Goal: Communication & Community: Answer question/provide support

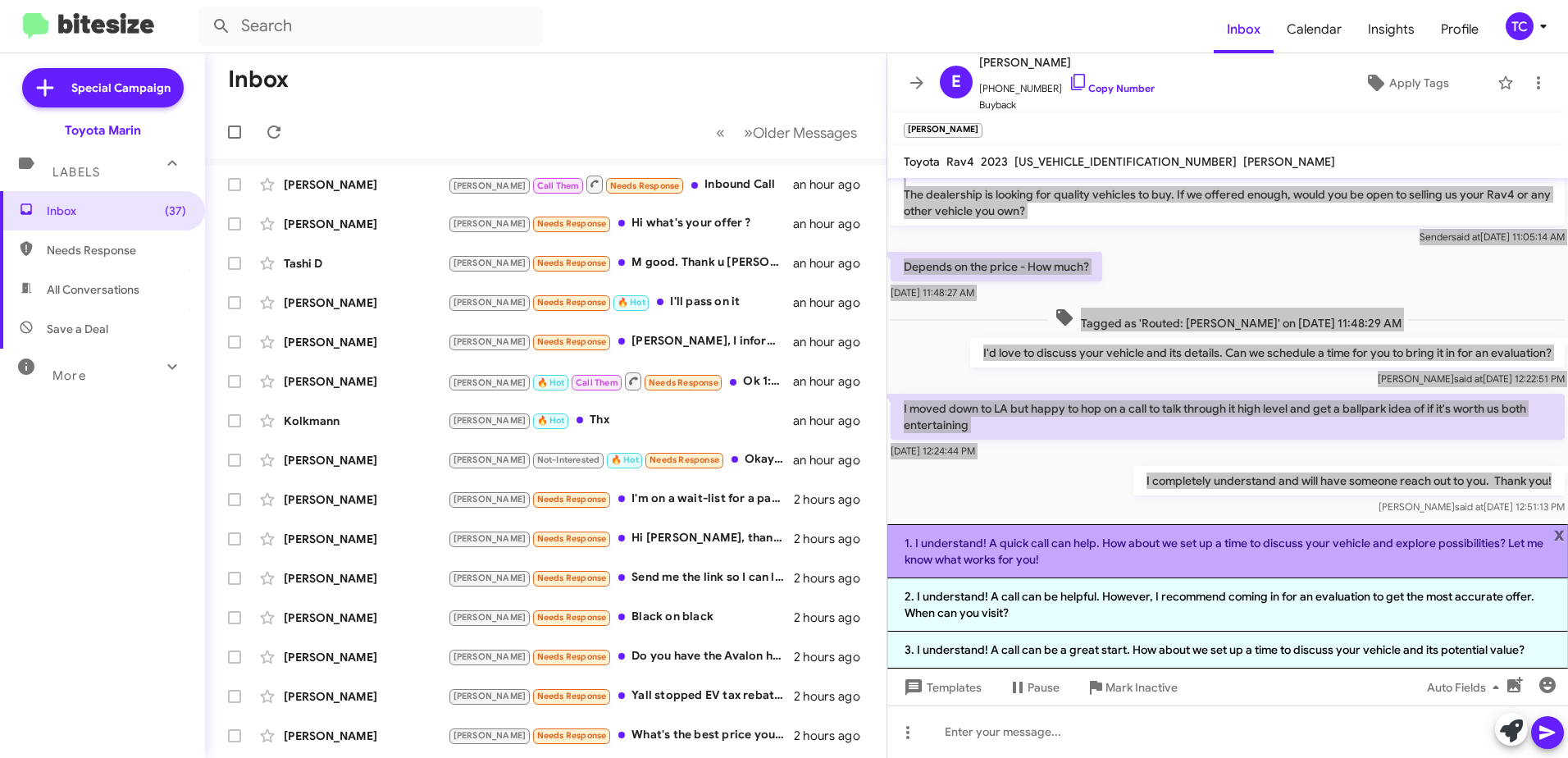
scroll to position [54, 0]
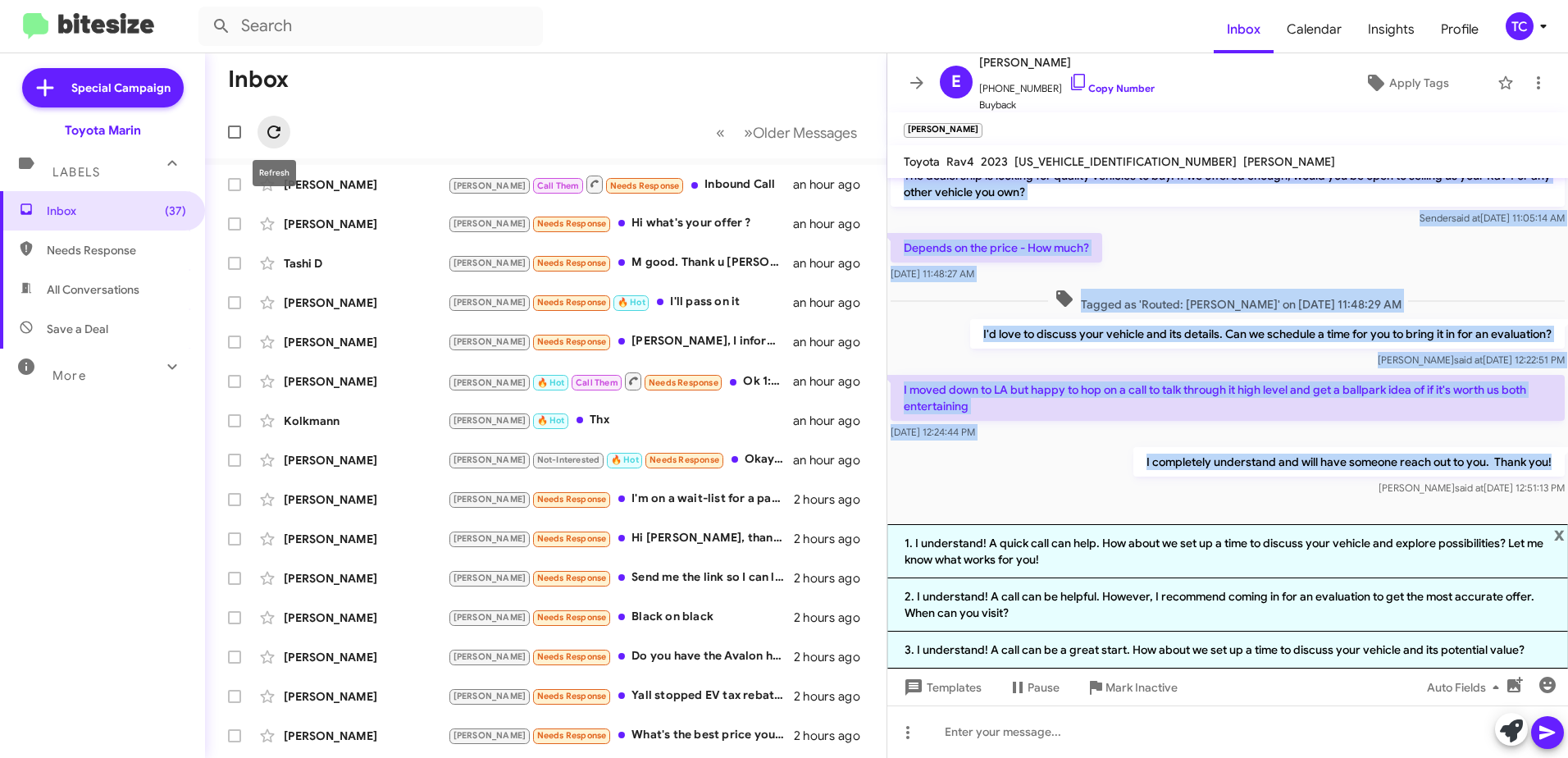
click at [280, 135] on icon at bounding box center [274, 132] width 13 height 13
click at [274, 130] on icon at bounding box center [274, 132] width 20 height 20
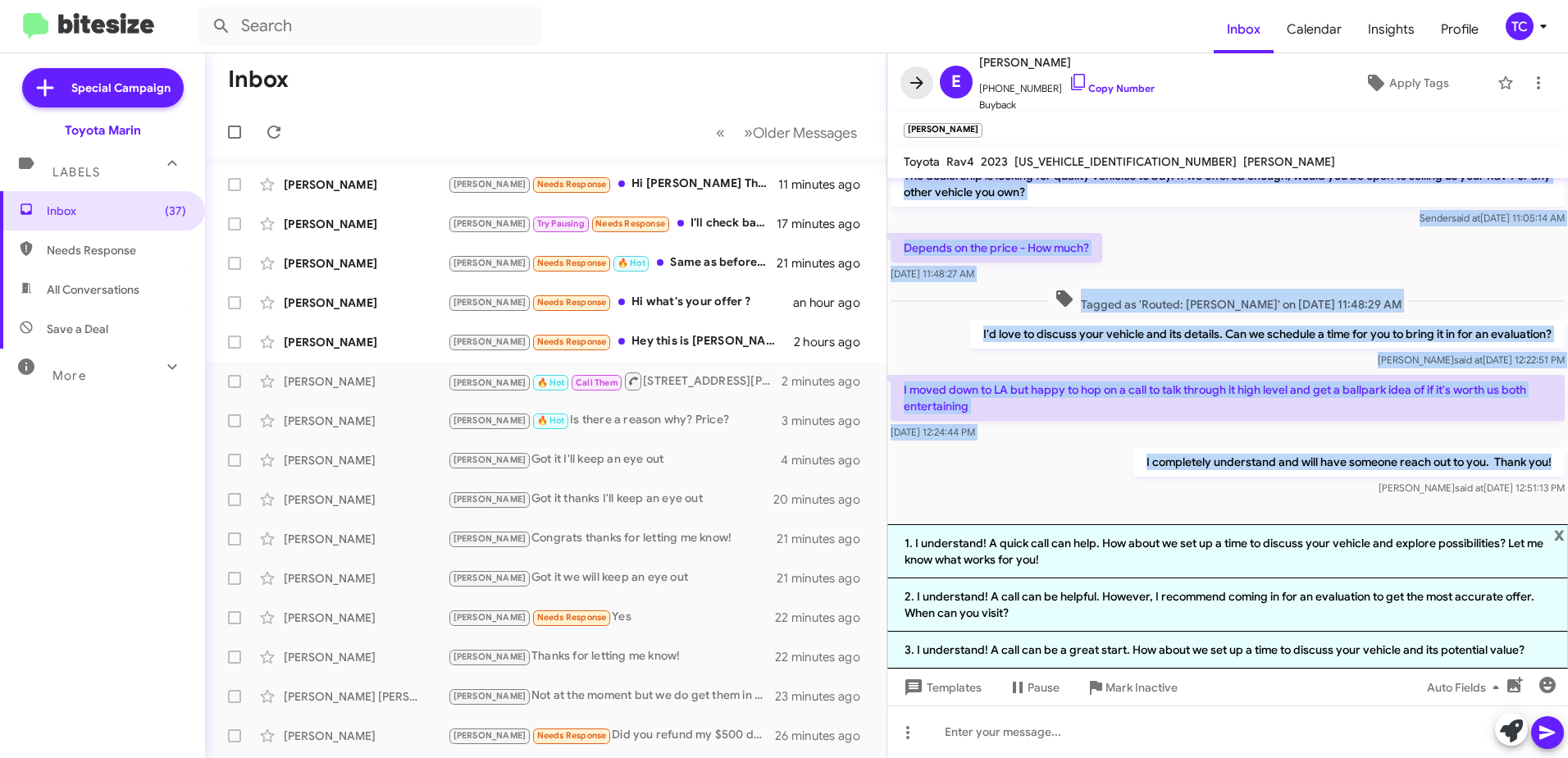
click at [925, 73] on icon at bounding box center [916, 83] width 20 height 20
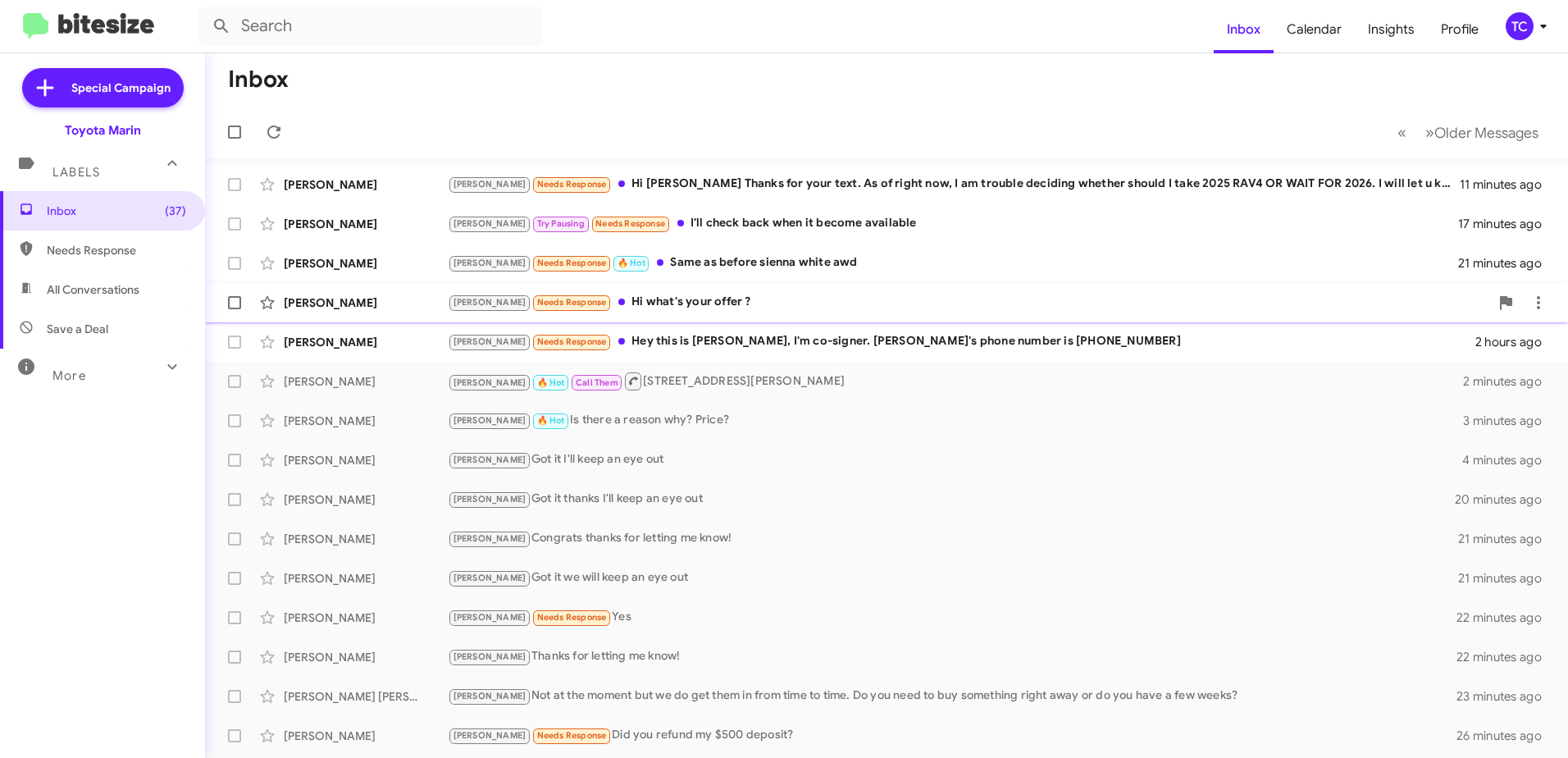
click at [651, 308] on div "[PERSON_NAME] Needs Response Hi what's your offer ?" at bounding box center [968, 302] width 1041 height 19
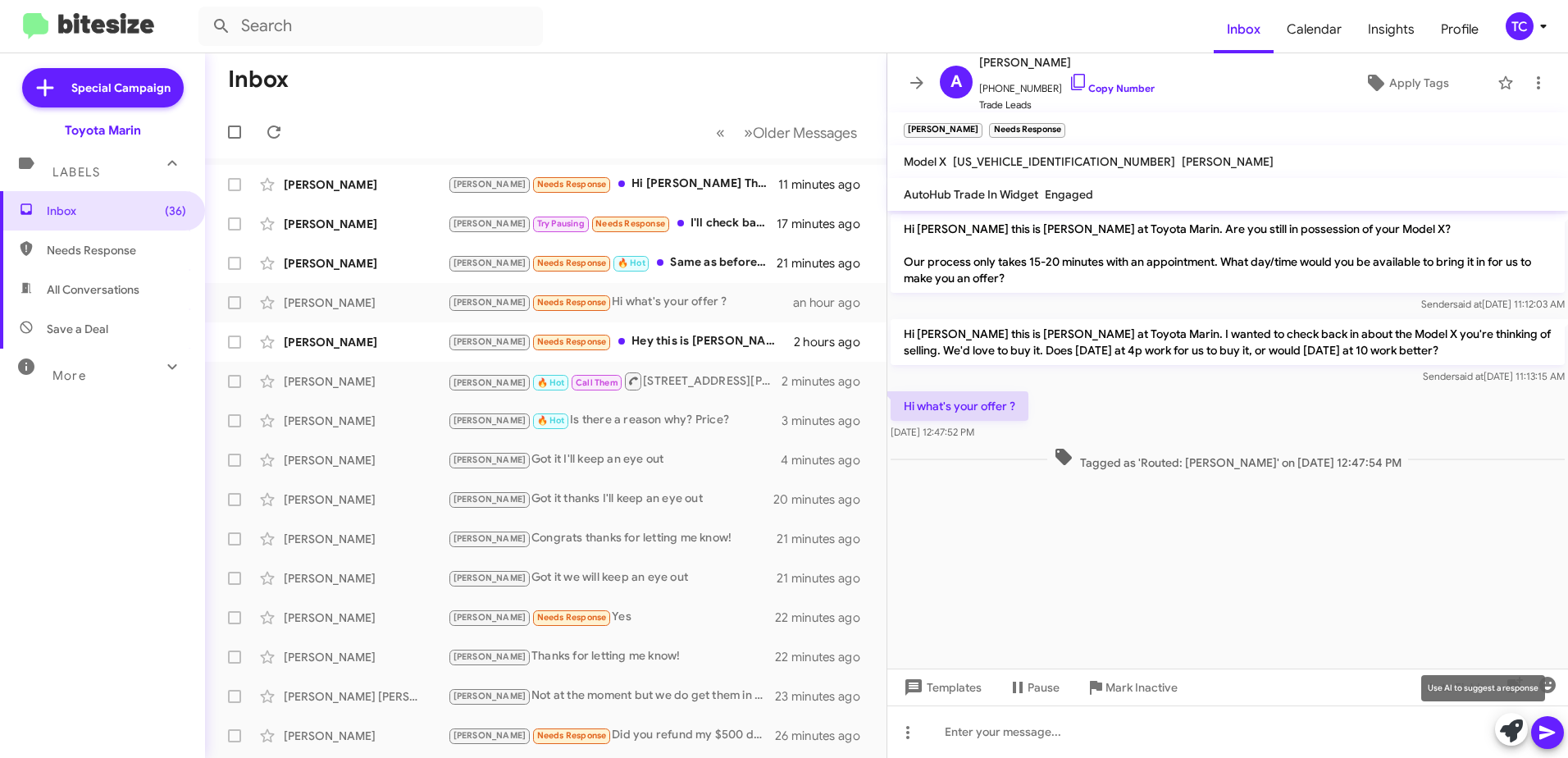
click at [1514, 730] on icon at bounding box center [1511, 731] width 23 height 23
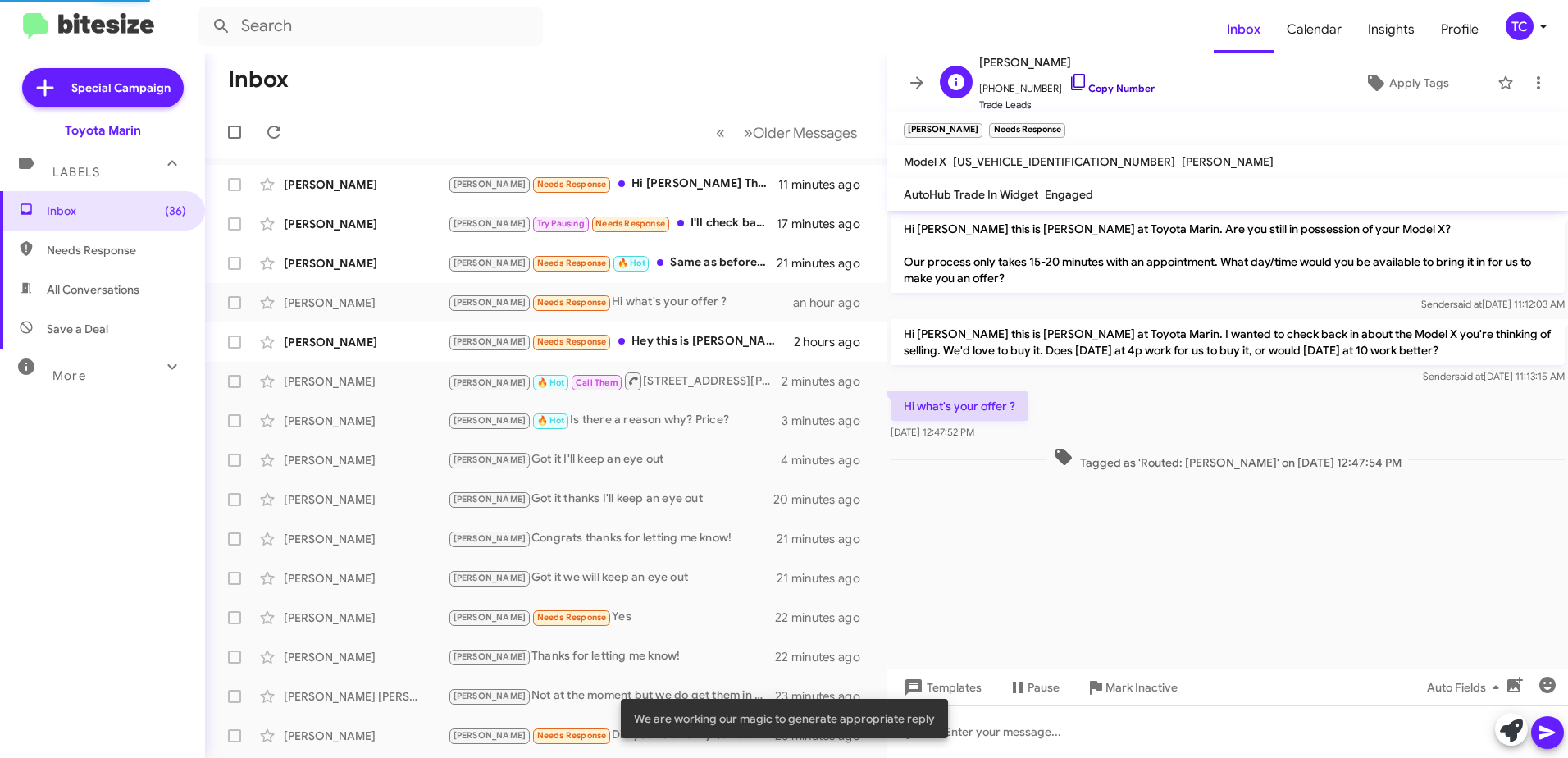
click at [1068, 79] on icon at bounding box center [1078, 82] width 20 height 20
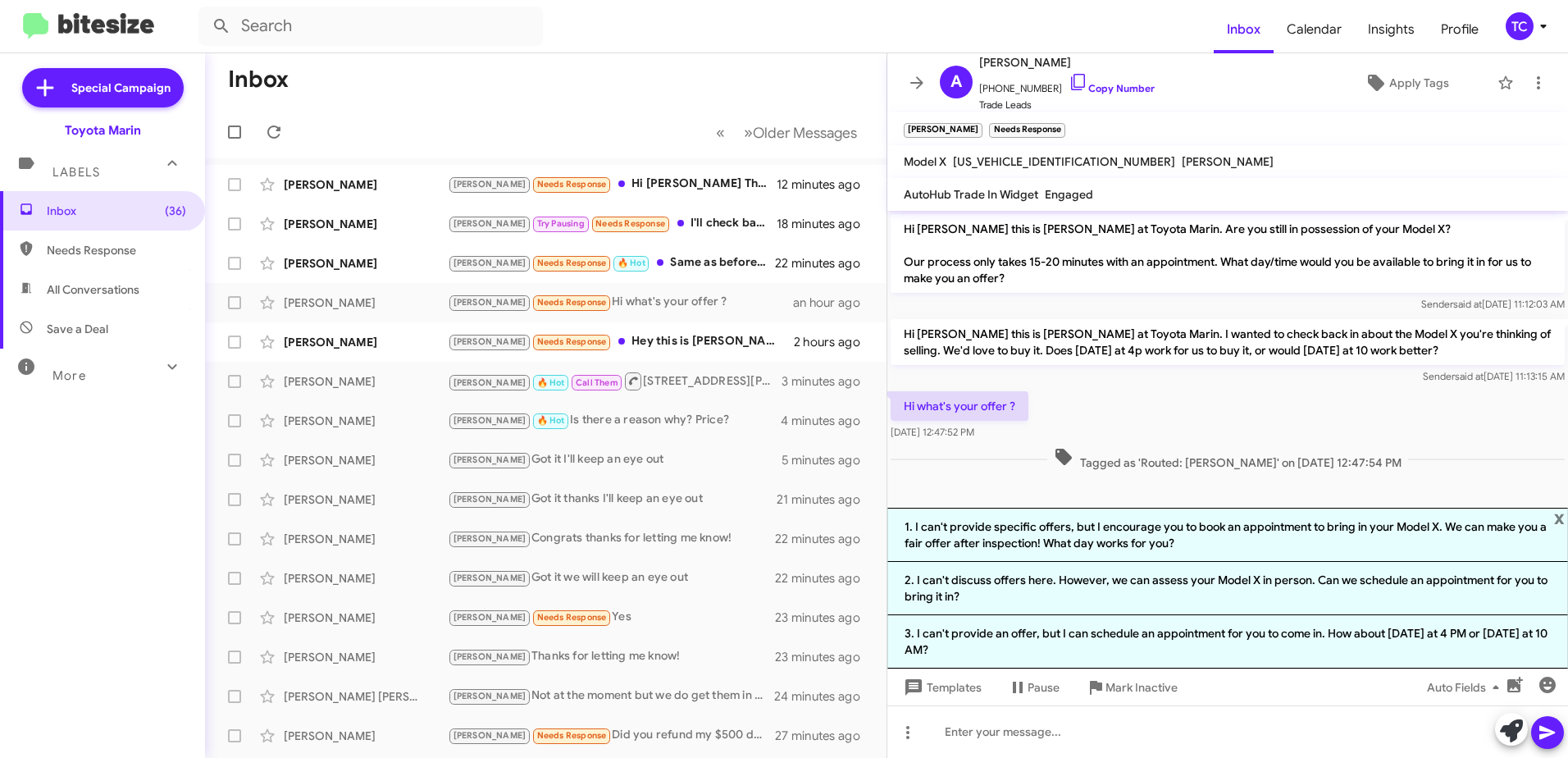
click at [1154, 640] on li "3. I can't provide an offer, but I can schedule an appointment for you to come …" at bounding box center [1227, 641] width 680 height 54
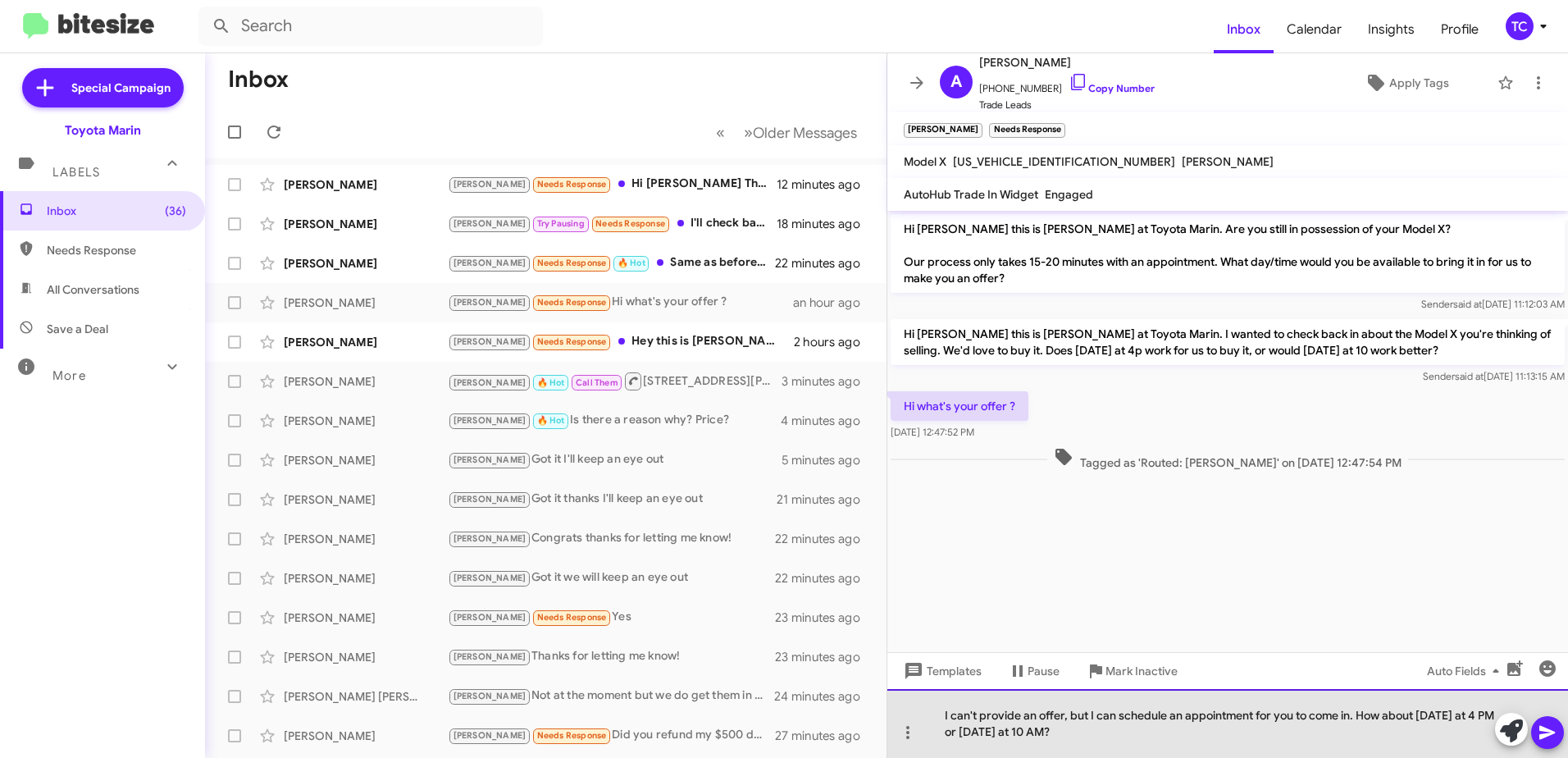
click at [1089, 712] on div "I can't provide an offer, but I can schedule an appointment for you to come in.…" at bounding box center [1227, 723] width 680 height 69
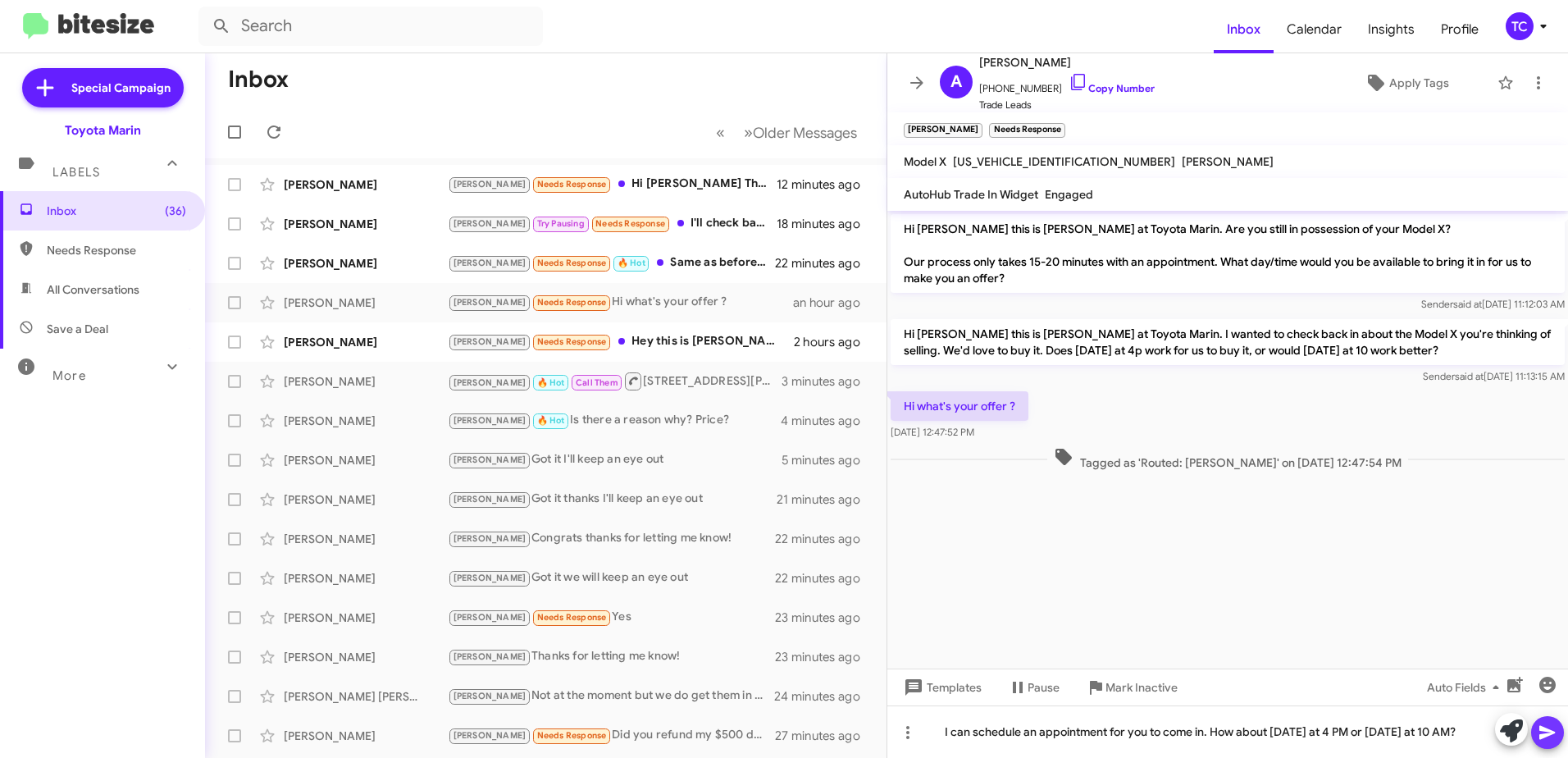
click at [1553, 734] on icon at bounding box center [1546, 733] width 16 height 14
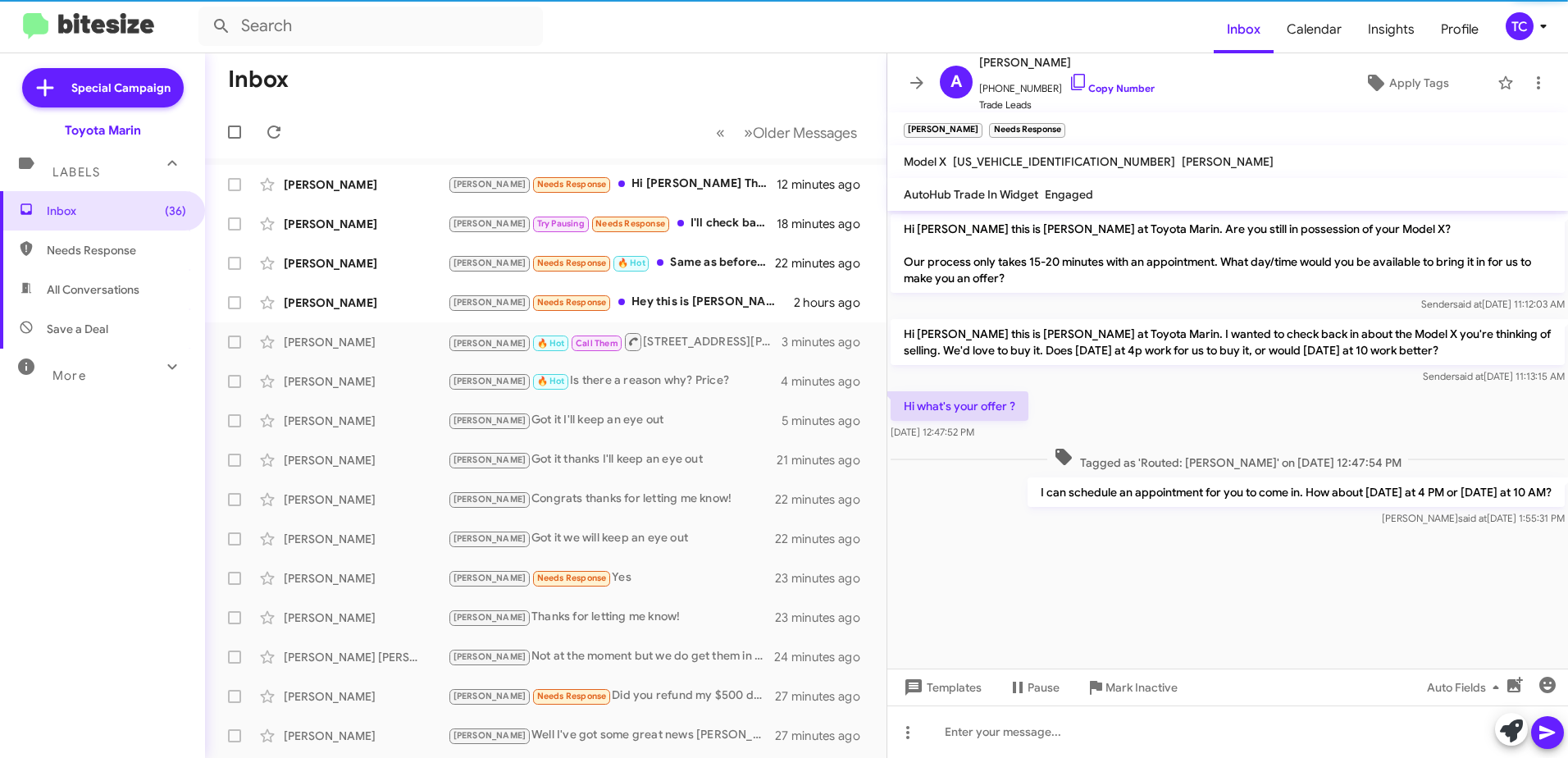
drag, startPoint x: 1562, startPoint y: 493, endPoint x: 919, endPoint y: 364, distance: 655.8
click at [919, 364] on div "Hi [PERSON_NAME] this is [PERSON_NAME] at Toyota Marin. Are you still in posses…" at bounding box center [1227, 370] width 680 height 319
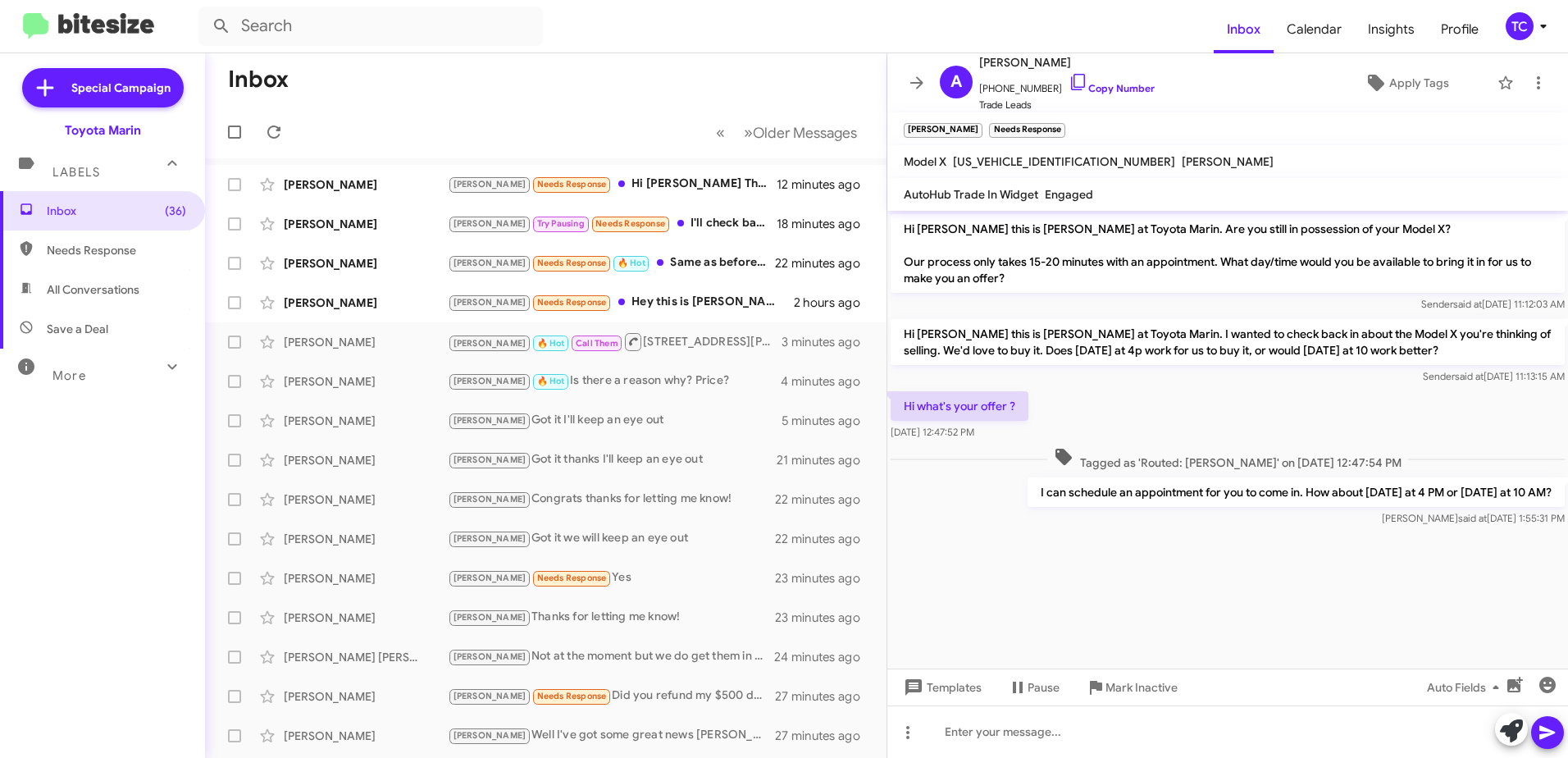
drag, startPoint x: 919, startPoint y: 364, endPoint x: 1033, endPoint y: 406, distance: 121.5
click at [1040, 407] on div "Hi what's your offer ? [DATE] 12:47:52 PM" at bounding box center [1227, 415] width 680 height 56
drag, startPoint x: 1018, startPoint y: 407, endPoint x: 964, endPoint y: 379, distance: 60.8
click at [964, 379] on div "Hi [PERSON_NAME] this is [PERSON_NAME] at Toyota Marin. Are you still in posses…" at bounding box center [1227, 370] width 680 height 319
drag, startPoint x: 1557, startPoint y: 488, endPoint x: 898, endPoint y: 232, distance: 707.0
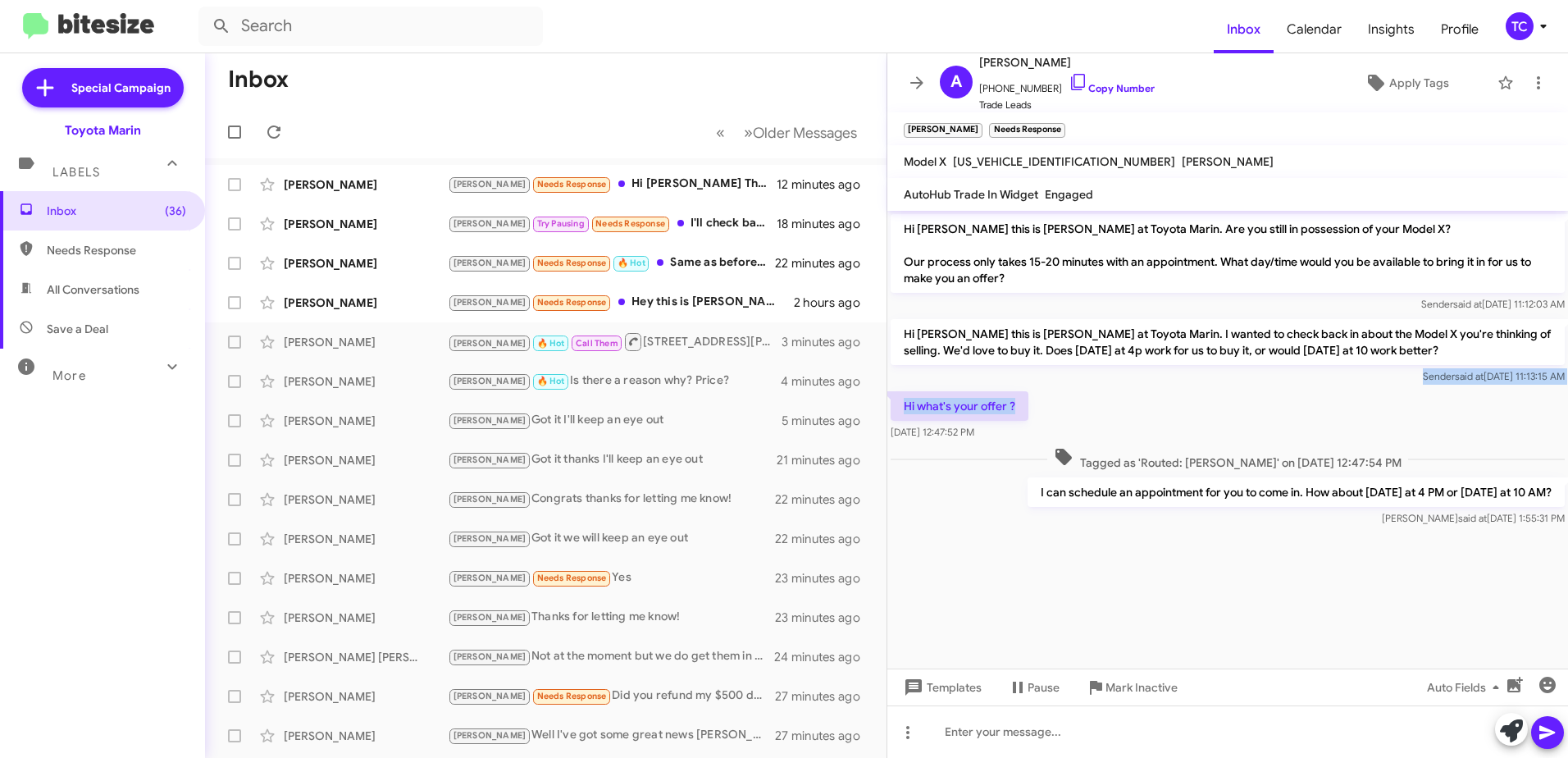
click at [898, 232] on div "Hi [PERSON_NAME] this is [PERSON_NAME] at Toyota Marin. Are you still in posses…" at bounding box center [1227, 370] width 680 height 319
copy div "Hi [PERSON_NAME] this is [PERSON_NAME] at Toyota Marin. Are you still in posses…"
click at [659, 96] on mat-toolbar-row "Inbox" at bounding box center [546, 80] width 681 height 53
click at [910, 81] on icon at bounding box center [916, 83] width 20 height 20
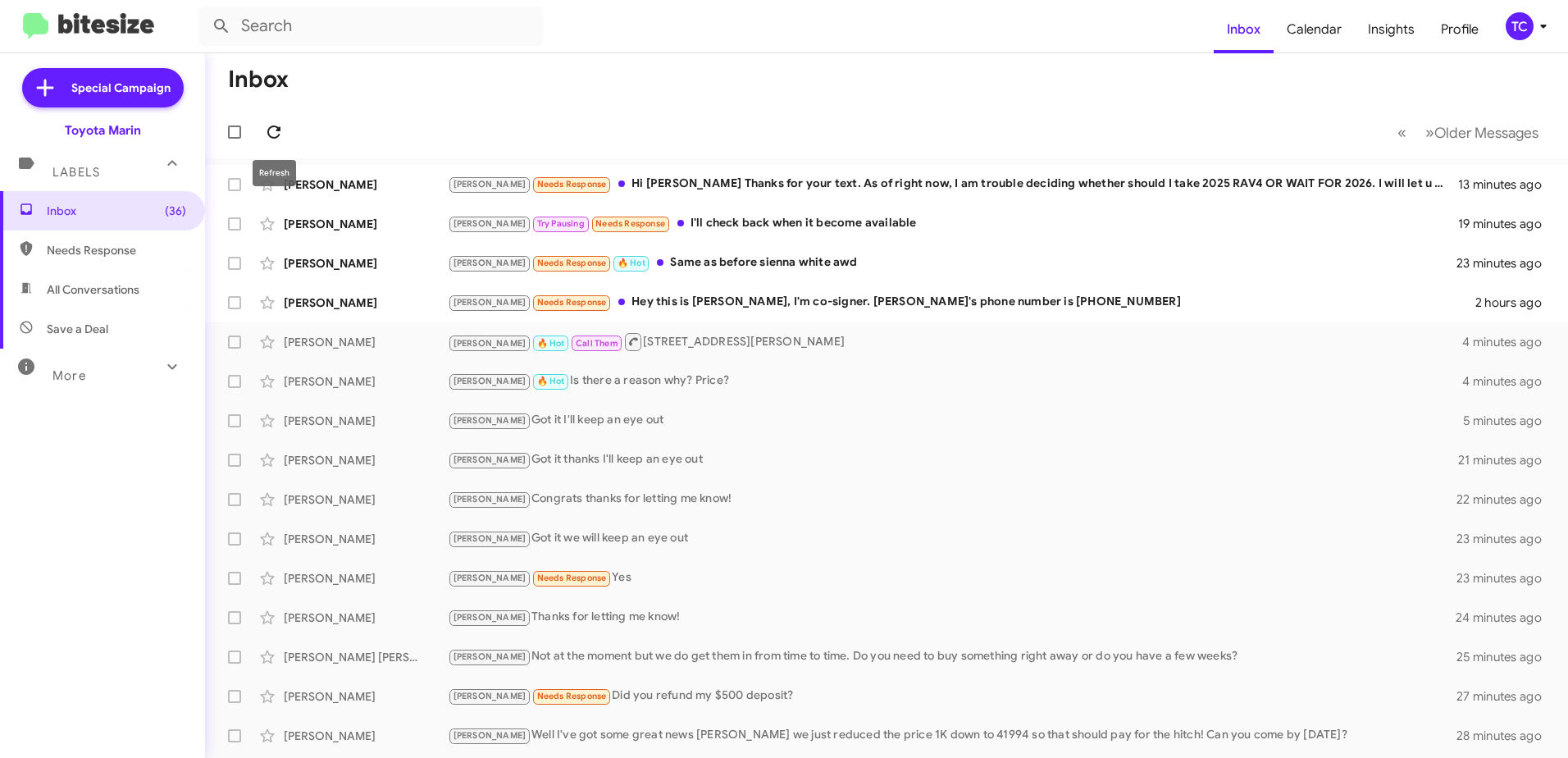
click at [270, 133] on icon at bounding box center [274, 132] width 20 height 20
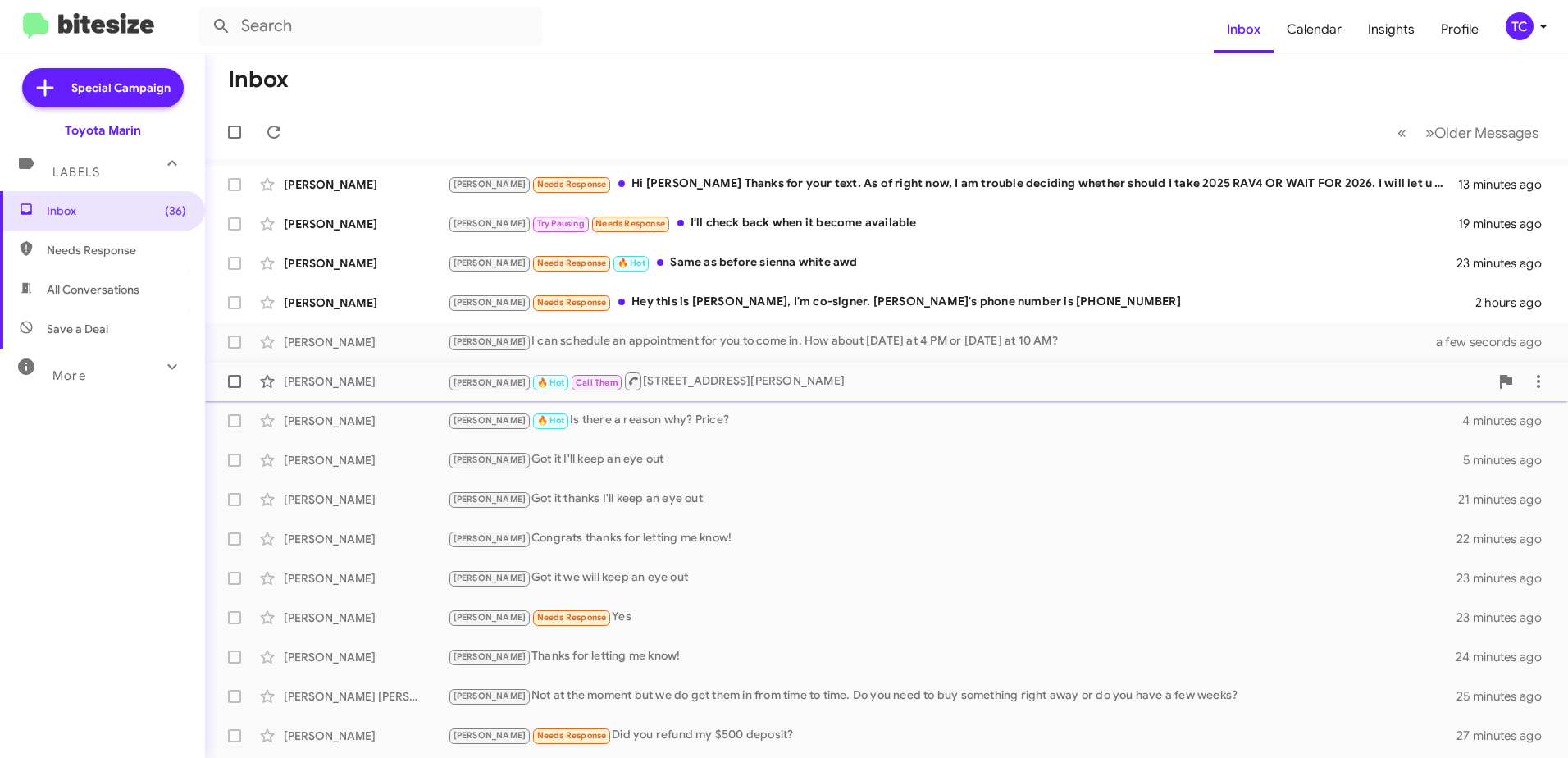
click at [637, 382] on div "[PERSON_NAME] 🔥 Hot Call Them [STREET_ADDRESS][PERSON_NAME]" at bounding box center [968, 381] width 1041 height 21
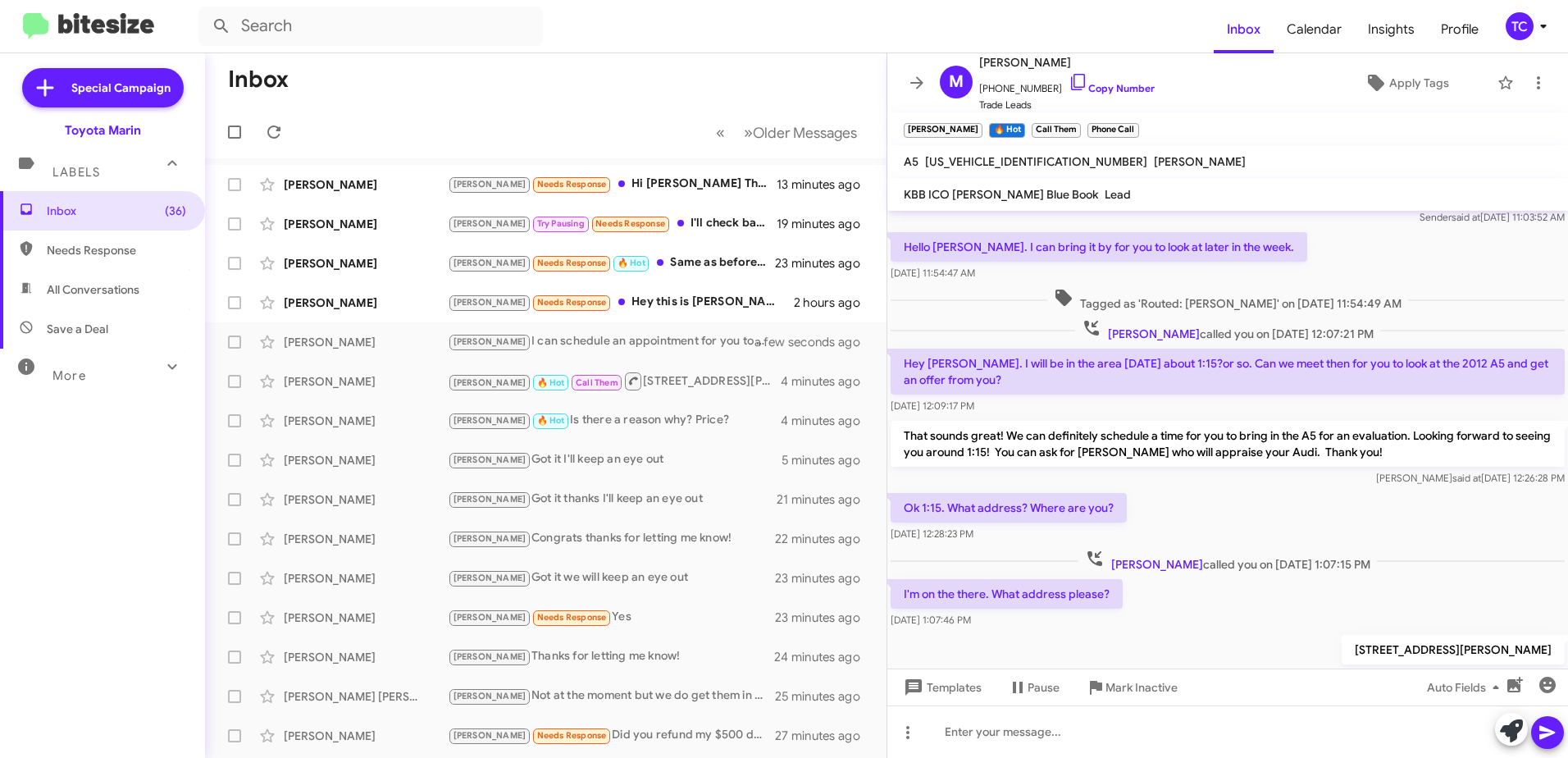
scroll to position [114, 0]
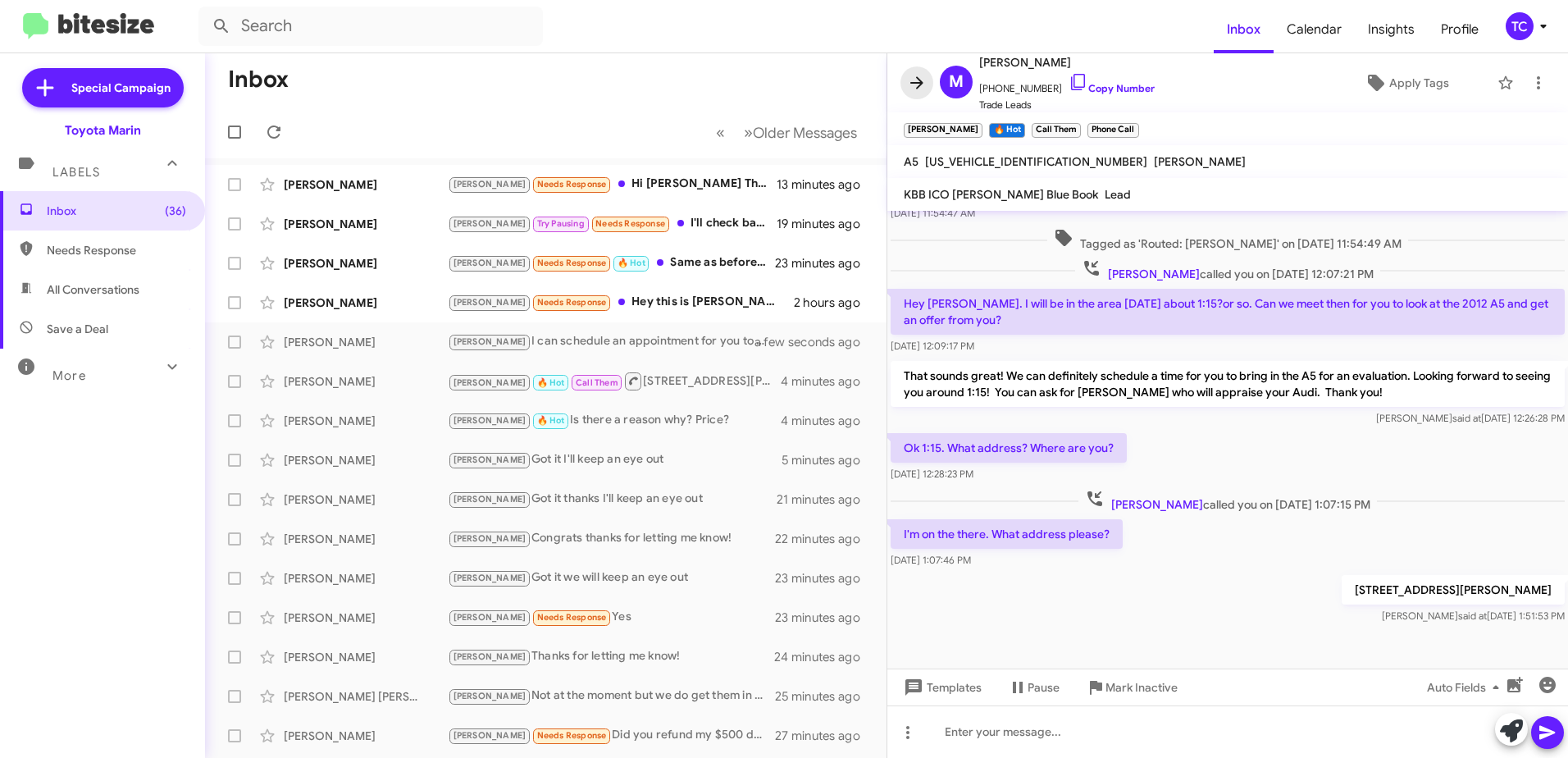
click at [920, 80] on icon at bounding box center [917, 82] width 13 height 12
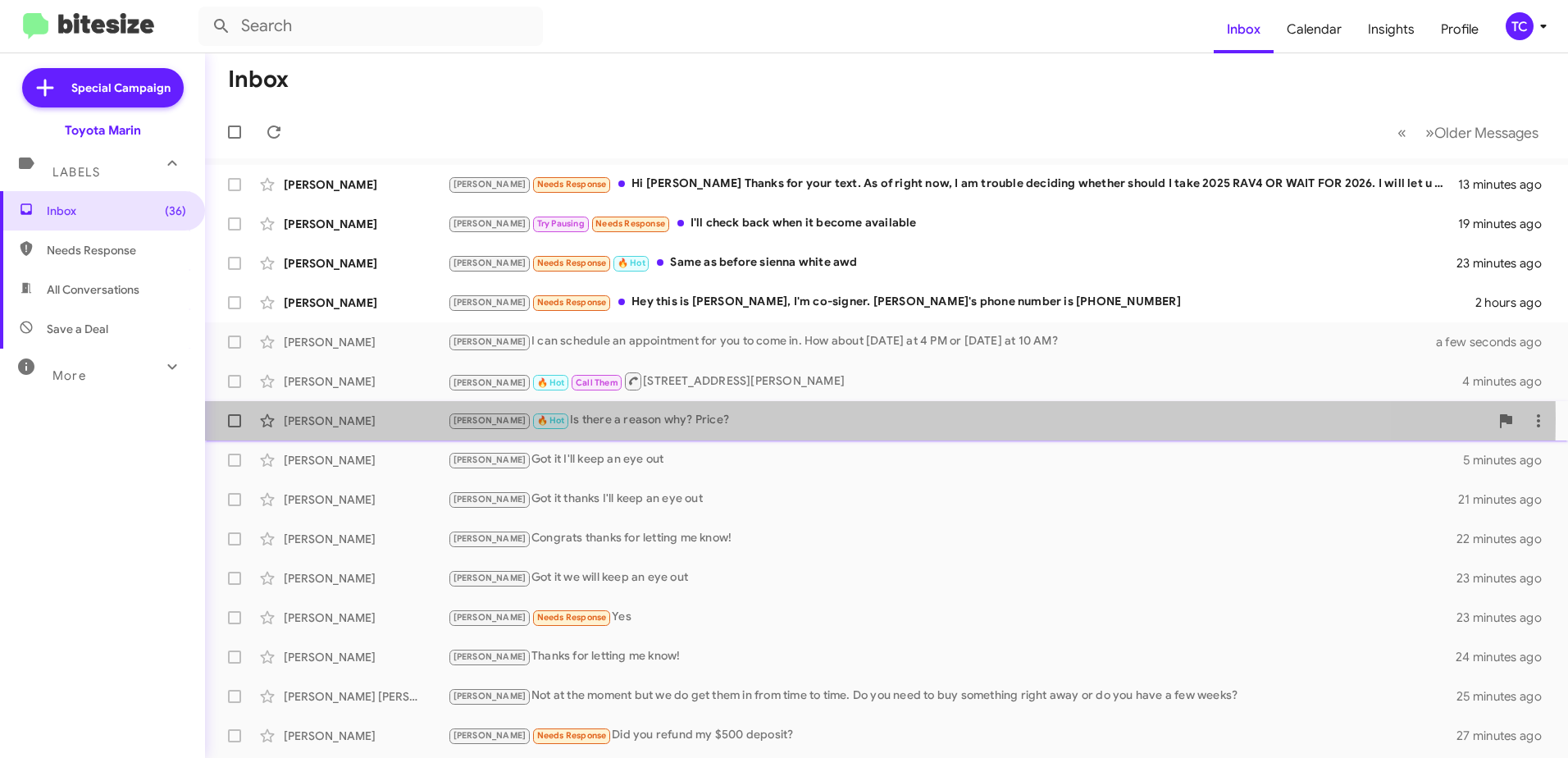
click at [639, 418] on div "[PERSON_NAME] 🔥 Hot Is there a reason why? Price?" at bounding box center [968, 420] width 1041 height 19
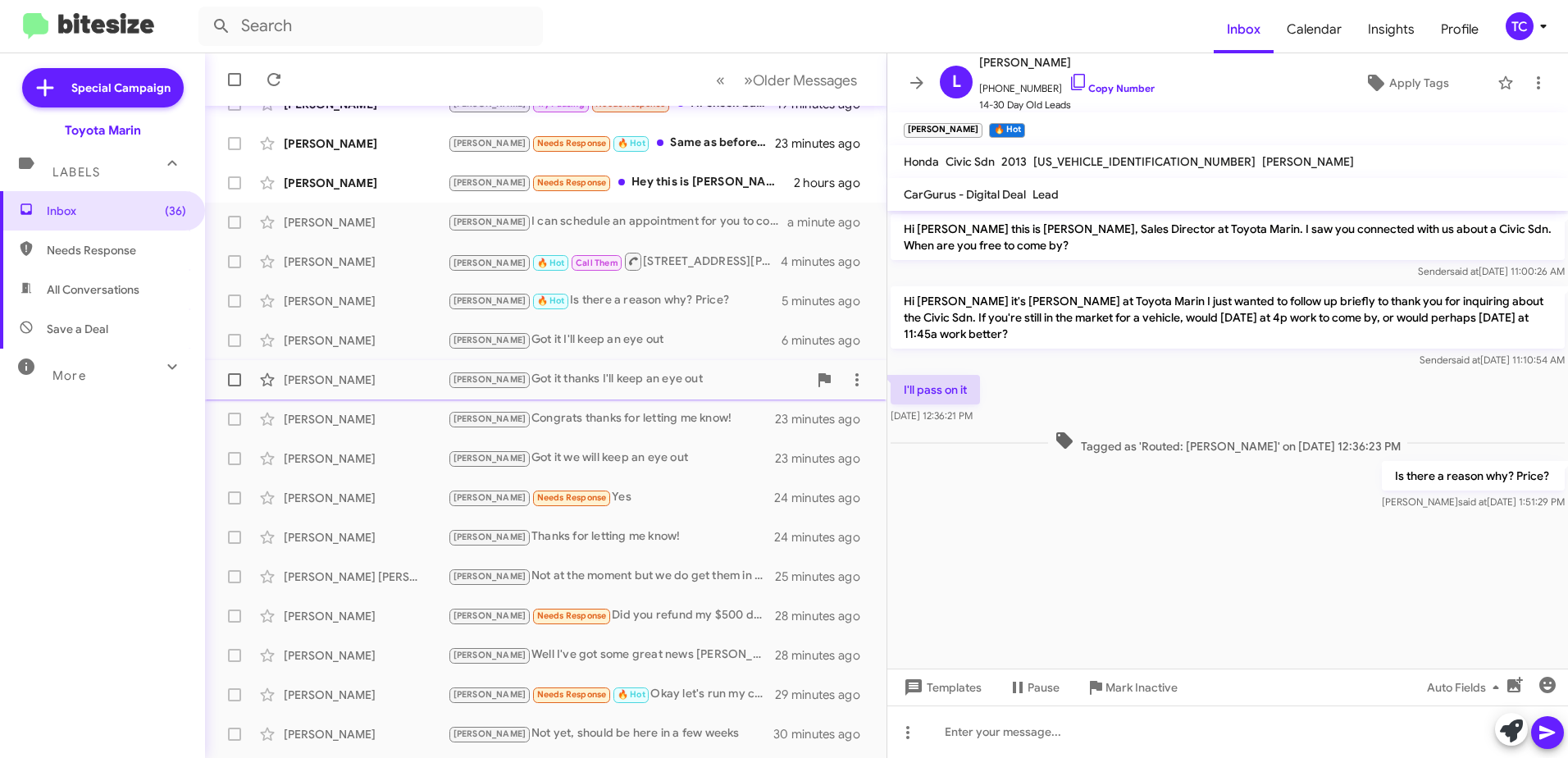
scroll to position [194, 0]
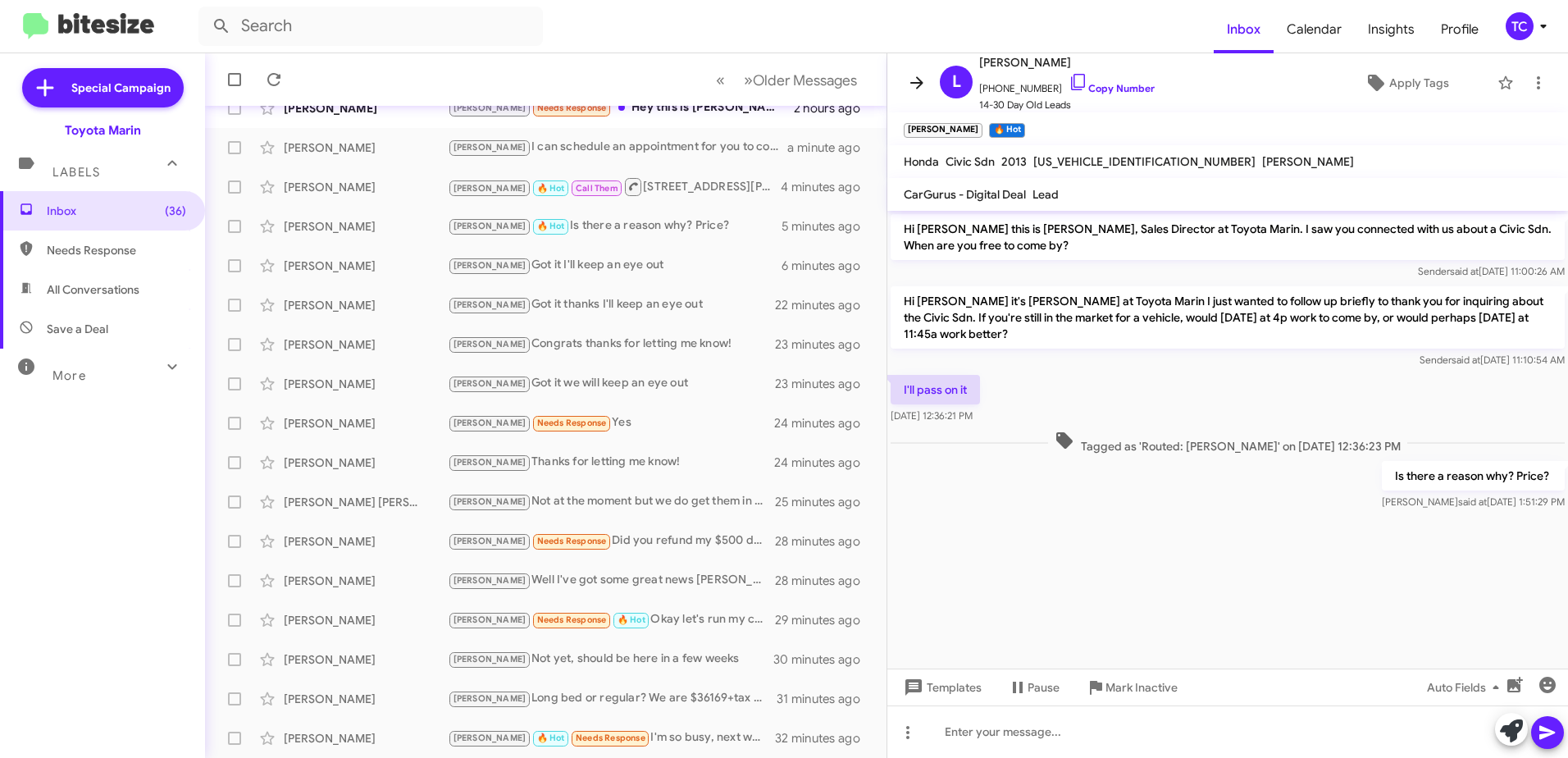
click at [920, 79] on icon at bounding box center [916, 83] width 20 height 20
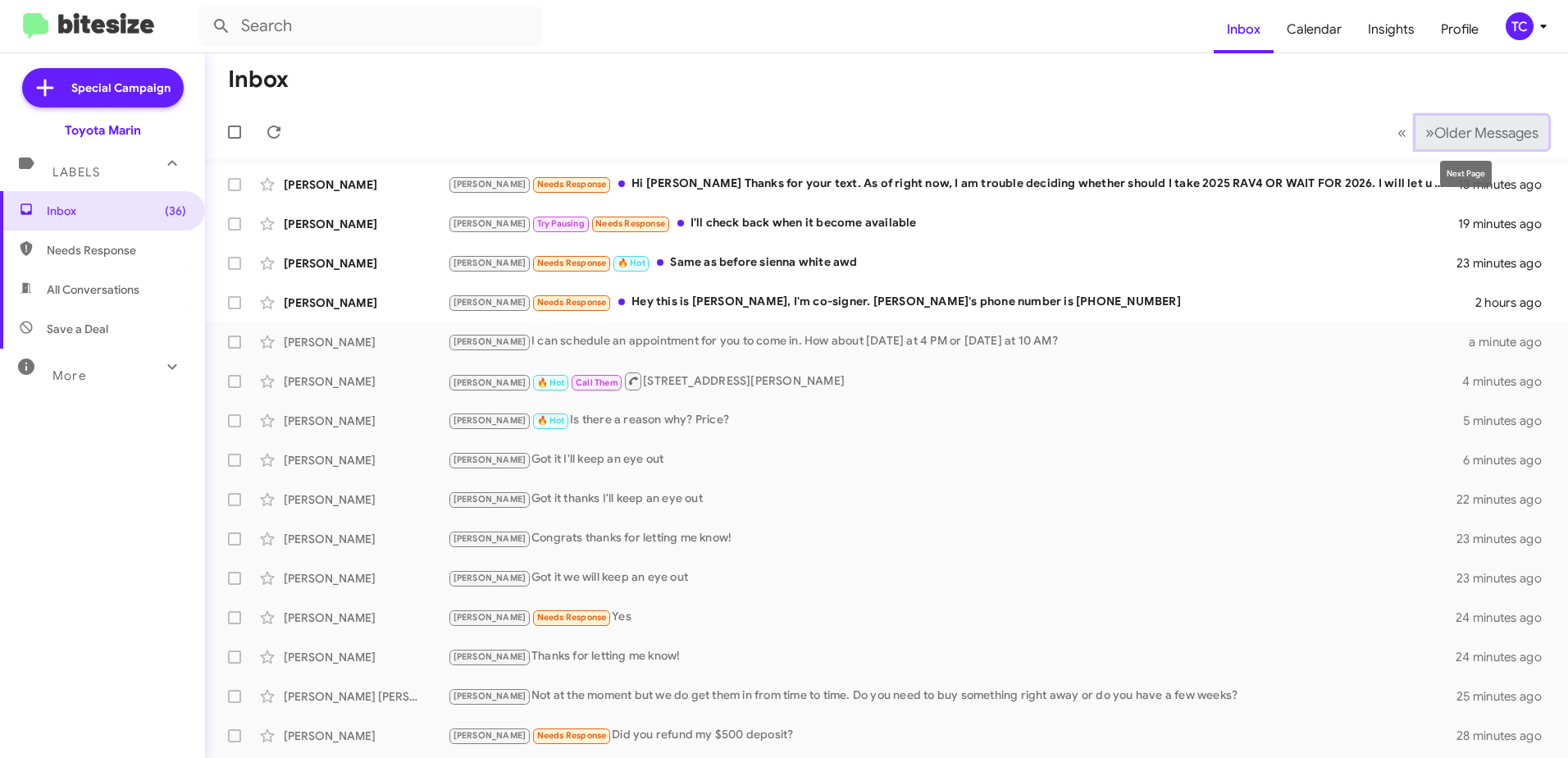
click at [1434, 132] on span "Older Messages" at bounding box center [1486, 133] width 104 height 18
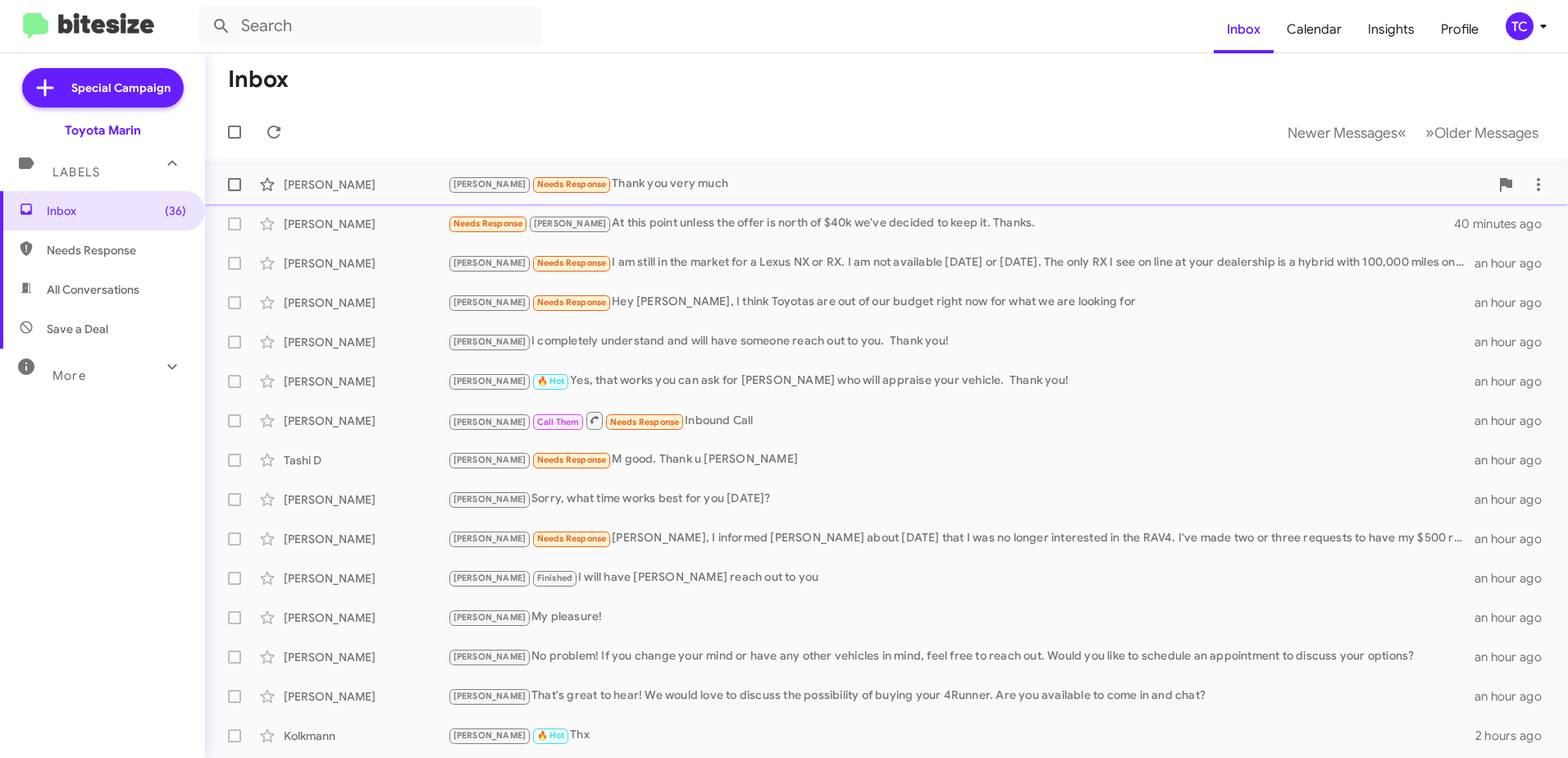
click at [646, 186] on div "[PERSON_NAME] Needs Response Thank you very much" at bounding box center [968, 185] width 1041 height 19
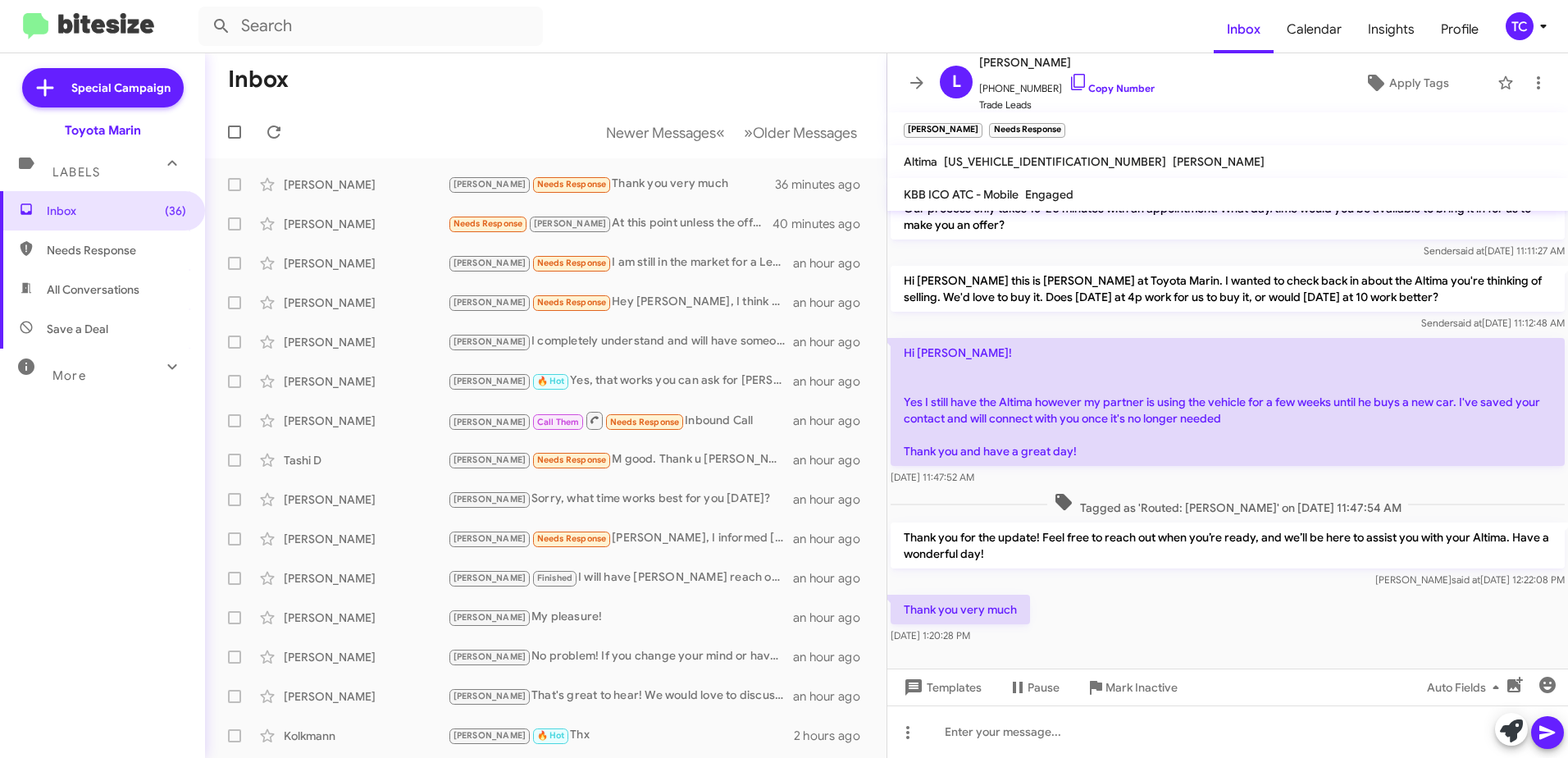
scroll to position [209, 0]
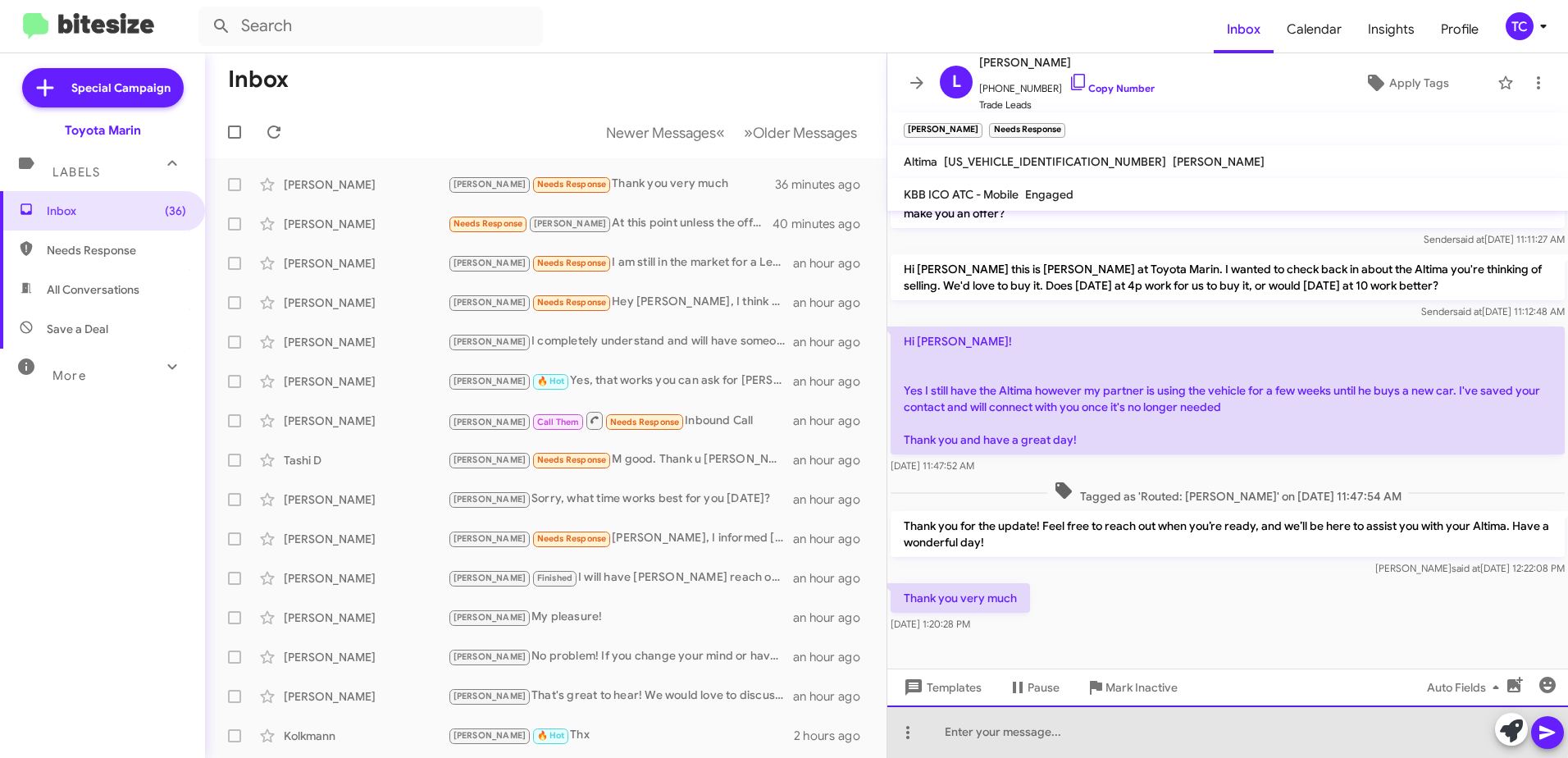
click at [1060, 716] on div at bounding box center [1227, 732] width 680 height 53
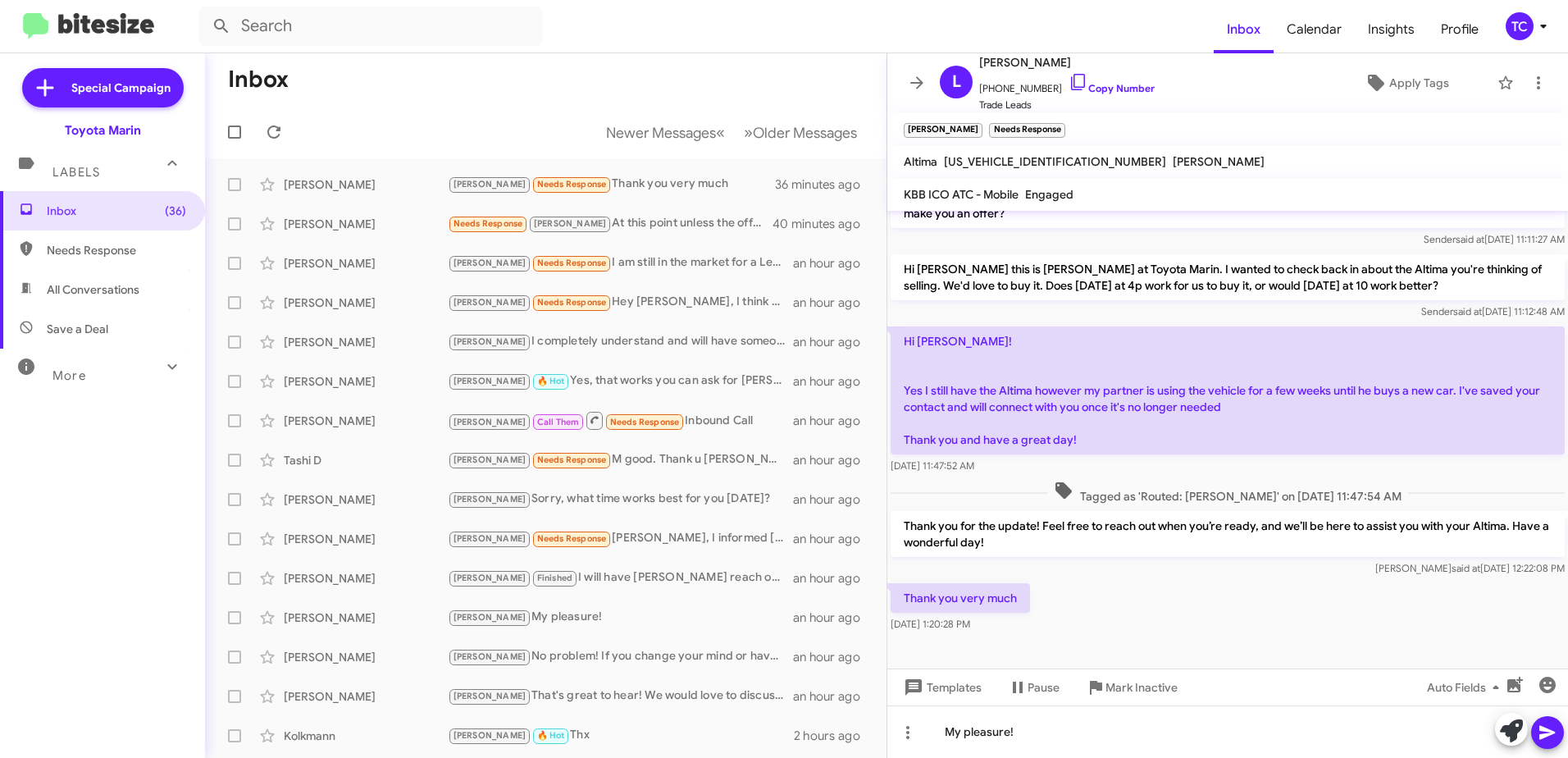
click at [1554, 724] on icon at bounding box center [1546, 732] width 20 height 20
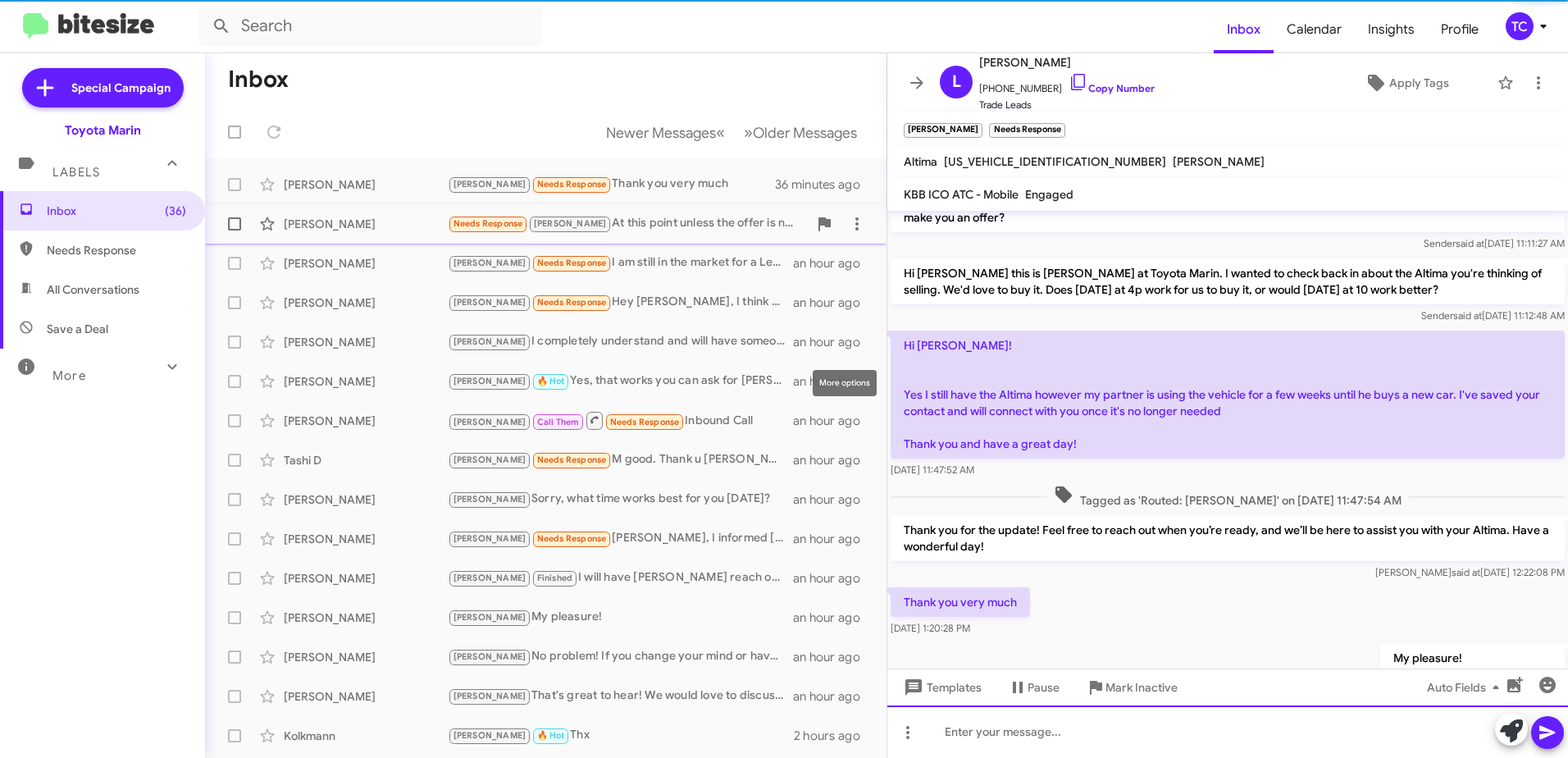
scroll to position [269, 0]
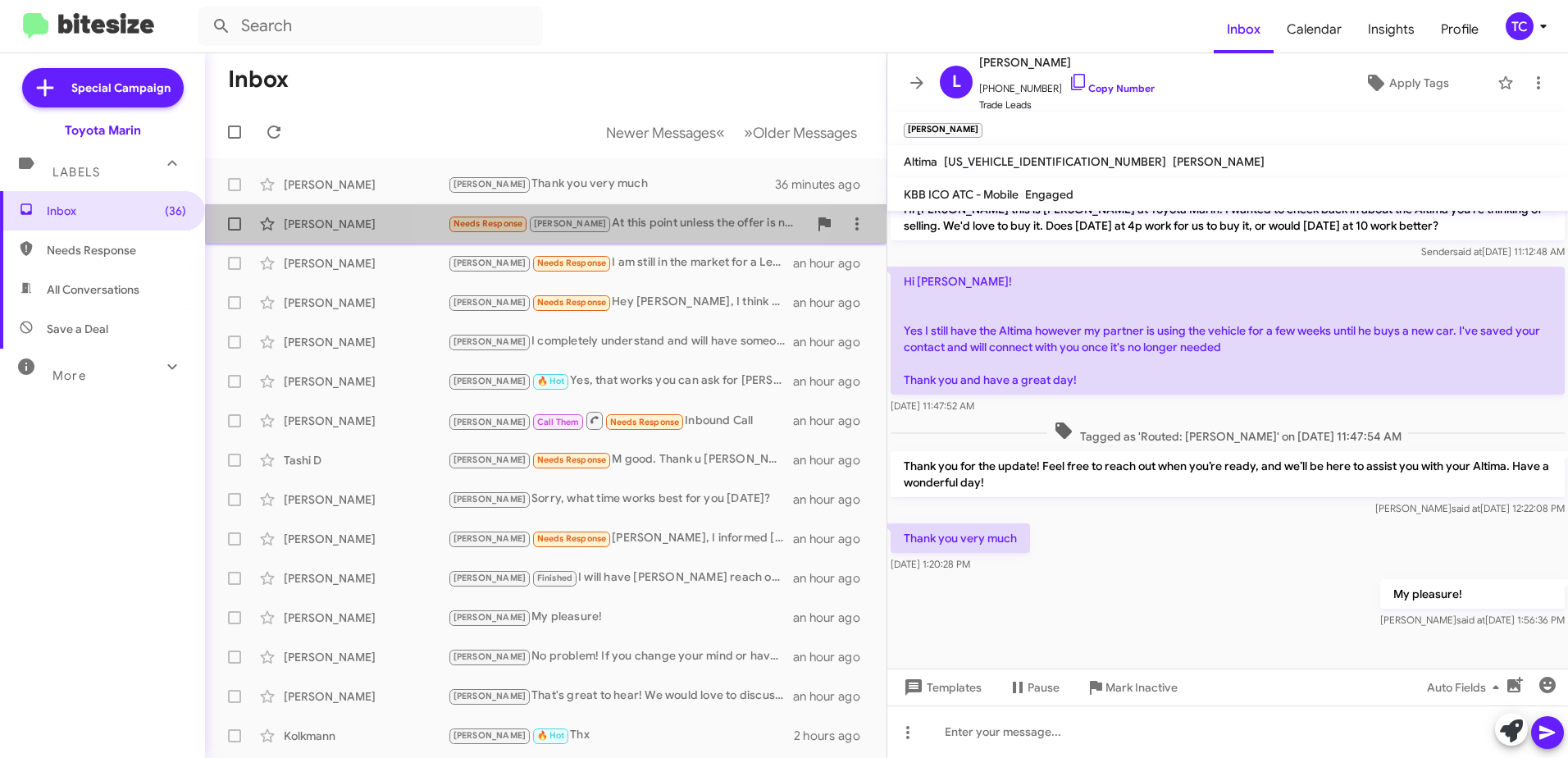
click at [615, 227] on div "Needs Response [PERSON_NAME] At this point unless the offer is north of $40k we…" at bounding box center [628, 223] width 360 height 19
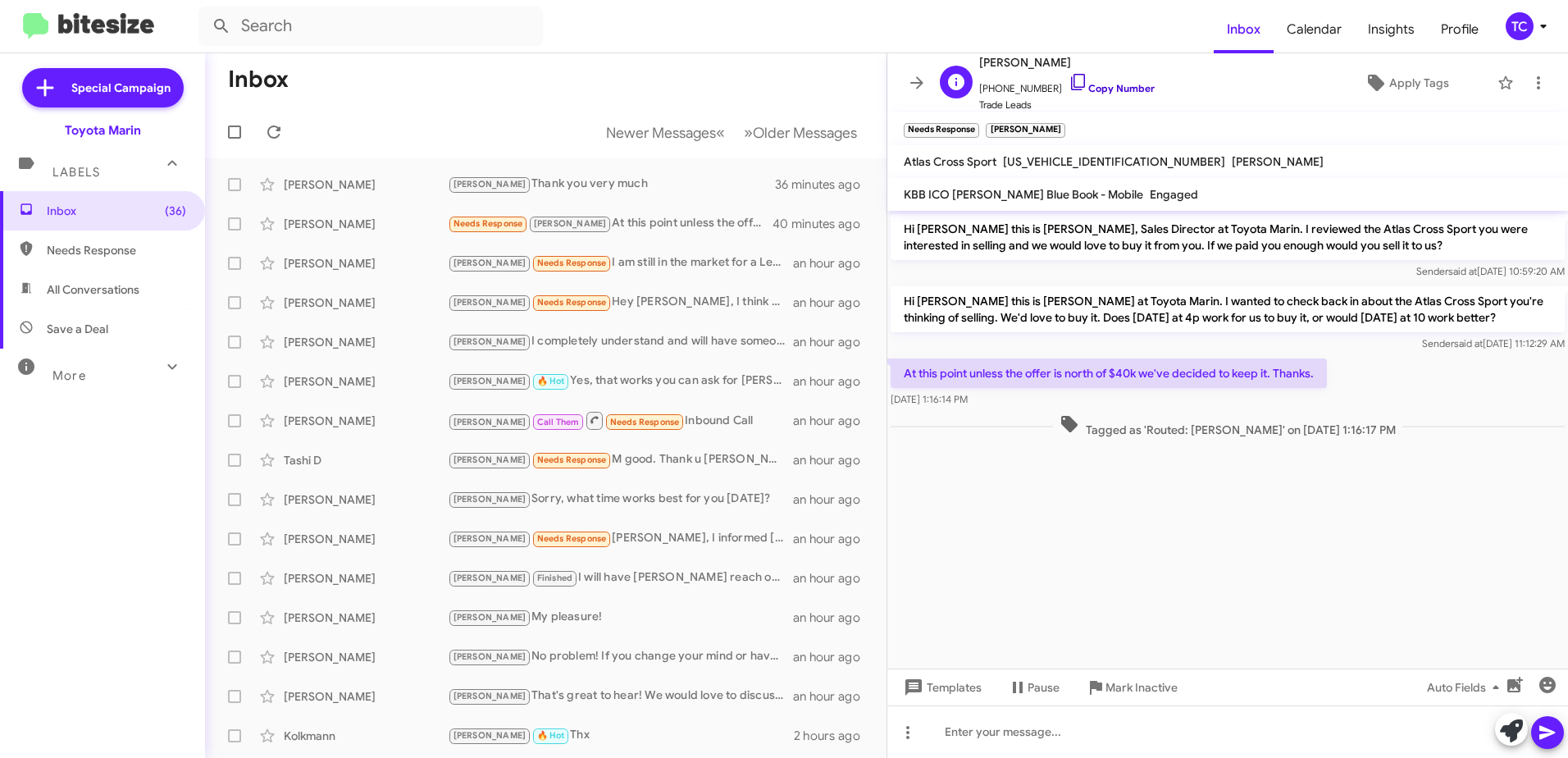
click at [1068, 81] on icon at bounding box center [1078, 82] width 20 height 20
click at [1508, 726] on icon at bounding box center [1511, 731] width 23 height 23
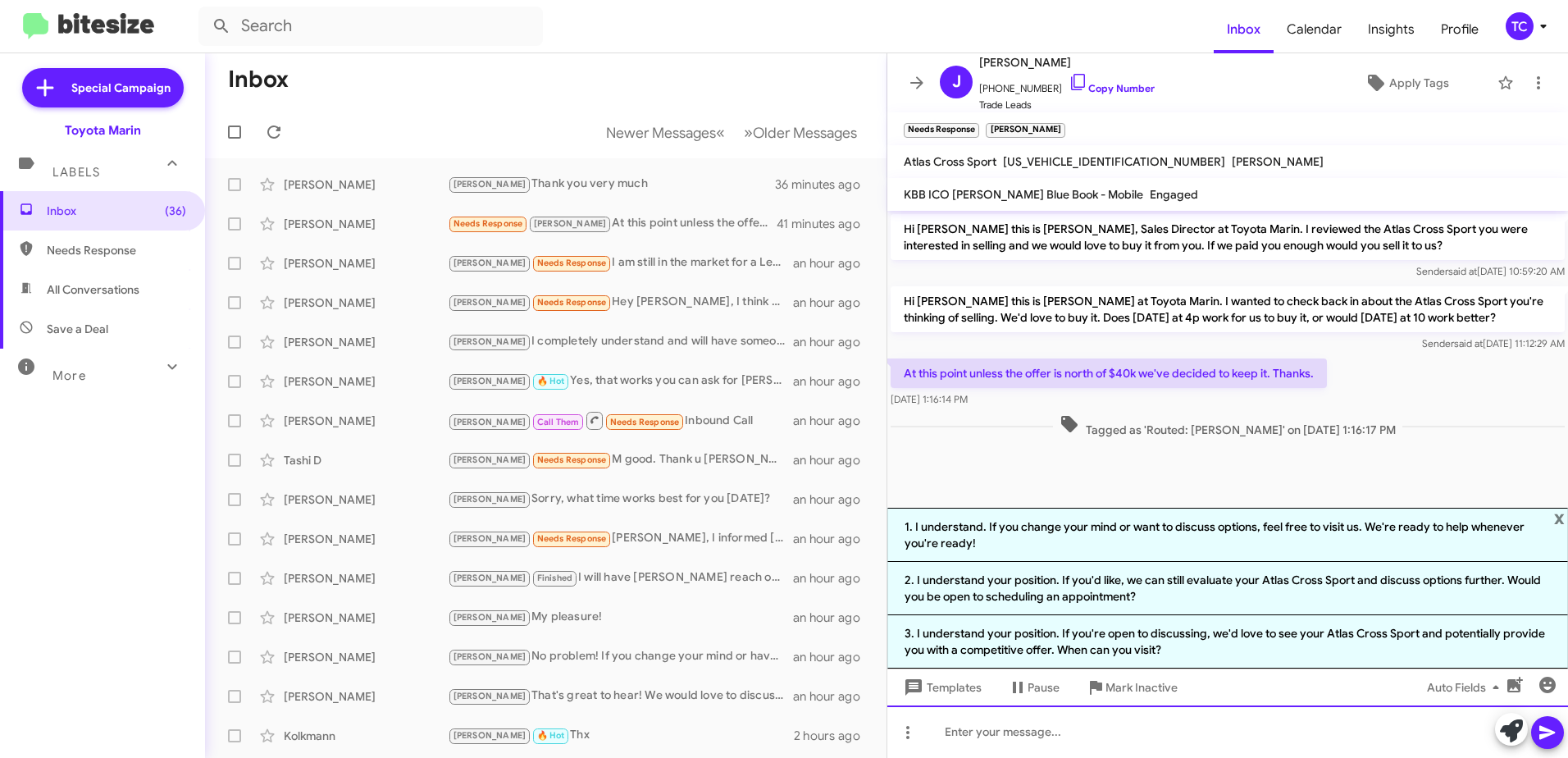
click at [1116, 734] on div at bounding box center [1227, 732] width 680 height 53
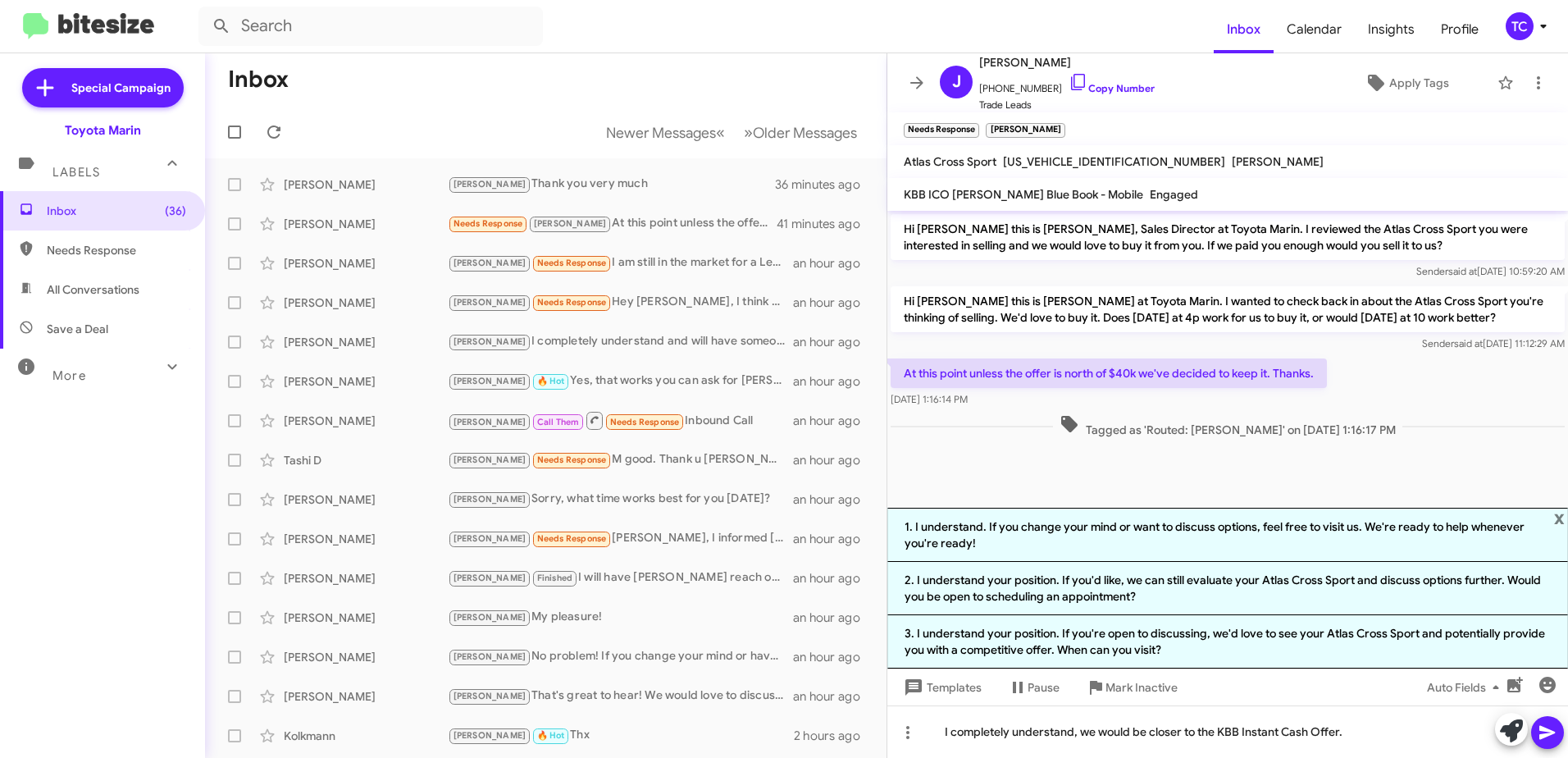
click at [1547, 719] on span at bounding box center [1546, 733] width 20 height 33
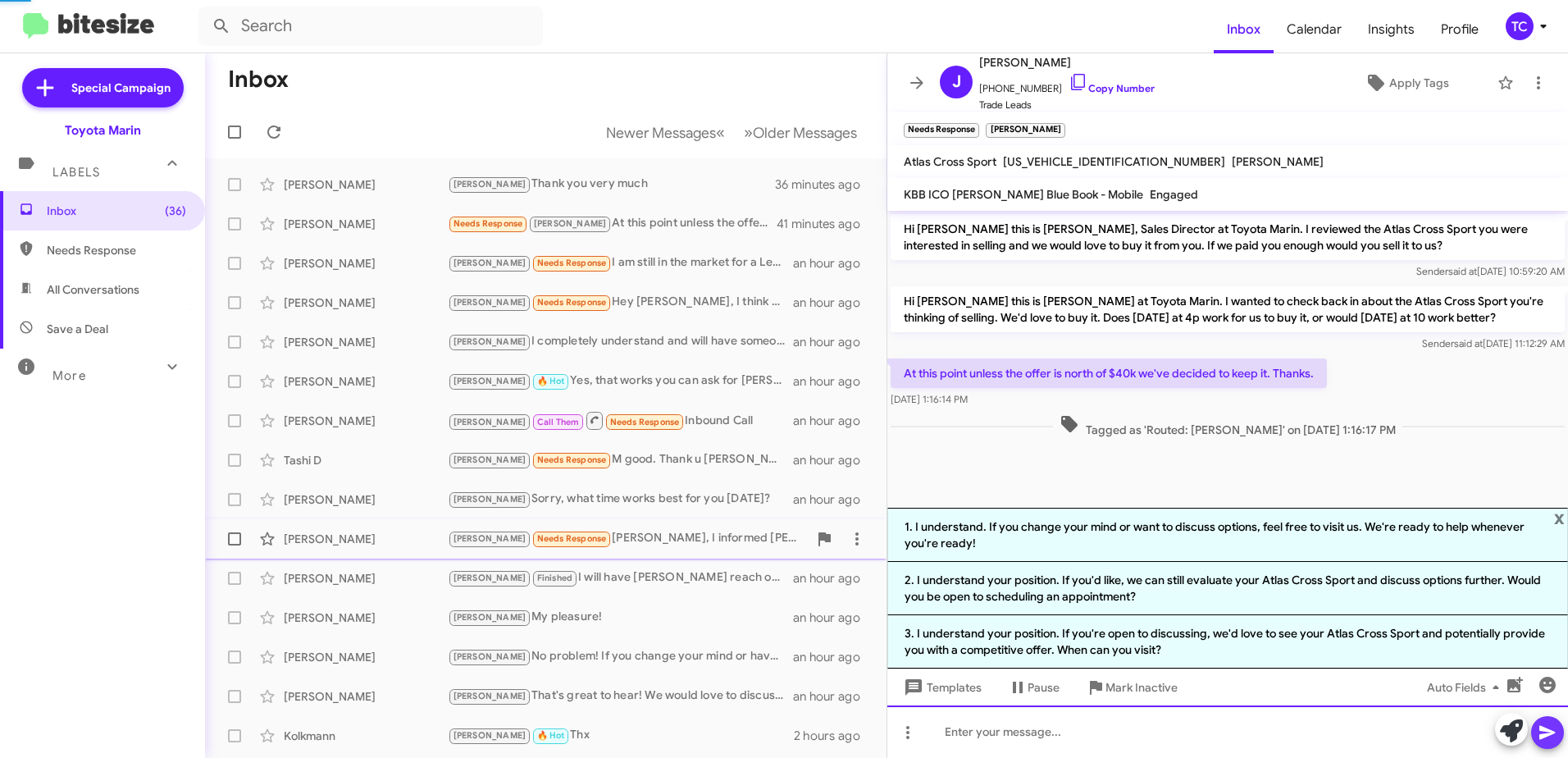
scroll to position [9, 0]
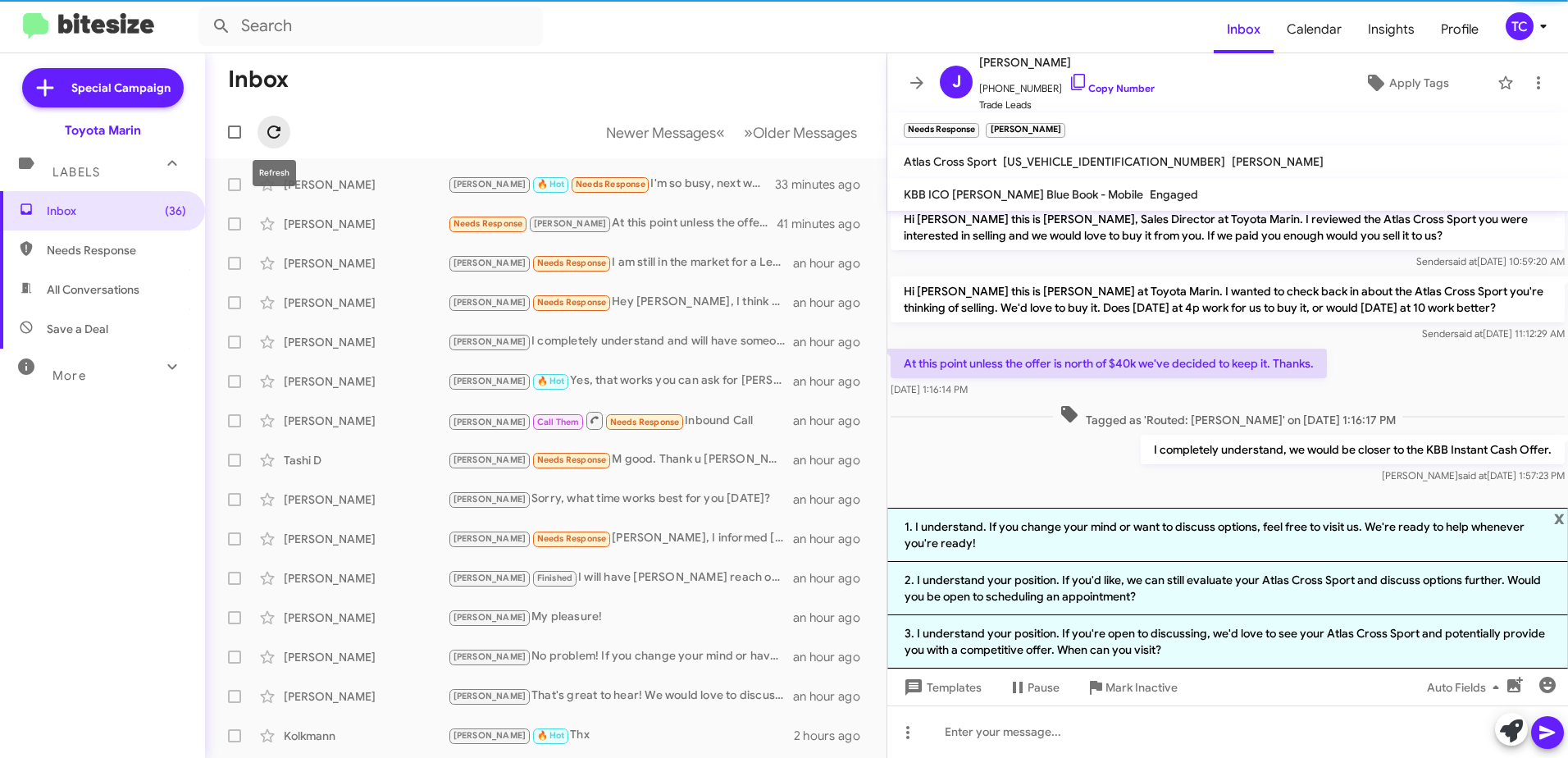
click at [278, 124] on icon at bounding box center [274, 132] width 20 height 20
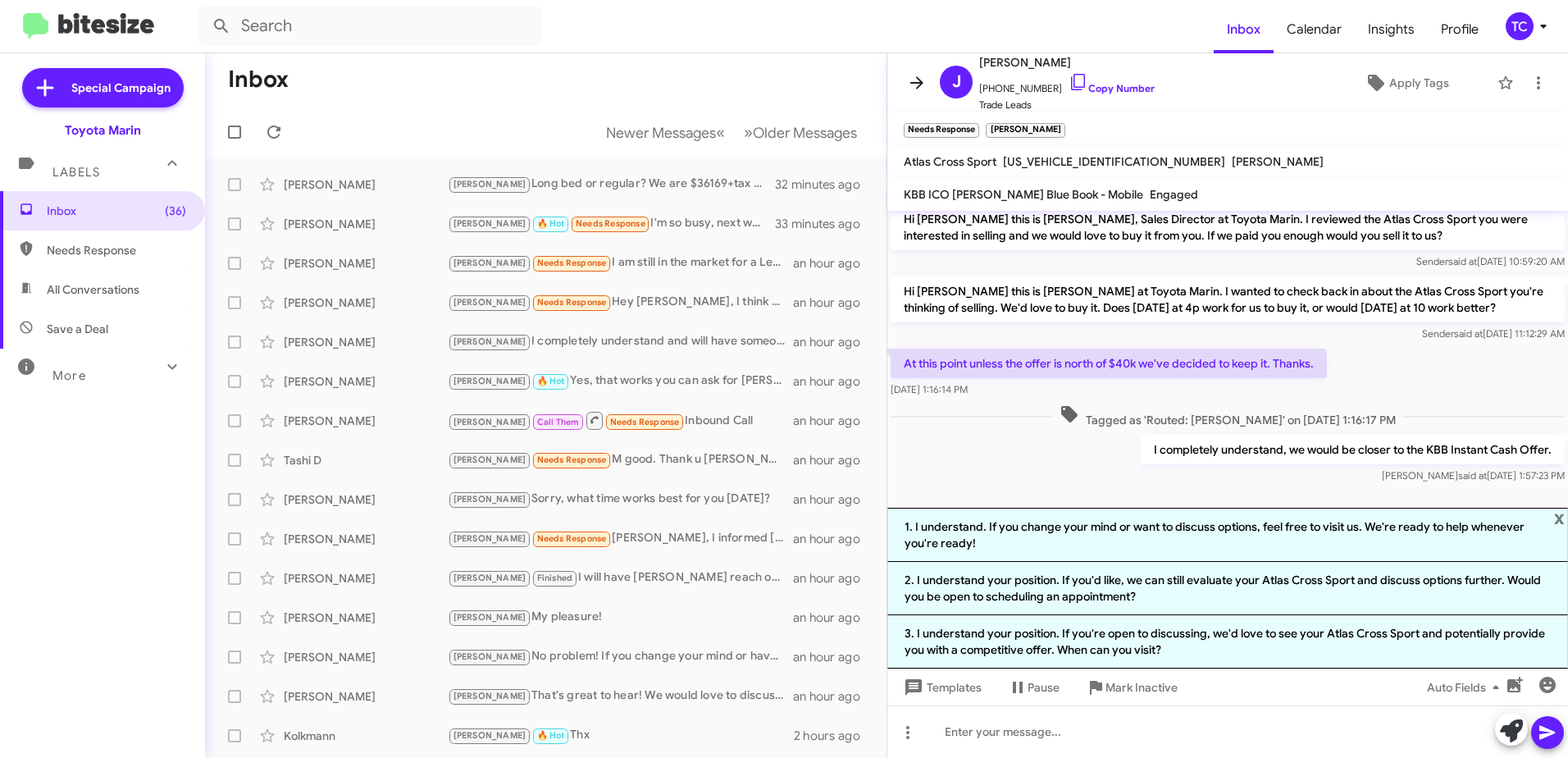
click at [917, 86] on icon at bounding box center [916, 83] width 20 height 20
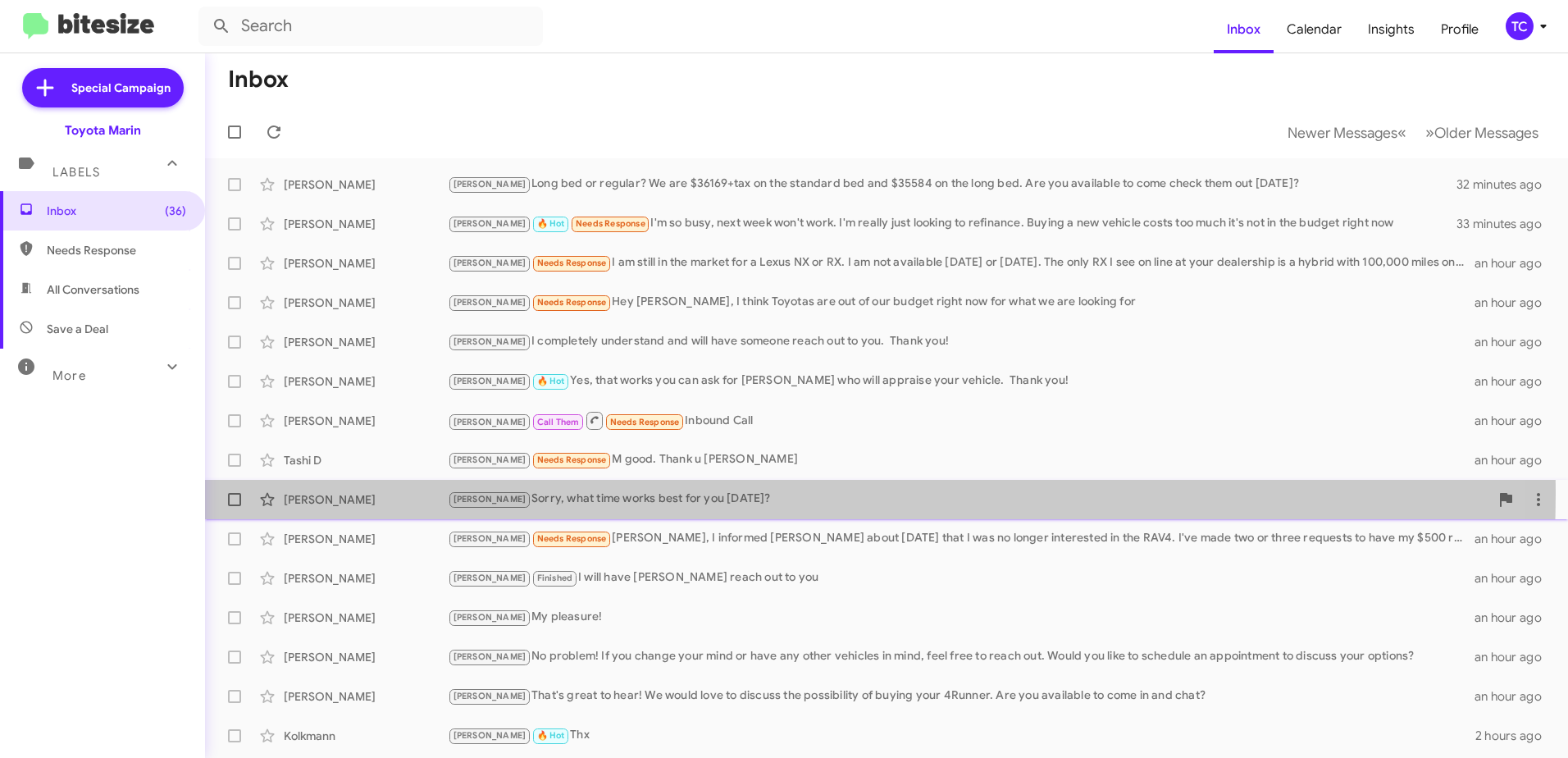
click at [707, 493] on div "[PERSON_NAME] Sorry, what time works best for you [DATE]?" at bounding box center [968, 499] width 1041 height 19
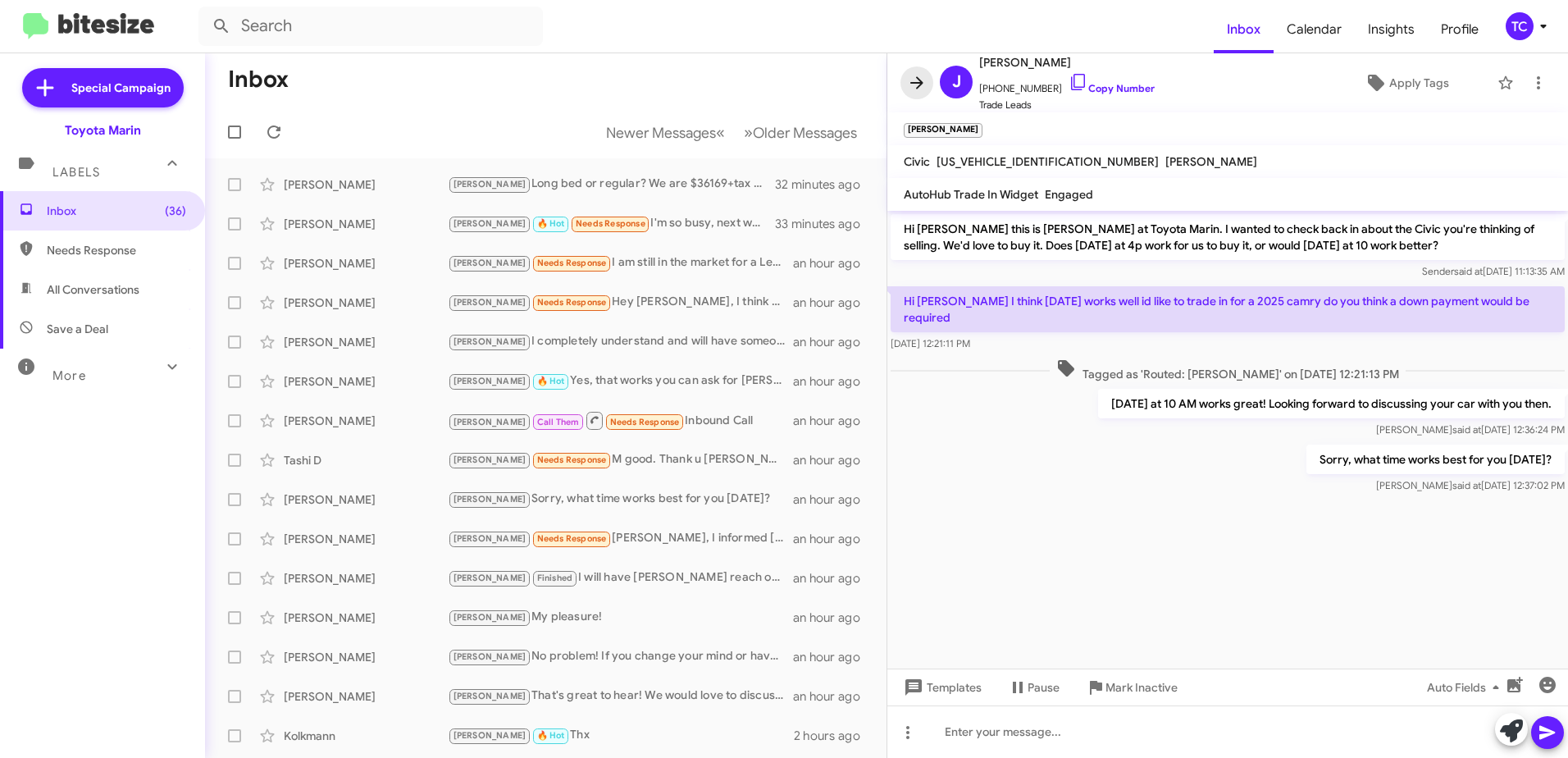
click at [917, 90] on icon at bounding box center [916, 83] width 20 height 20
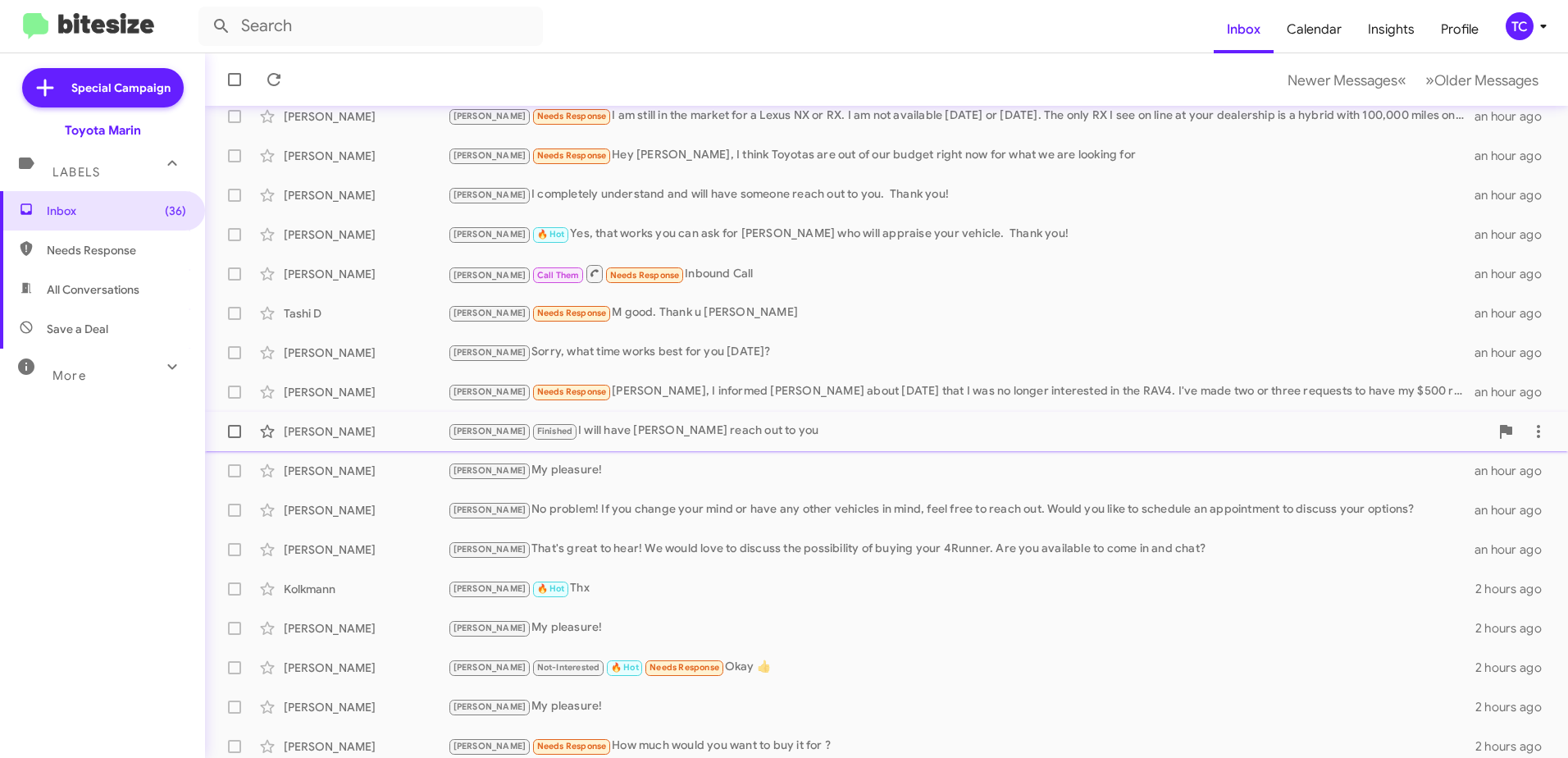
scroll to position [194, 0]
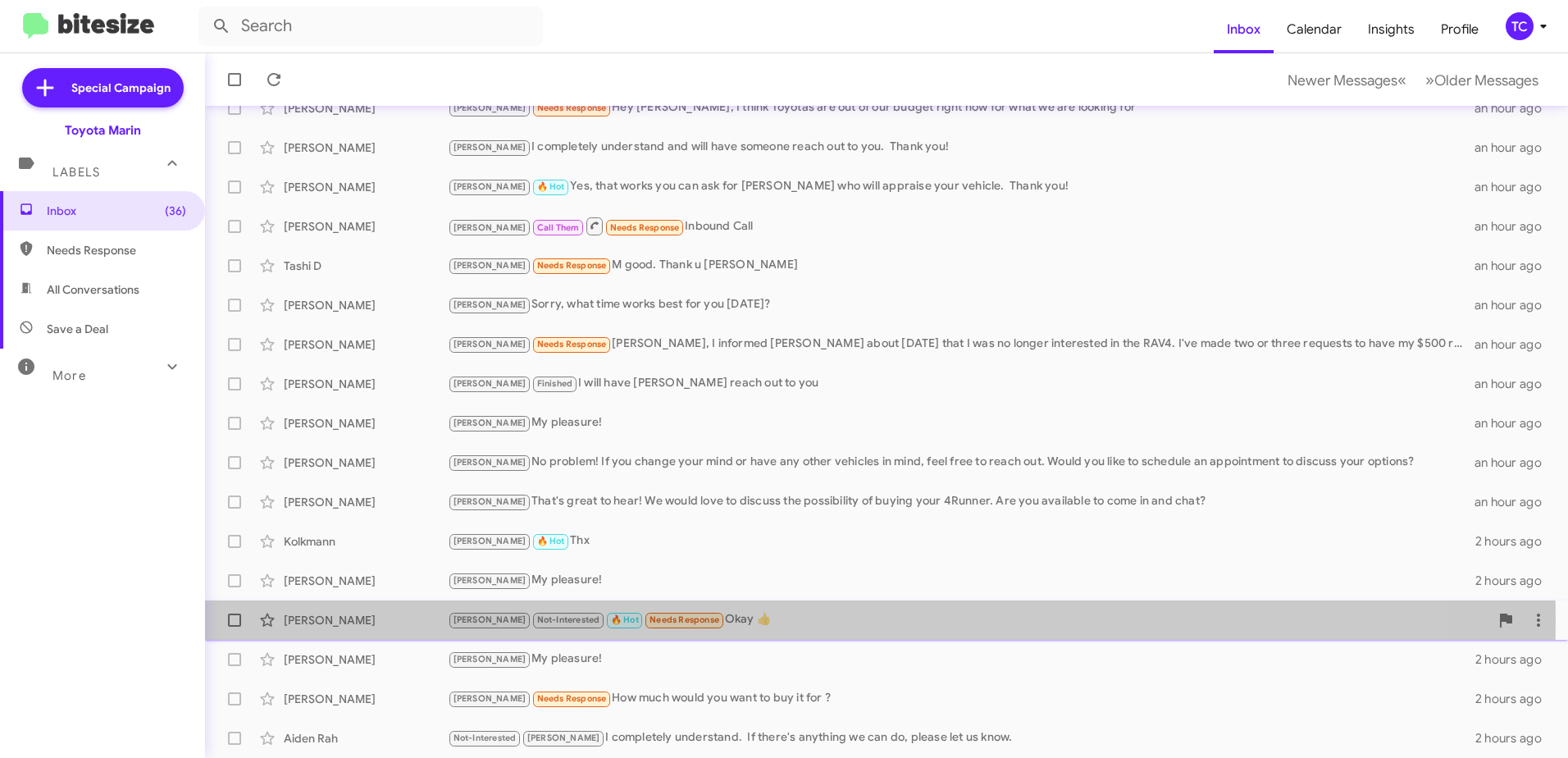
click at [668, 621] on span "Needs Response" at bounding box center [684, 619] width 70 height 10
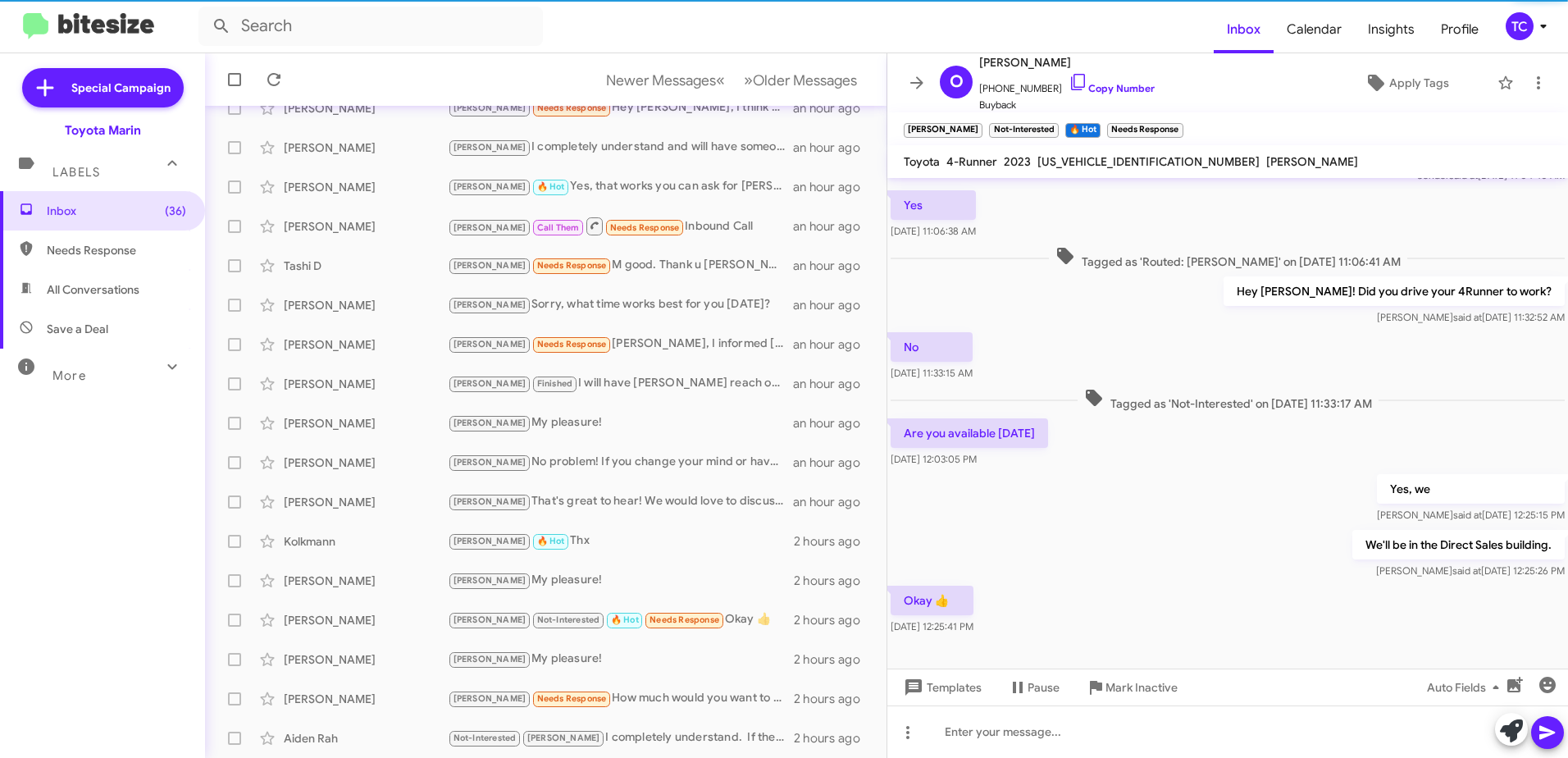
scroll to position [200, 0]
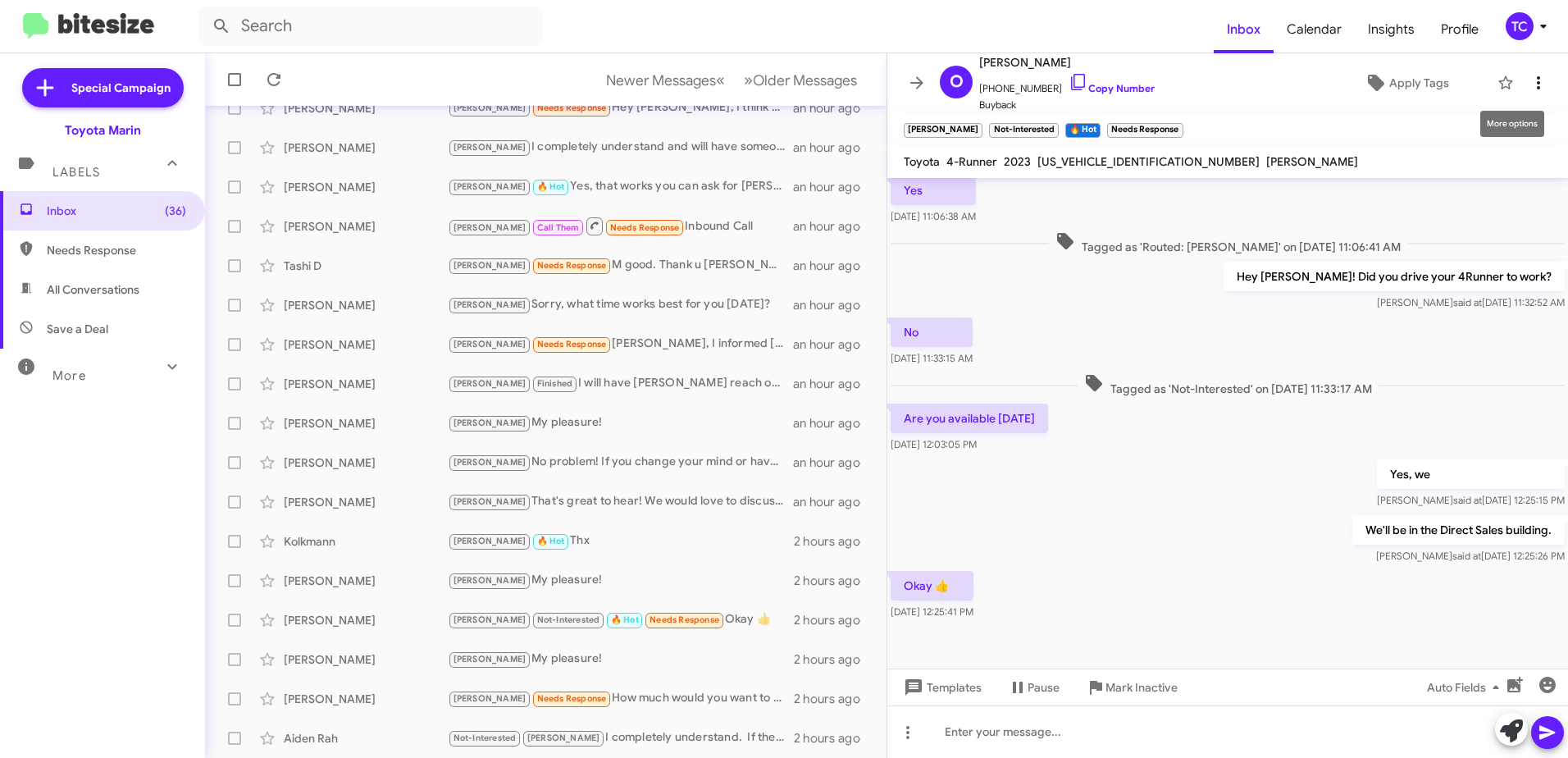
click at [1531, 78] on icon at bounding box center [1538, 83] width 20 height 20
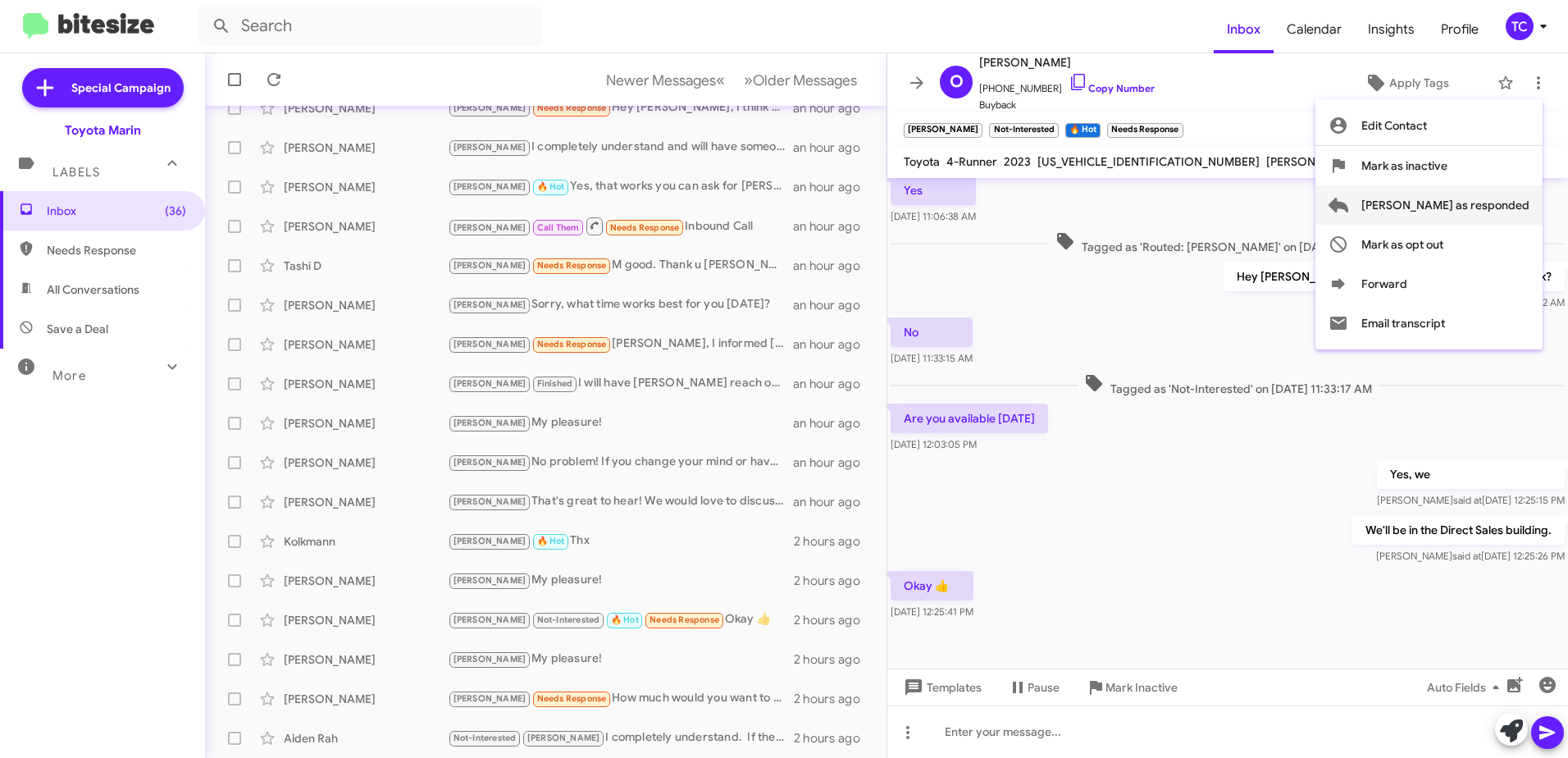
click at [1476, 203] on span "[PERSON_NAME] as responded" at bounding box center [1445, 205] width 168 height 40
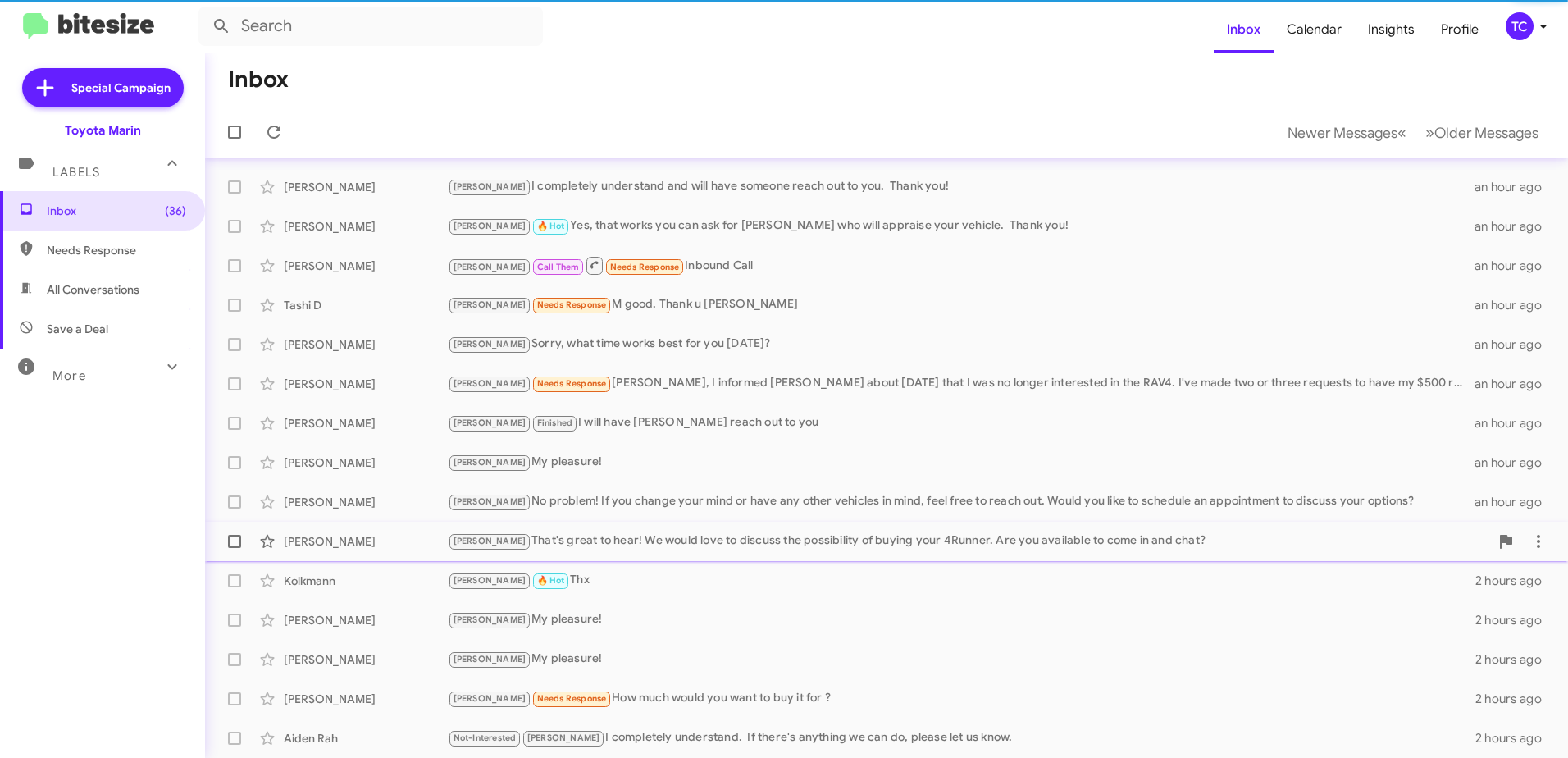
scroll to position [155, 0]
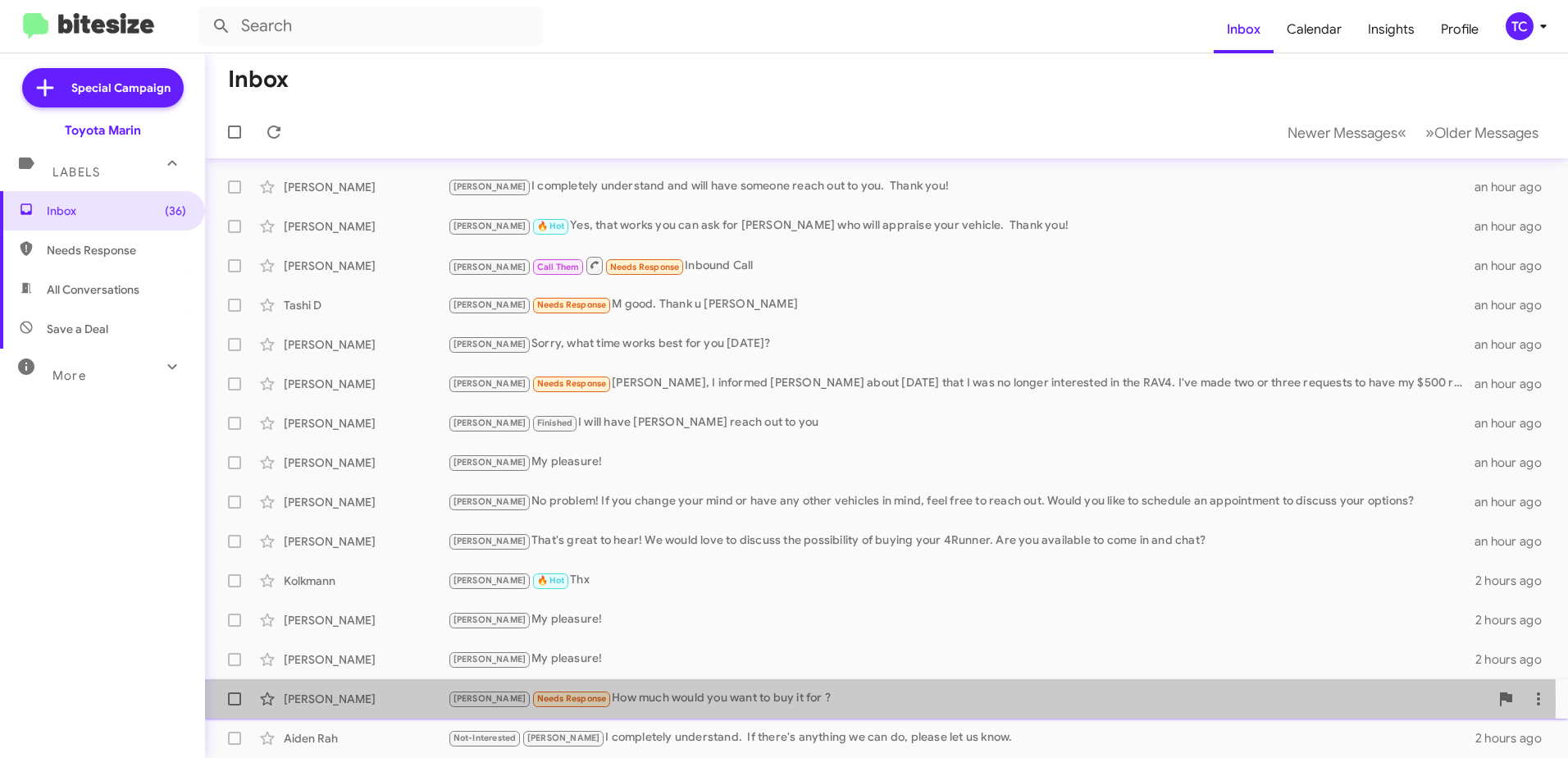
click at [651, 702] on div "[PERSON_NAME] Needs Response How much would you want to buy it for ?" at bounding box center [968, 699] width 1041 height 19
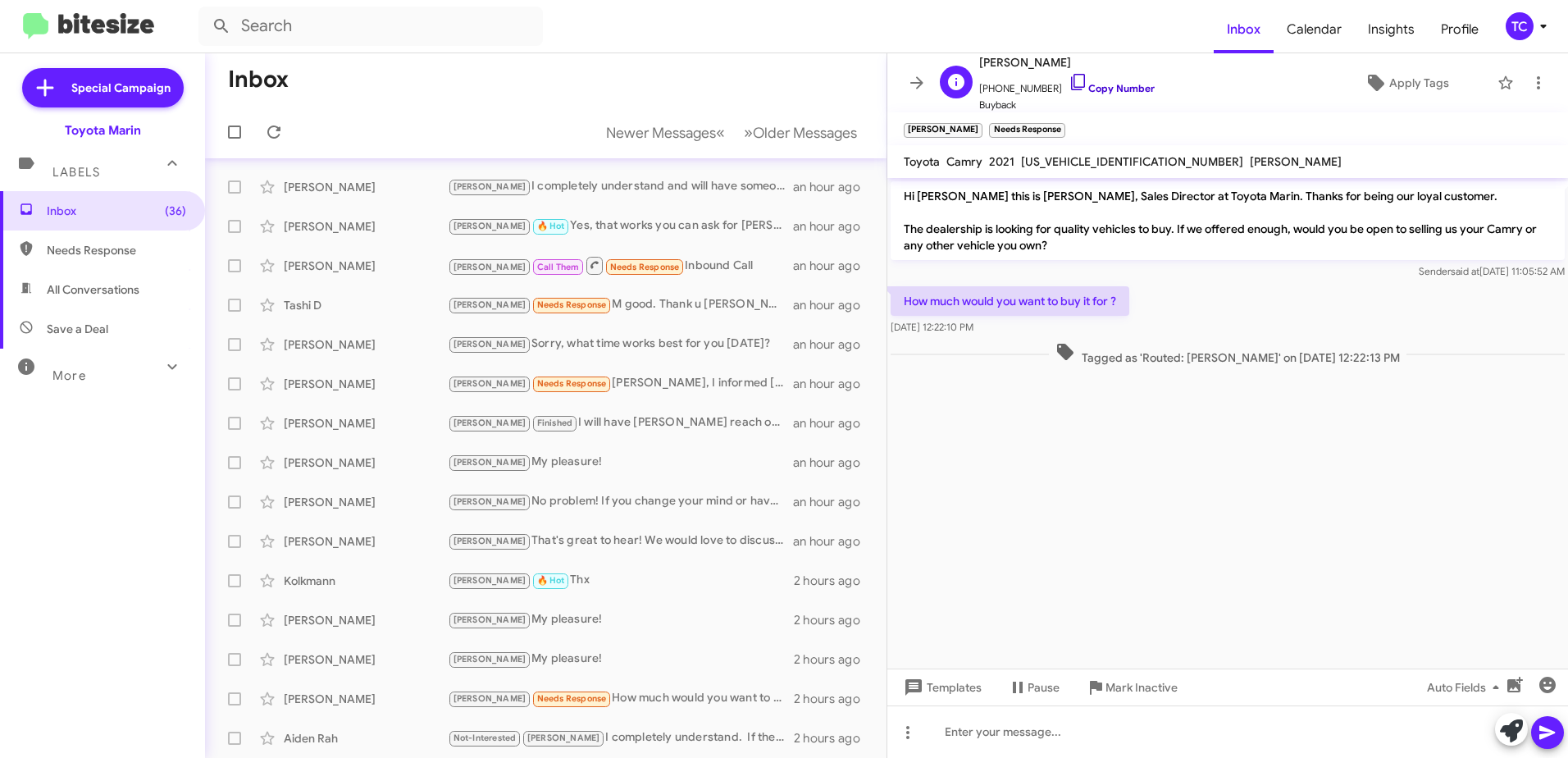
click at [1068, 79] on icon at bounding box center [1078, 82] width 20 height 20
click at [1250, 637] on cdk-virtual-scroll-viewport "Hi [PERSON_NAME] this is [PERSON_NAME], Sales Director at Toyota Marin. Thanks …" at bounding box center [1227, 423] width 680 height 491
click at [1514, 735] on icon at bounding box center [1511, 731] width 23 height 23
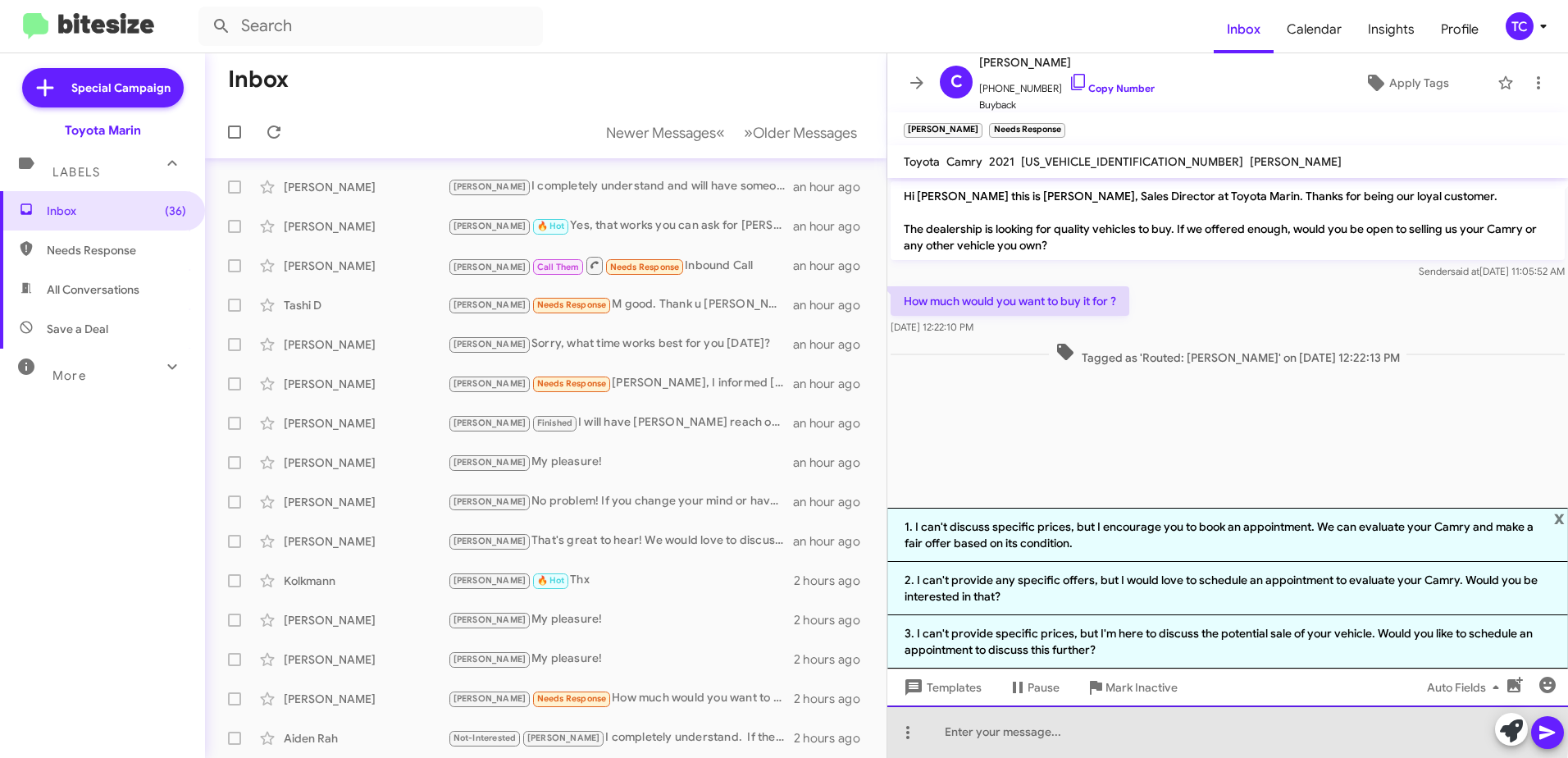
click at [1123, 725] on div at bounding box center [1227, 732] width 680 height 53
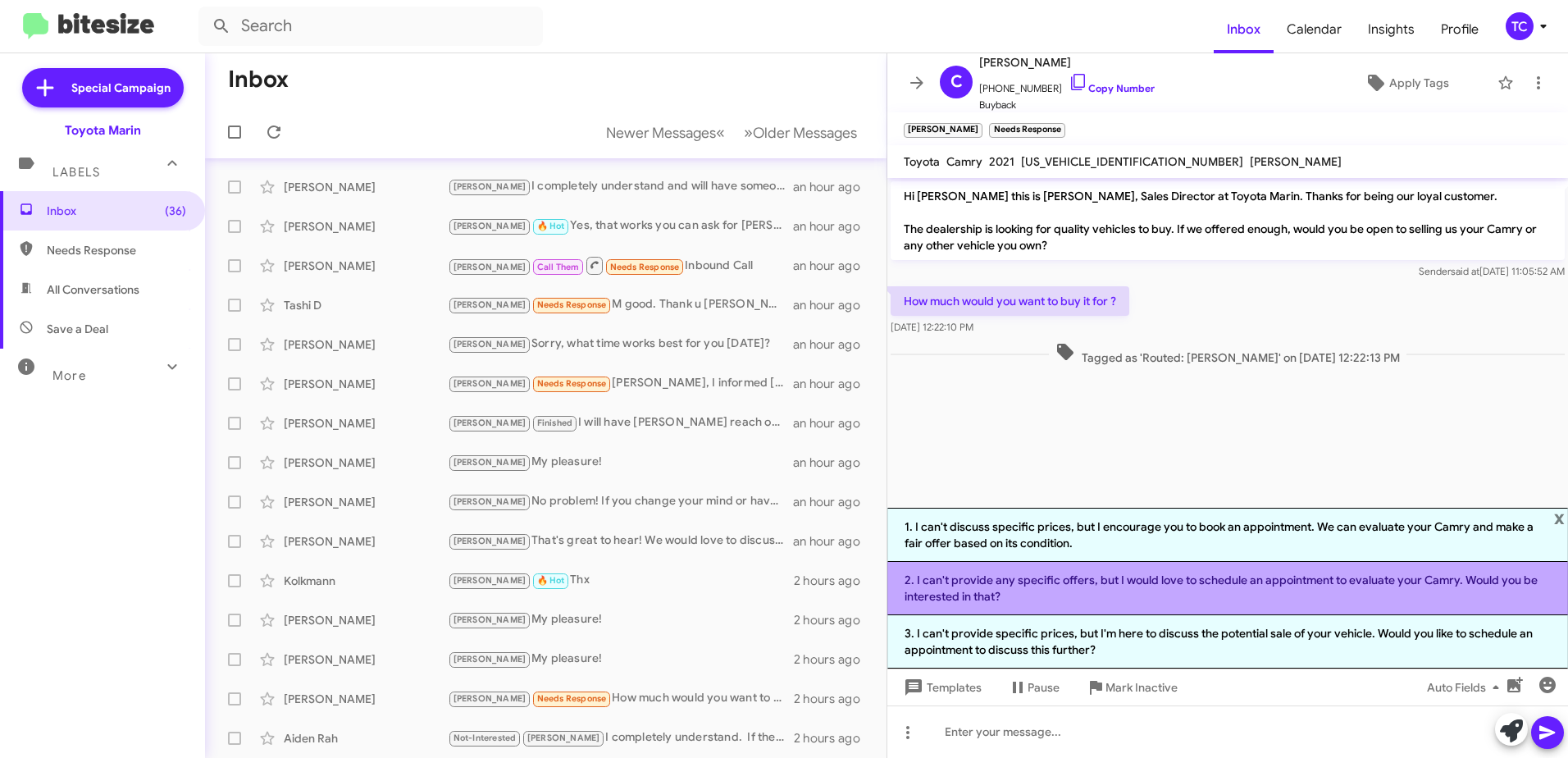
click at [1180, 601] on li "2. I can't provide any specific offers, but I would love to schedule an appoint…" at bounding box center [1227, 589] width 680 height 54
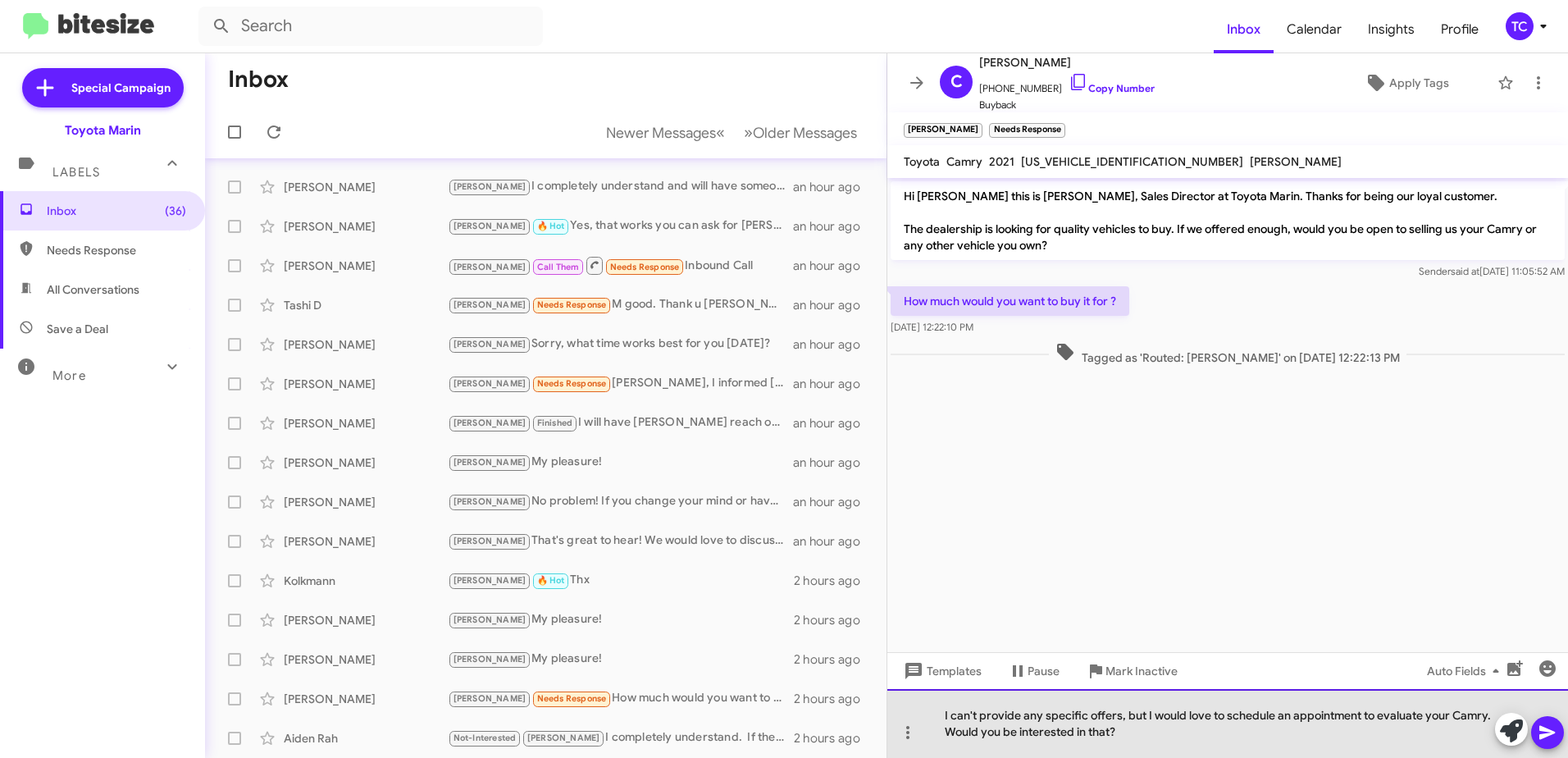
click at [1145, 714] on div "I can't provide any specific offers, but I would love to schedule an appointmen…" at bounding box center [1227, 723] width 680 height 69
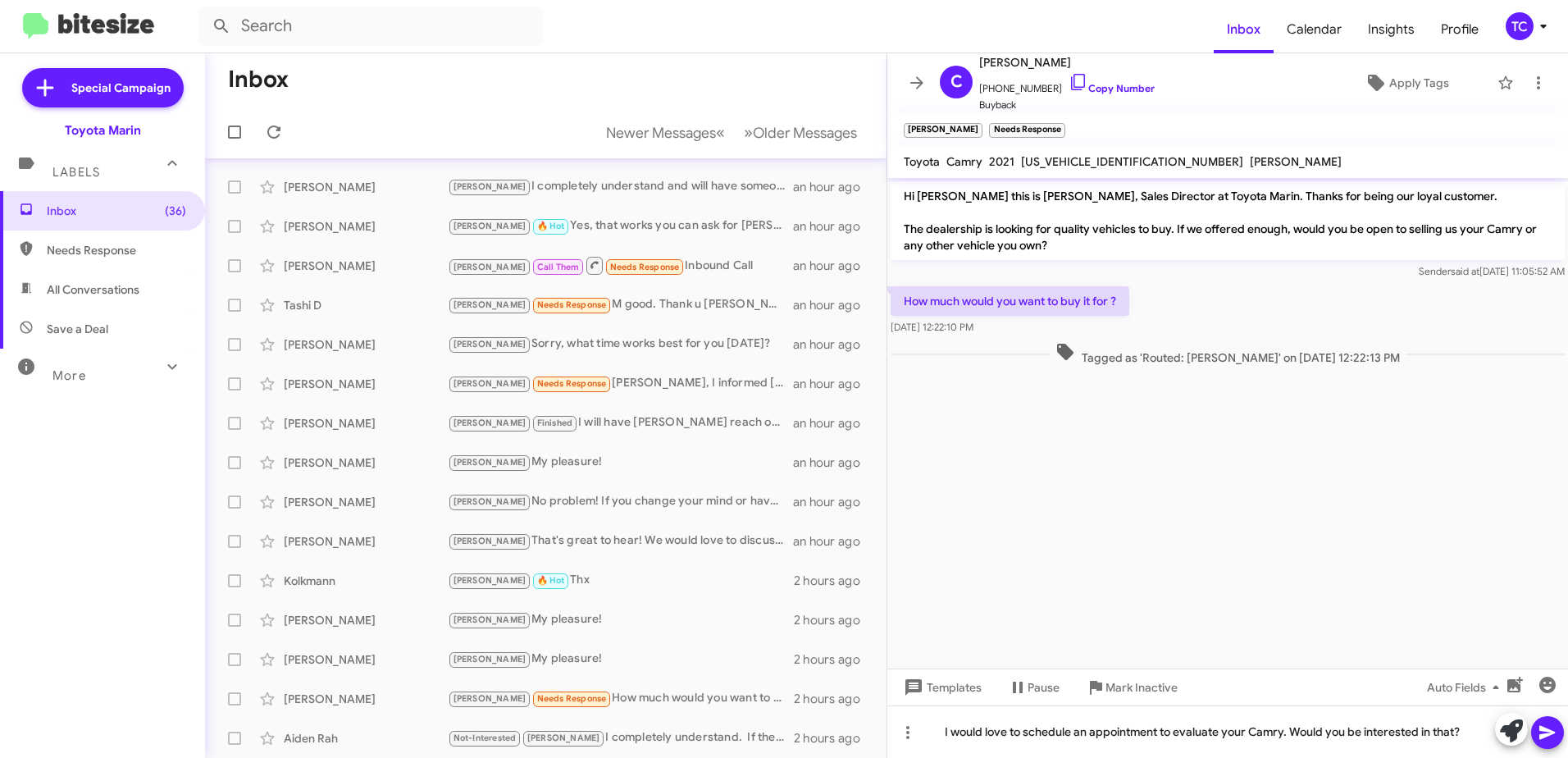
click at [1540, 735] on icon at bounding box center [1546, 733] width 16 height 14
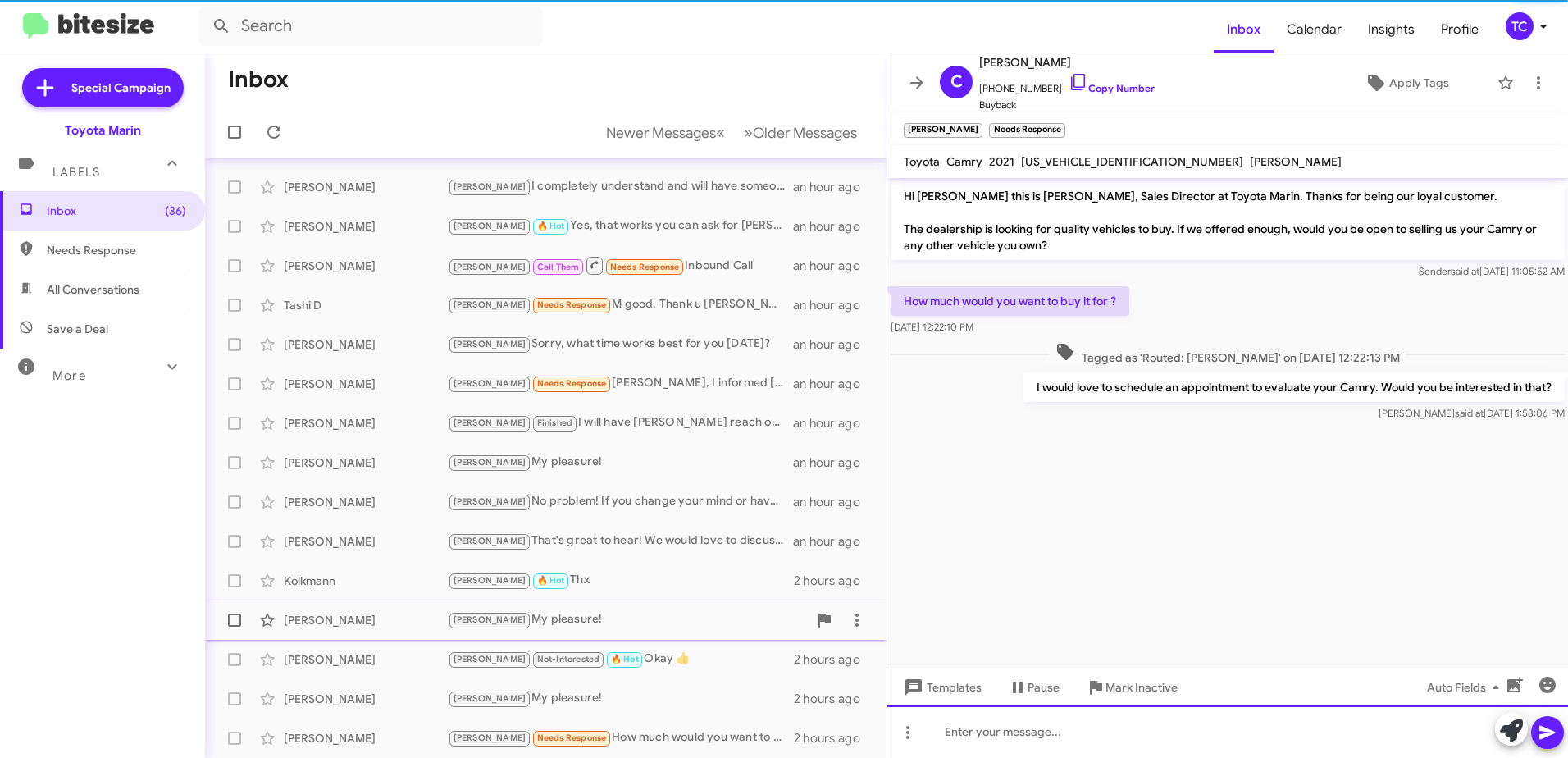
scroll to position [194, 0]
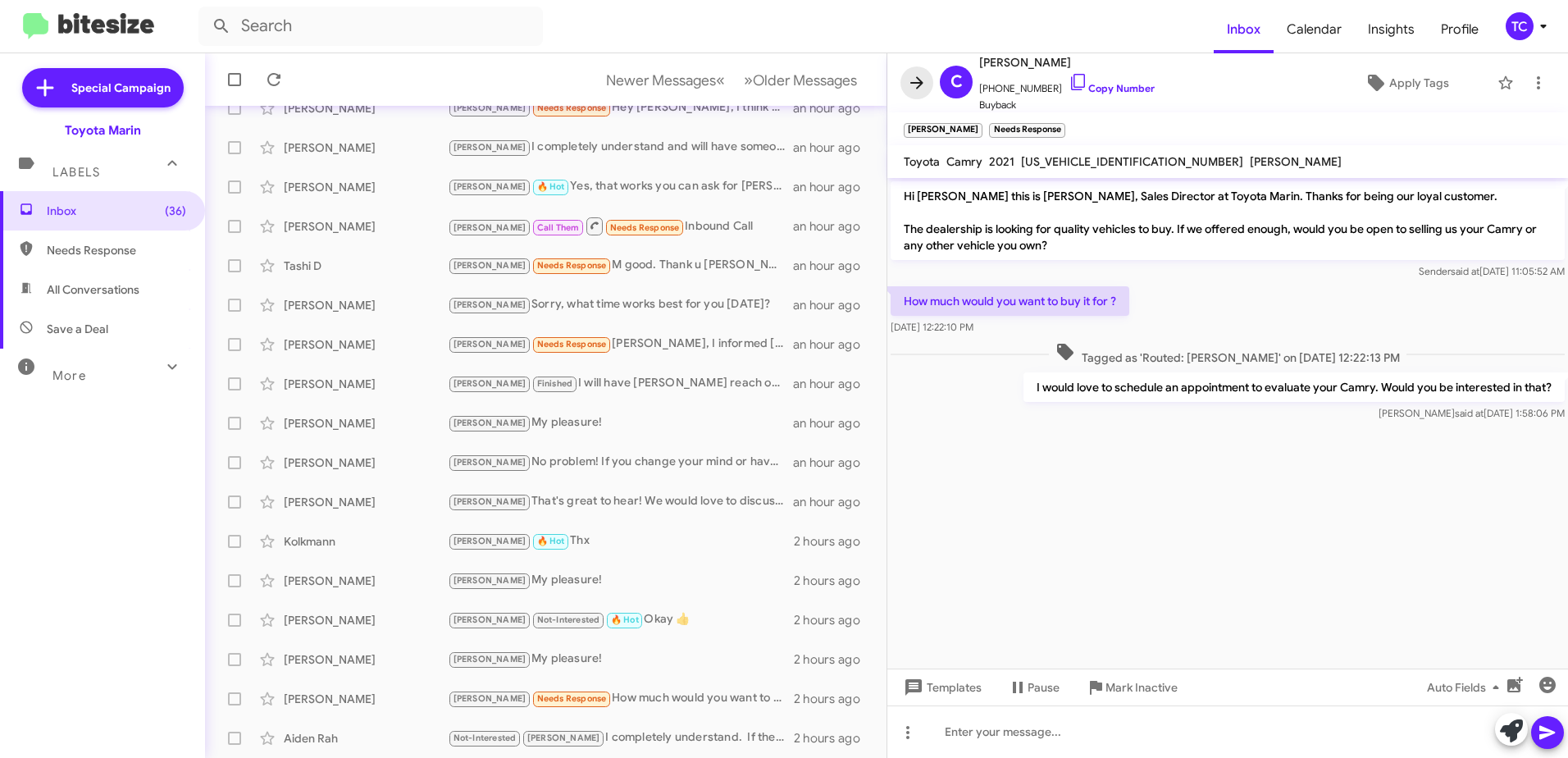
click at [914, 74] on icon at bounding box center [916, 83] width 20 height 20
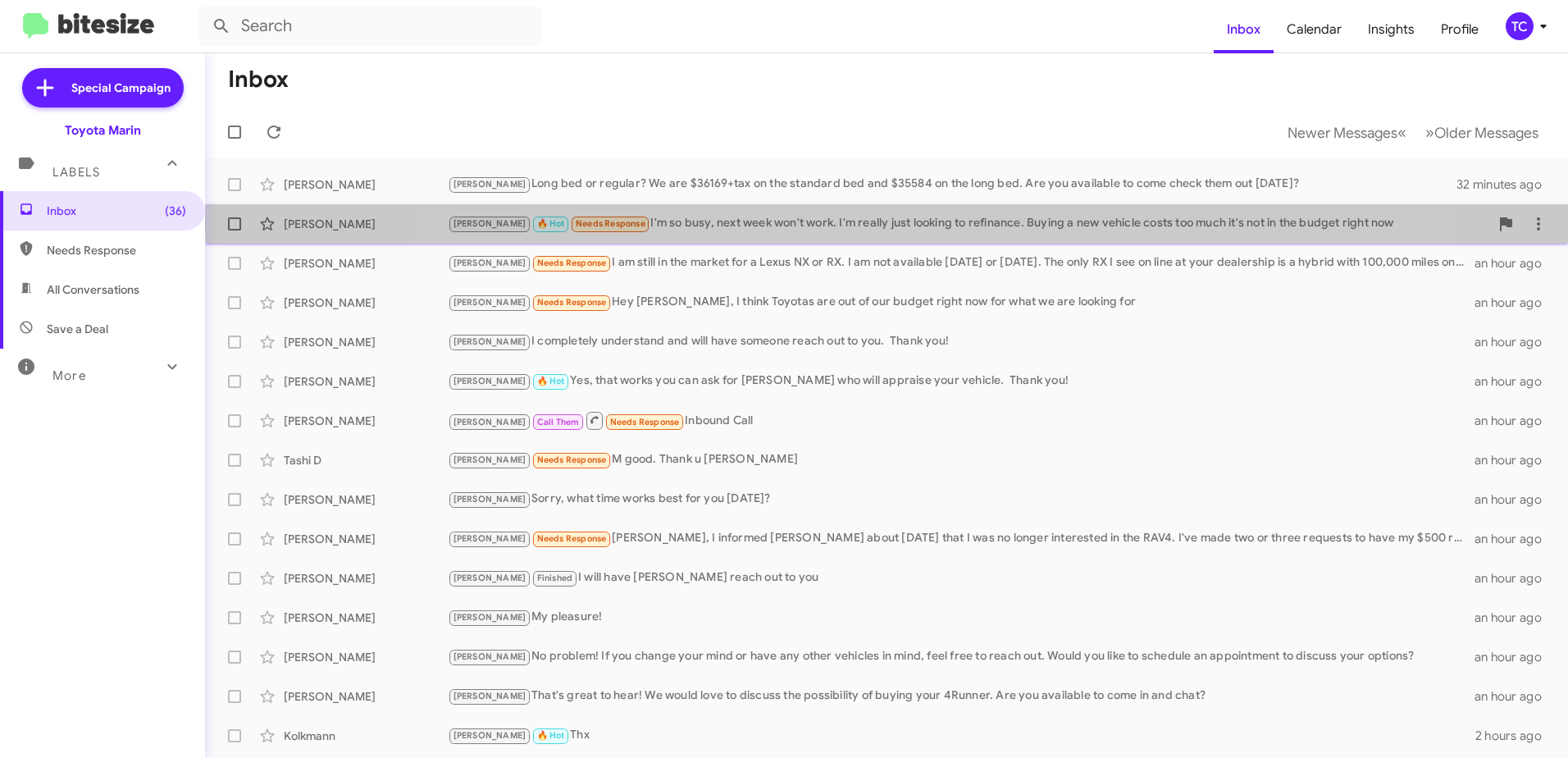
click at [926, 223] on div "[PERSON_NAME] 🔥 Hot Needs Response I'm so busy, next week won't work. I'm reall…" at bounding box center [968, 223] width 1041 height 19
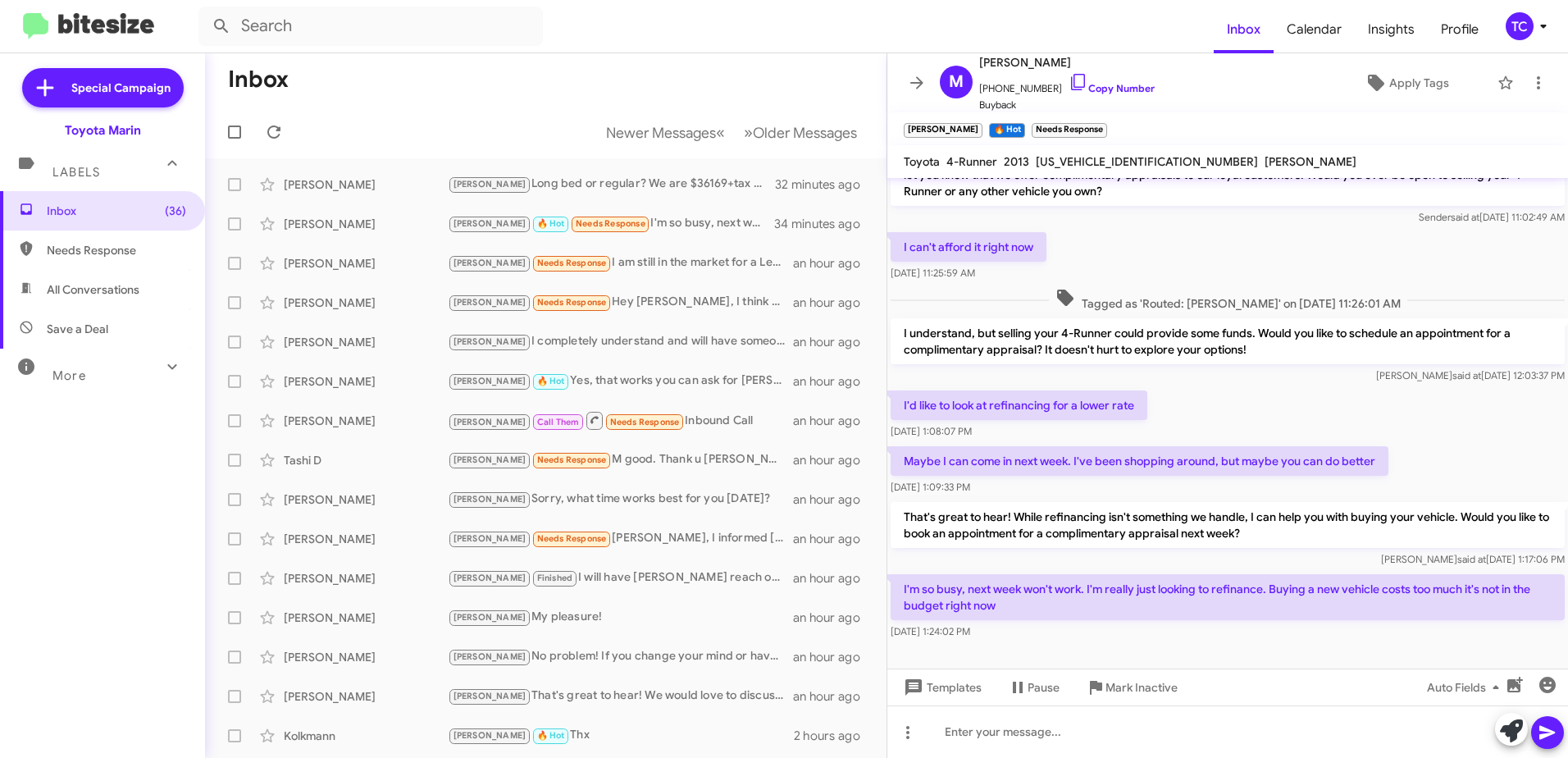
scroll to position [154, 0]
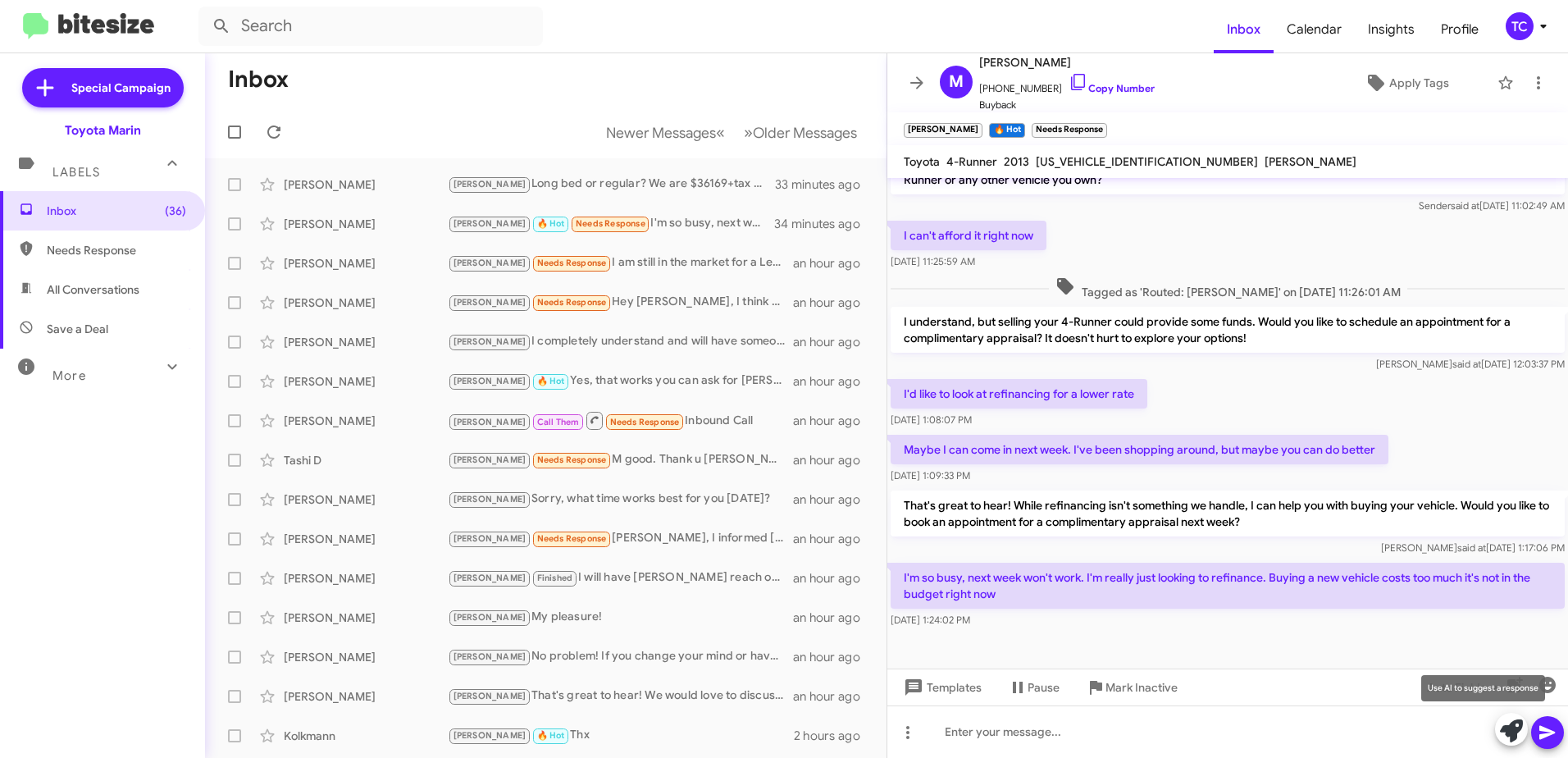
click at [1511, 725] on icon at bounding box center [1511, 731] width 23 height 23
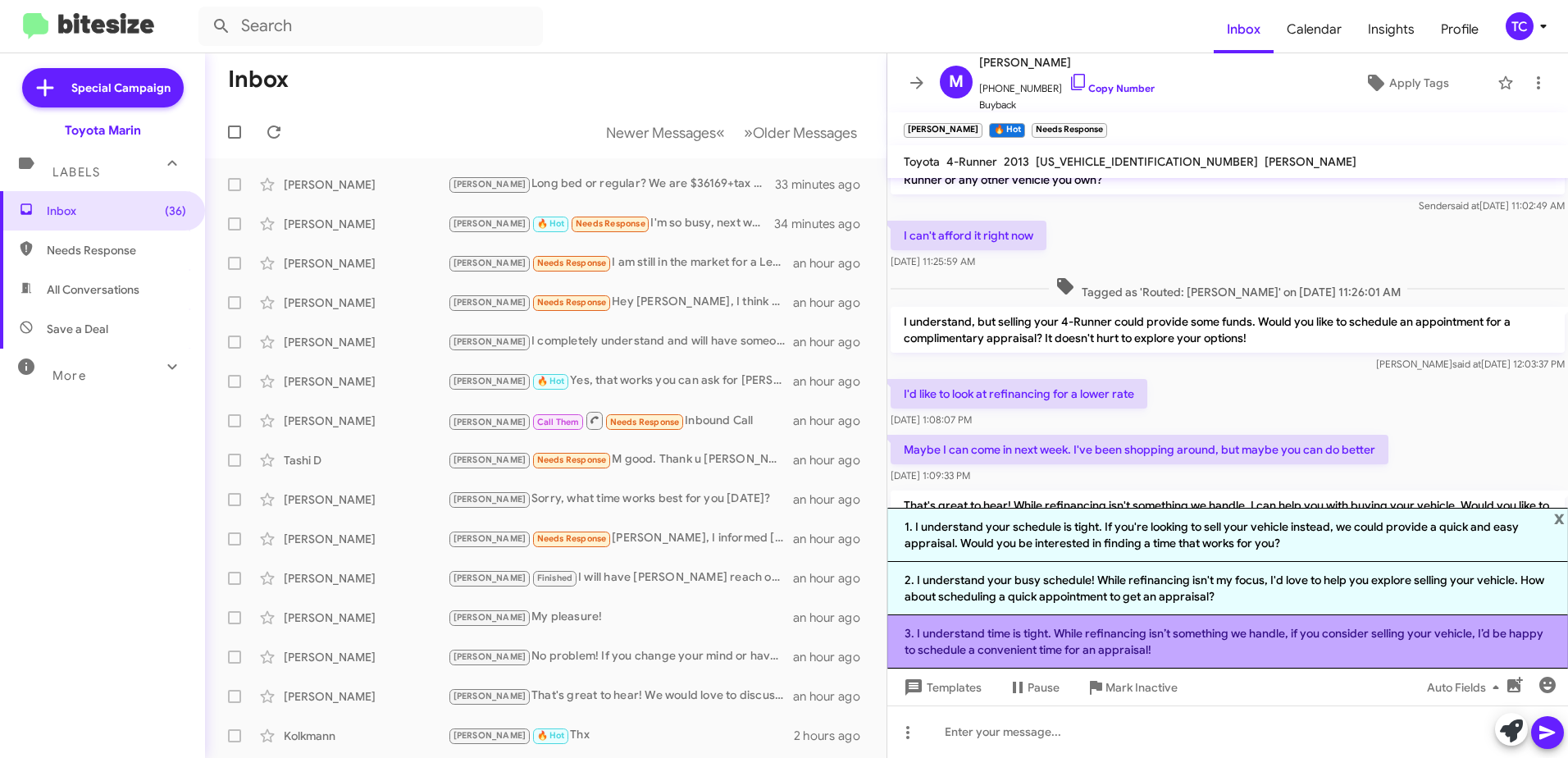
click at [1172, 636] on li "3. I understand time is tight. While refinancing isn’t something we handle, if …" at bounding box center [1227, 641] width 680 height 54
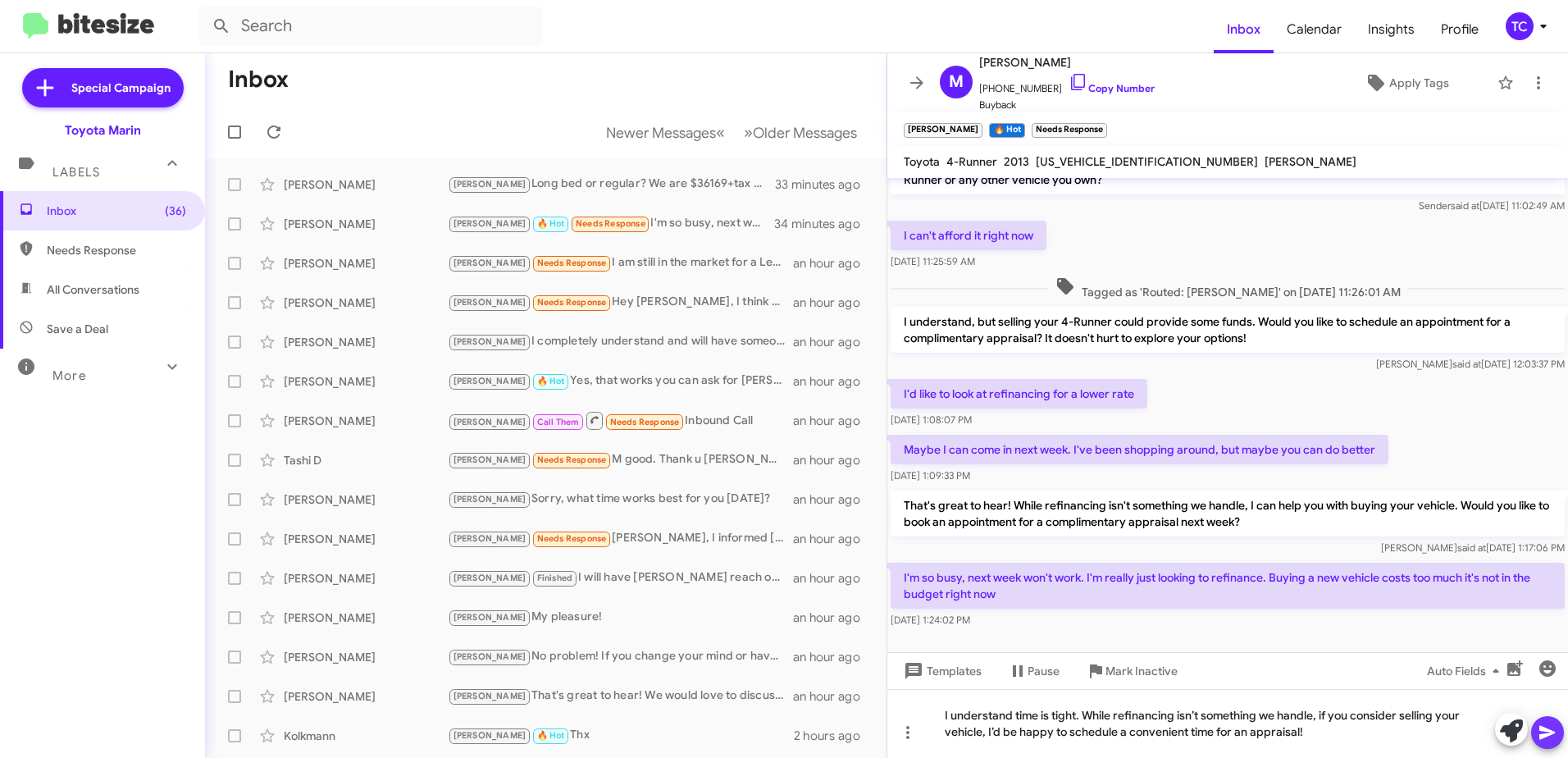
click at [1539, 731] on icon at bounding box center [1546, 732] width 20 height 20
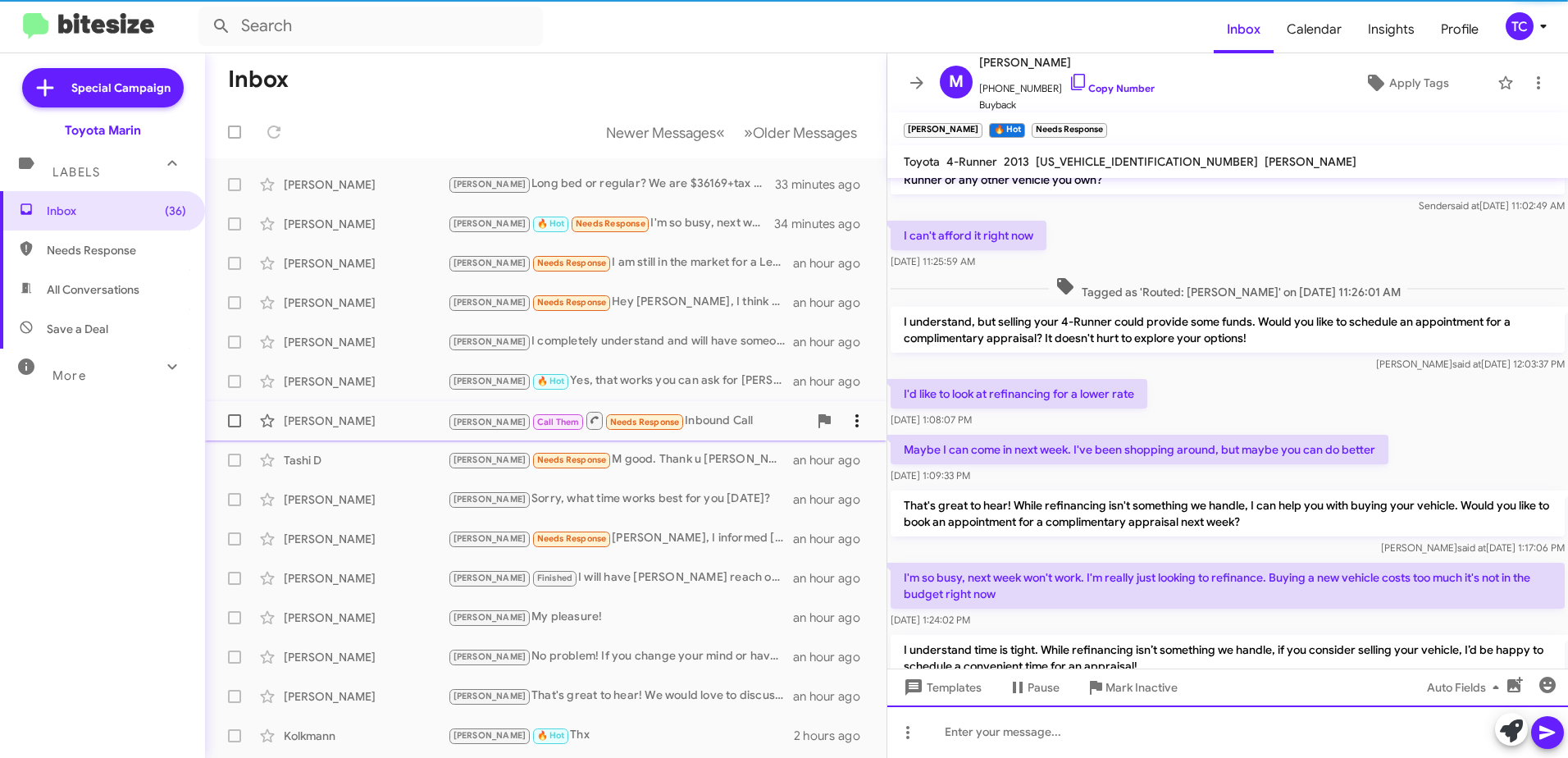
scroll to position [0, 0]
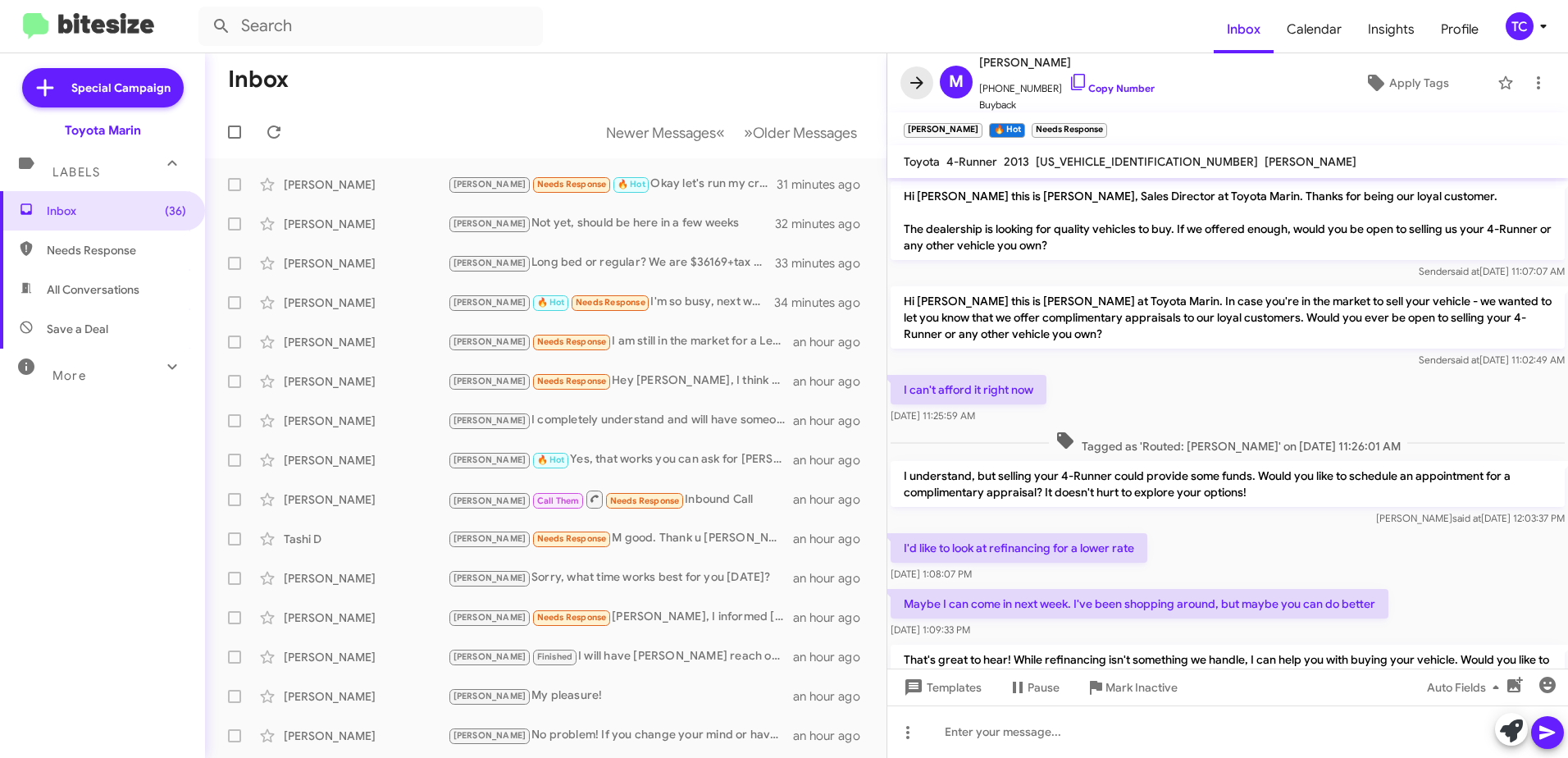
click at [914, 90] on icon at bounding box center [916, 83] width 20 height 20
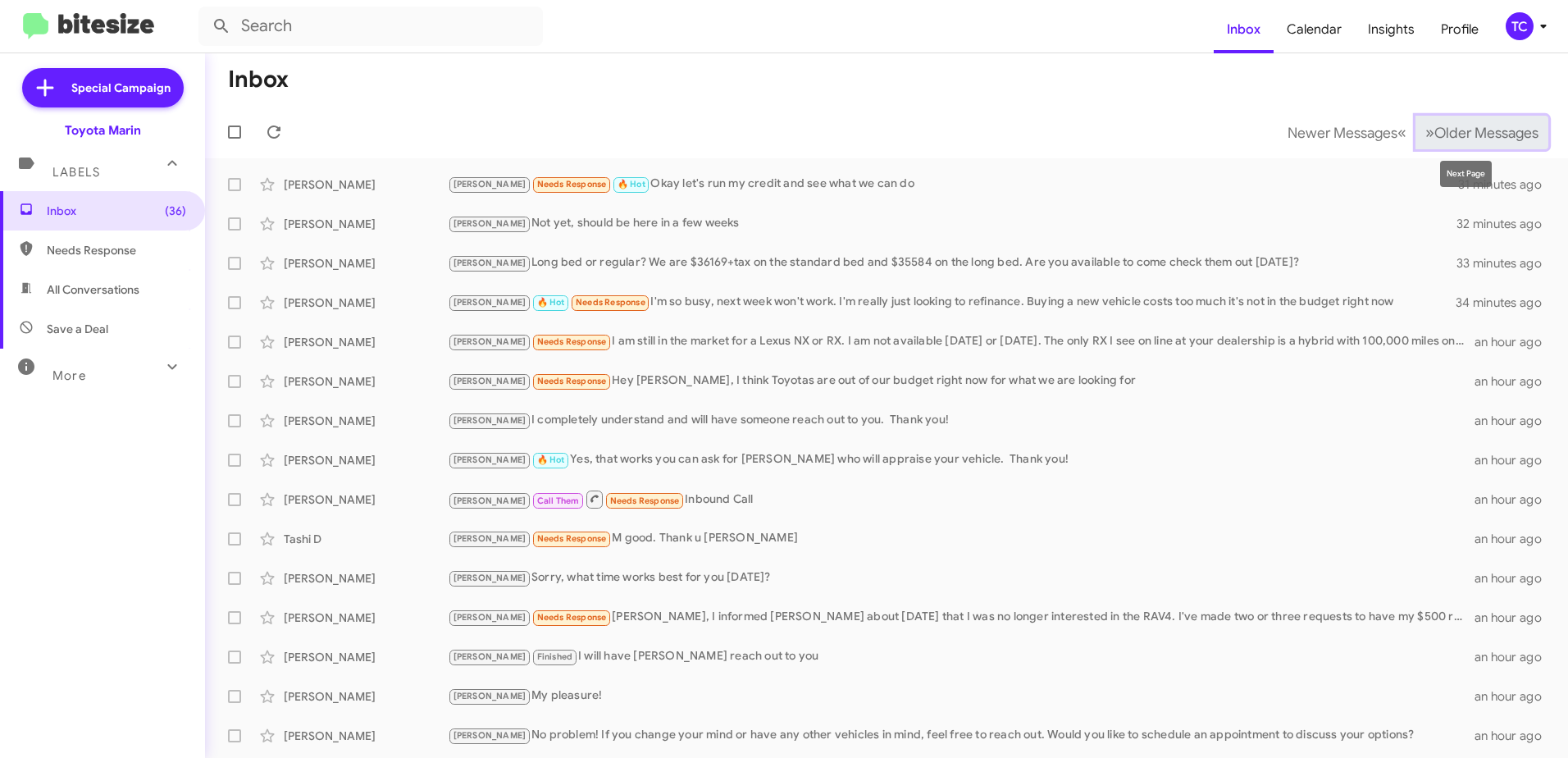
click at [1434, 124] on span "Older Messages" at bounding box center [1486, 133] width 104 height 18
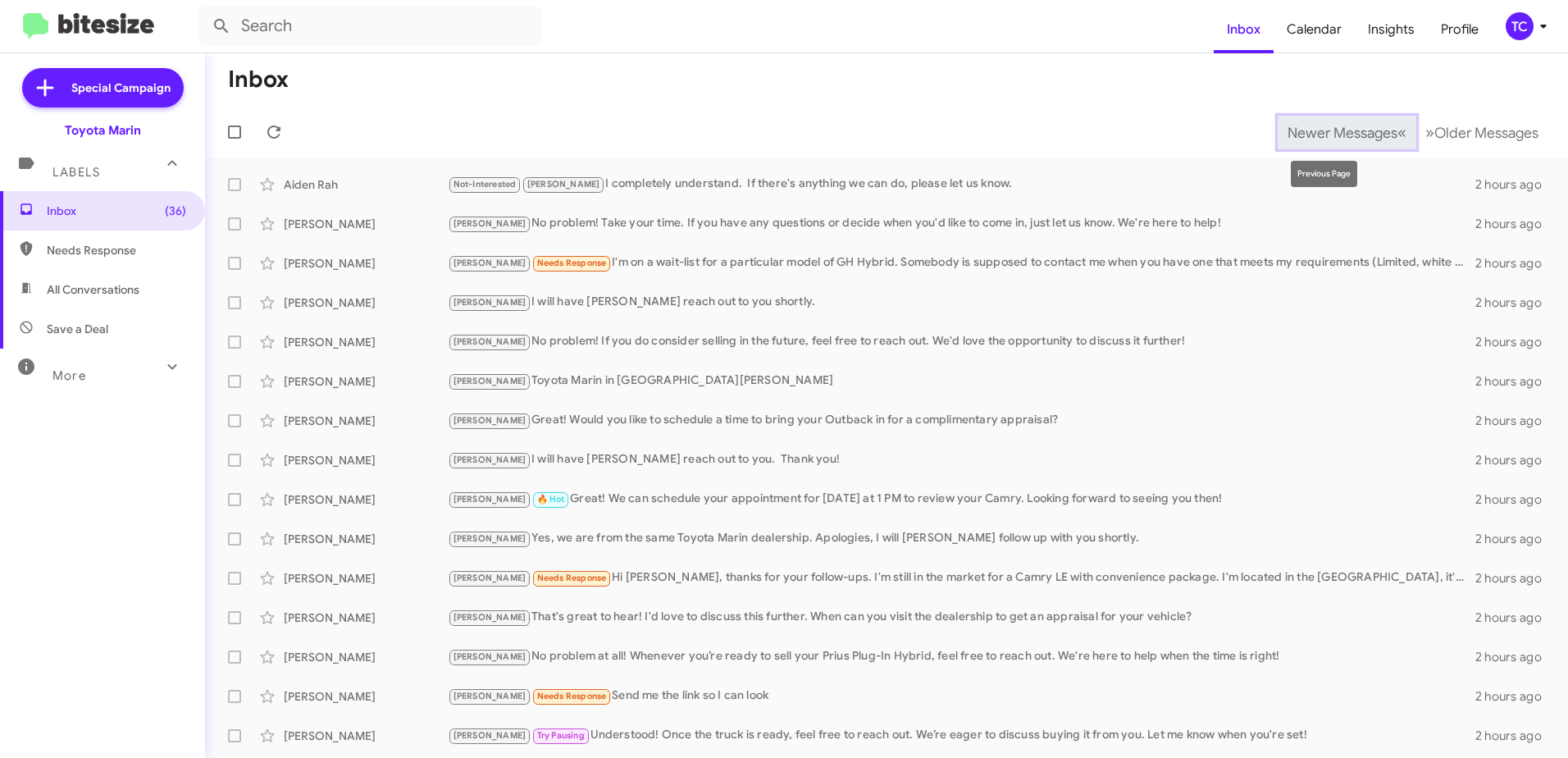
click at [1303, 131] on span "Newer Messages" at bounding box center [1342, 133] width 110 height 18
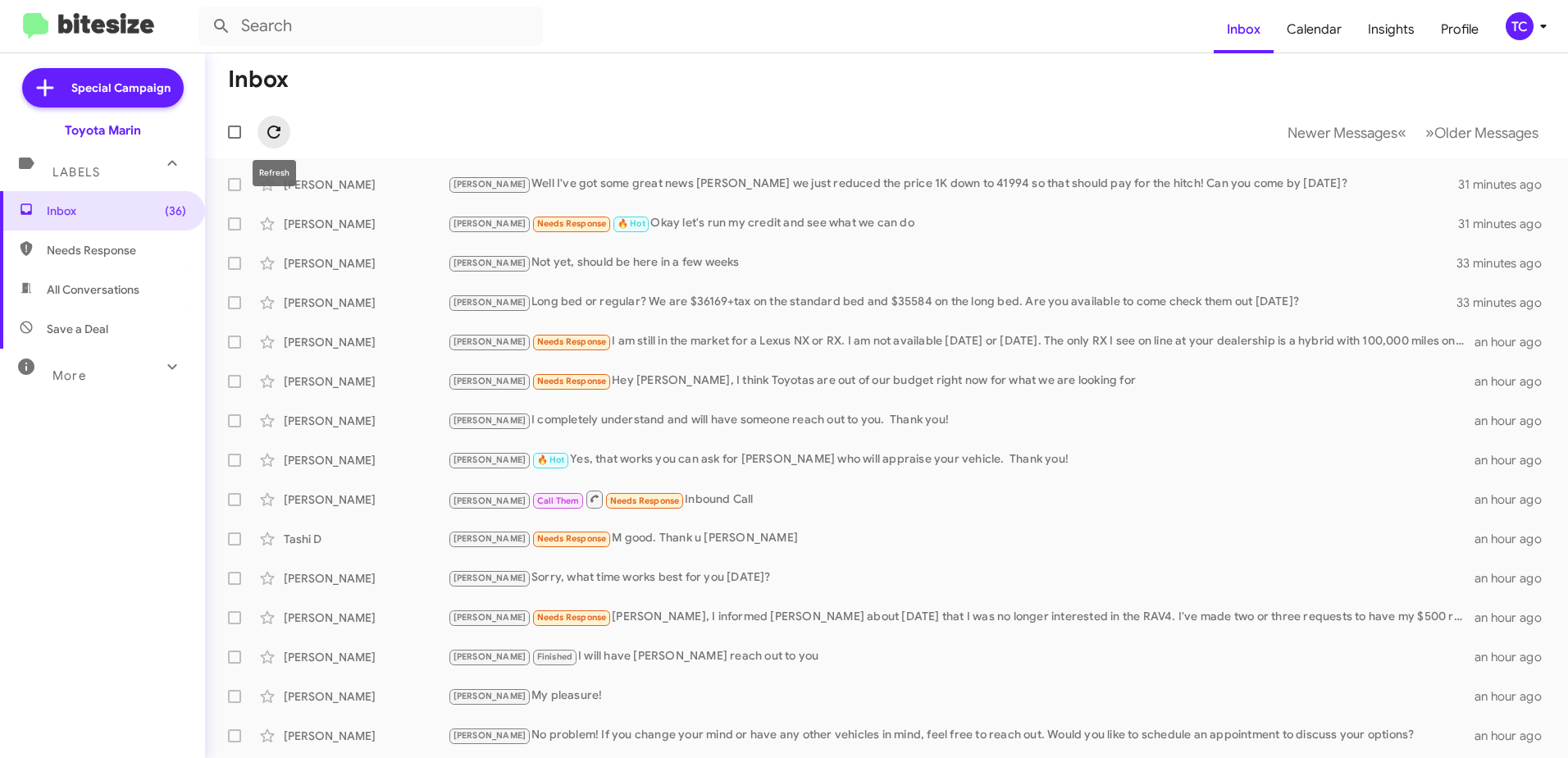
click at [273, 124] on icon at bounding box center [274, 132] width 20 height 20
click at [1331, 131] on span "Newer Messages" at bounding box center [1342, 133] width 110 height 18
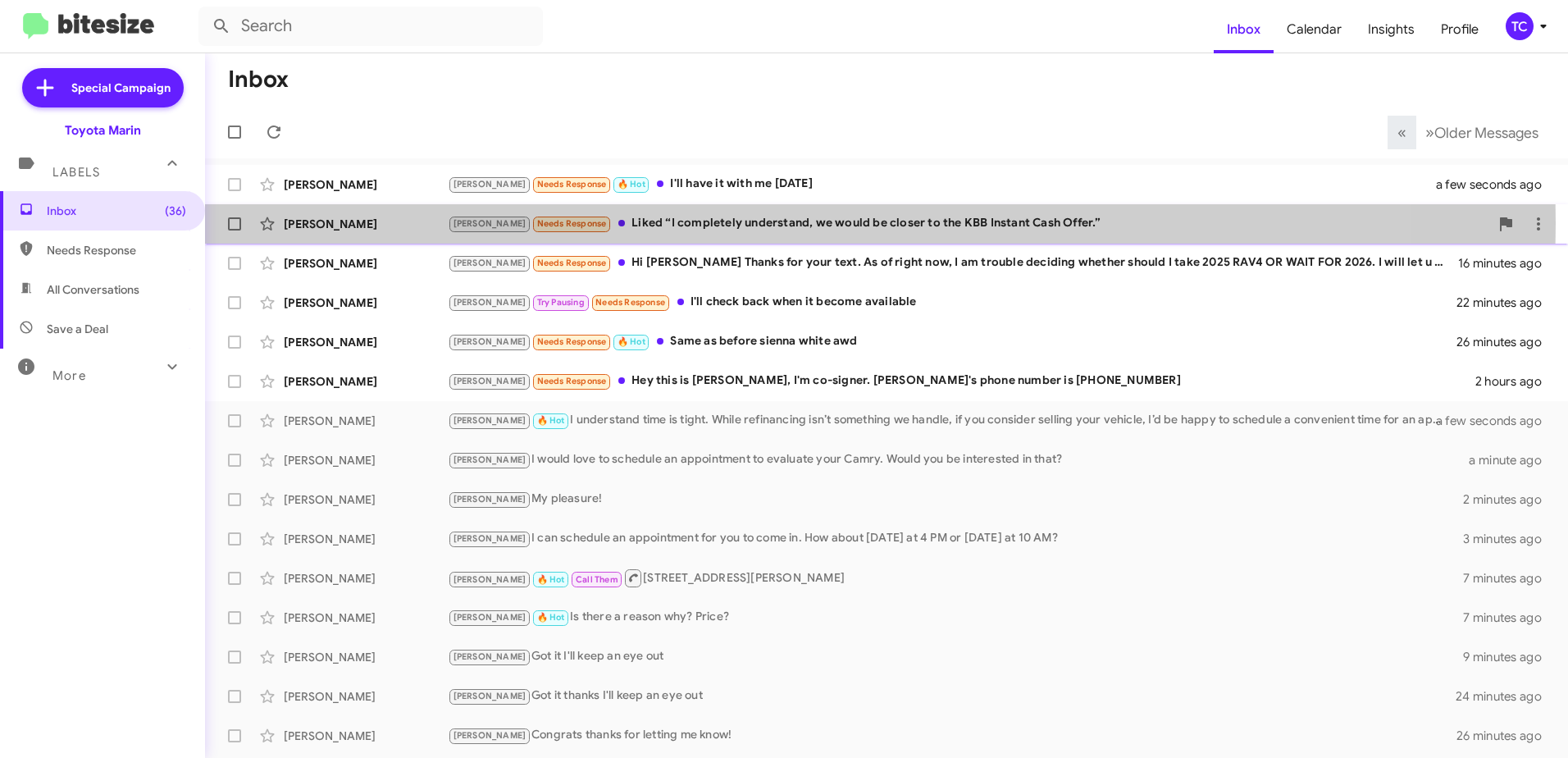
click at [649, 223] on div "[PERSON_NAME] Needs Response Liked “I completely understand, we would be closer…" at bounding box center [968, 223] width 1041 height 19
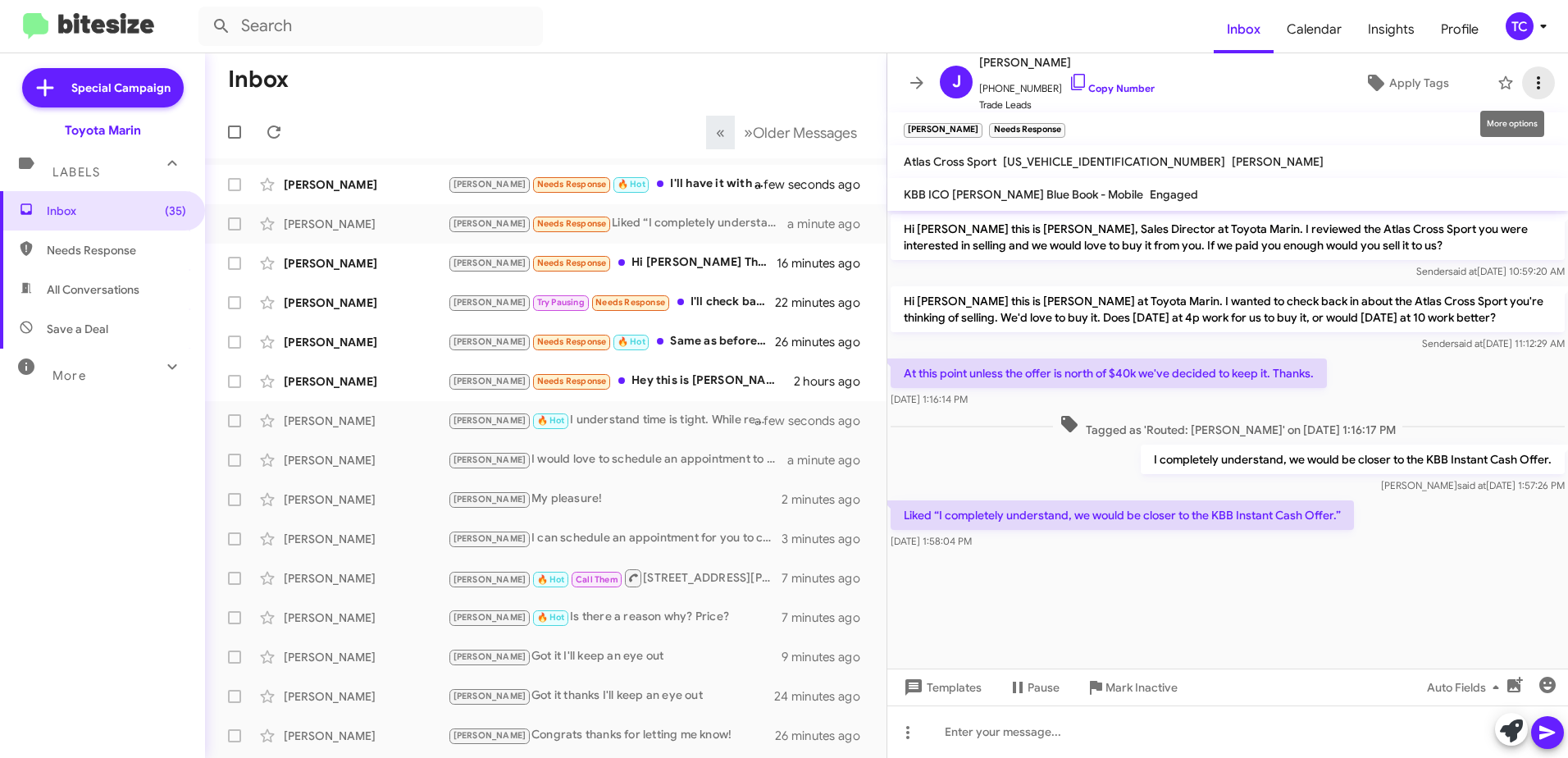
click at [1528, 80] on icon at bounding box center [1538, 83] width 20 height 20
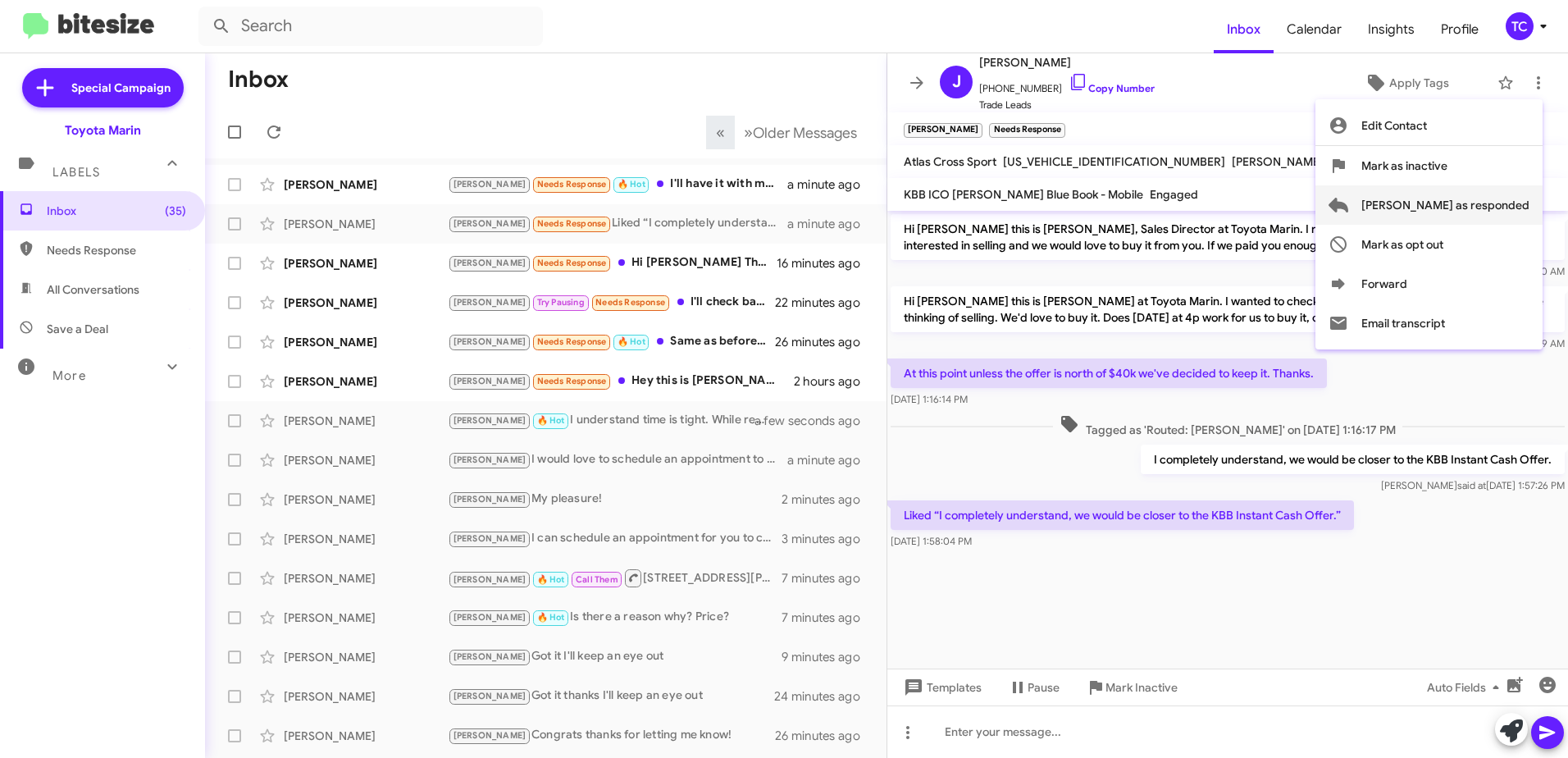
click at [1460, 204] on span "[PERSON_NAME] as responded" at bounding box center [1445, 205] width 168 height 40
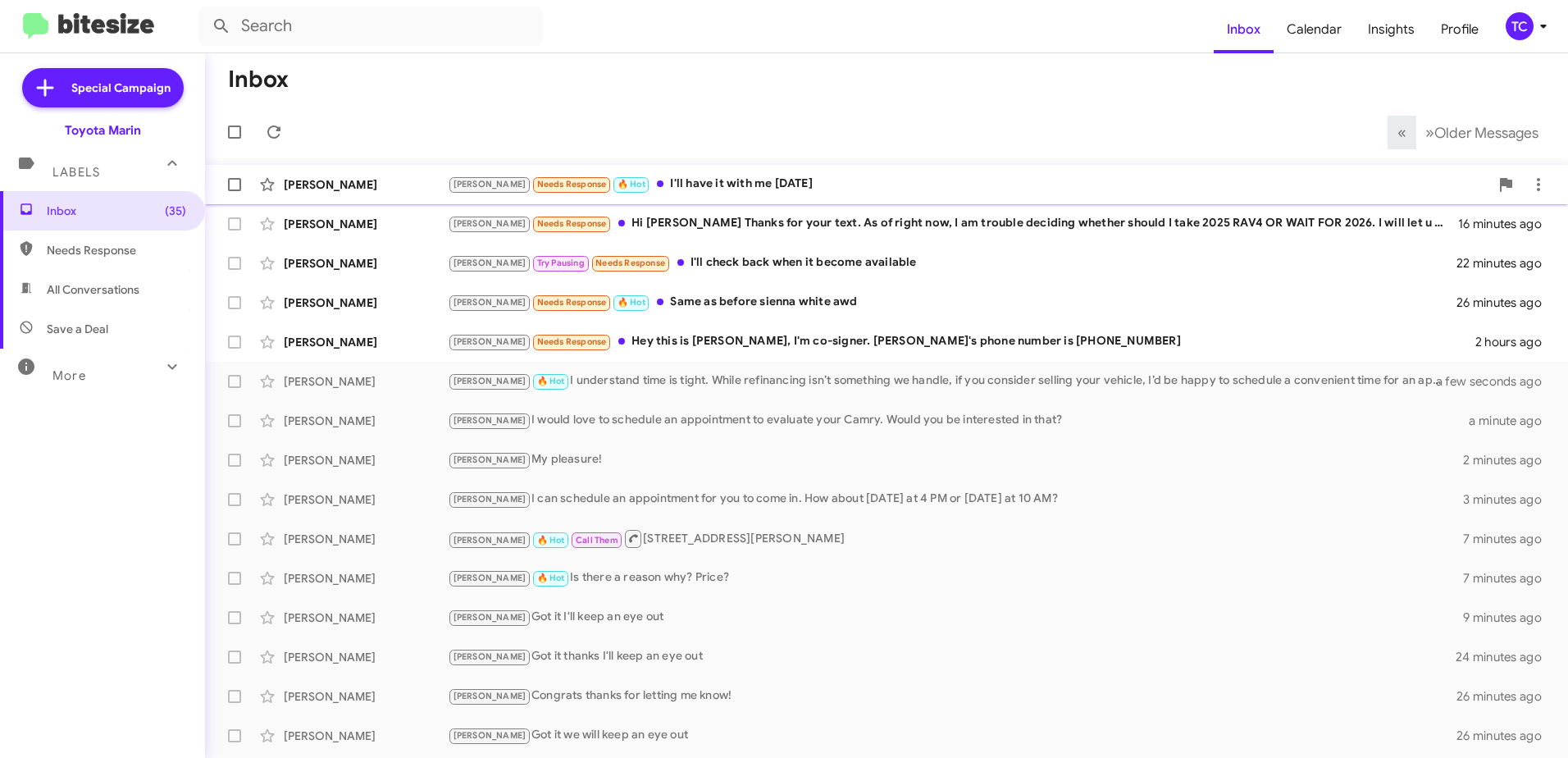
click at [716, 185] on div "[PERSON_NAME] Needs Response 🔥 Hot I'll have it with me [DATE]" at bounding box center [968, 185] width 1041 height 19
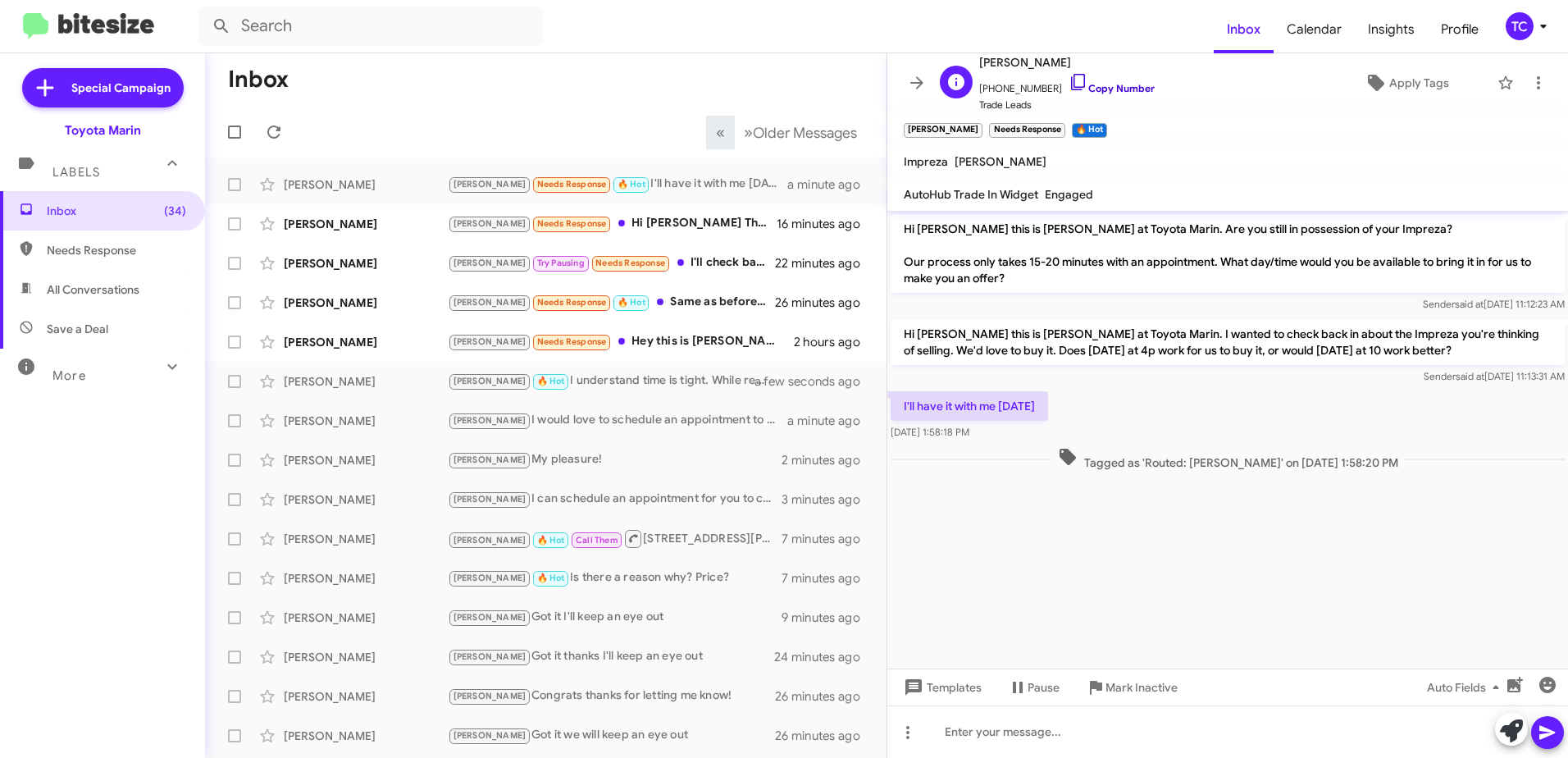
click at [1068, 77] on icon at bounding box center [1078, 82] width 20 height 20
click at [1498, 728] on button at bounding box center [1511, 729] width 33 height 33
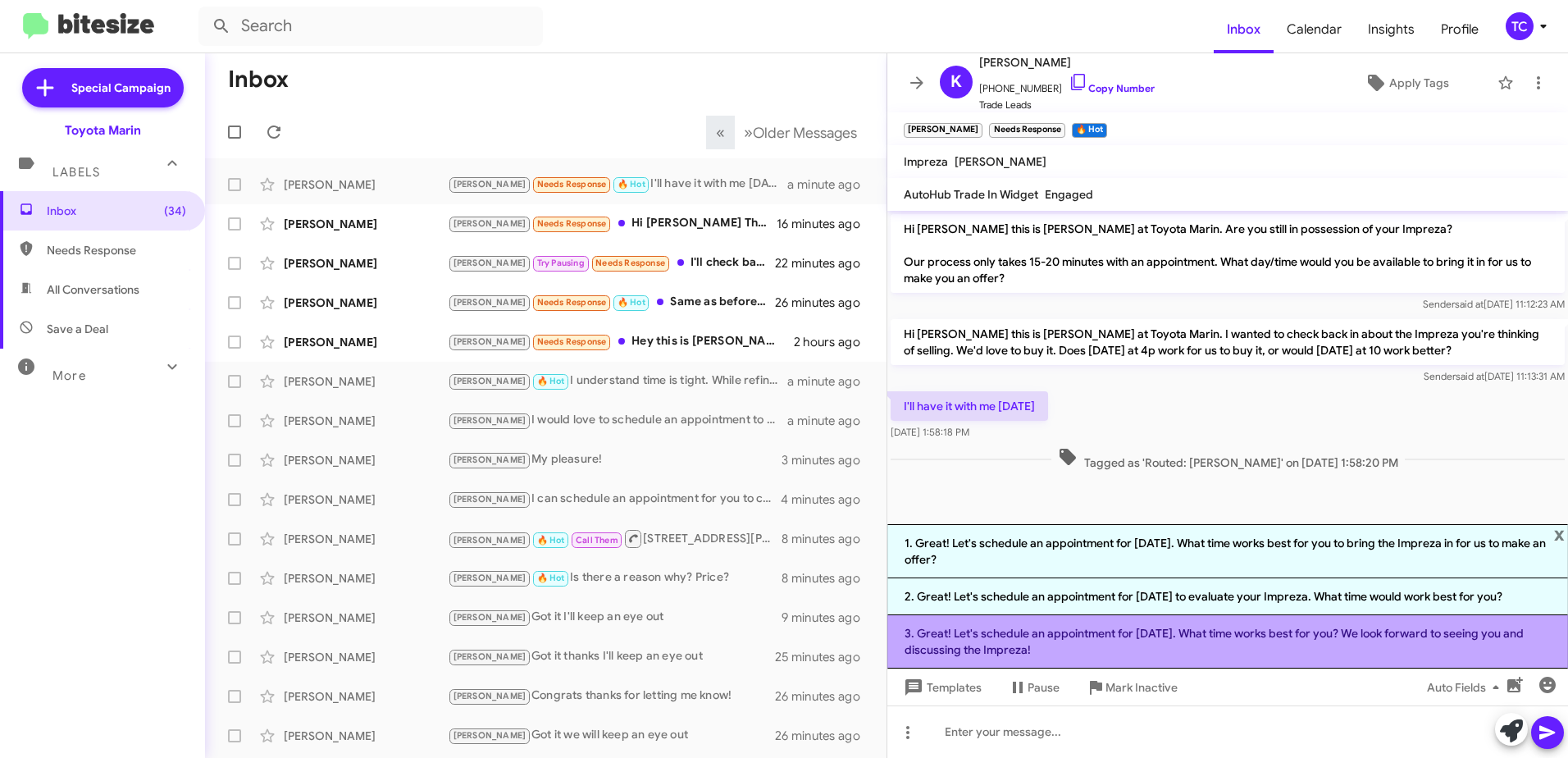
click at [1256, 639] on li "3. Great! Let's schedule an appointment for [DATE]. What time works best for yo…" at bounding box center [1227, 641] width 680 height 54
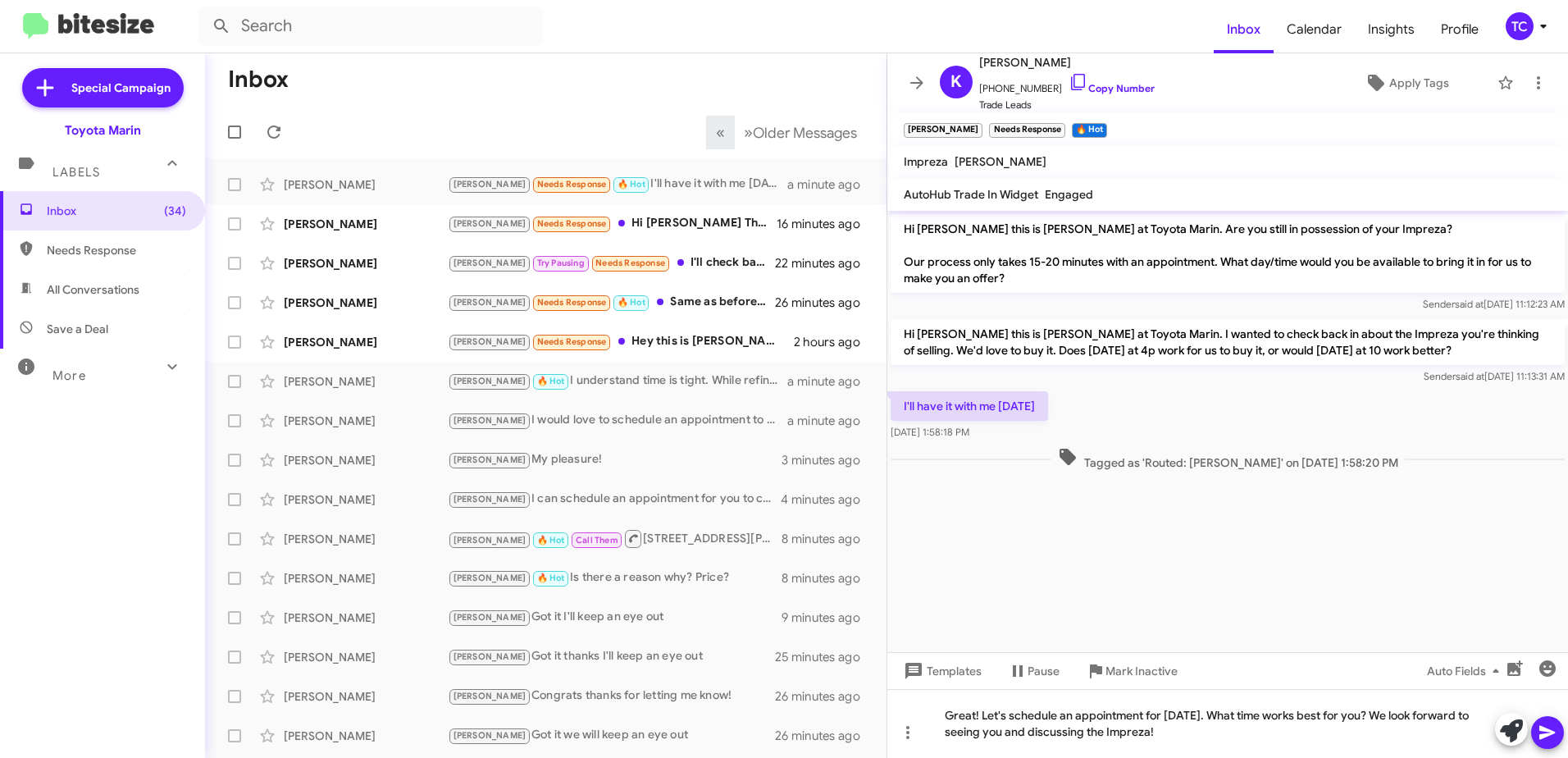
click at [1546, 729] on icon at bounding box center [1546, 733] width 16 height 14
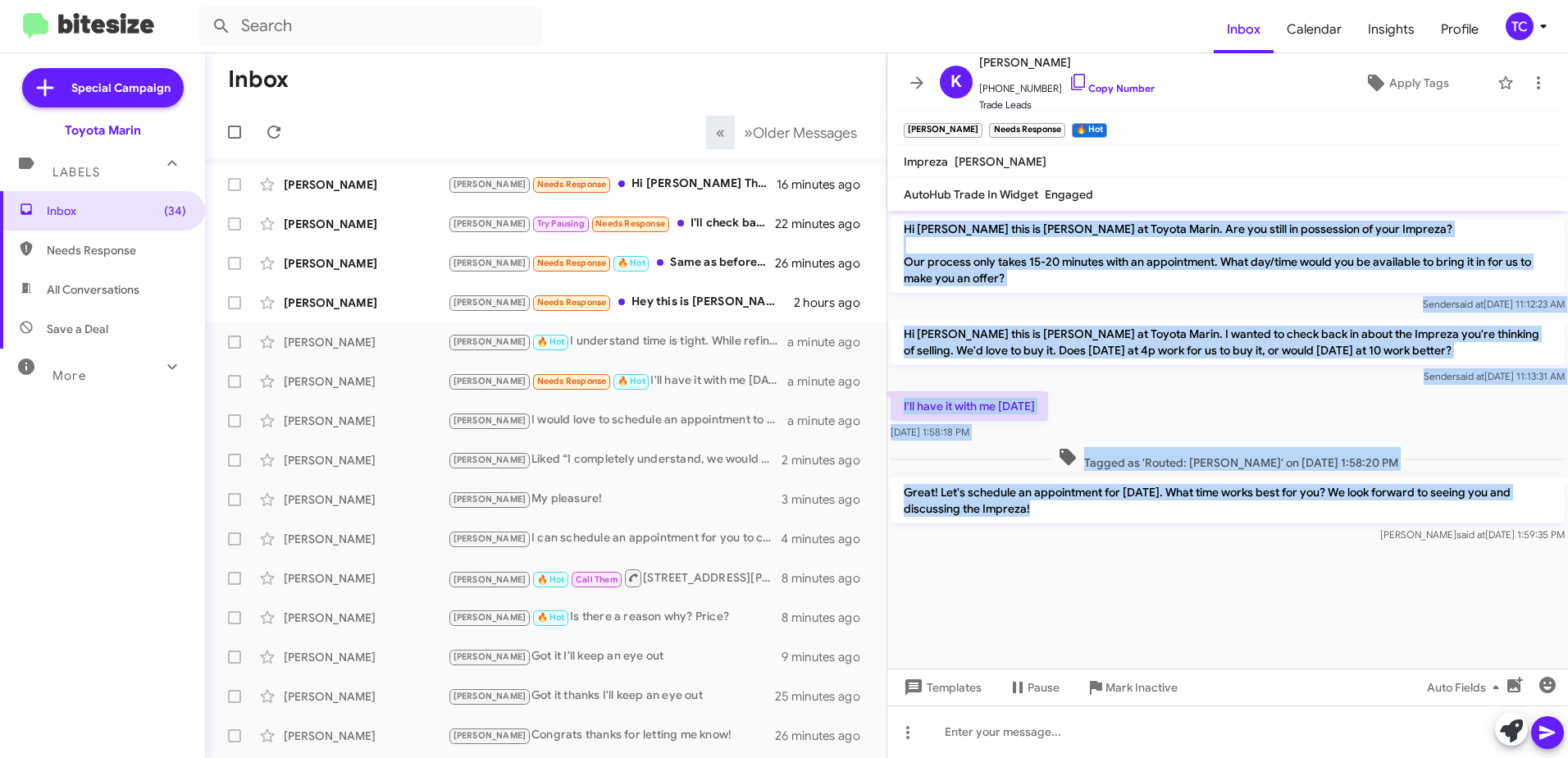
drag, startPoint x: 1053, startPoint y: 507, endPoint x: 902, endPoint y: 231, distance: 314.6
click at [902, 231] on div "Hi [PERSON_NAME] this is [PERSON_NAME] at Toyota Marin. Are you still in posses…" at bounding box center [1227, 379] width 680 height 335
copy div "Hi [PERSON_NAME] this is [PERSON_NAME] at Toyota Marin. Are you still in posses…"
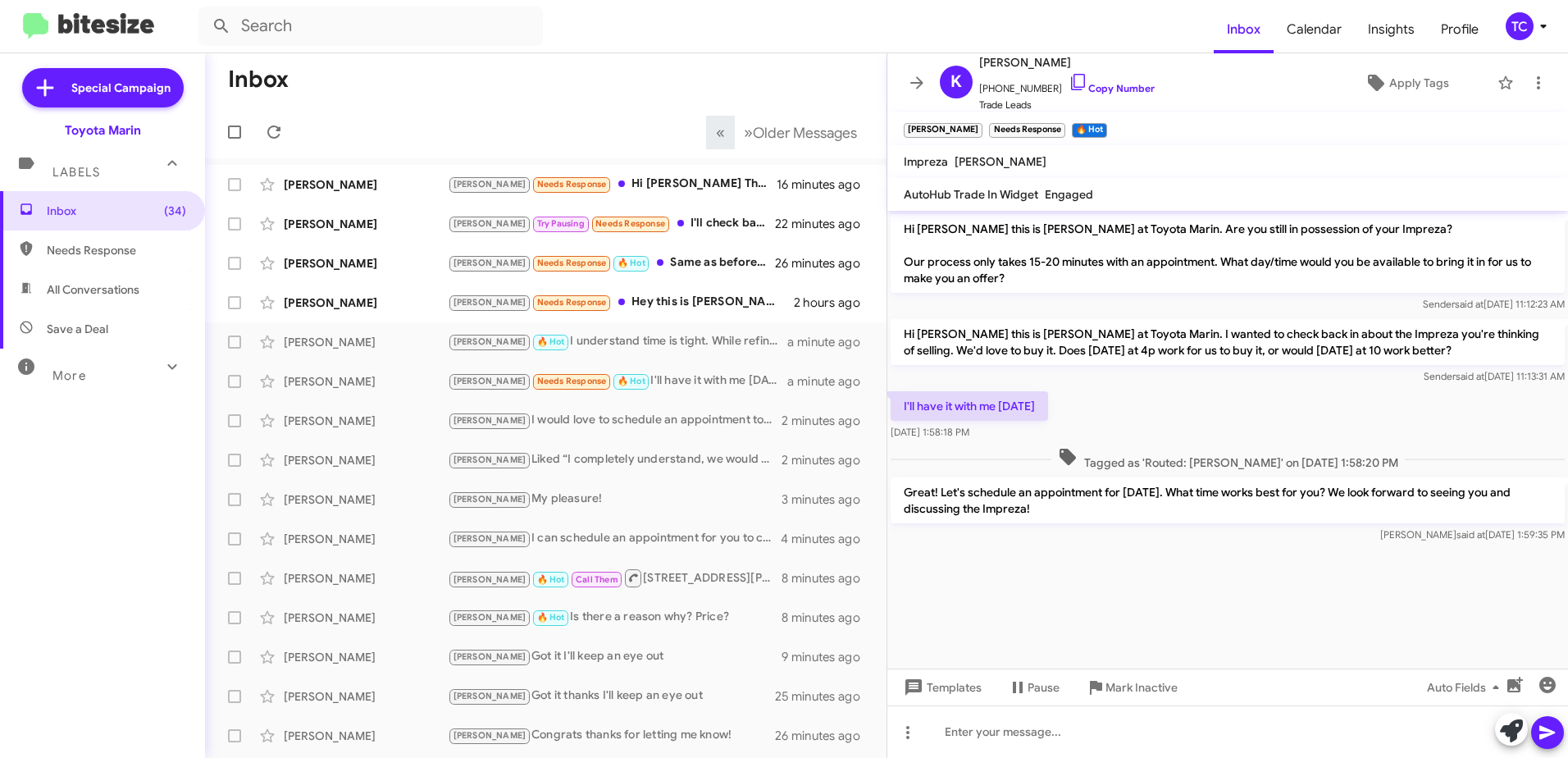
click at [446, 130] on mat-toolbar-row "« Previous » Next Older Messages" at bounding box center [546, 132] width 681 height 53
click at [914, 85] on icon at bounding box center [916, 83] width 20 height 20
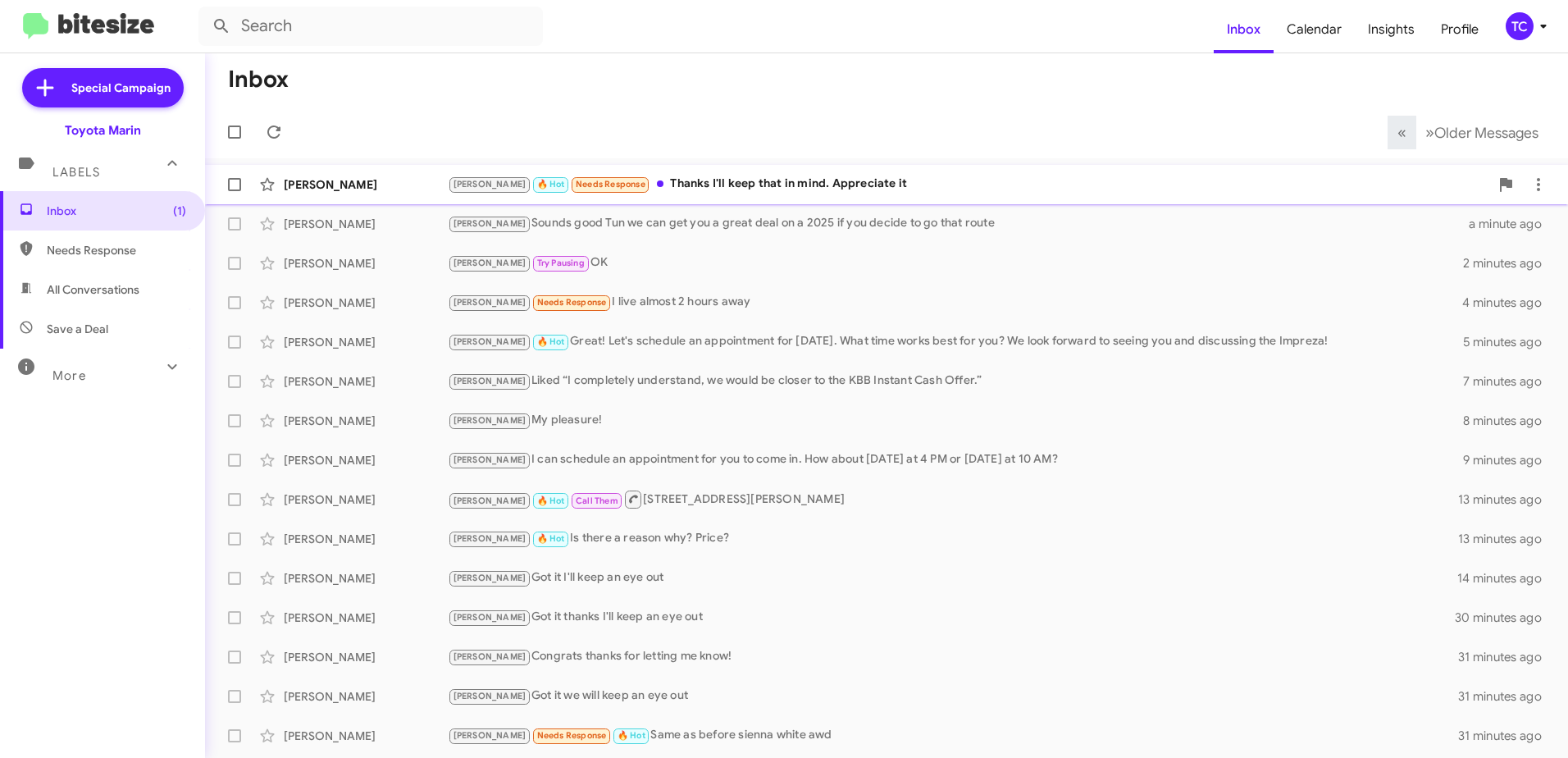
click at [760, 192] on div "[PERSON_NAME] 🔥 Hot Needs Response Thanks I'll keep that in mind. Appreciate it" at bounding box center [968, 185] width 1041 height 19
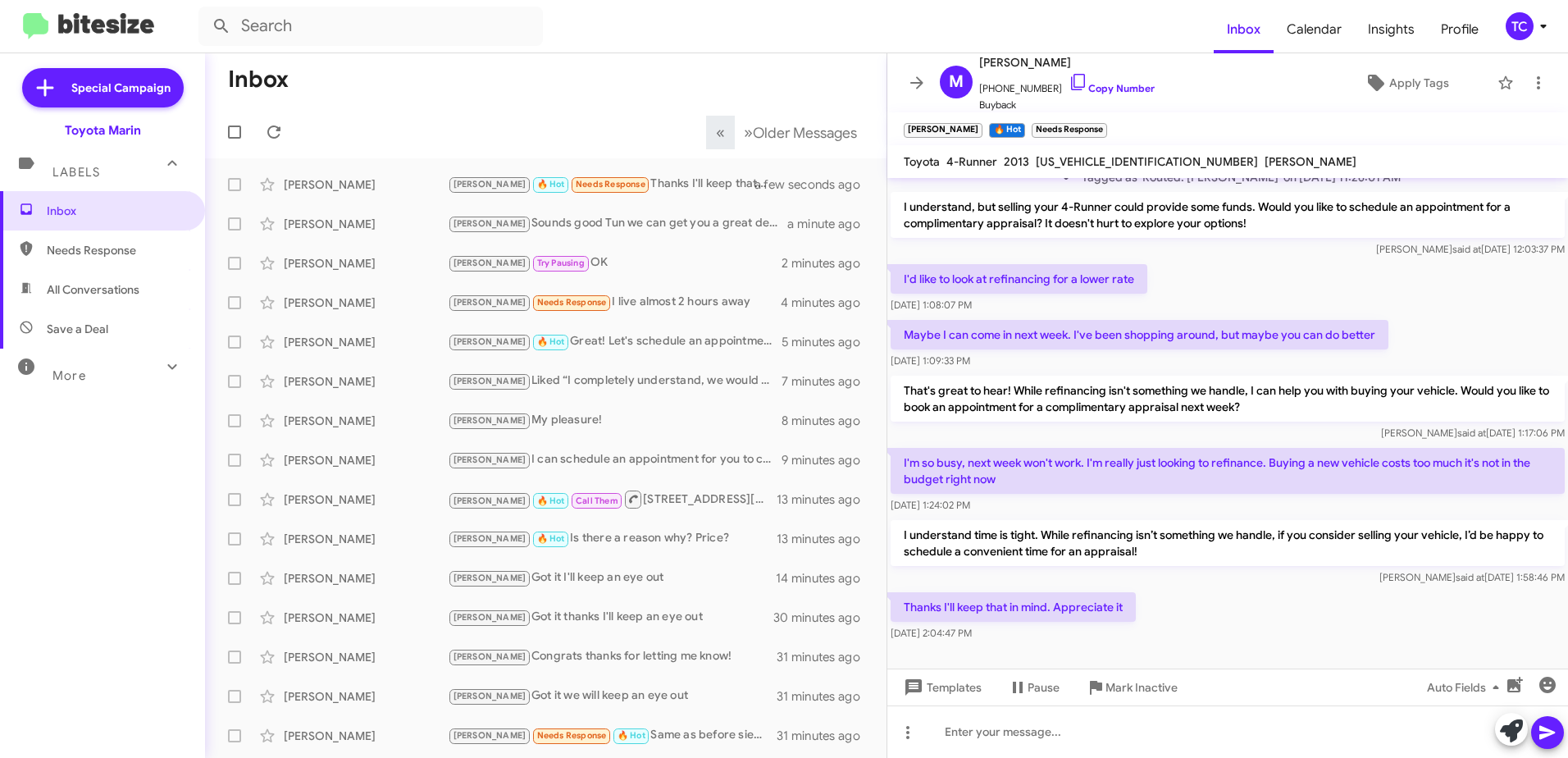
scroll to position [290, 0]
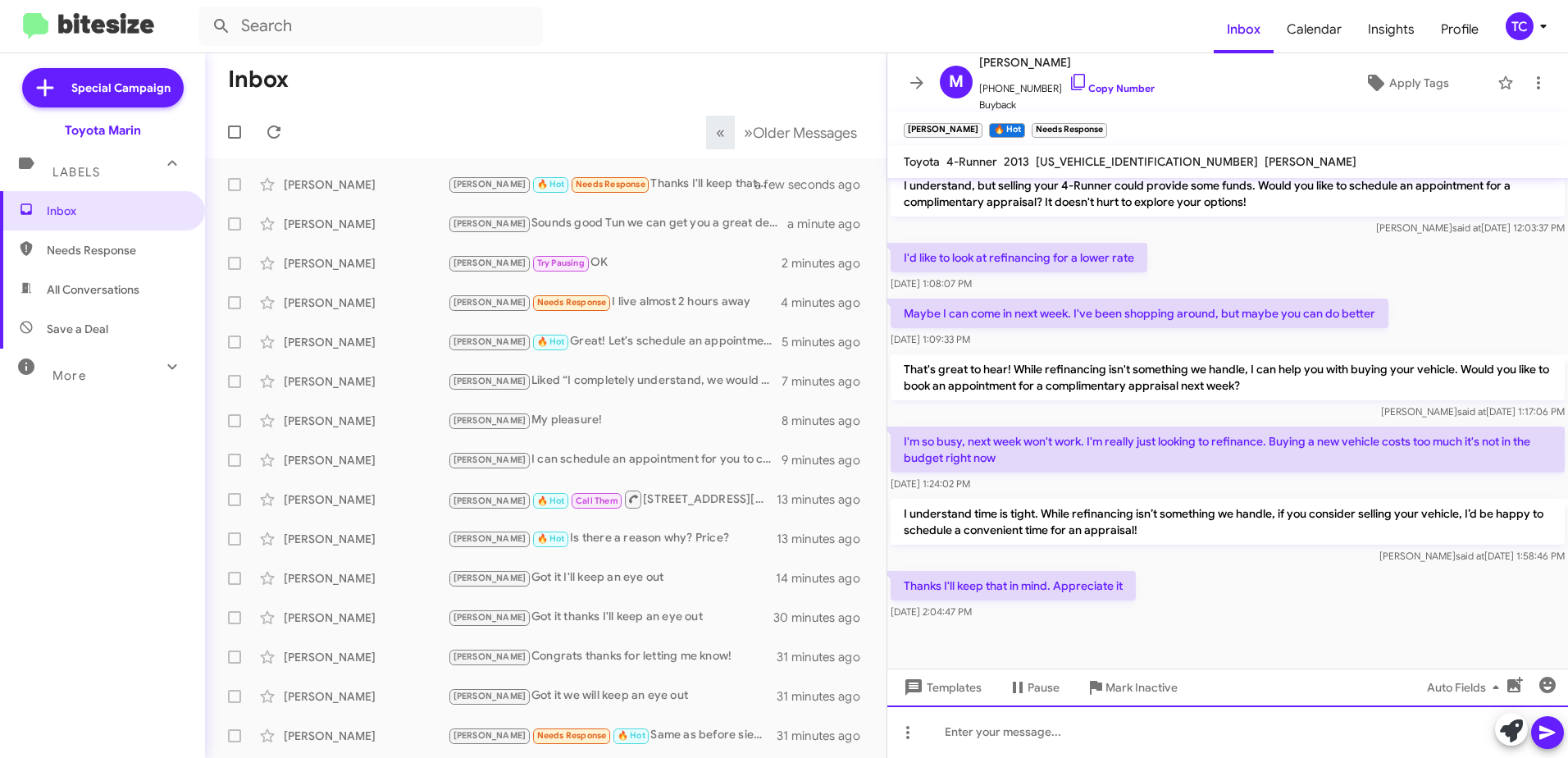
click at [1352, 732] on div at bounding box center [1227, 732] width 680 height 53
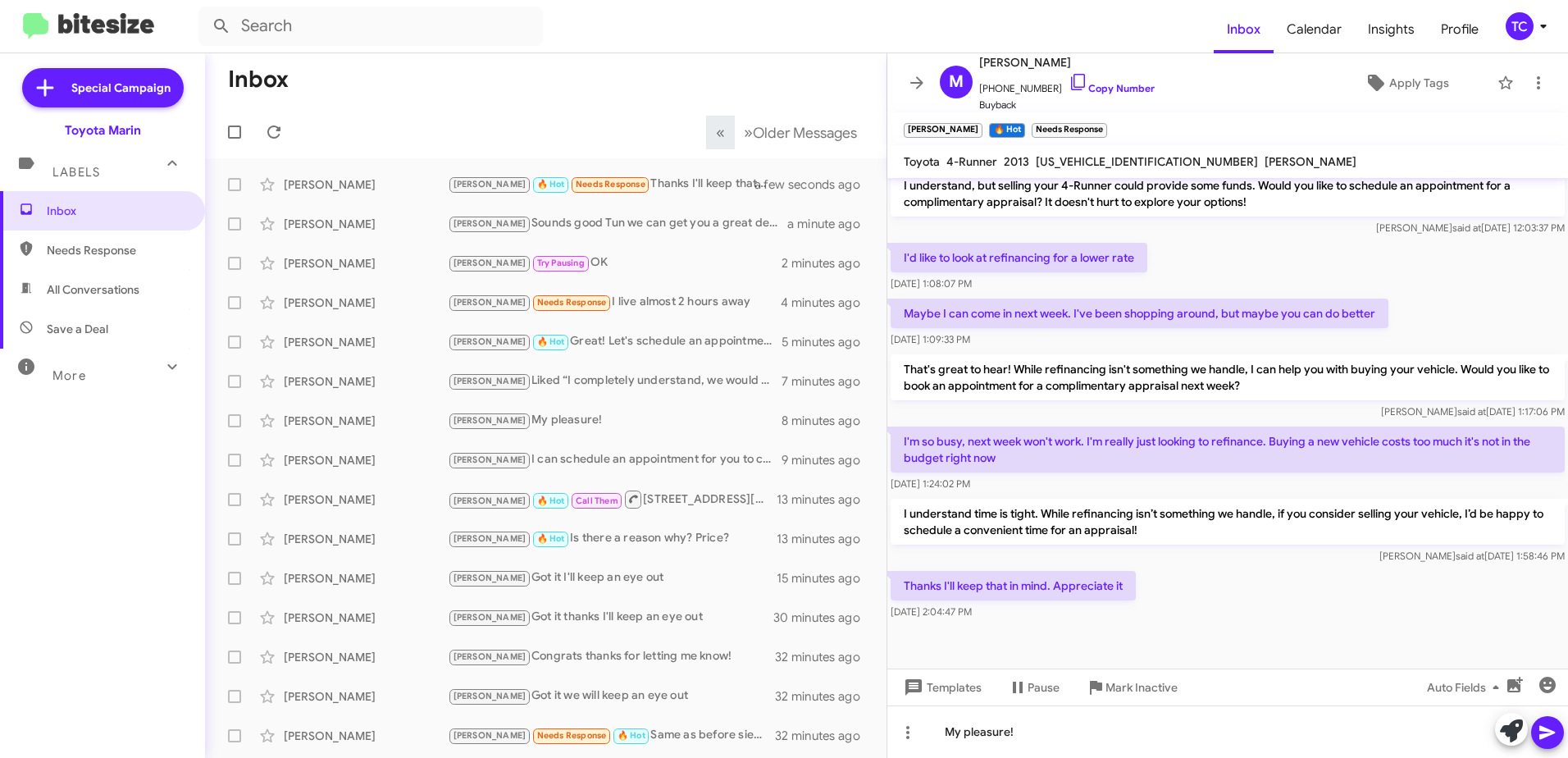
click at [1532, 728] on button at bounding box center [1546, 733] width 33 height 33
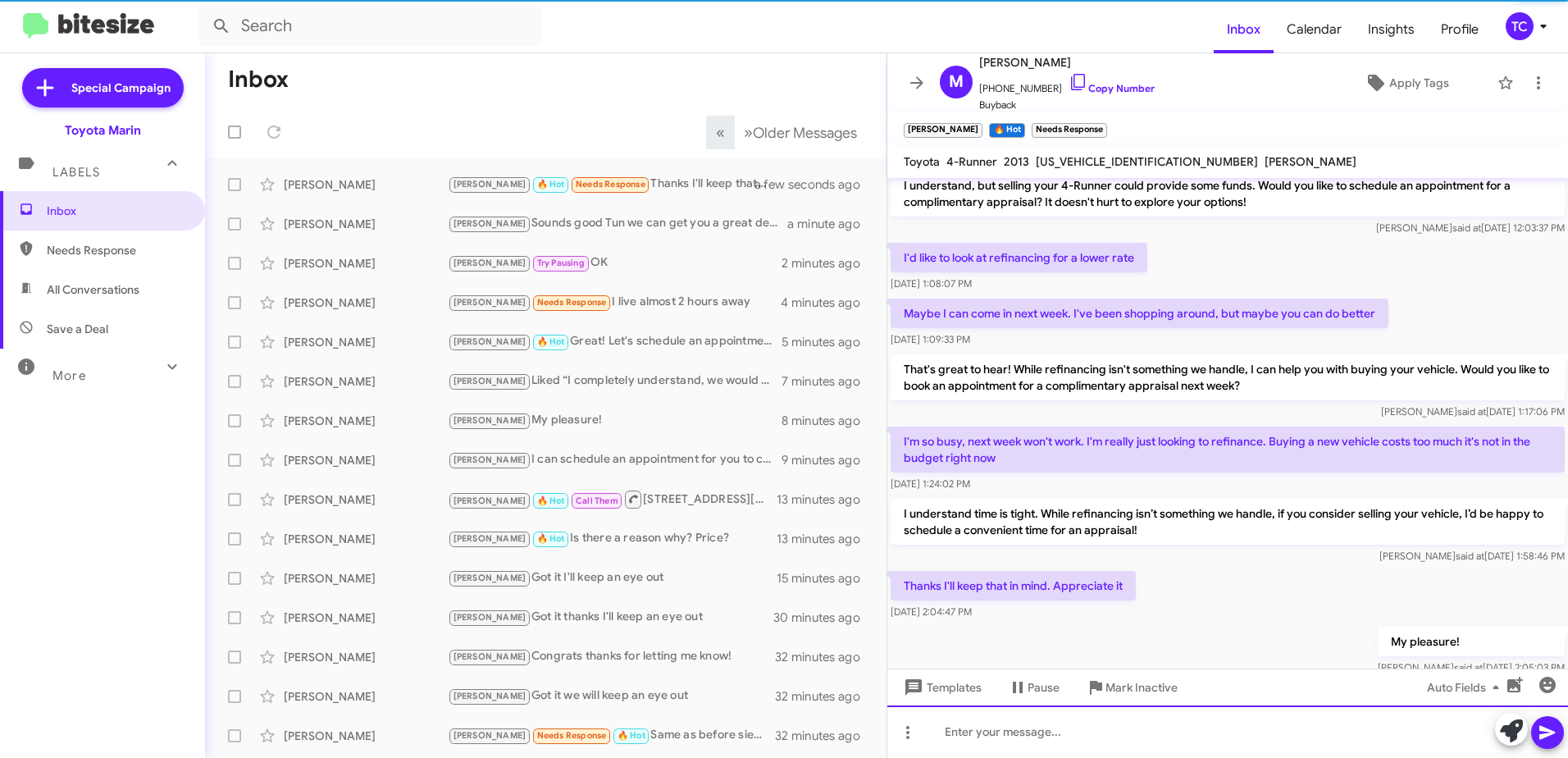
scroll to position [0, 0]
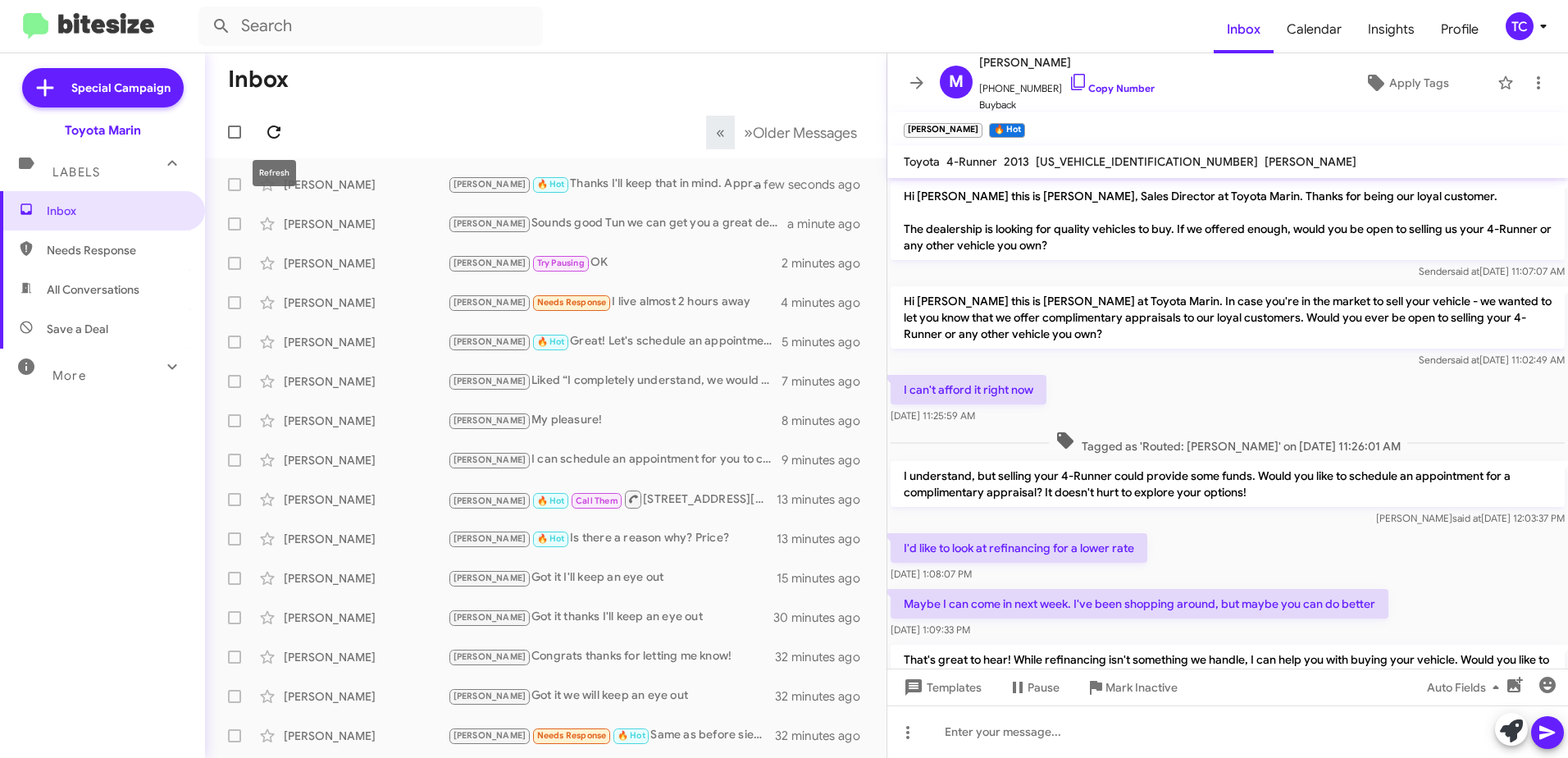
click at [276, 131] on icon at bounding box center [274, 132] width 20 height 20
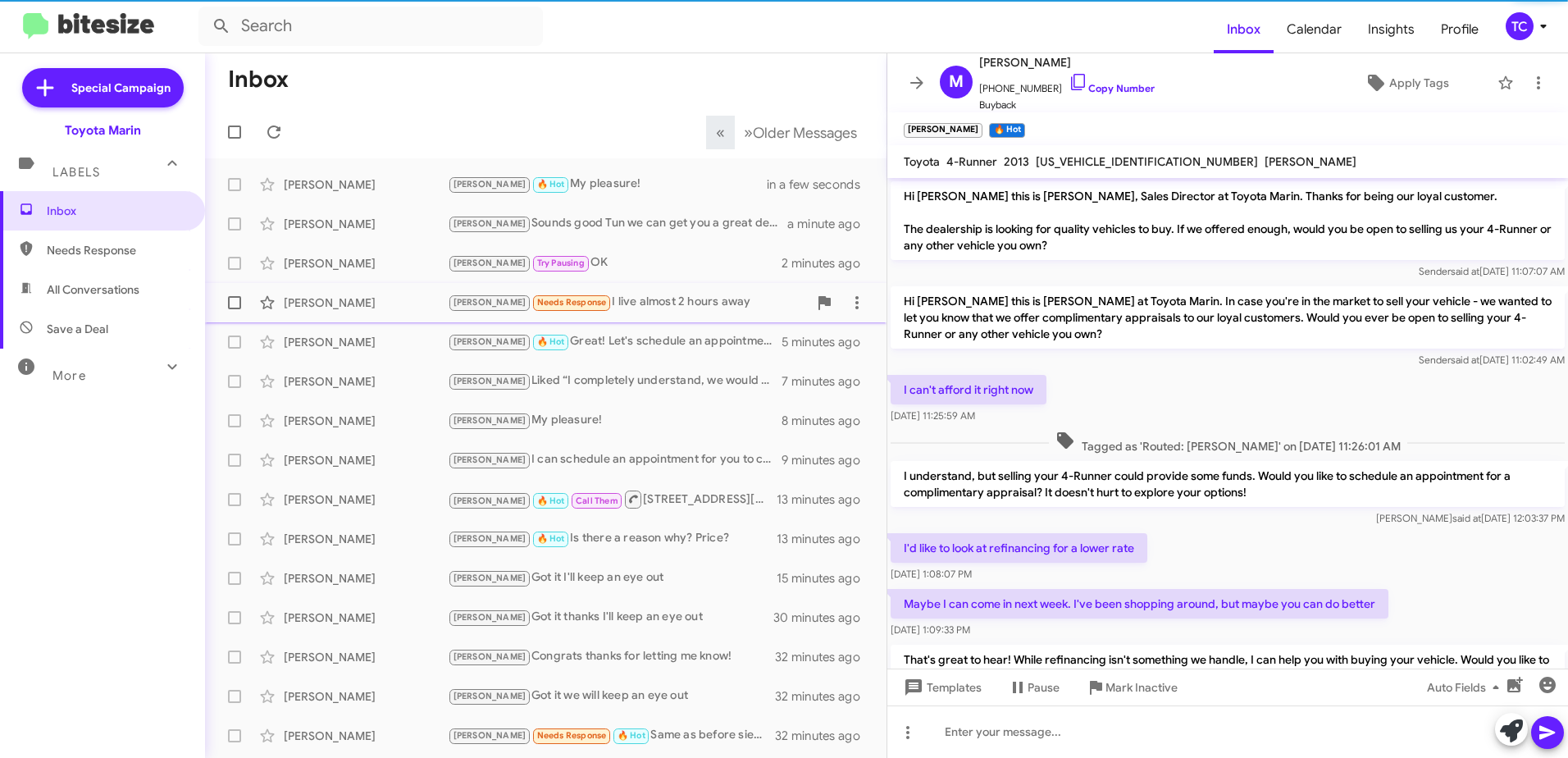
click at [605, 298] on div "[PERSON_NAME] Needs Response I live almost 2 hours away" at bounding box center [628, 302] width 360 height 19
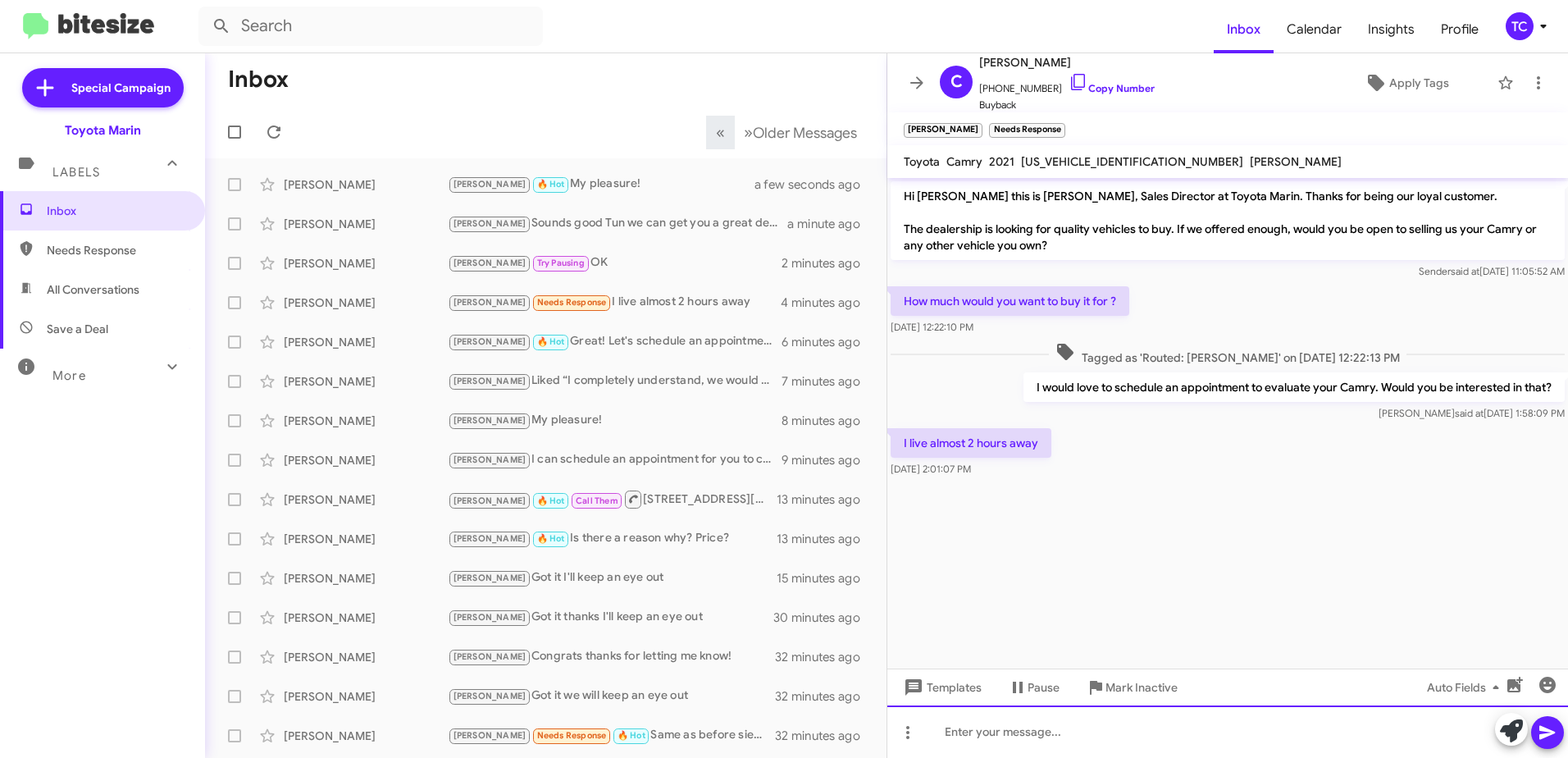
click at [1027, 724] on div at bounding box center [1227, 732] width 680 height 53
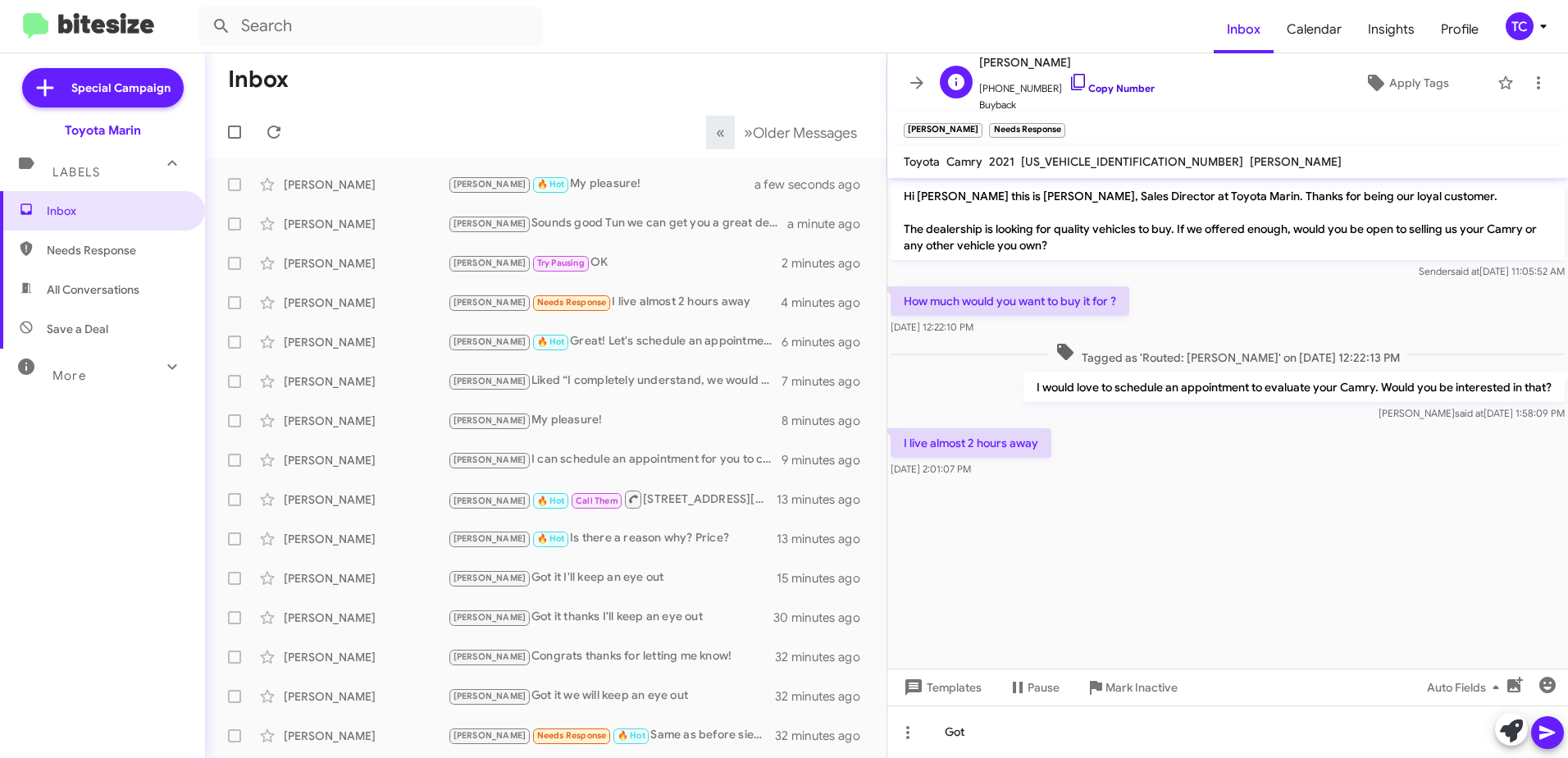
click at [1068, 79] on icon at bounding box center [1078, 82] width 20 height 20
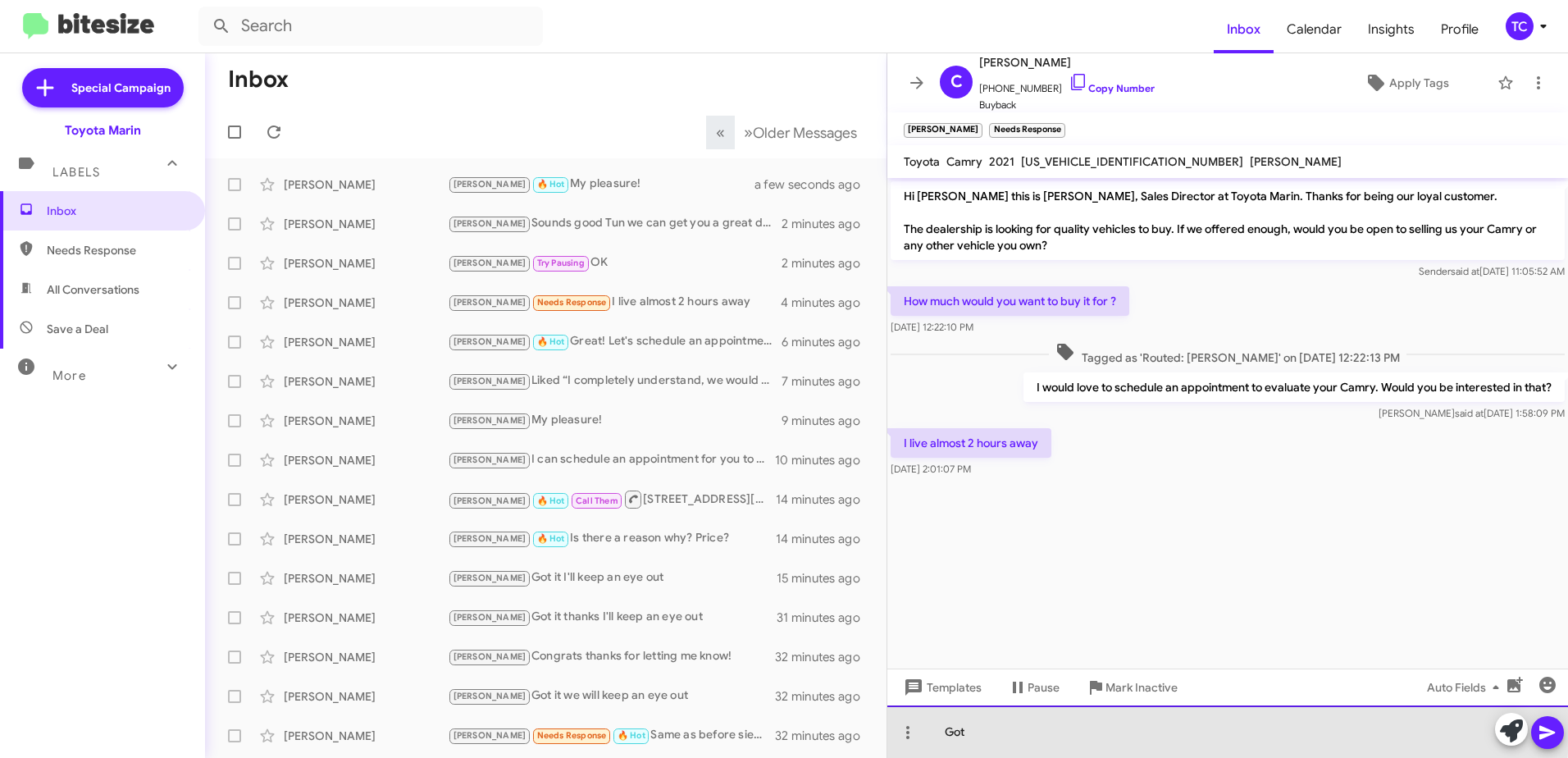
click at [1070, 726] on div "Got" at bounding box center [1227, 732] width 680 height 53
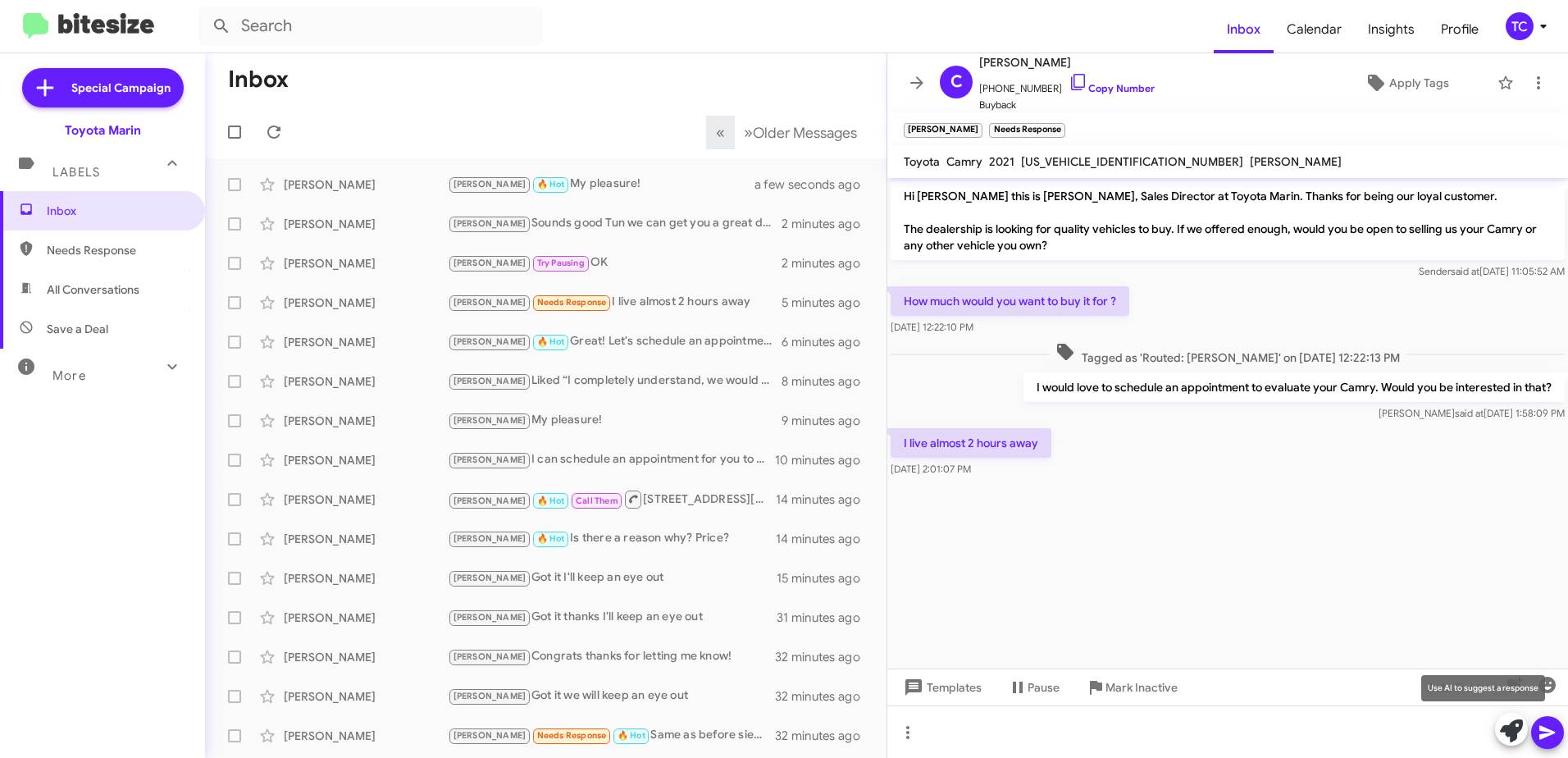
click at [1512, 736] on icon at bounding box center [1511, 731] width 23 height 23
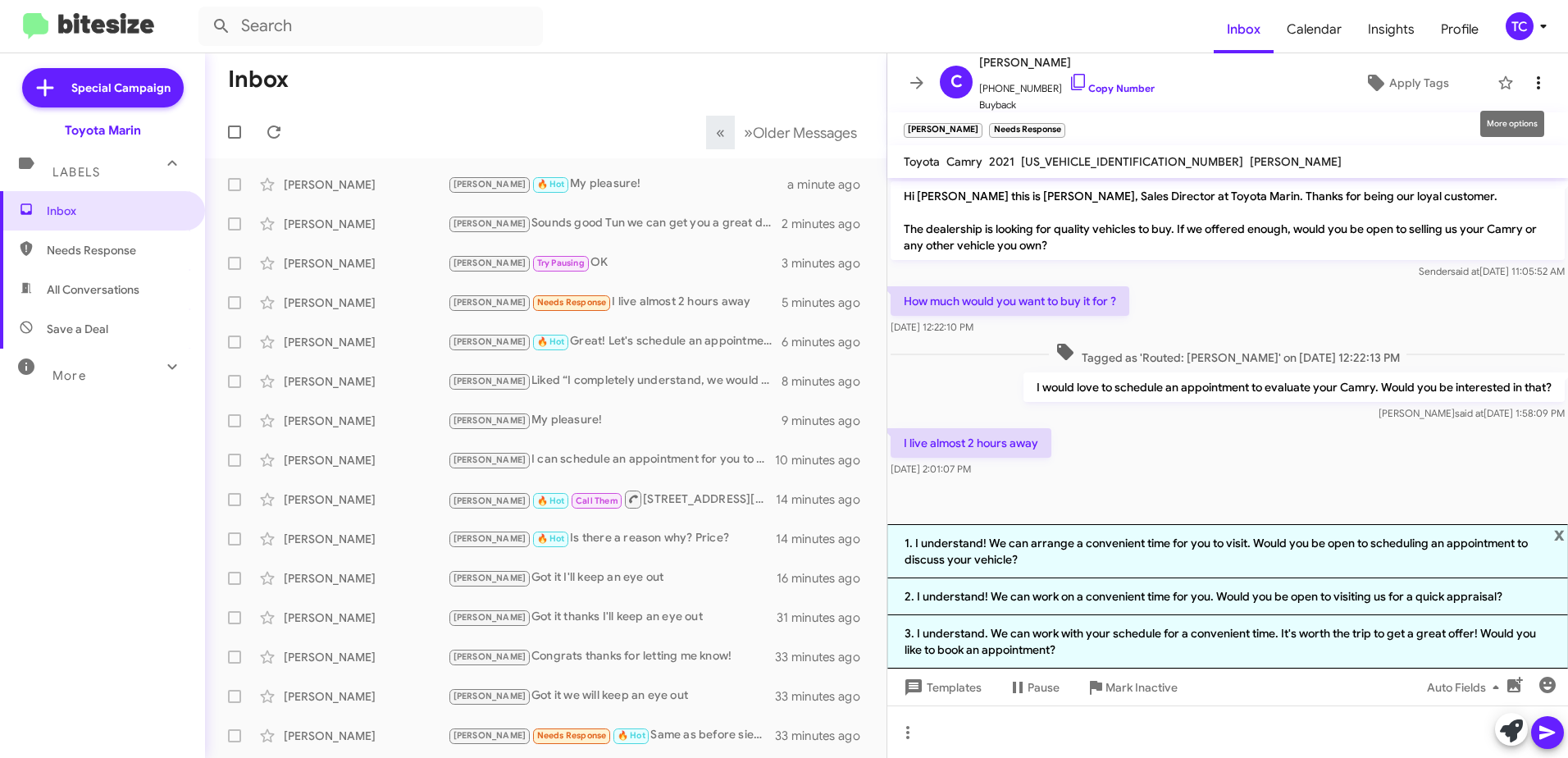
click at [1532, 83] on icon at bounding box center [1538, 83] width 20 height 20
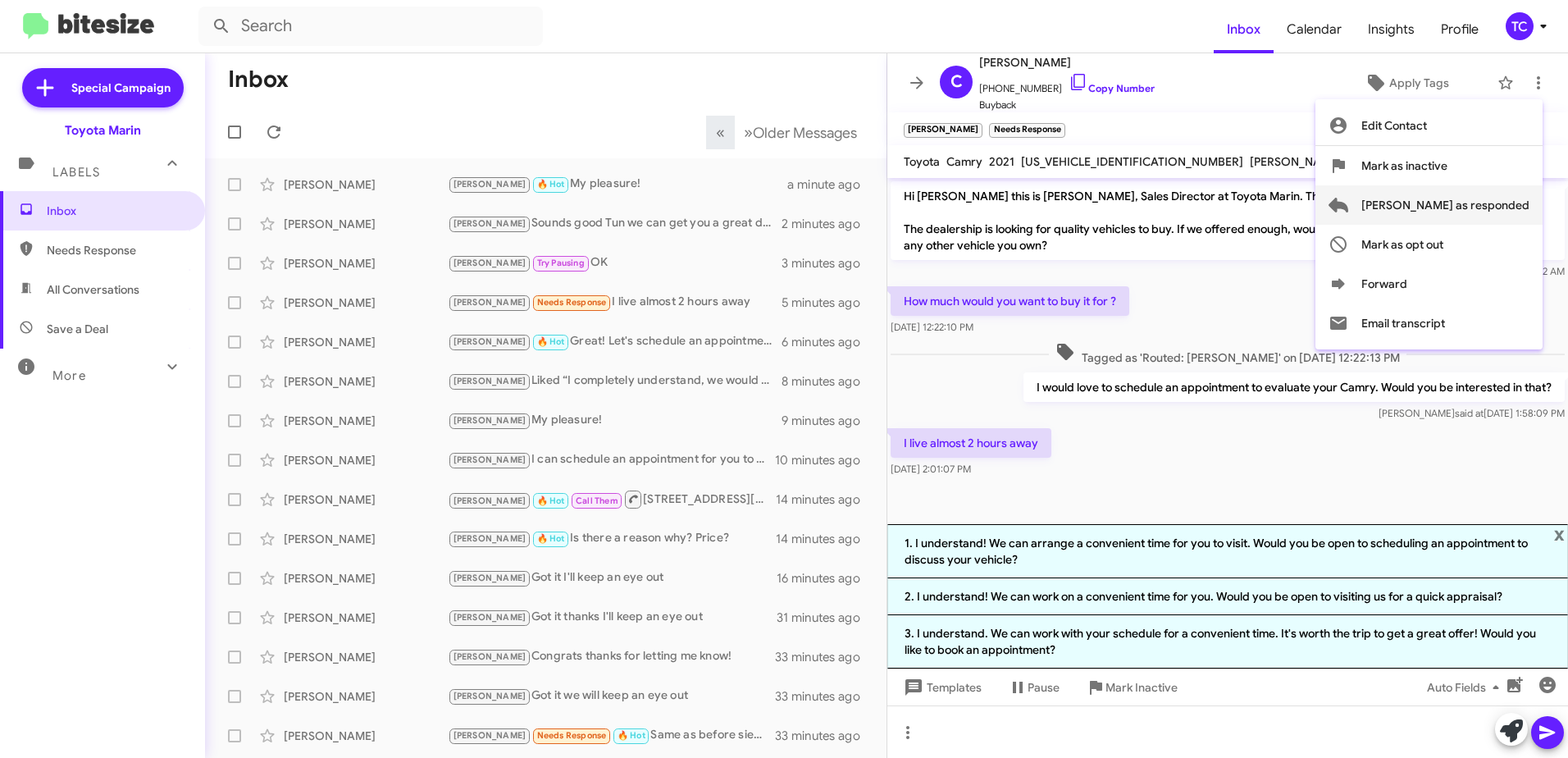
click at [1457, 202] on span "[PERSON_NAME] as responded" at bounding box center [1445, 205] width 168 height 40
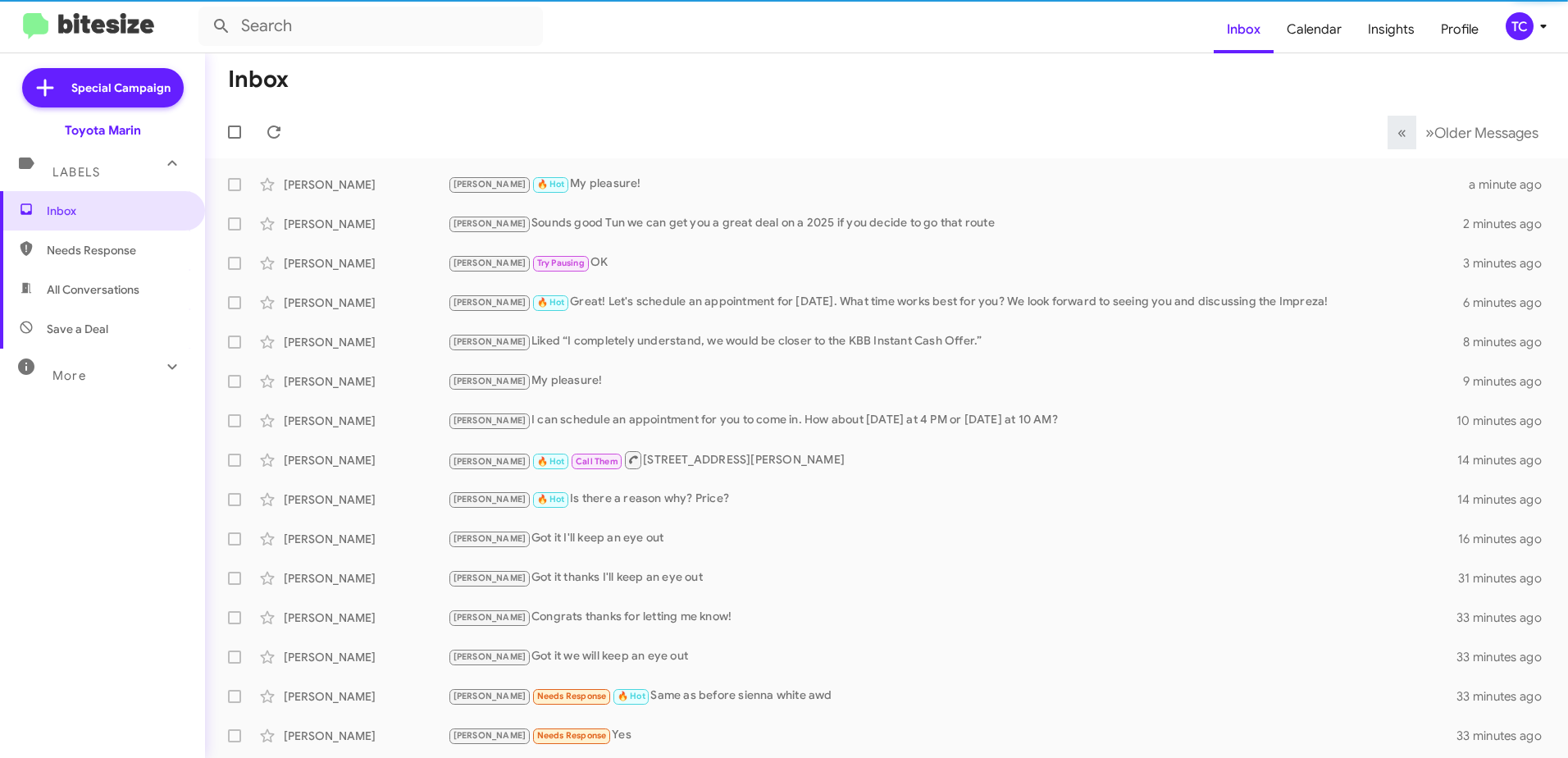
click at [644, 106] on mat-toolbar-row "« Previous » Next Older Messages" at bounding box center [887, 132] width 1363 height 53
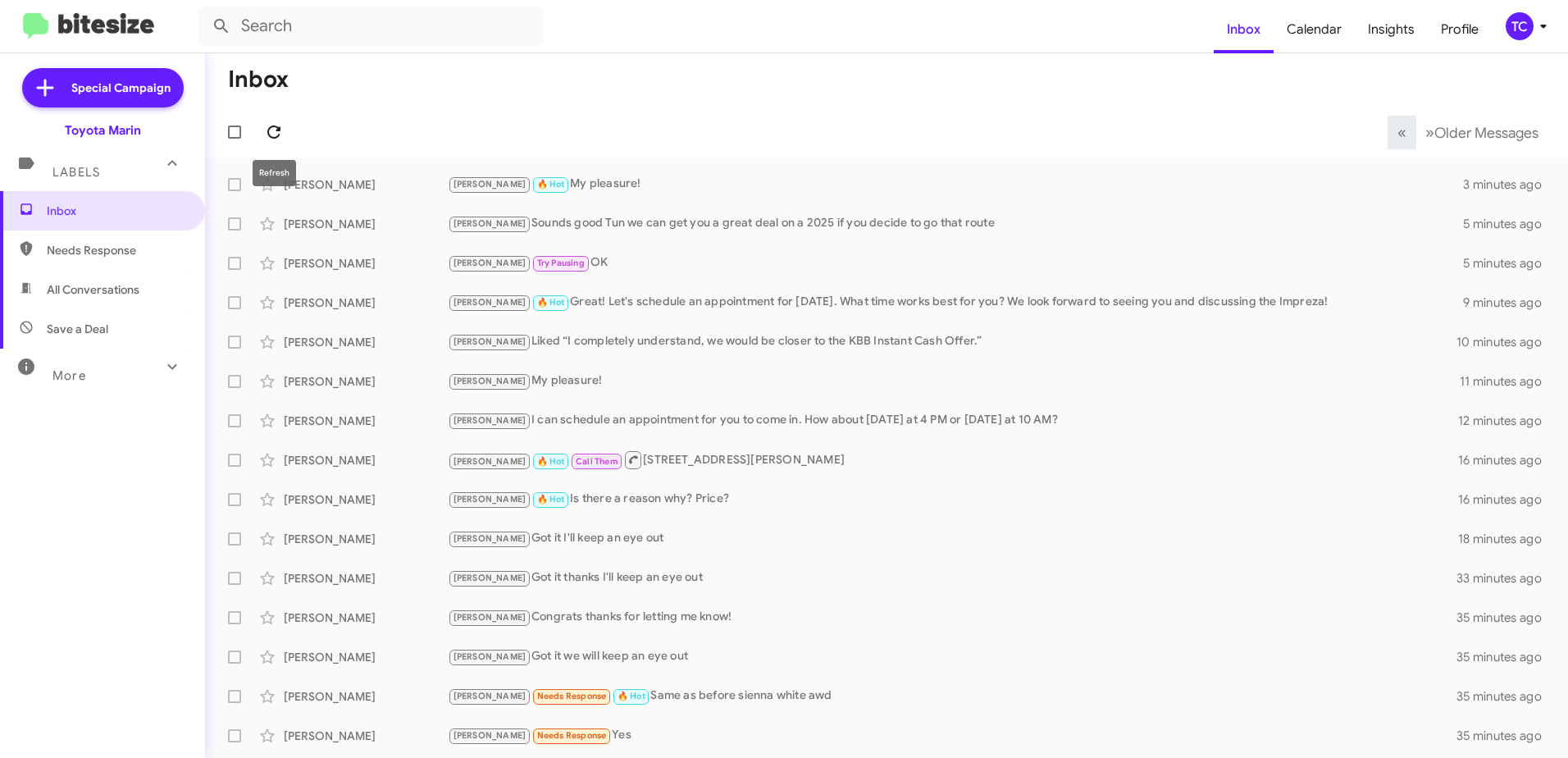
click at [267, 134] on icon at bounding box center [274, 132] width 20 height 20
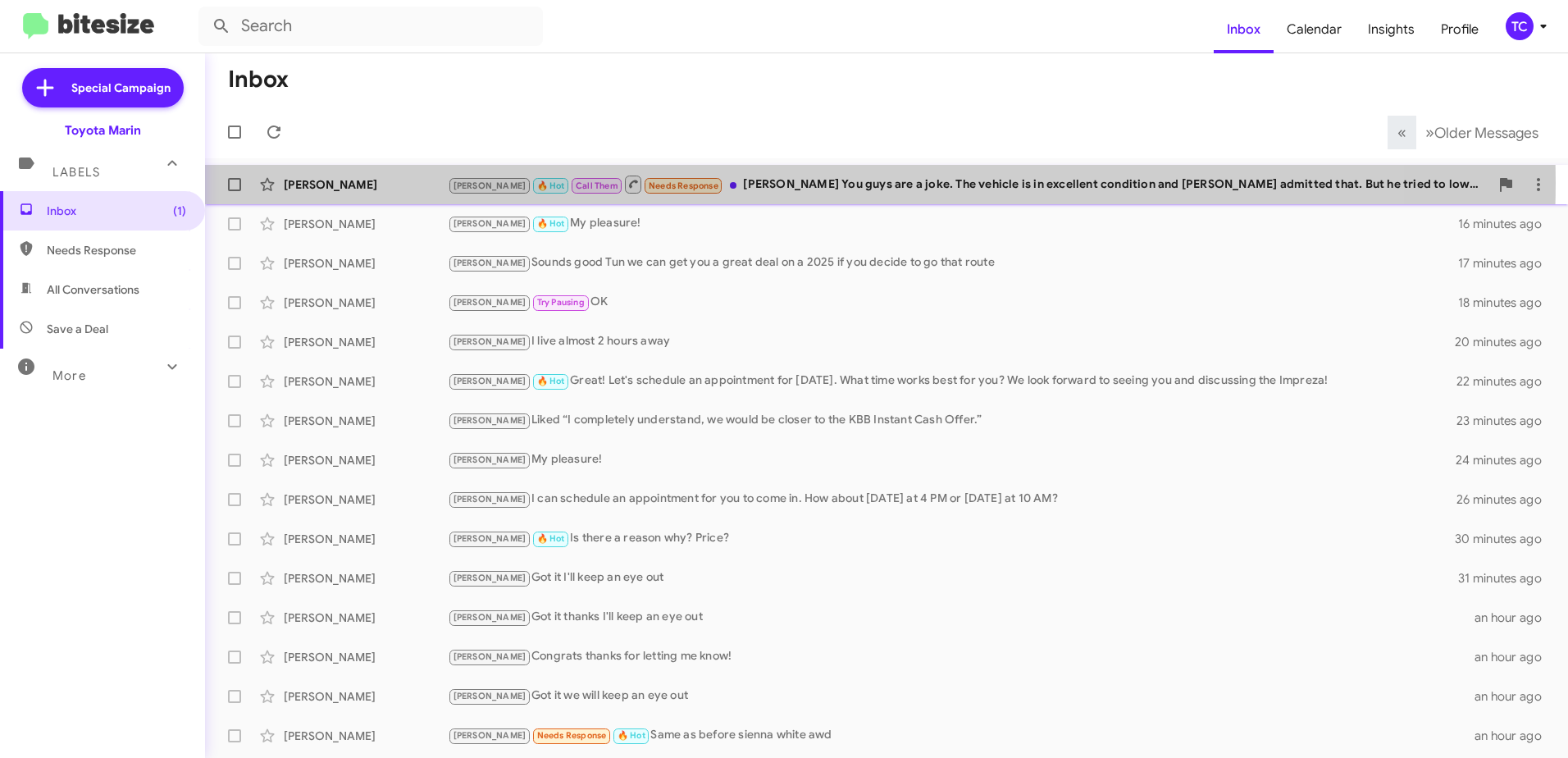
click at [750, 182] on div "[PERSON_NAME] 🔥 Hot Call Them Needs Response [PERSON_NAME] You guys are a joke.…" at bounding box center [968, 185] width 1041 height 21
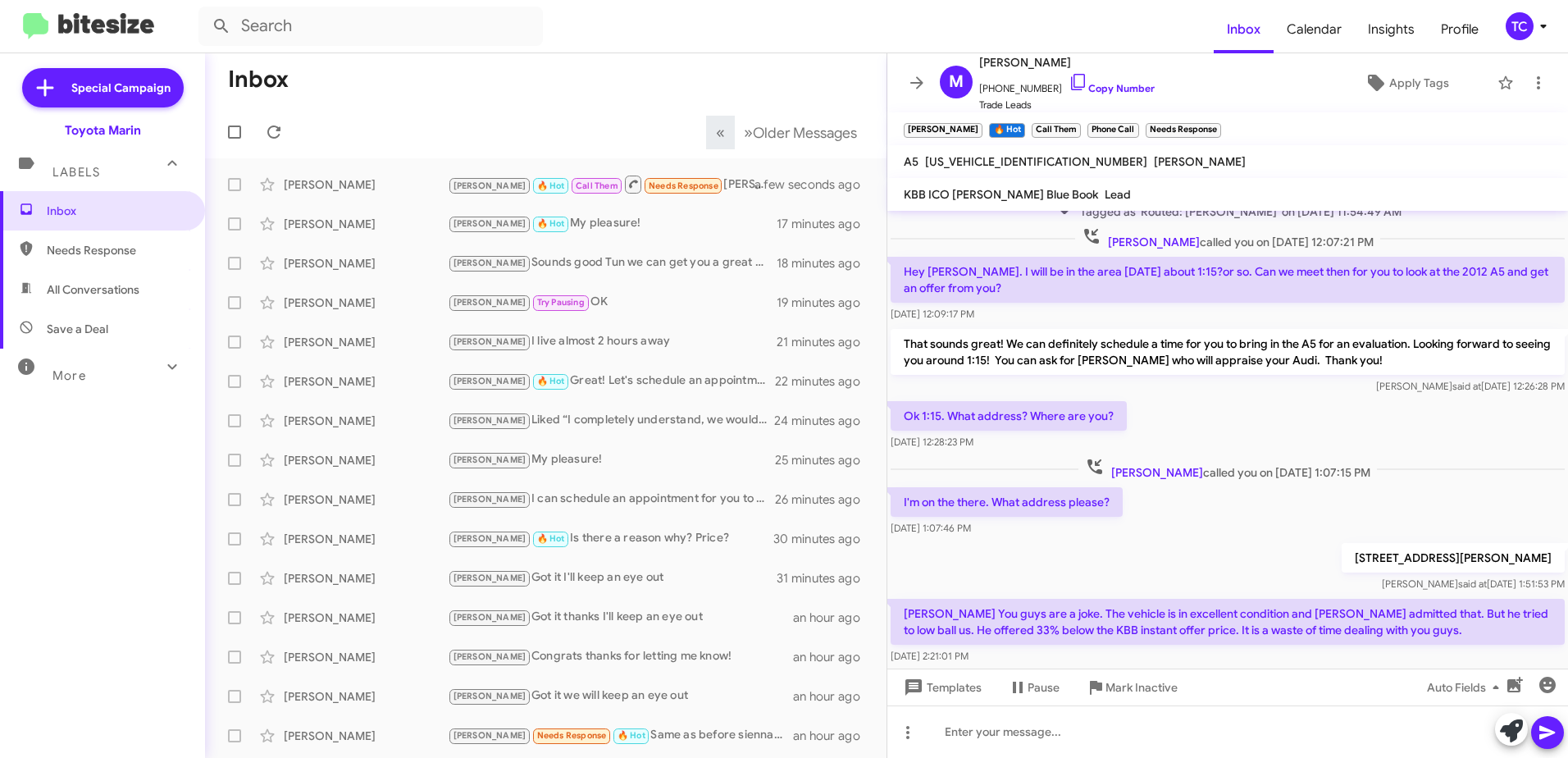
scroll to position [190, 0]
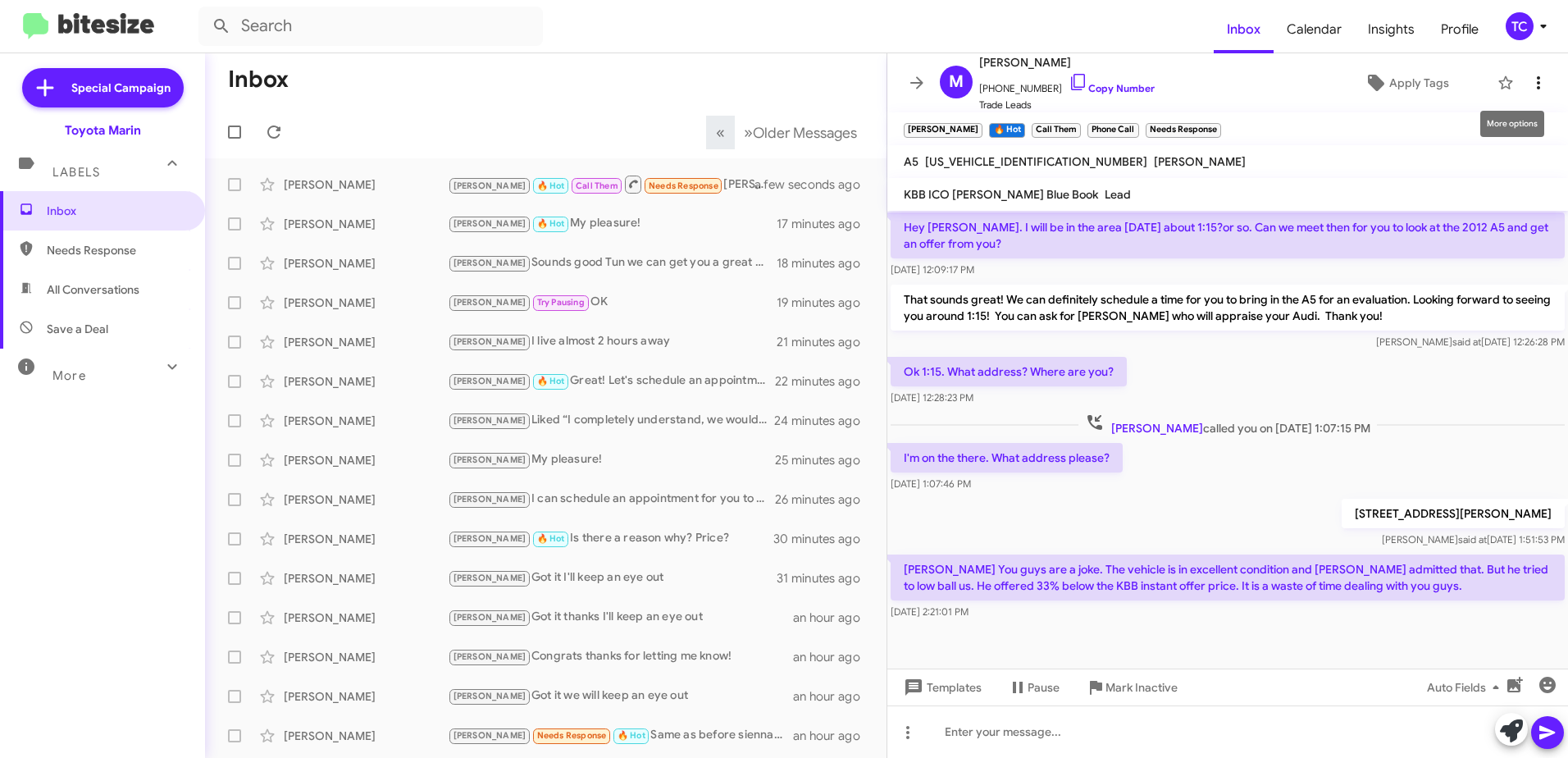
click at [1528, 83] on icon at bounding box center [1538, 83] width 20 height 20
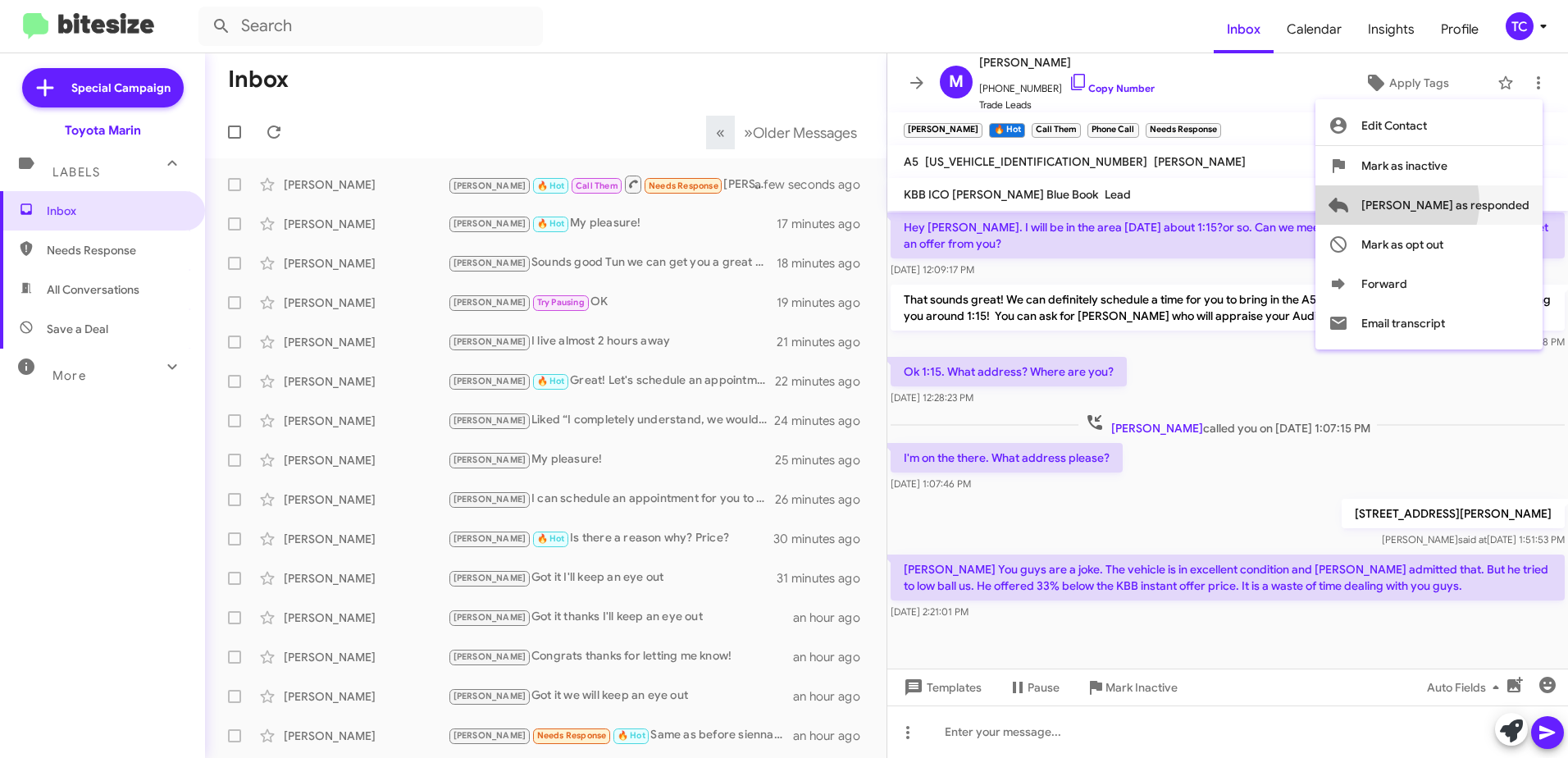
click at [1454, 202] on span "[PERSON_NAME] as responded" at bounding box center [1445, 205] width 168 height 40
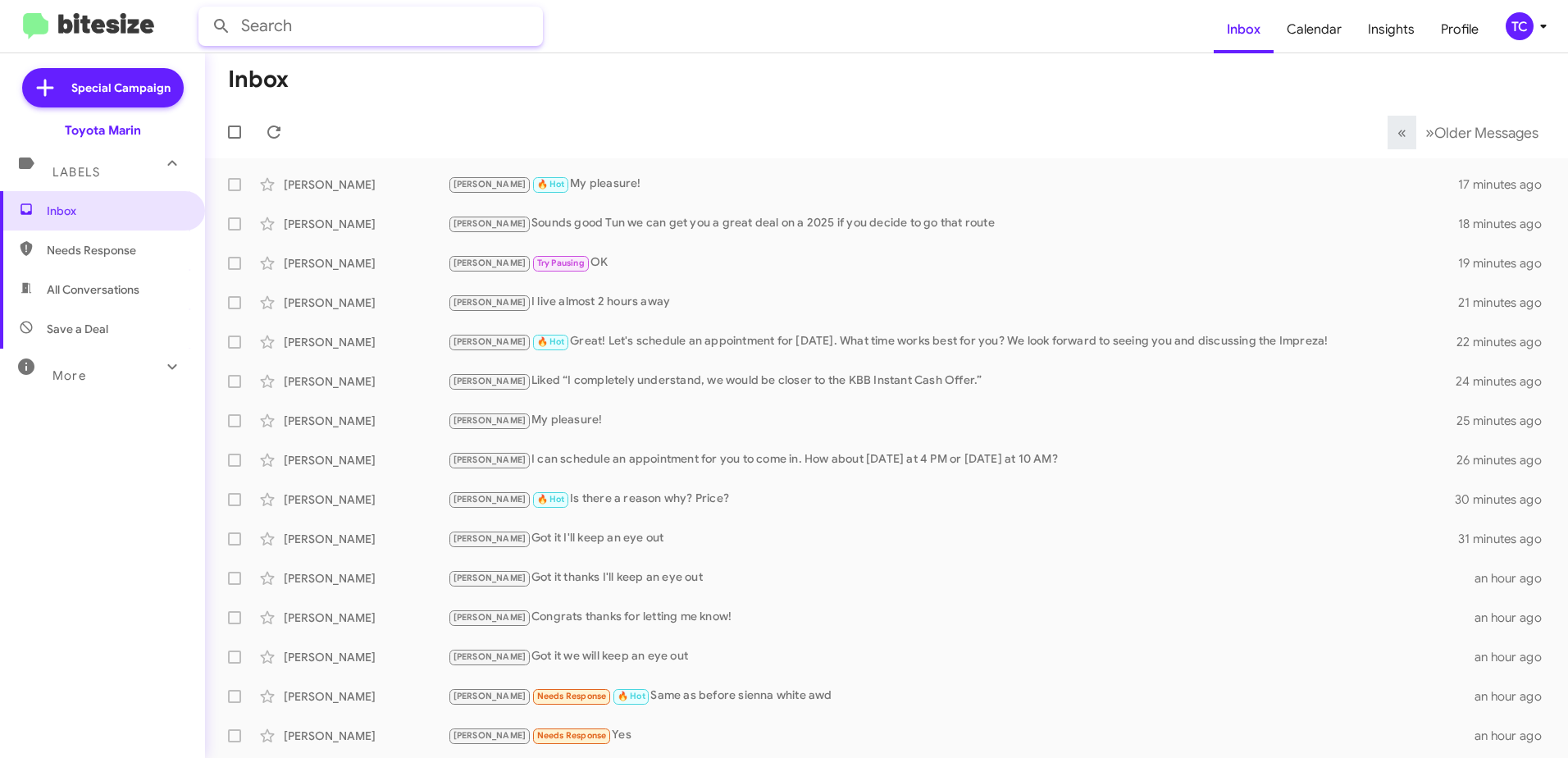
click at [341, 32] on input "text" at bounding box center [371, 26] width 344 height 40
type input "[PERSON_NAME]"
click at [205, 9] on button at bounding box center [221, 25] width 33 height 33
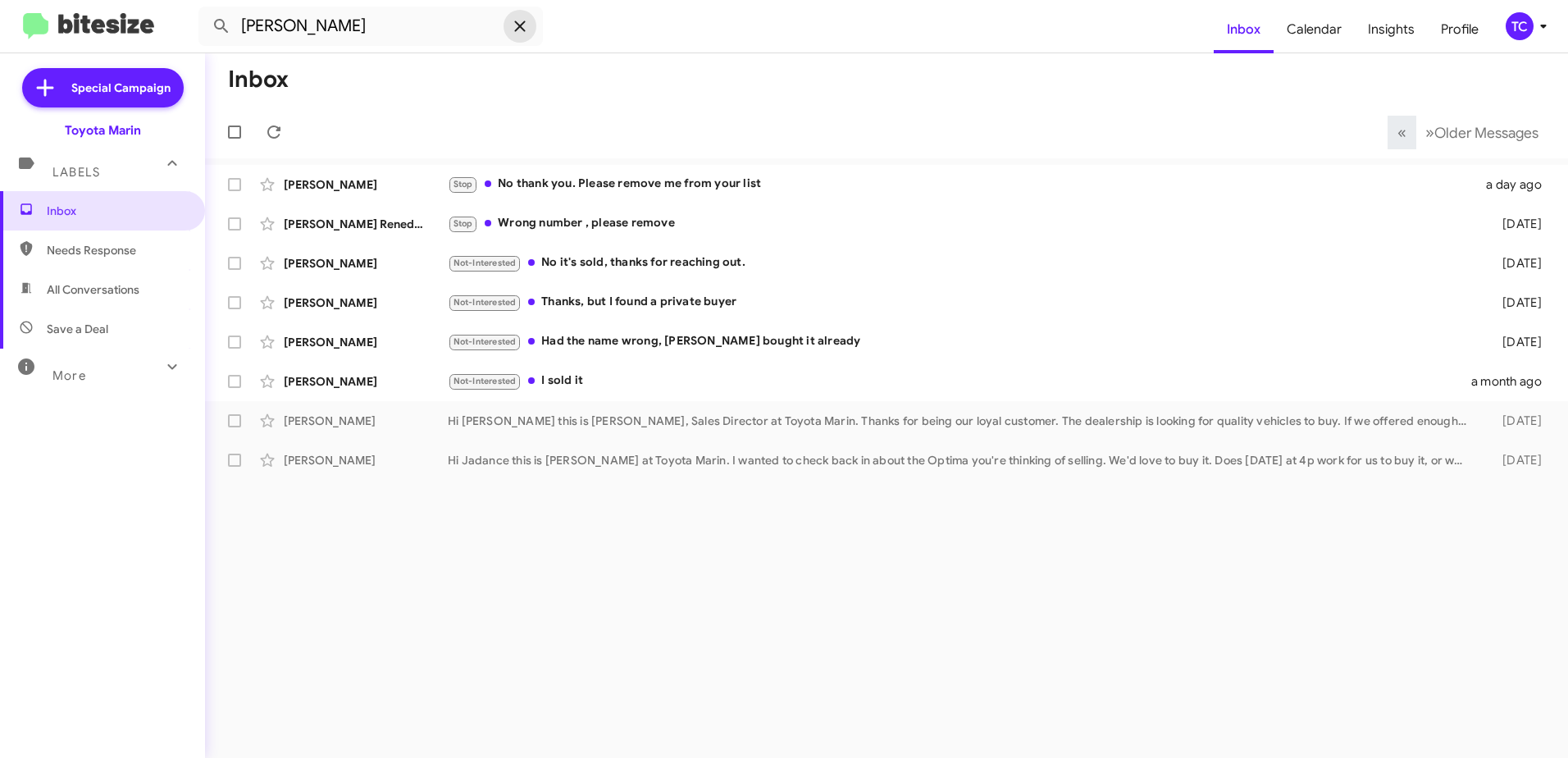
click at [514, 28] on icon at bounding box center [520, 25] width 20 height 20
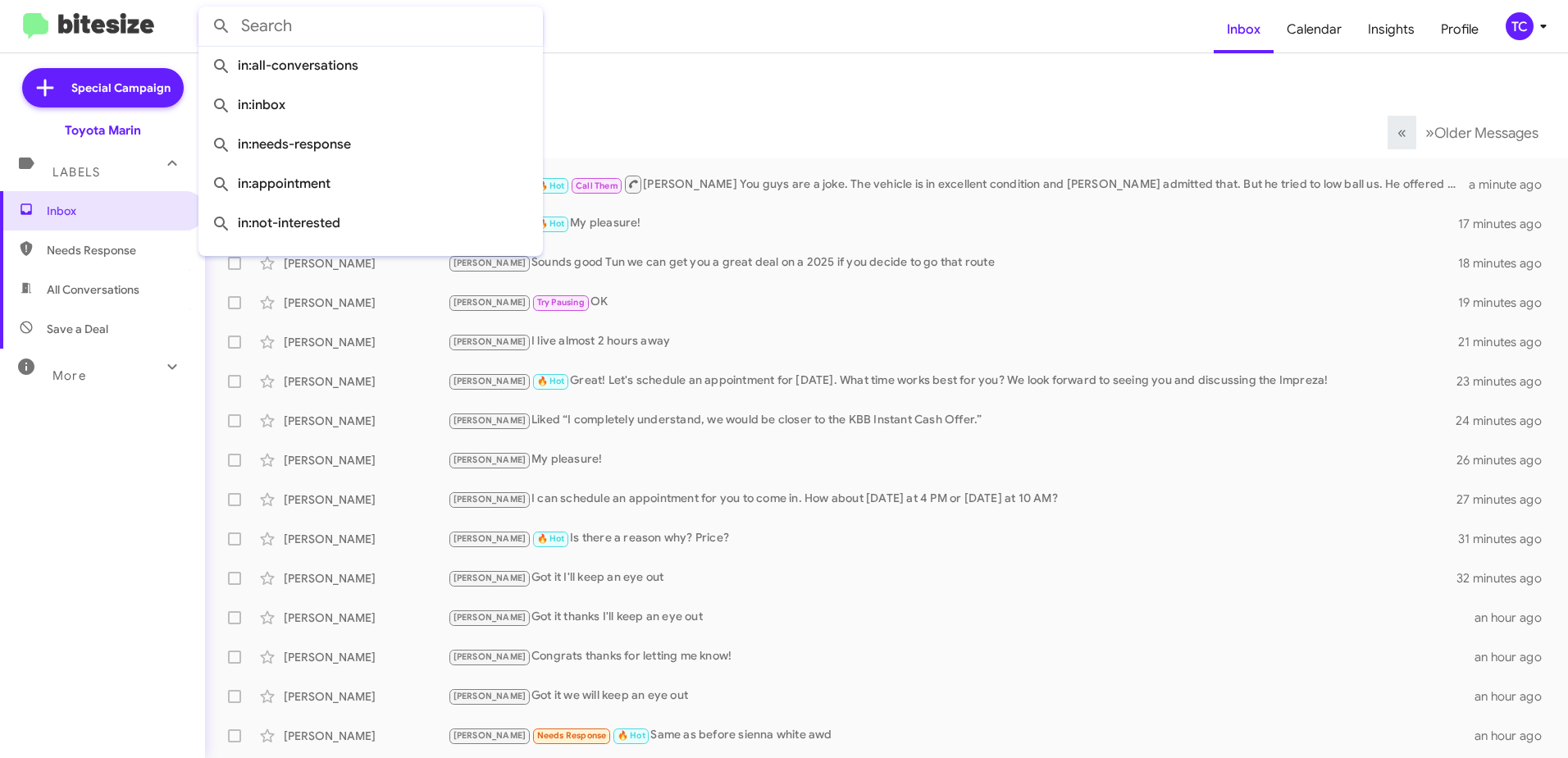
click at [778, 74] on mat-toolbar-row "Inbox" at bounding box center [887, 80] width 1363 height 53
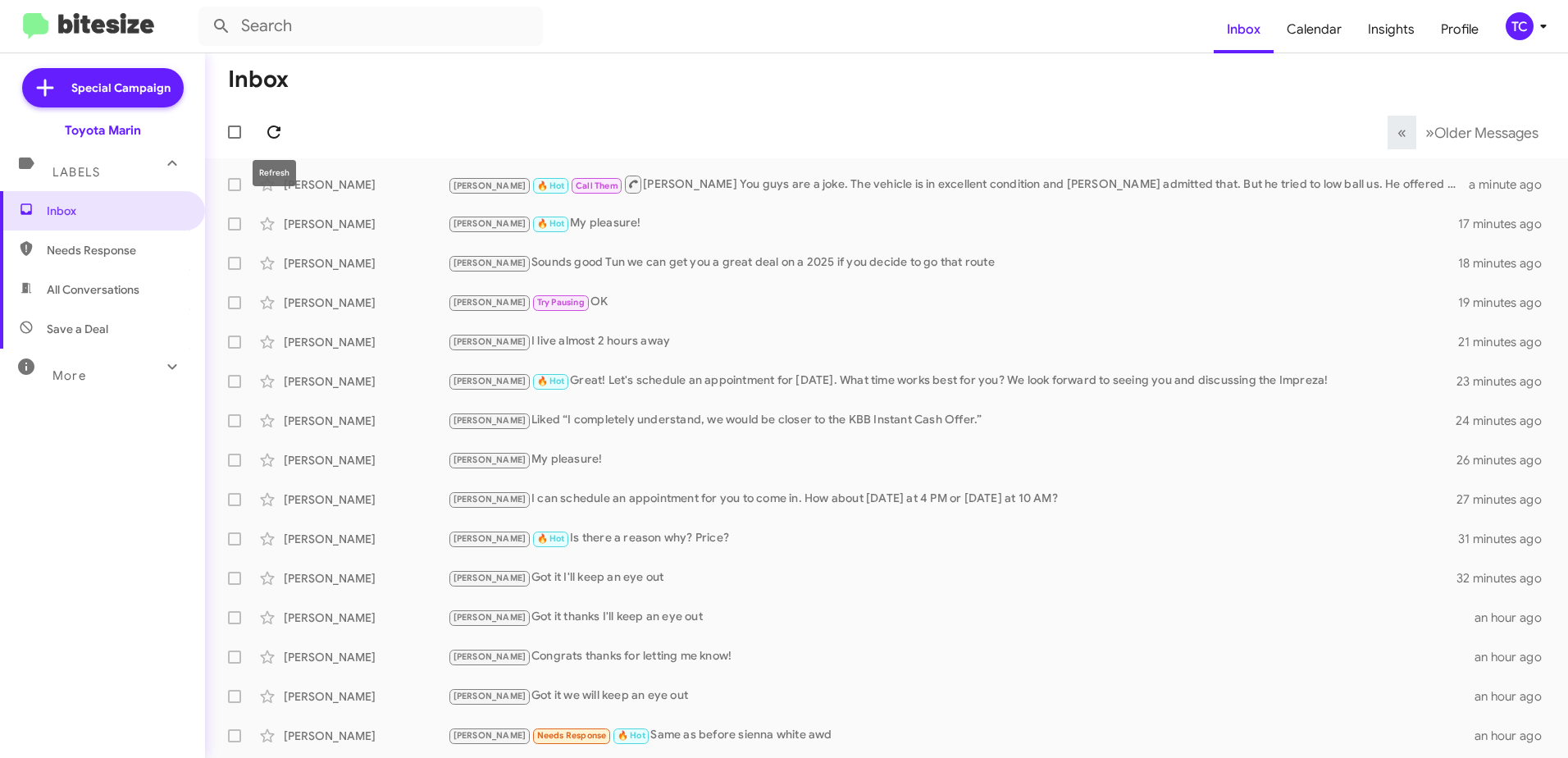
click at [273, 126] on icon at bounding box center [274, 132] width 13 height 13
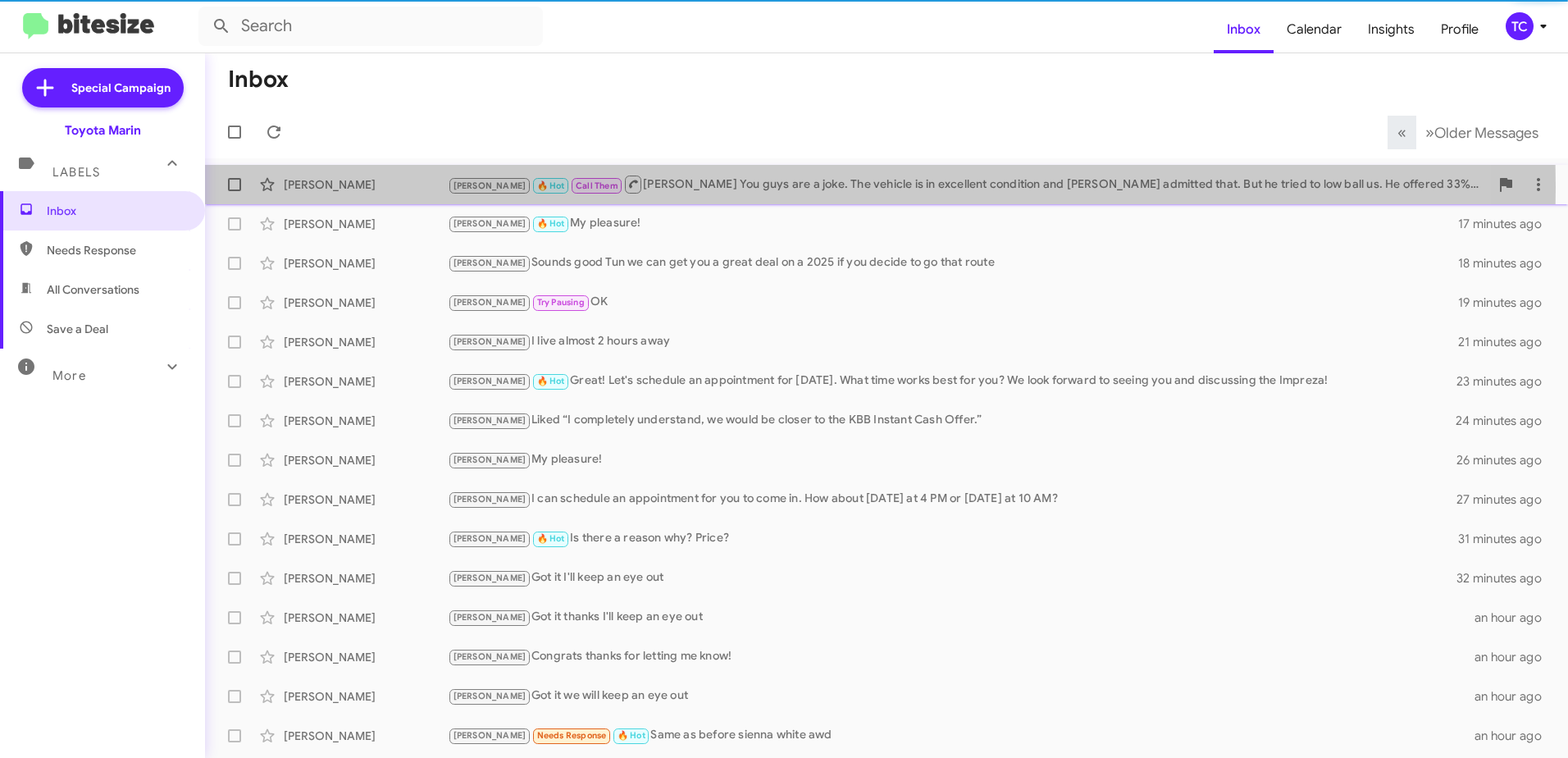
click at [629, 187] on icon at bounding box center [633, 185] width 9 height 9
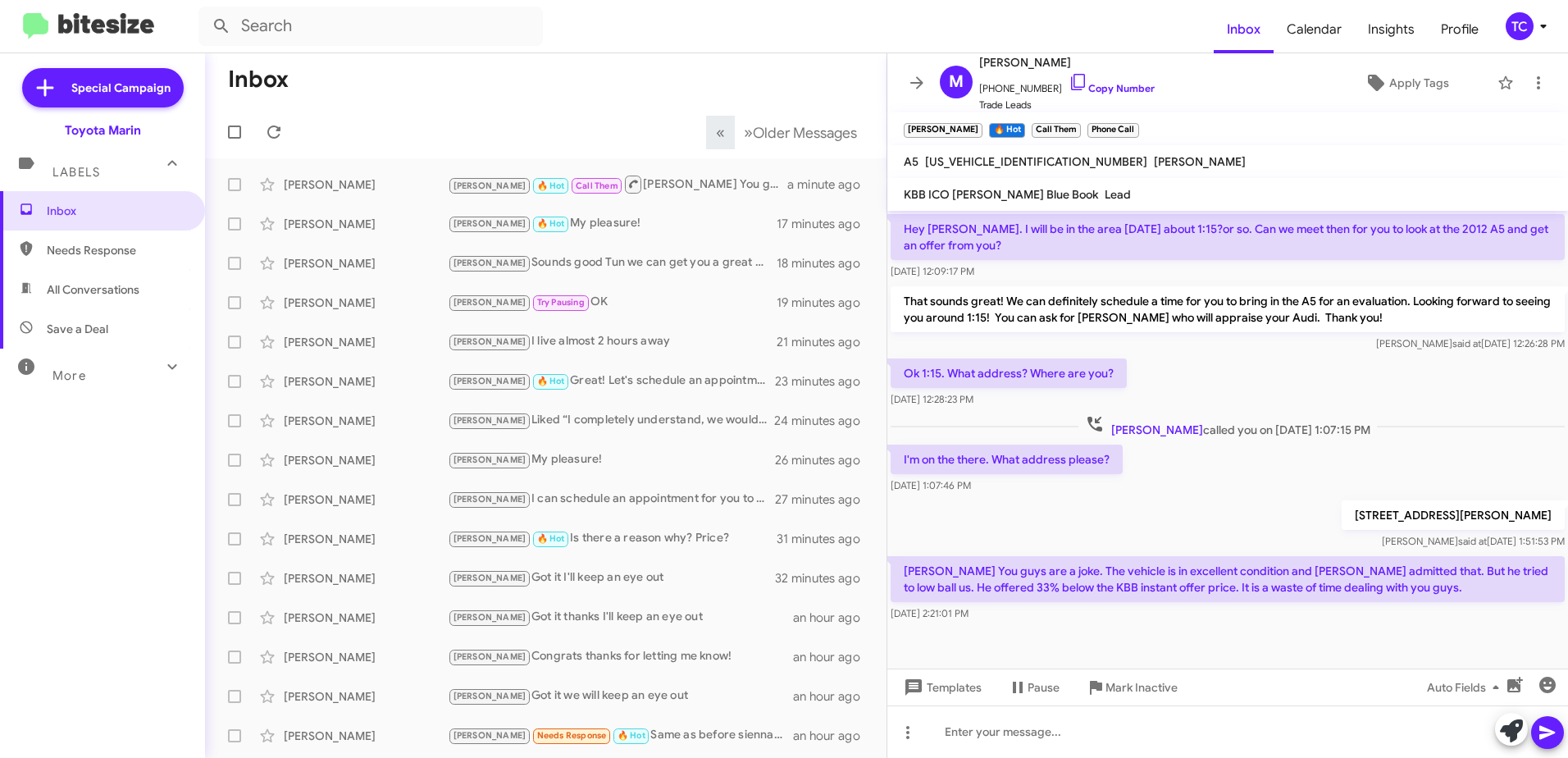
scroll to position [190, 0]
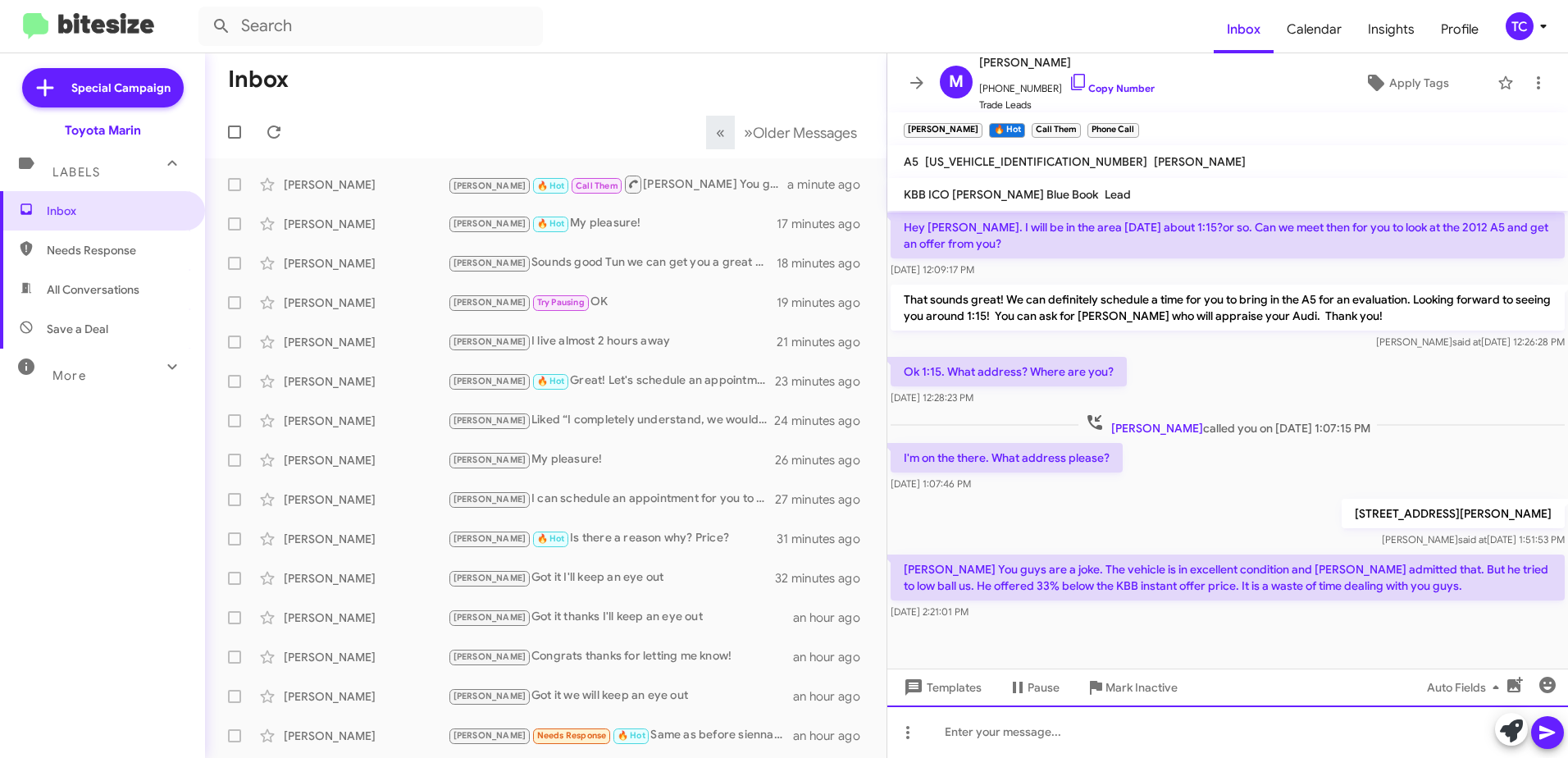
click at [1365, 728] on div at bounding box center [1227, 732] width 680 height 53
drag, startPoint x: 1317, startPoint y: 734, endPoint x: 1280, endPoint y: 734, distance: 37.0
click at [1317, 734] on div "I completely understand and apologize" at bounding box center [1227, 732] width 680 height 53
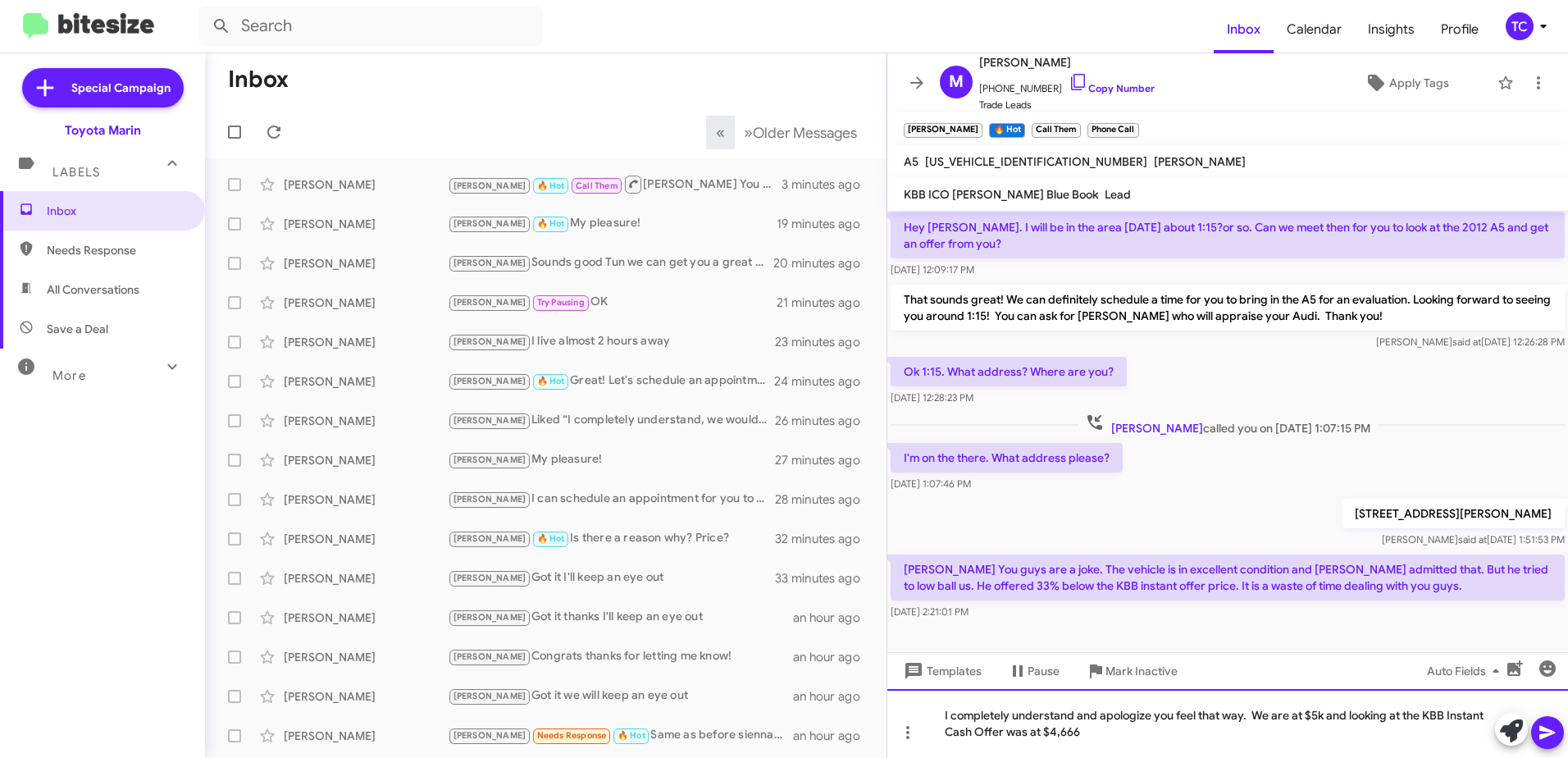
click at [1064, 732] on div "I completely understand and apologize you feel that way. We are at $5k and look…" at bounding box center [1227, 723] width 680 height 69
click at [1115, 738] on div "I completely understand and apologize you feel that way. We are at $5k and look…" at bounding box center [1227, 723] width 680 height 69
click at [1245, 741] on div "I completely understand and apologize you feel that way. We are at $5k and look…" at bounding box center [1227, 723] width 680 height 69
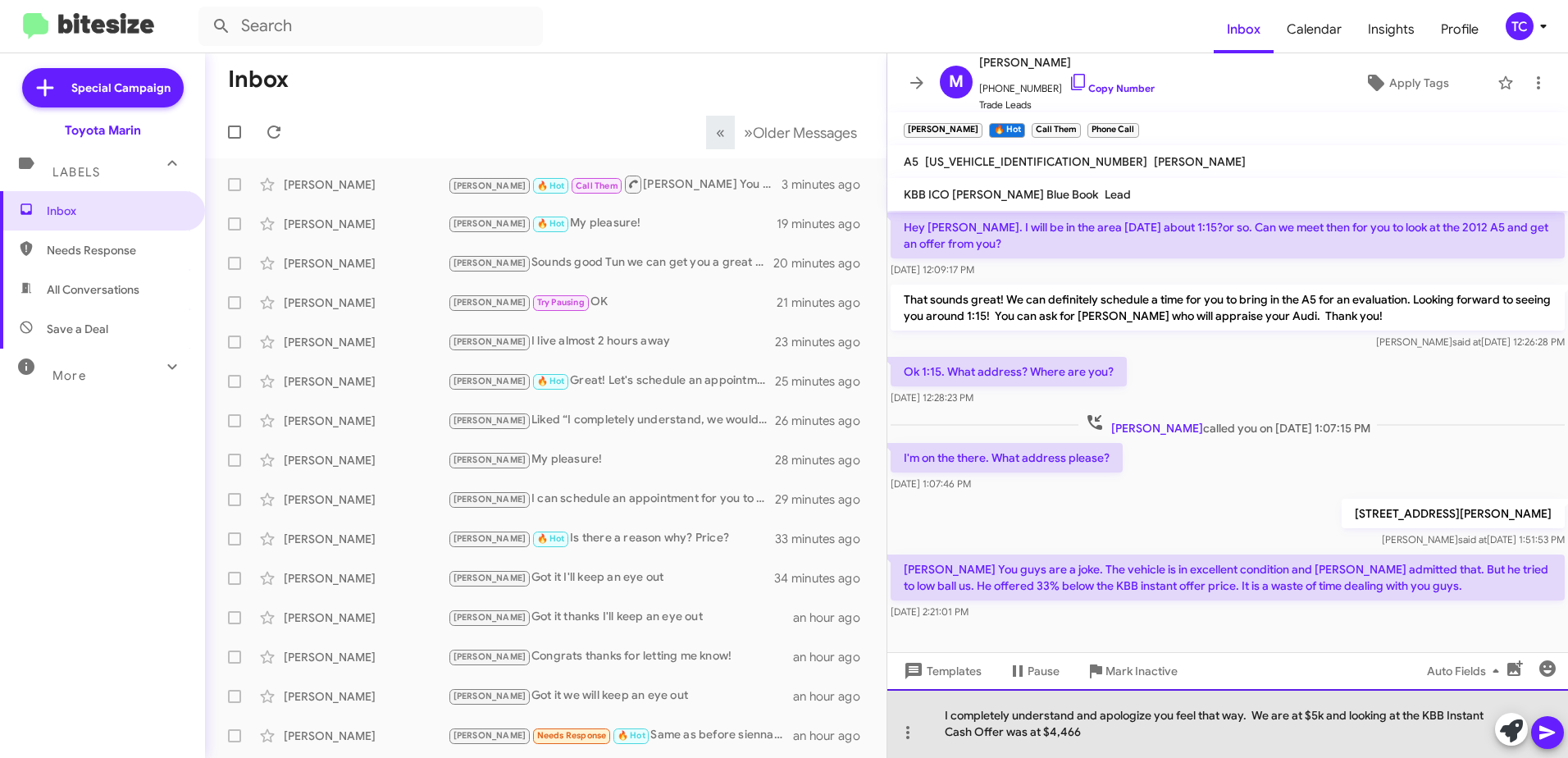
click at [1250, 739] on div "I completely understand and apologize you feel that way. We are at $5k and look…" at bounding box center [1227, 723] width 680 height 69
drag, startPoint x: 1346, startPoint y: 717, endPoint x: 1400, endPoint y: 703, distance: 55.8
click at [1400, 703] on div "I completely understand and apologize you feel that way. We are at $5k and look…" at bounding box center [1227, 723] width 680 height 69
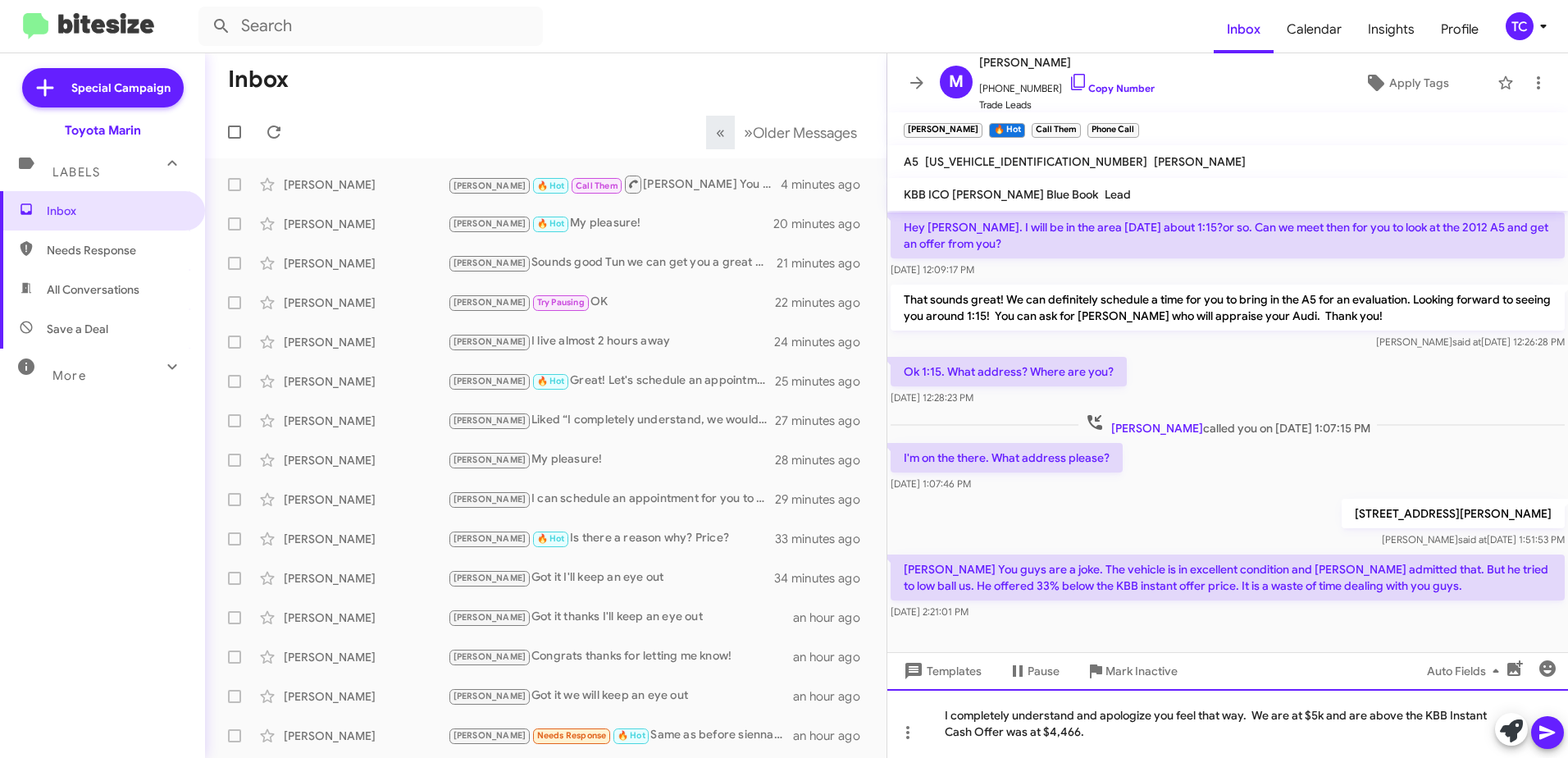
click at [1025, 733] on div "I completely understand and apologize you feel that way. We are at $5k and are …" at bounding box center [1227, 723] width 680 height 69
click at [1084, 734] on div "I completely understand and apologize you feel that way. We are at $5k and are …" at bounding box center [1227, 723] width 680 height 69
click at [1324, 717] on div "I completely understand and apologize you feel that way. We are at $5k and are …" at bounding box center [1227, 723] width 680 height 69
click at [1443, 716] on div "I completely understand and apologize you feel that way. We are at $5k for your…" at bounding box center [1227, 723] width 680 height 69
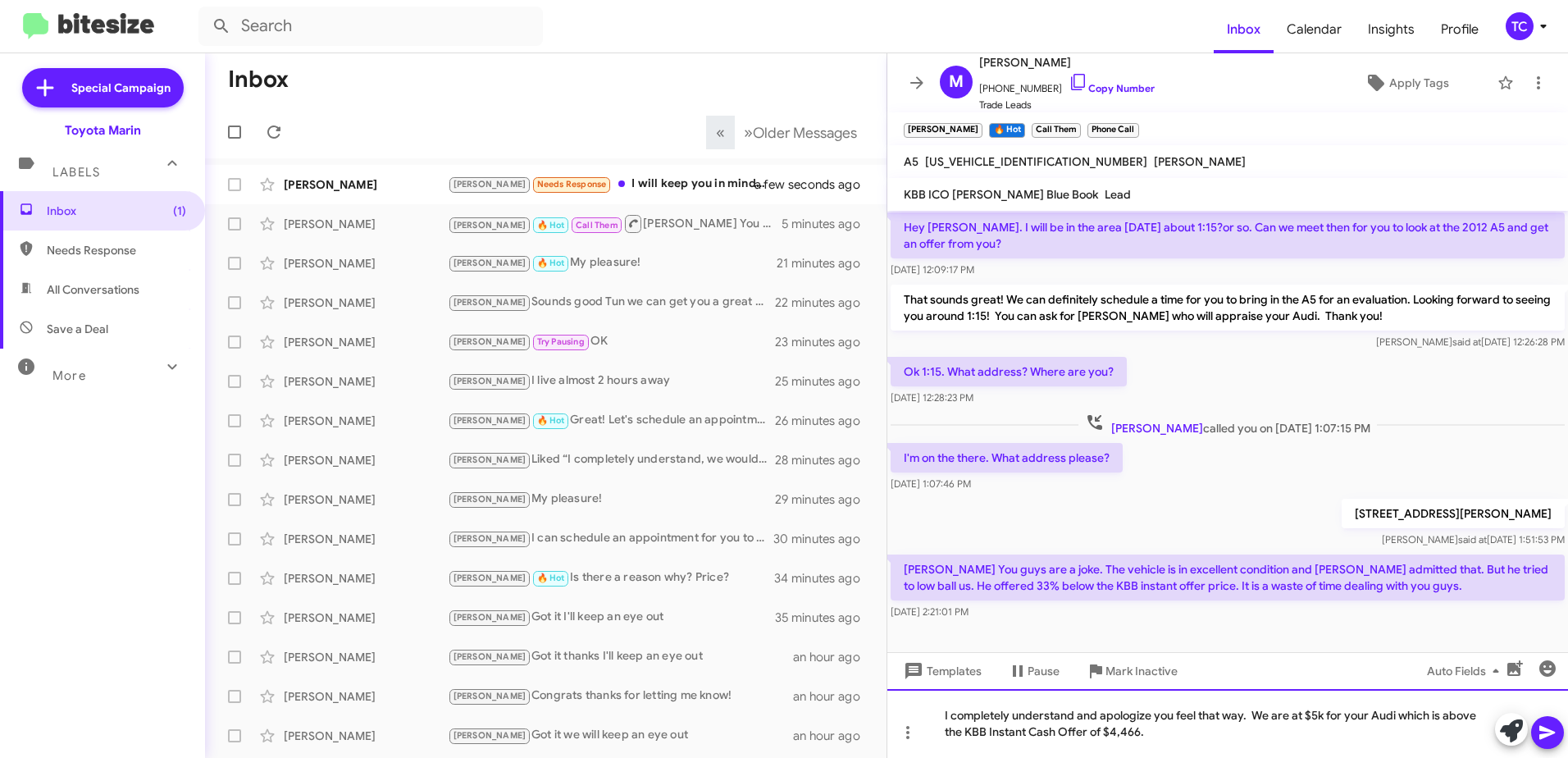
click at [1566, 742] on div "I completely understand and apologize you feel that way. We are at $5k for your…" at bounding box center [1227, 723] width 680 height 69
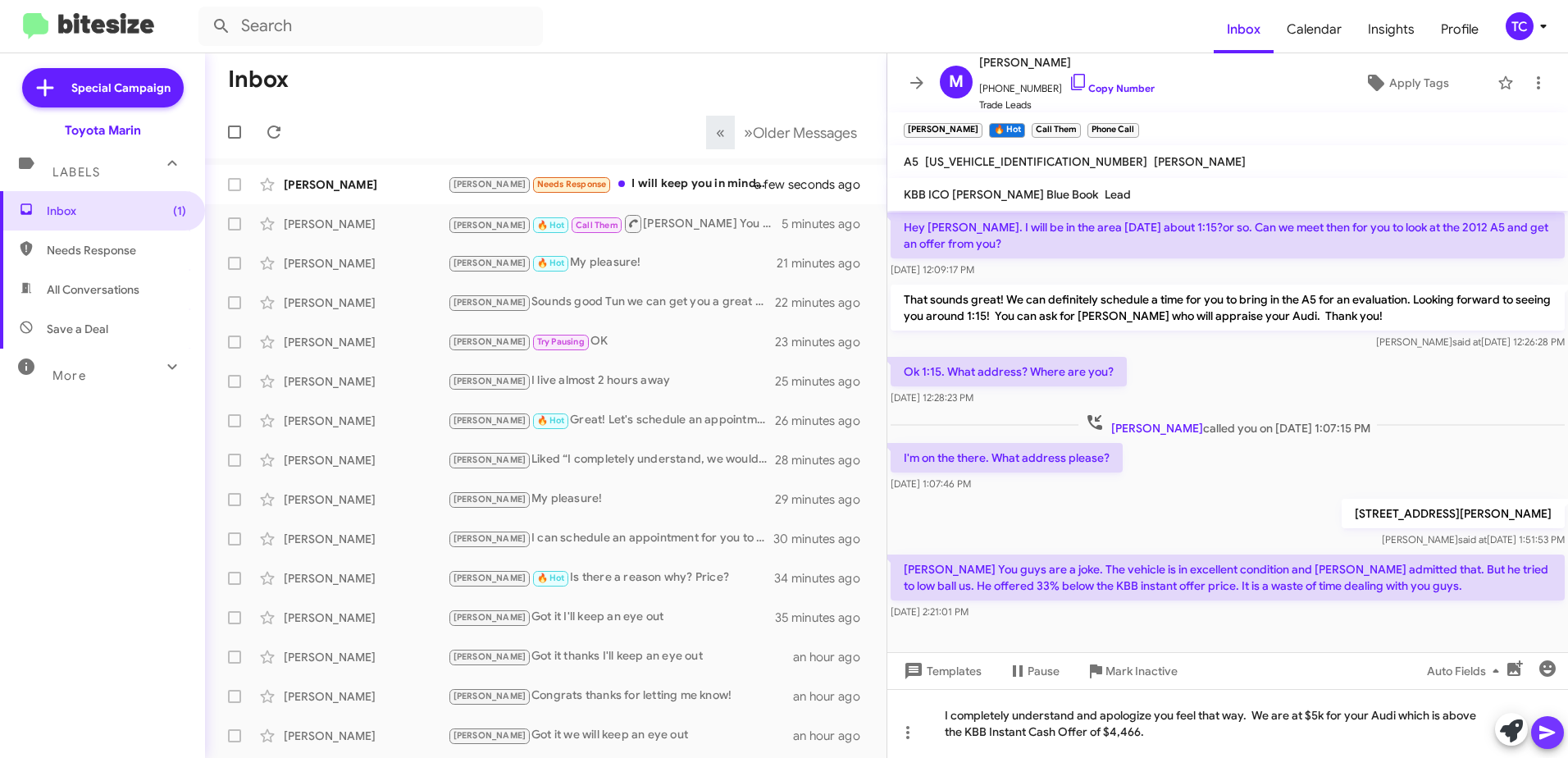
click at [1560, 739] on button at bounding box center [1546, 733] width 33 height 33
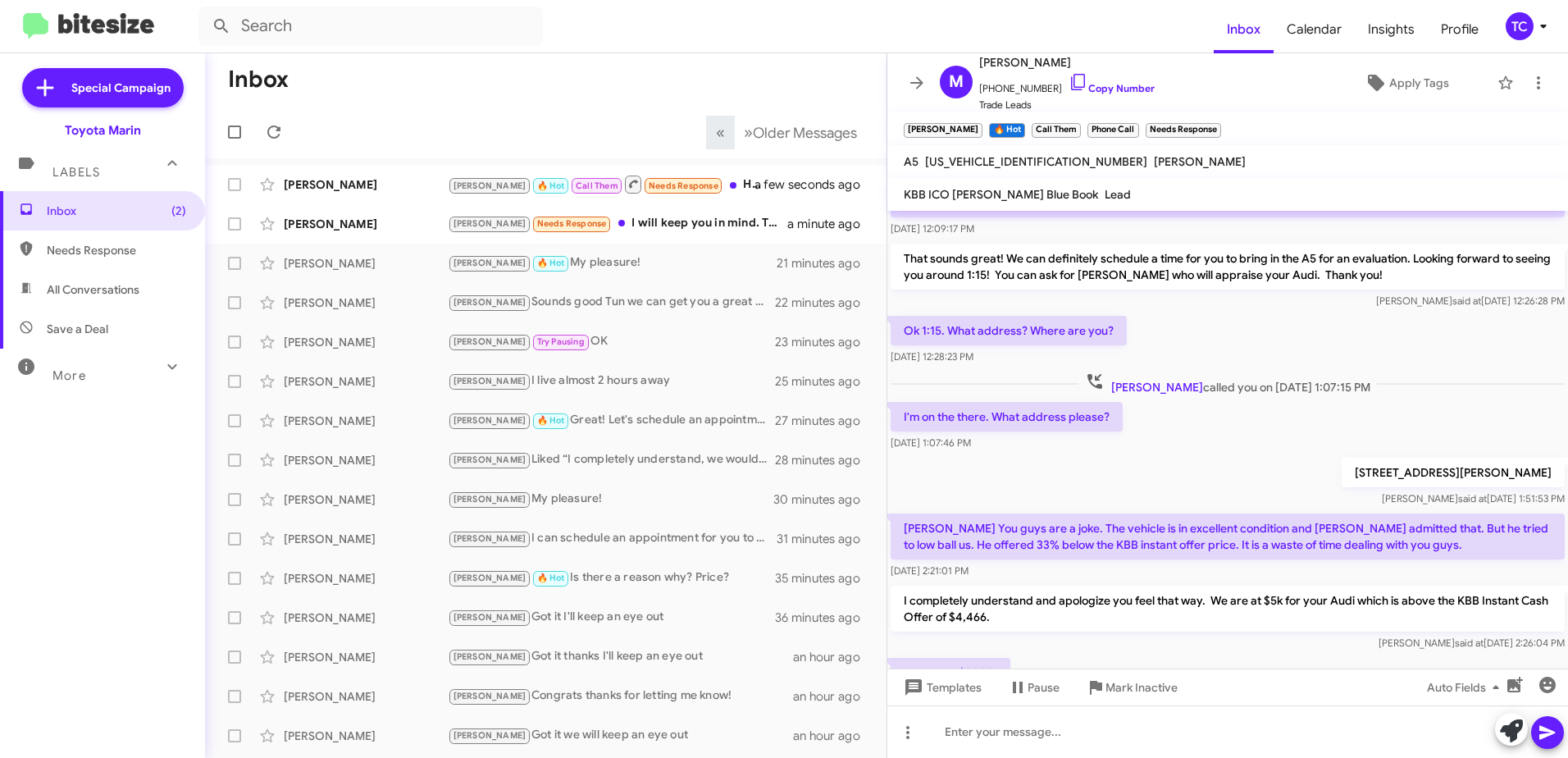
scroll to position [327, 0]
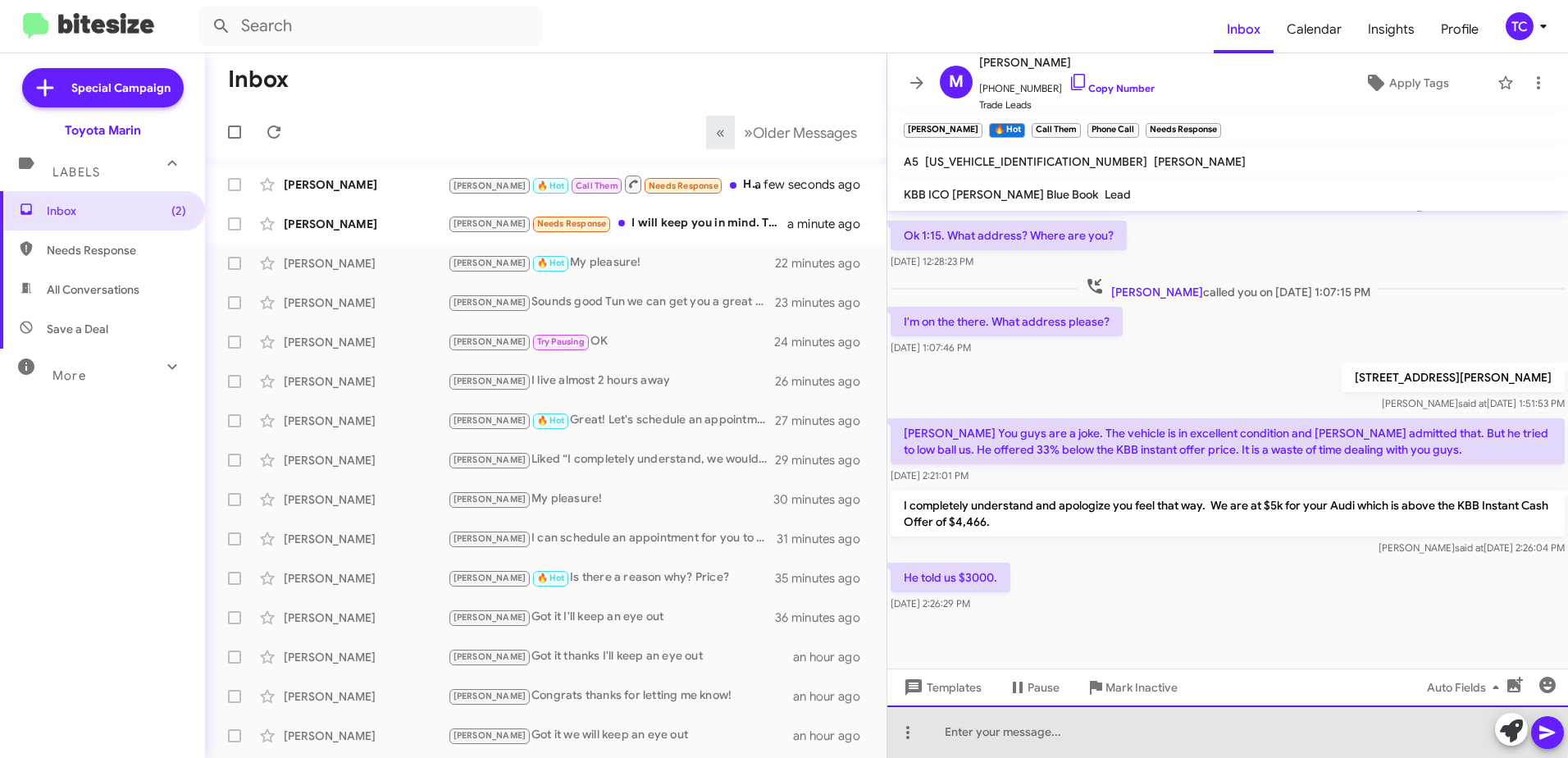
click at [992, 723] on div at bounding box center [1227, 732] width 680 height 53
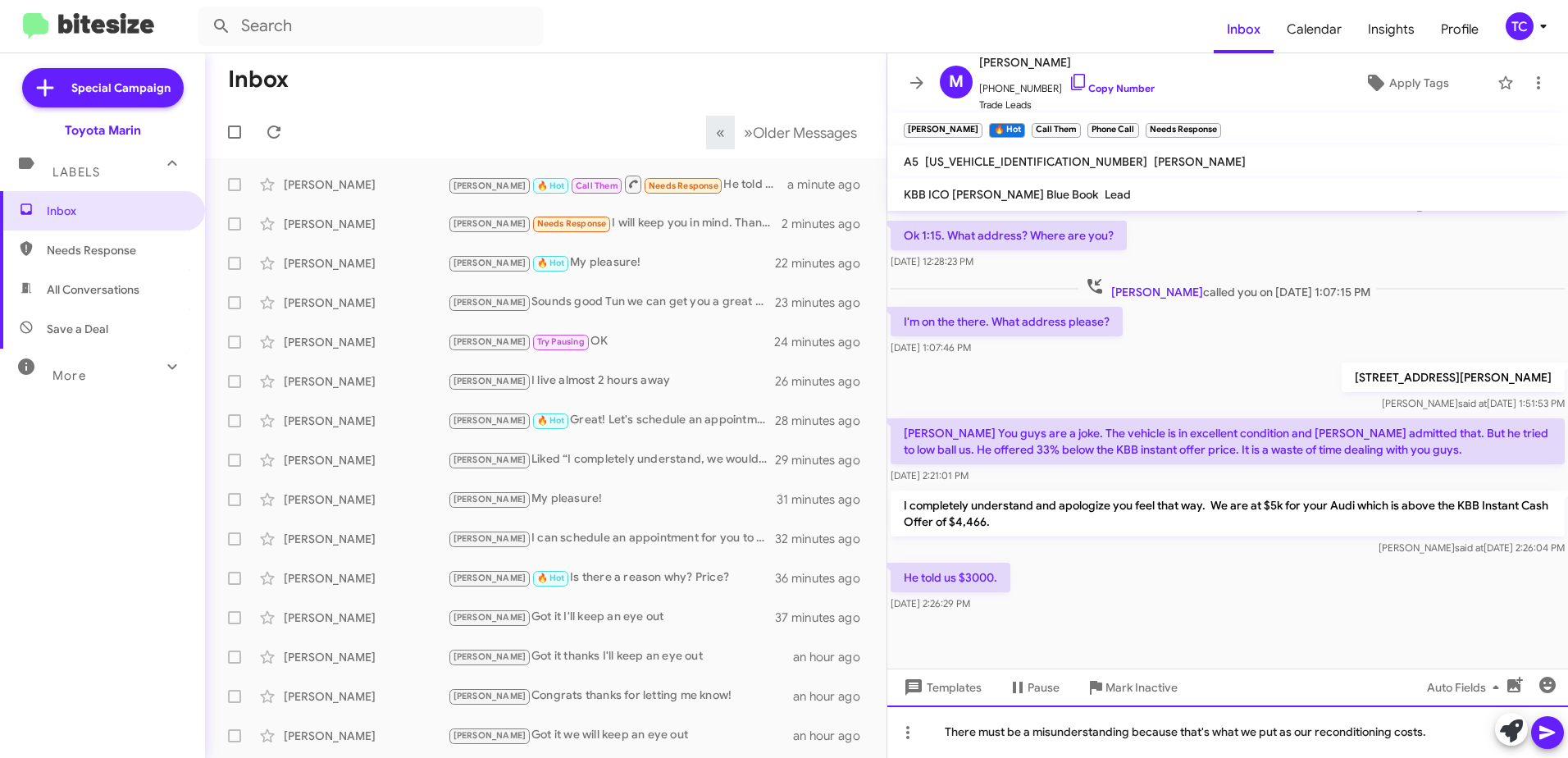
click at [1314, 729] on div "There must be a misunderstanding because that's what we put as our reconditioni…" at bounding box center [1227, 732] width 680 height 53
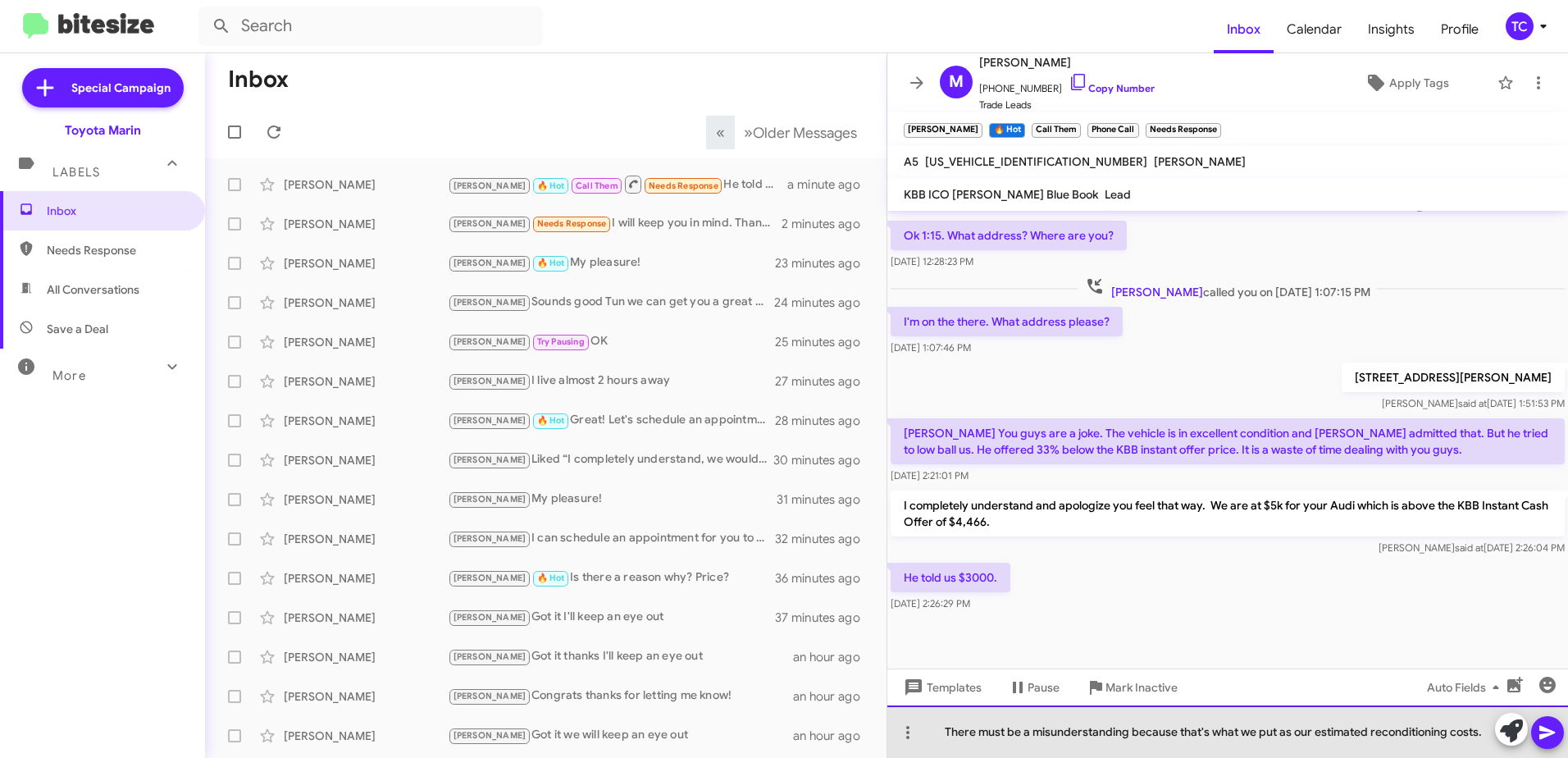
click at [1482, 728] on div "There must be a misunderstanding because that's what we put as our estimated re…" at bounding box center [1227, 732] width 680 height 53
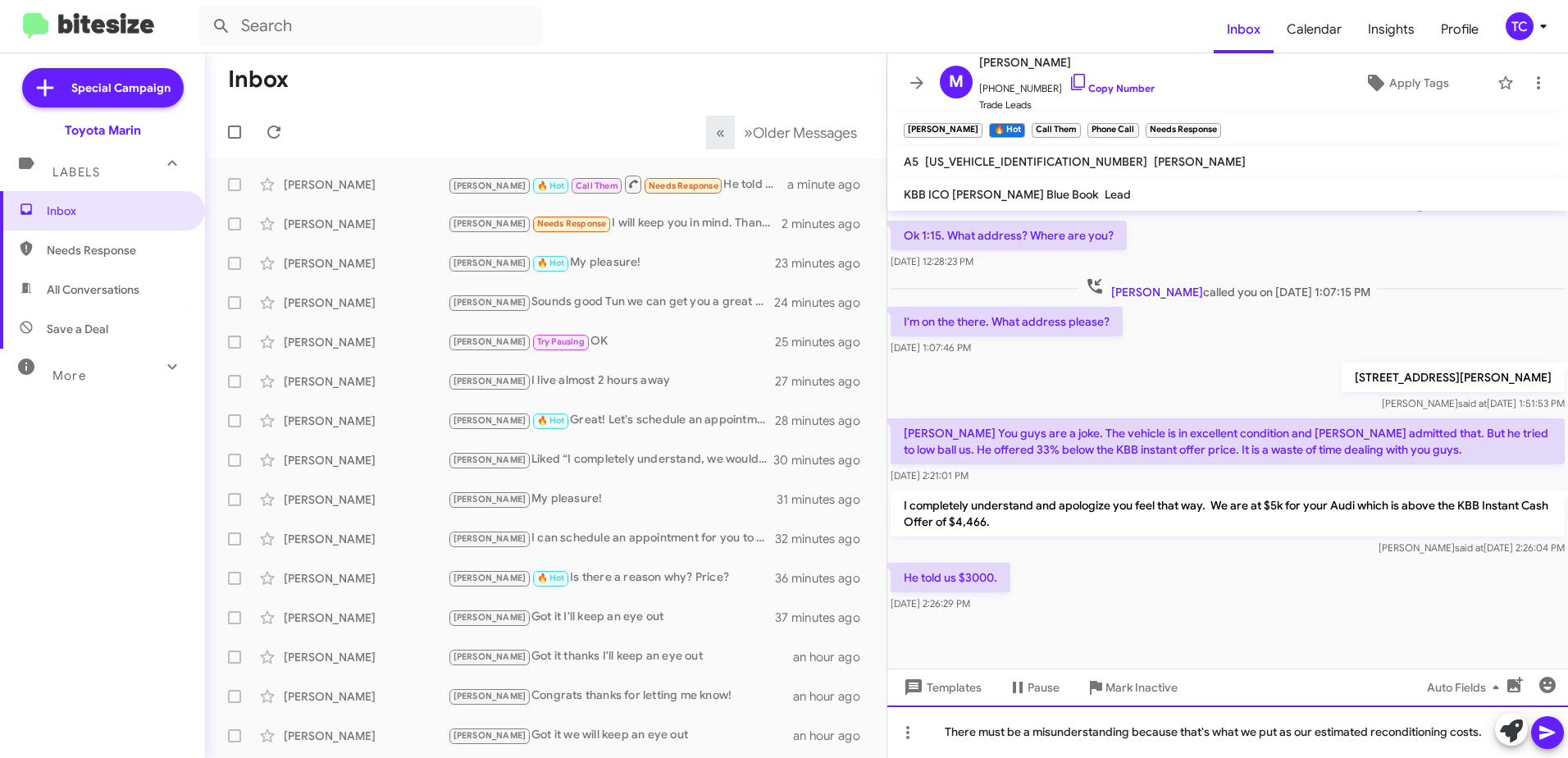
click at [1486, 728] on div "There must be a misunderstanding because that's what we put as our estimated re…" at bounding box center [1227, 732] width 680 height 53
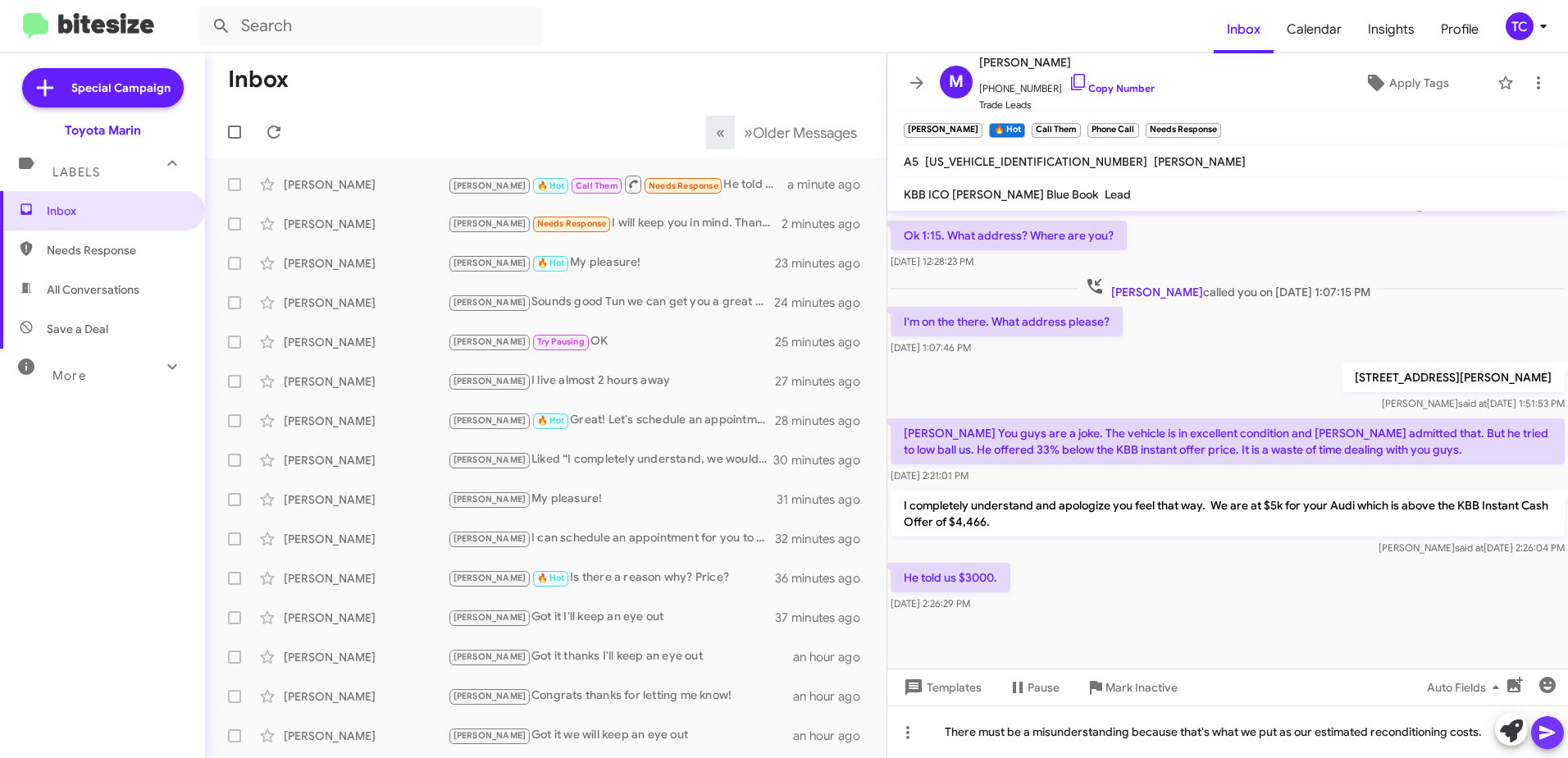
click at [1543, 733] on icon at bounding box center [1546, 732] width 20 height 20
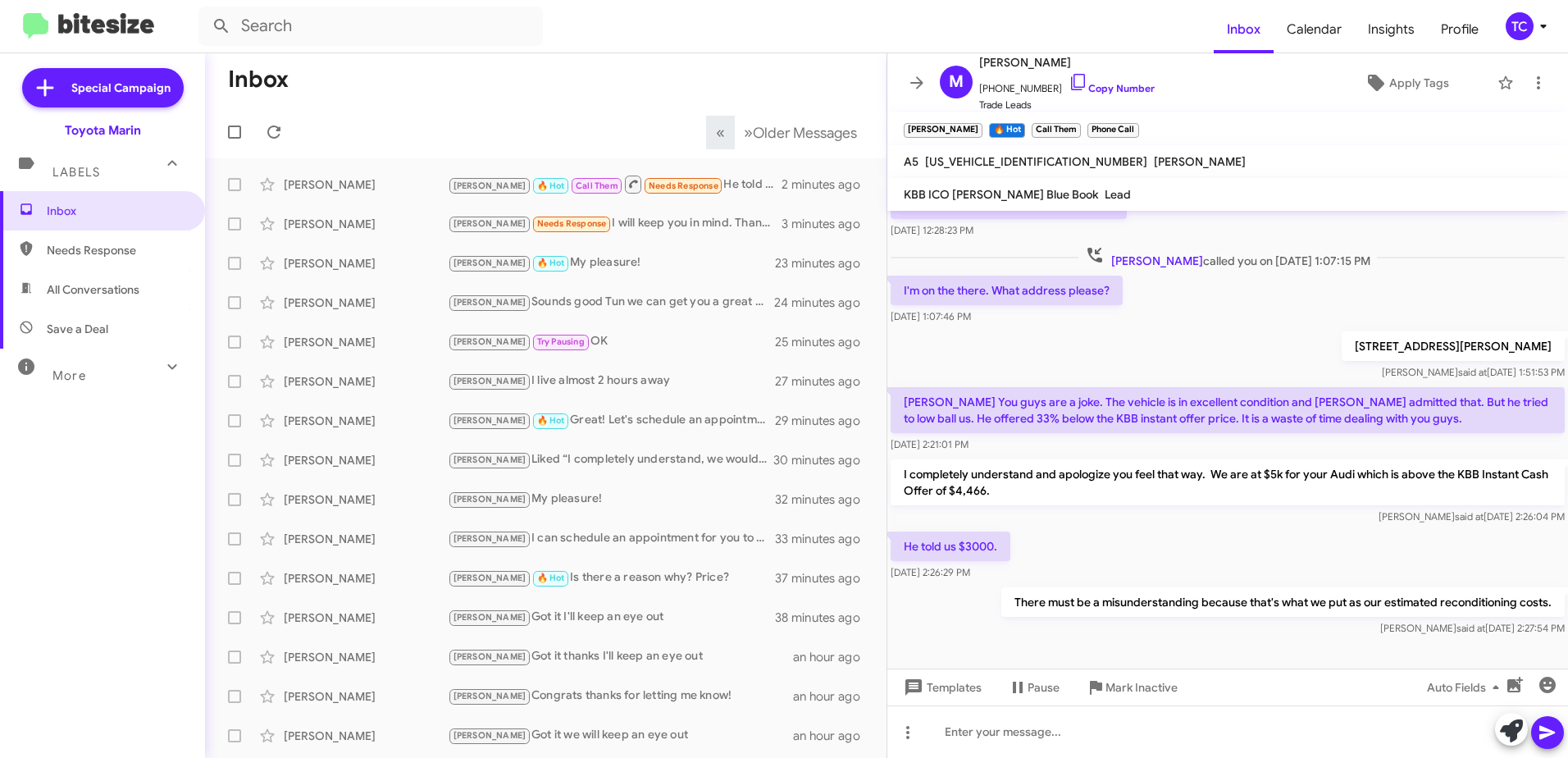
scroll to position [386, 0]
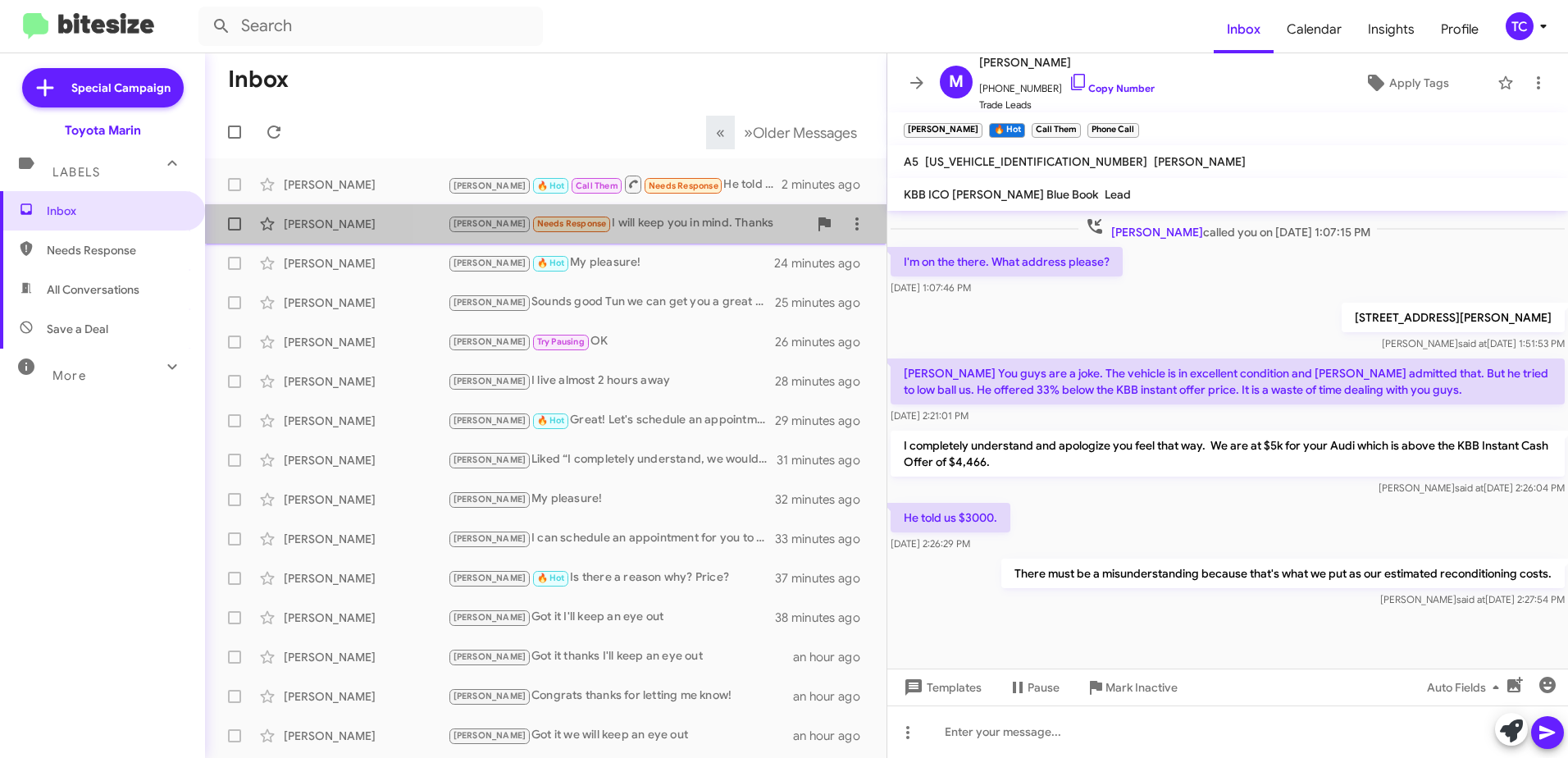
click at [592, 228] on div "[PERSON_NAME] Needs Response I will keep you in mind. Thanks" at bounding box center [628, 223] width 360 height 19
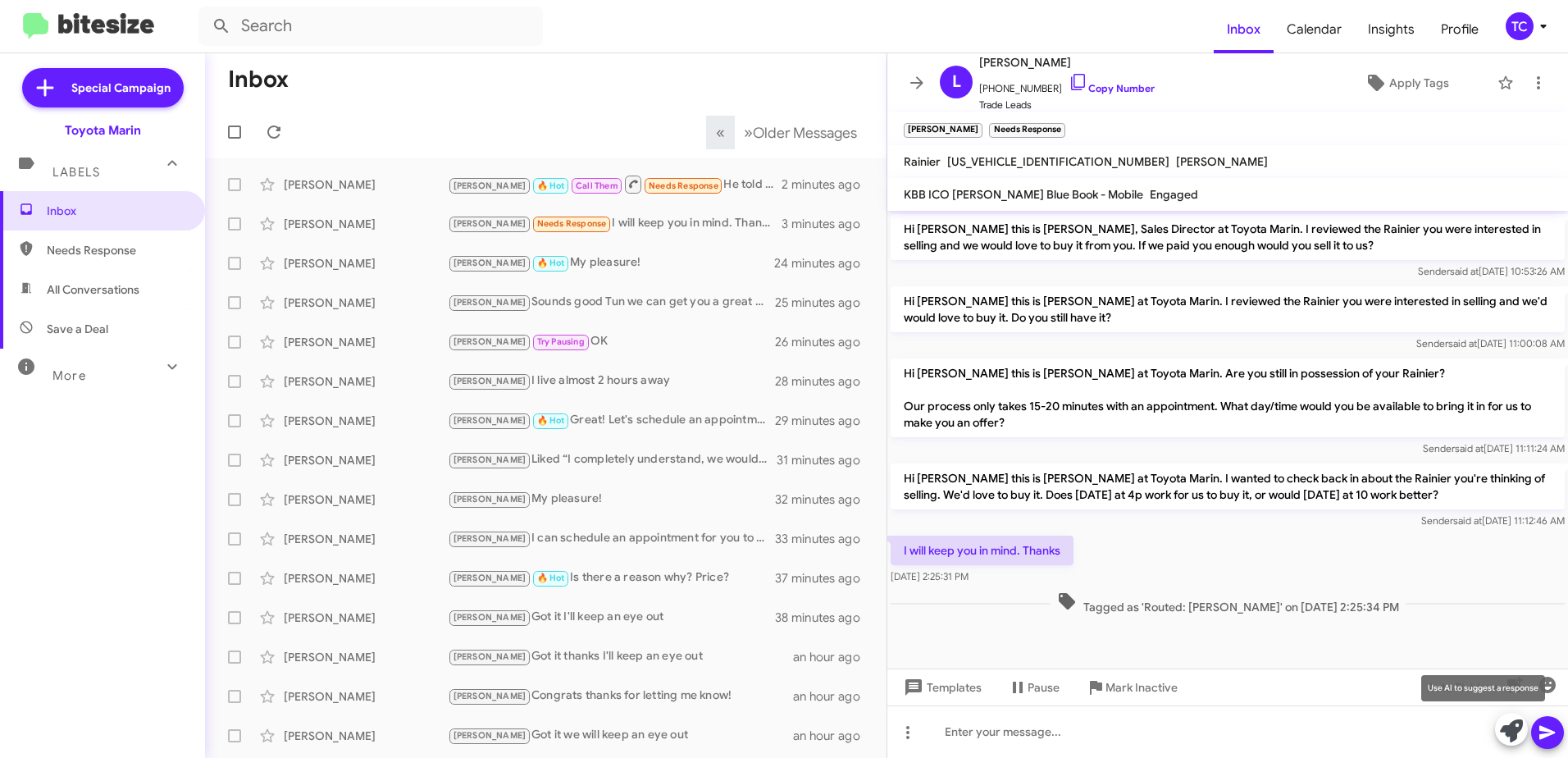
click at [1498, 725] on button at bounding box center [1511, 729] width 33 height 33
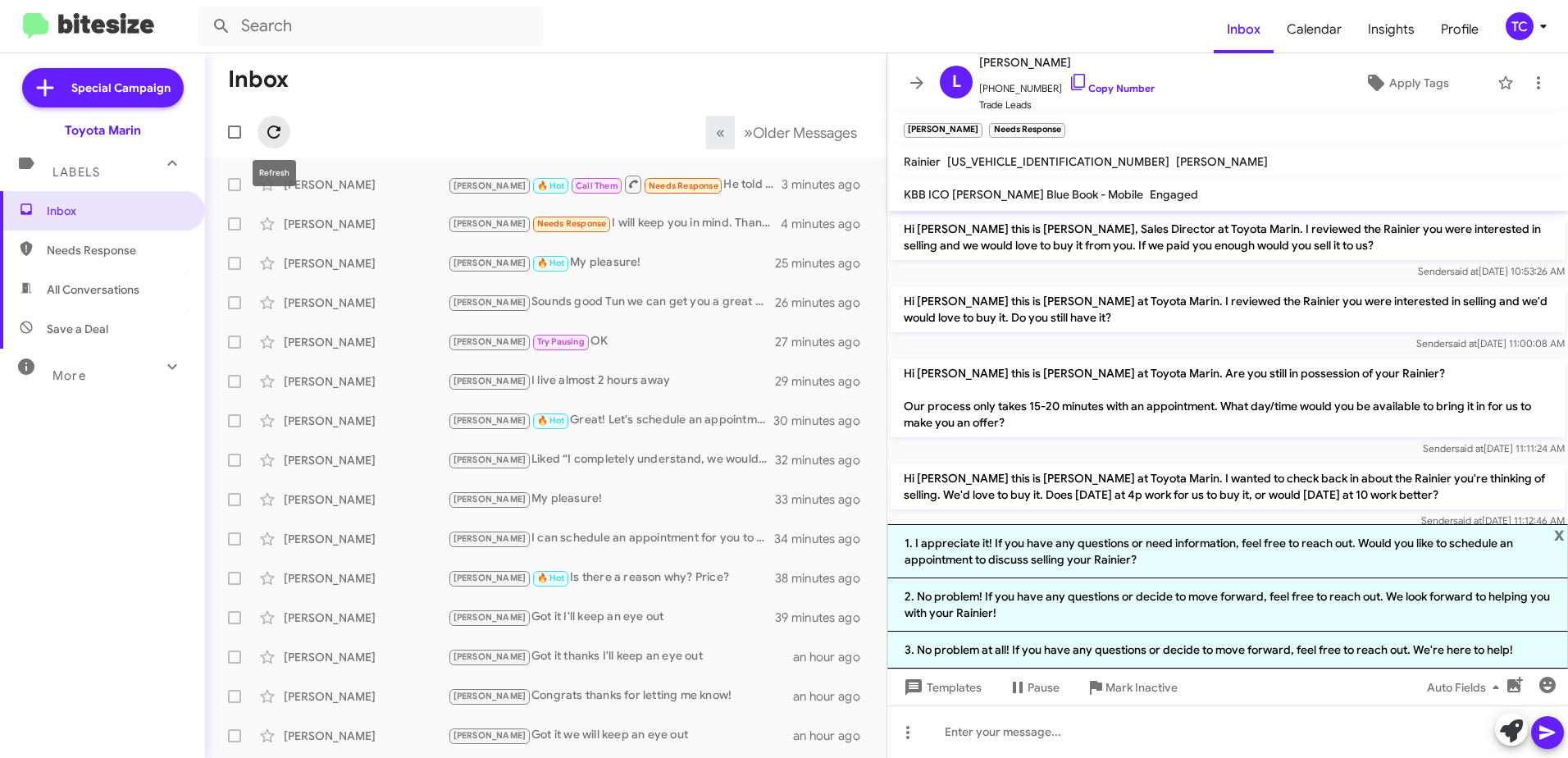
click at [277, 128] on icon at bounding box center [274, 132] width 20 height 20
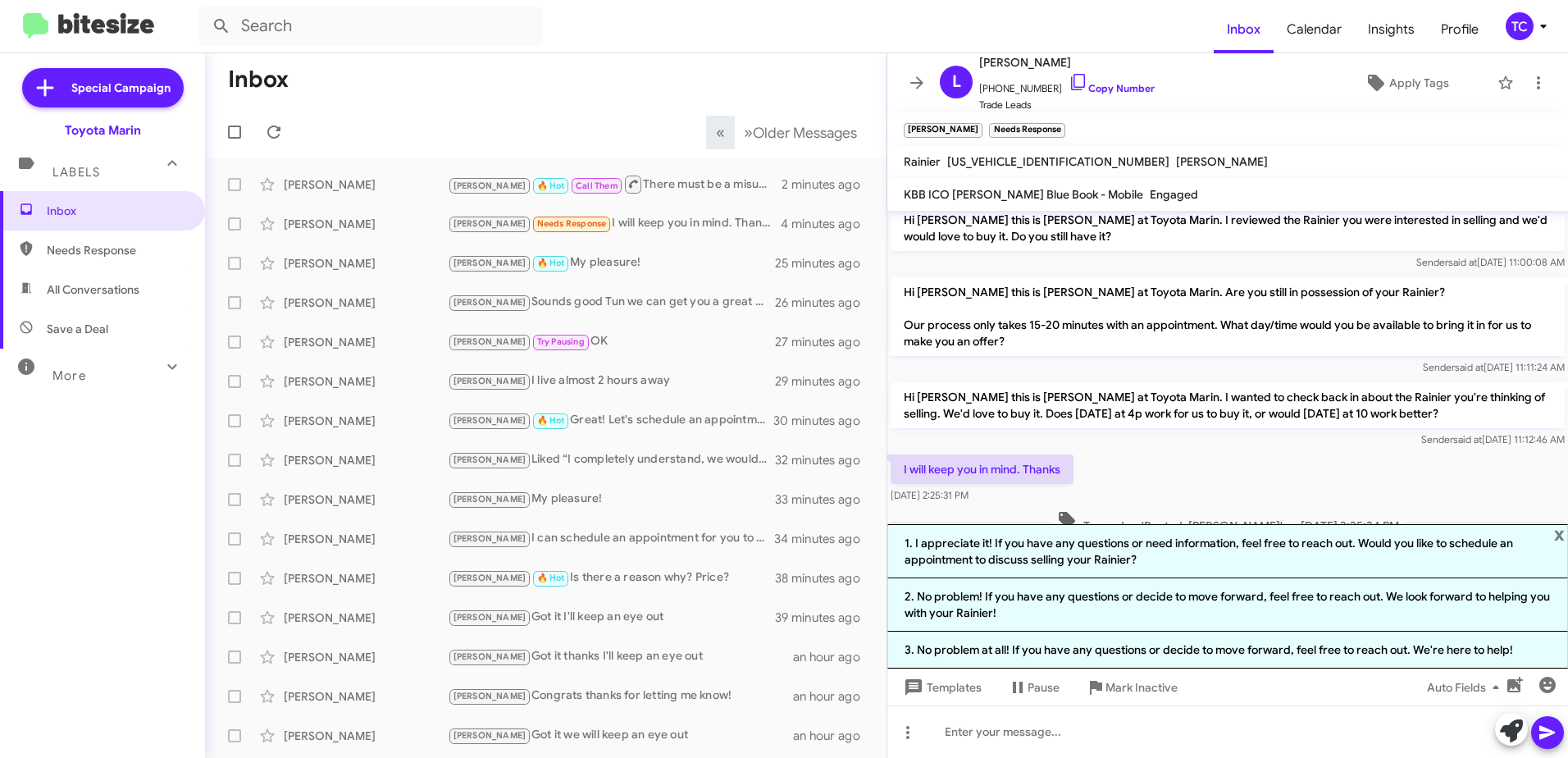
scroll to position [119, 0]
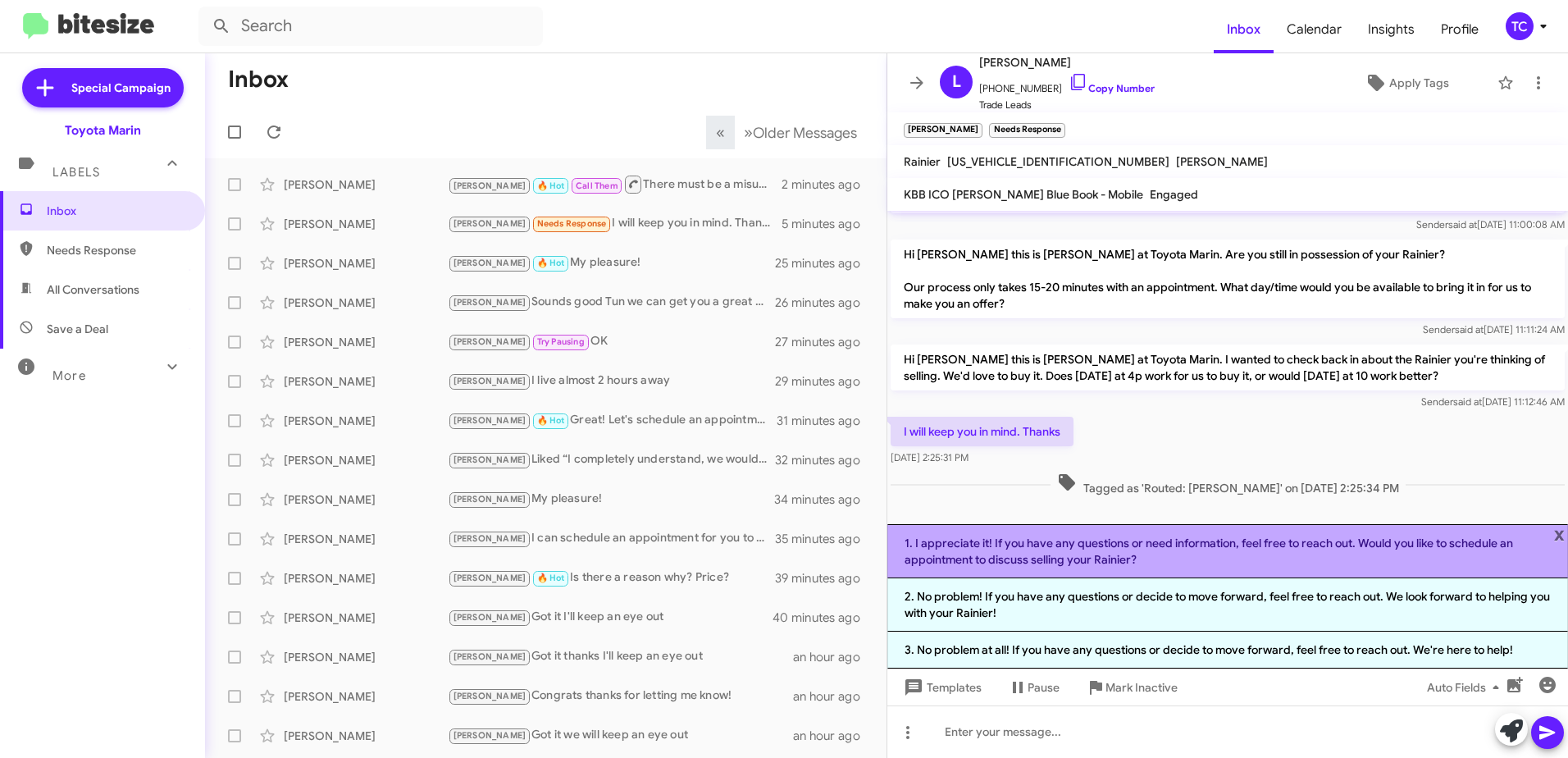
click at [1148, 553] on li "1. I appreciate it! If you have any questions or need information, feel free to…" at bounding box center [1227, 551] width 680 height 54
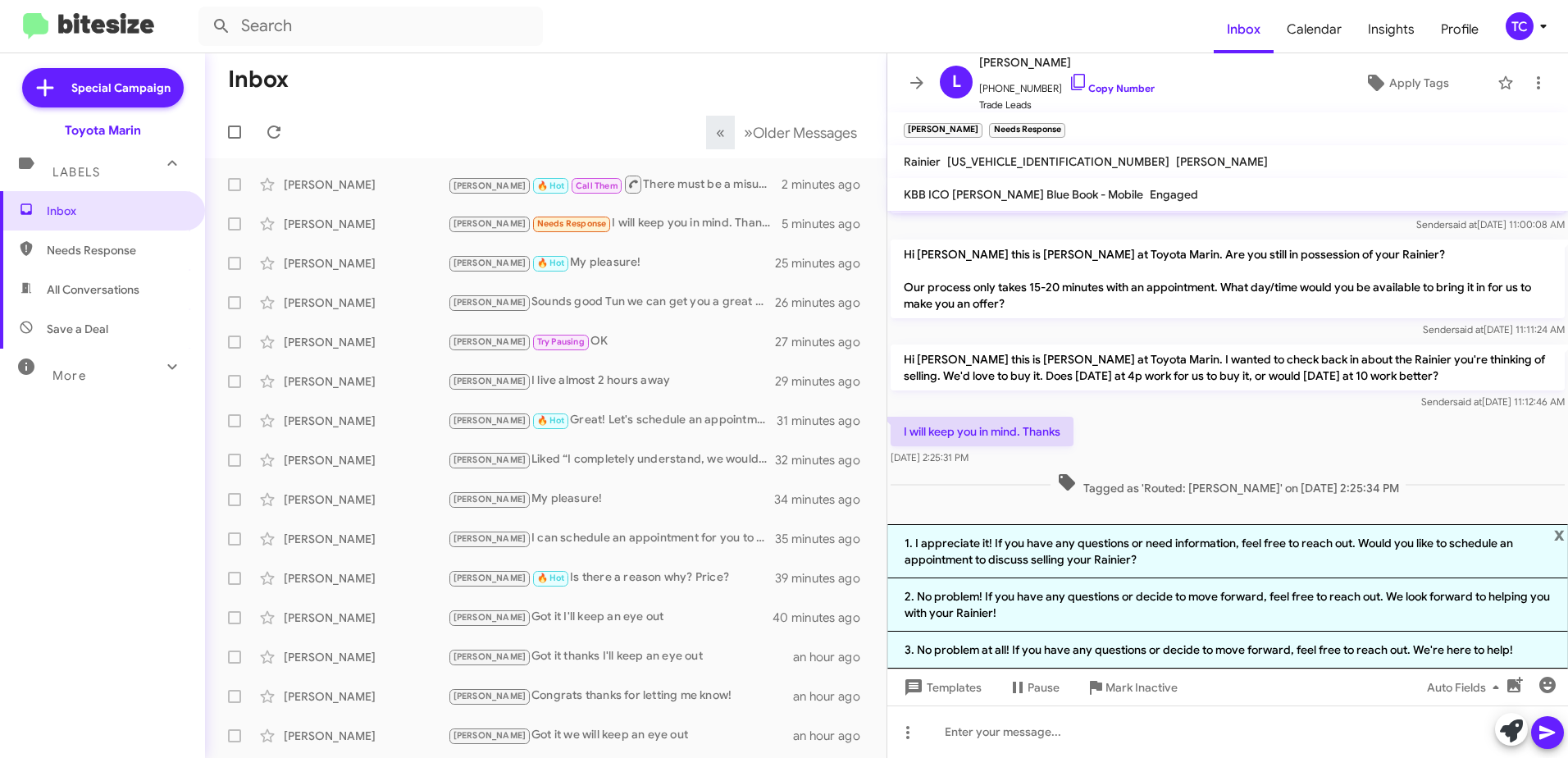
scroll to position [0, 0]
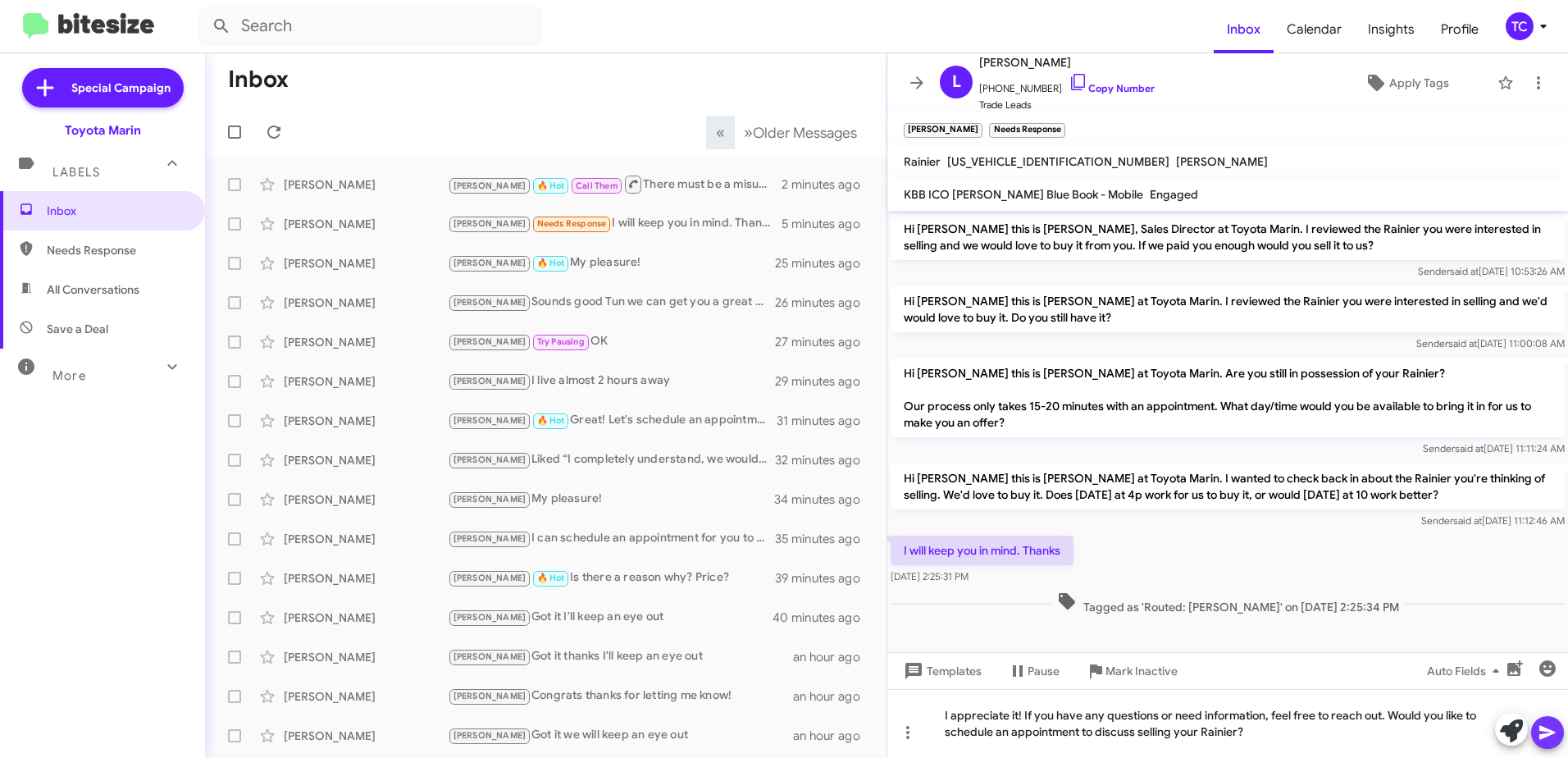
click at [1545, 724] on icon at bounding box center [1546, 732] width 20 height 20
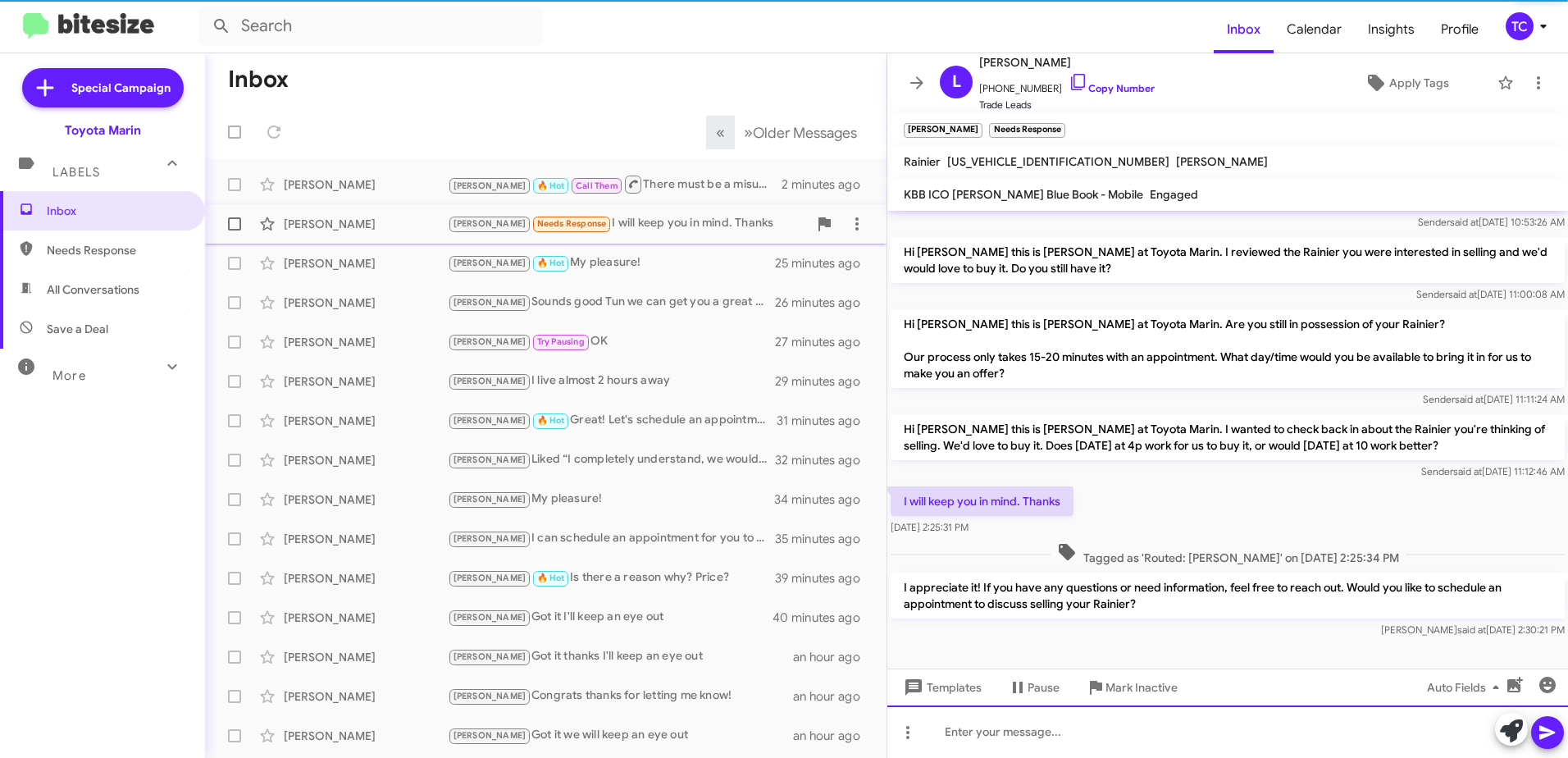
scroll to position [51, 0]
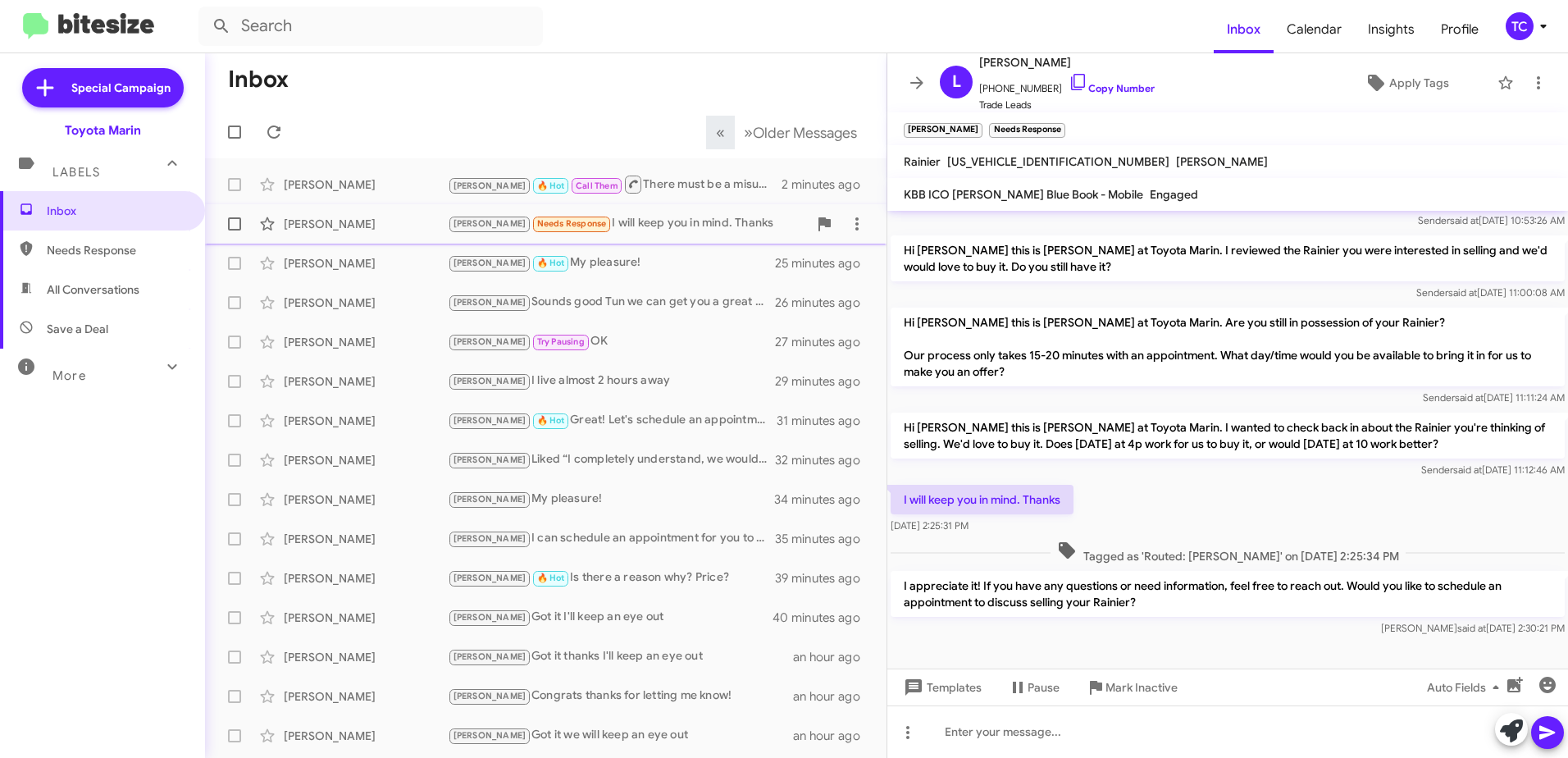
click at [617, 226] on div "[PERSON_NAME] Needs Response I will keep you in mind. Thanks" at bounding box center [628, 223] width 360 height 19
click at [679, 182] on div "[PERSON_NAME] 🔥 Hot Call Them There must be a misunderstanding because that's w…" at bounding box center [628, 185] width 360 height 21
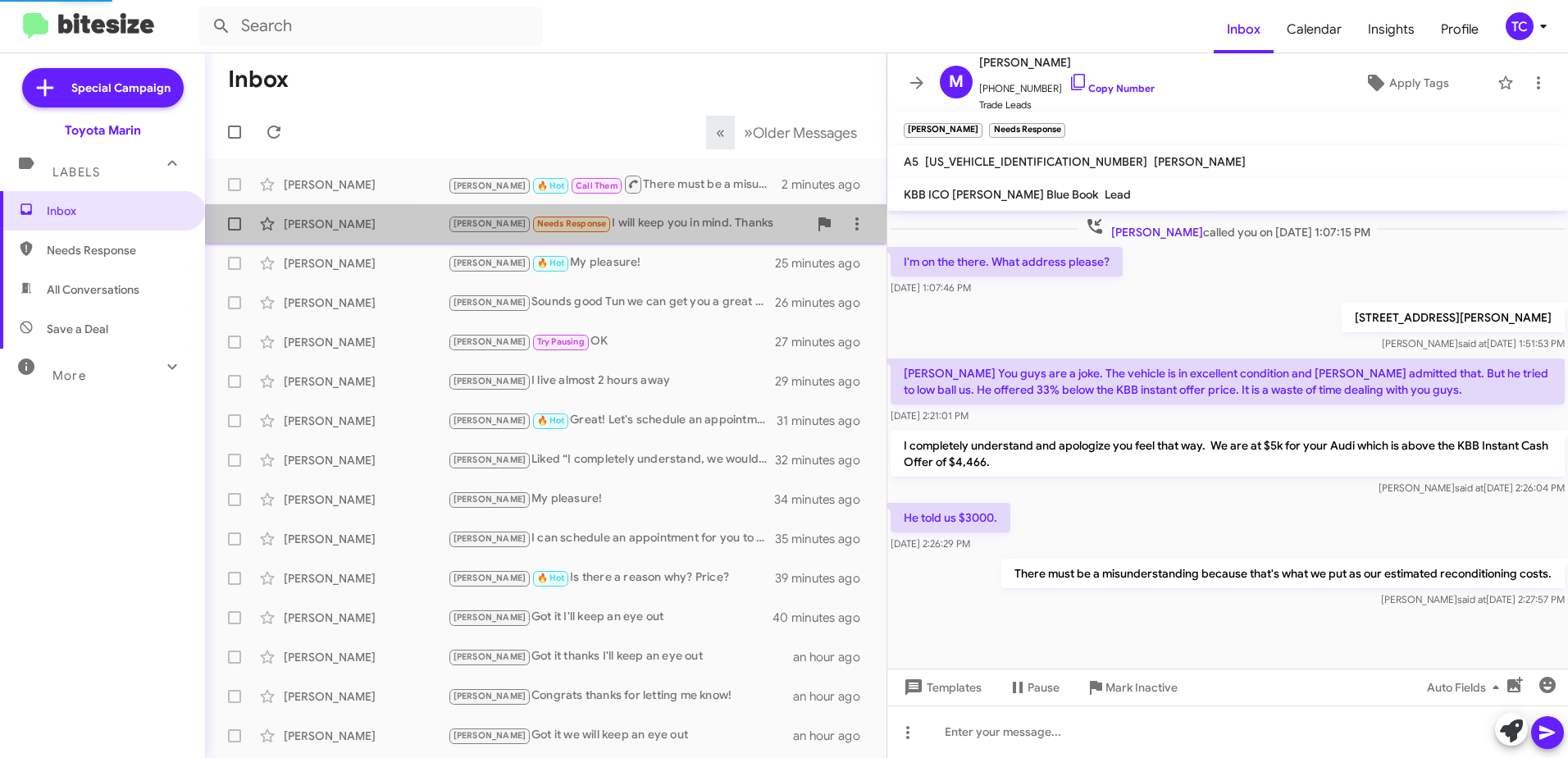
click at [675, 222] on div "[PERSON_NAME] Needs Response I will keep you in mind. Thanks" at bounding box center [628, 223] width 360 height 19
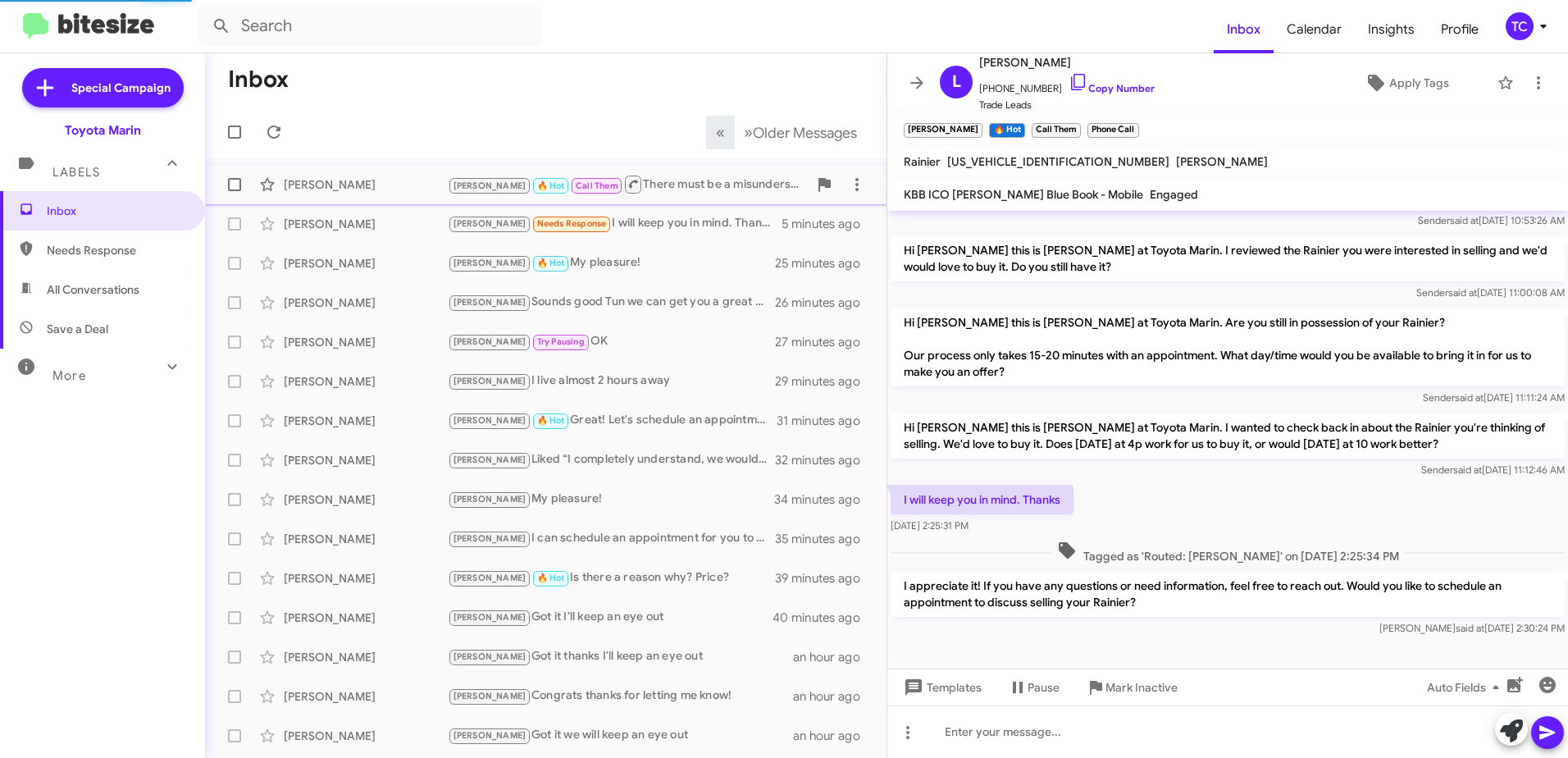
click at [671, 182] on div "[PERSON_NAME] 🔥 Hot Call Them There must be a misunderstanding because that's w…" at bounding box center [628, 185] width 360 height 21
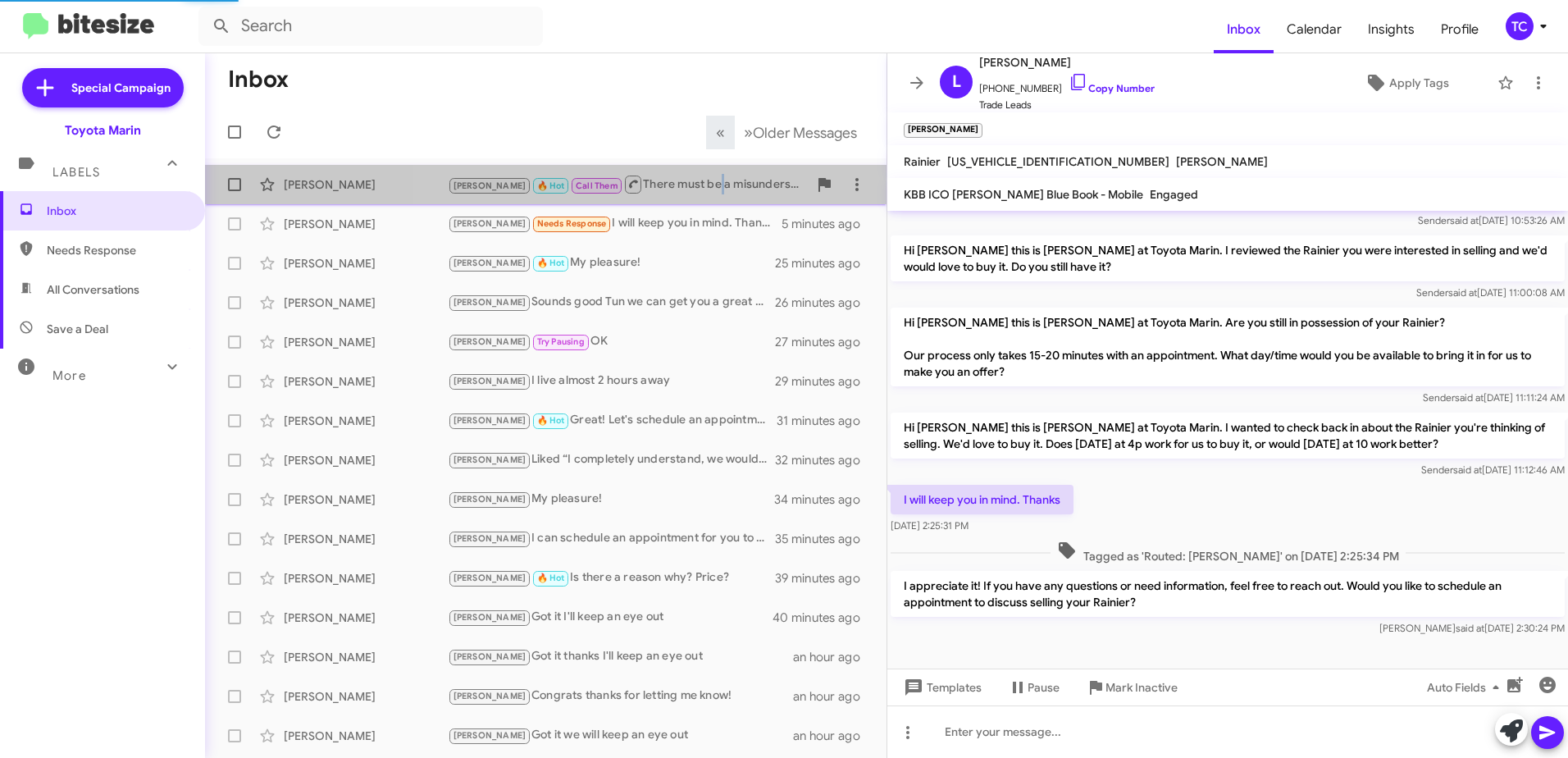
scroll to position [386, 0]
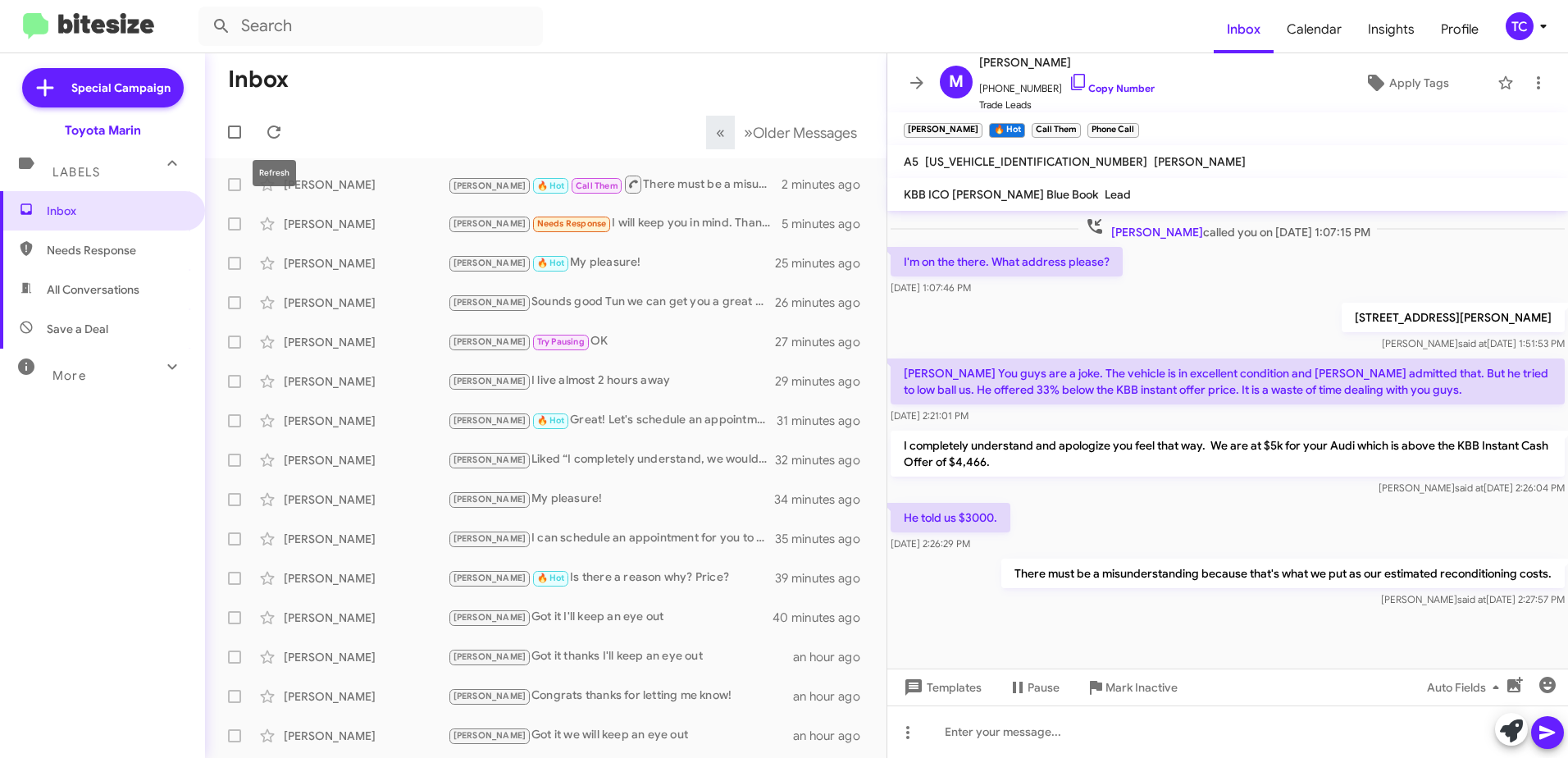
click at [296, 127] on mat-toolbar-row "« Previous » Next Older Messages" at bounding box center [546, 132] width 681 height 53
click at [285, 127] on span at bounding box center [274, 132] width 33 height 20
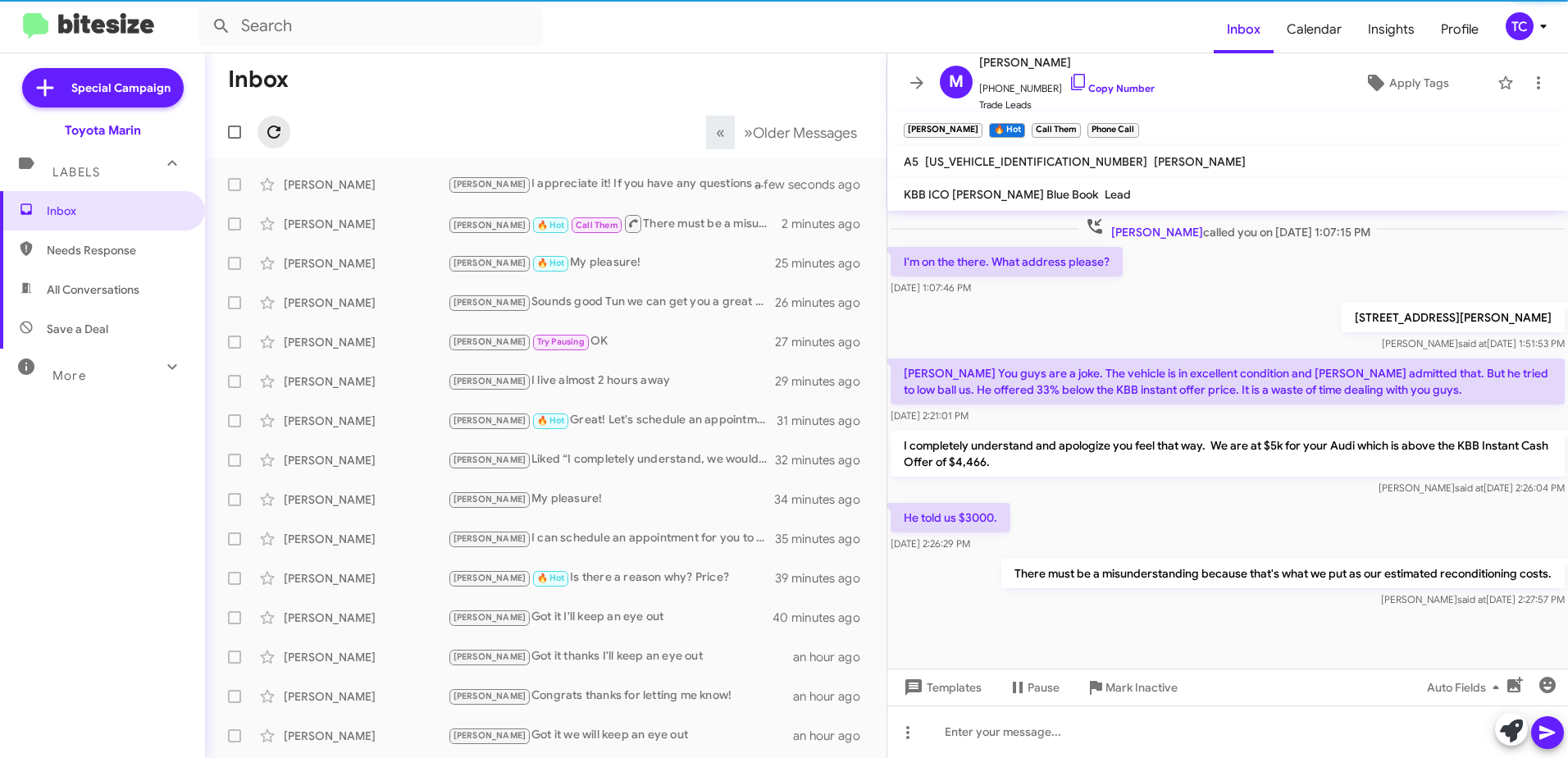
click at [275, 127] on icon at bounding box center [274, 132] width 13 height 13
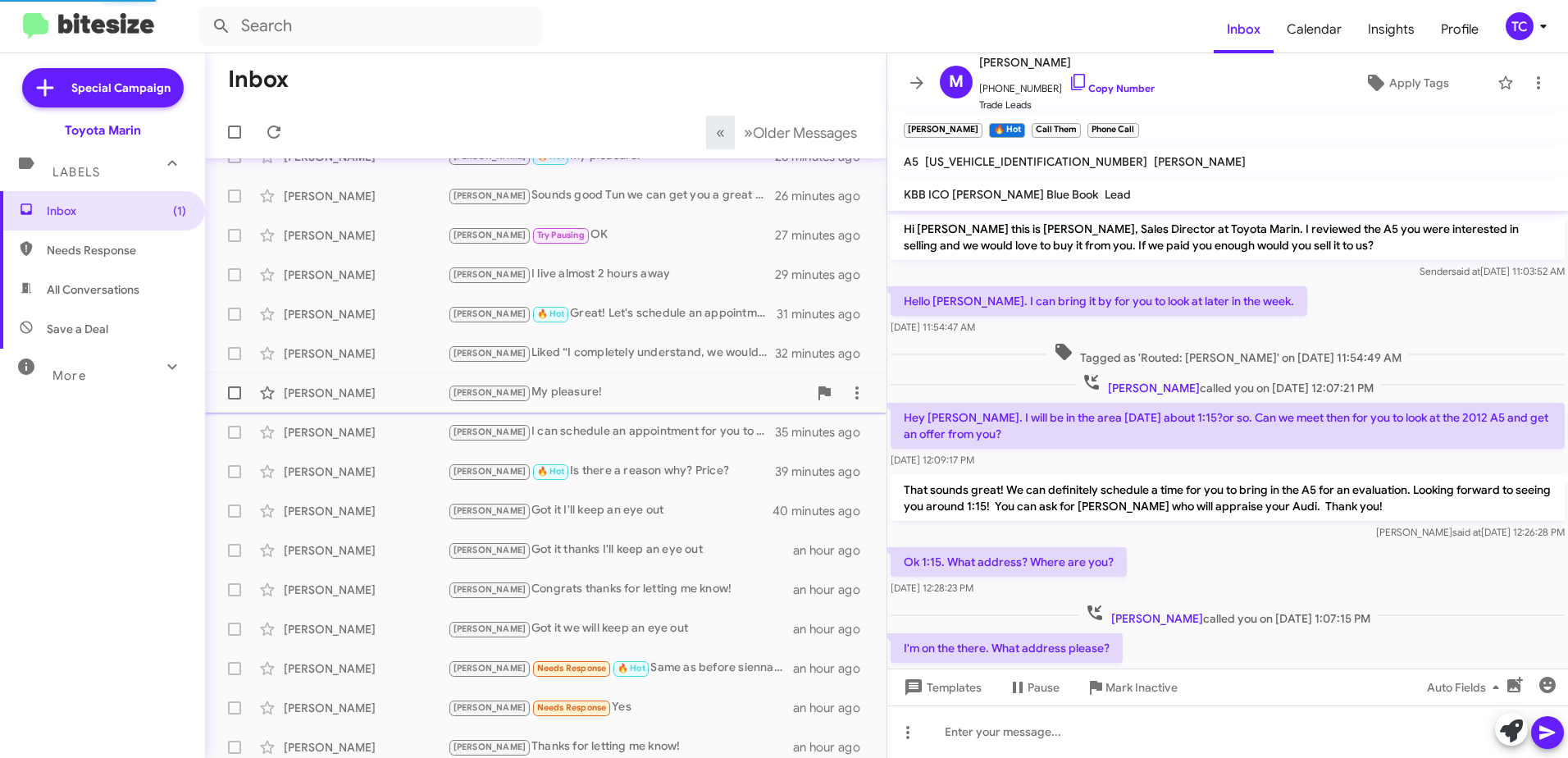
scroll to position [0, 0]
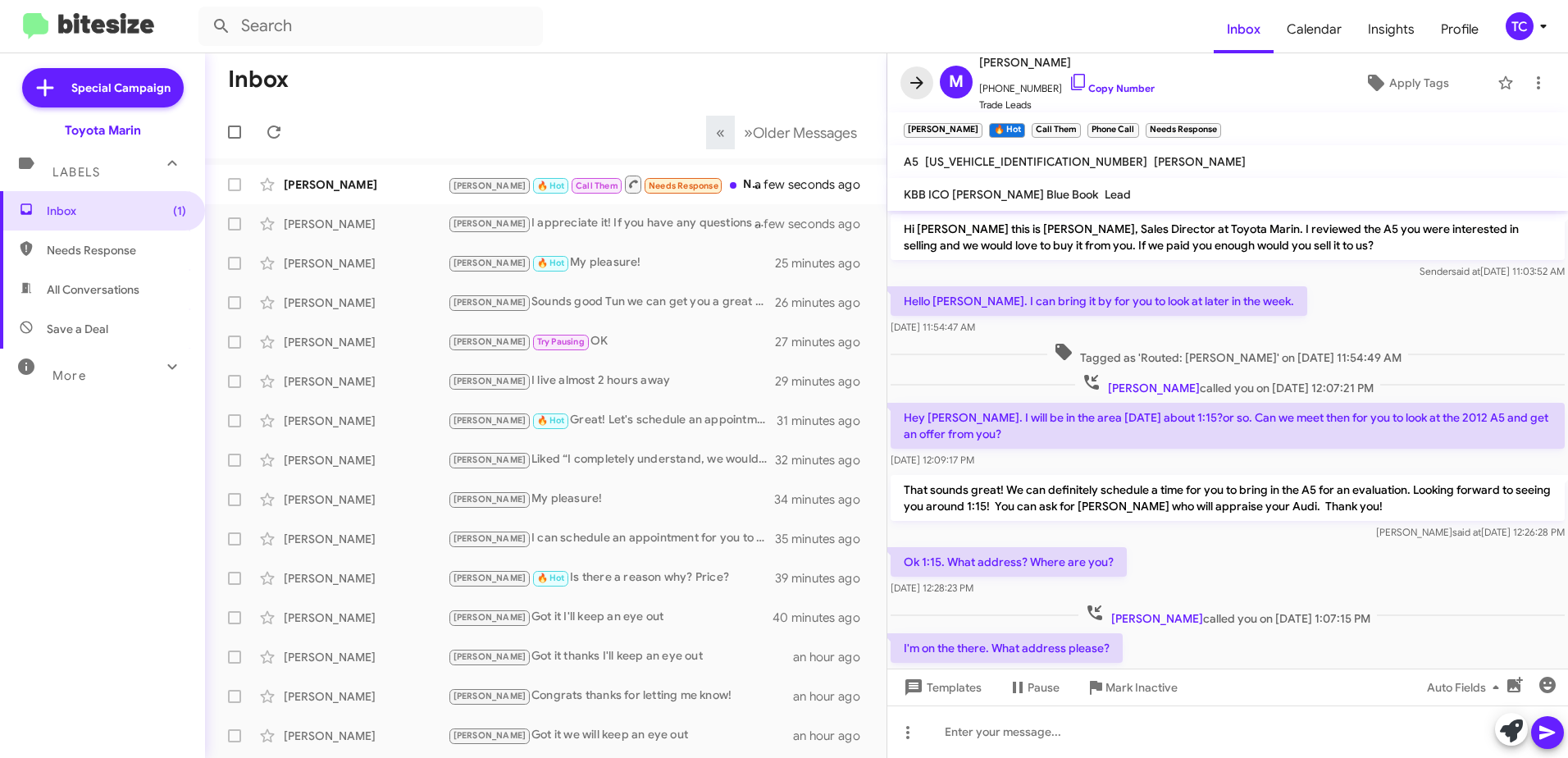
click at [916, 86] on icon at bounding box center [916, 83] width 20 height 20
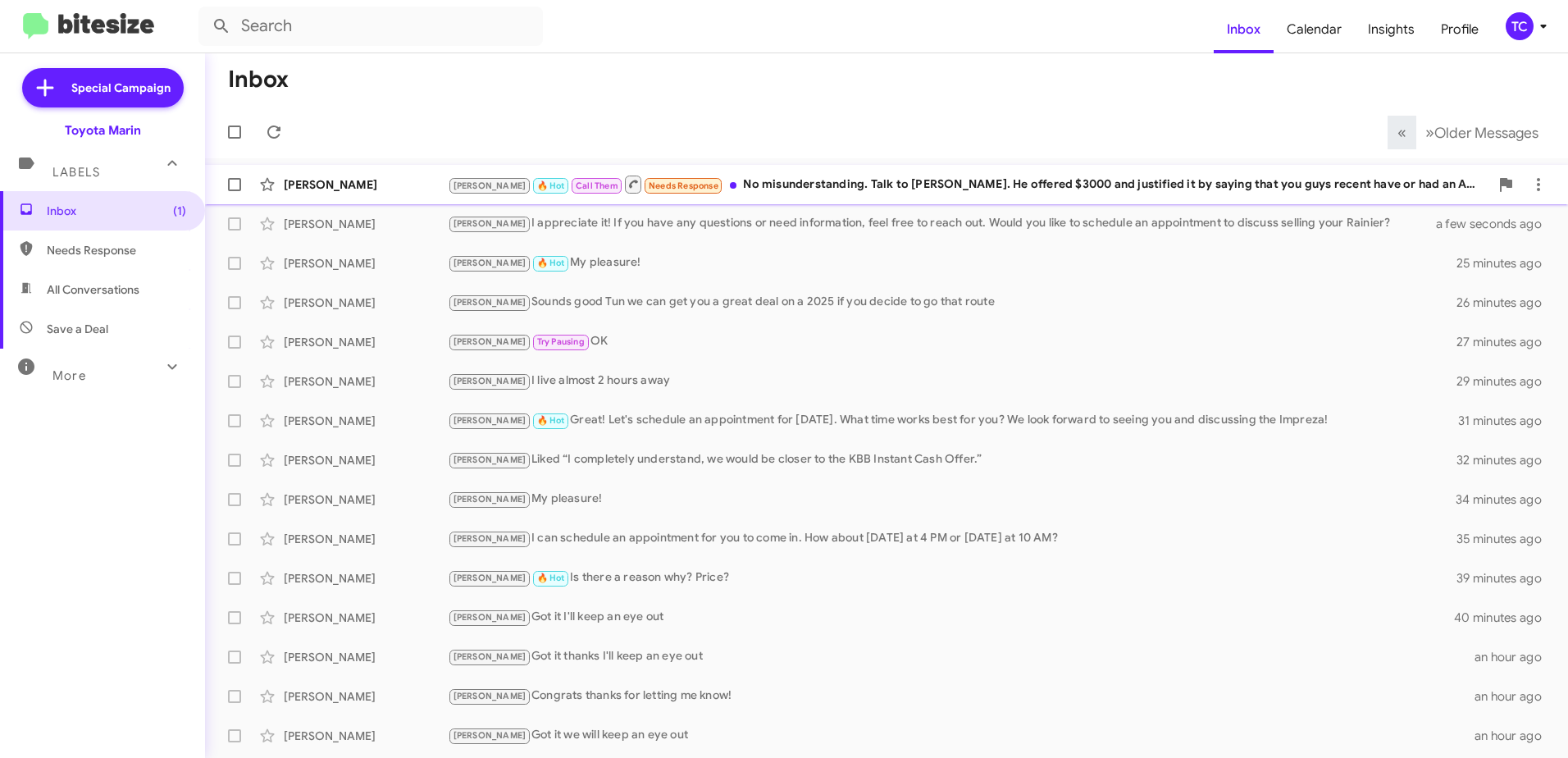
click at [759, 186] on div "[PERSON_NAME] 🔥 Hot Call Them Needs Response No misunderstanding. Talk to [PERS…" at bounding box center [968, 185] width 1041 height 21
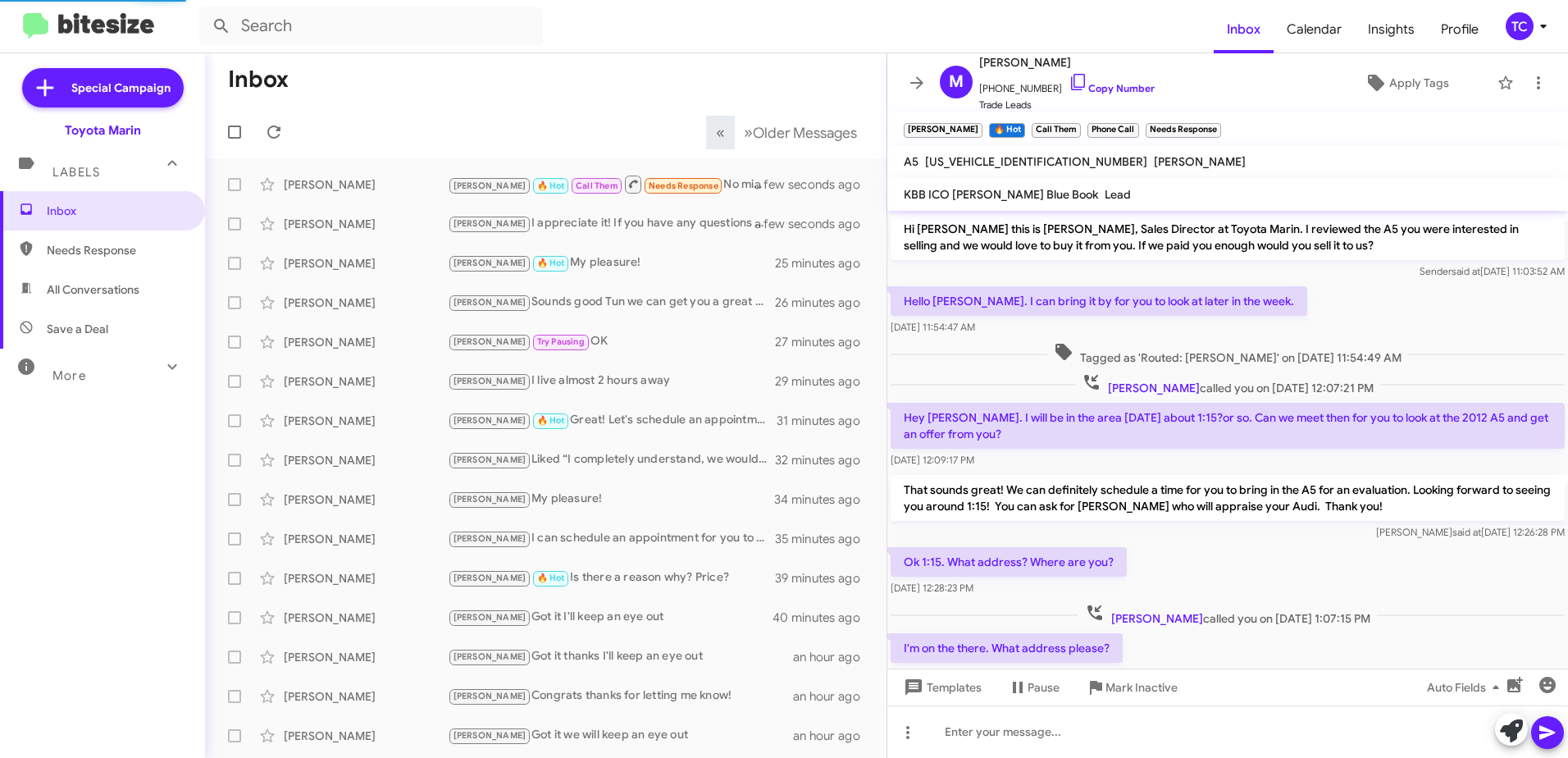
scroll to position [429, 0]
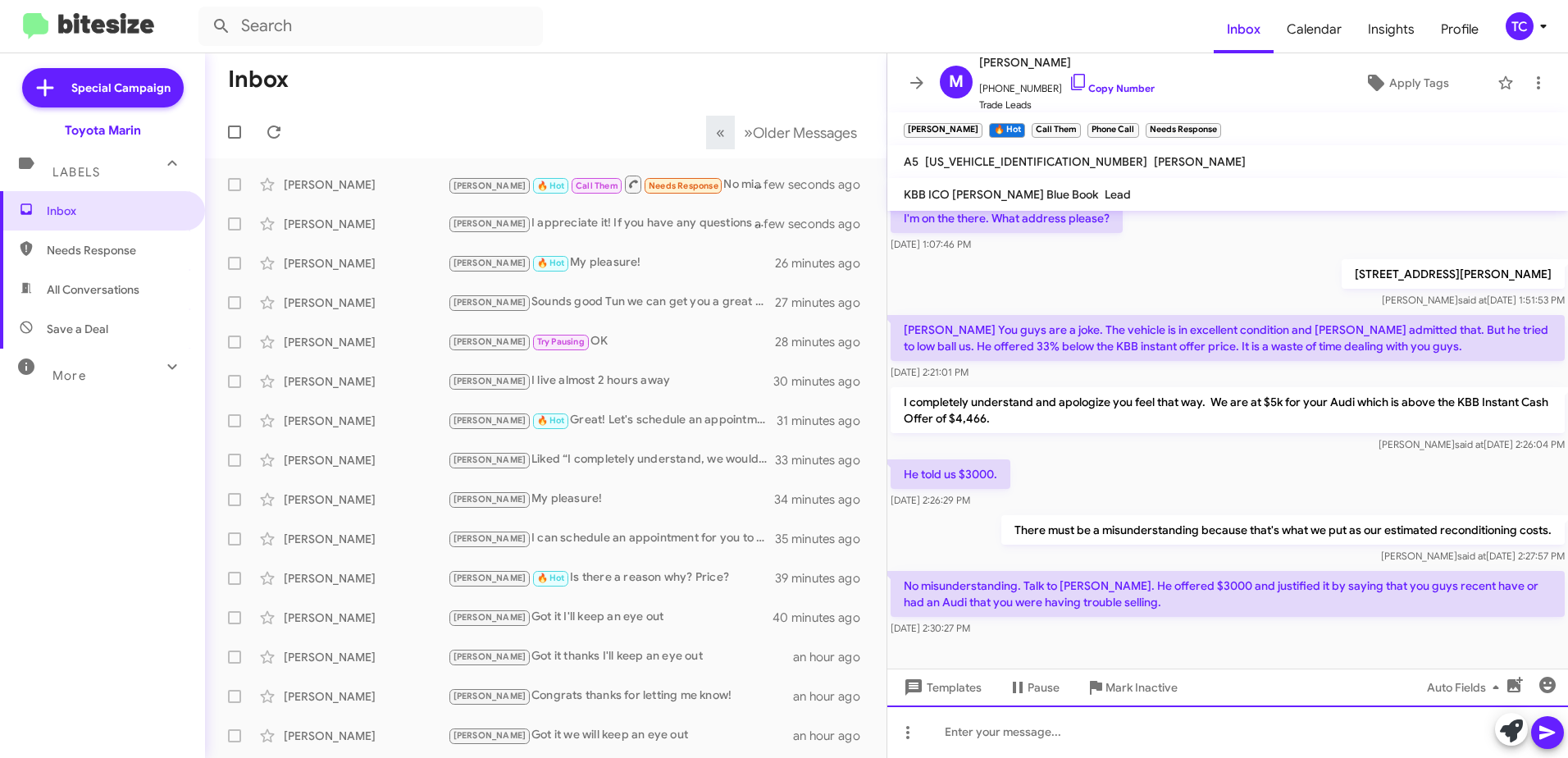
click at [1037, 733] on div at bounding box center [1227, 732] width 680 height 53
click at [950, 729] on div "Either way we are at $5,000 for your Audi if that works for you." at bounding box center [1227, 732] width 680 height 53
click at [1384, 732] on div "I understand, but either way we are at $5,000 for your Audi if that works for y…" at bounding box center [1227, 732] width 680 height 53
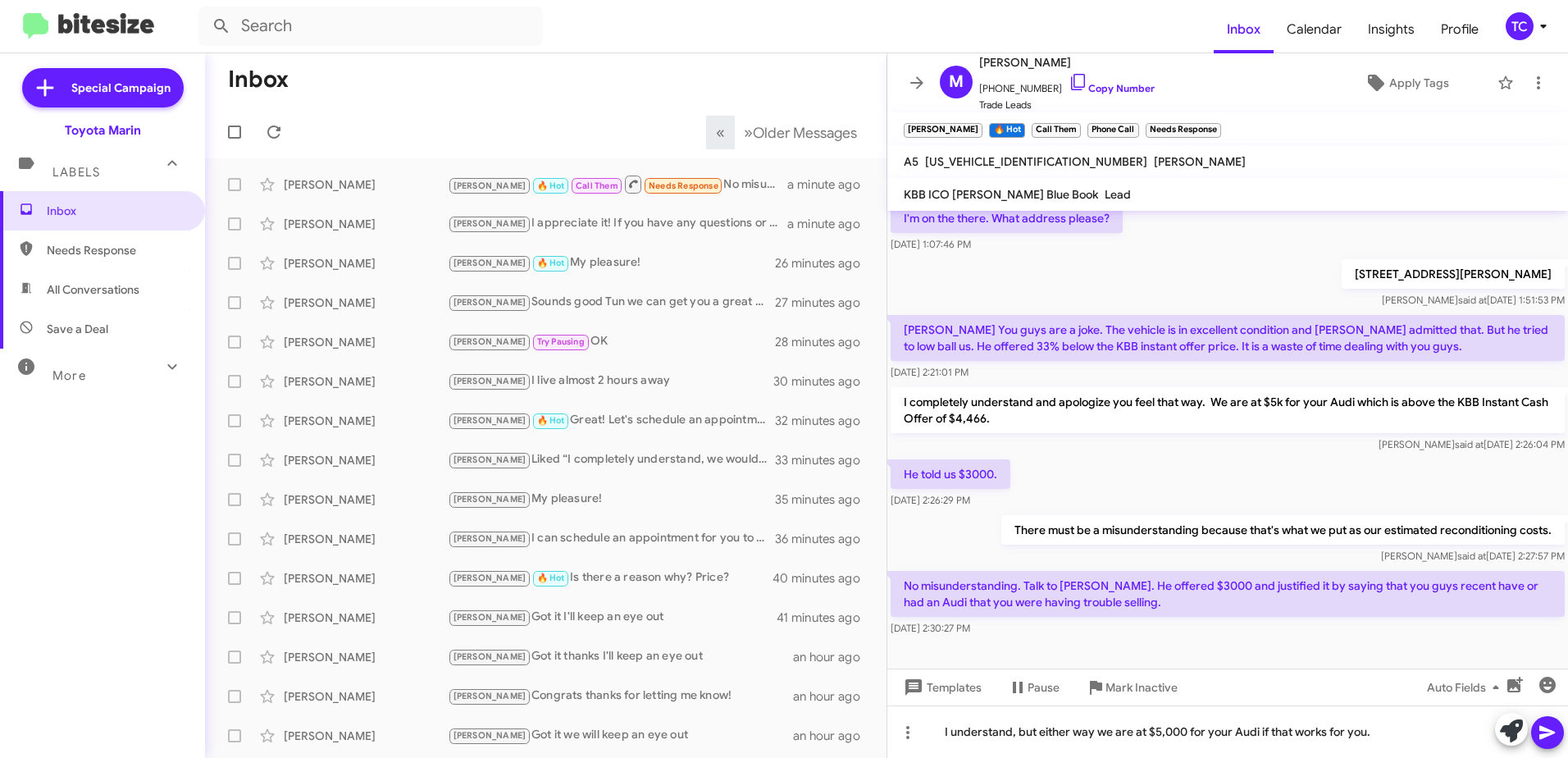
click at [1544, 734] on icon at bounding box center [1546, 732] width 20 height 20
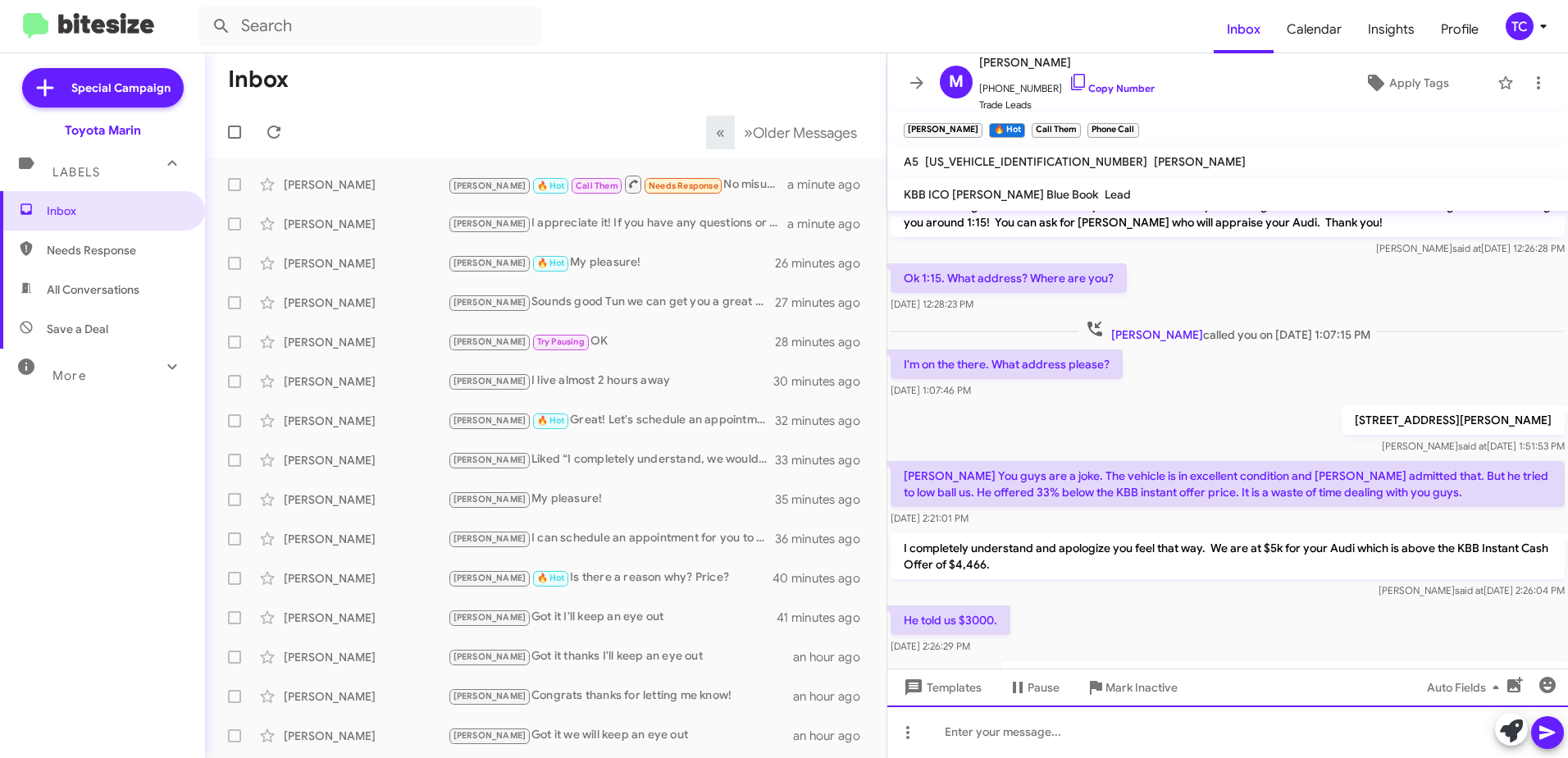
scroll to position [523, 0]
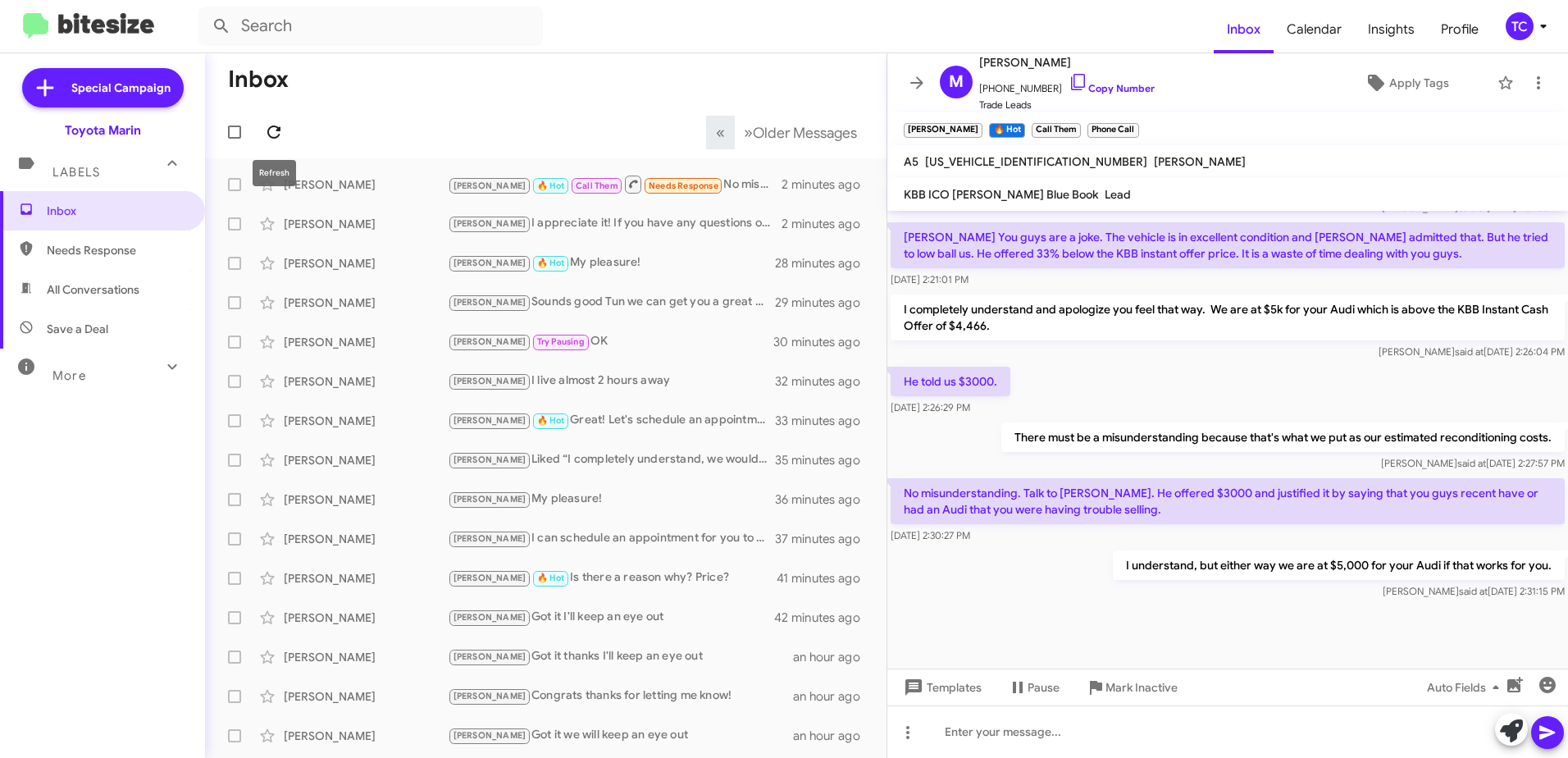
click at [261, 131] on span at bounding box center [274, 132] width 33 height 20
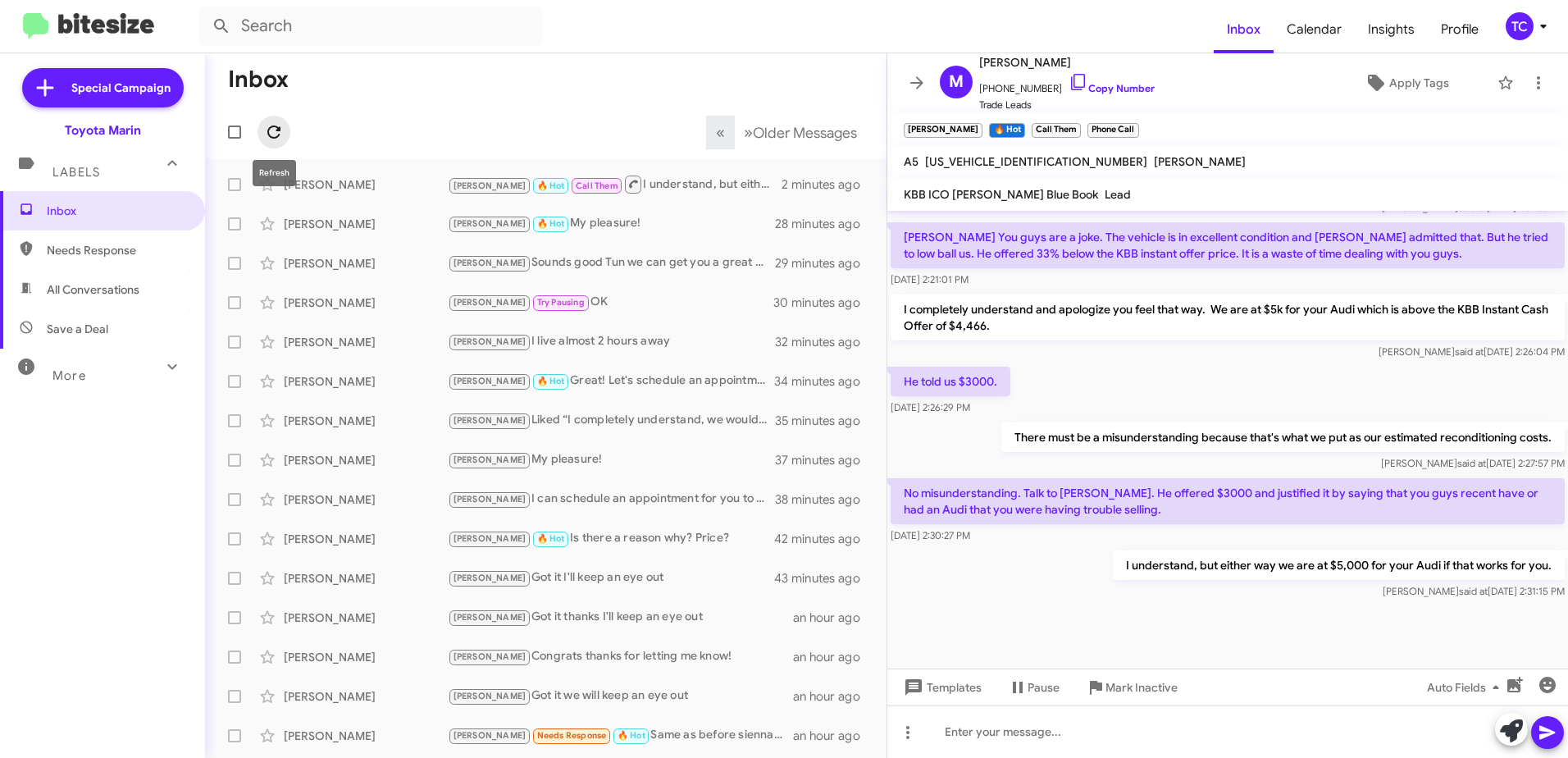
click at [276, 133] on icon at bounding box center [274, 132] width 20 height 20
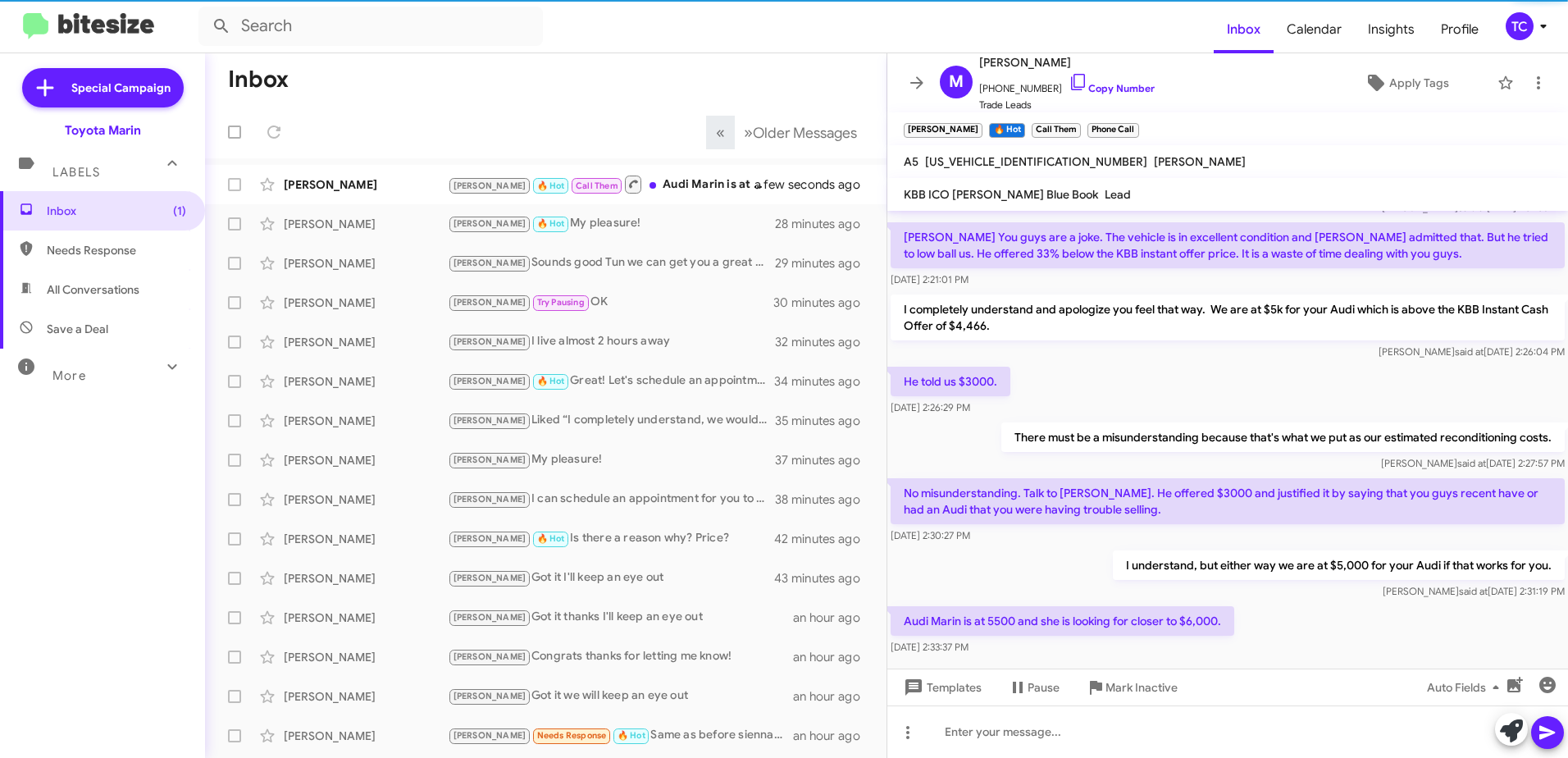
scroll to position [0, 0]
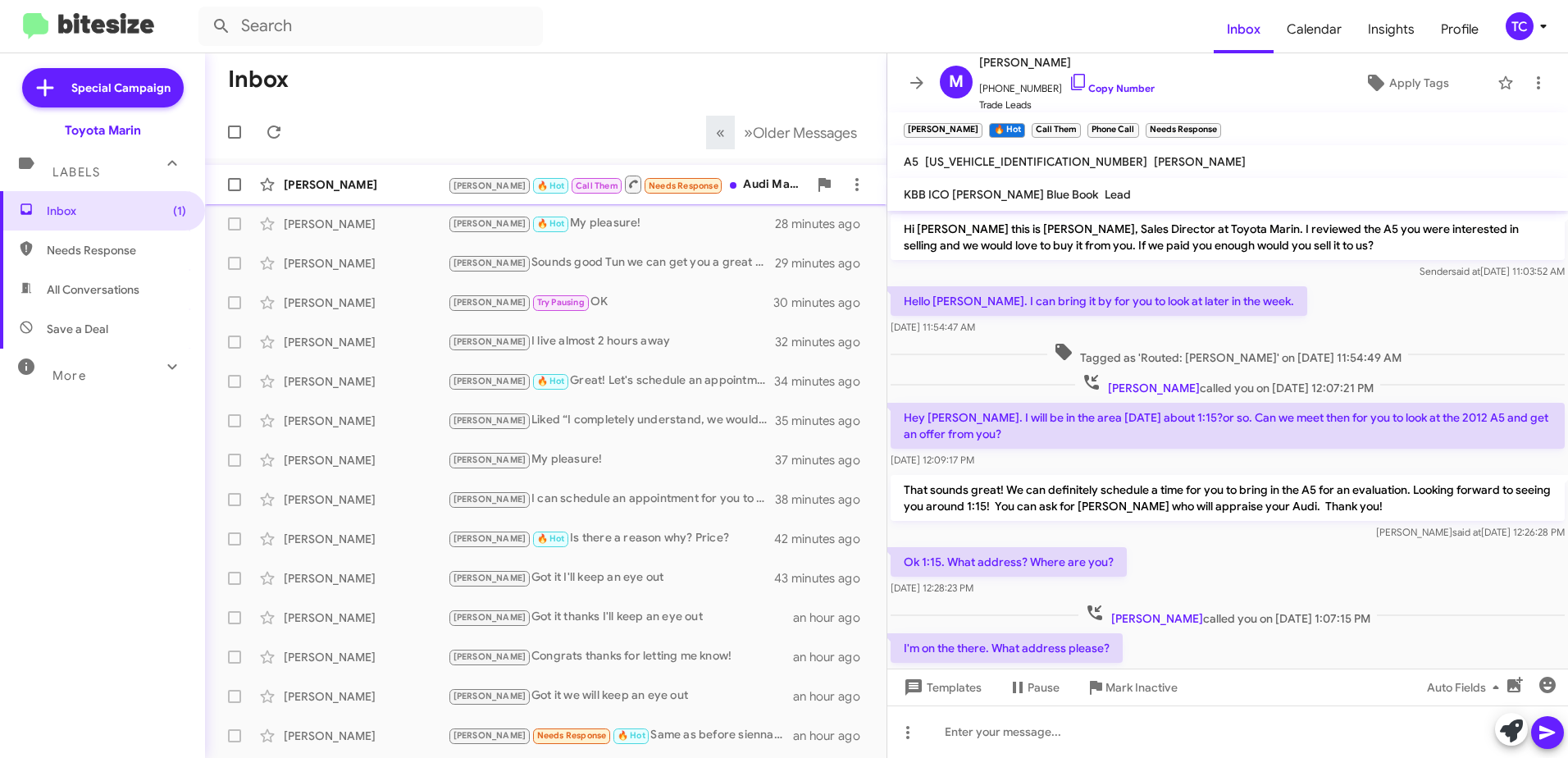
click at [708, 183] on div "[PERSON_NAME] 🔥 Hot Call Them Needs Response Audi Marin is at 5500 and she is l…" at bounding box center [628, 185] width 360 height 21
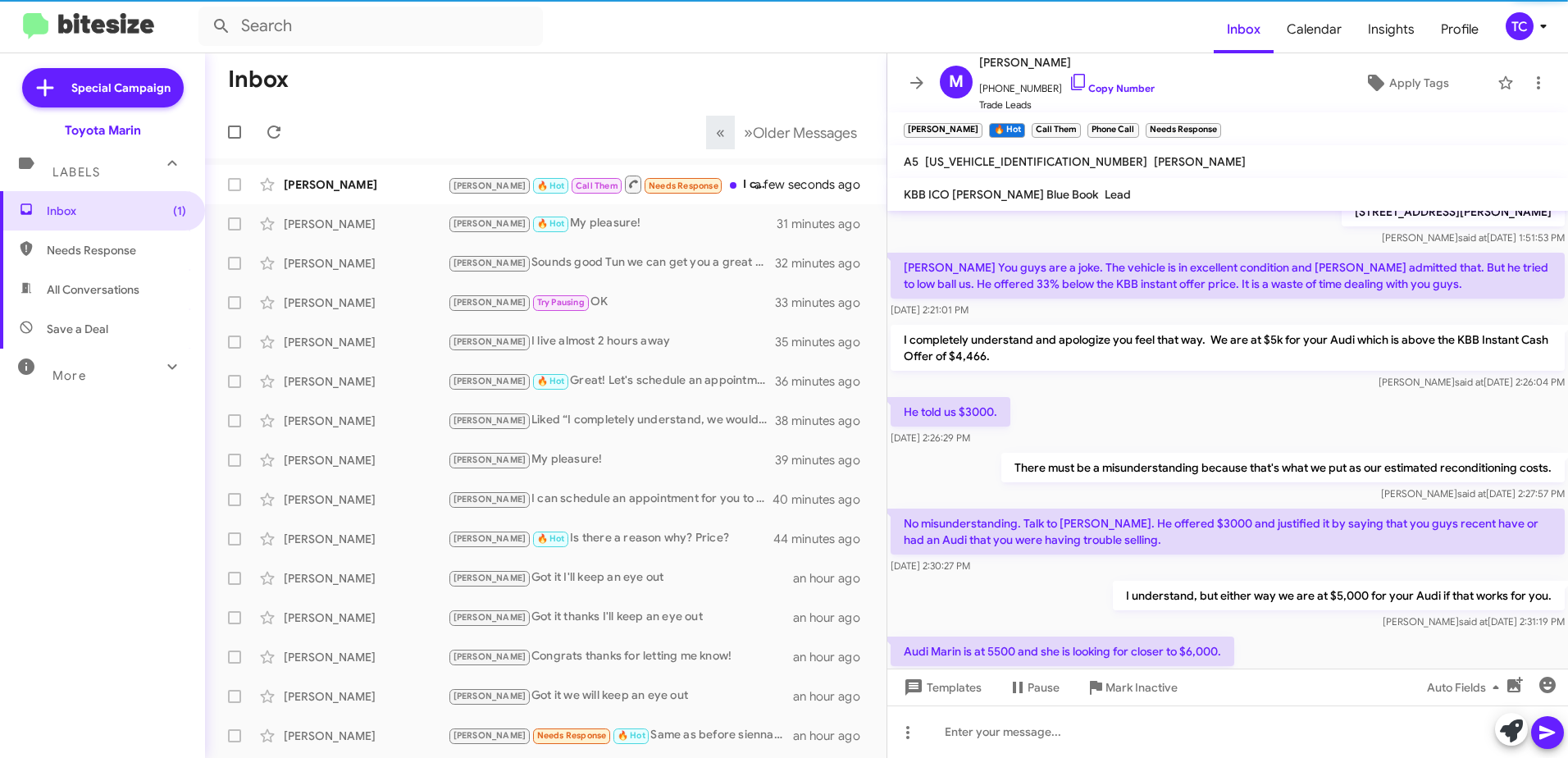
scroll to position [642, 0]
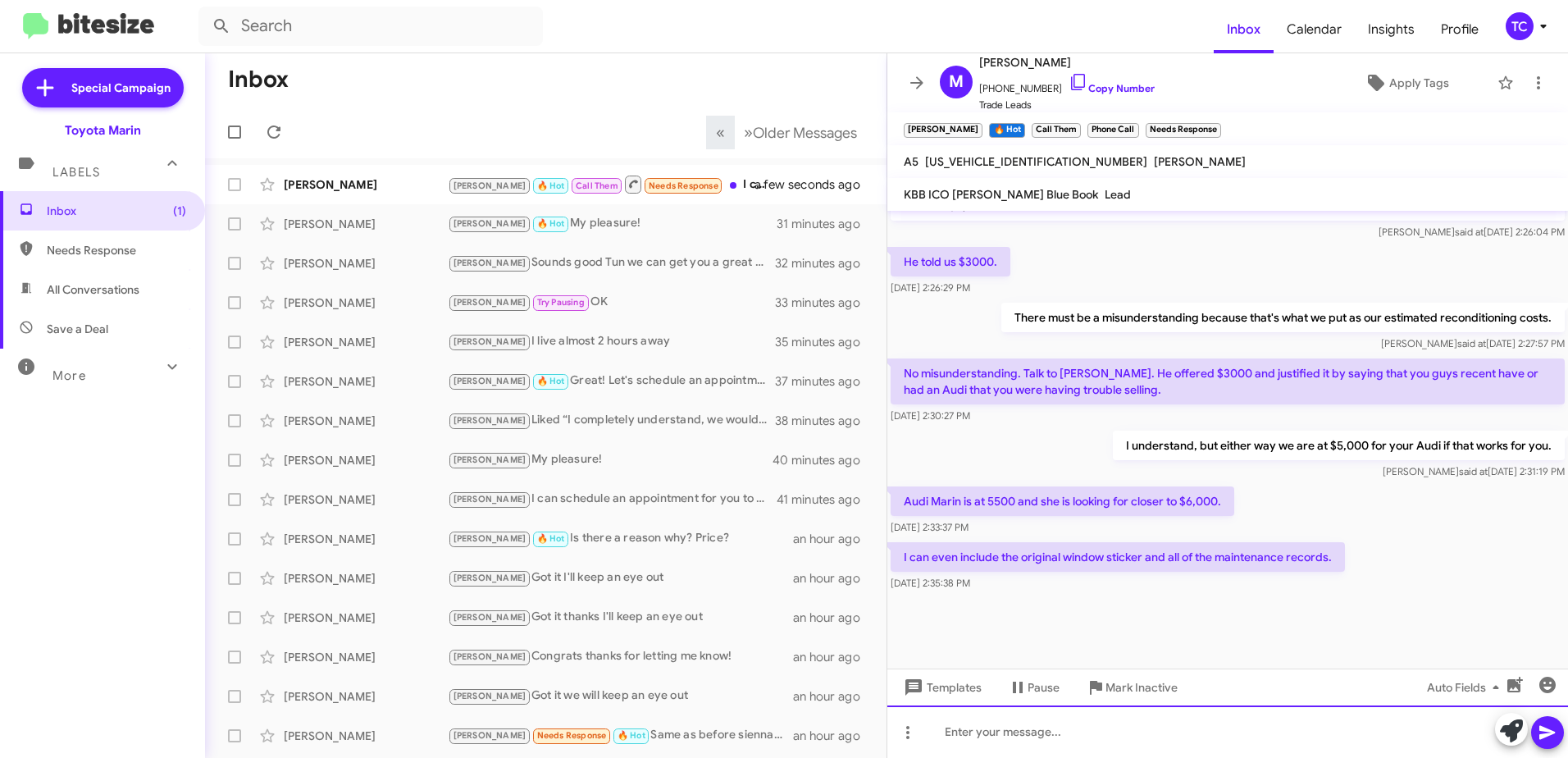
click at [1065, 732] on div at bounding box center [1227, 732] width 680 height 53
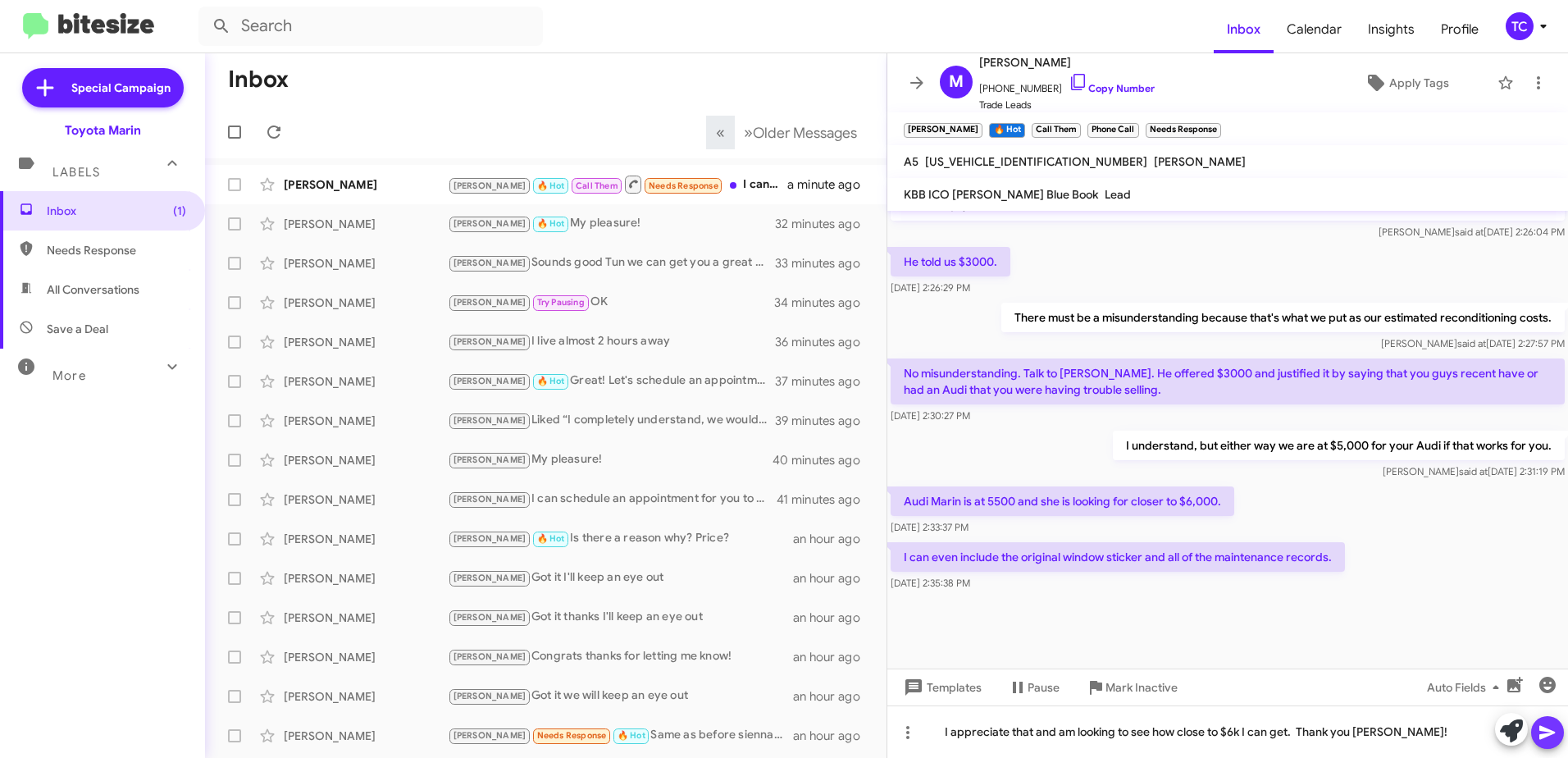
click at [1562, 728] on button at bounding box center [1546, 733] width 33 height 33
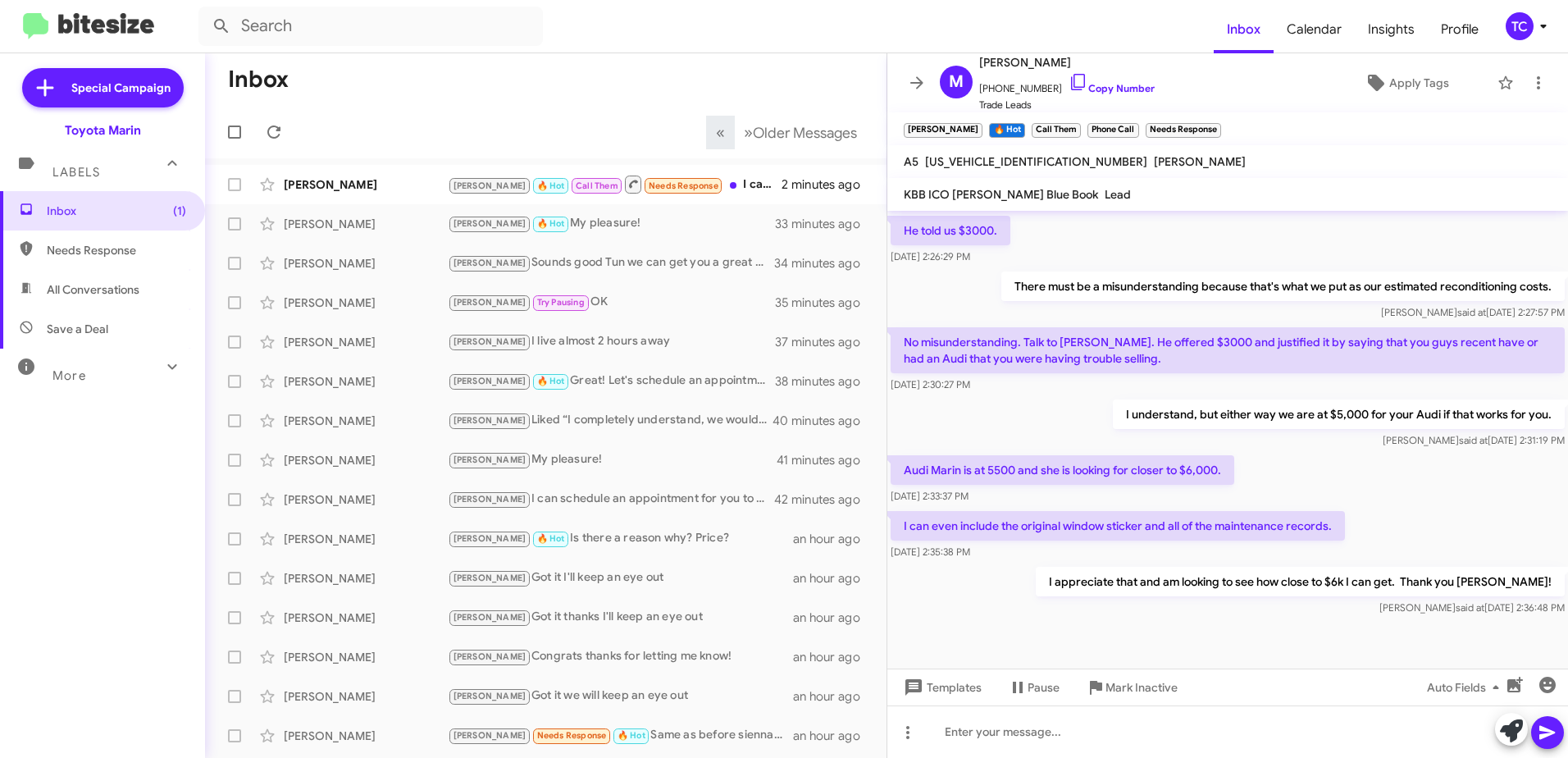
scroll to position [702, 0]
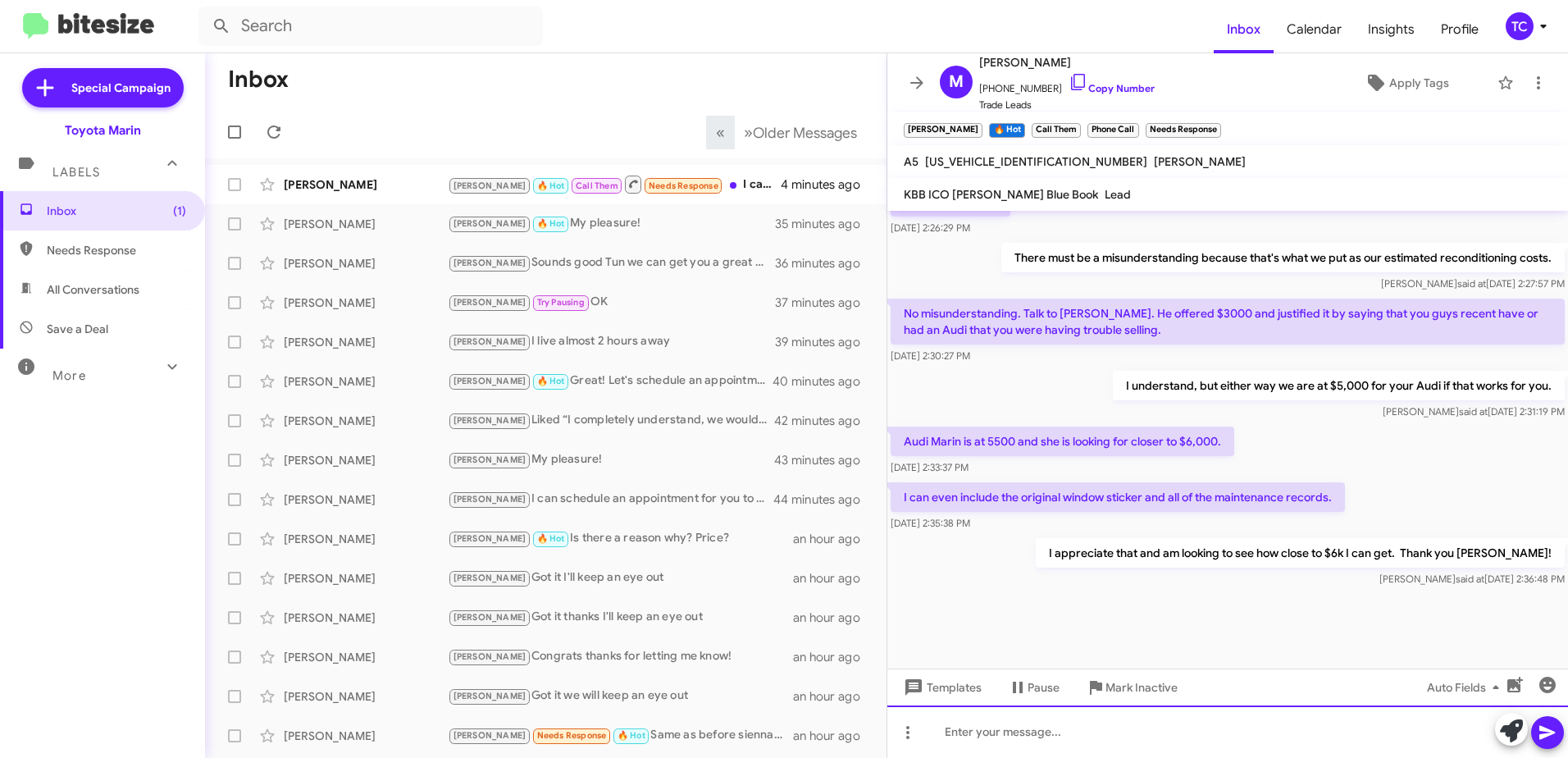
click at [1065, 724] on div at bounding box center [1227, 732] width 680 height 53
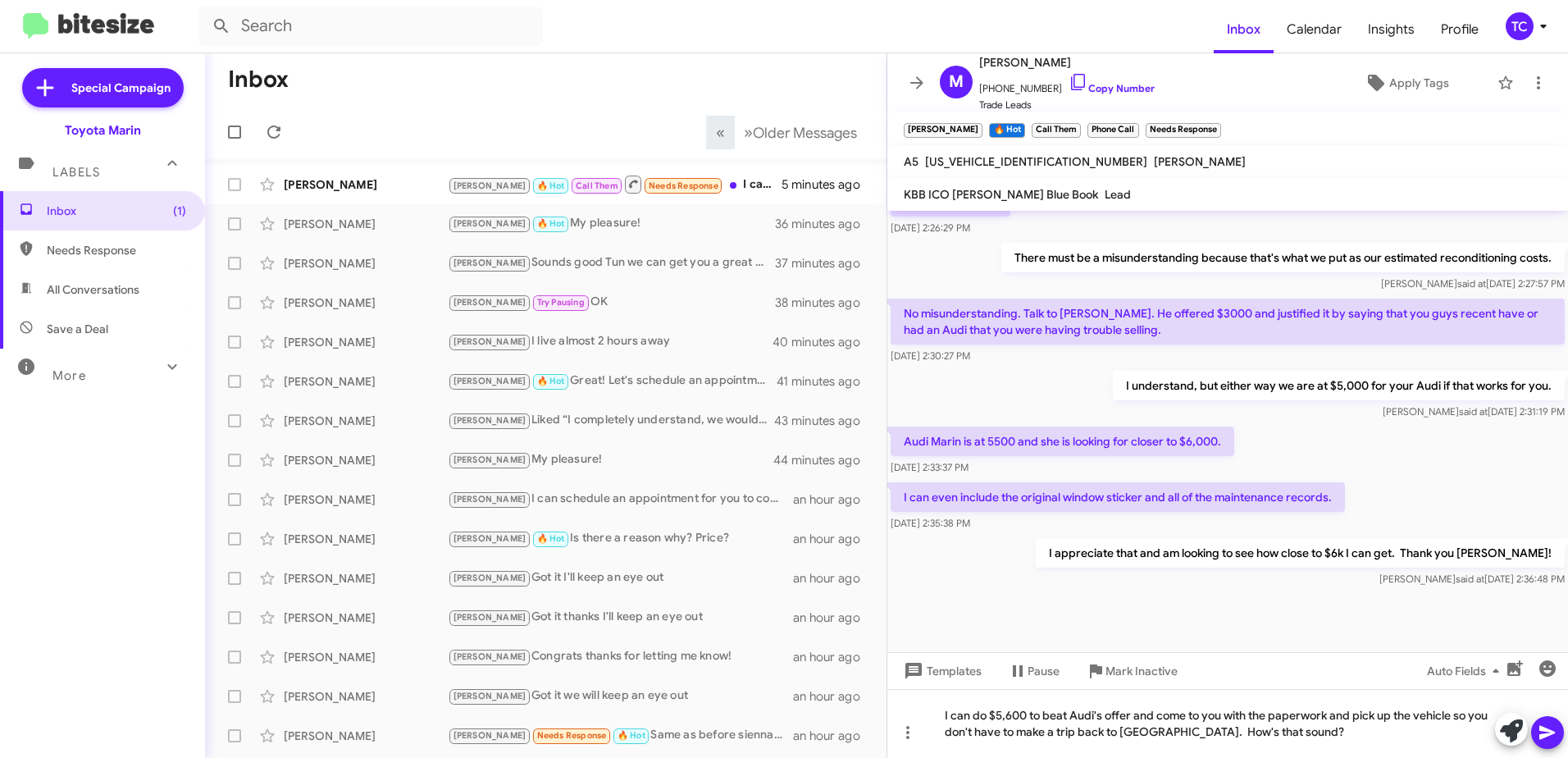
click at [1546, 736] on icon at bounding box center [1546, 733] width 16 height 14
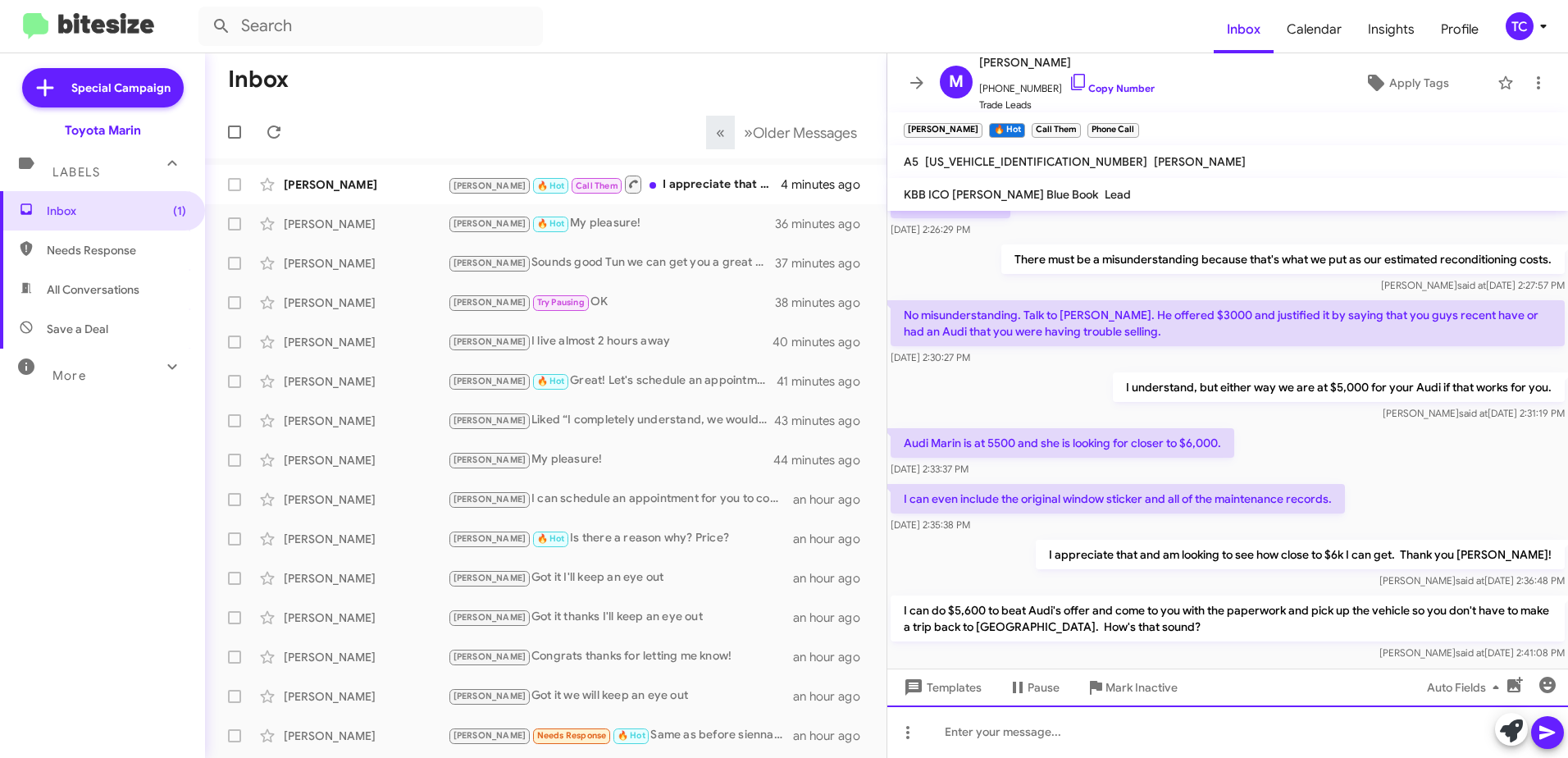
scroll to position [779, 0]
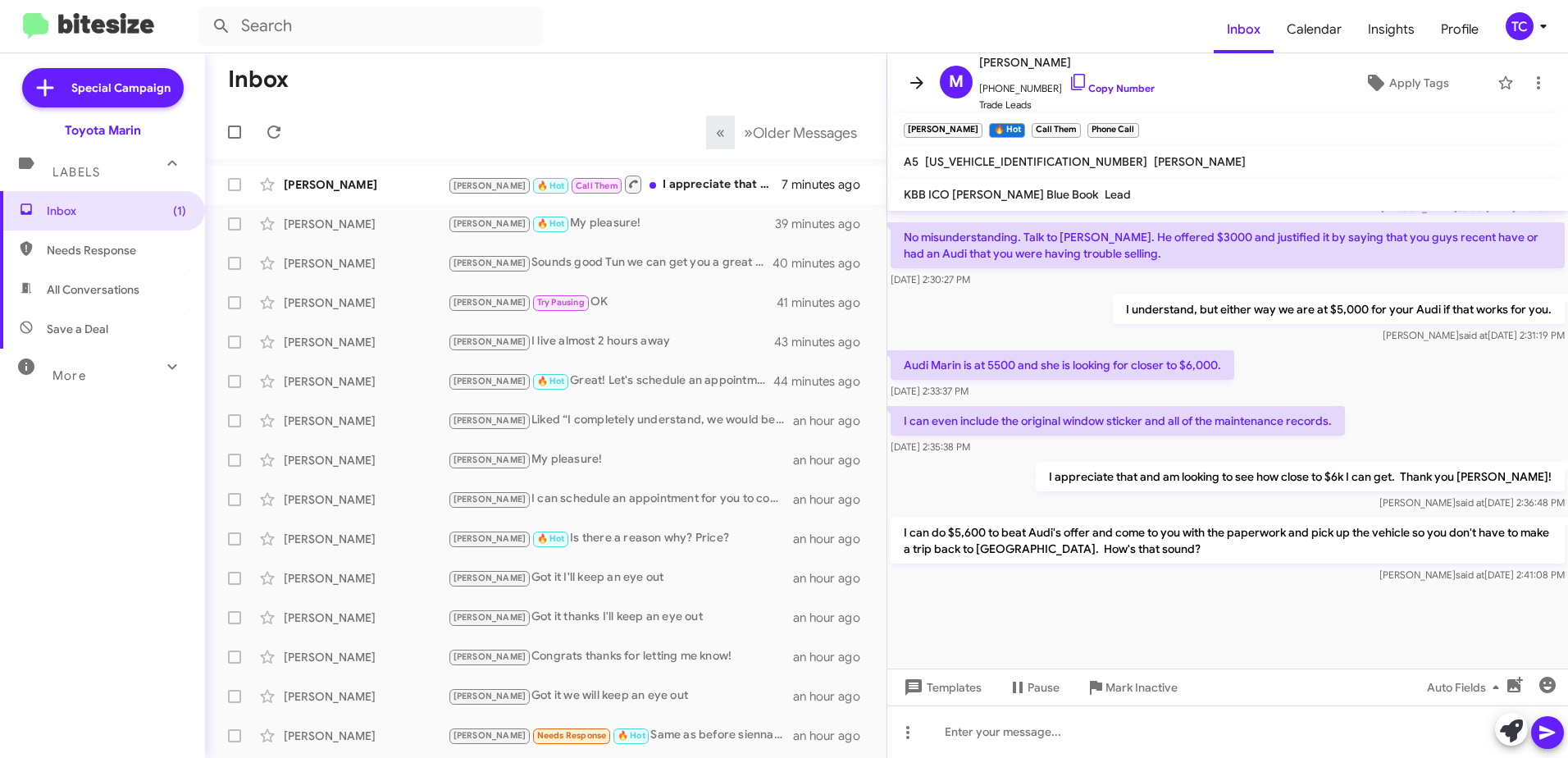
click at [913, 78] on icon at bounding box center [916, 83] width 20 height 20
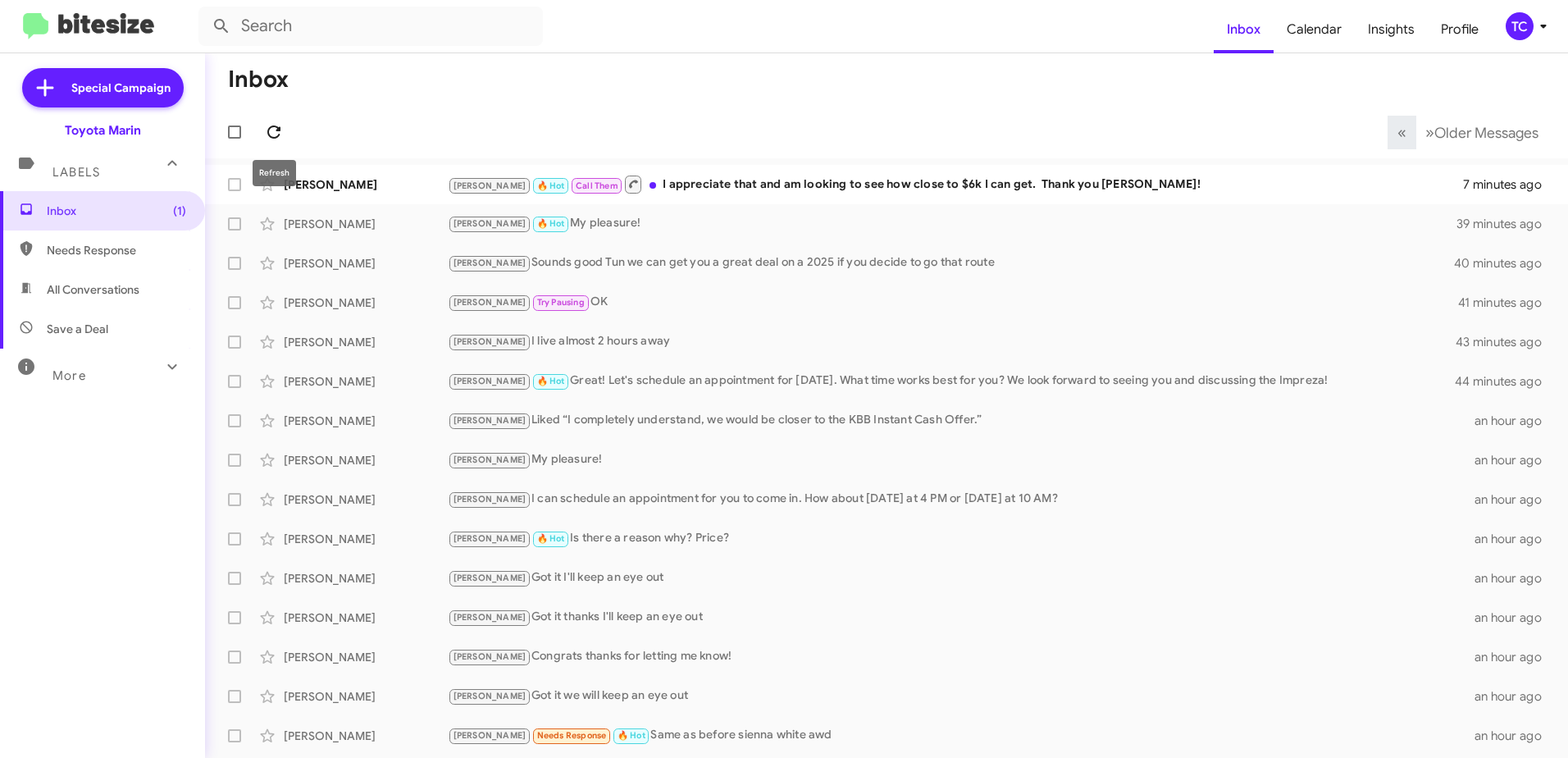
click at [272, 128] on icon at bounding box center [274, 132] width 20 height 20
click at [269, 131] on icon at bounding box center [274, 132] width 13 height 13
click at [652, 183] on div "[PERSON_NAME] 🔥 Hot Call Them I can do $5,600 to beat Audi's offer and come to …" at bounding box center [968, 185] width 1041 height 21
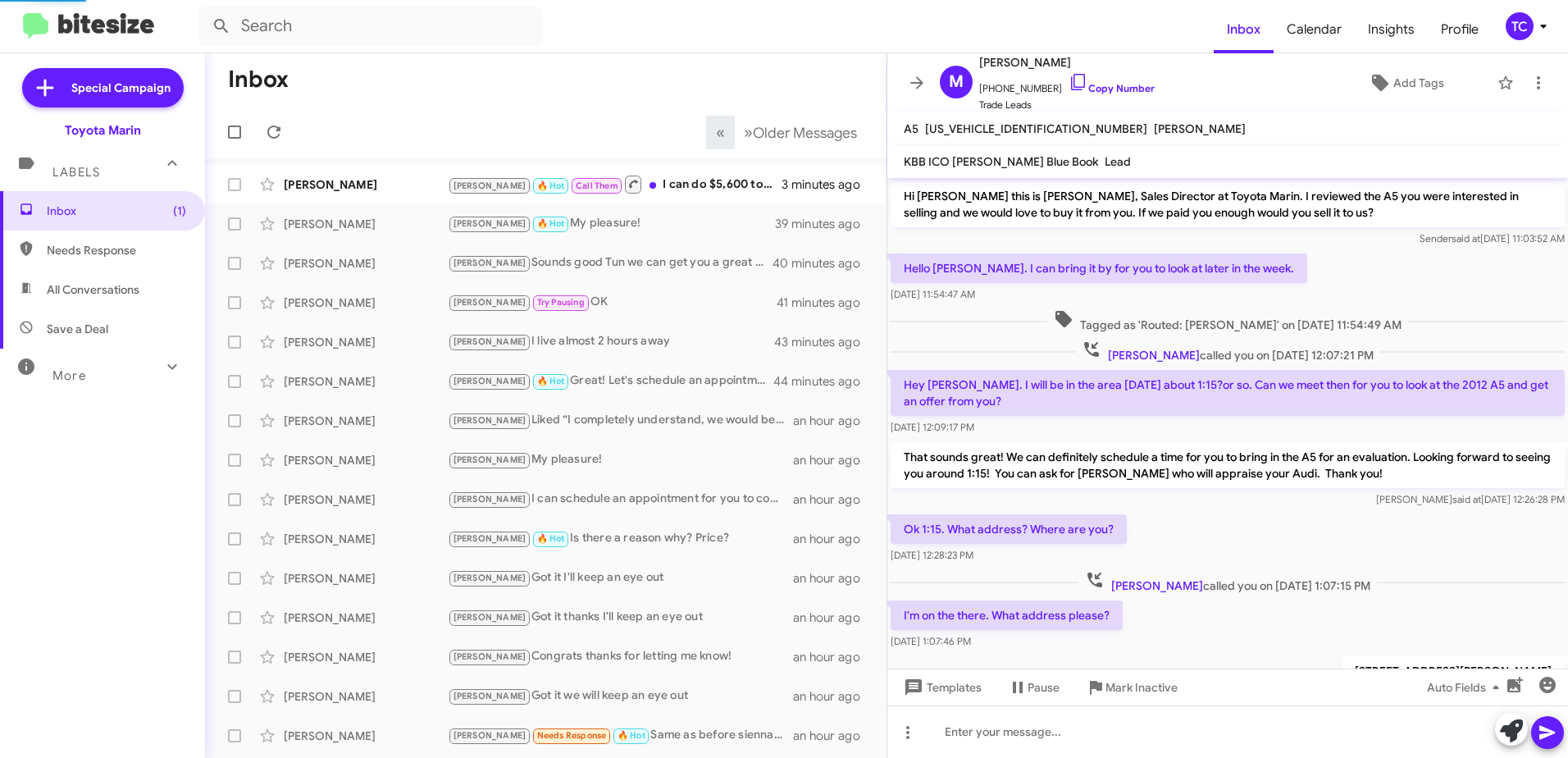
scroll to position [746, 0]
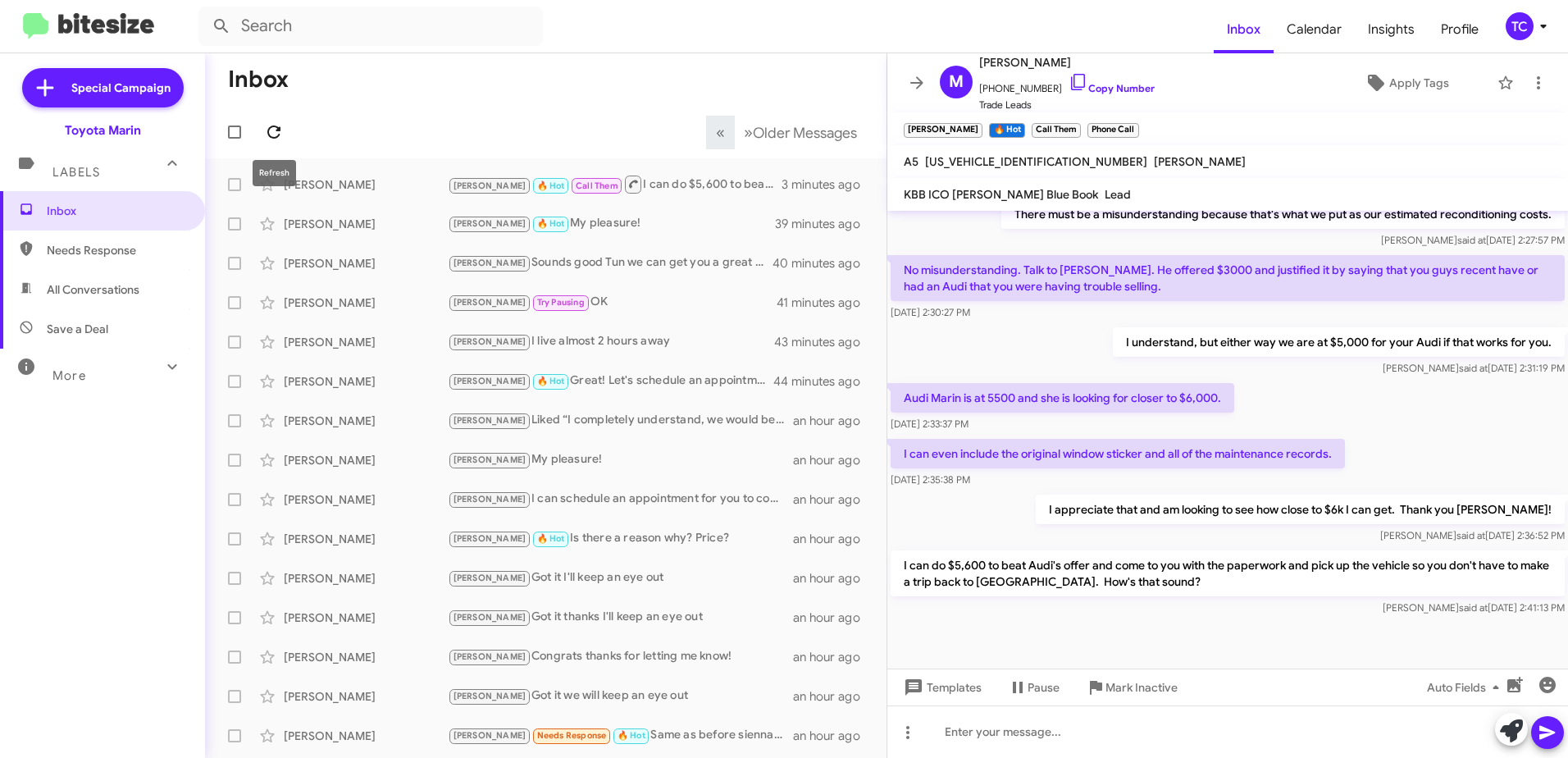
click at [271, 131] on icon at bounding box center [274, 132] width 20 height 20
click at [914, 83] on icon at bounding box center [917, 82] width 13 height 12
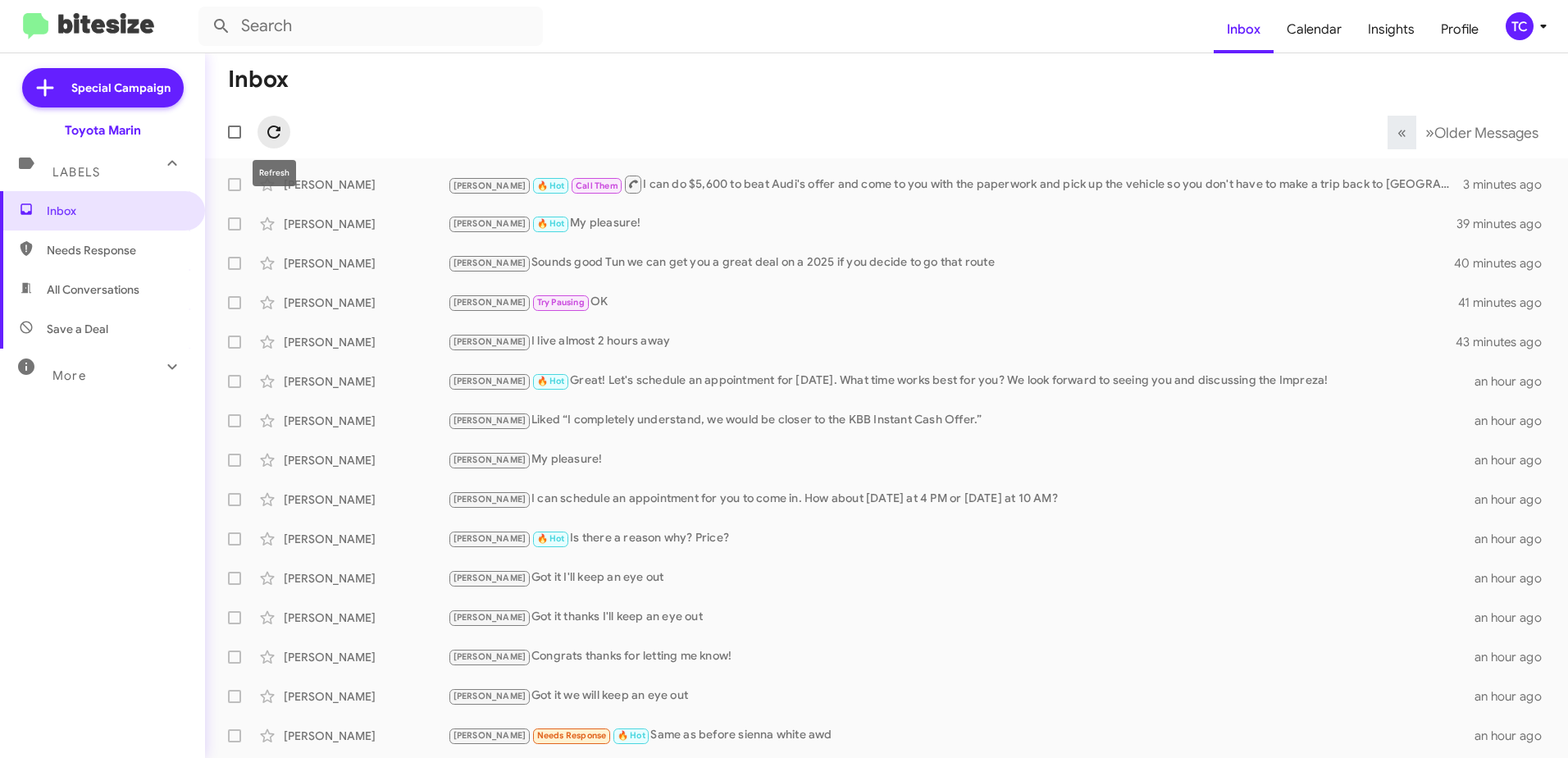
click at [260, 122] on span at bounding box center [274, 132] width 33 height 20
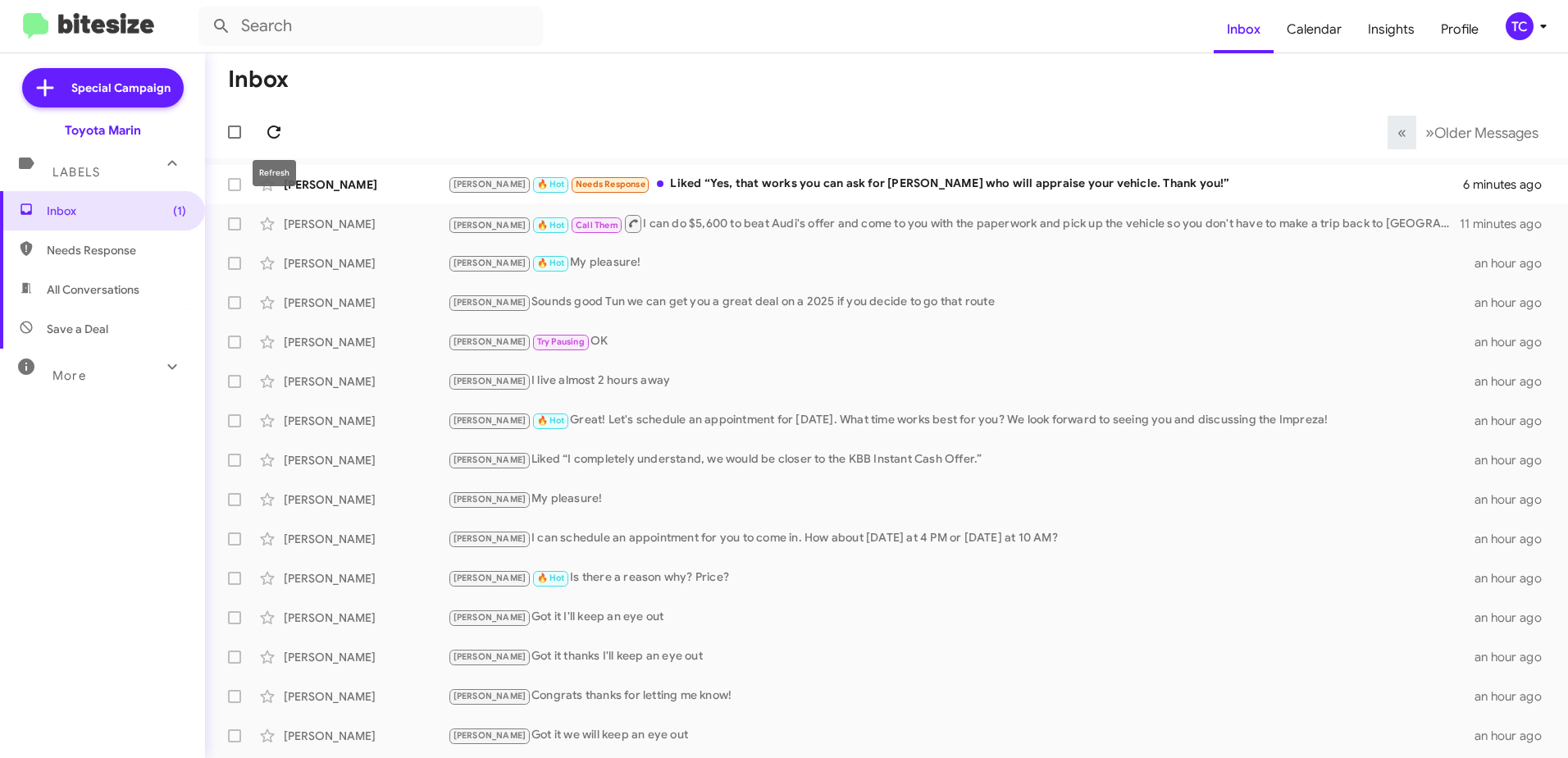
click at [277, 129] on icon at bounding box center [274, 132] width 13 height 13
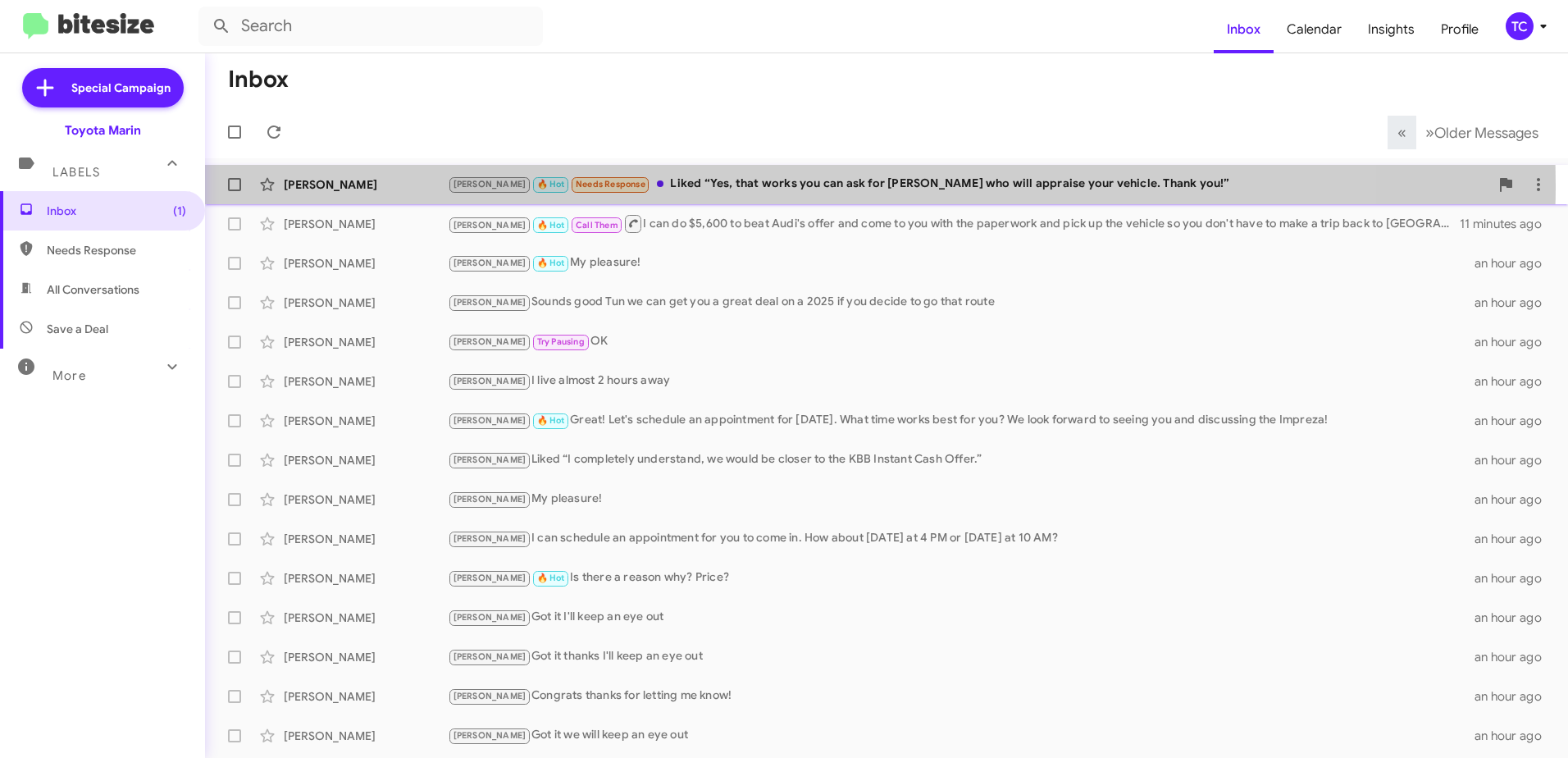
click at [736, 185] on div "[PERSON_NAME] 🔥 Hot Needs Response Liked “Yes, that works you can ask for [PERS…" at bounding box center [968, 185] width 1041 height 19
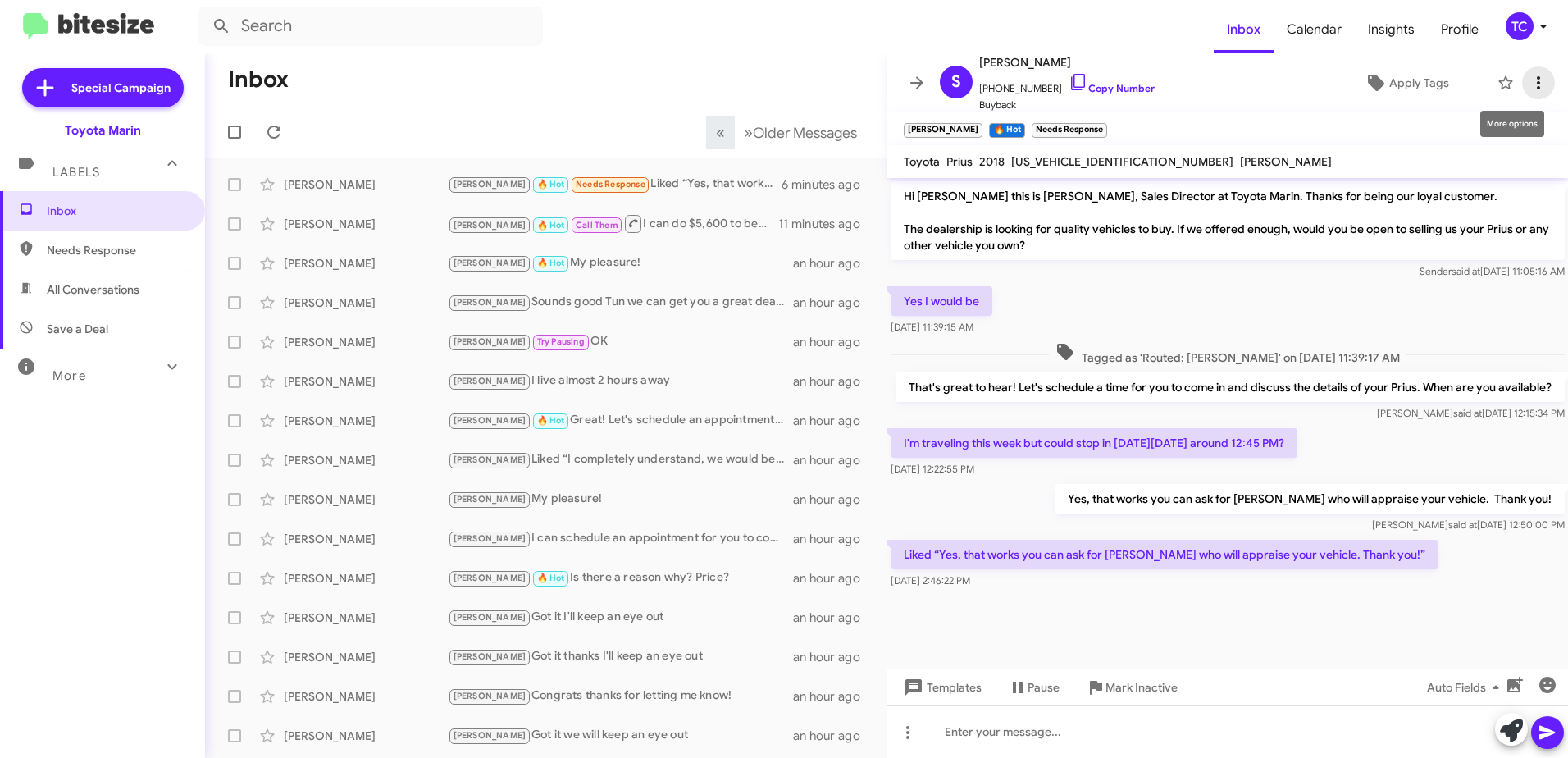
click at [1528, 77] on icon at bounding box center [1538, 83] width 20 height 20
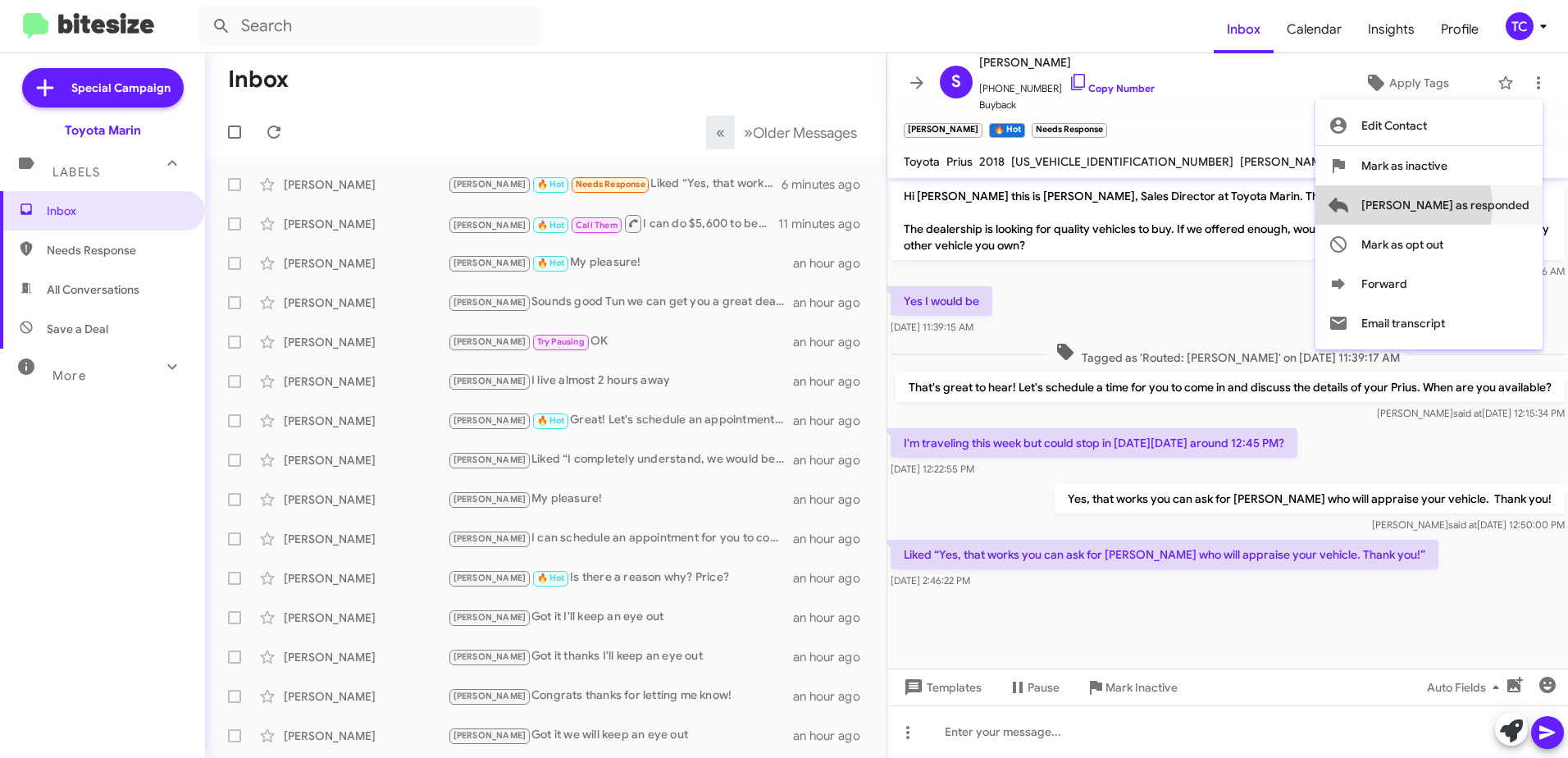
click at [1468, 206] on span "[PERSON_NAME] as responded" at bounding box center [1445, 205] width 168 height 40
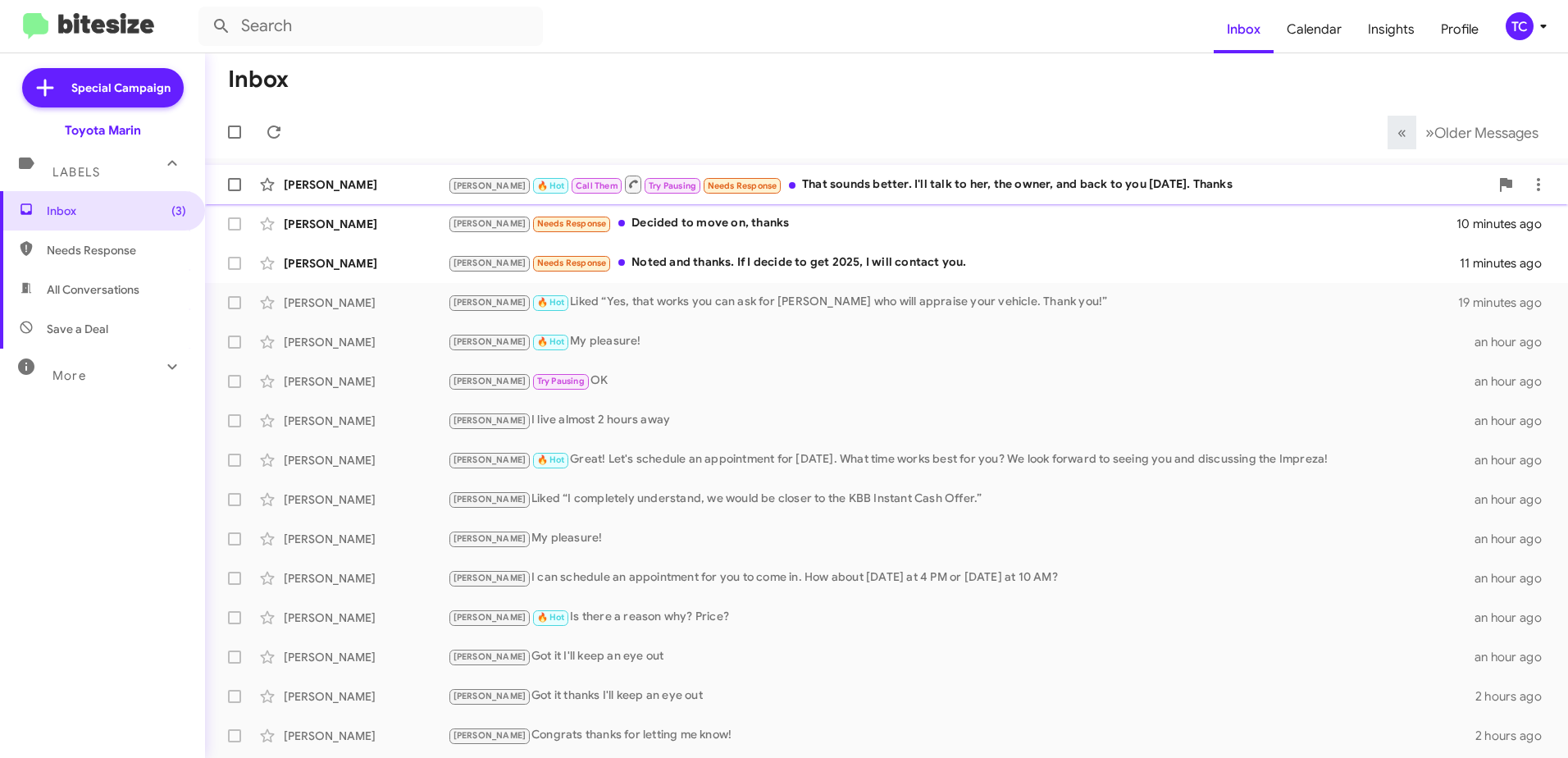
click at [800, 186] on div "[PERSON_NAME] 🔥 Hot Call Them Try Pausing Needs Response That sounds better. I'…" at bounding box center [968, 185] width 1041 height 21
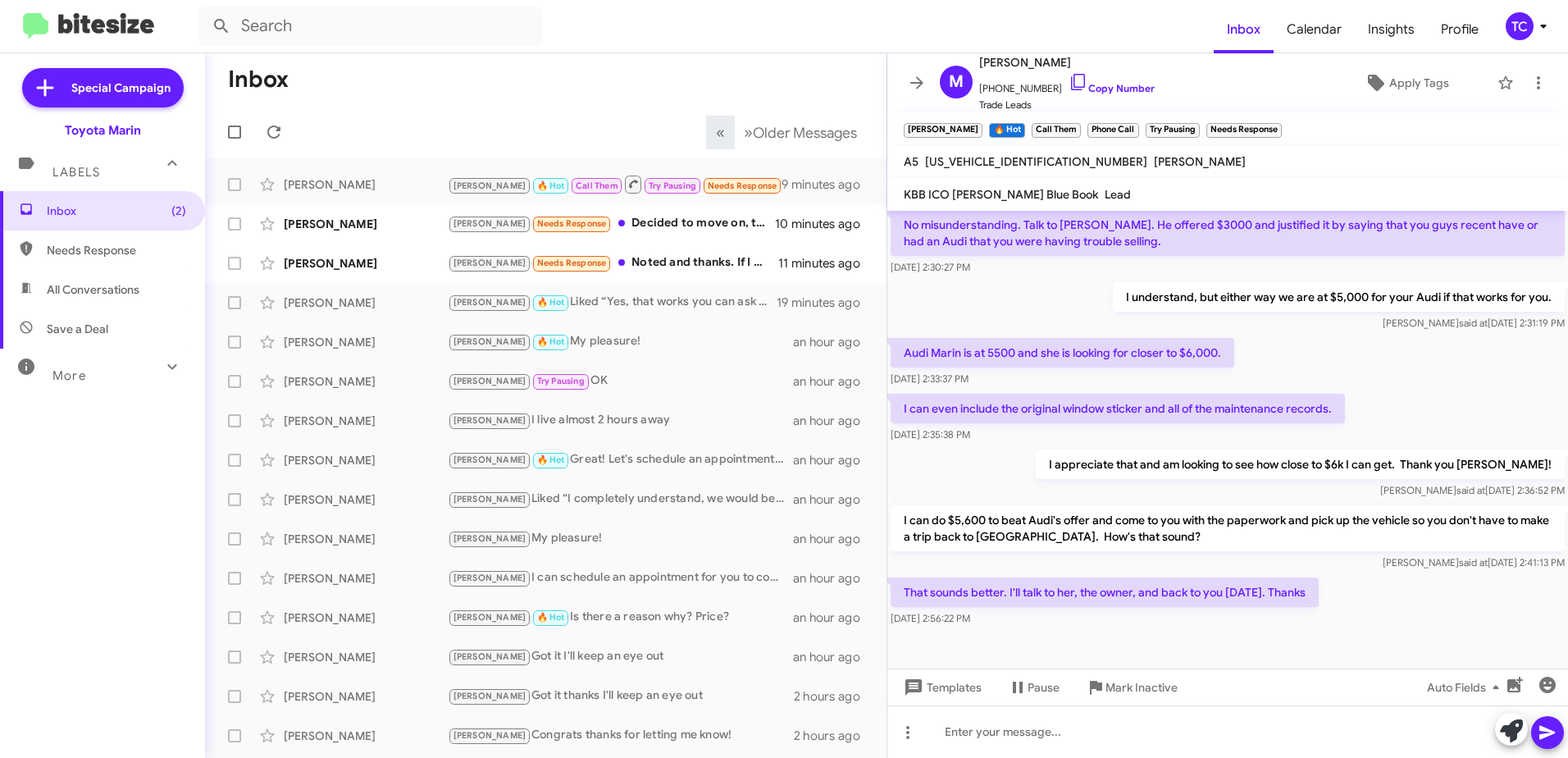
scroll to position [762, 0]
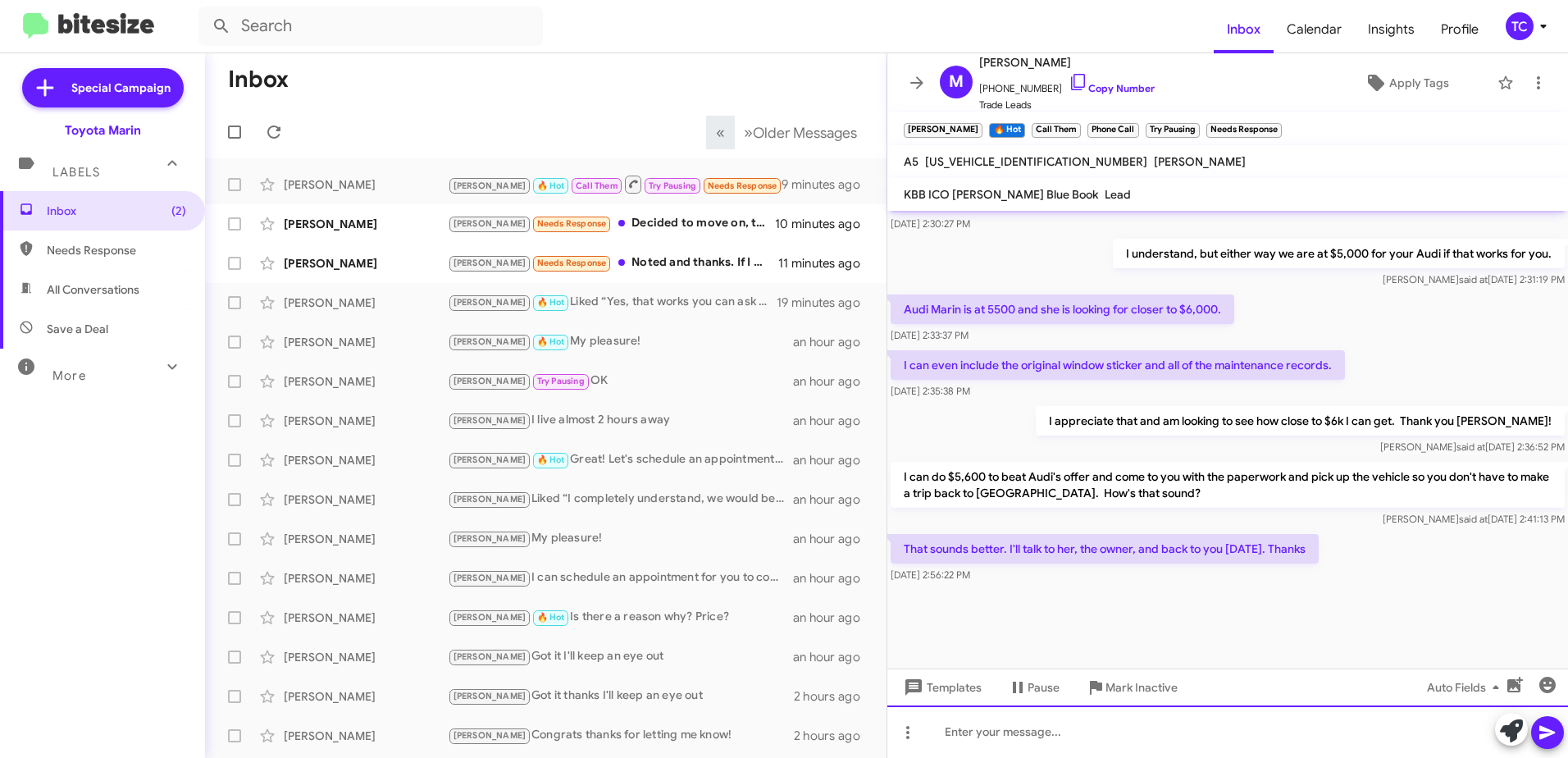
click at [1180, 720] on div at bounding box center [1227, 732] width 680 height 53
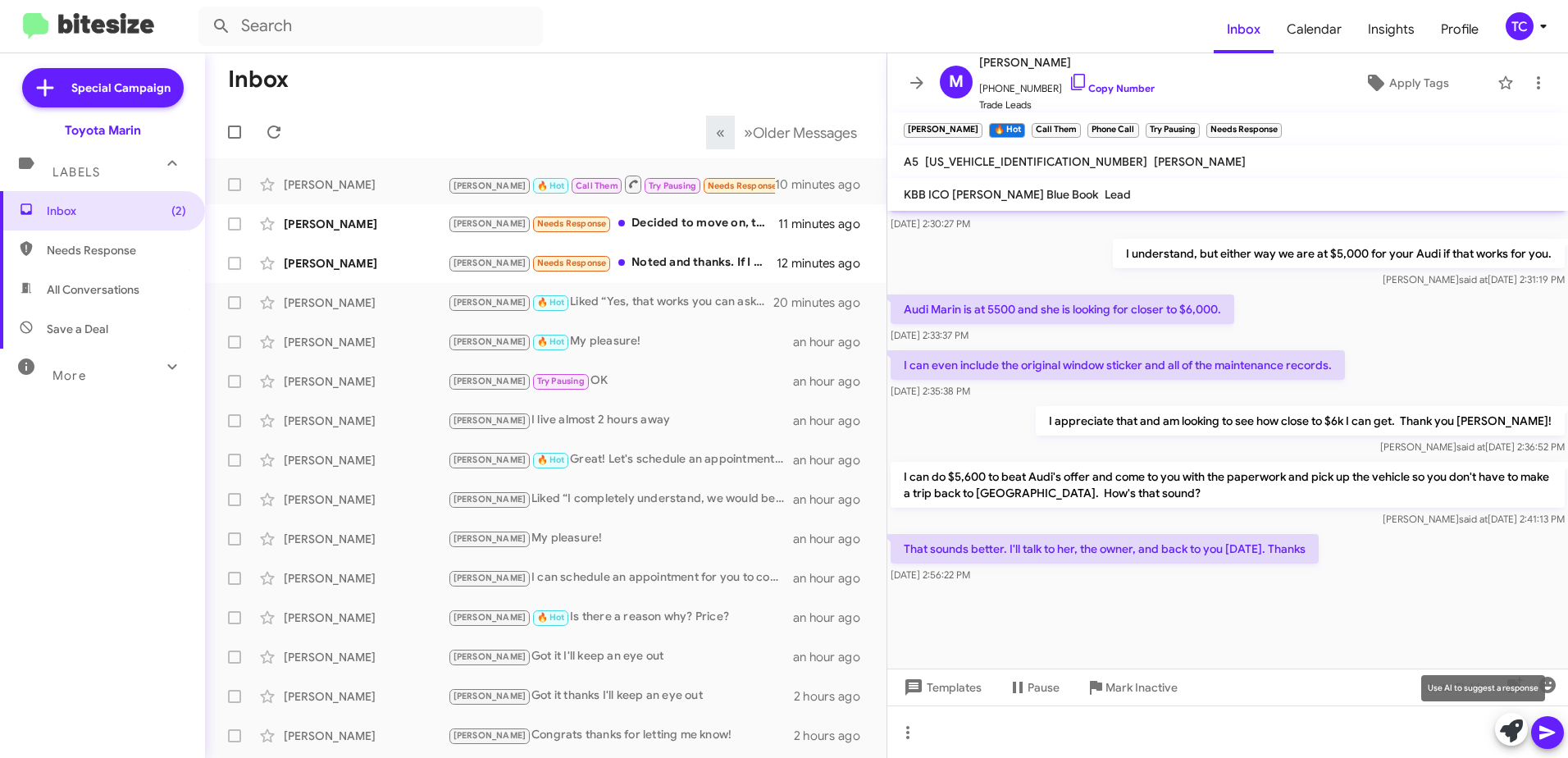
click at [1505, 729] on icon at bounding box center [1511, 731] width 23 height 23
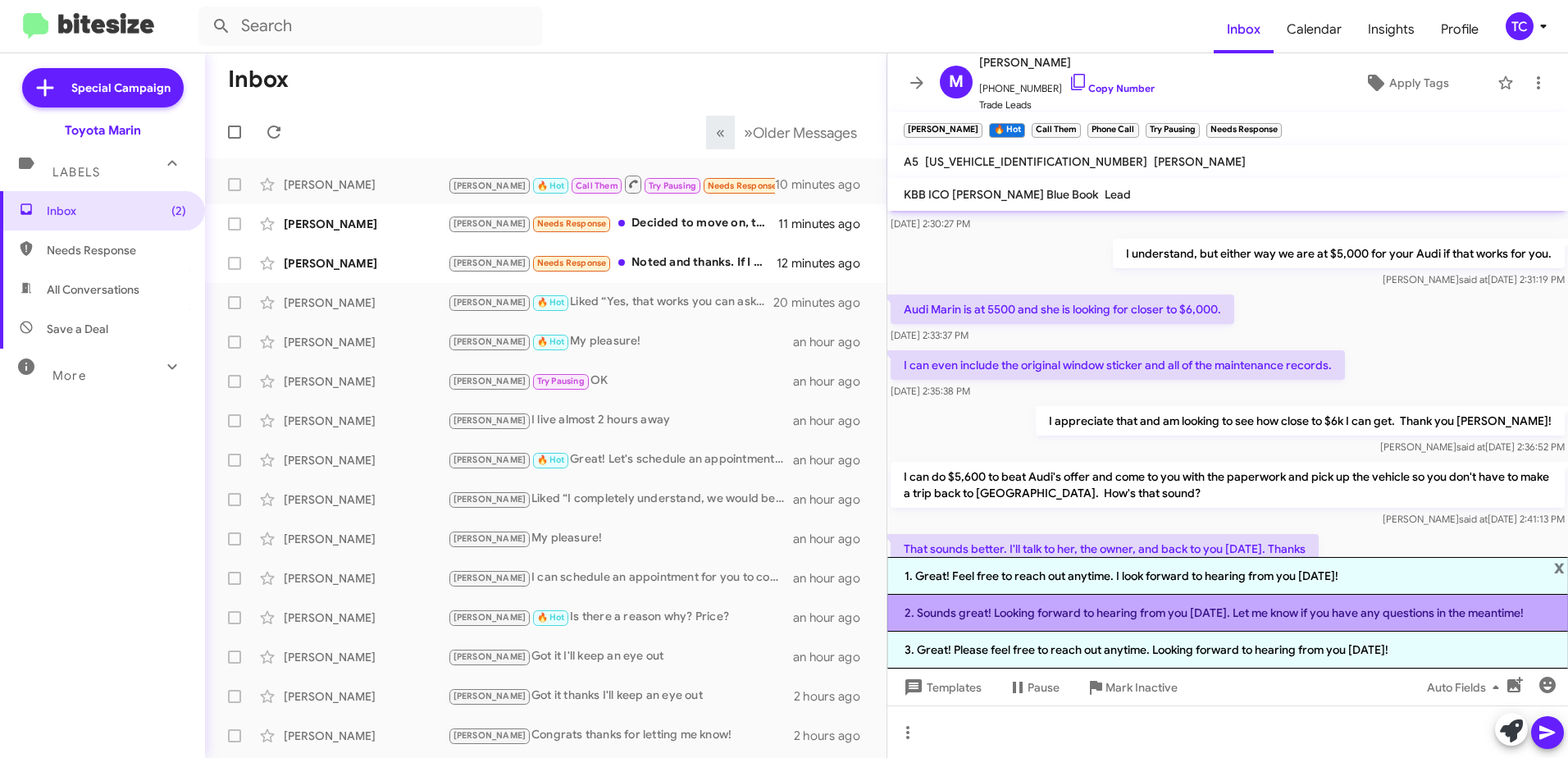
click at [1148, 620] on li "2. Sounds great! Looking forward to hearing from you [DATE]. Let me know if you…" at bounding box center [1227, 613] width 680 height 37
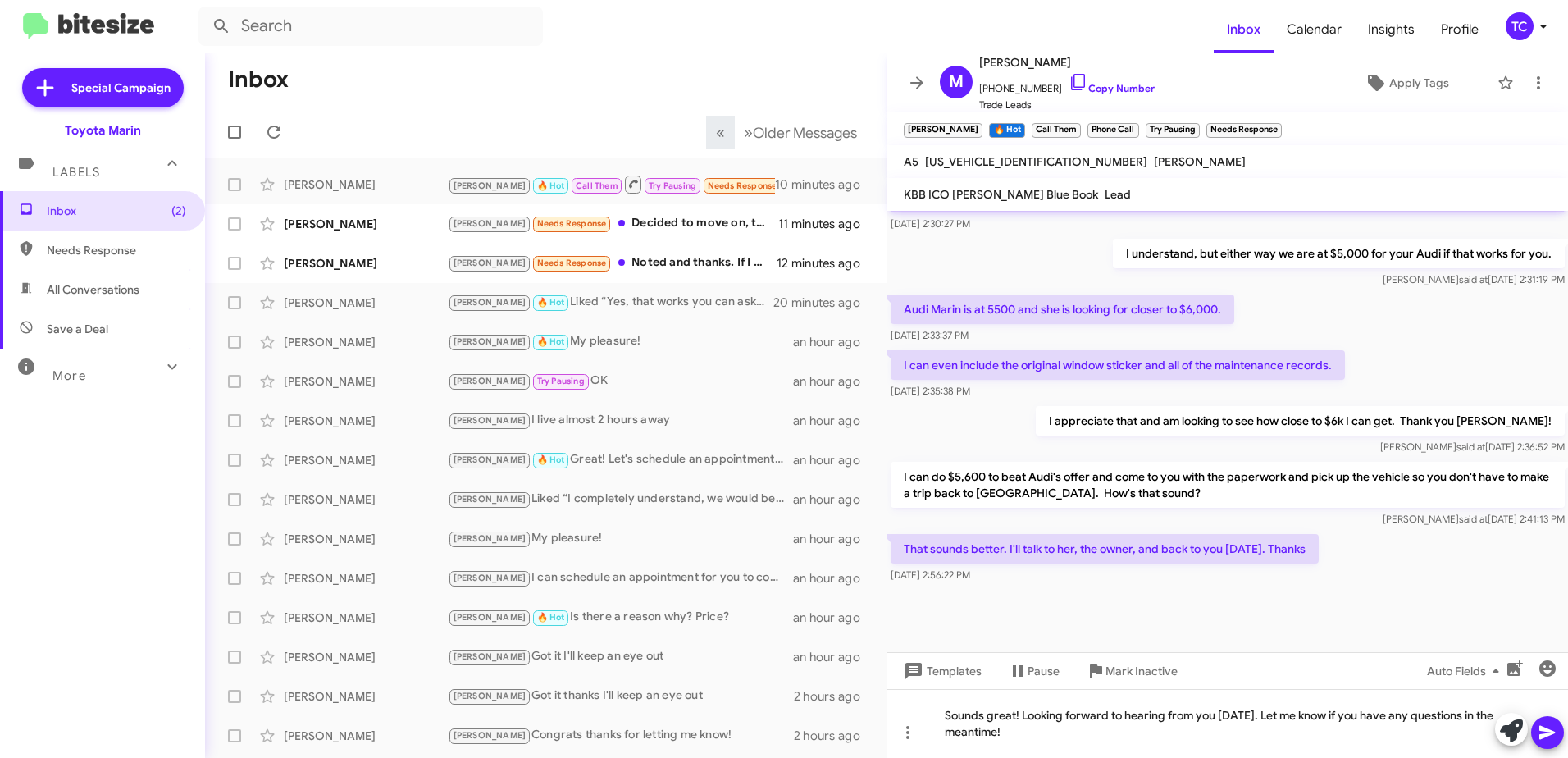
click at [1543, 735] on icon at bounding box center [1546, 733] width 16 height 14
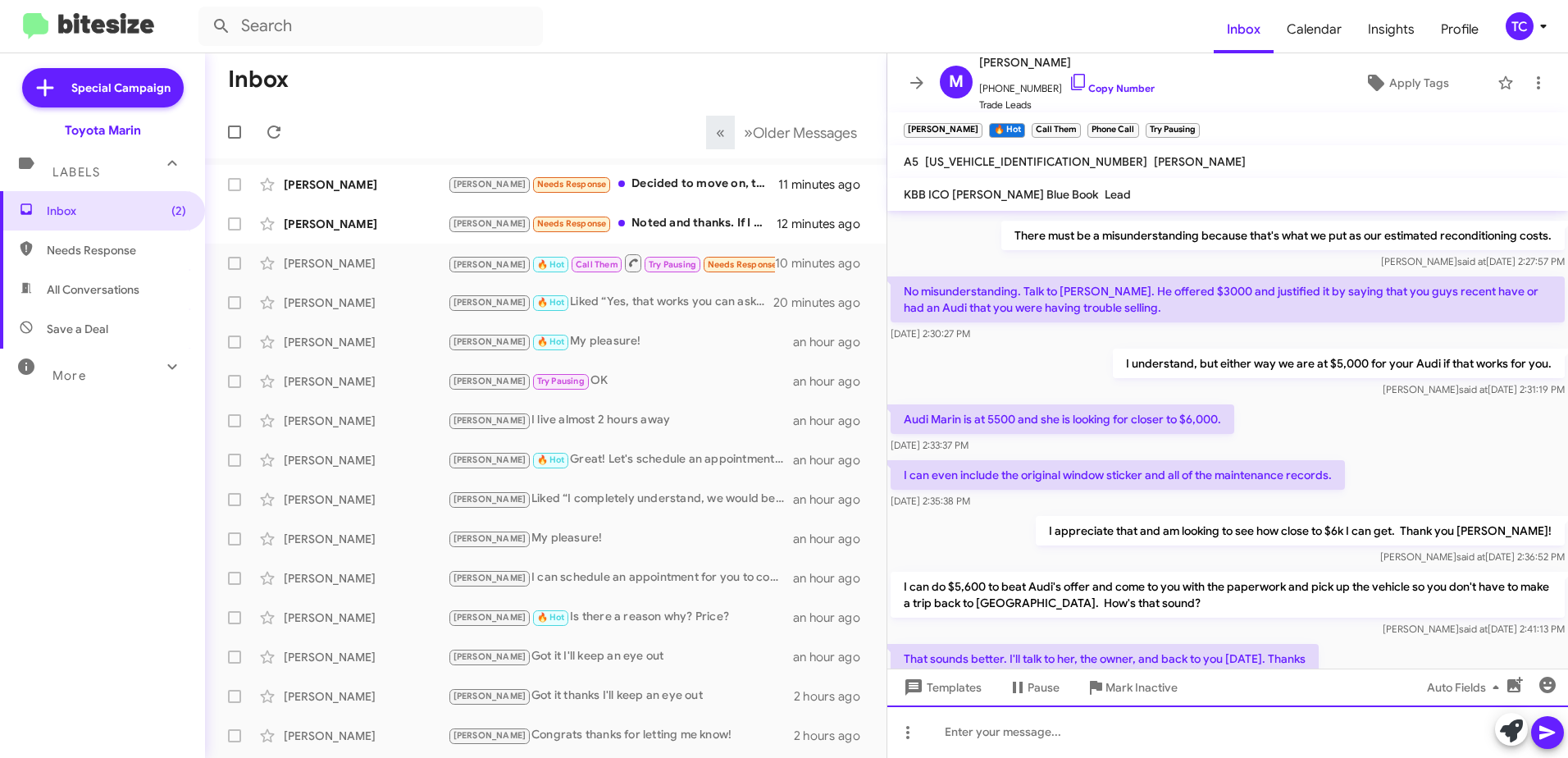
scroll to position [958, 0]
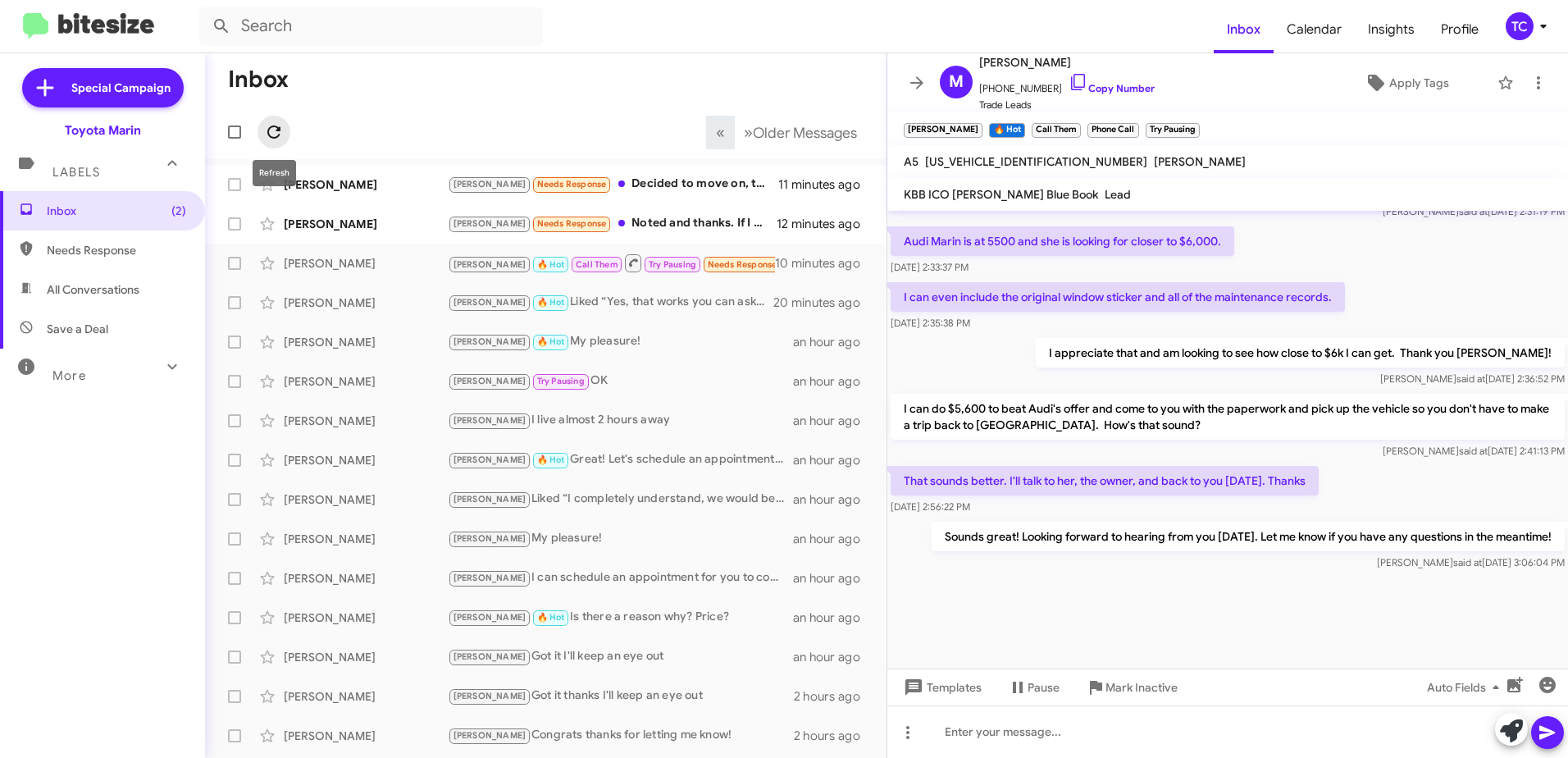
click at [270, 126] on icon at bounding box center [274, 132] width 20 height 20
click at [1151, 603] on div at bounding box center [1227, 621] width 680 height 94
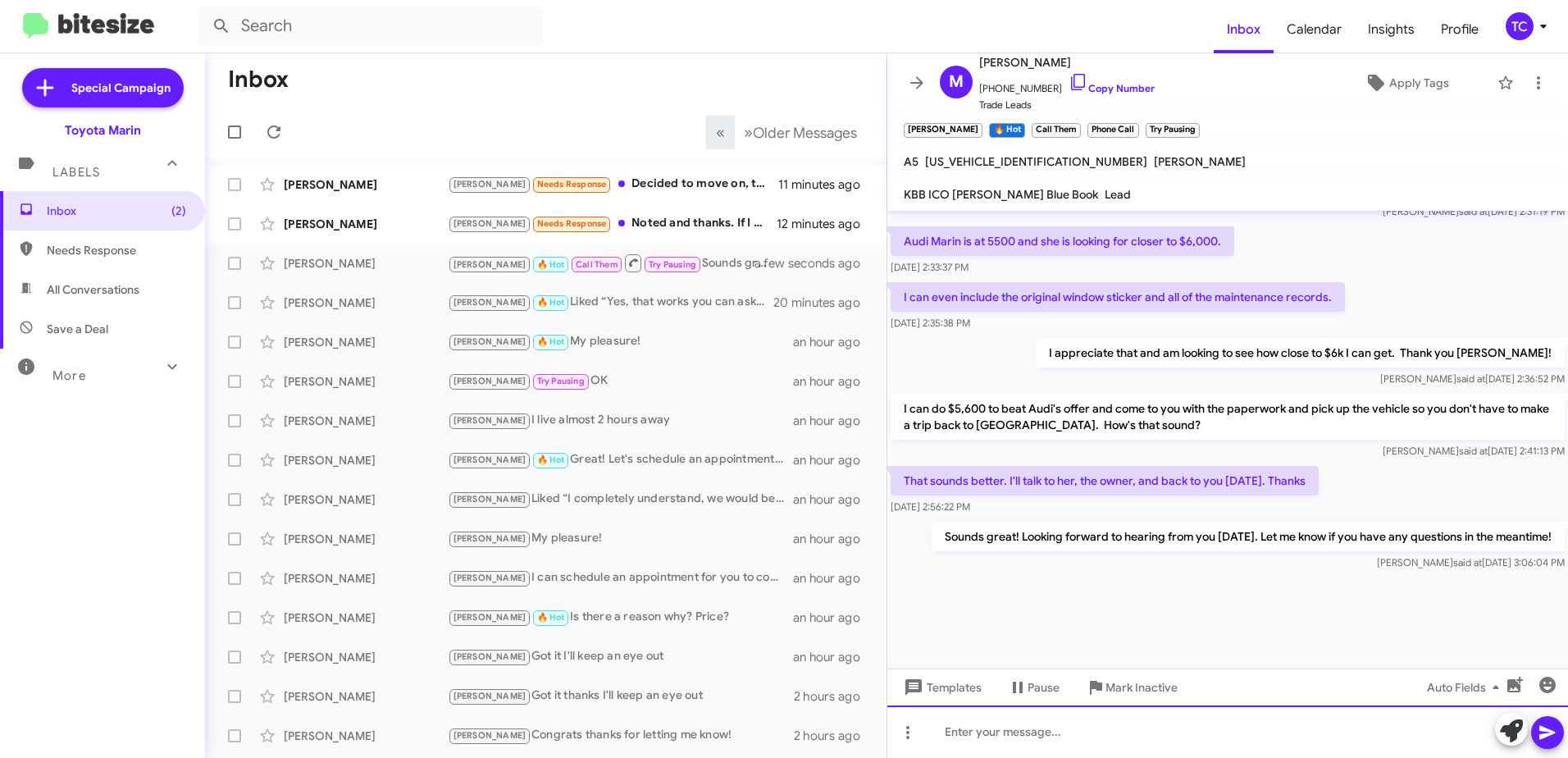
click at [1134, 718] on div at bounding box center [1227, 732] width 680 height 53
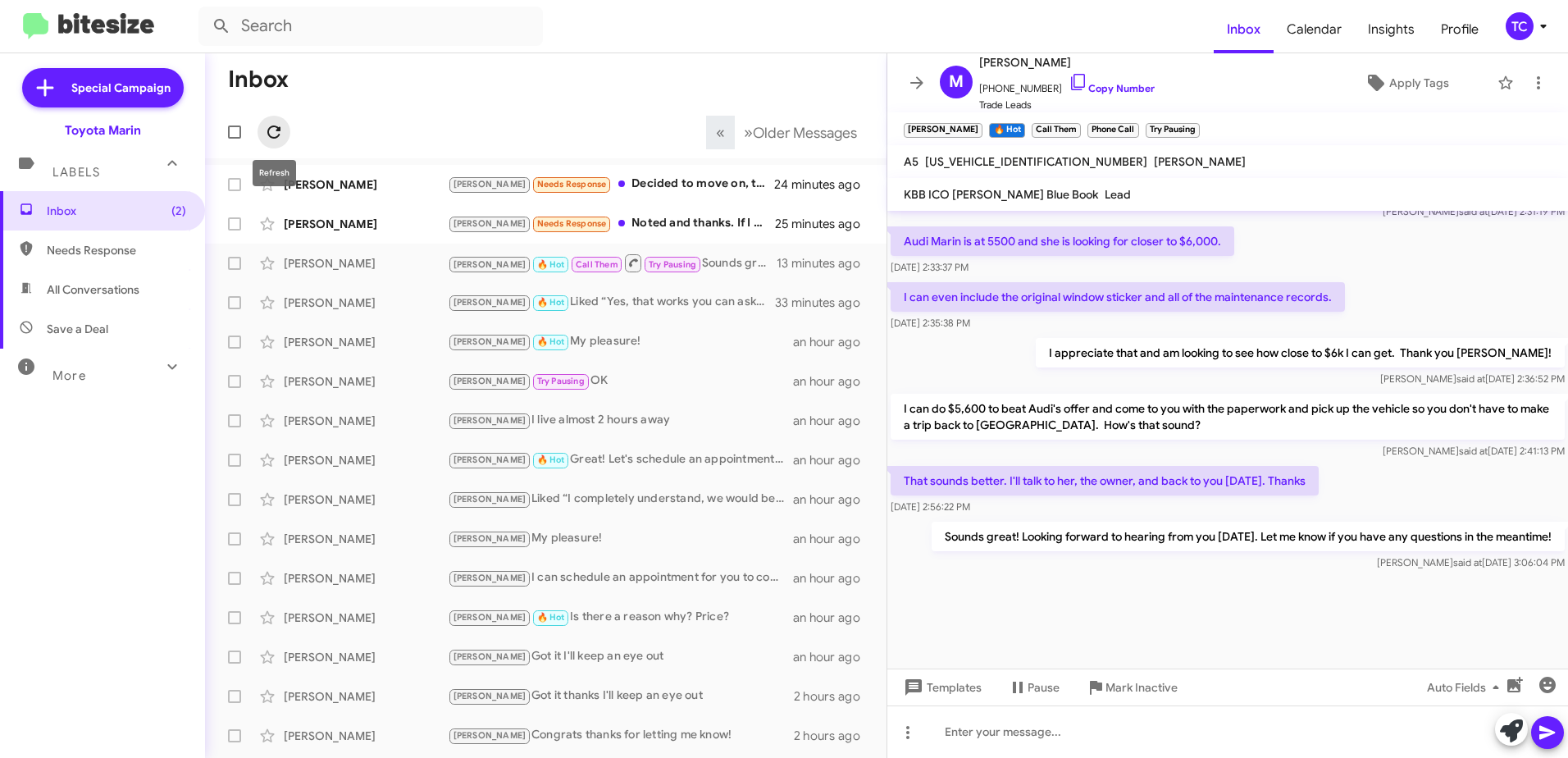
click at [274, 137] on icon at bounding box center [274, 132] width 20 height 20
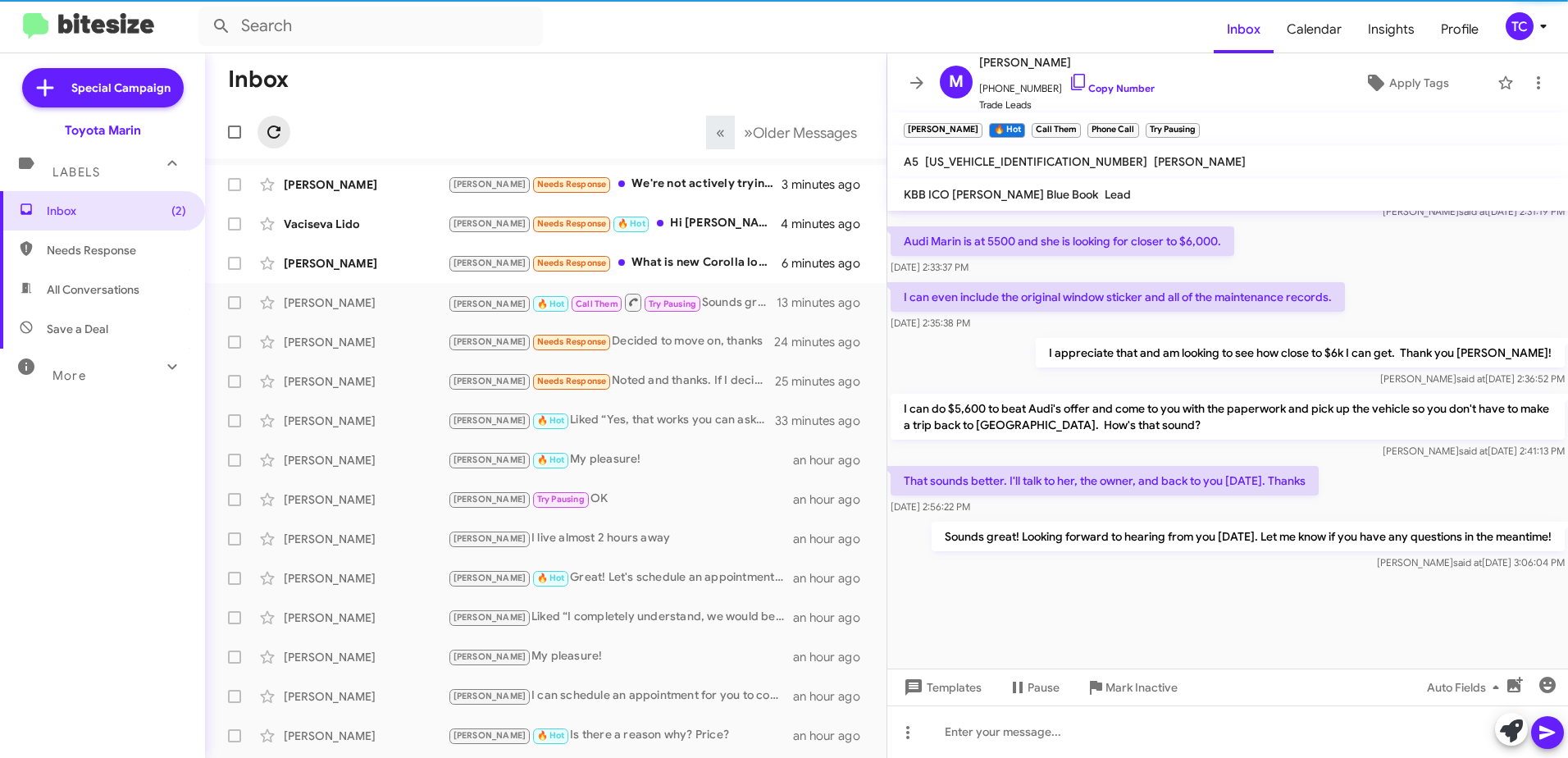
click at [272, 131] on icon at bounding box center [274, 132] width 20 height 20
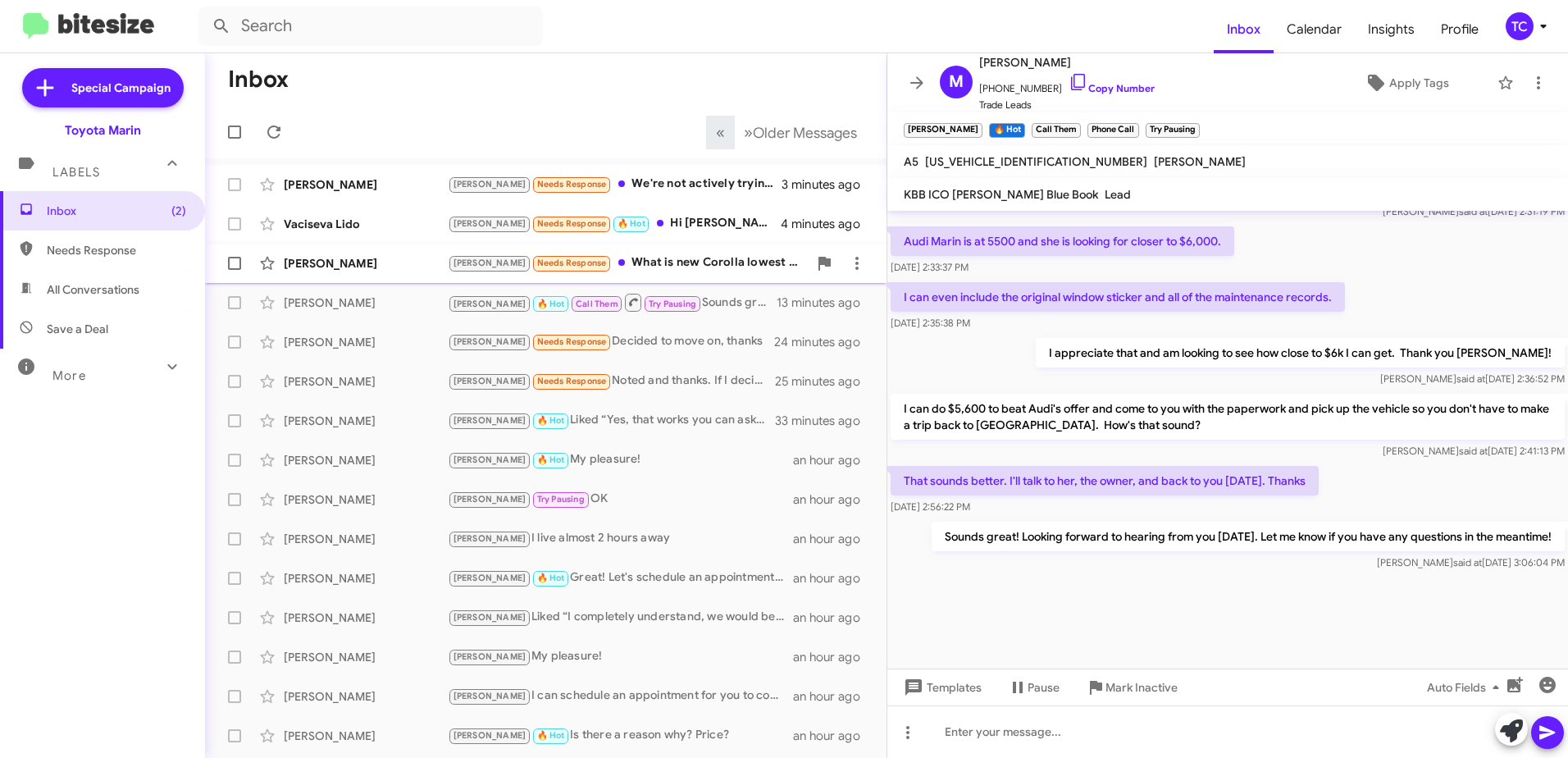
click at [659, 265] on div "[PERSON_NAME] Needs Response What is new Corolla lowest price now" at bounding box center [628, 263] width 360 height 19
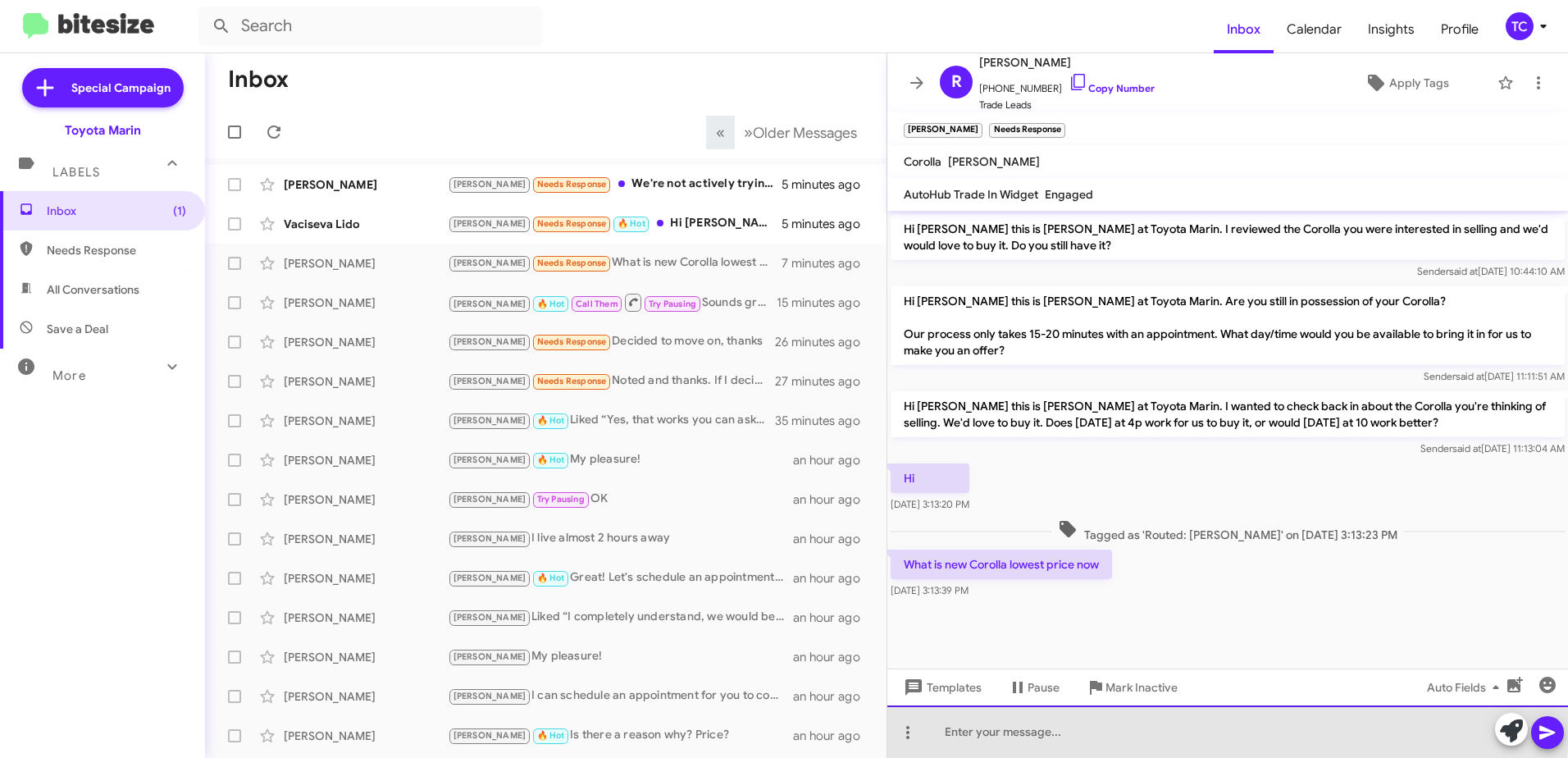
click at [1128, 725] on div at bounding box center [1227, 732] width 680 height 53
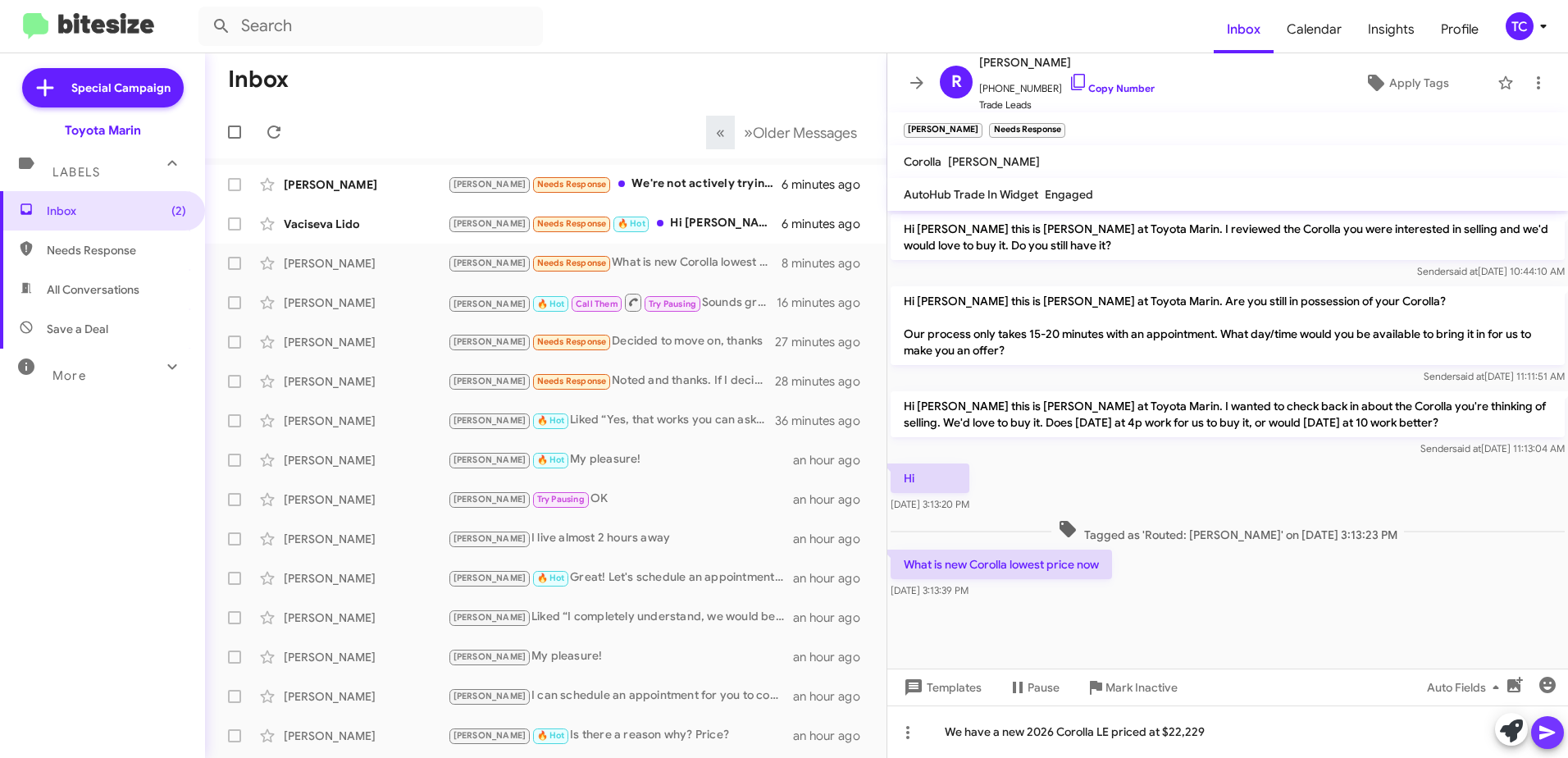
click at [1545, 731] on icon at bounding box center [1546, 733] width 16 height 14
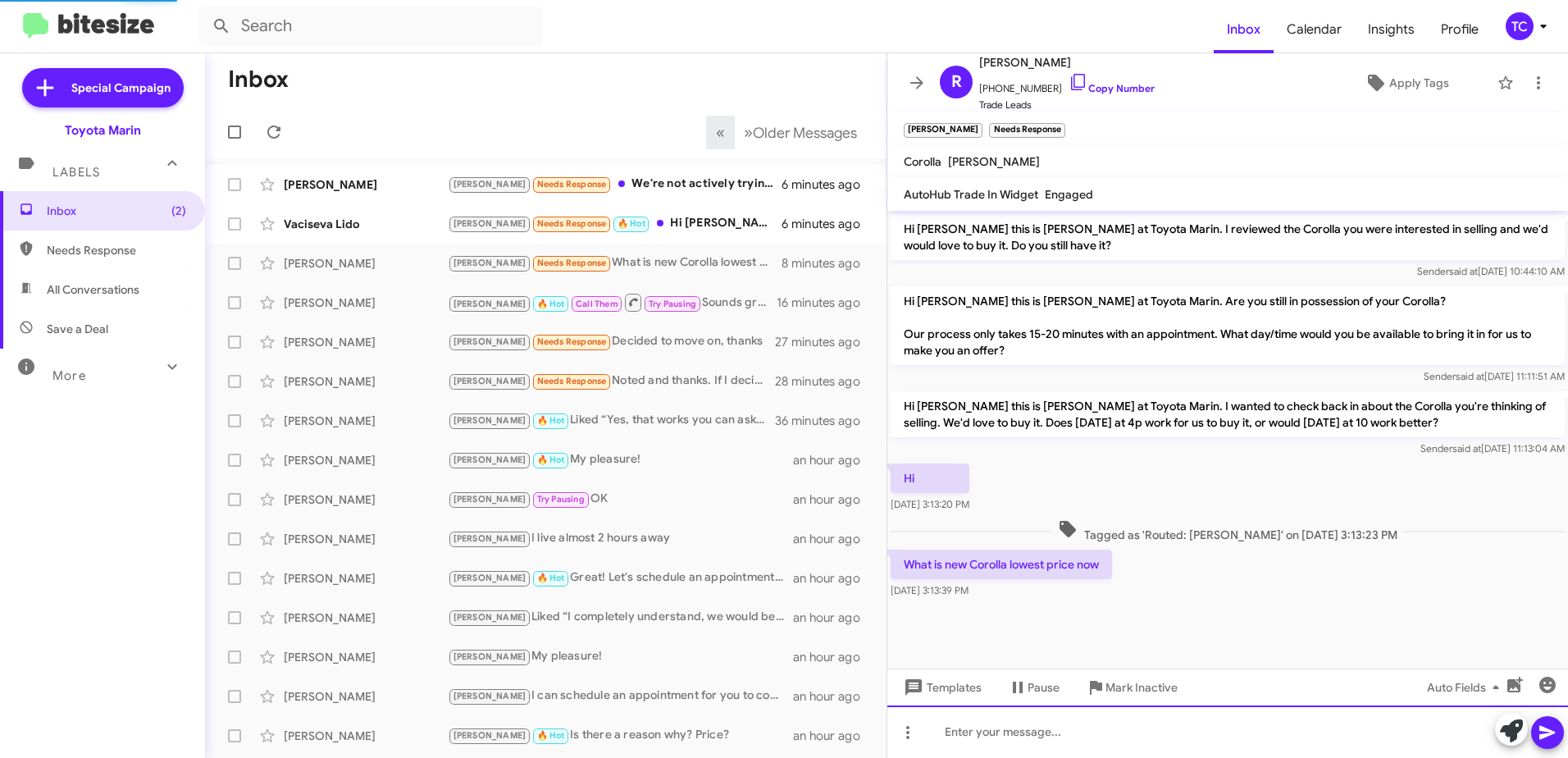
scroll to position [18, 0]
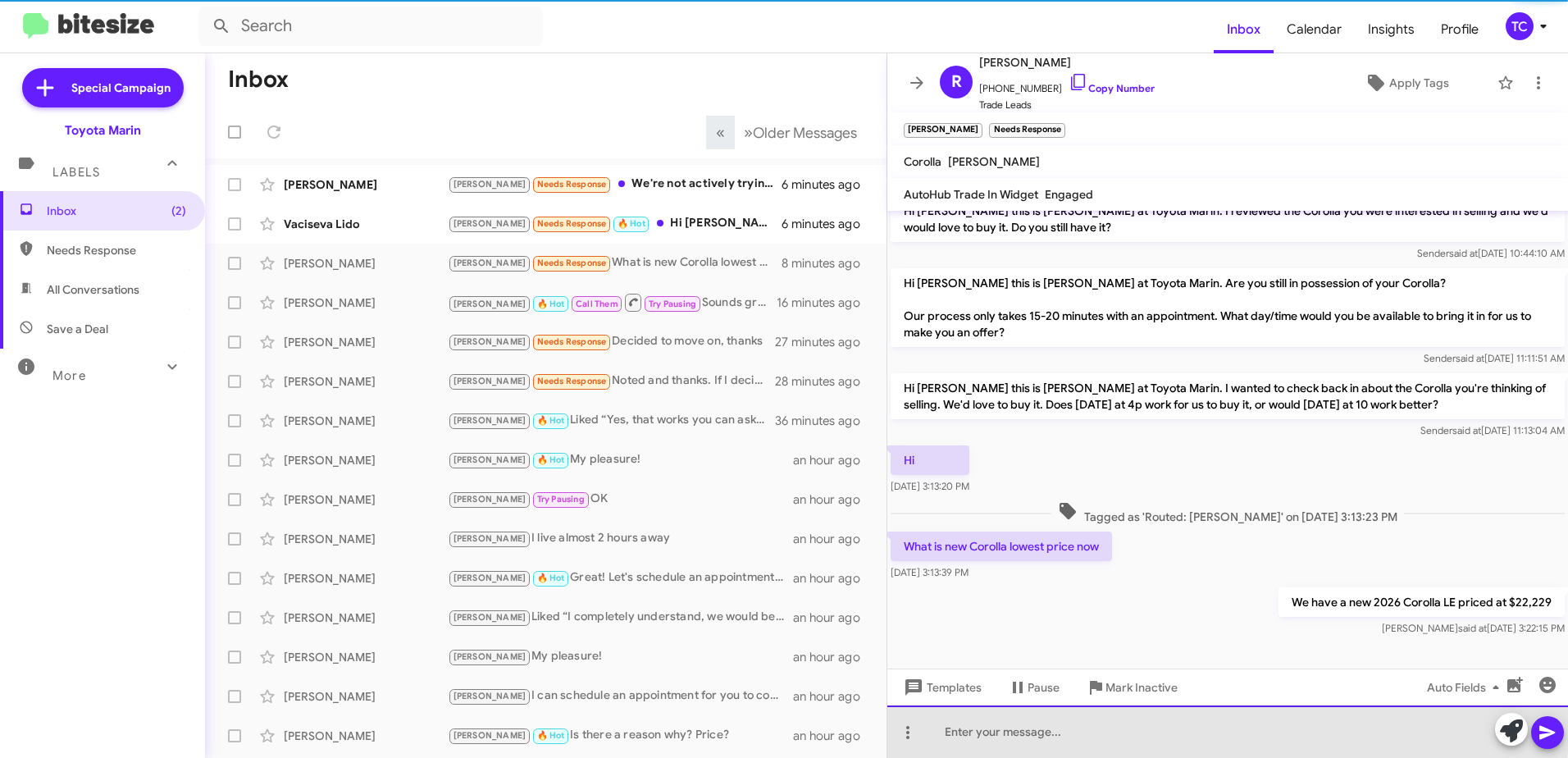
click at [1088, 726] on div at bounding box center [1227, 732] width 680 height 53
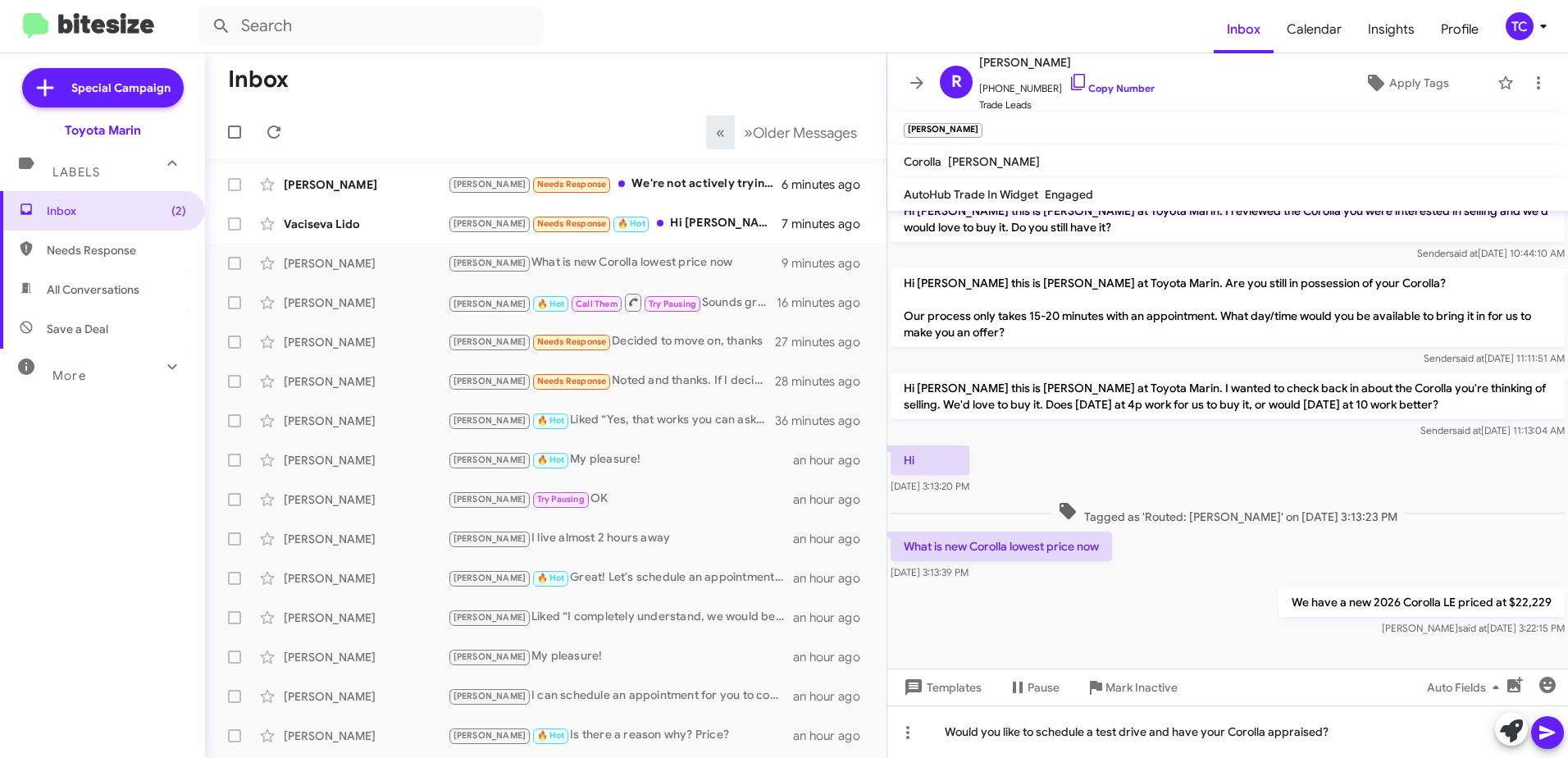
click at [1545, 729] on icon at bounding box center [1546, 733] width 16 height 14
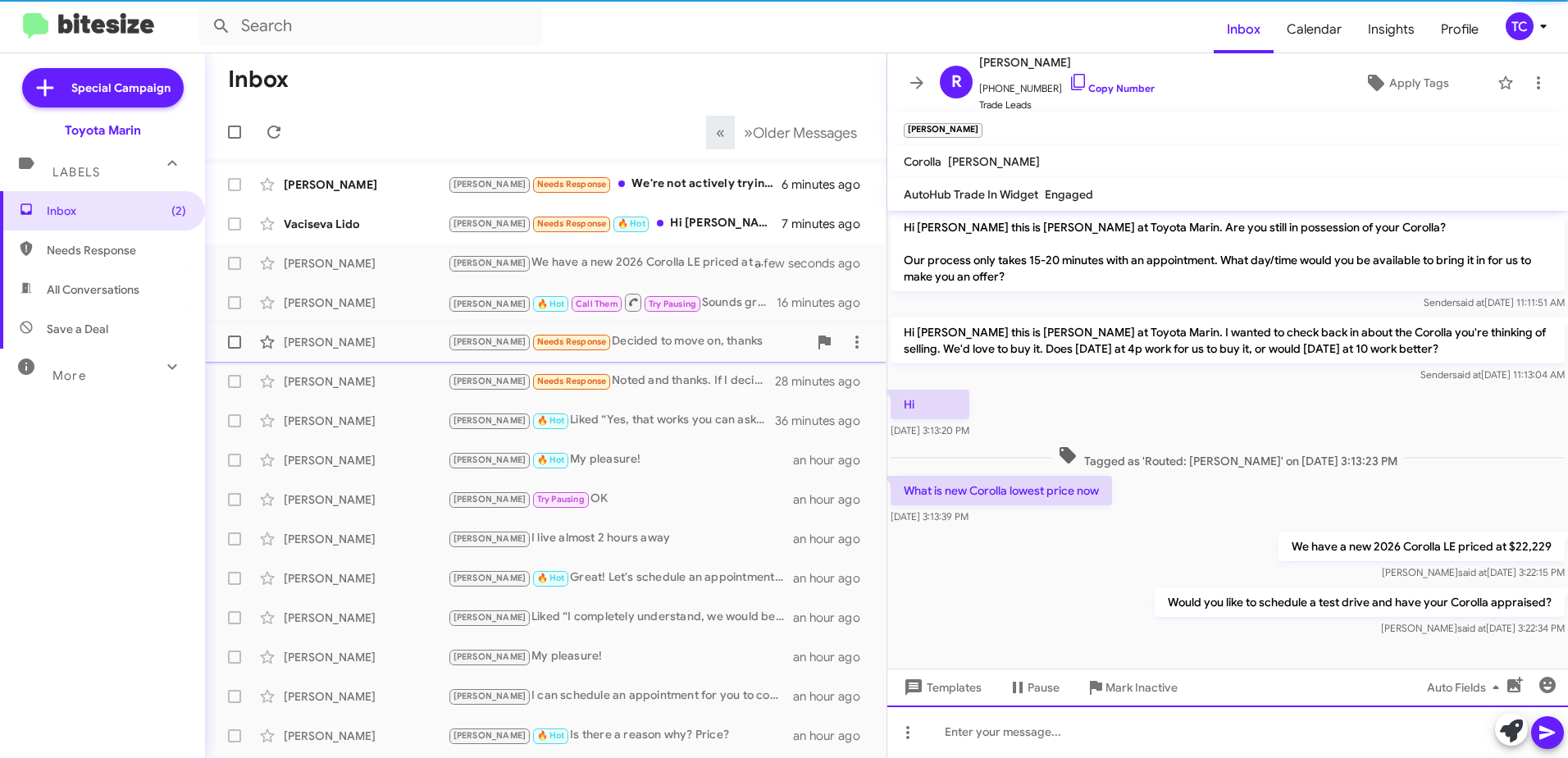
scroll to position [78, 0]
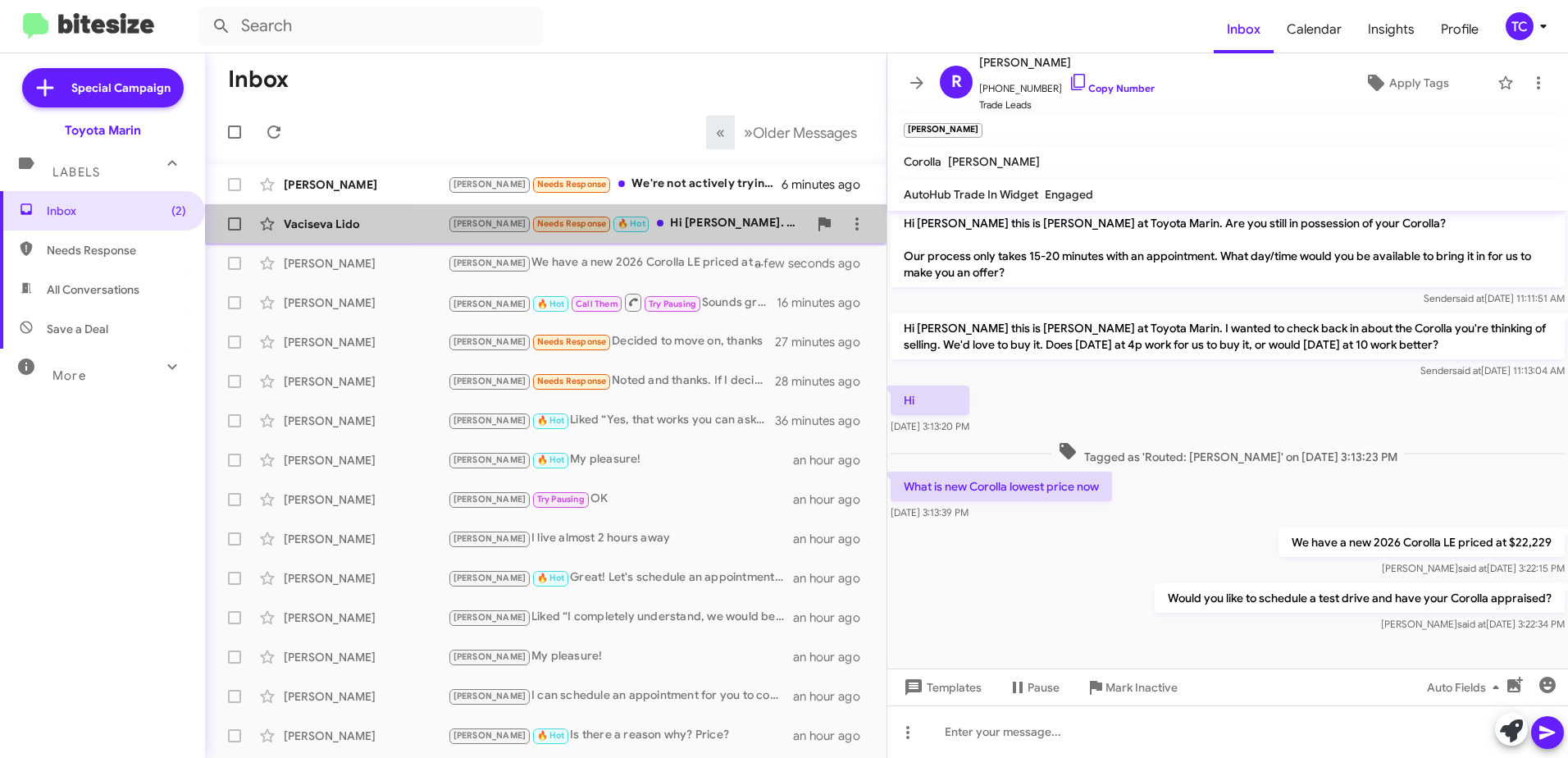
click at [680, 221] on div "[PERSON_NAME] Needs Response 🔥 Hot Hi [PERSON_NAME]. Could we come around 1pm?" at bounding box center [628, 223] width 360 height 19
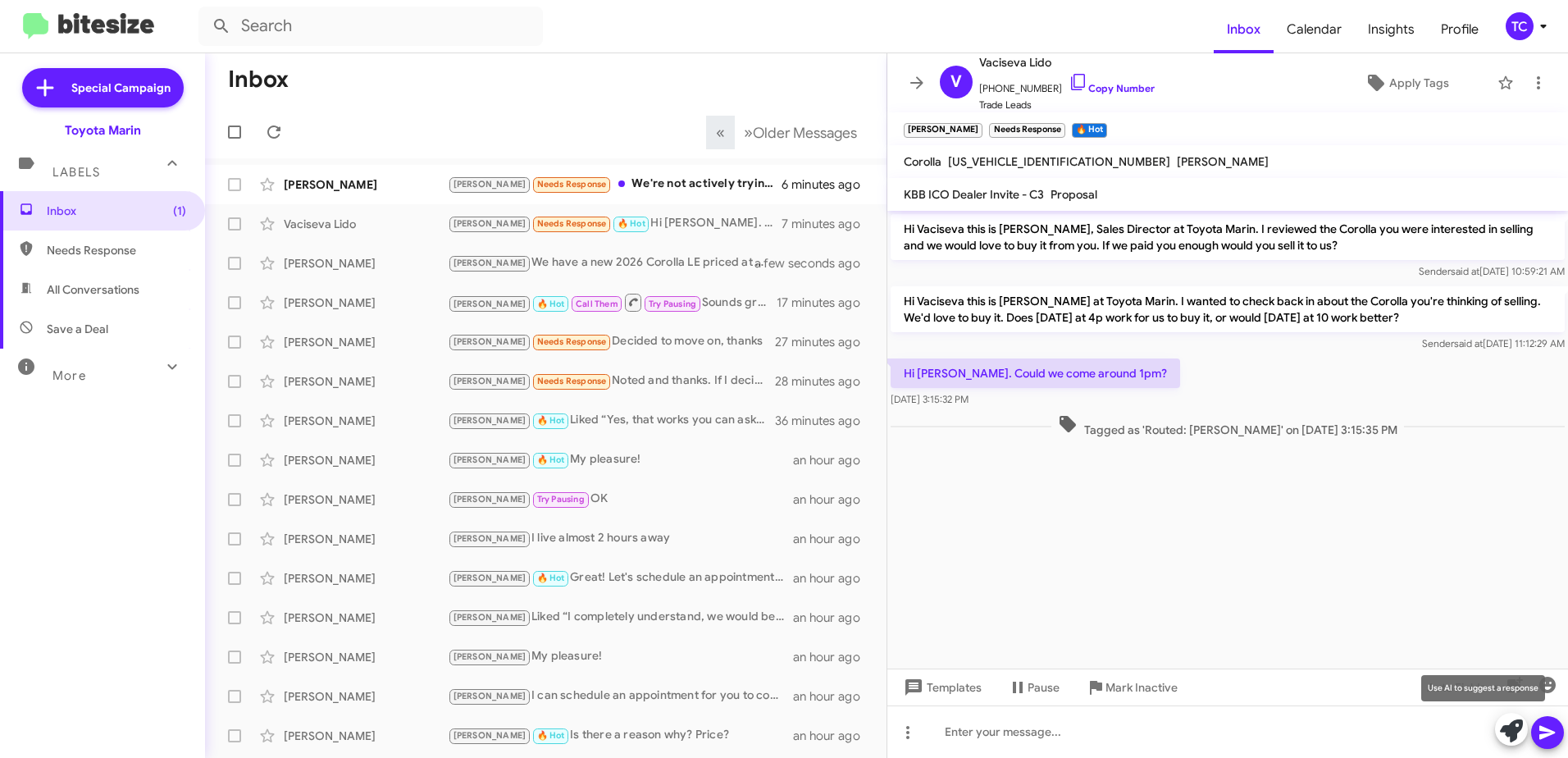
click at [1507, 736] on icon at bounding box center [1511, 731] width 23 height 23
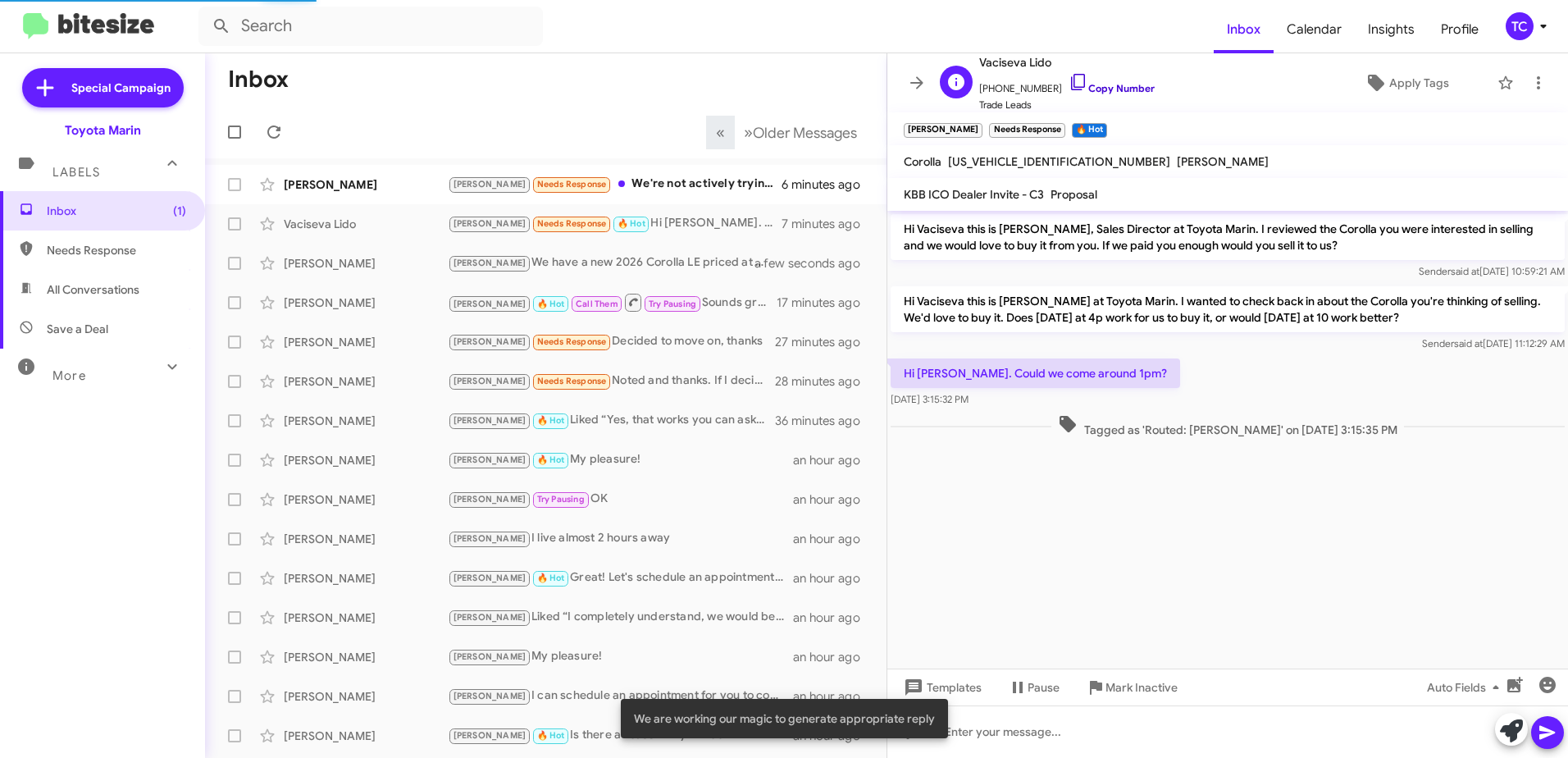
click at [1068, 77] on icon at bounding box center [1078, 82] width 20 height 20
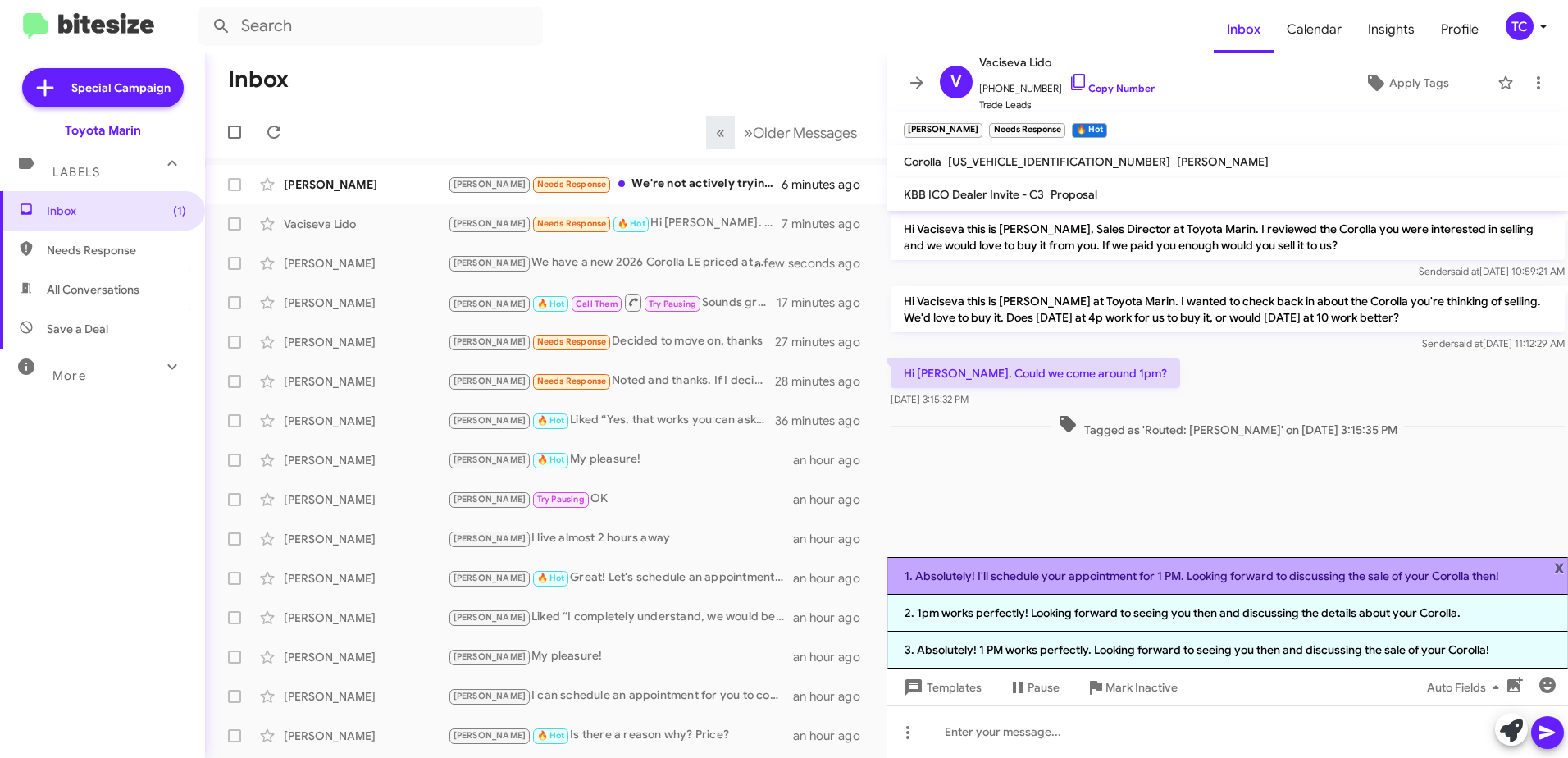
click at [1160, 576] on li "1. Absolutely! I'll schedule your appointment for 1 PM. Looking forward to disc…" at bounding box center [1227, 576] width 680 height 38
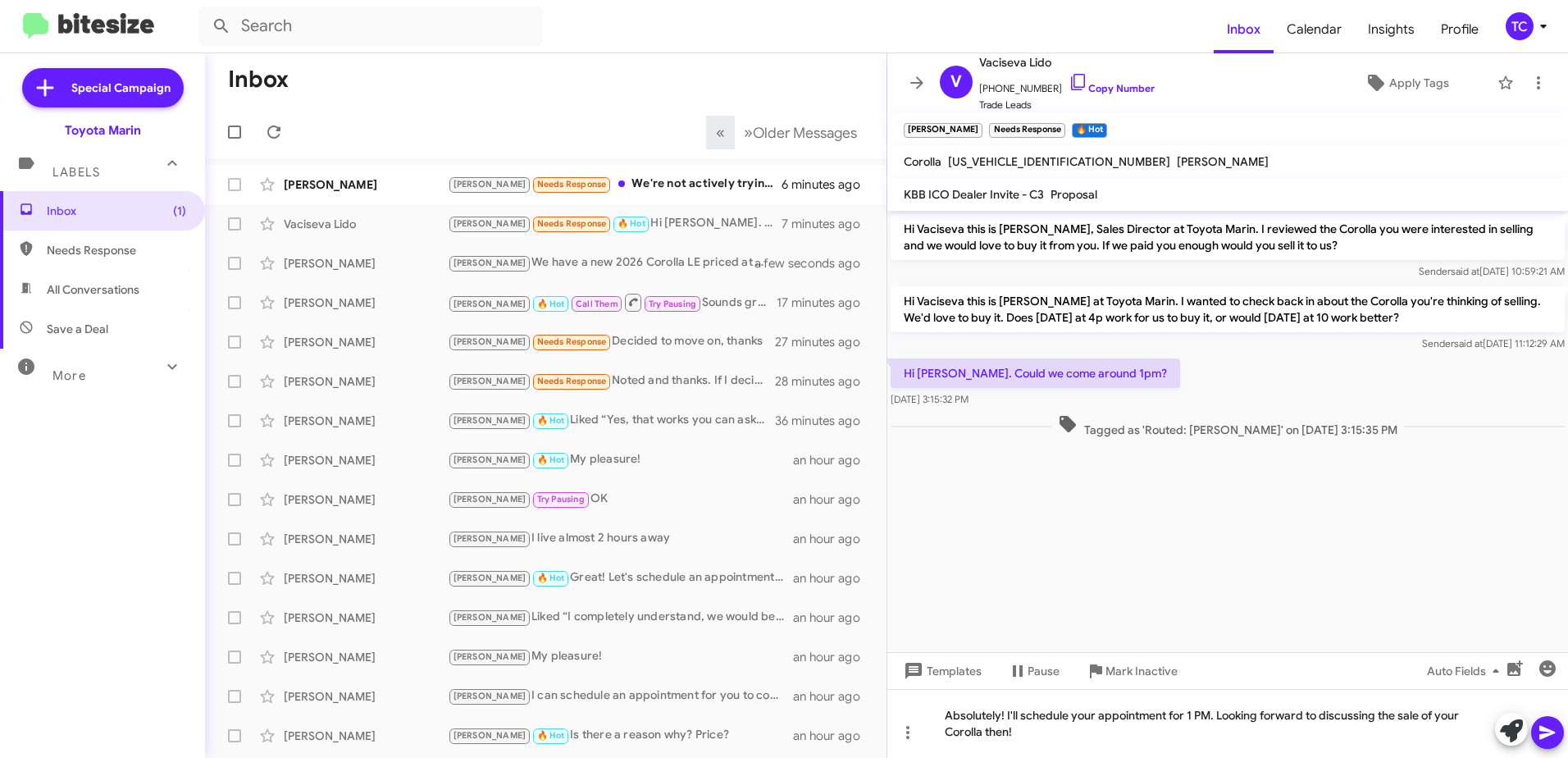
click at [1544, 726] on icon at bounding box center [1546, 732] width 20 height 20
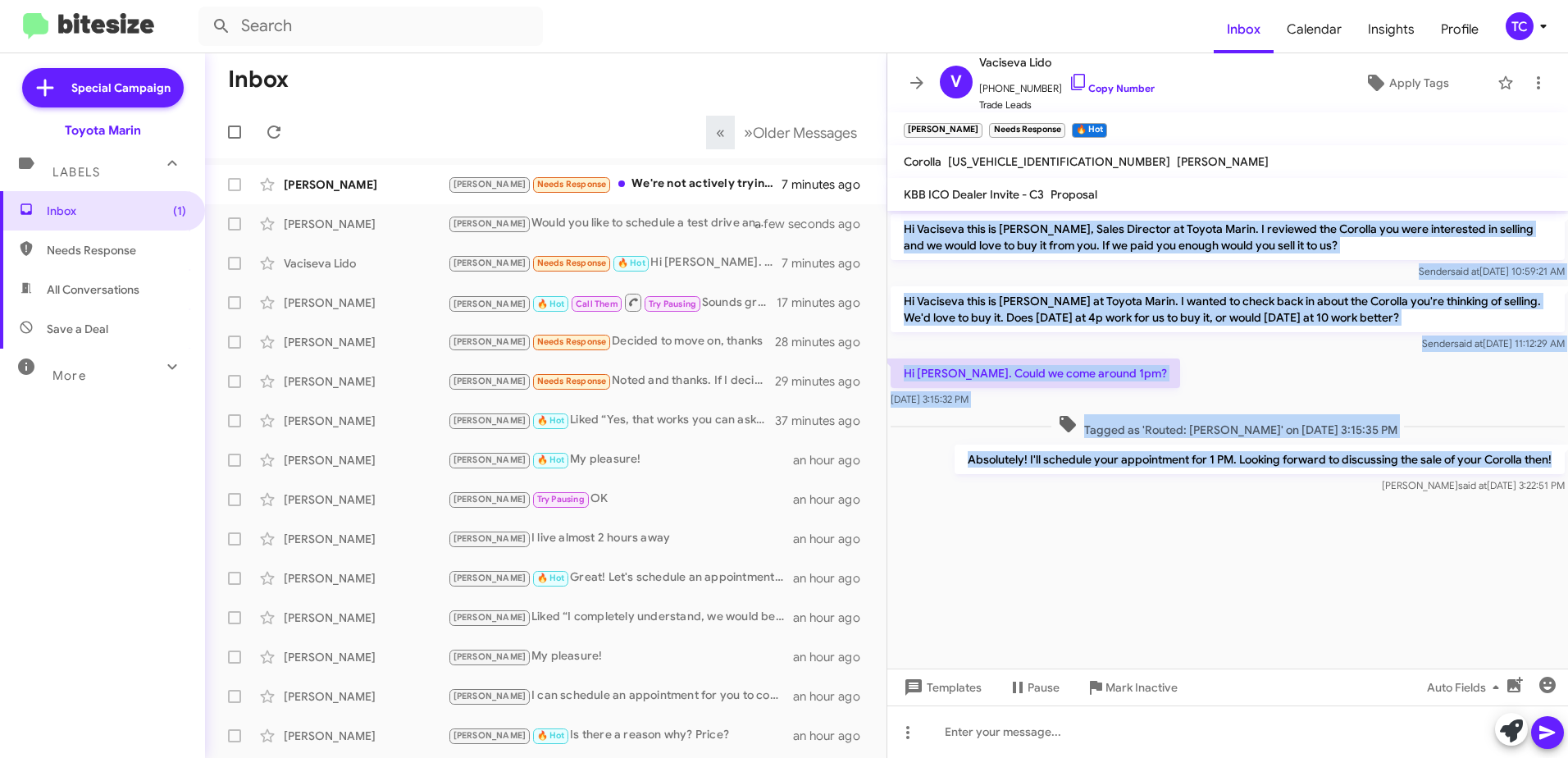
drag, startPoint x: 1556, startPoint y: 456, endPoint x: 895, endPoint y: 229, distance: 698.9
click at [895, 229] on div "Hi Vaciseva this is [PERSON_NAME], Sales Director at Toyota Marin. I reviewed t…" at bounding box center [1227, 354] width 680 height 286
copy div "Hi Vaciseva this is [PERSON_NAME], Sales Director at Toyota Marin. I reviewed t…"
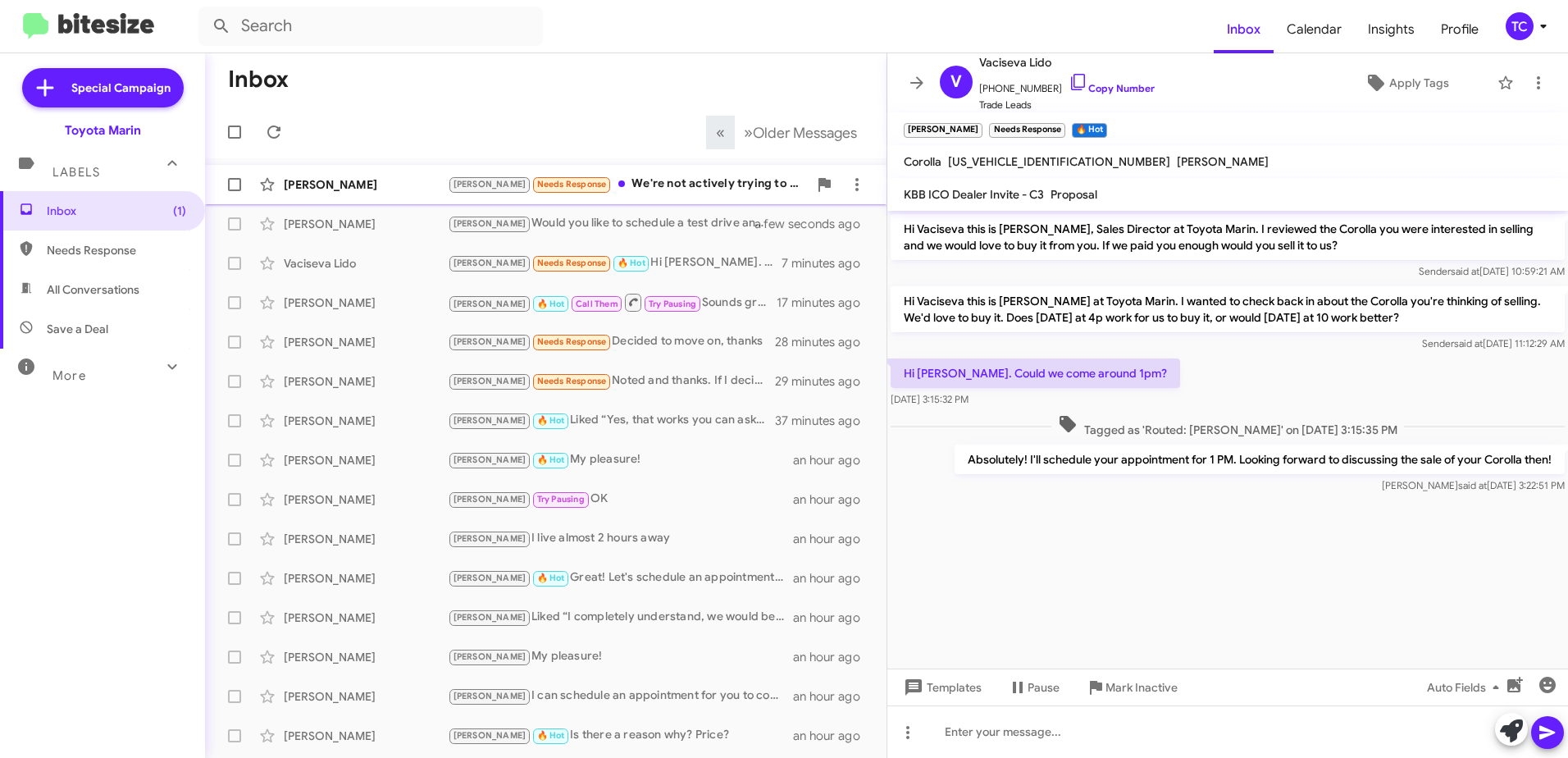
click at [645, 187] on div "[PERSON_NAME] Needs Response We're not actively trying to sell it" at bounding box center [628, 185] width 360 height 19
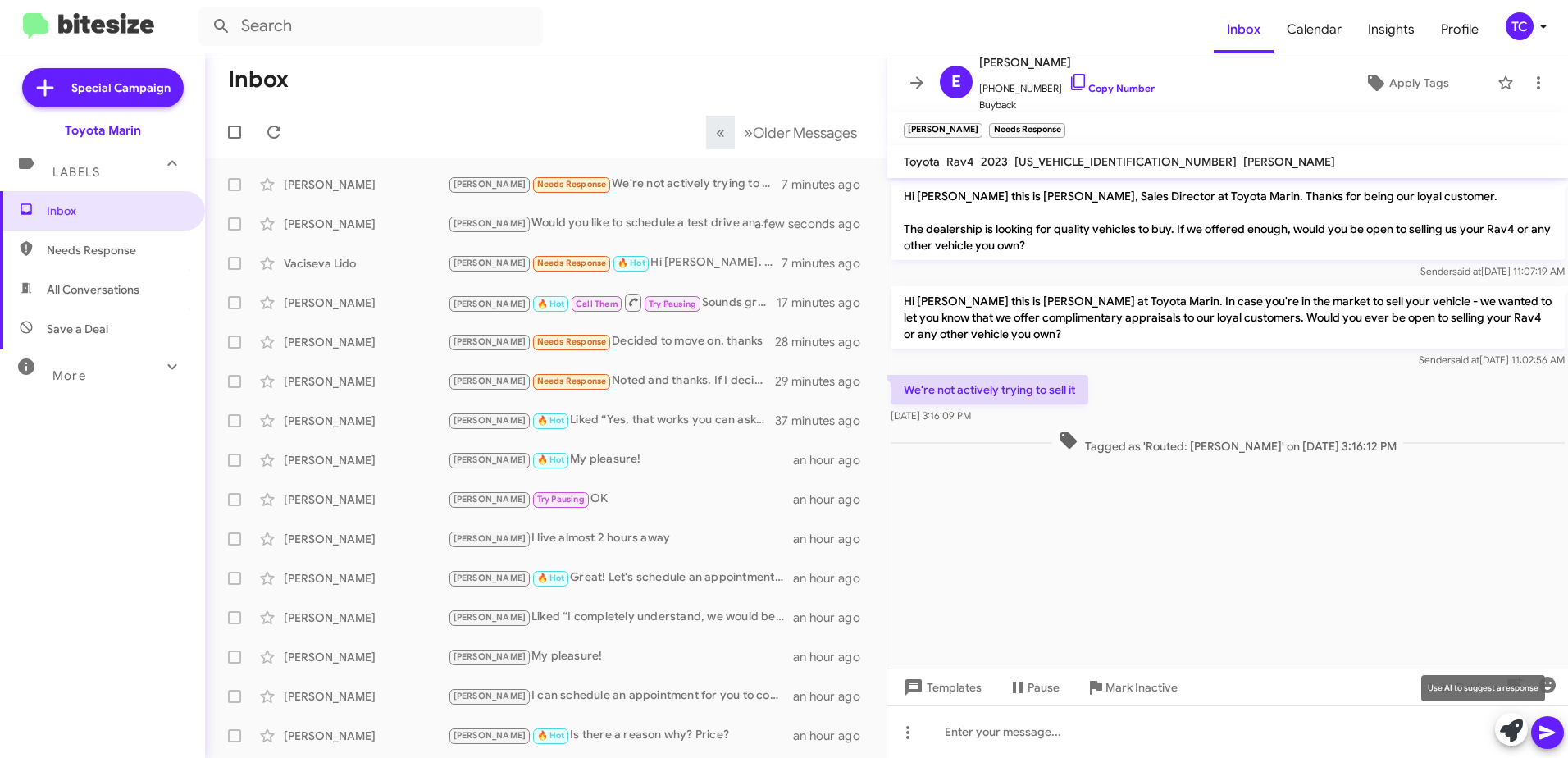
click at [1513, 725] on icon at bounding box center [1511, 731] width 23 height 23
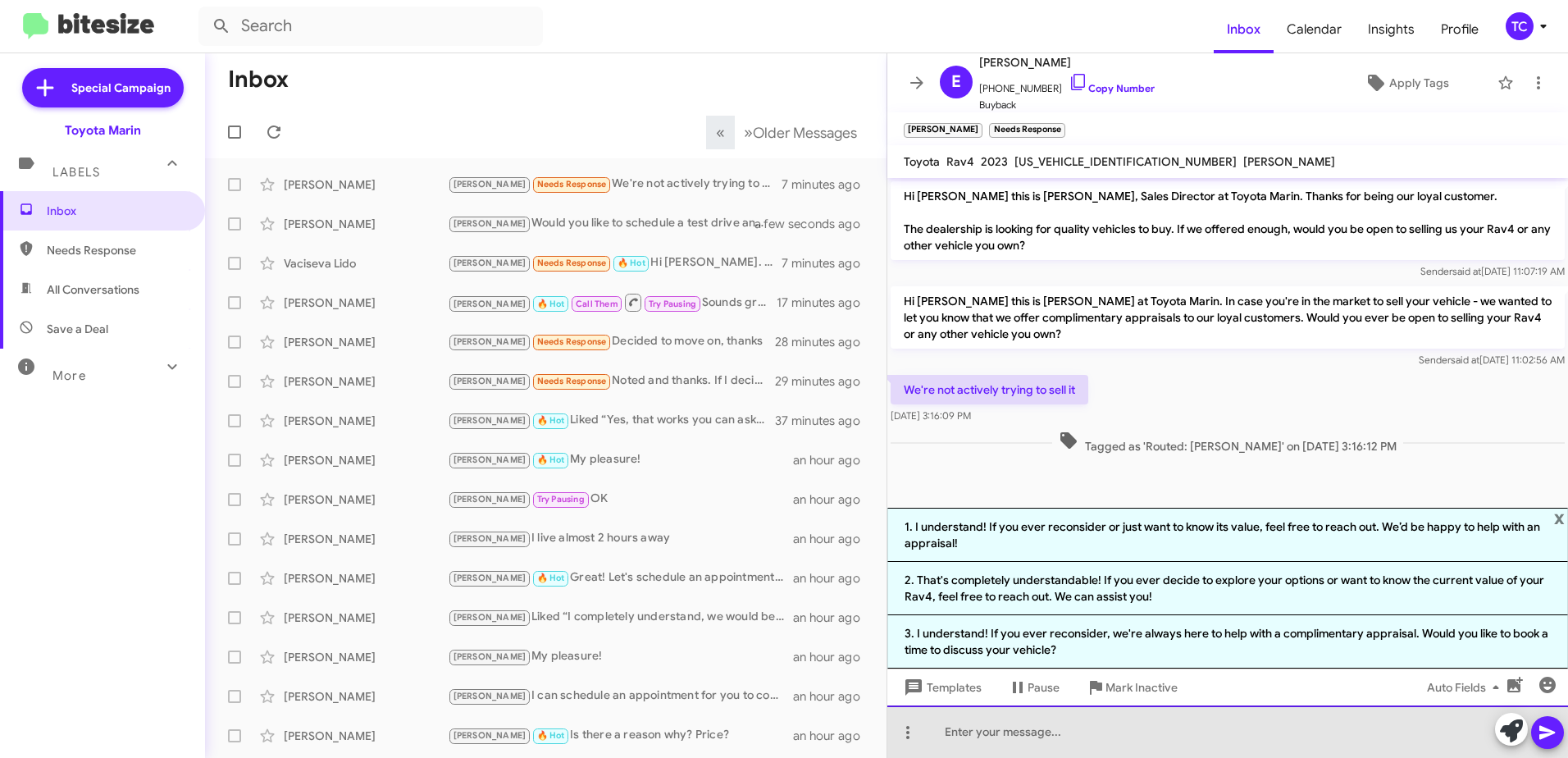
click at [1034, 717] on div at bounding box center [1227, 732] width 680 height 53
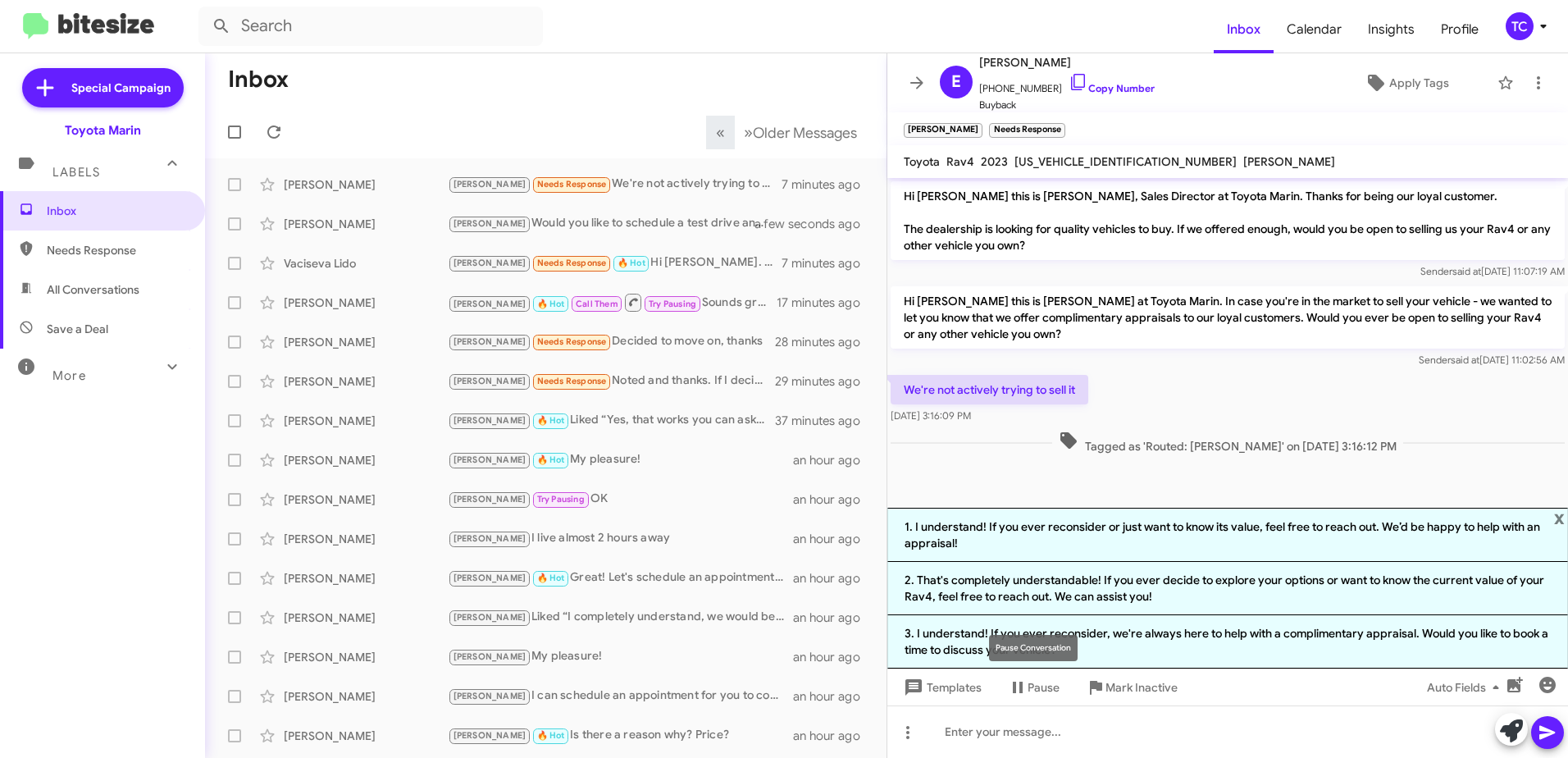
click at [1032, 632] on mat-tooltip-component "Pause Conversation" at bounding box center [1032, 648] width 111 height 49
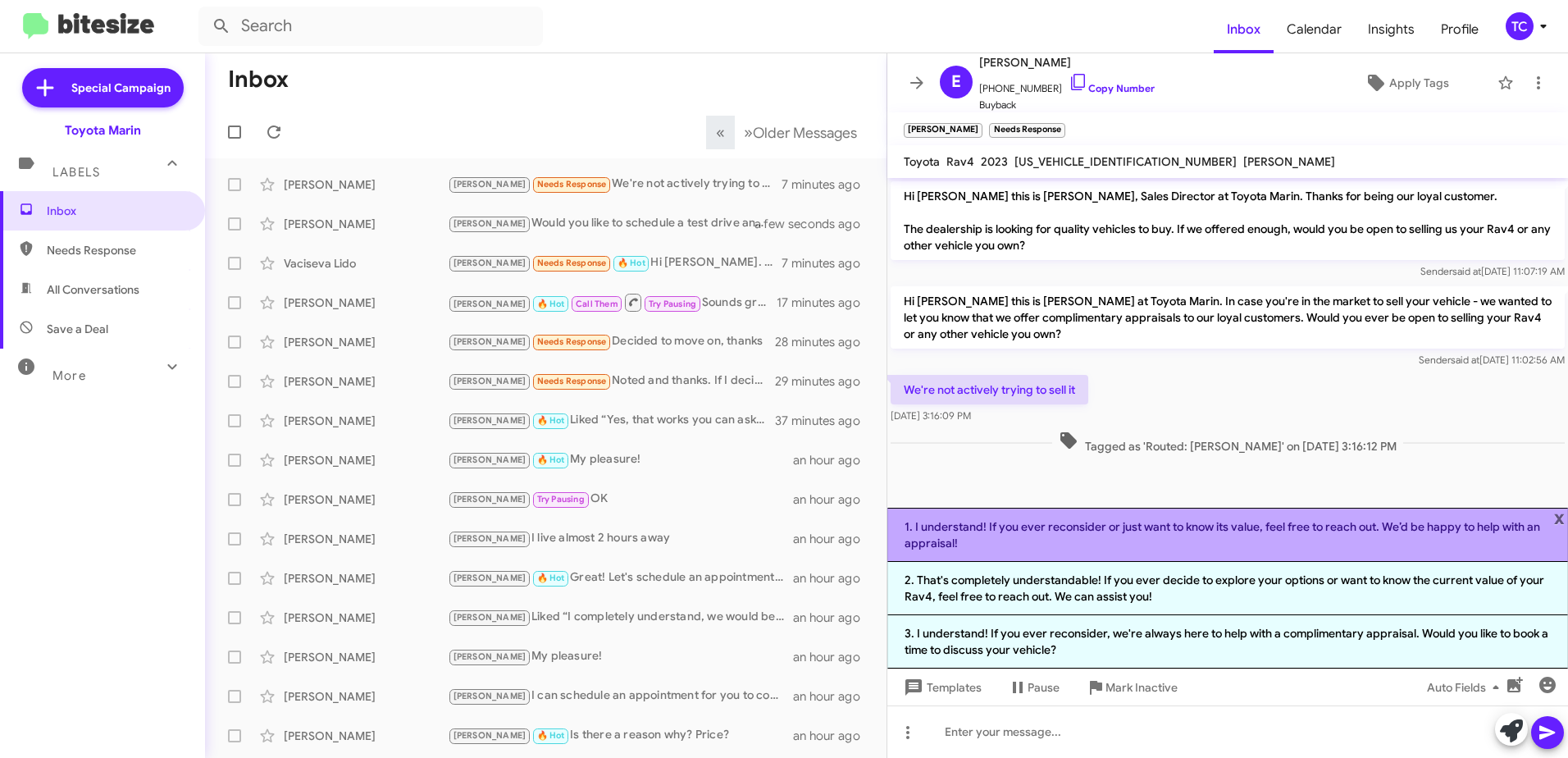
click at [1096, 530] on li "1. I understand! If you ever reconsider or just want to know its value, feel fr…" at bounding box center [1227, 534] width 680 height 54
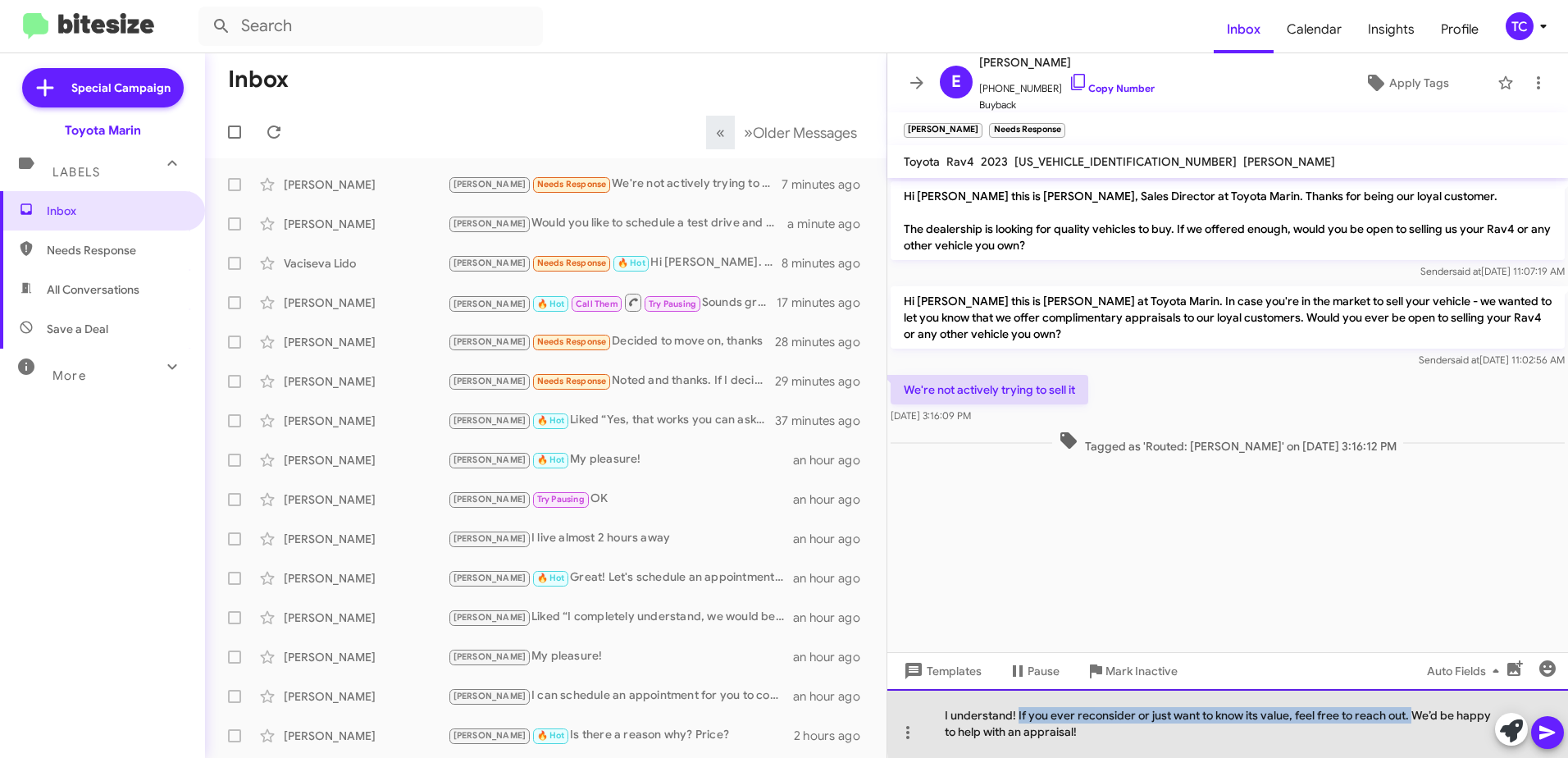
drag, startPoint x: 1411, startPoint y: 712, endPoint x: 1018, endPoint y: 720, distance: 393.1
click at [1018, 720] on div "I understand! If you ever reconsider or just want to know its value, feel free …" at bounding box center [1227, 723] width 680 height 69
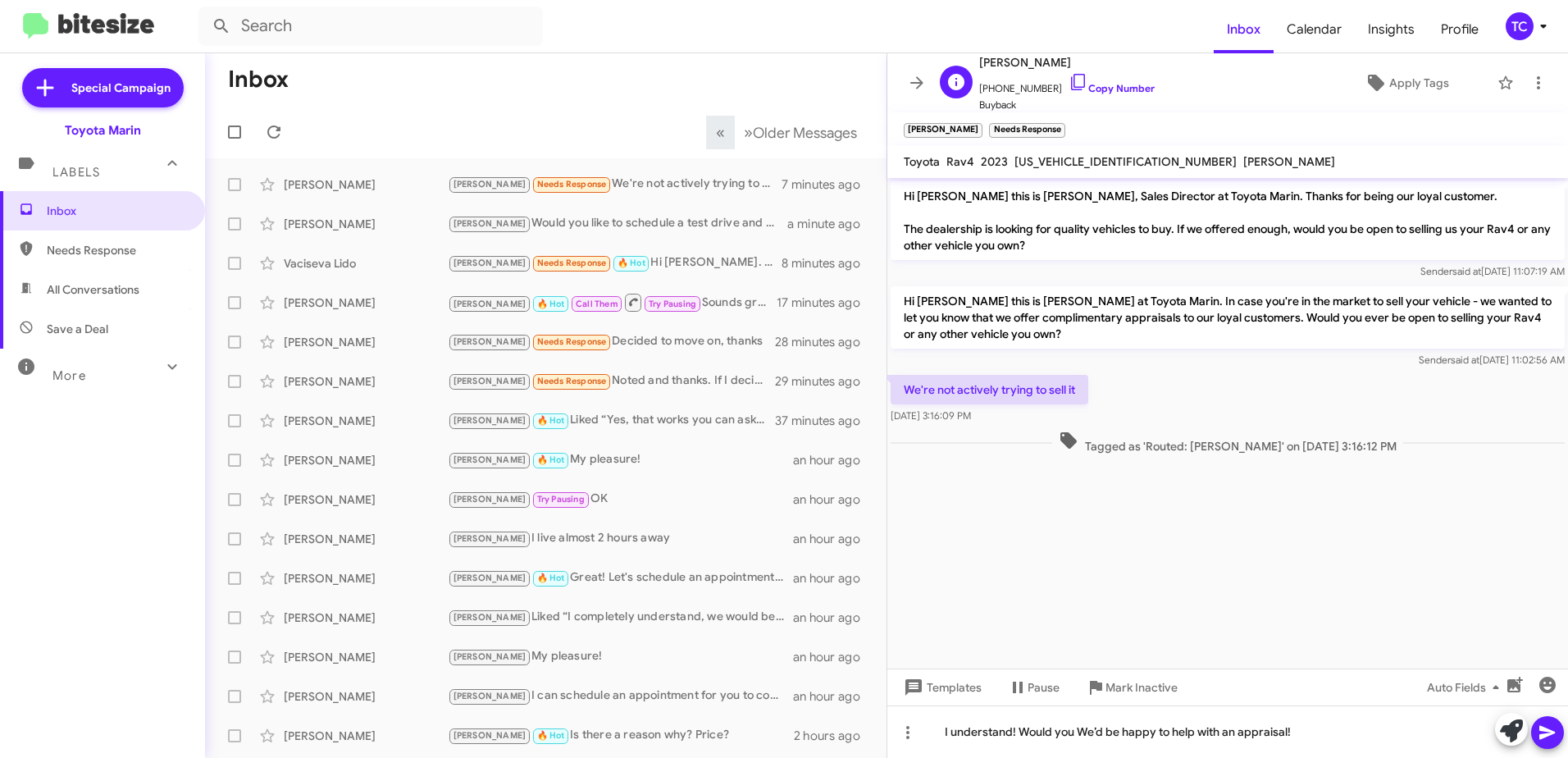
drag, startPoint x: 1060, startPoint y: 74, endPoint x: 1026, endPoint y: 76, distance: 34.1
click at [1071, 74] on icon at bounding box center [1078, 81] width 14 height 16
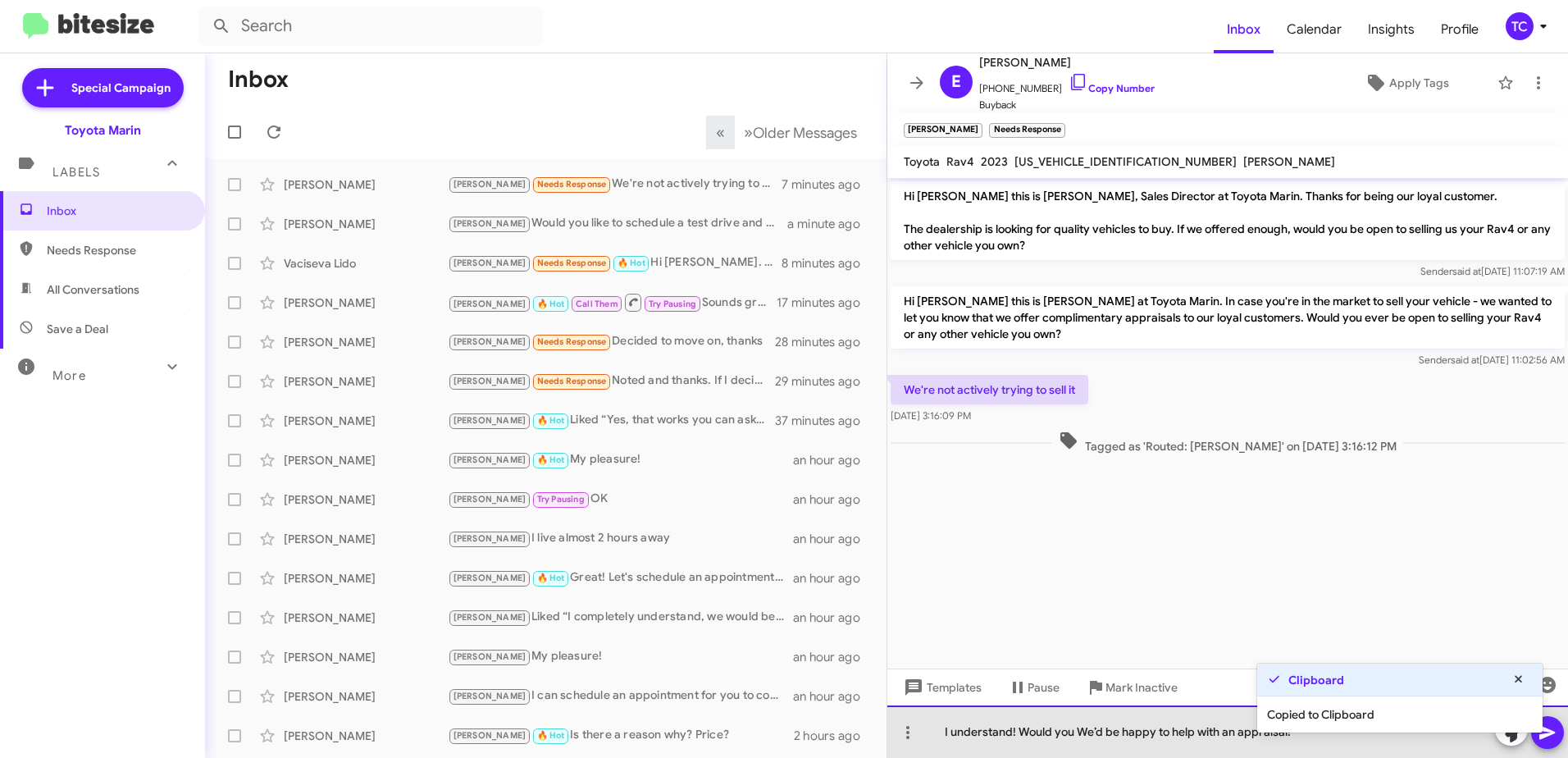
click at [1104, 729] on div "I understand! Would you We’d be happy to help with an appraisal!" at bounding box center [1227, 732] width 680 height 53
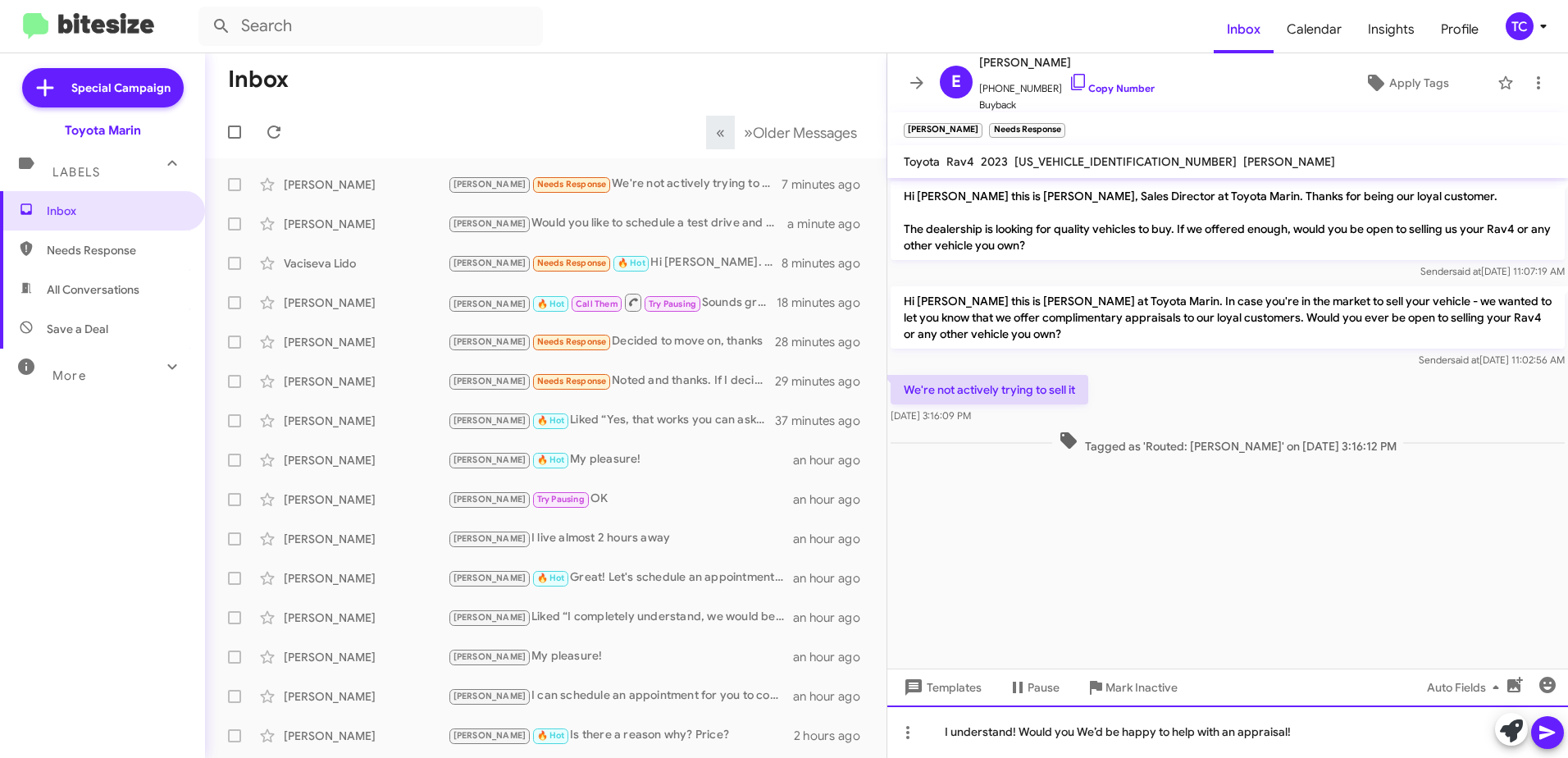
click at [1076, 731] on div "I understand! Would you We’d be happy to help with an appraisal!" at bounding box center [1227, 732] width 680 height 53
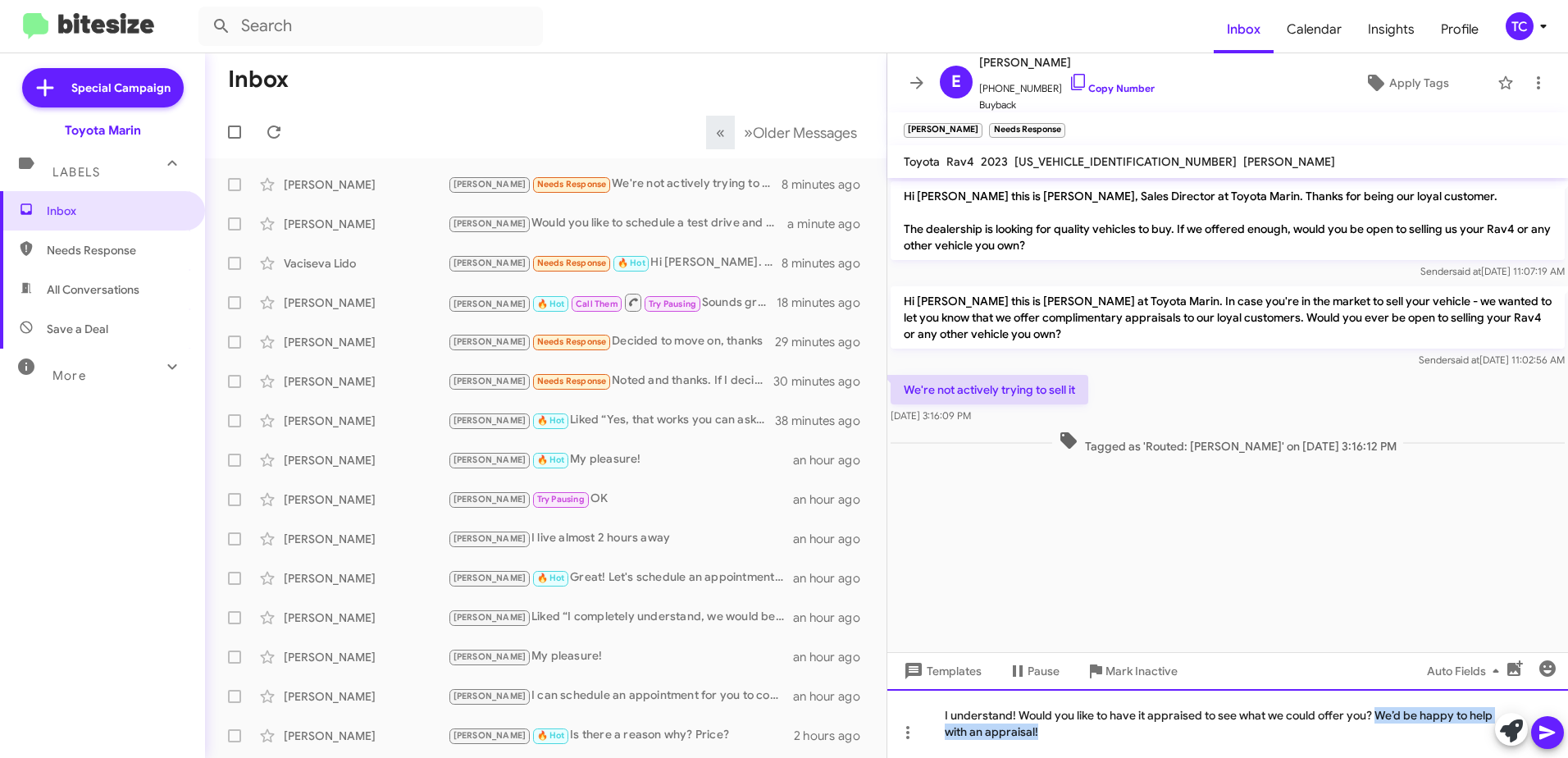
drag, startPoint x: 1076, startPoint y: 731, endPoint x: 1376, endPoint y: 684, distance: 303.7
click at [1376, 684] on div "Hi [PERSON_NAME] this is [PERSON_NAME], Sales Director at Toyota Marin. Thanks …" at bounding box center [1227, 468] width 680 height 580
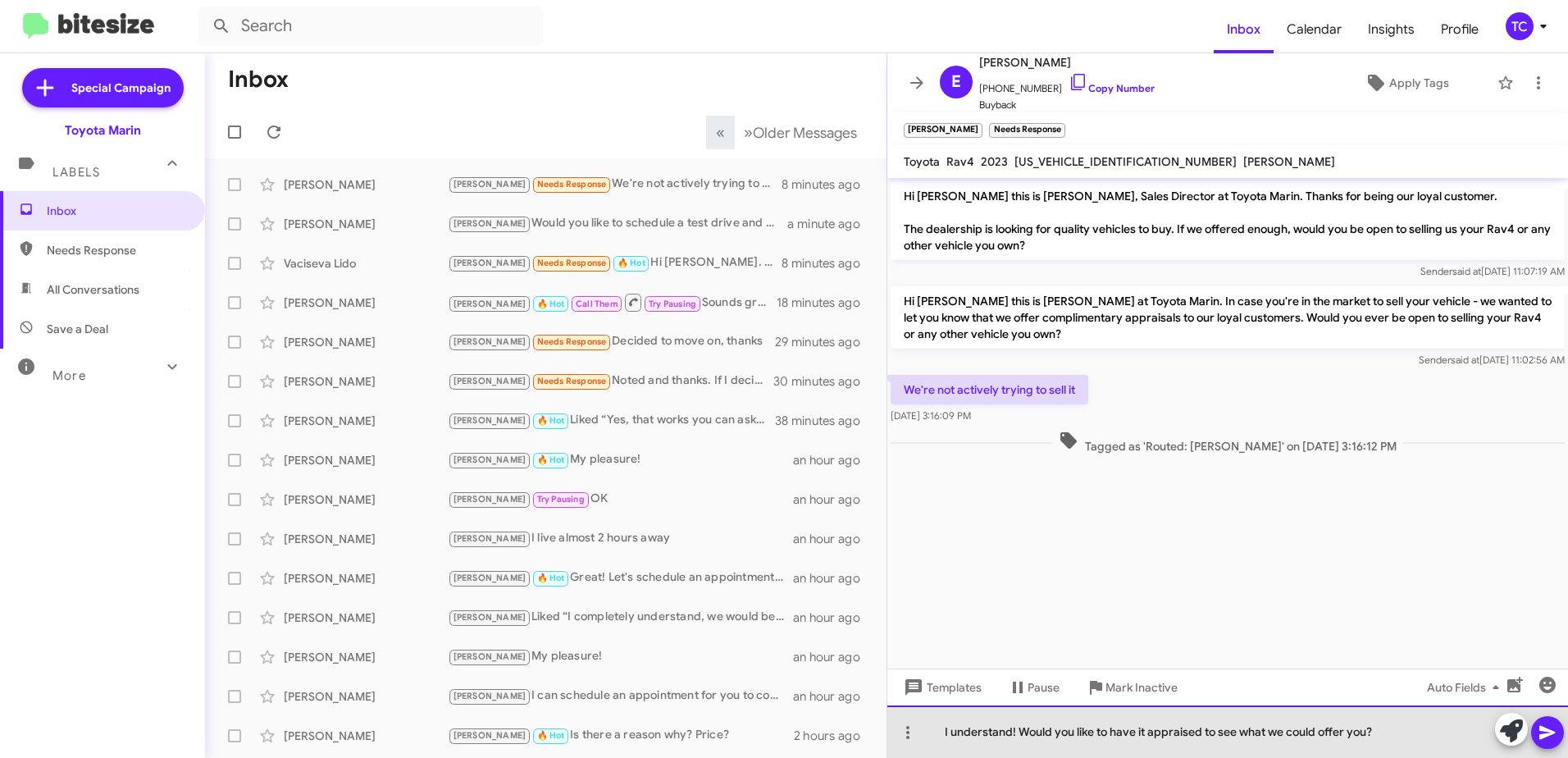
click at [1013, 726] on div "I understand! Would you like to have it appraised to see what we could offer yo…" at bounding box center [1227, 732] width 680 height 53
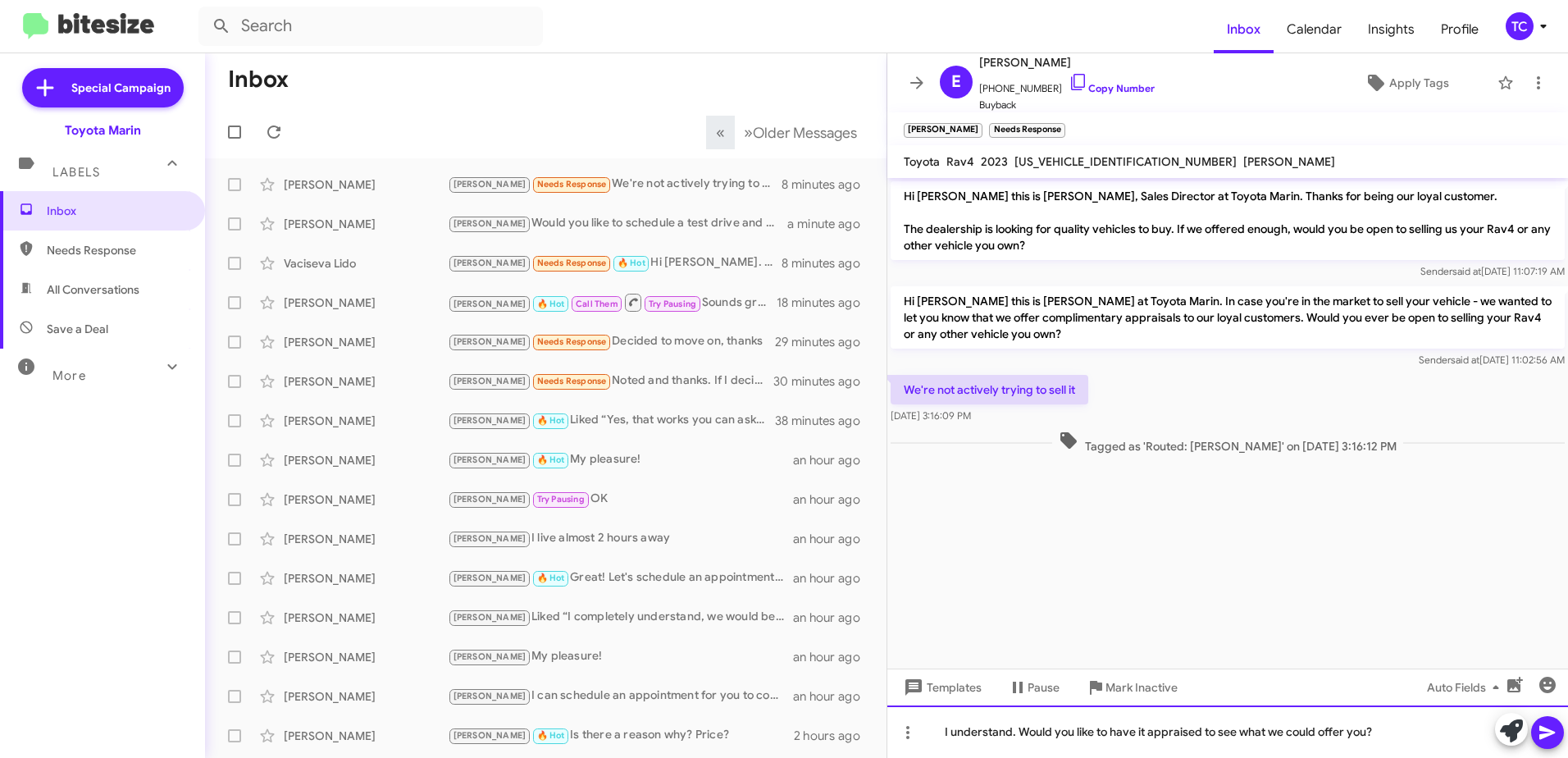
click at [952, 729] on div "I understand. Would you like to have it appraised to see what we could offer yo…" at bounding box center [1227, 732] width 680 height 53
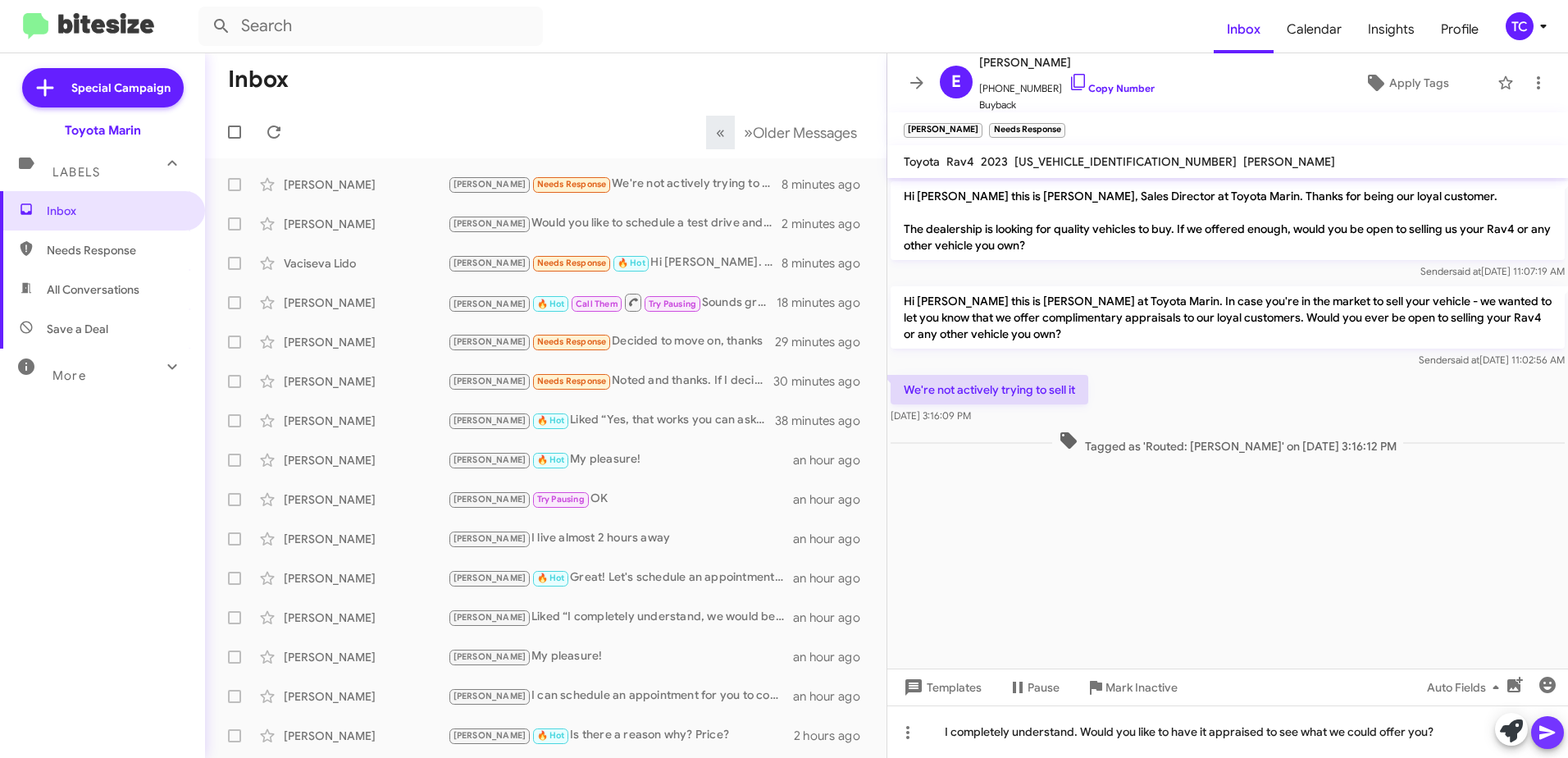
click at [1549, 729] on icon at bounding box center [1546, 732] width 20 height 20
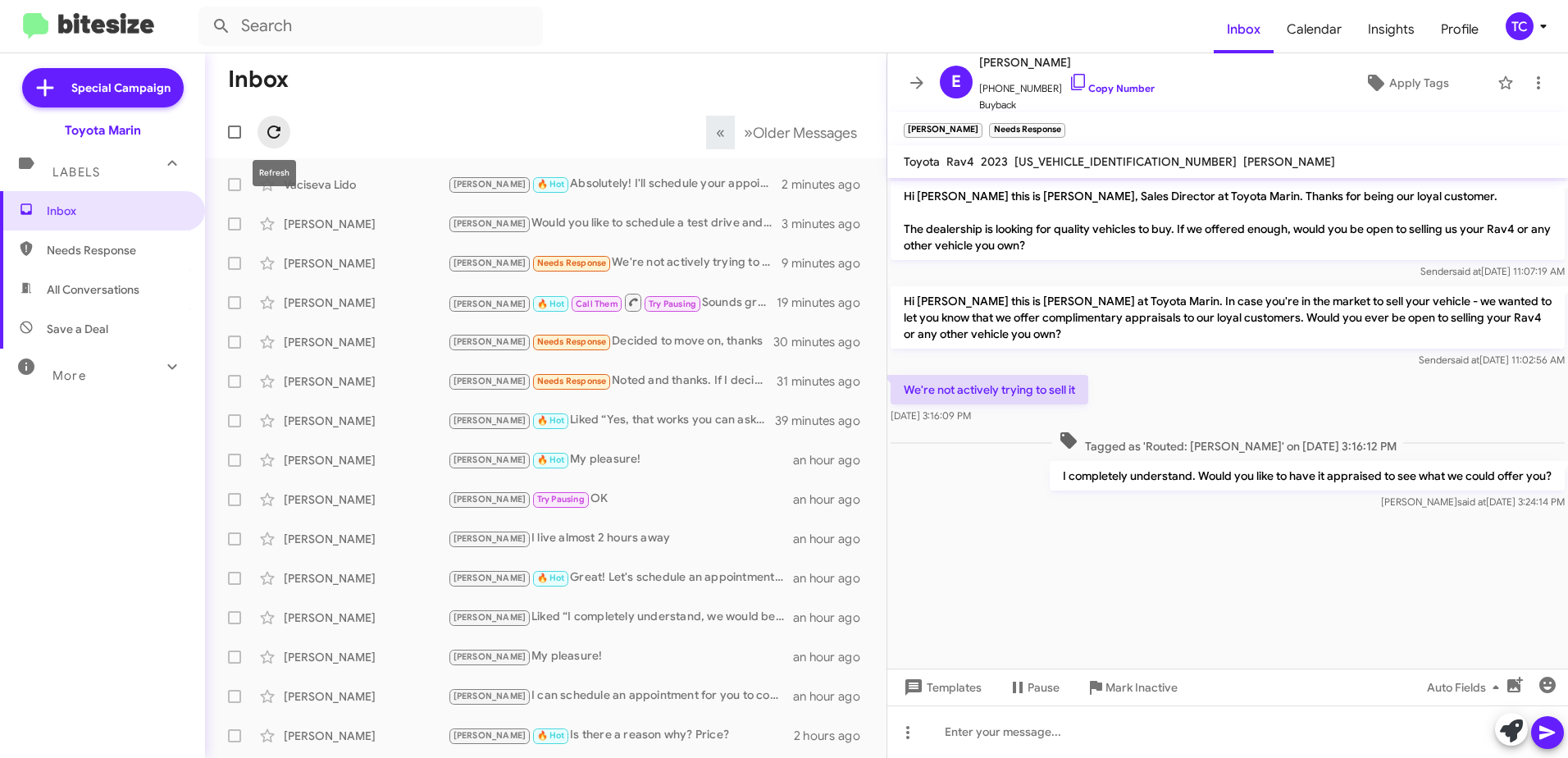
click at [280, 131] on icon at bounding box center [274, 132] width 13 height 13
click at [909, 85] on icon at bounding box center [916, 83] width 20 height 20
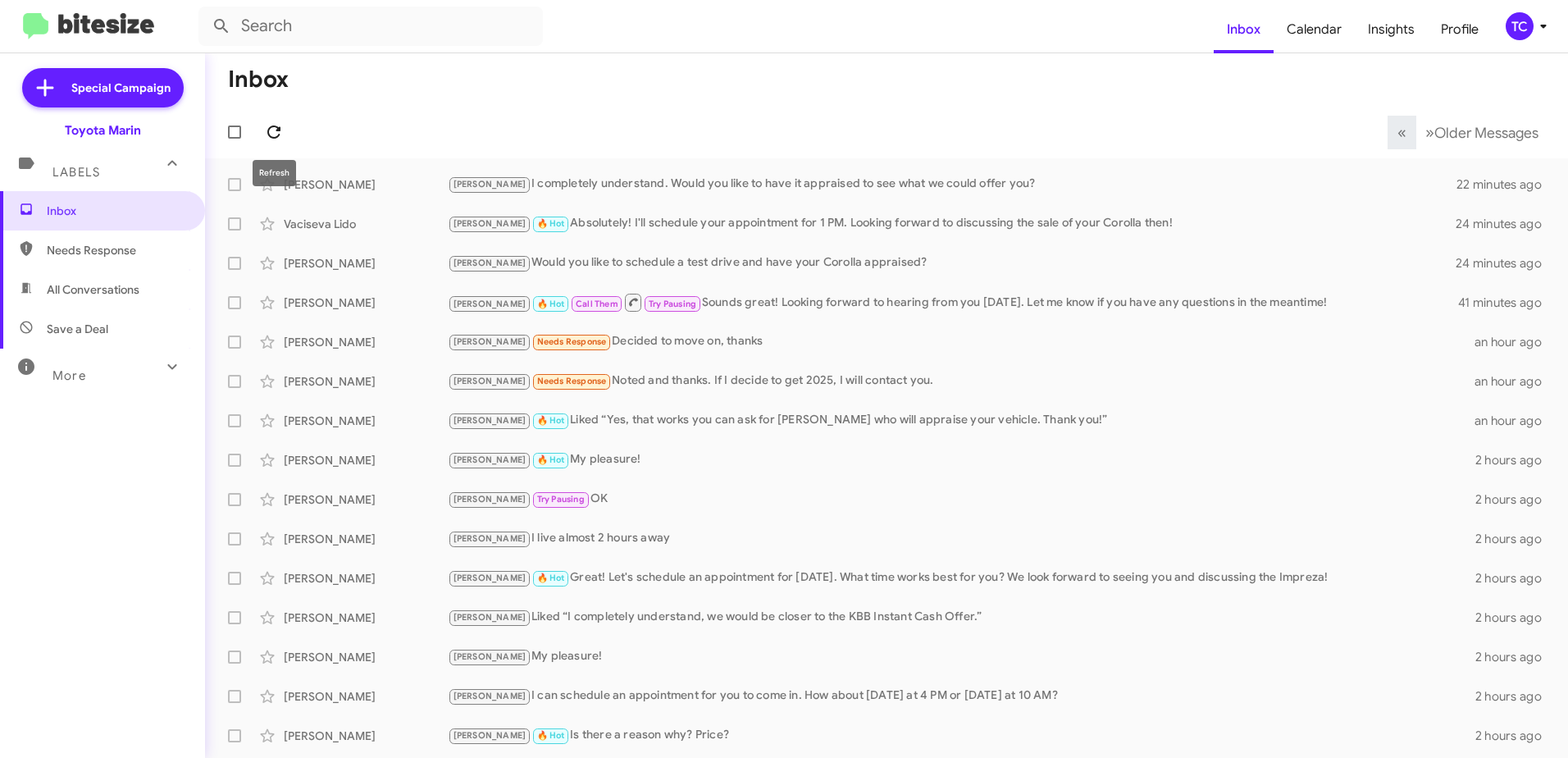
click at [280, 126] on icon at bounding box center [274, 132] width 20 height 20
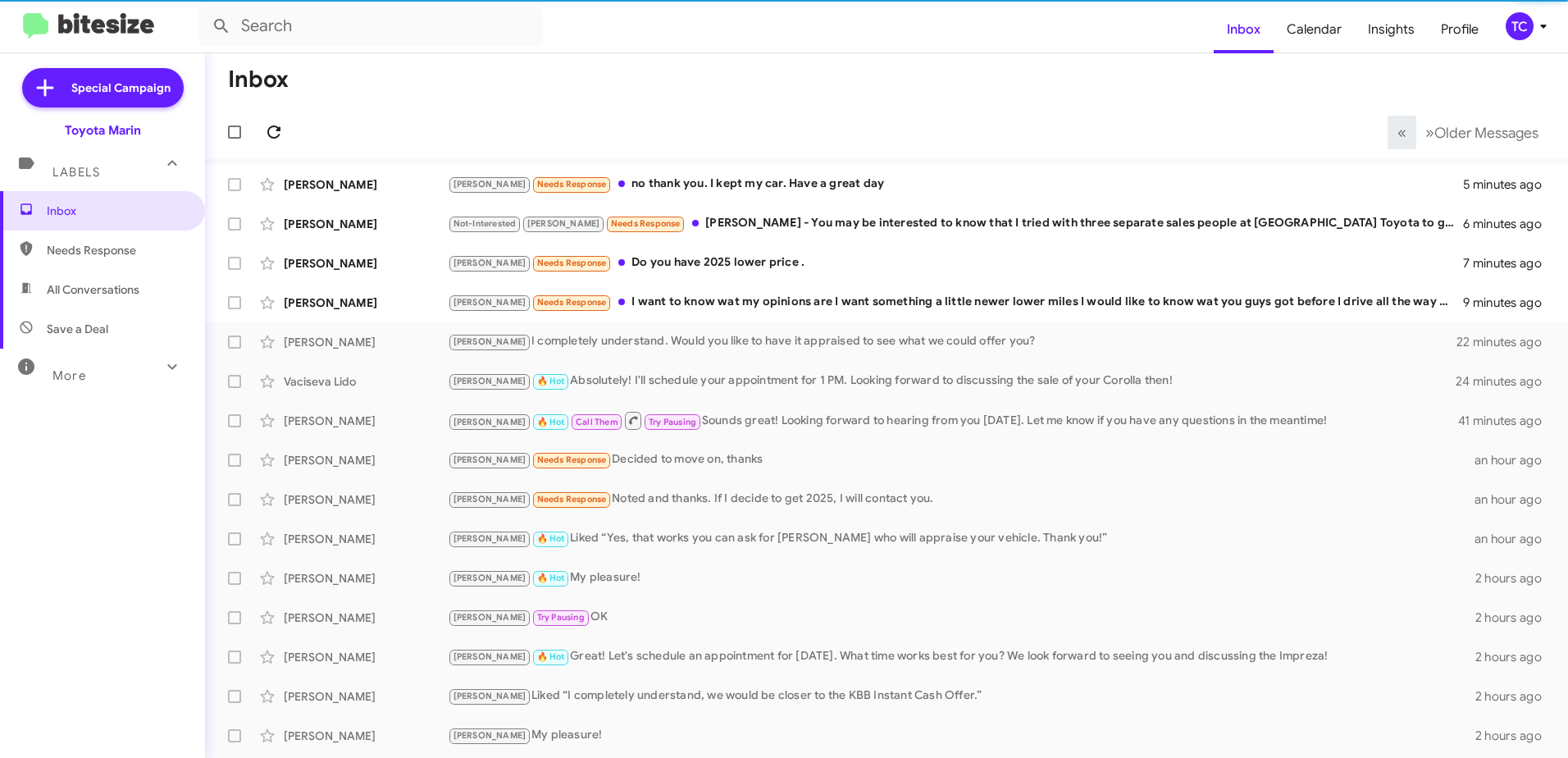
click at [280, 126] on icon at bounding box center [274, 132] width 20 height 20
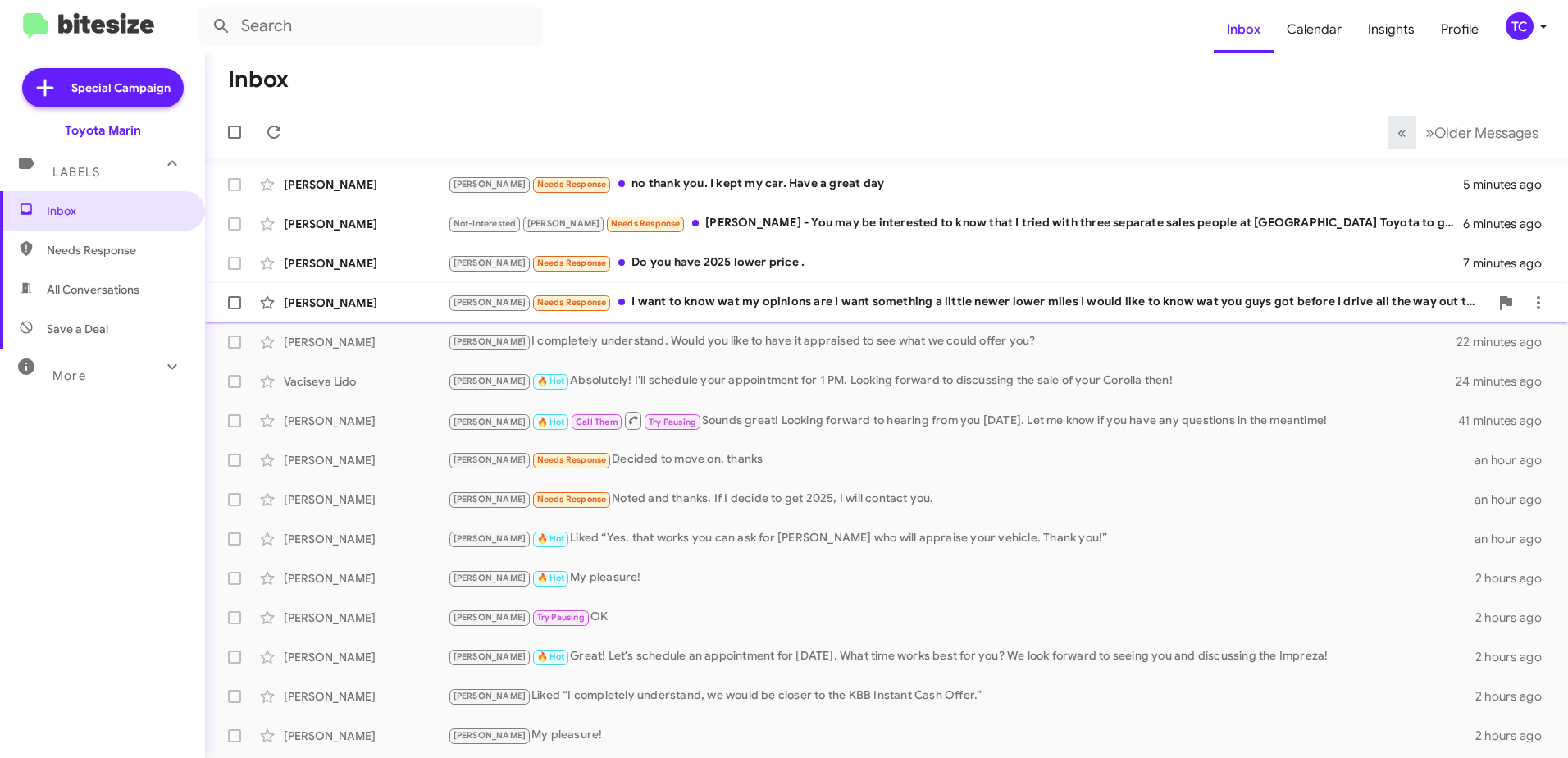
click at [697, 302] on div "[PERSON_NAME] Needs Response I want to know wat my opinions are I want somethin…" at bounding box center [968, 302] width 1041 height 19
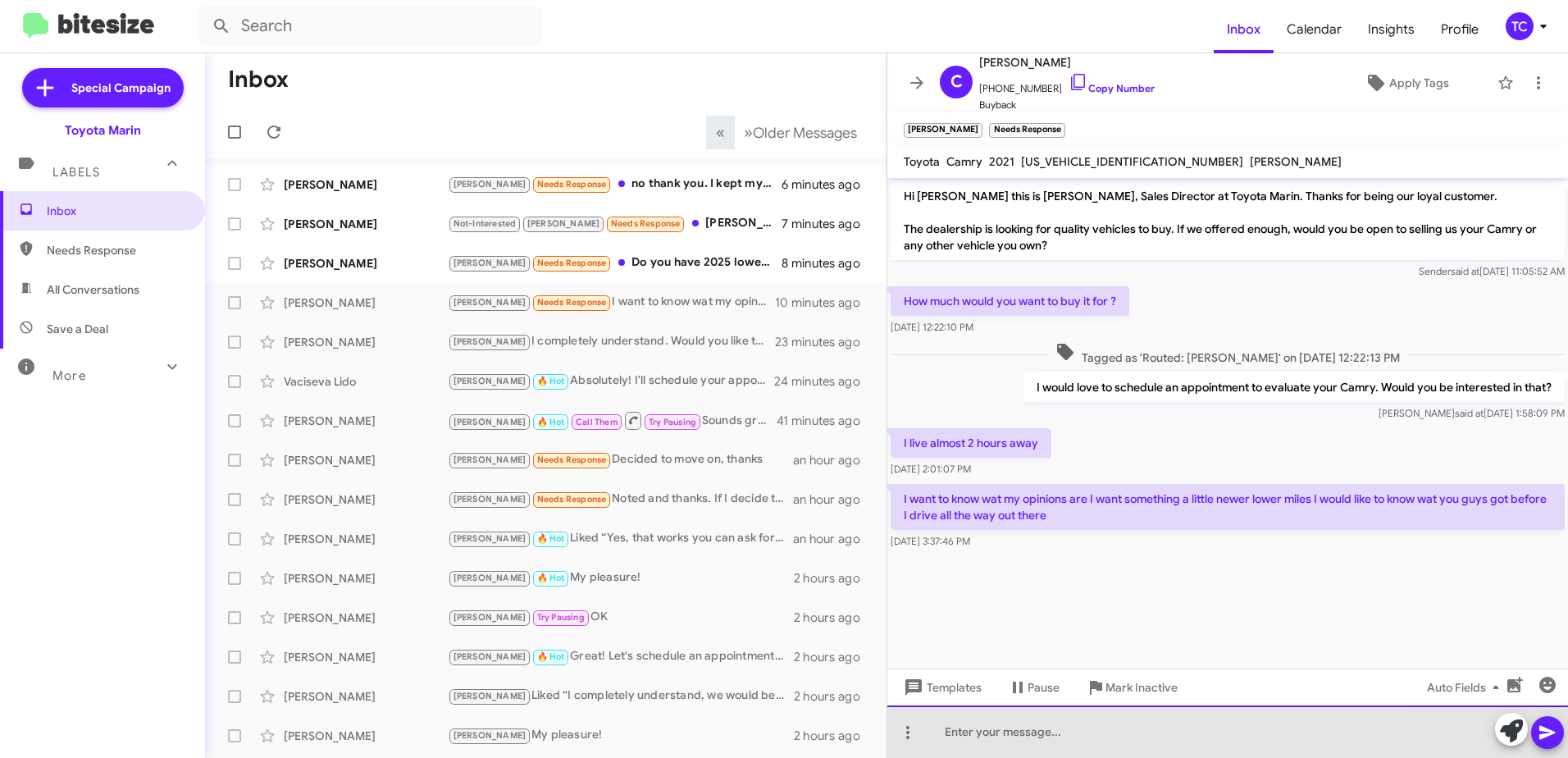
click at [968, 727] on div at bounding box center [1227, 732] width 680 height 53
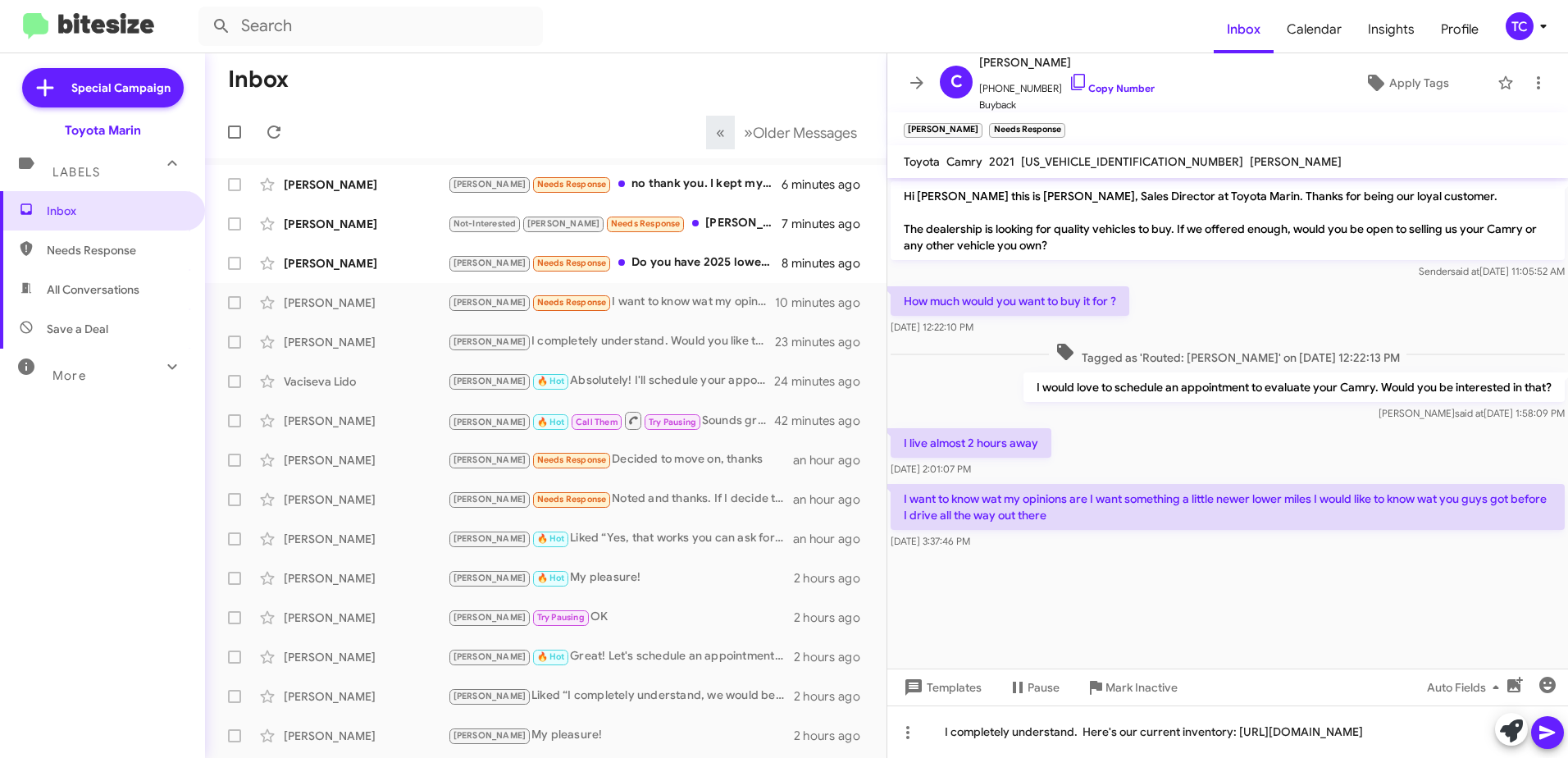
click at [1543, 731] on icon at bounding box center [1546, 733] width 16 height 14
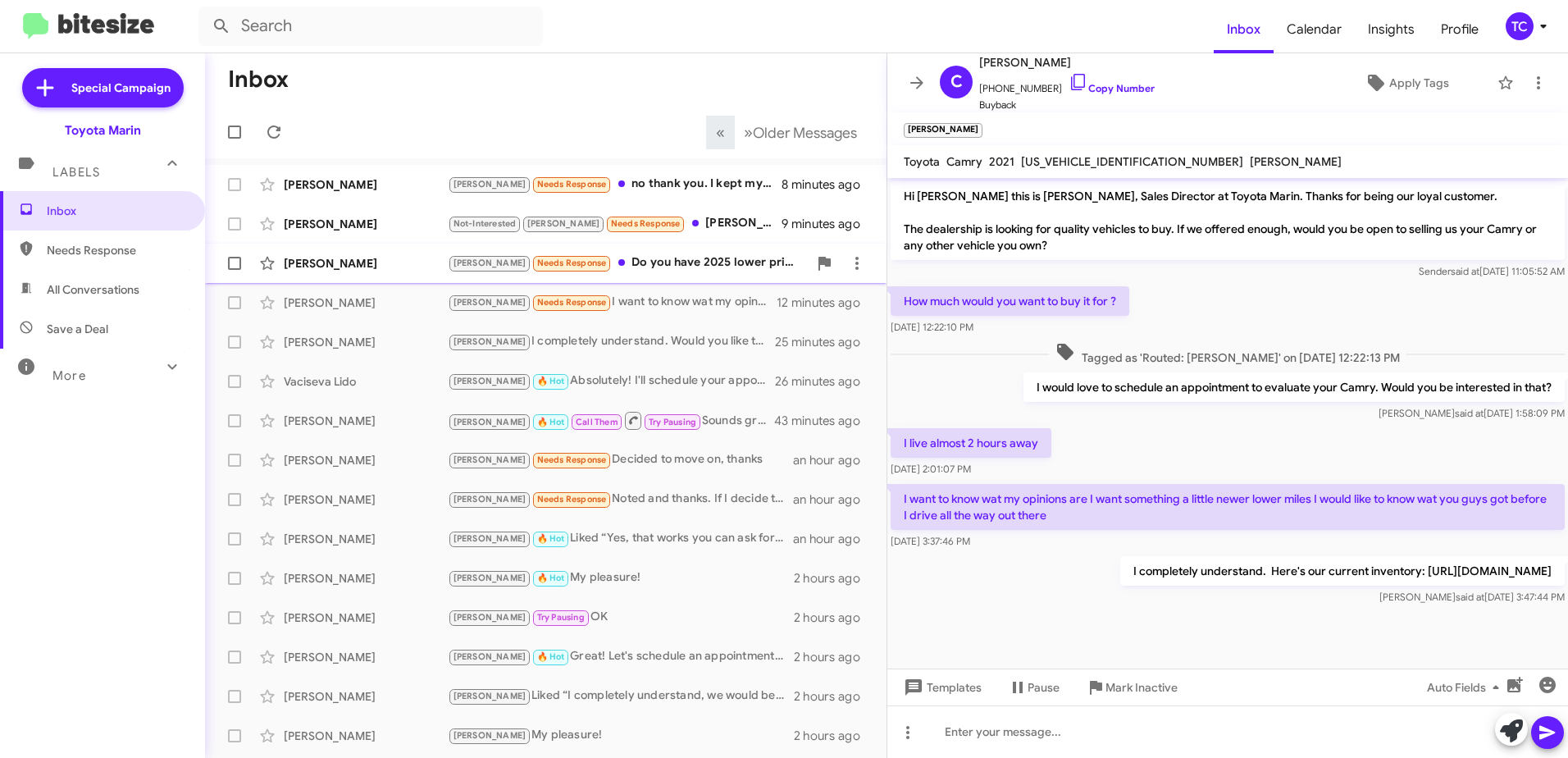
click at [669, 263] on div "[PERSON_NAME] Needs Response Do you have 2025 lower price ." at bounding box center [628, 263] width 360 height 19
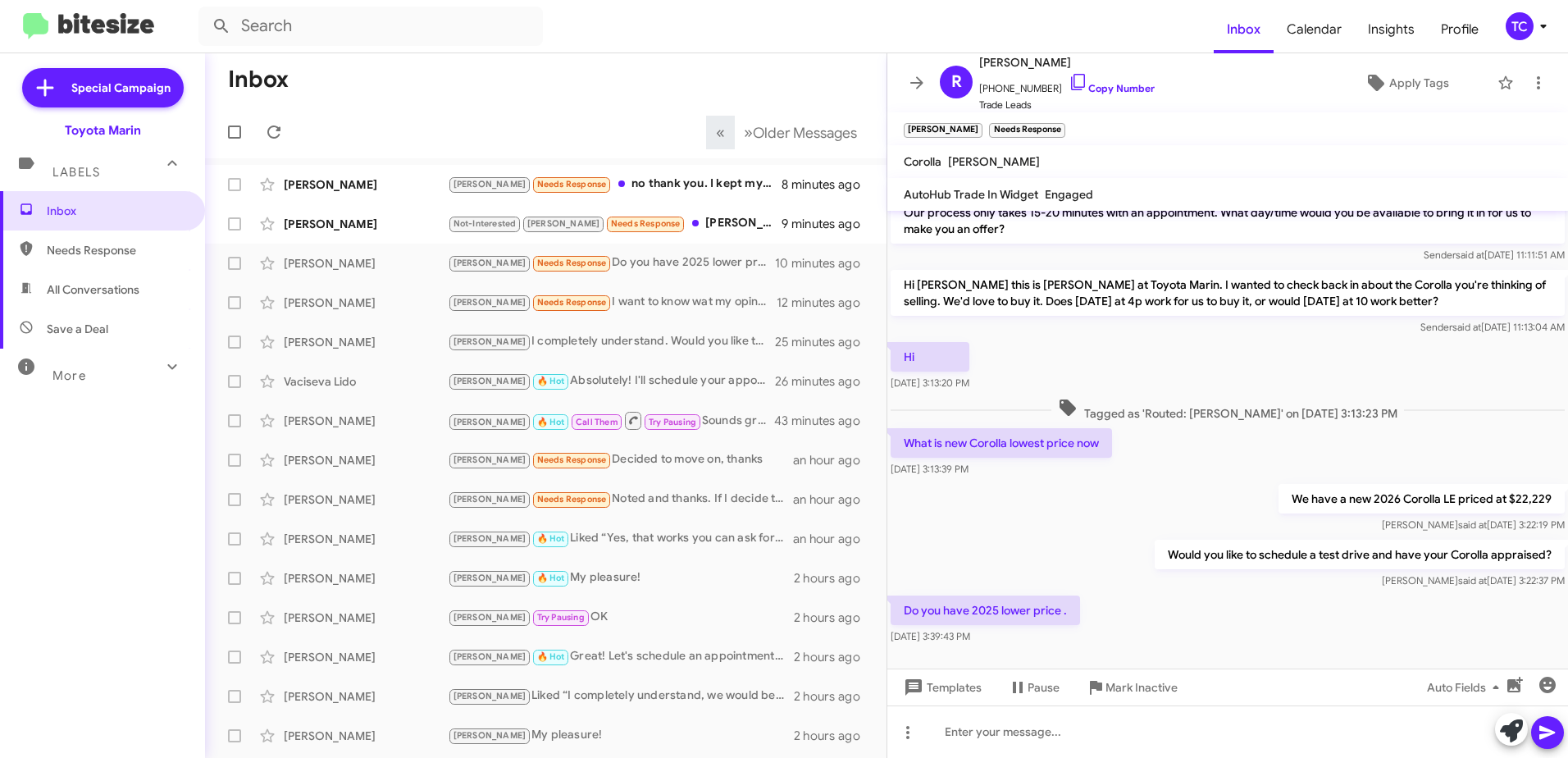
scroll to position [137, 0]
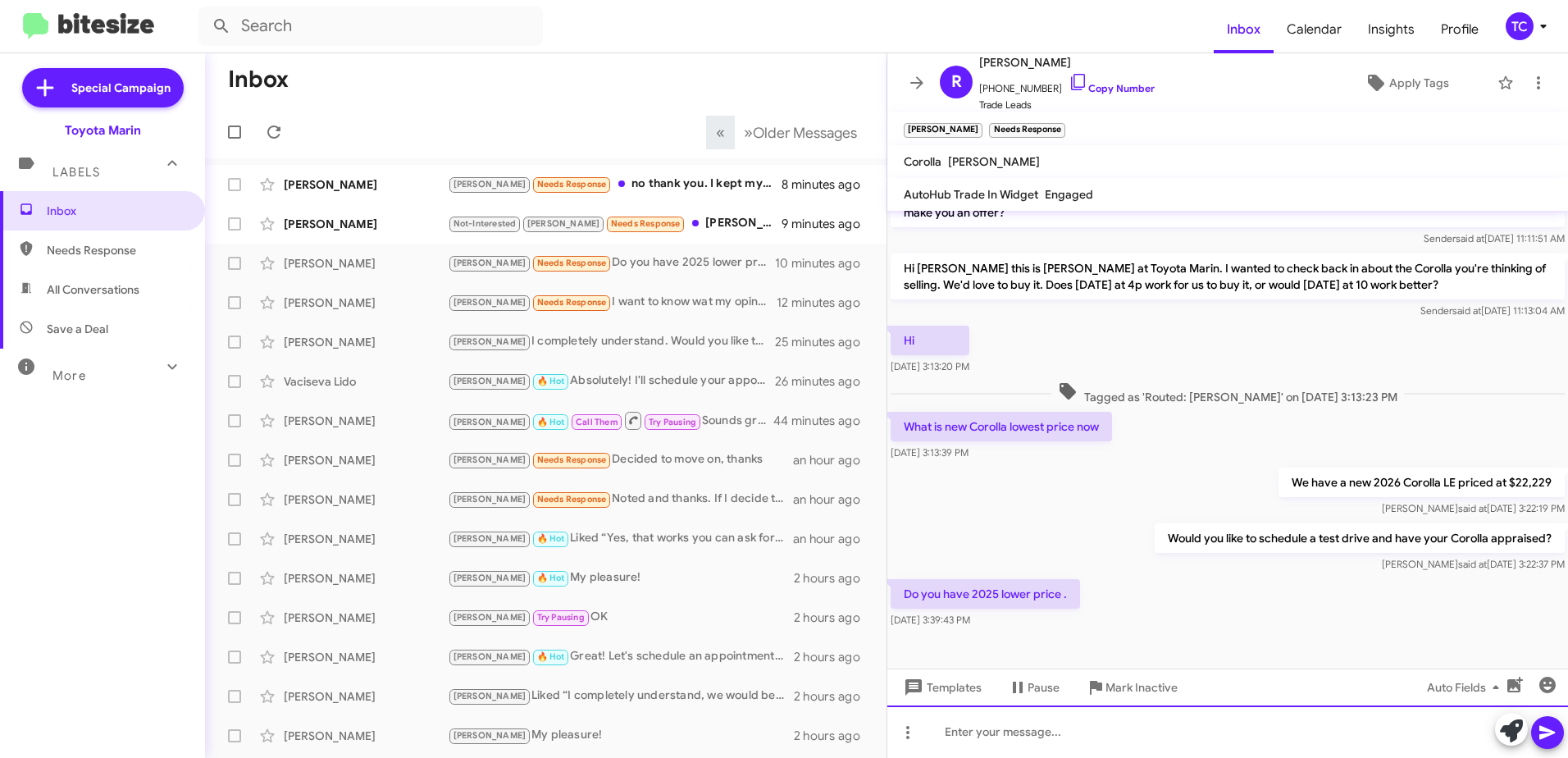
click at [1042, 729] on div at bounding box center [1227, 732] width 680 height 53
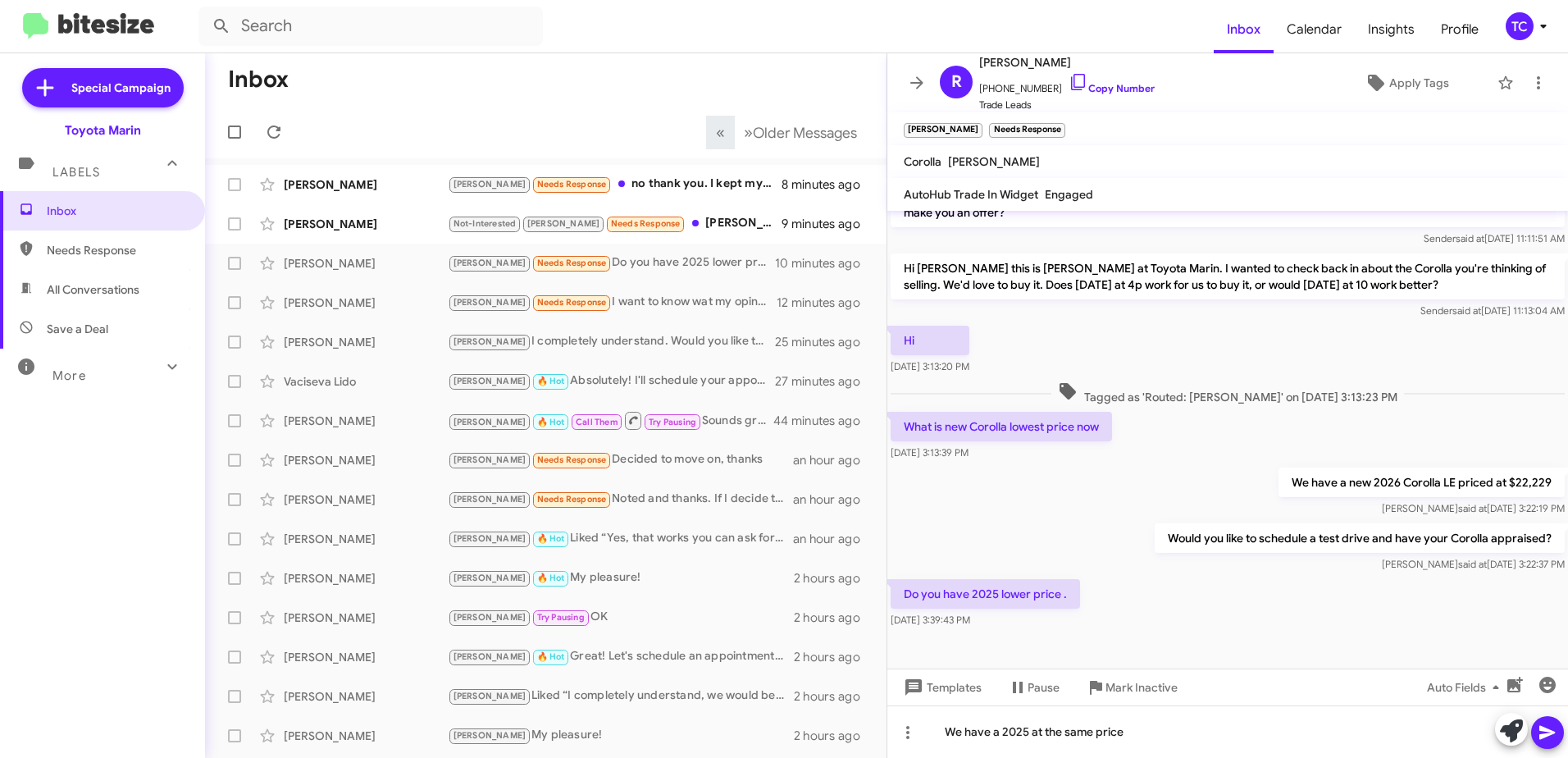
click at [1550, 735] on icon at bounding box center [1546, 732] width 20 height 20
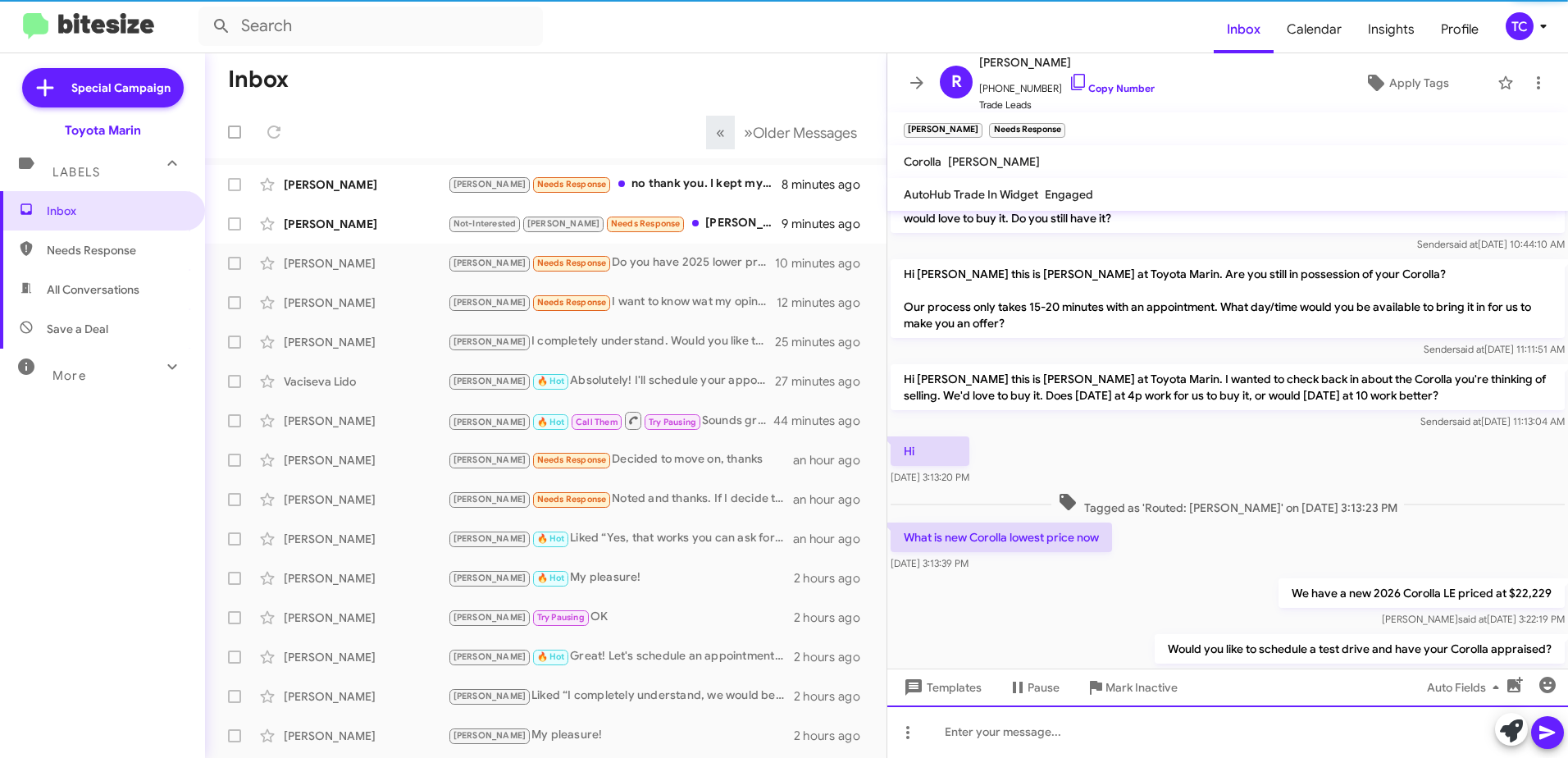
scroll to position [198, 0]
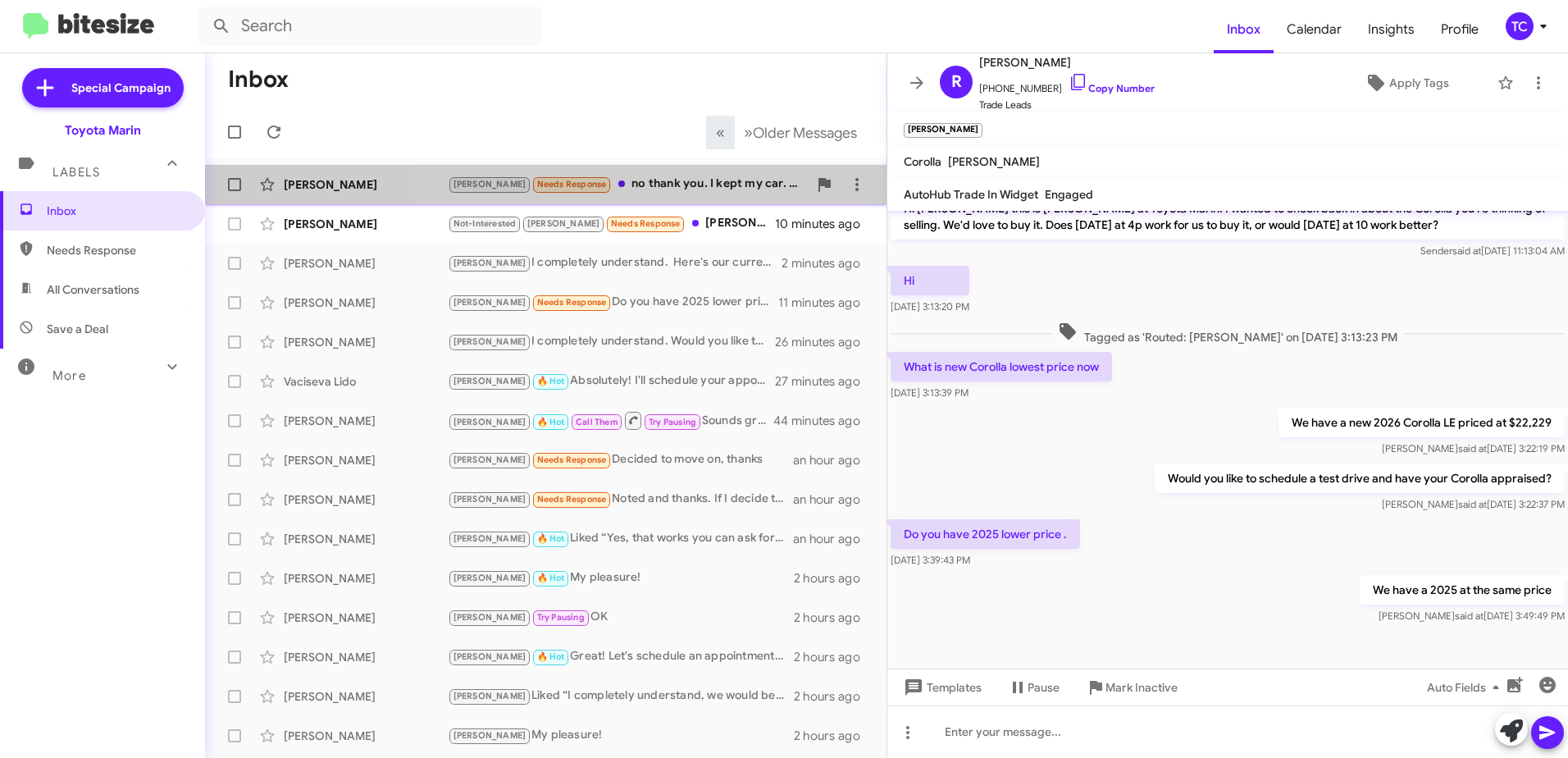
click at [685, 185] on div "[PERSON_NAME] Needs Response no thank you. I kept my car. Have a great day" at bounding box center [628, 185] width 360 height 19
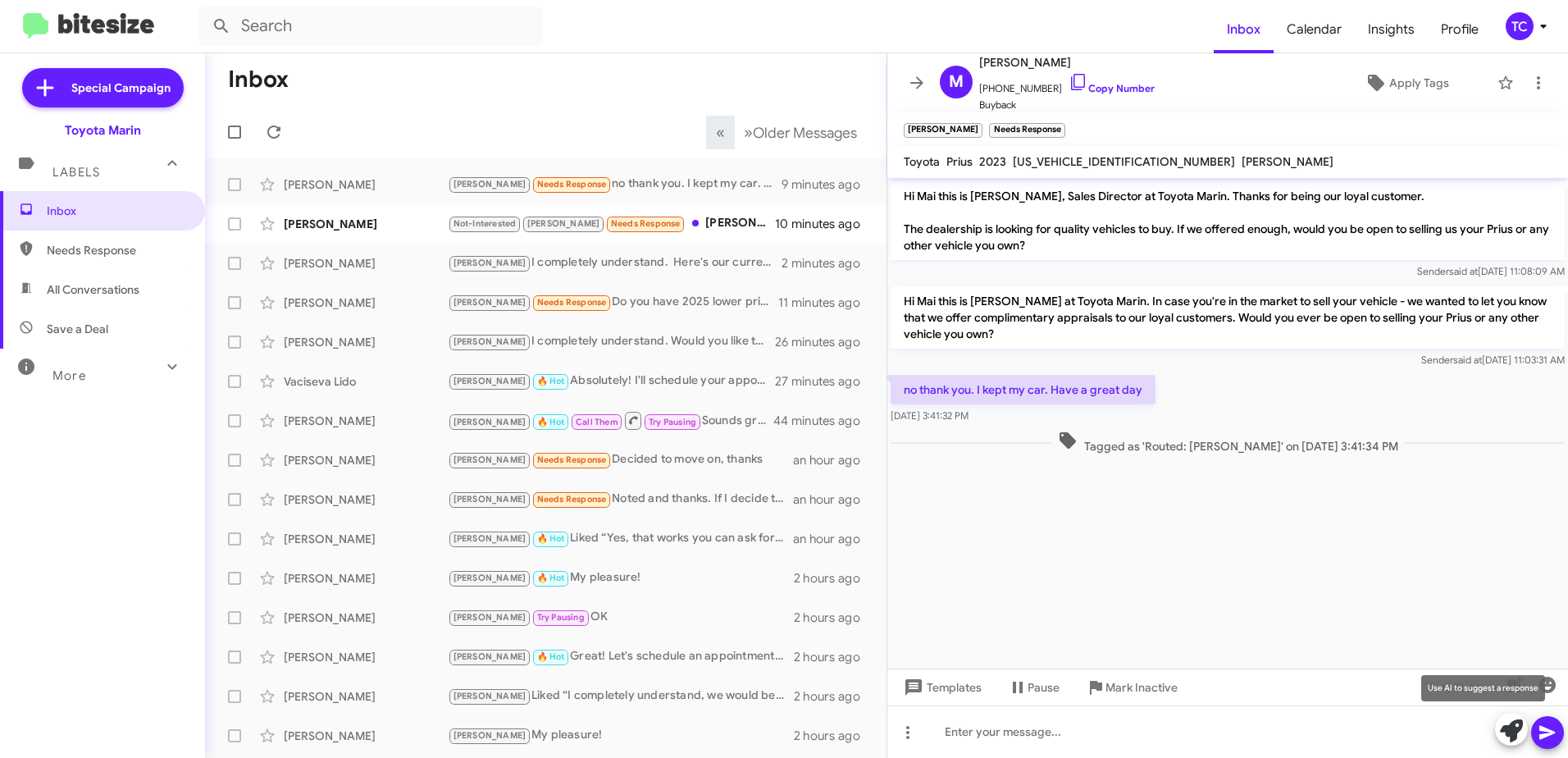
click at [1507, 726] on icon at bounding box center [1511, 731] width 23 height 23
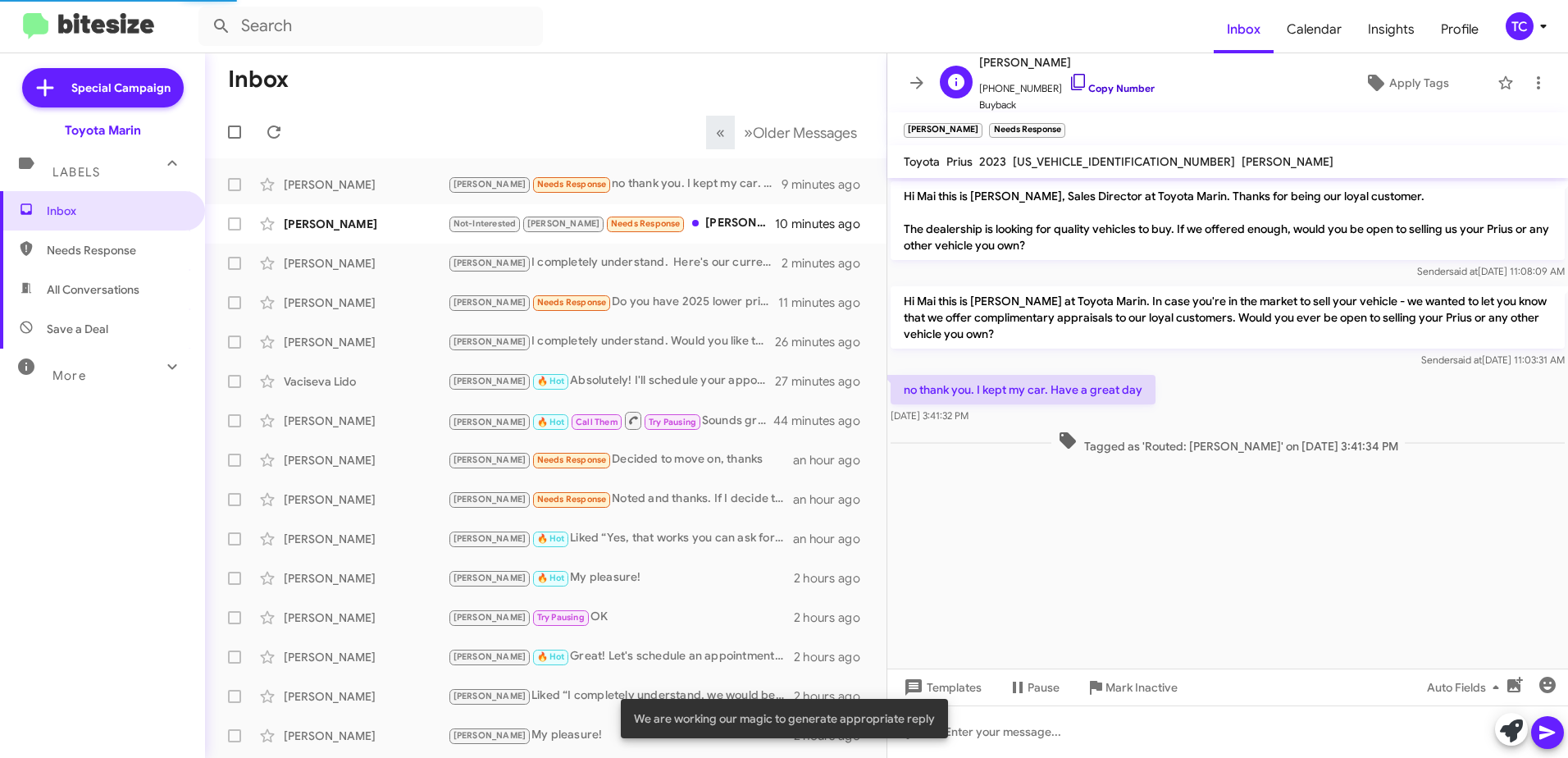
click at [1068, 80] on icon at bounding box center [1078, 82] width 20 height 20
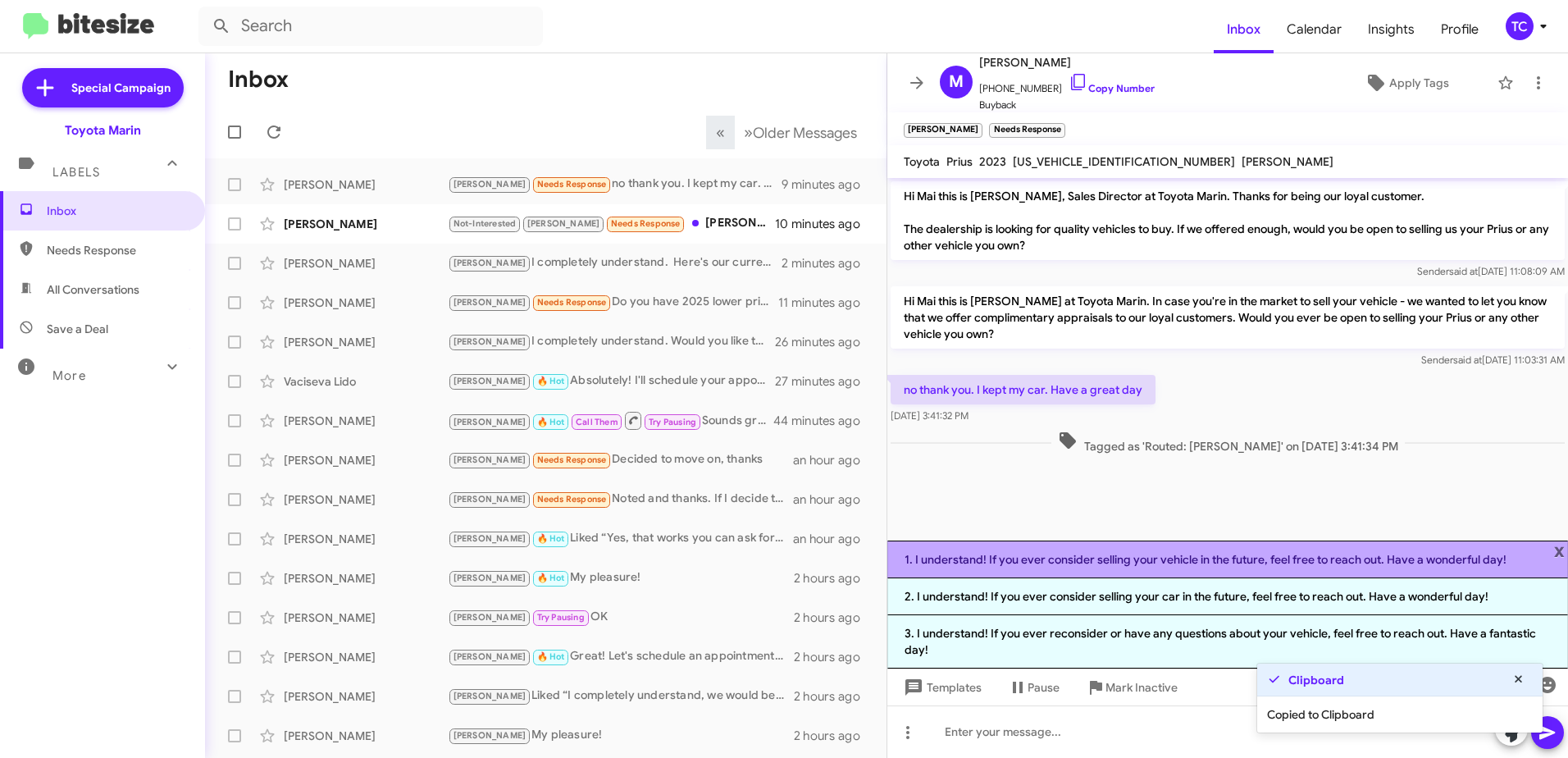
click at [1095, 558] on li "1. I understand! If you ever consider selling your vehicle in the future, feel …" at bounding box center [1227, 559] width 680 height 38
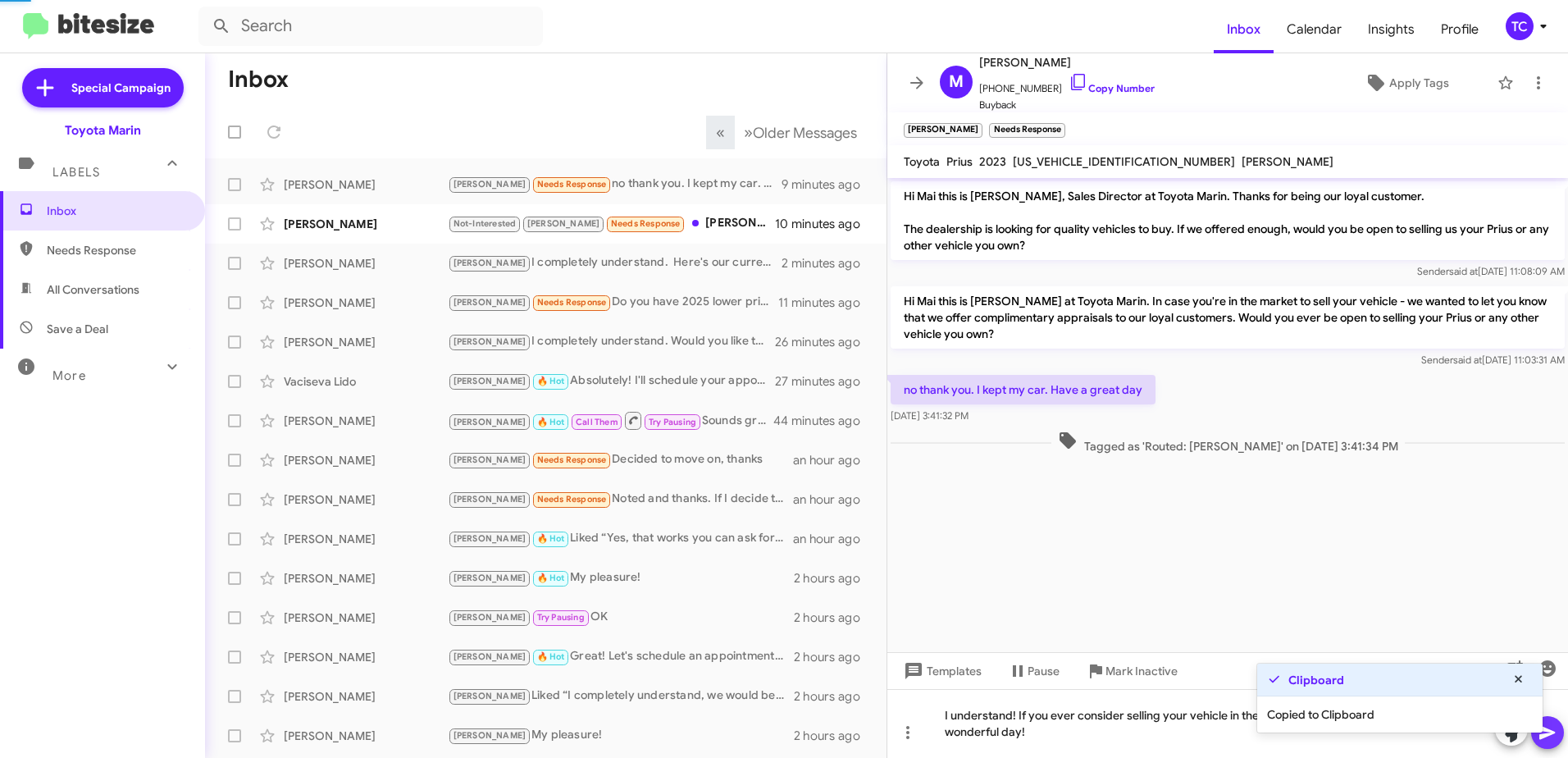
click at [1553, 728] on icon at bounding box center [1546, 732] width 20 height 20
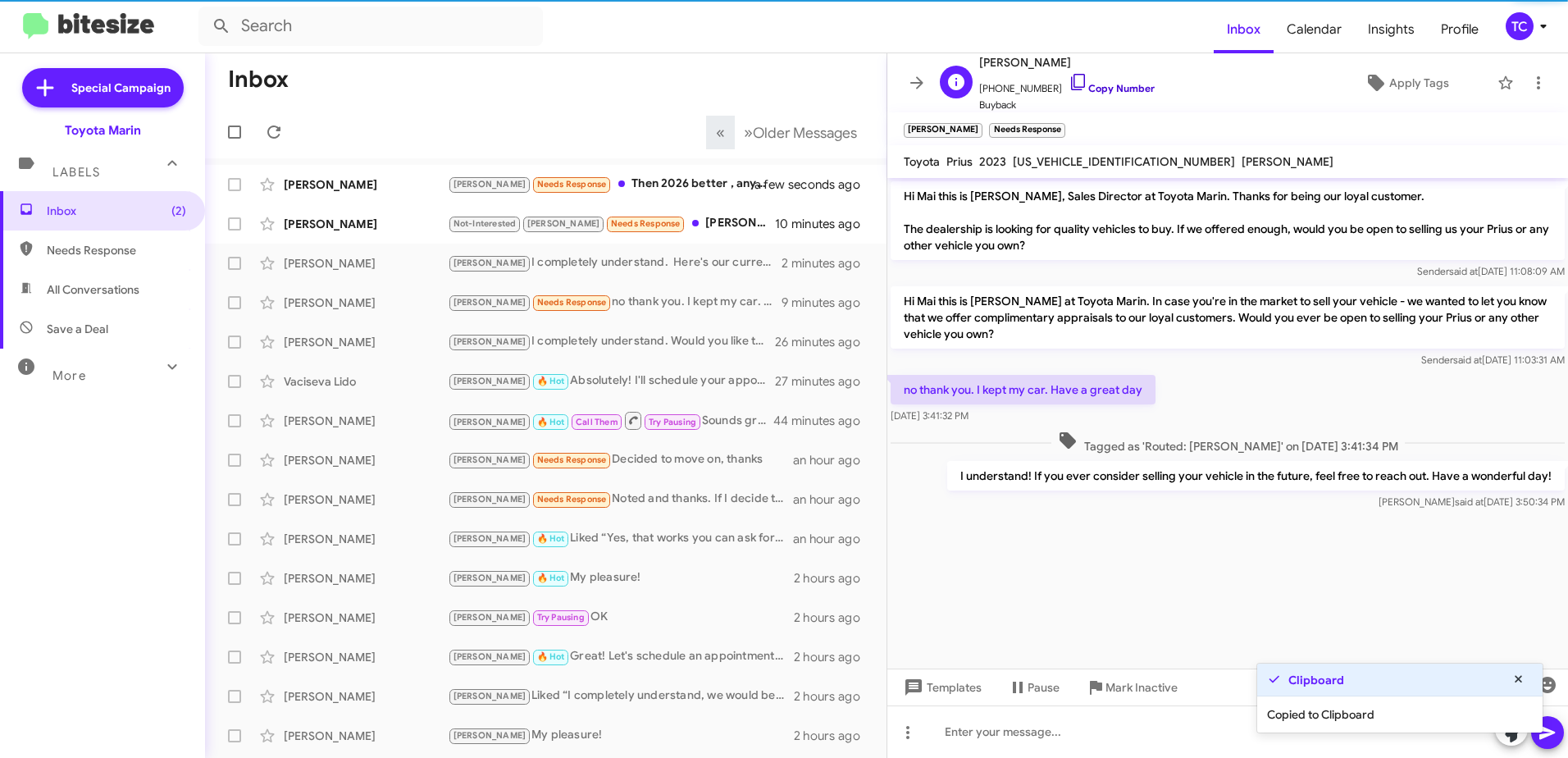
click at [1072, 82] on span "[PHONE_NUMBER] Copy Number" at bounding box center [1066, 85] width 175 height 24
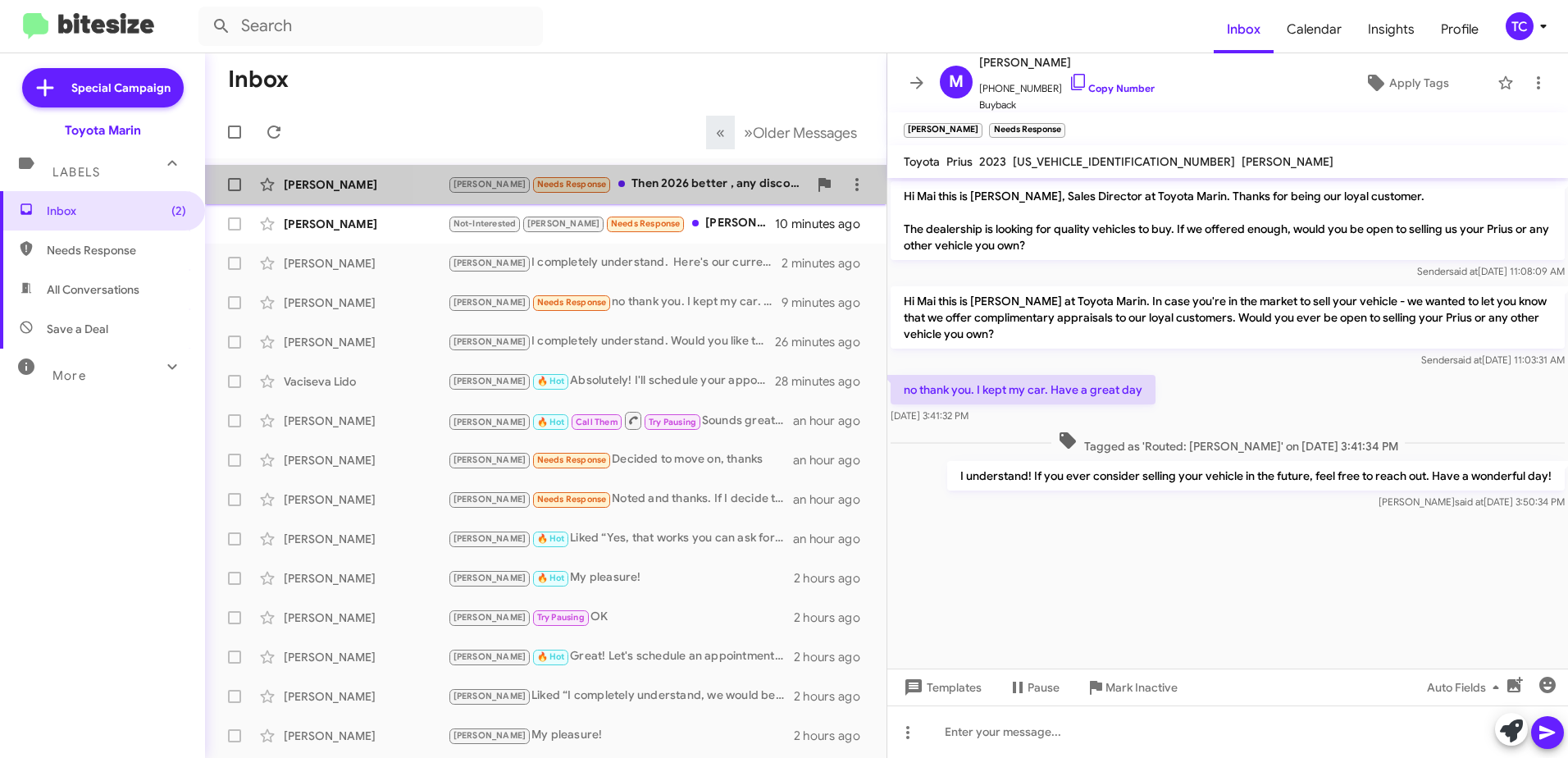
click at [671, 181] on div "[PERSON_NAME] Needs Response Then 2026 better , any discount or deal" at bounding box center [628, 185] width 360 height 19
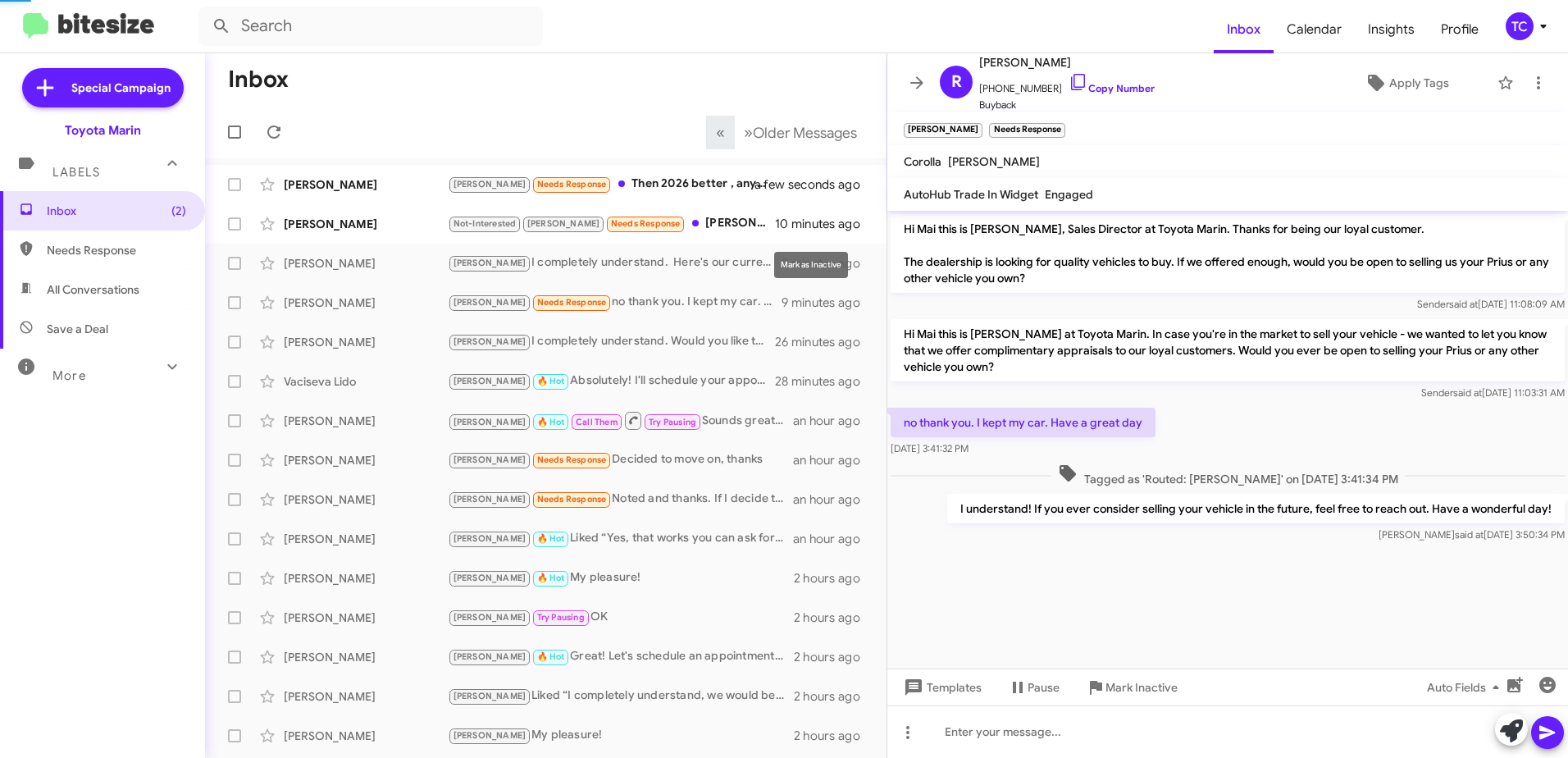
scroll to position [258, 0]
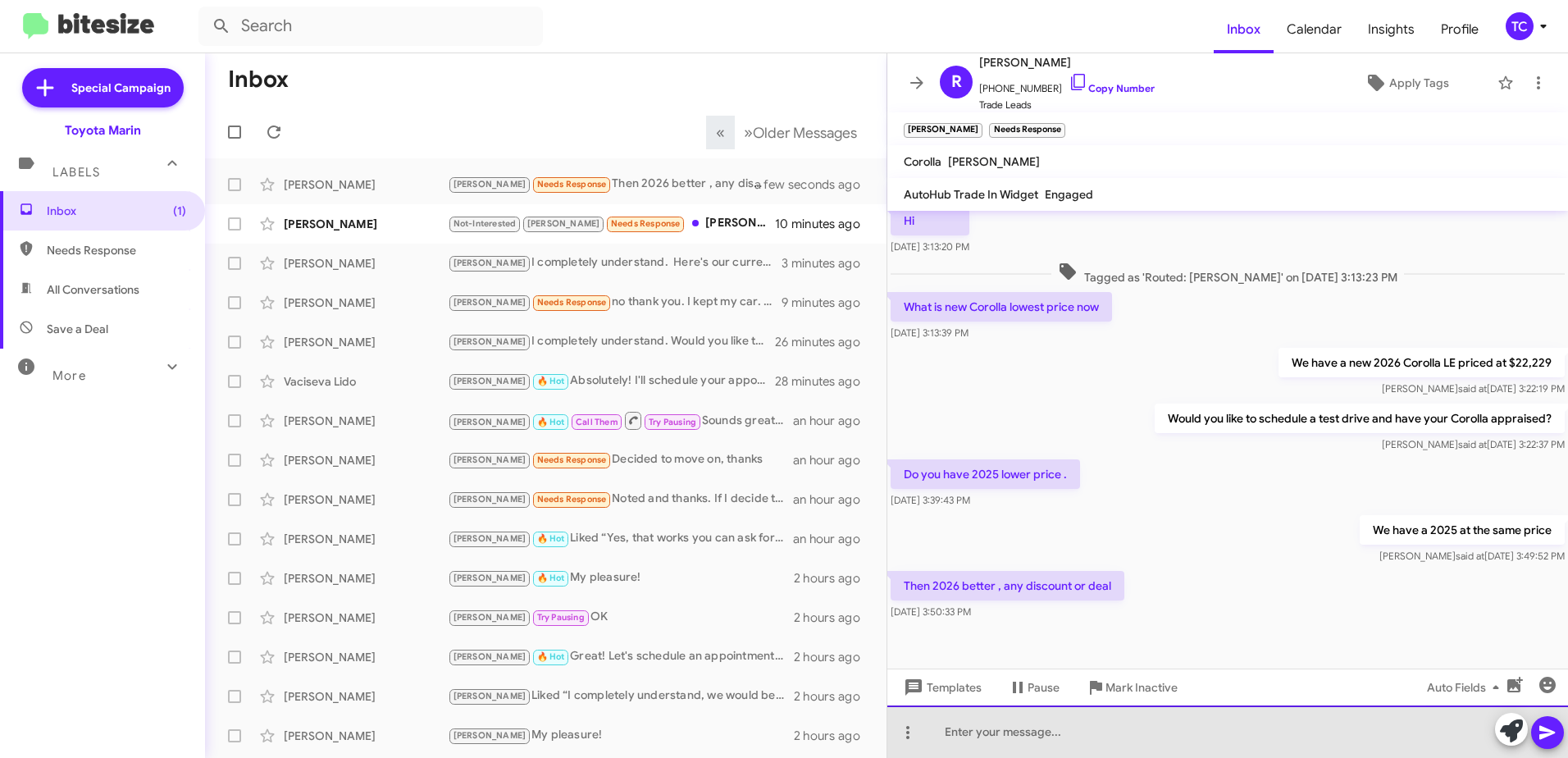
click at [1080, 722] on div at bounding box center [1227, 732] width 680 height 53
click at [1224, 729] on div "That is with a $2,000 discount off MSRP. MSRP is" at bounding box center [1227, 732] width 680 height 53
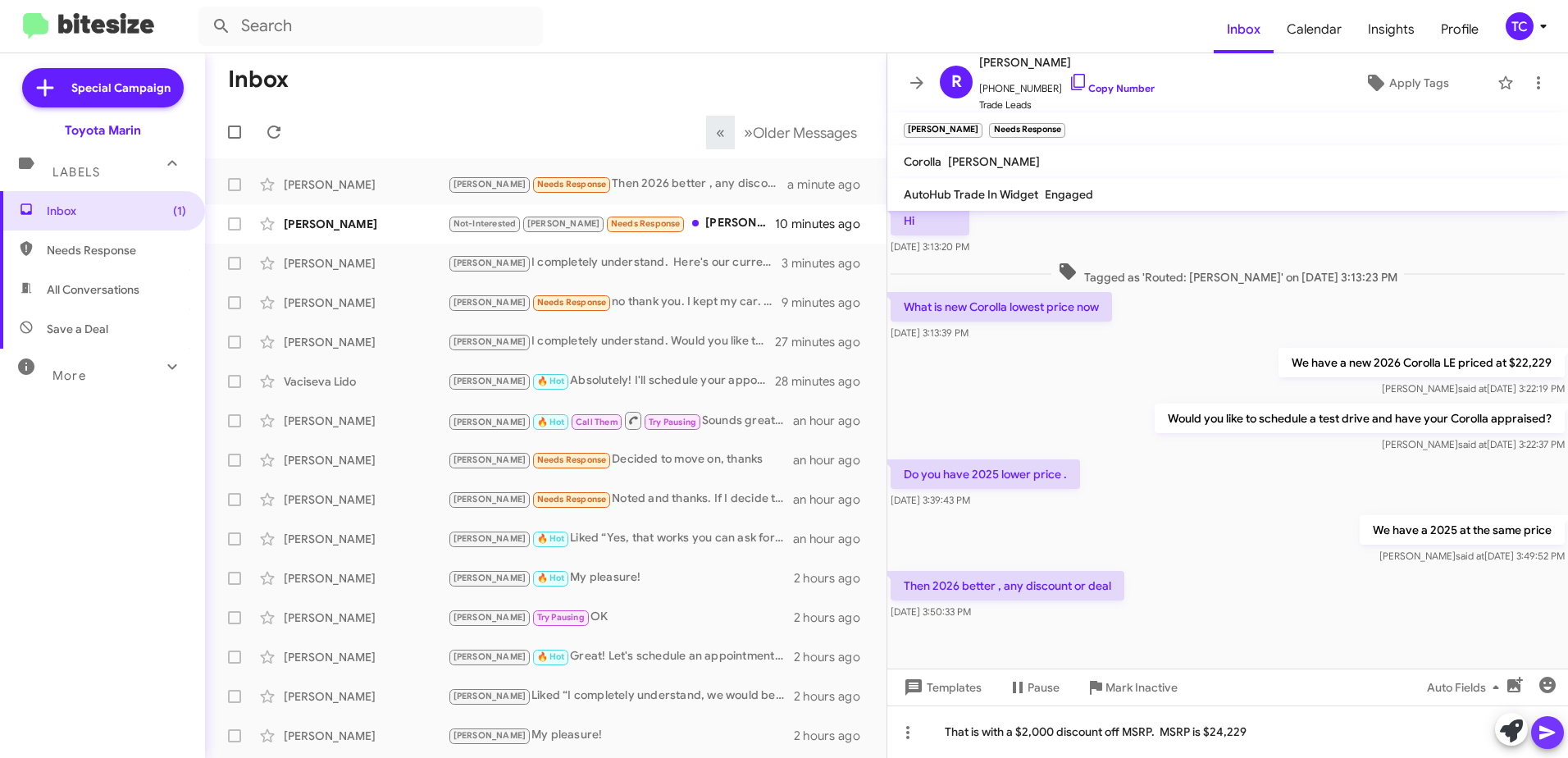
click at [1549, 734] on icon at bounding box center [1546, 733] width 16 height 14
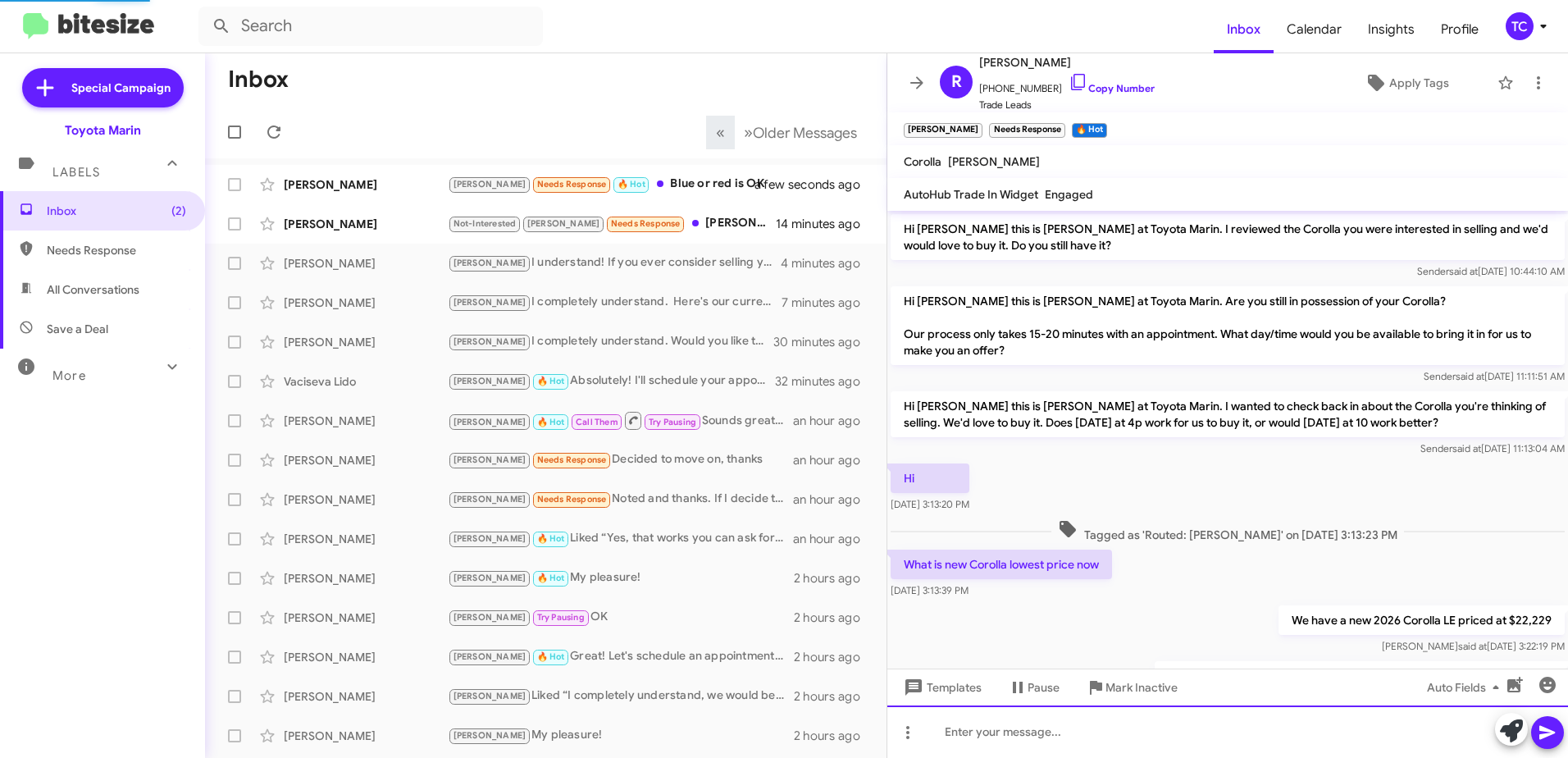
scroll to position [655, 0]
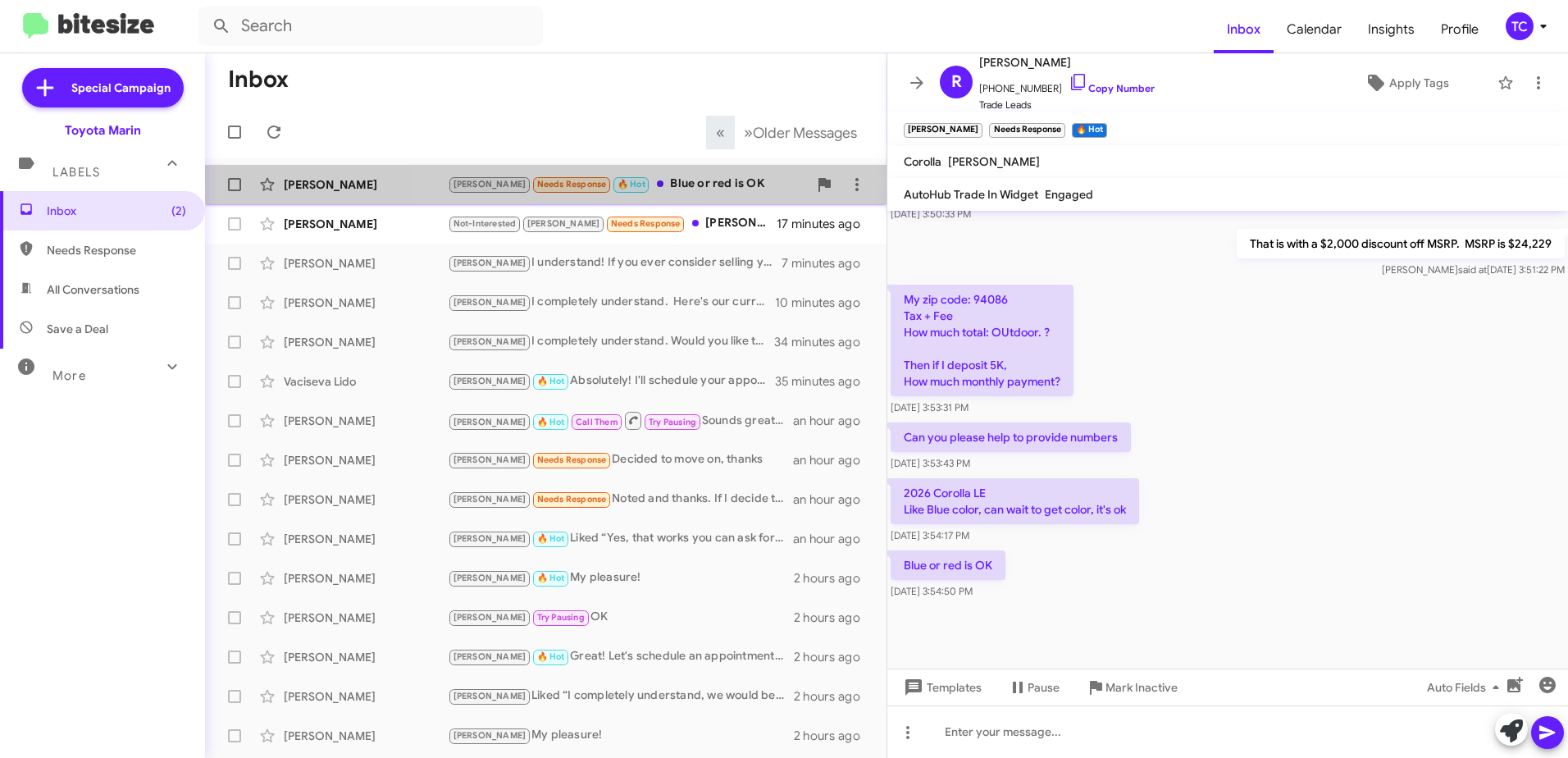
click at [677, 184] on div "[PERSON_NAME] Needs Response 🔥 Hot Blue or red is OK" at bounding box center [628, 185] width 360 height 19
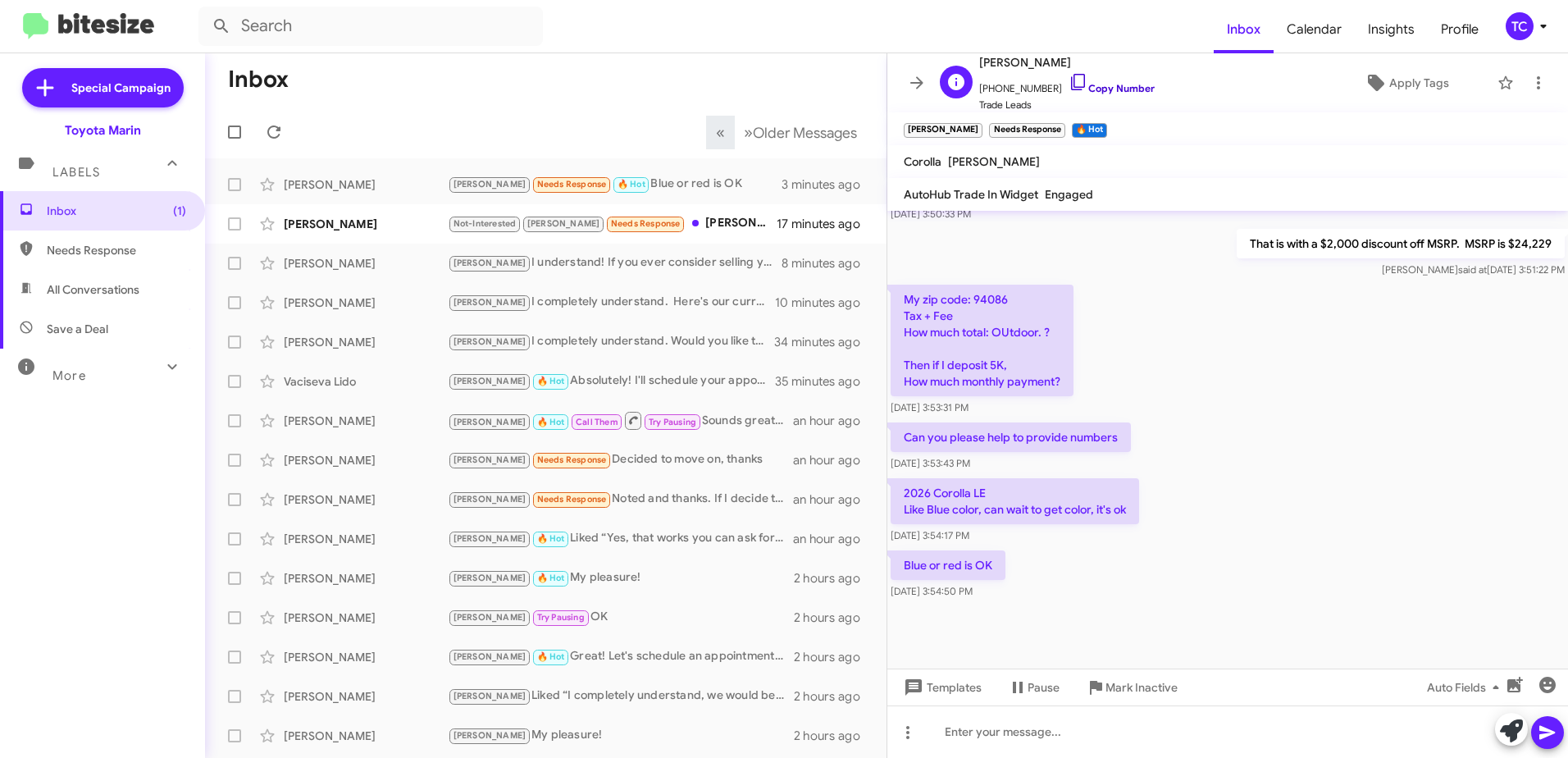
click at [1071, 77] on icon at bounding box center [1078, 82] width 20 height 20
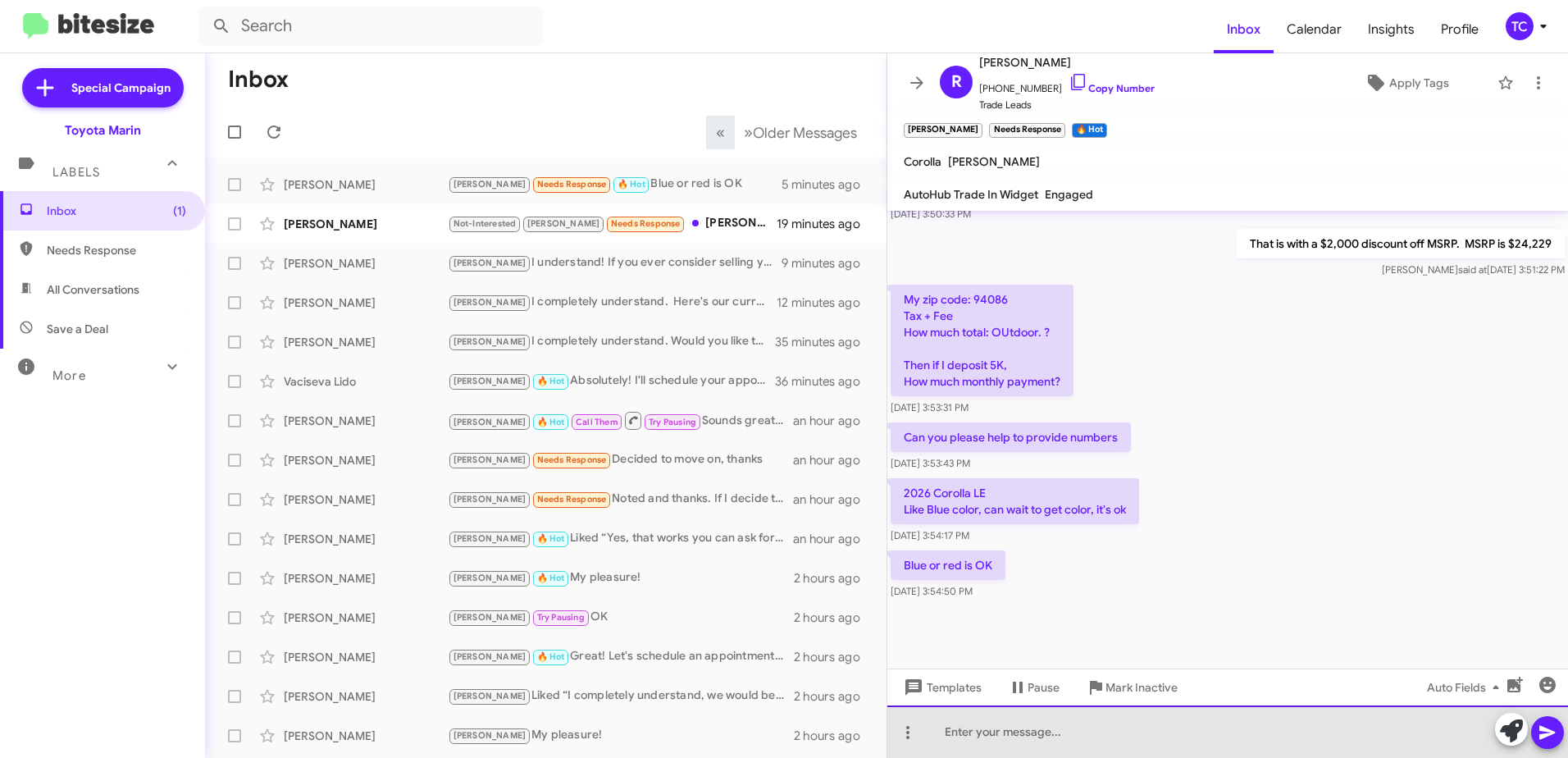
click at [1014, 717] on div at bounding box center [1227, 732] width 680 height 53
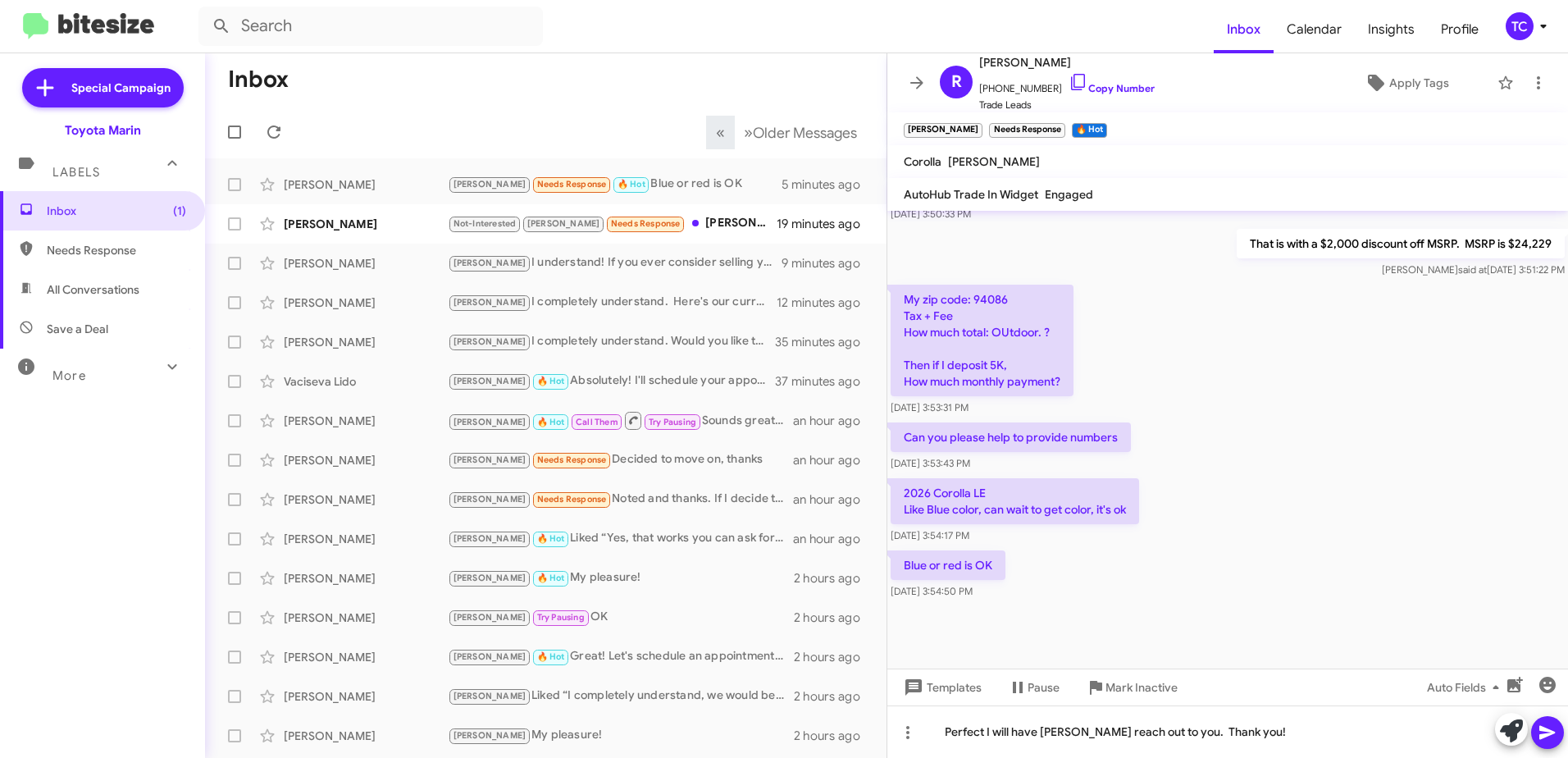
click at [1550, 729] on icon at bounding box center [1546, 732] width 20 height 20
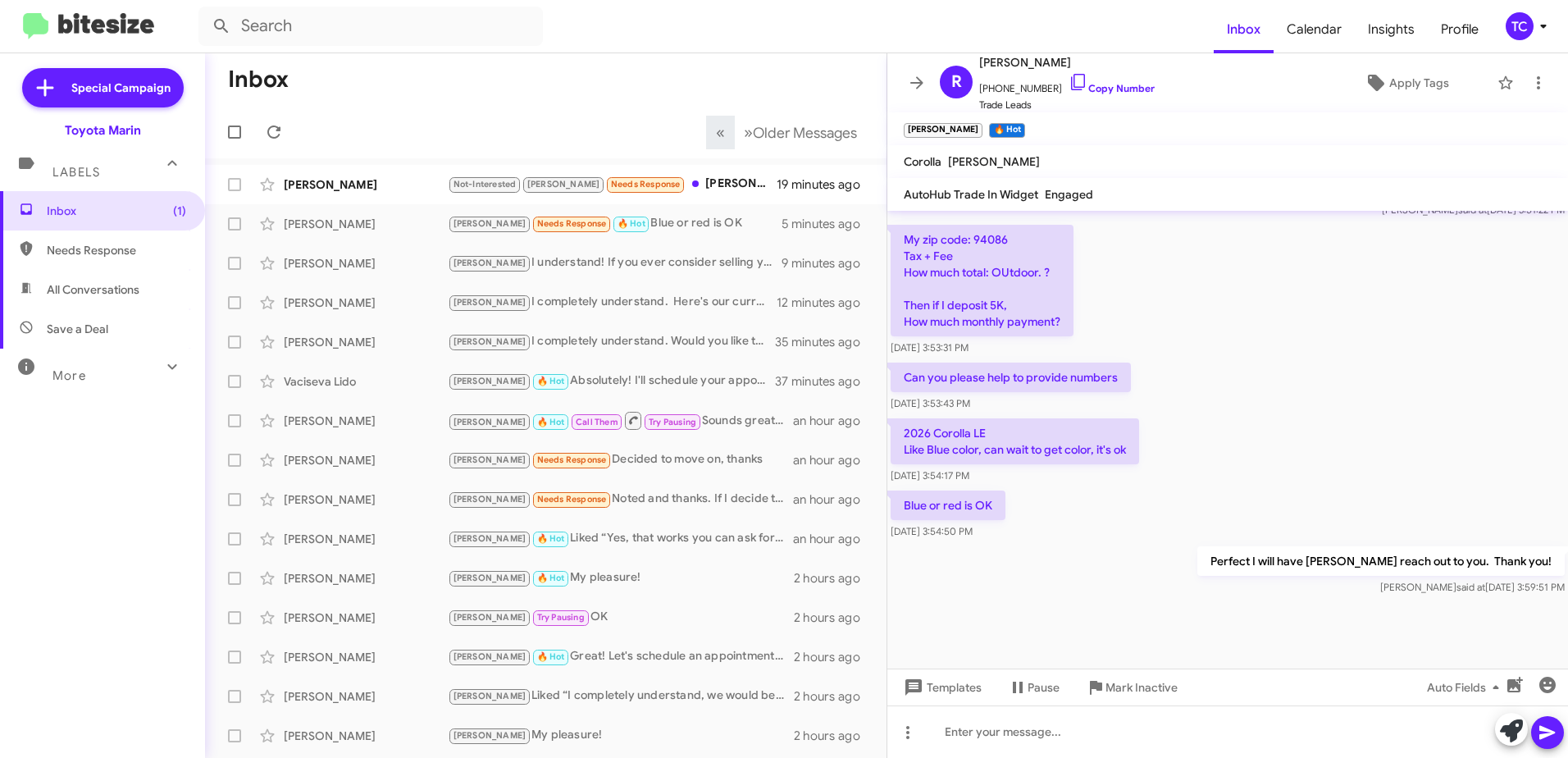
scroll to position [634, 0]
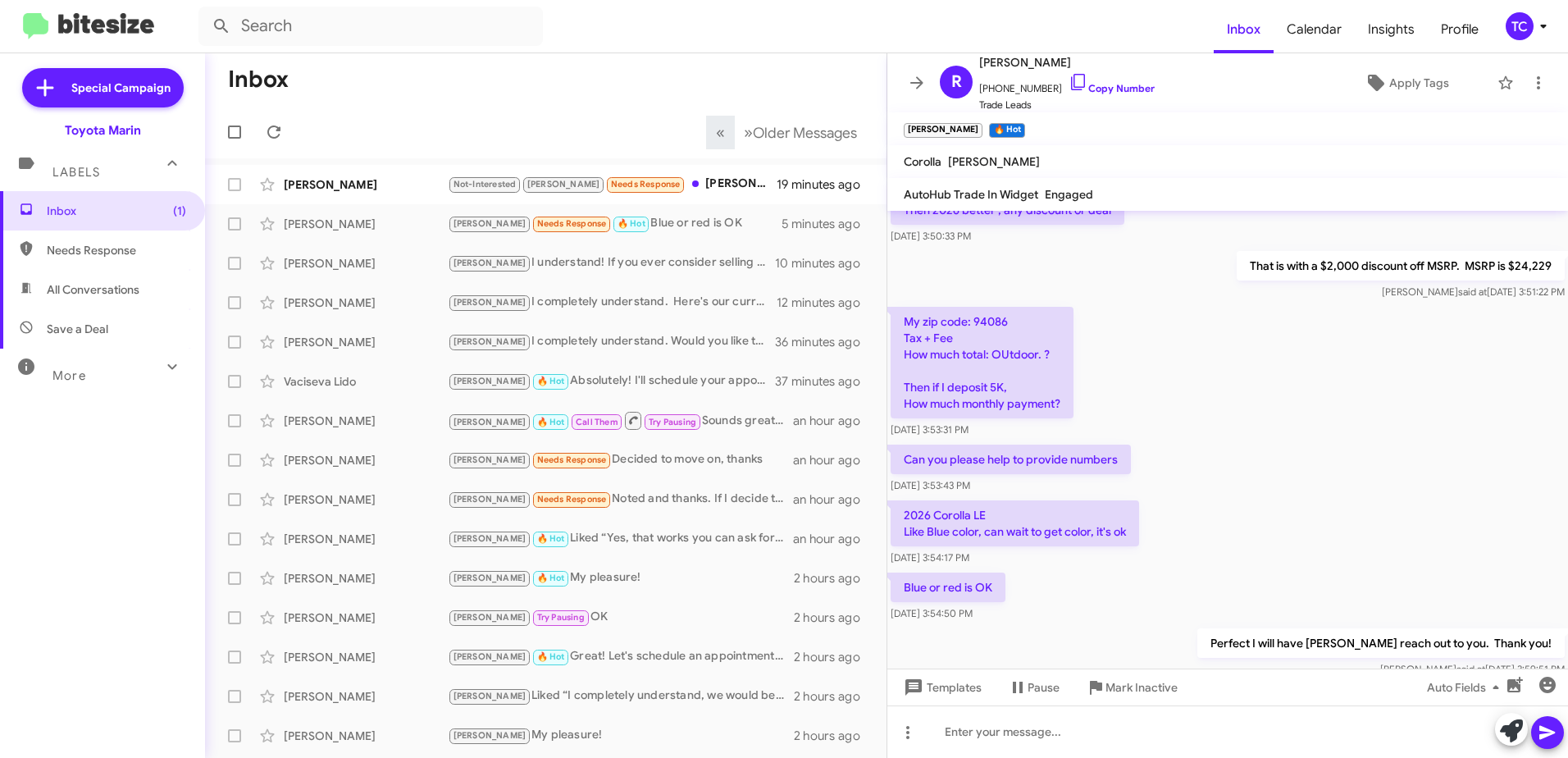
click at [1277, 453] on div "Can you please help to provide numbers [DATE] 3:53:43 PM" at bounding box center [1227, 469] width 680 height 56
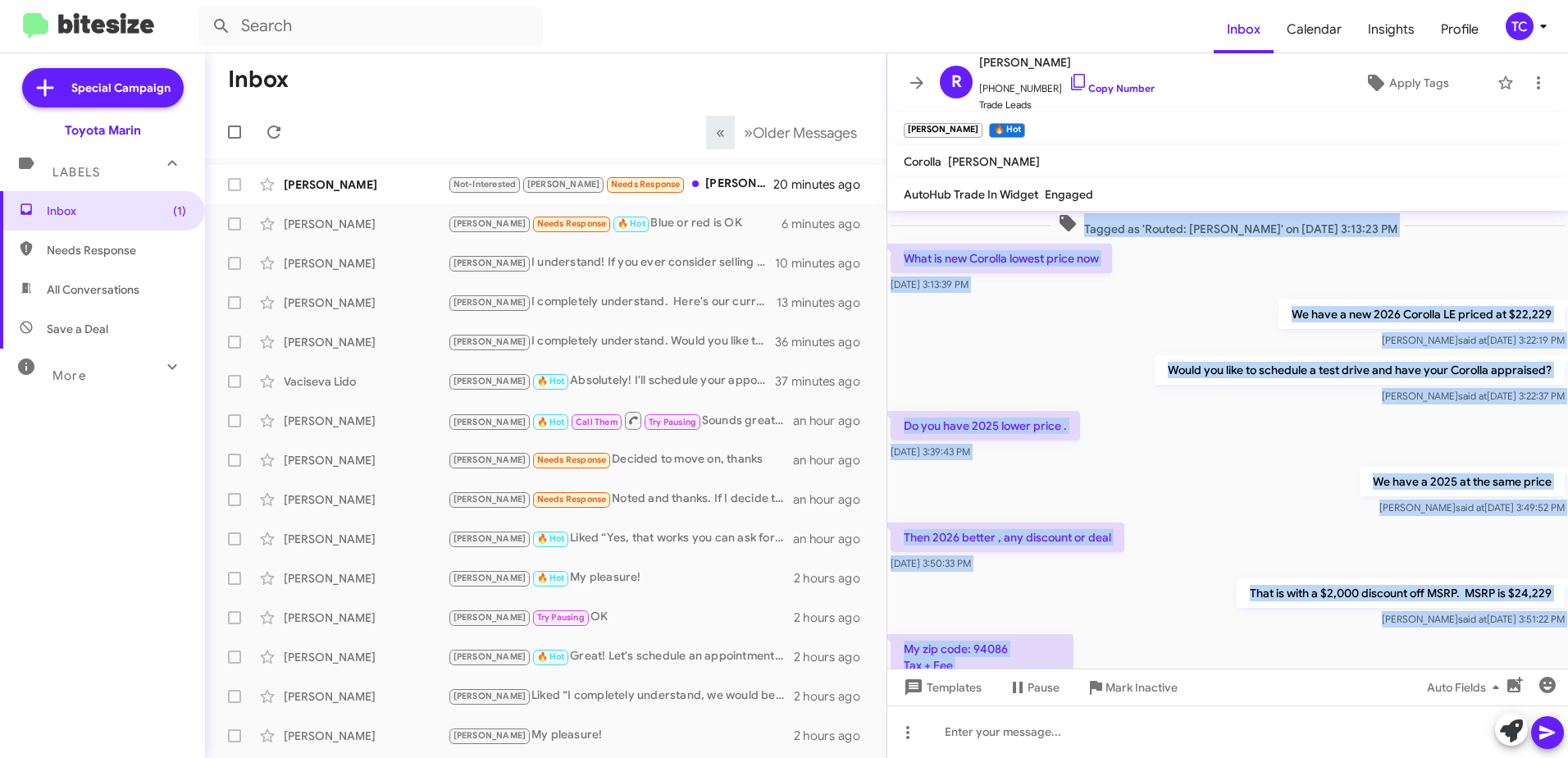
scroll to position [282, 0]
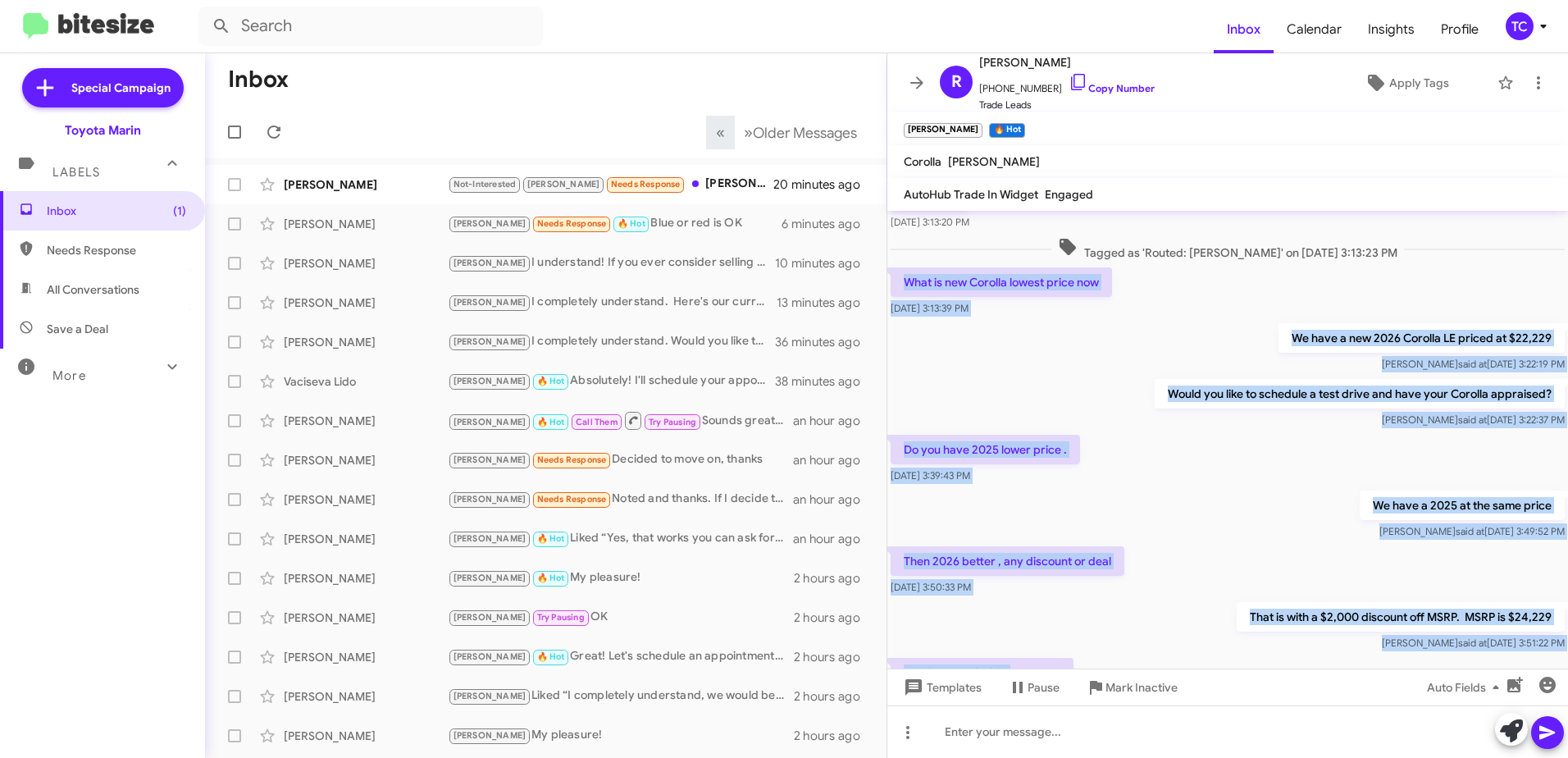
drag, startPoint x: 1544, startPoint y: 639, endPoint x: 905, endPoint y: 275, distance: 735.4
click at [905, 275] on div "Hi [PERSON_NAME] this is [PERSON_NAME] at Toyota Marin. I reviewed the Corolla …" at bounding box center [1227, 480] width 680 height 1104
copy div "What is new Corolla lowest price now [DATE] 3:13:39 PM We have a new 2026 Corol…"
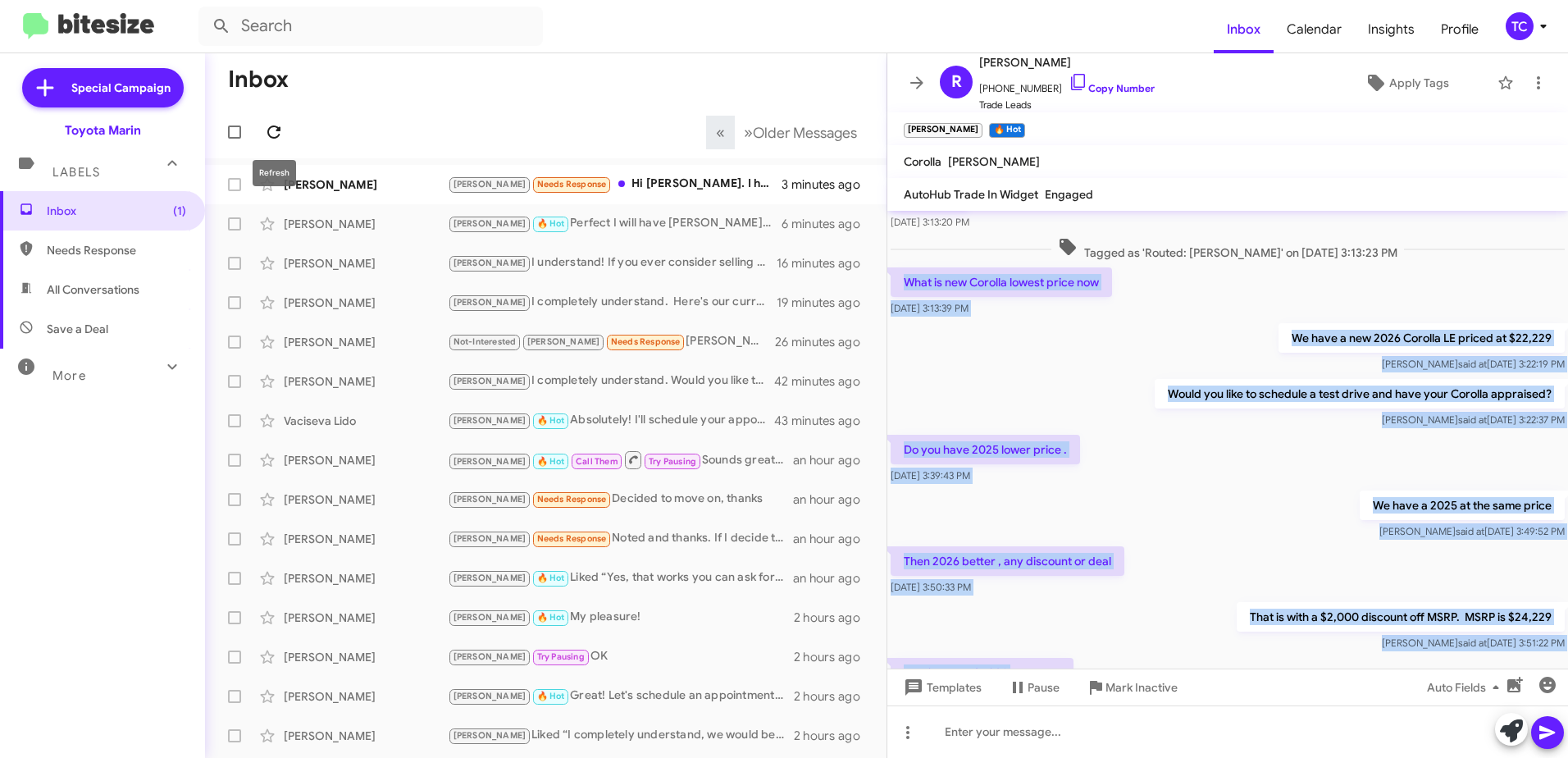
click at [273, 129] on icon at bounding box center [274, 132] width 20 height 20
click at [276, 124] on icon at bounding box center [274, 132] width 20 height 20
click at [922, 83] on icon at bounding box center [917, 82] width 13 height 12
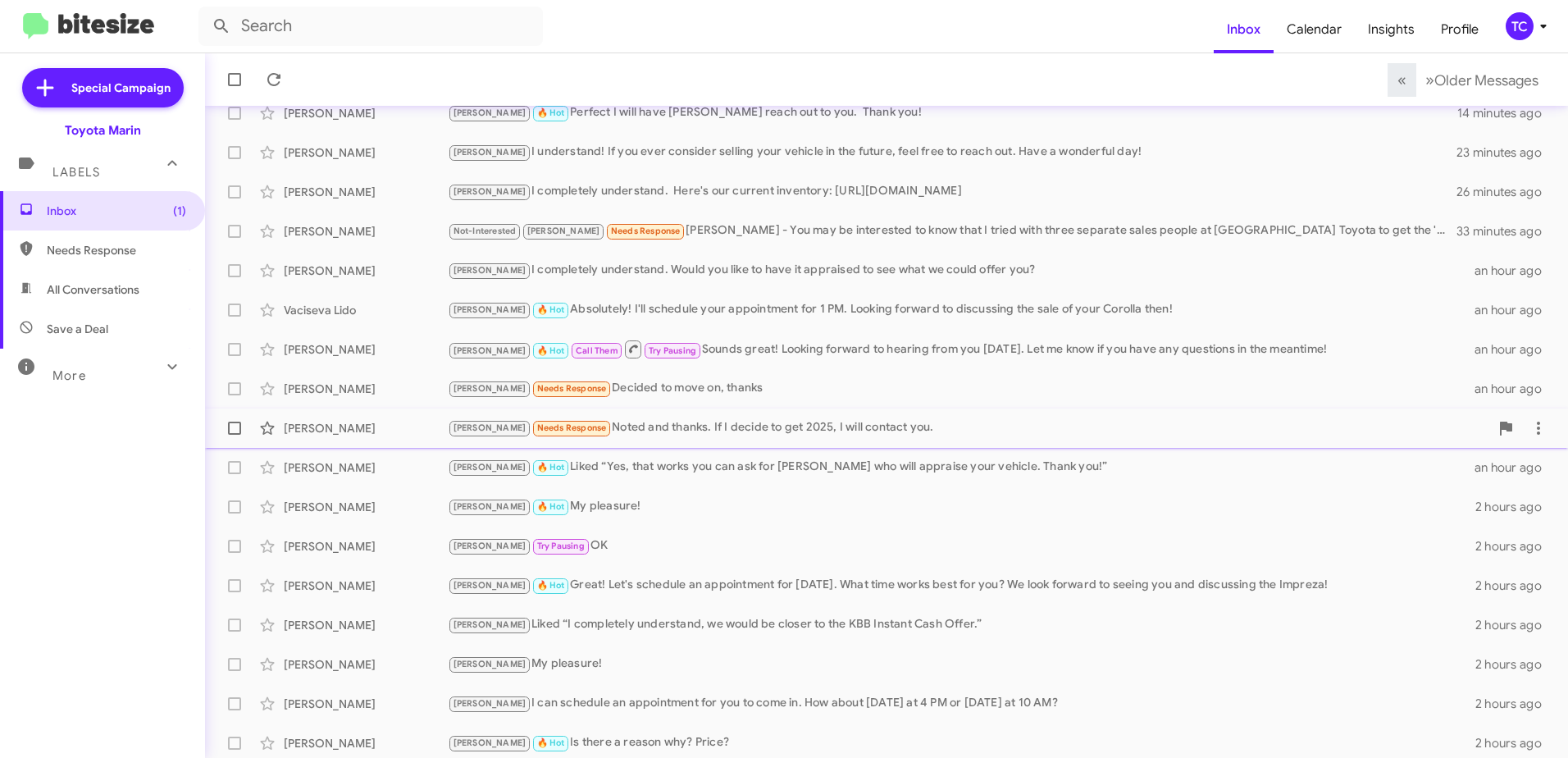
scroll to position [194, 0]
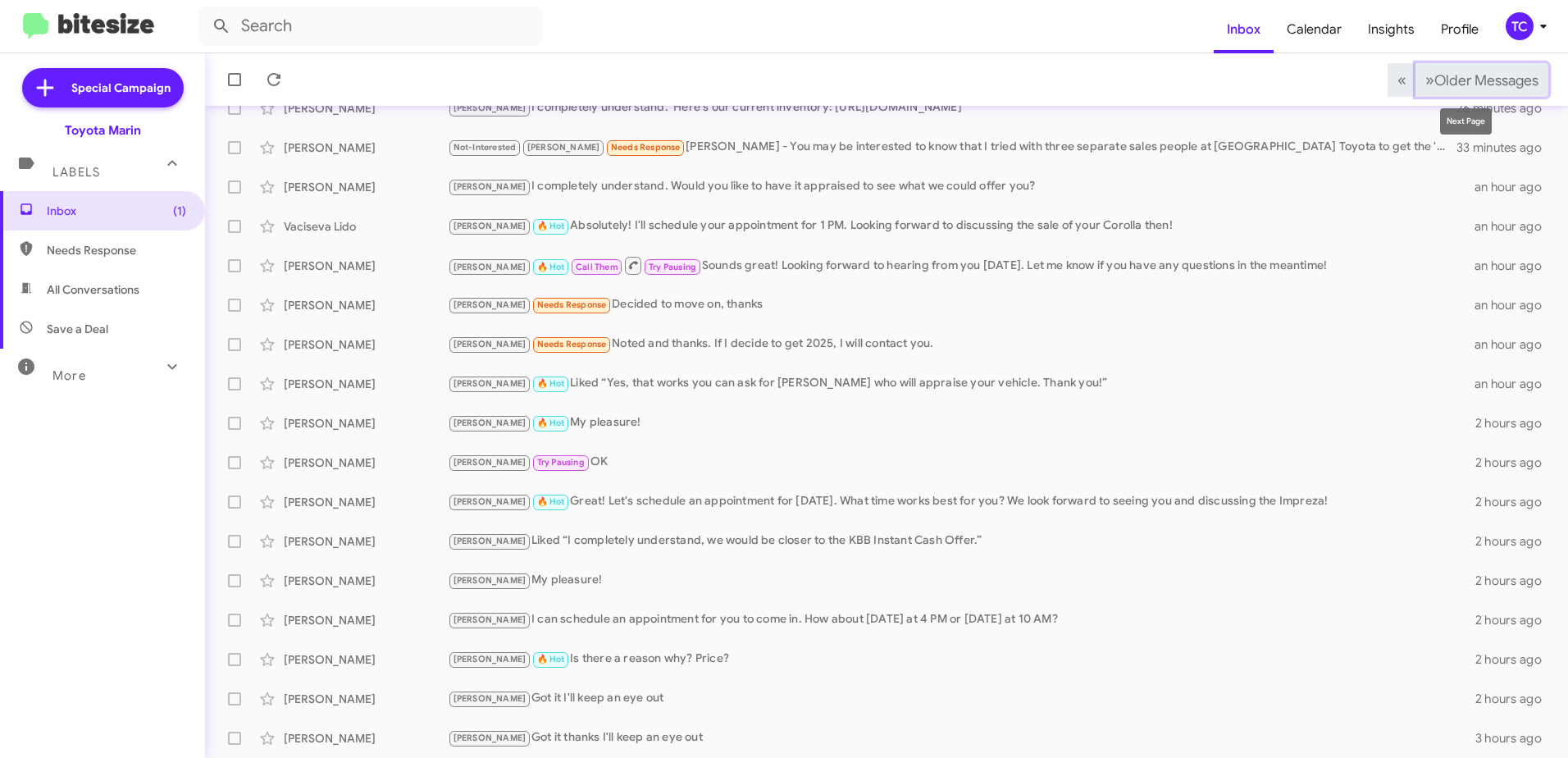
click at [1425, 73] on span "»" at bounding box center [1430, 80] width 9 height 21
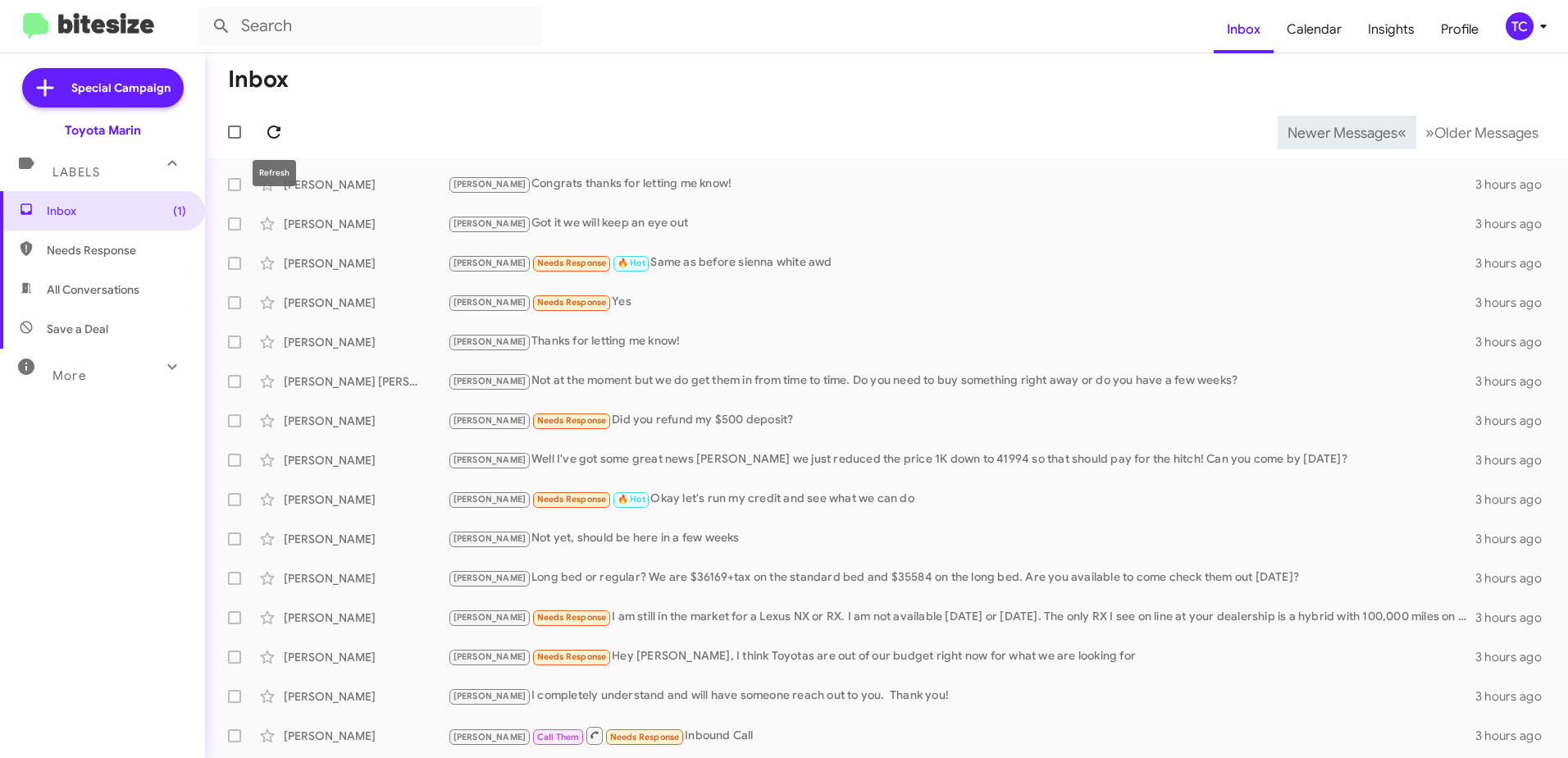
click at [265, 123] on icon at bounding box center [274, 132] width 20 height 20
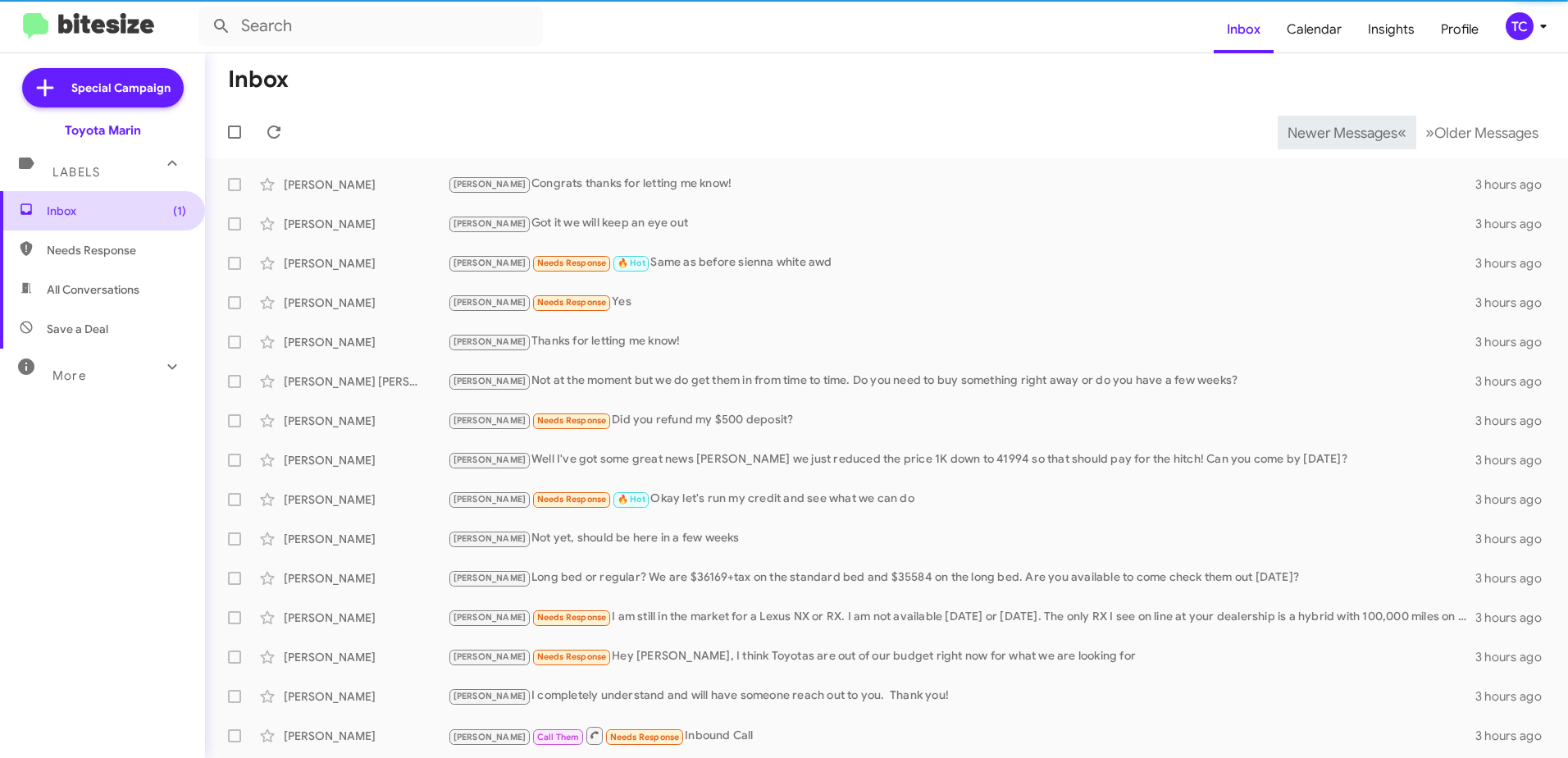
click at [149, 206] on span "Inbox (1)" at bounding box center [117, 210] width 139 height 16
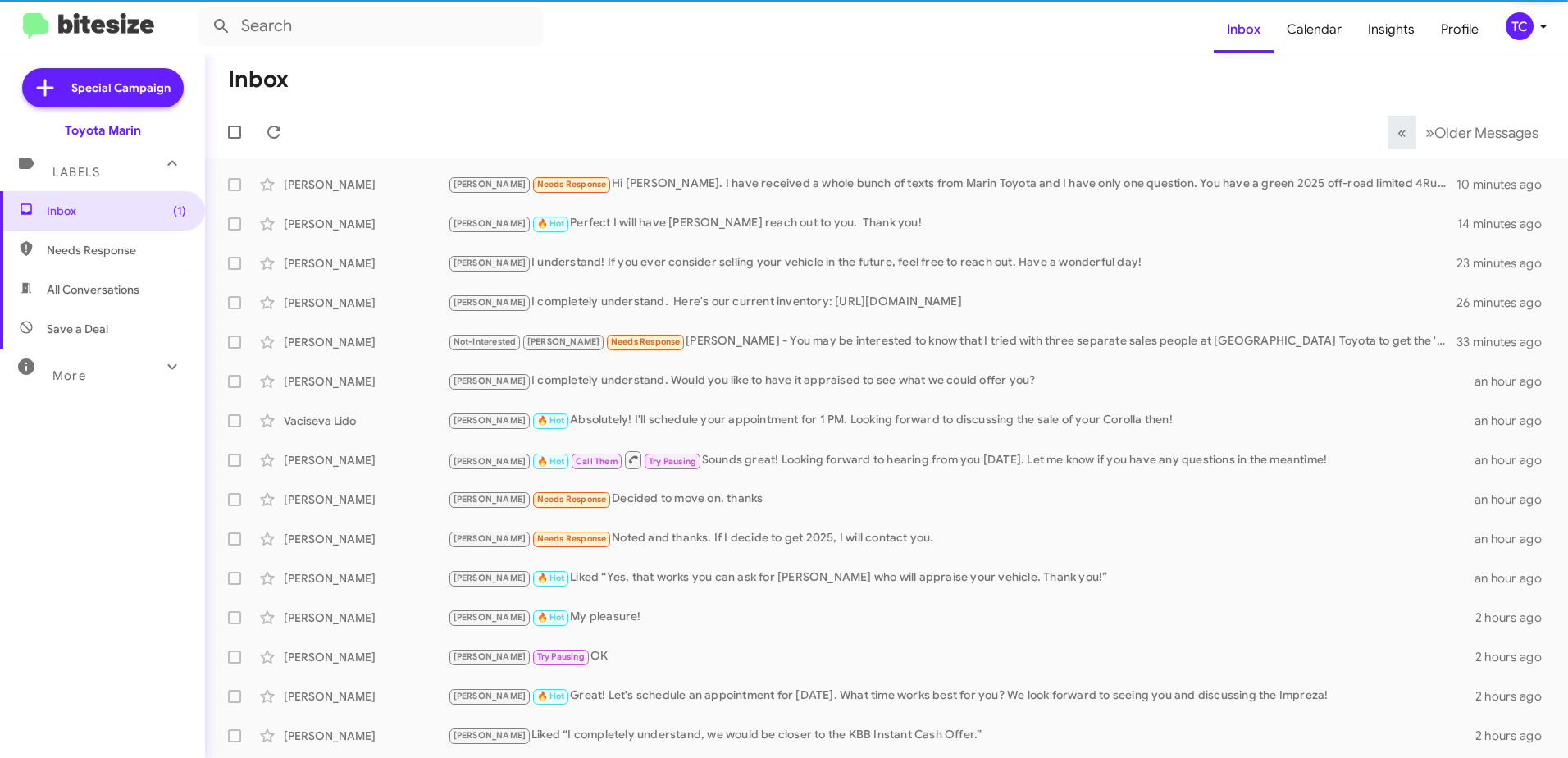
click at [99, 169] on span "Labels" at bounding box center [76, 172] width 48 height 15
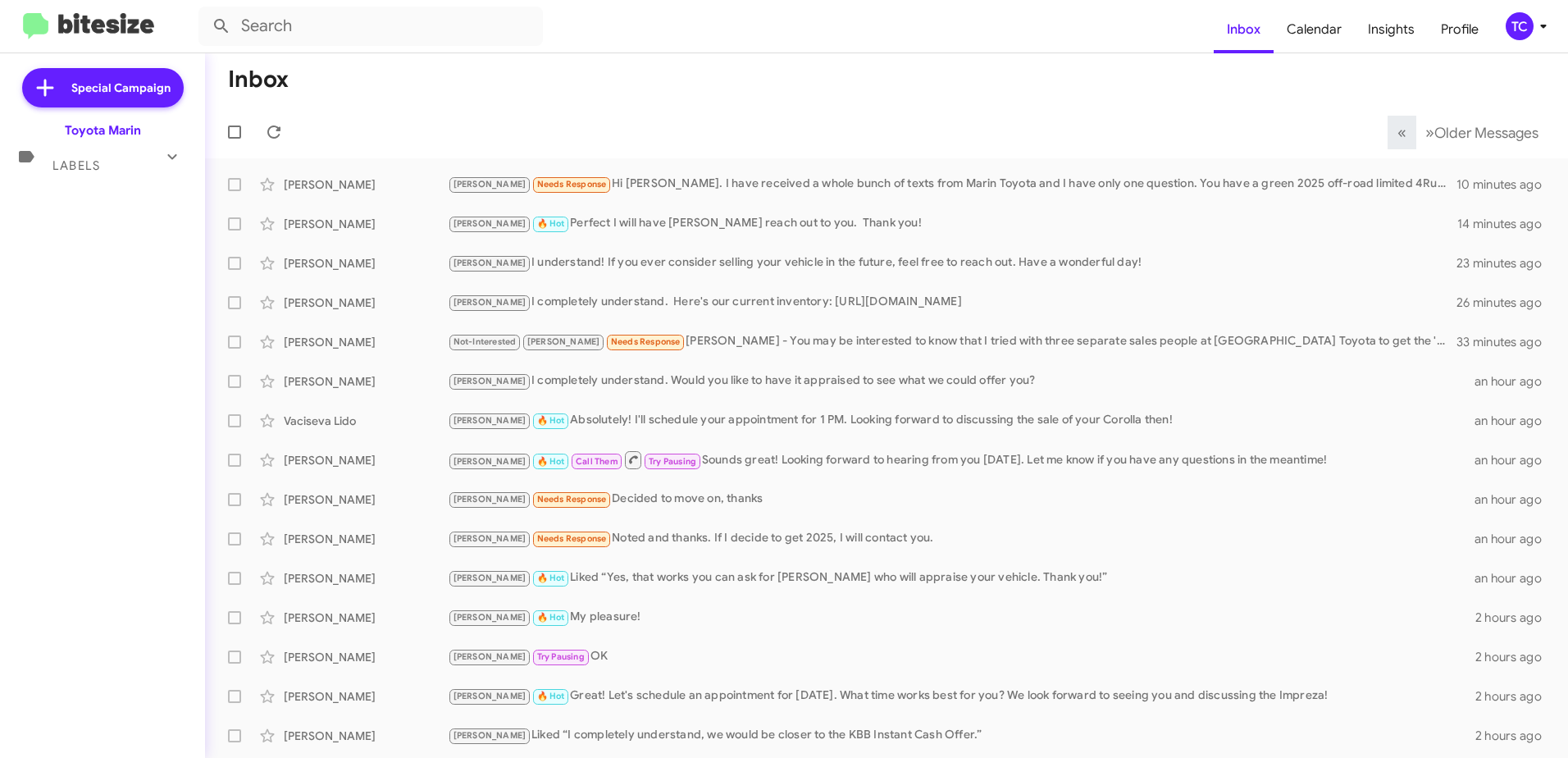
click at [86, 169] on span "Labels" at bounding box center [76, 166] width 48 height 15
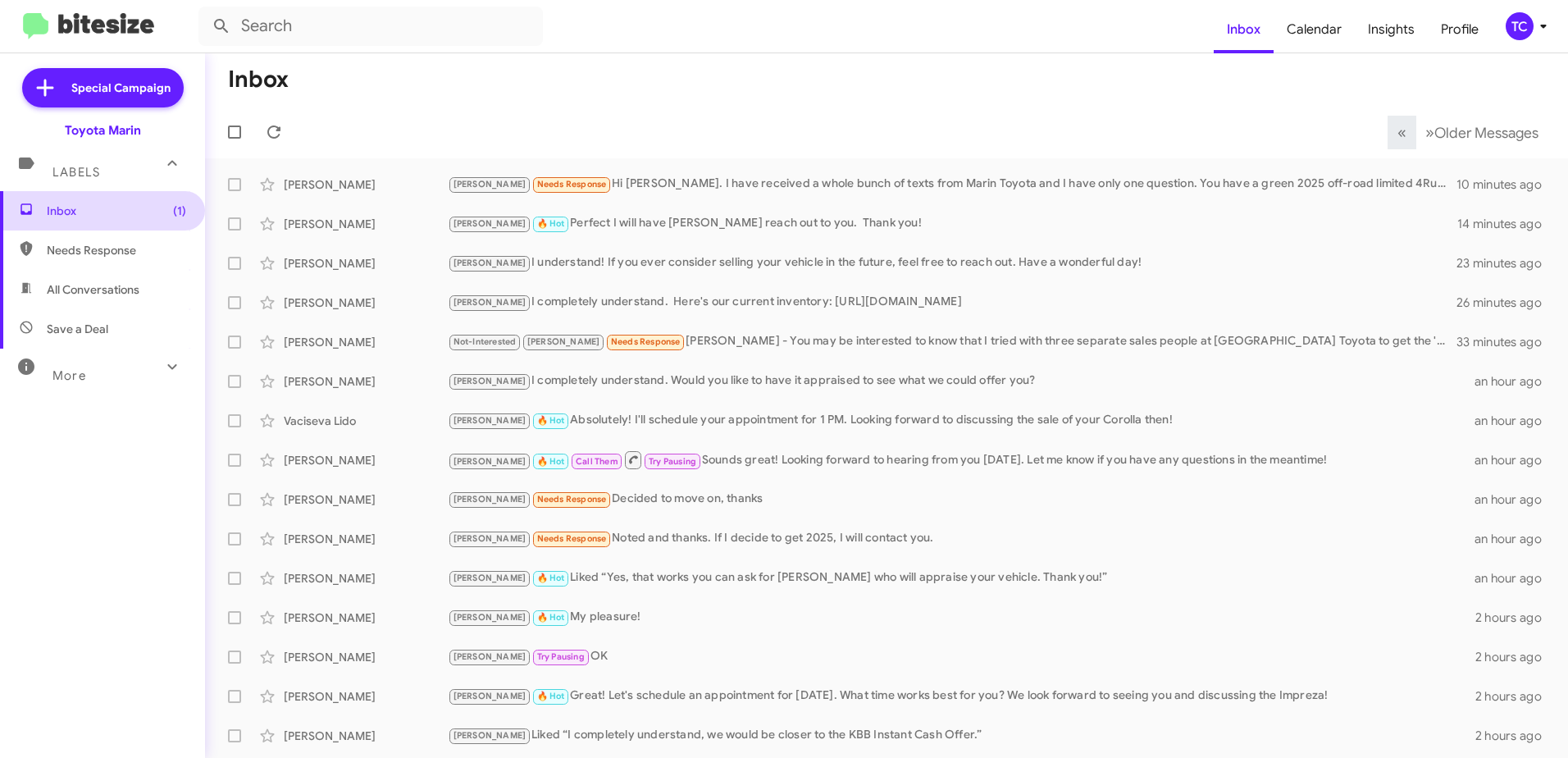
click at [87, 210] on span "Inbox (1)" at bounding box center [117, 210] width 139 height 16
click at [91, 250] on span "Needs Response" at bounding box center [117, 250] width 139 height 16
type input "in:needs-response"
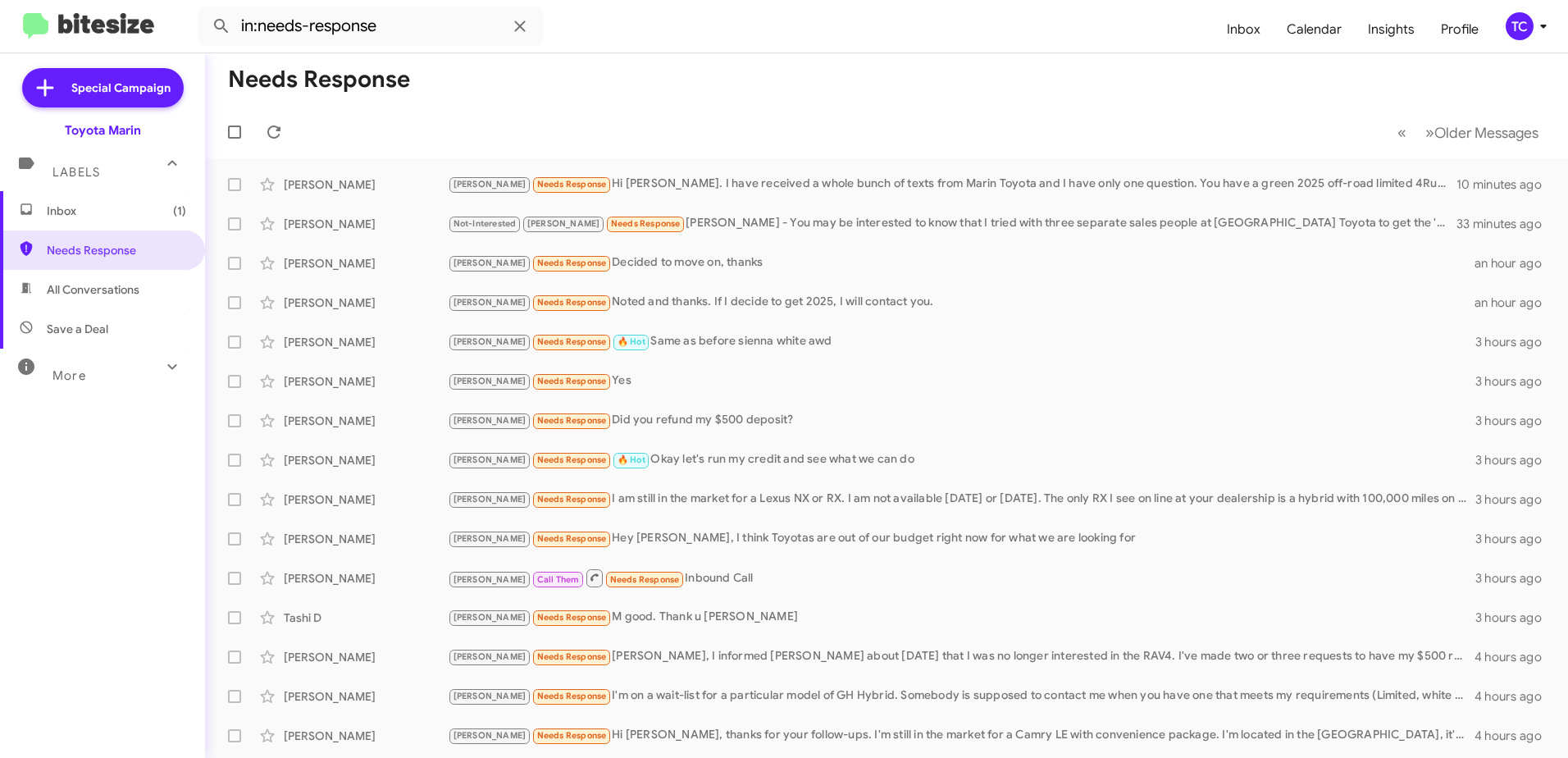
click at [88, 172] on span "Labels" at bounding box center [76, 172] width 48 height 15
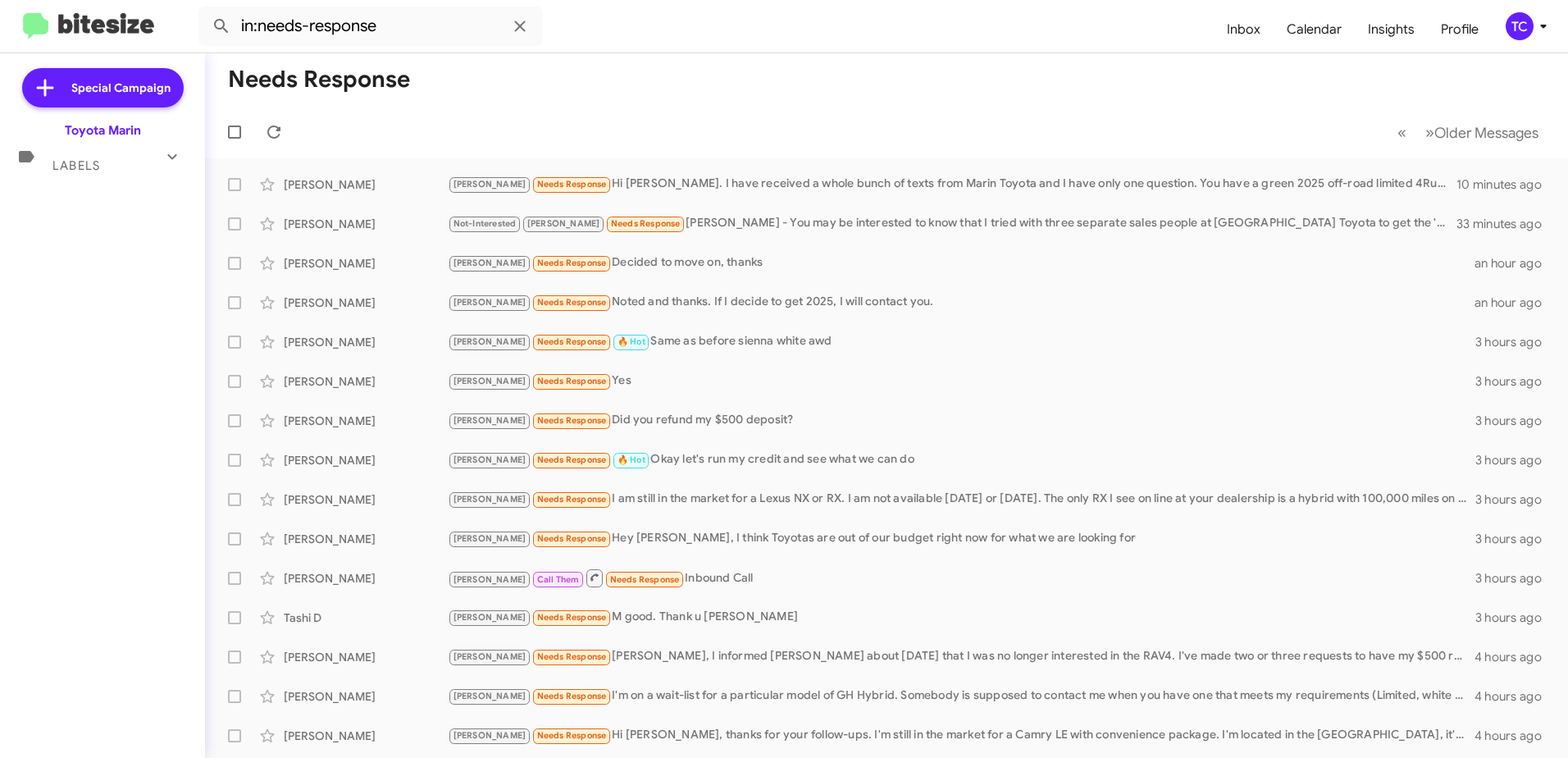
click at [84, 163] on span "Labels" at bounding box center [76, 166] width 48 height 15
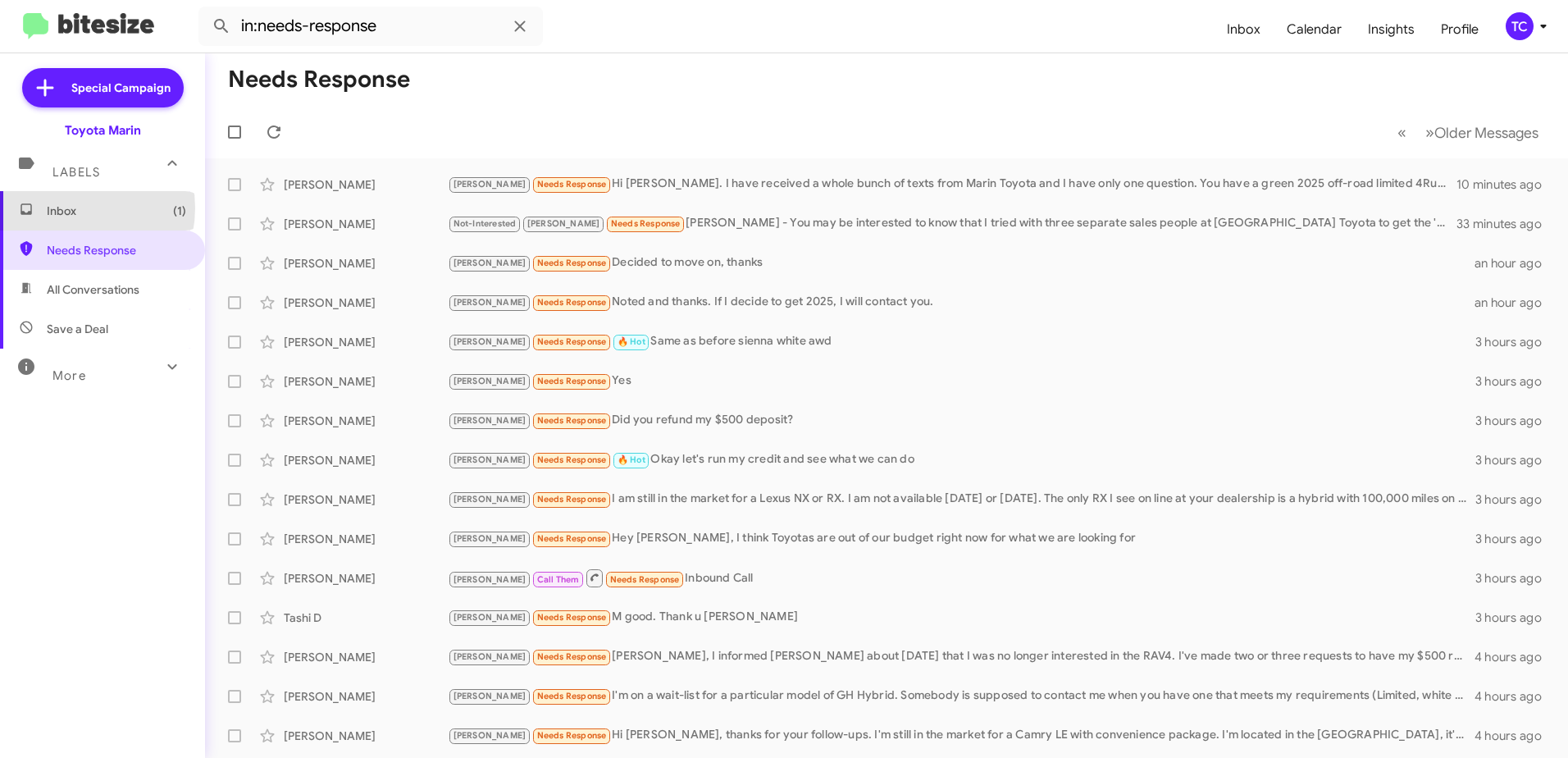
click at [66, 207] on span "Inbox (1)" at bounding box center [117, 210] width 139 height 16
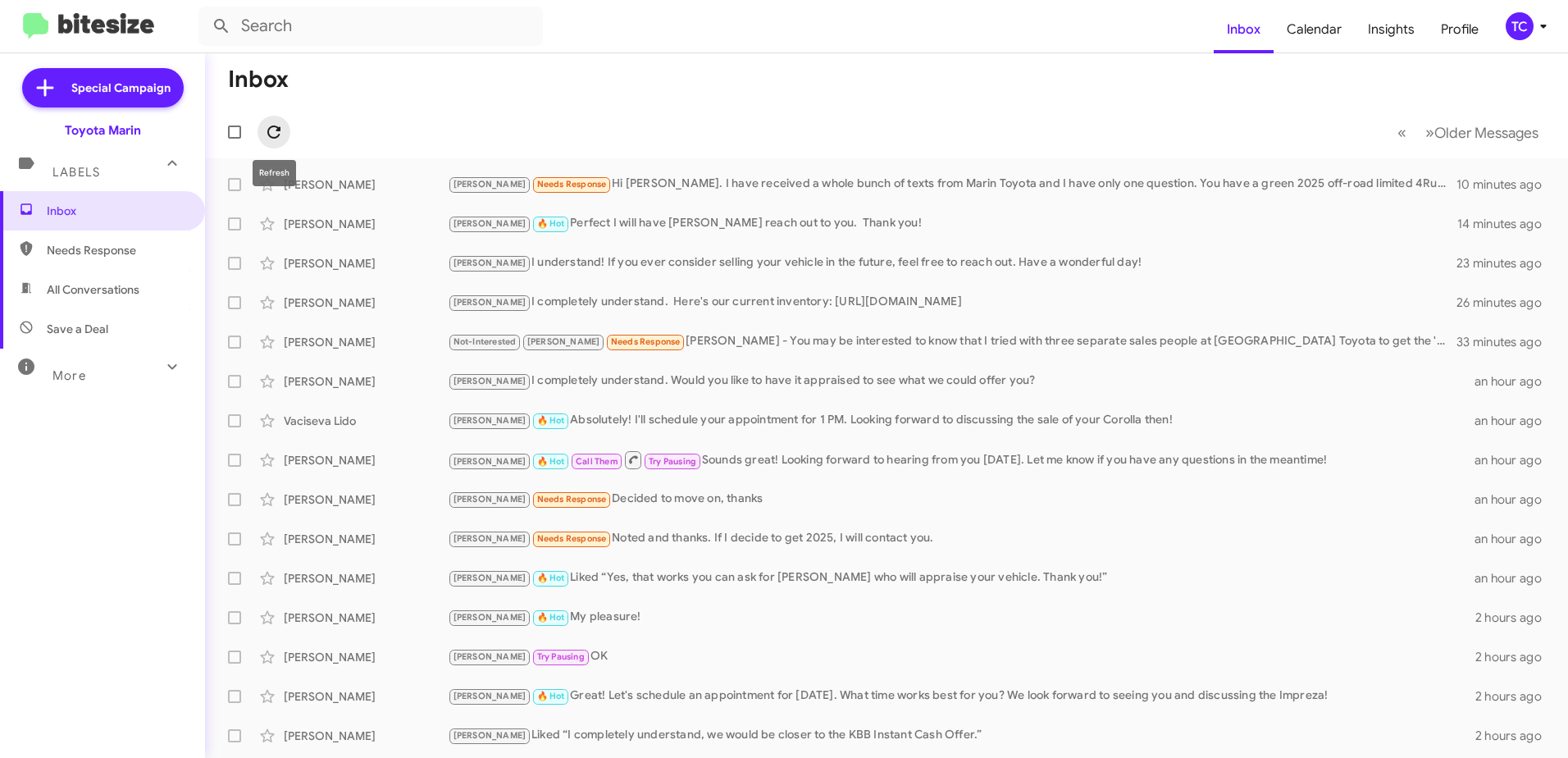
click at [269, 126] on icon at bounding box center [274, 132] width 20 height 20
click at [270, 127] on icon at bounding box center [274, 132] width 13 height 13
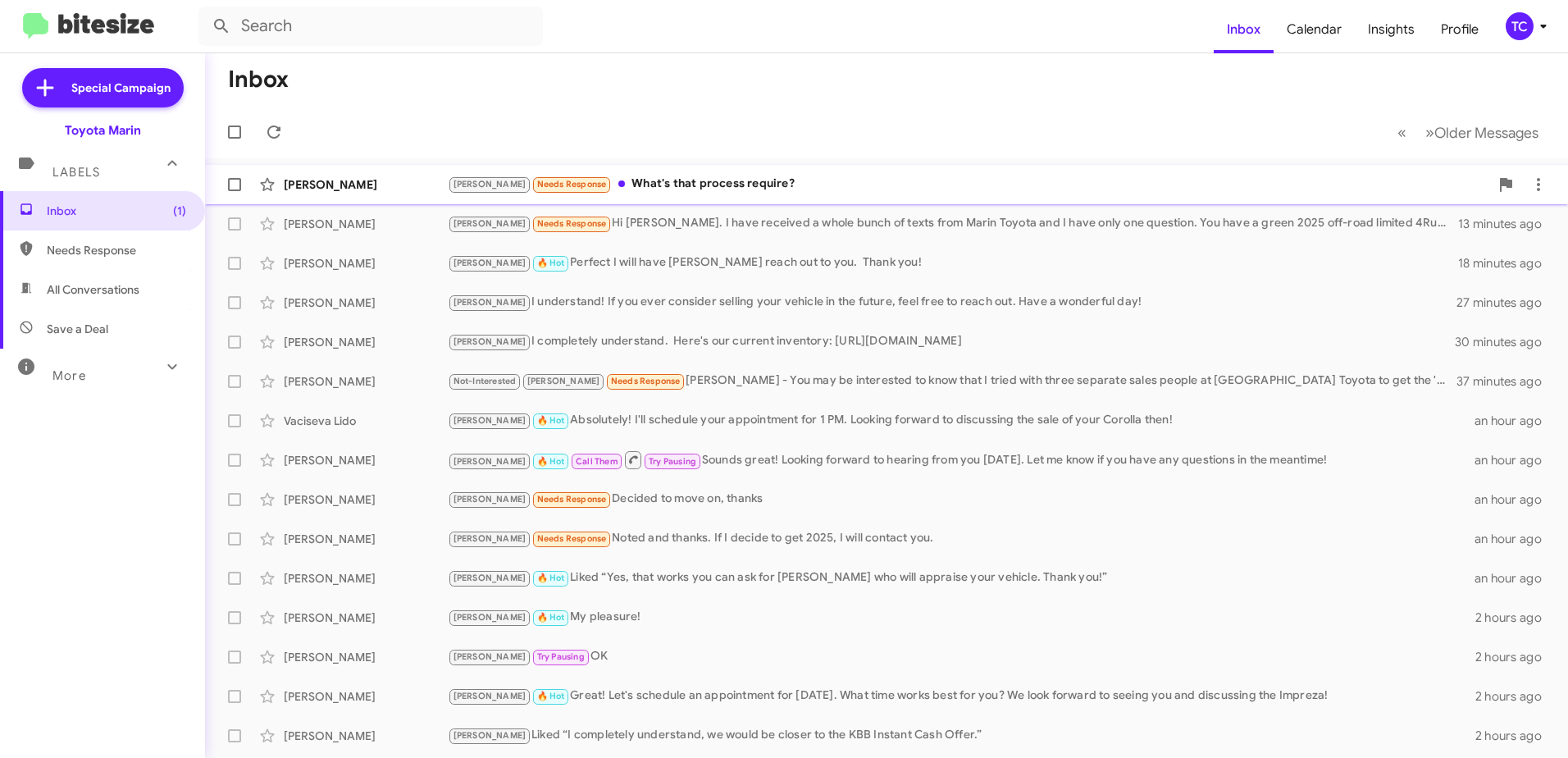
click at [696, 177] on div "[PERSON_NAME] Needs Response What's that process require?" at bounding box center [968, 185] width 1041 height 19
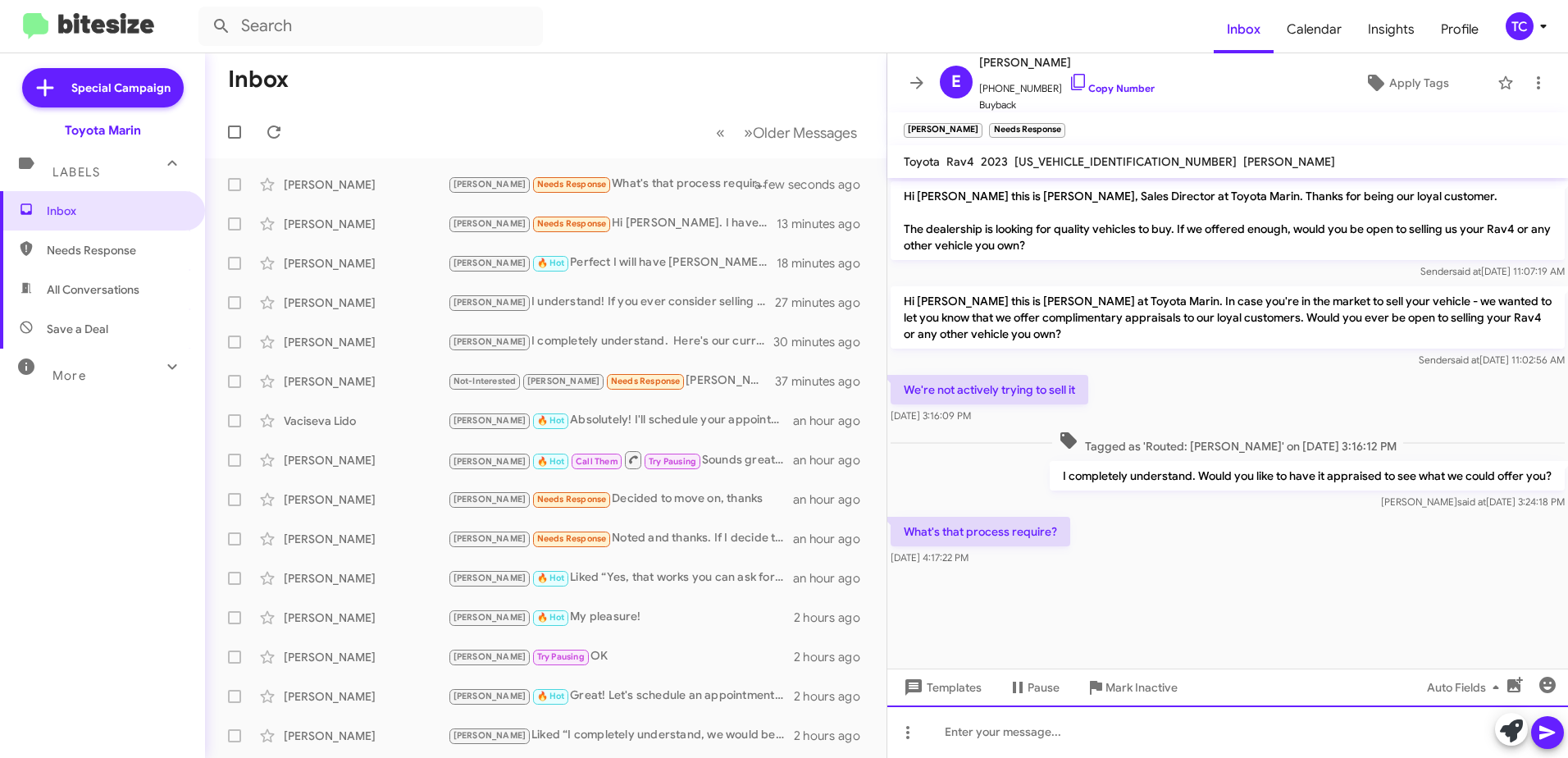
click at [1048, 718] on div at bounding box center [1227, 732] width 680 height 53
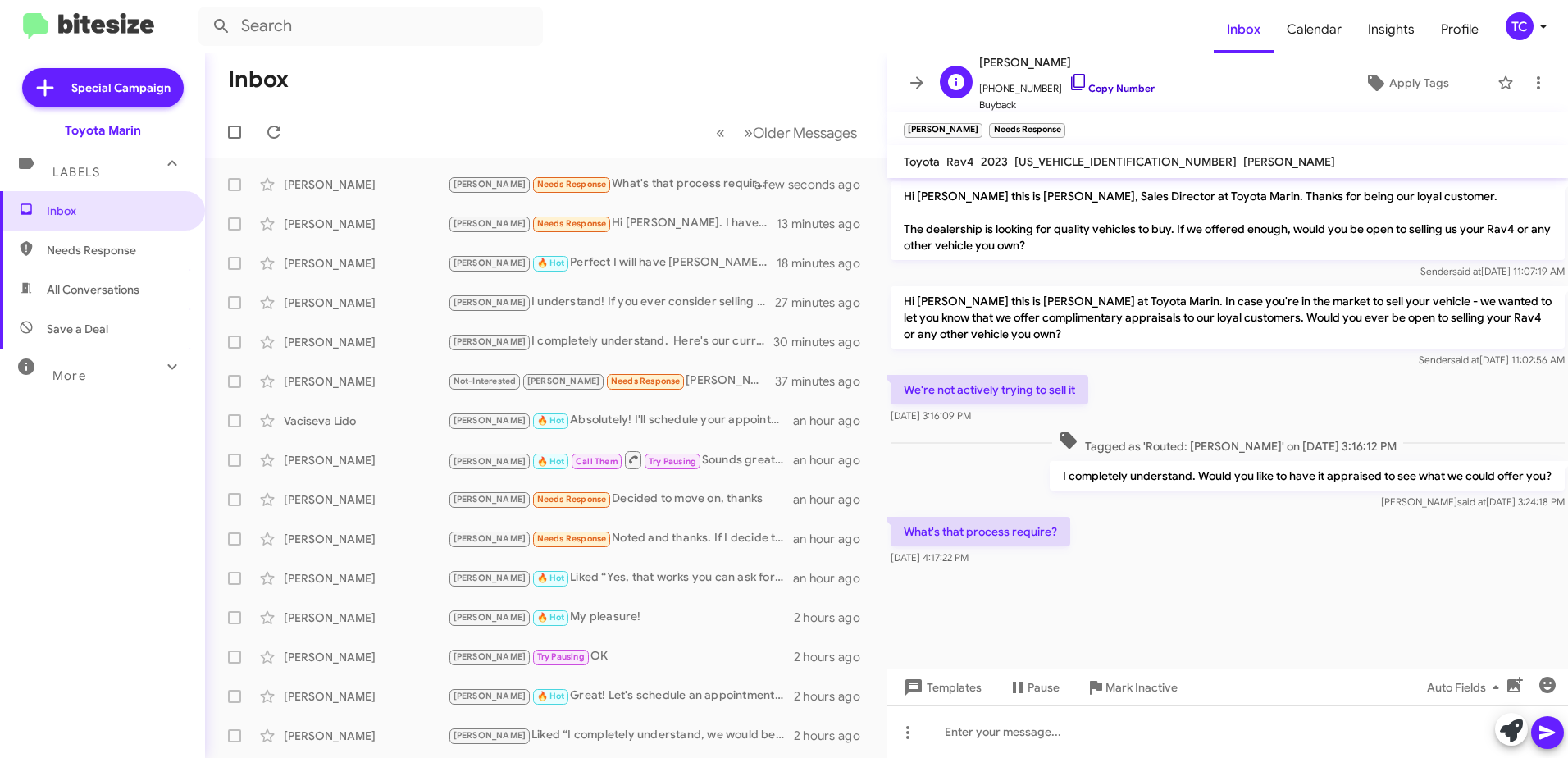
click at [1071, 80] on icon at bounding box center [1078, 81] width 14 height 16
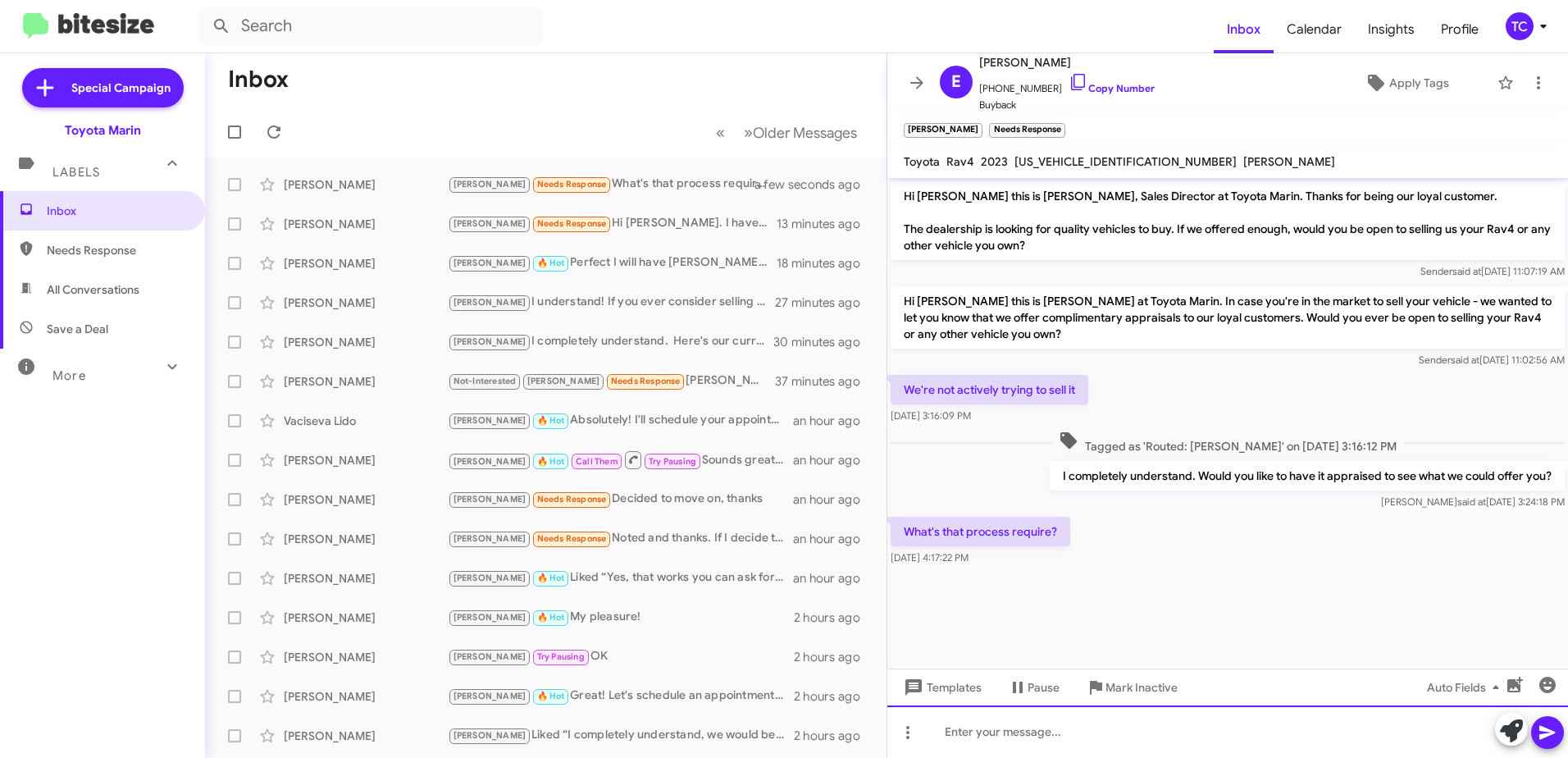
click at [1003, 734] on div at bounding box center [1227, 732] width 680 height 53
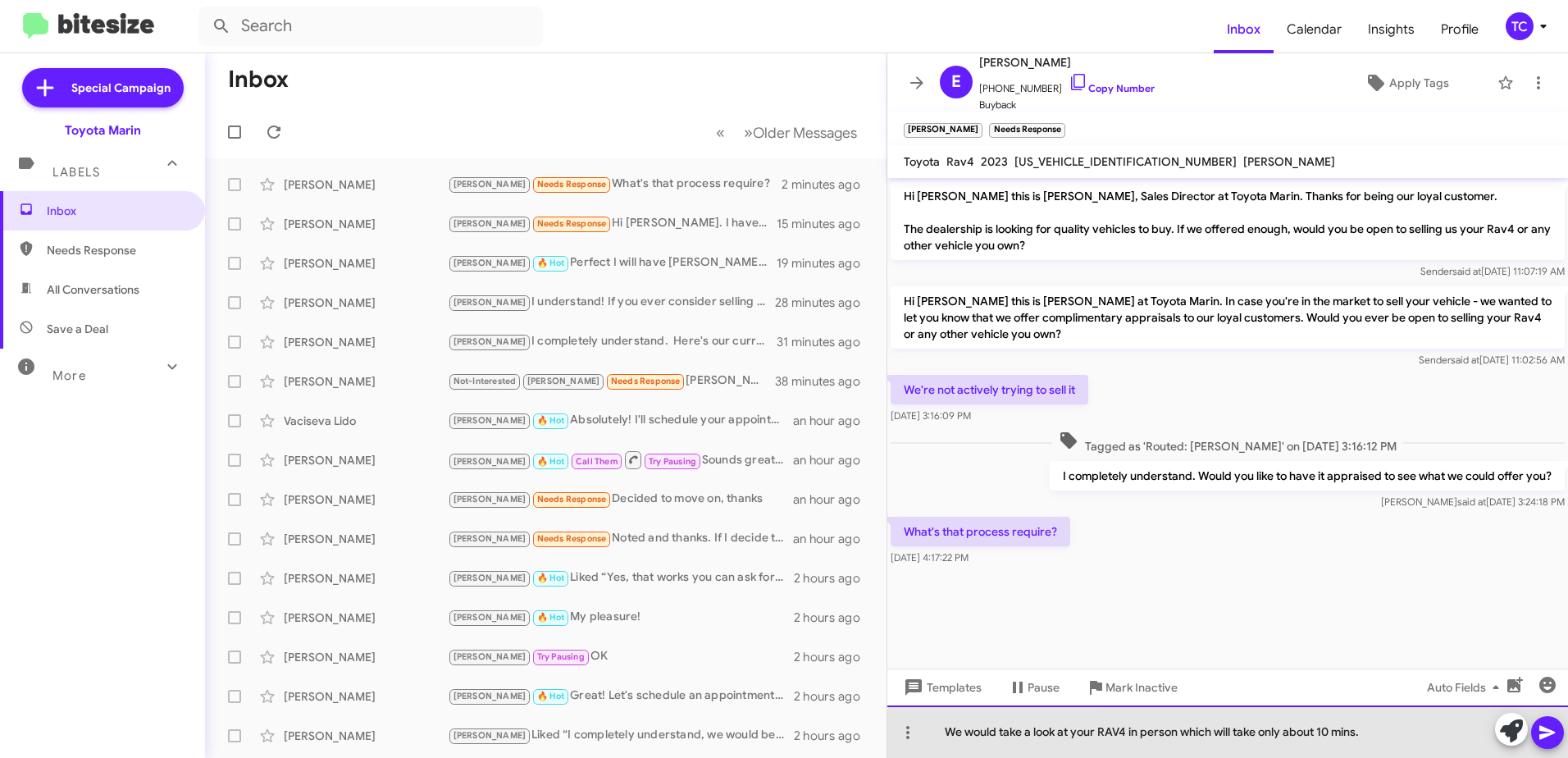
click at [1390, 741] on div "We would take a look at your RAV4 in person which will take only about 10 mins." at bounding box center [1227, 732] width 680 height 53
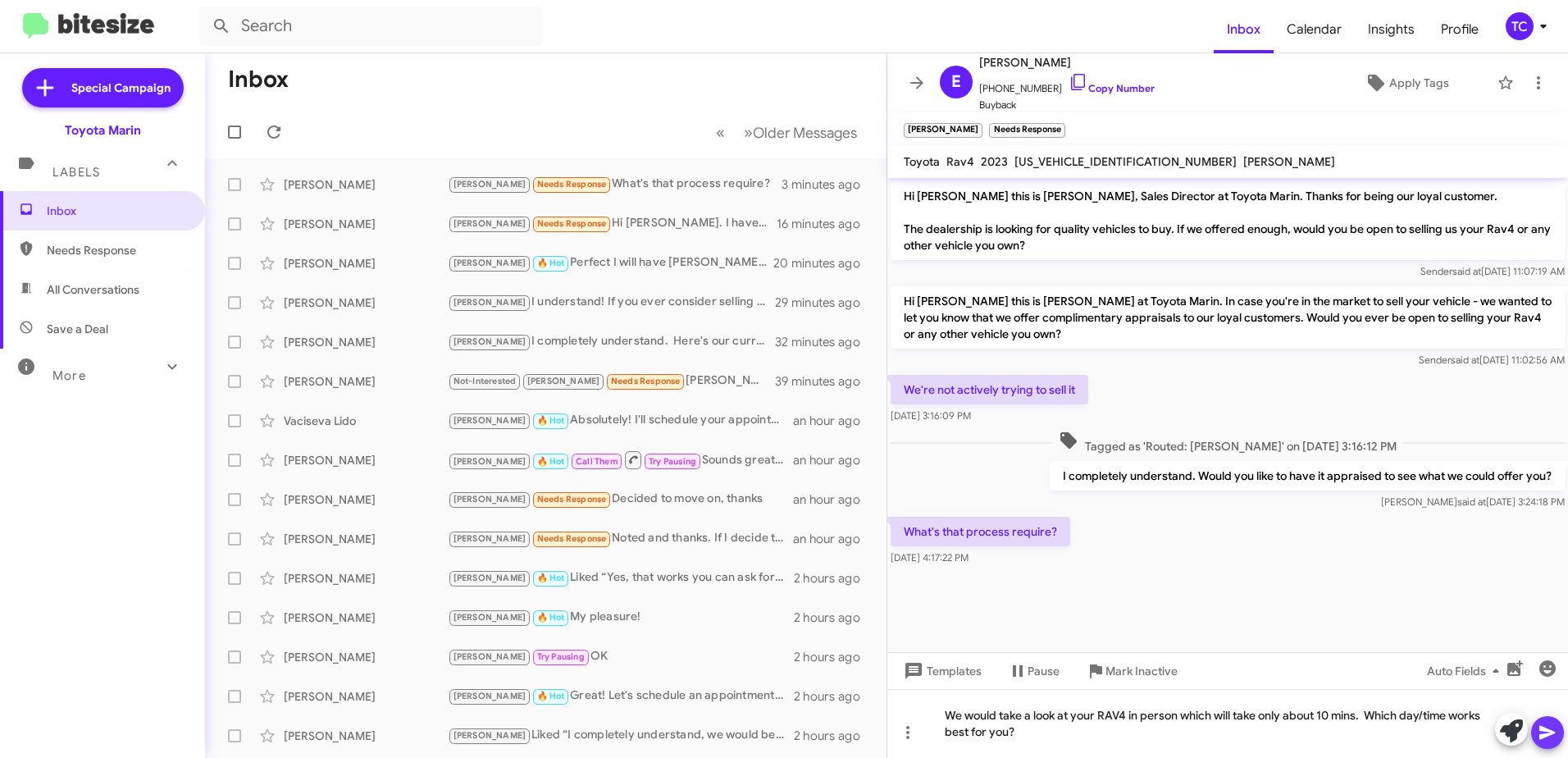
click at [1543, 725] on icon at bounding box center [1546, 732] width 20 height 20
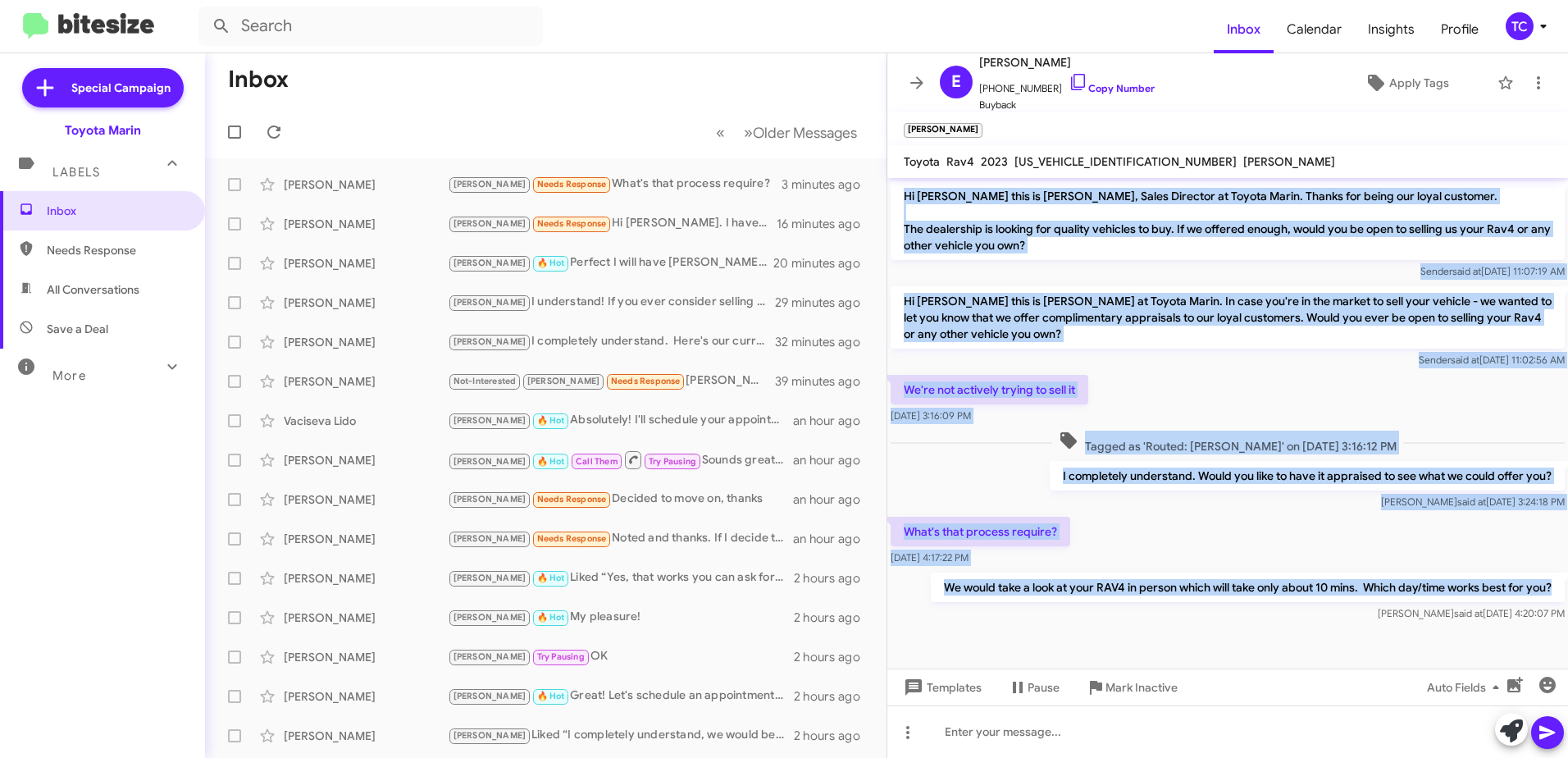
drag, startPoint x: 1554, startPoint y: 586, endPoint x: 899, endPoint y: 197, distance: 761.8
click at [899, 197] on div "Hi [PERSON_NAME] this is [PERSON_NAME], Sales Director at Toyota Marin. Thanks …" at bounding box center [1227, 401] width 680 height 447
copy div "Lo Ipsumd sita co Adipis Elits, Doeiu Temporin ut Labore Etdol. Magnaa eni admi…"
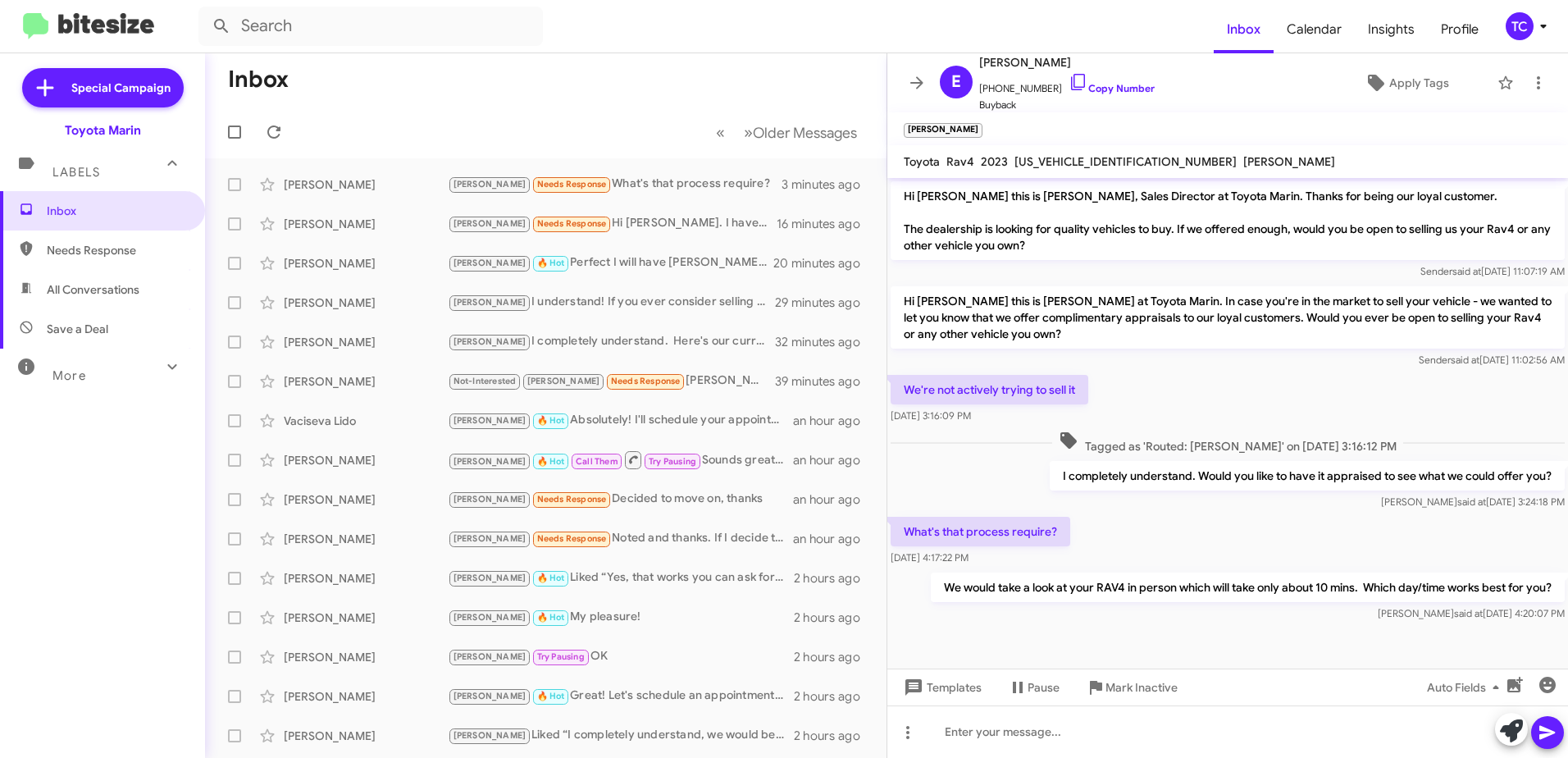
click at [1188, 647] on div at bounding box center [1227, 639] width 680 height 28
click at [273, 131] on icon at bounding box center [274, 132] width 20 height 20
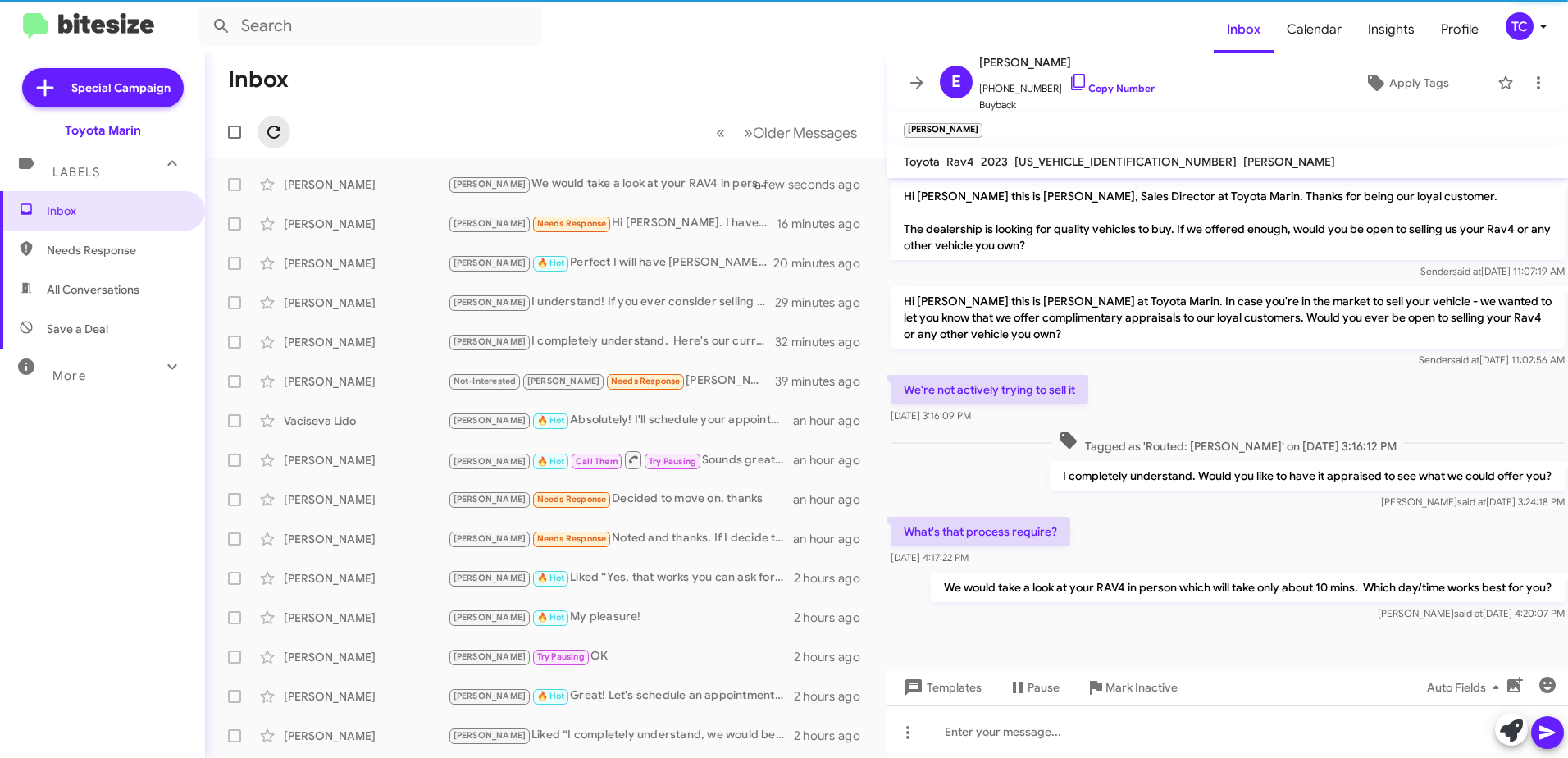
click at [273, 131] on icon at bounding box center [274, 132] width 20 height 20
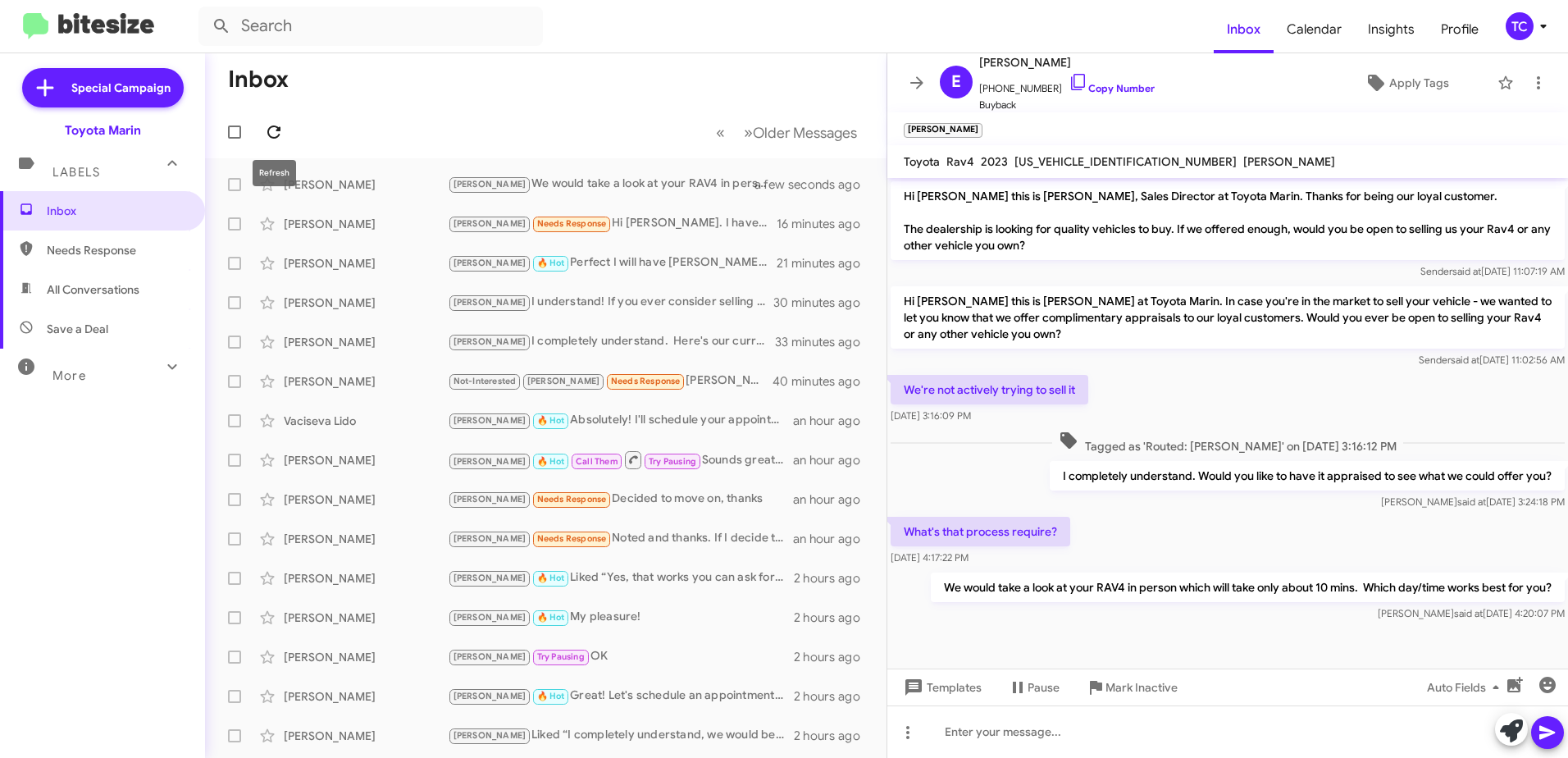
click at [265, 126] on icon at bounding box center [274, 132] width 20 height 20
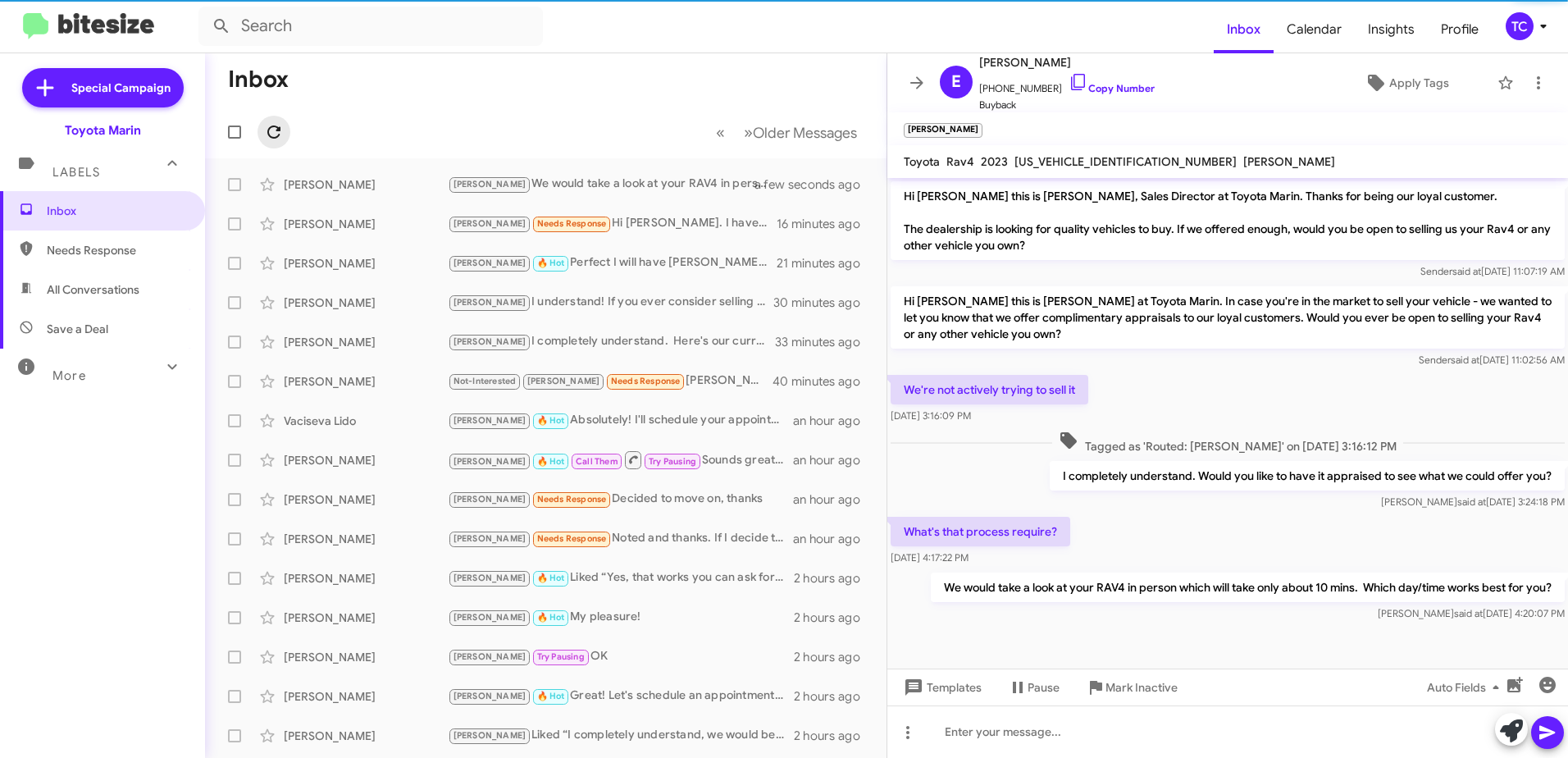
click at [265, 126] on icon at bounding box center [274, 132] width 20 height 20
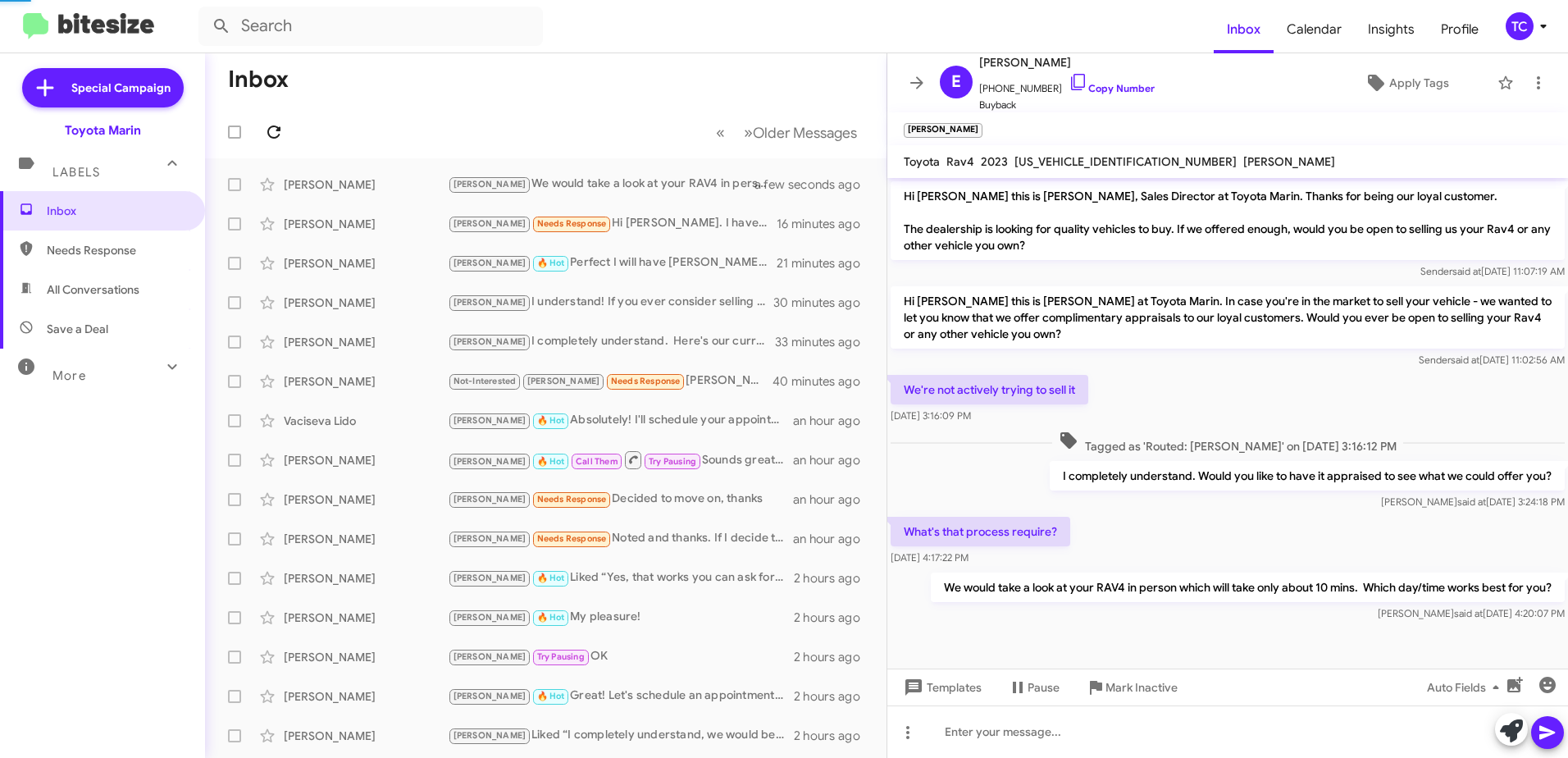
click at [266, 126] on icon at bounding box center [274, 132] width 20 height 20
click at [921, 80] on icon at bounding box center [916, 83] width 20 height 20
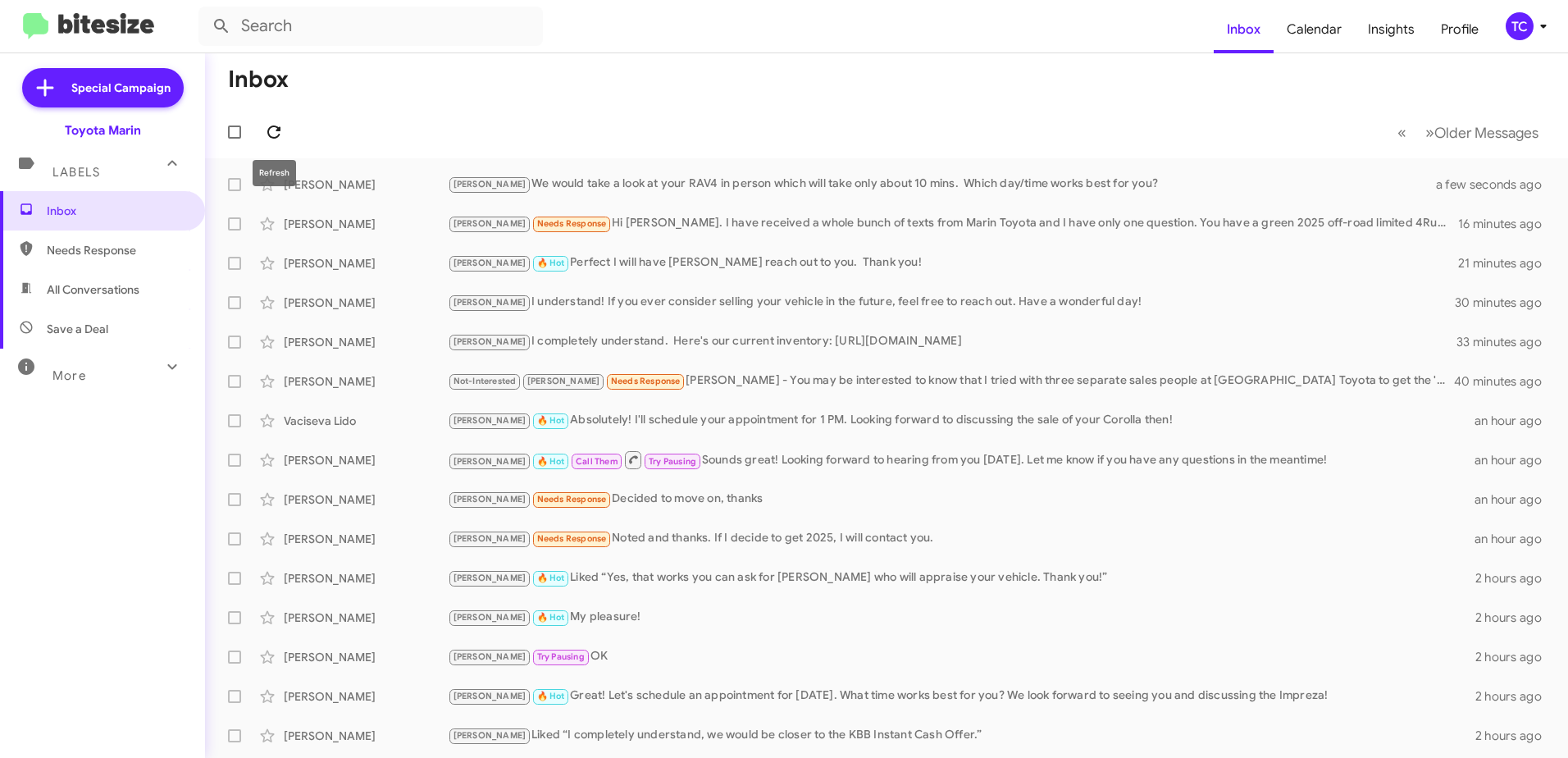
click at [275, 130] on icon at bounding box center [274, 132] width 20 height 20
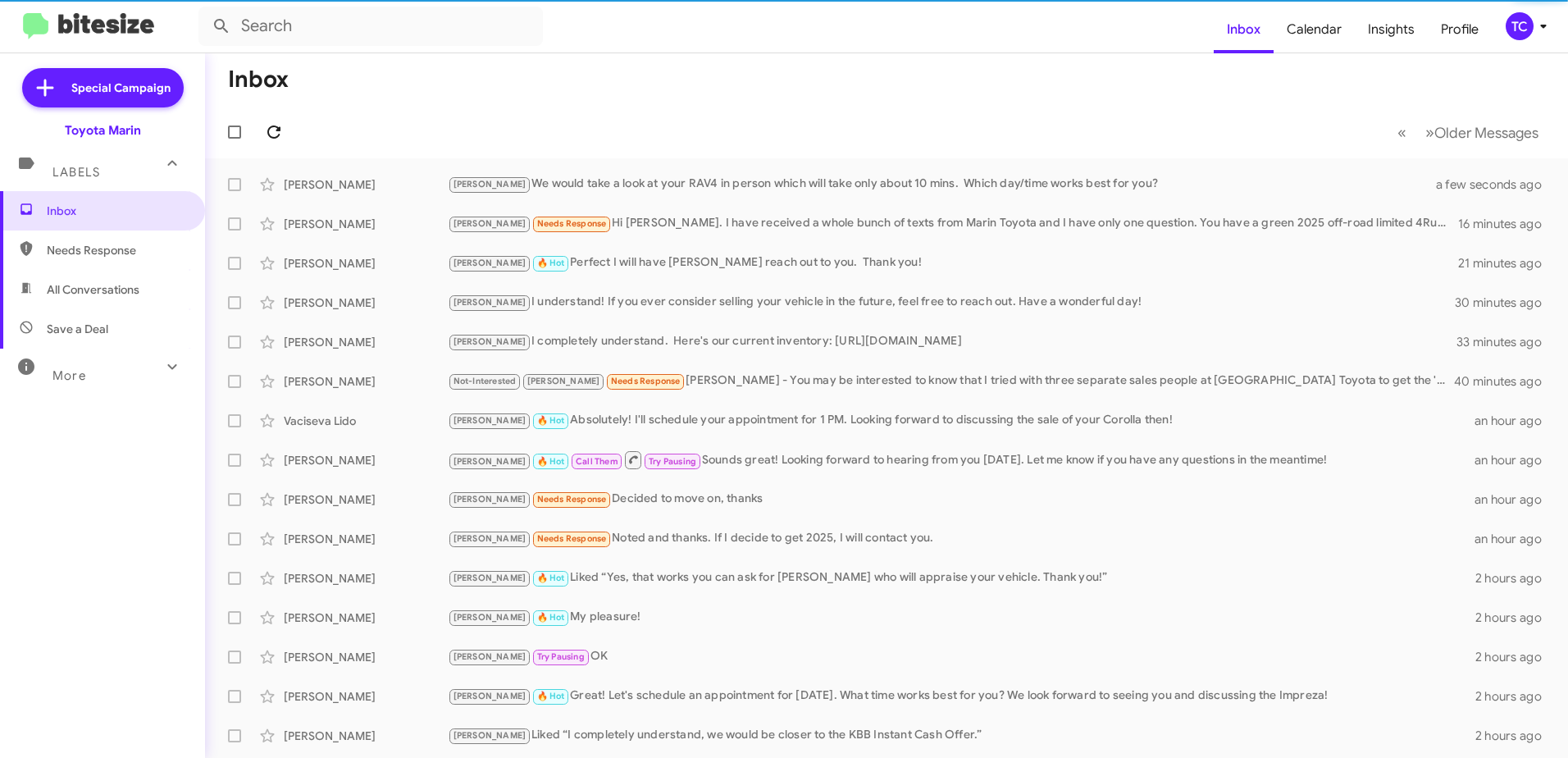
click at [275, 130] on icon at bounding box center [274, 132] width 20 height 20
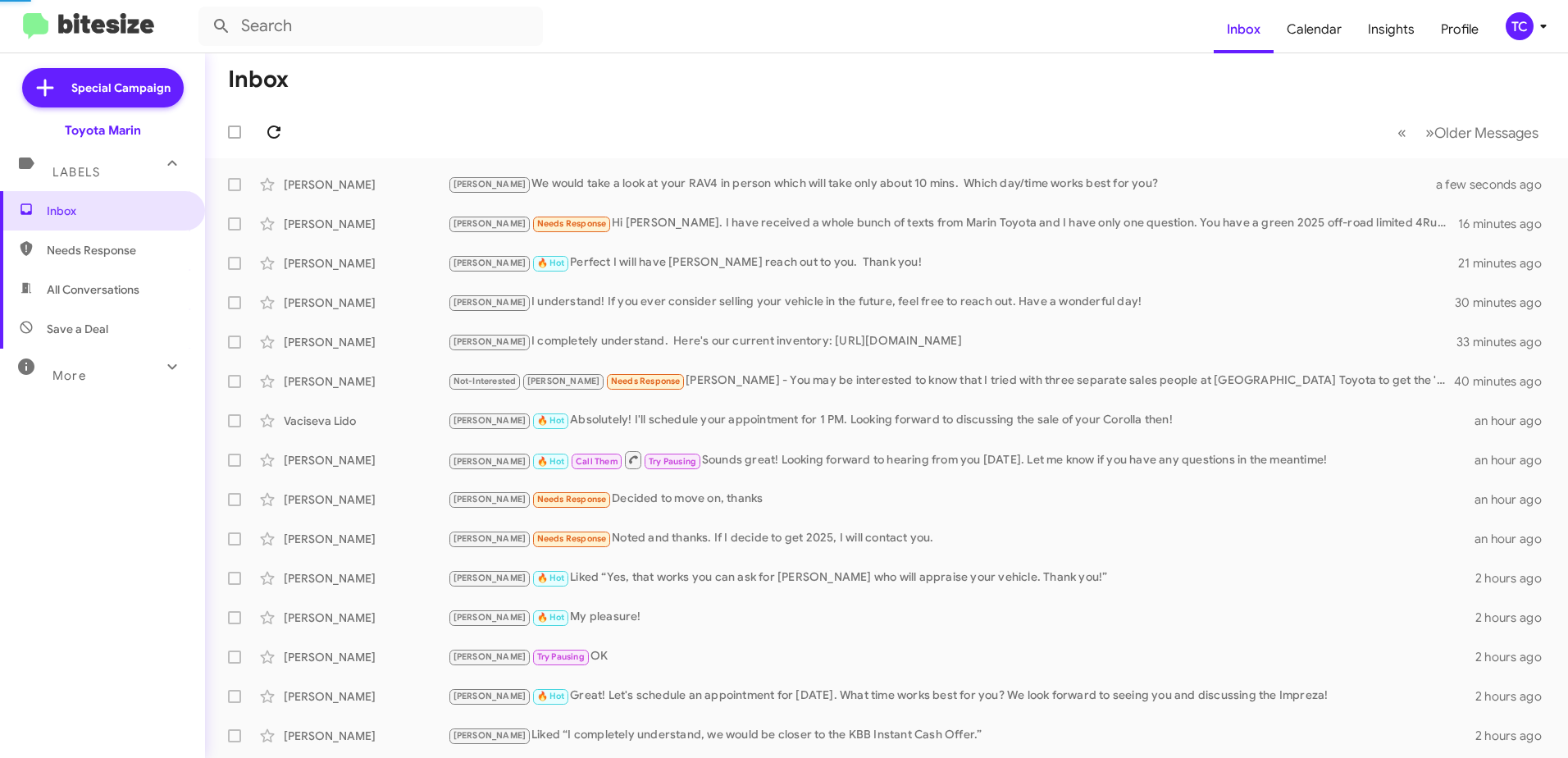
click at [275, 130] on icon at bounding box center [274, 132] width 20 height 20
